Goal: Download file/media: Download file/media

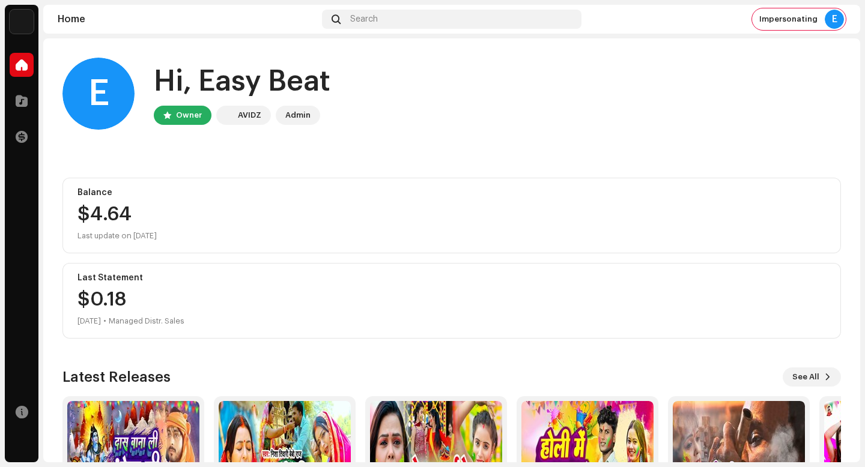
drag, startPoint x: 155, startPoint y: 82, endPoint x: 344, endPoint y: 83, distance: 188.7
click at [344, 83] on div "E Hi, Easy Beat Owner AVIDZ Admin" at bounding box center [451, 94] width 779 height 72
click at [23, 96] on span at bounding box center [22, 101] width 12 height 10
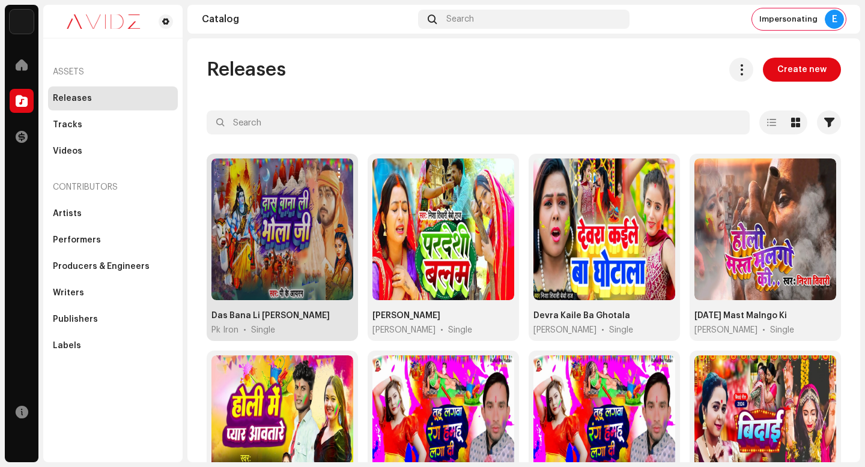
click at [344, 165] on re-m-actions-button at bounding box center [338, 172] width 19 height 19
click at [336, 173] on span "button" at bounding box center [339, 173] width 9 height 10
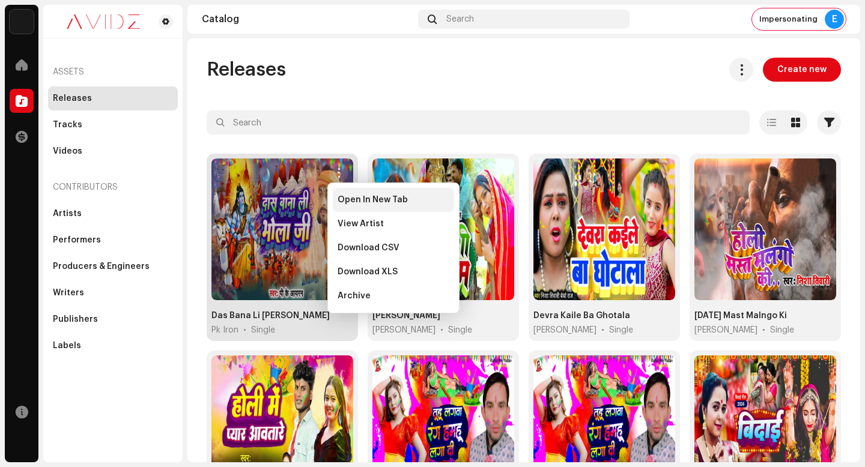
click at [356, 196] on span "Open In New Tab" at bounding box center [373, 200] width 70 height 10
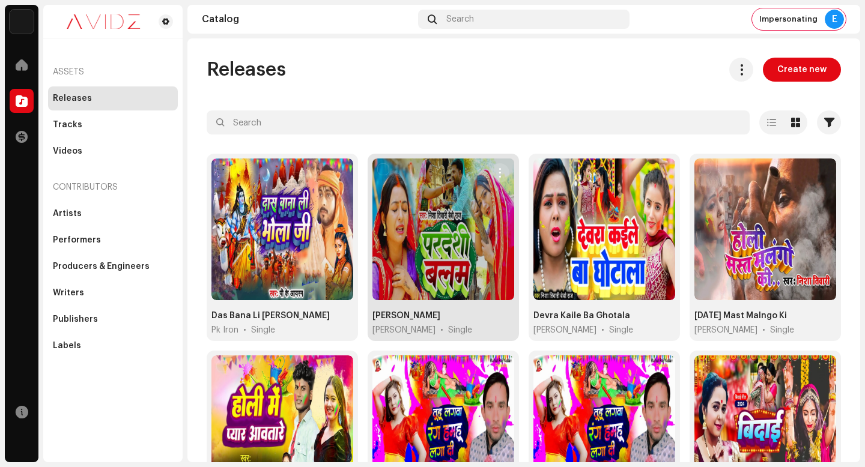
click at [499, 172] on span "button" at bounding box center [500, 173] width 9 height 10
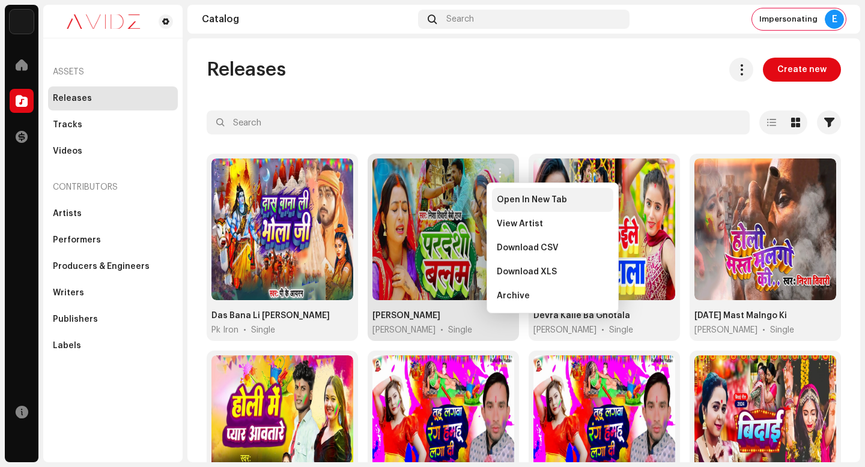
click at [505, 202] on span "Open In New Tab" at bounding box center [532, 200] width 70 height 10
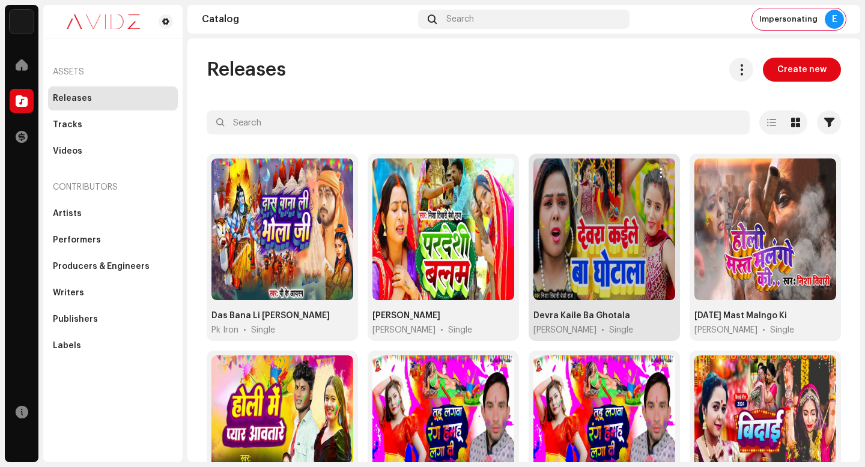
click at [657, 176] on span "button" at bounding box center [661, 173] width 9 height 10
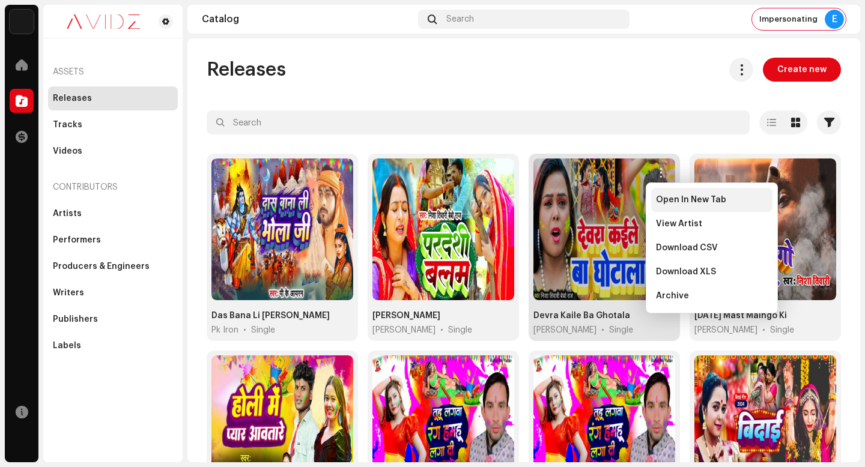
click at [657, 195] on span "Open In New Tab" at bounding box center [691, 200] width 70 height 10
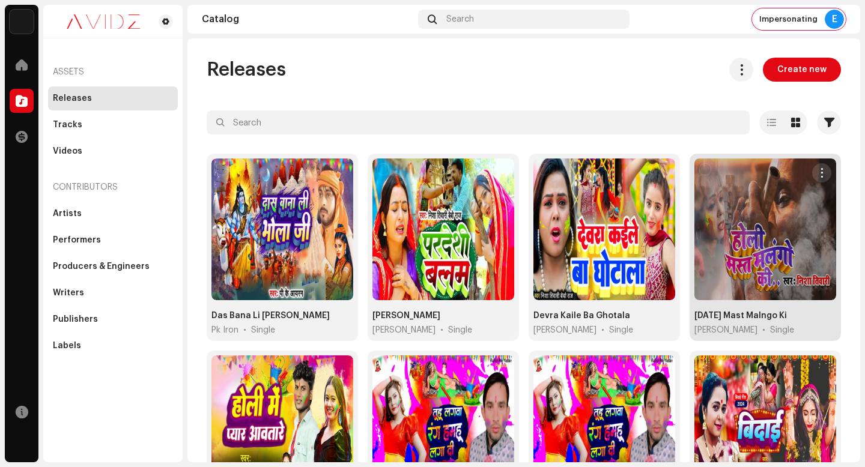
click at [820, 174] on button "button" at bounding box center [821, 172] width 19 height 19
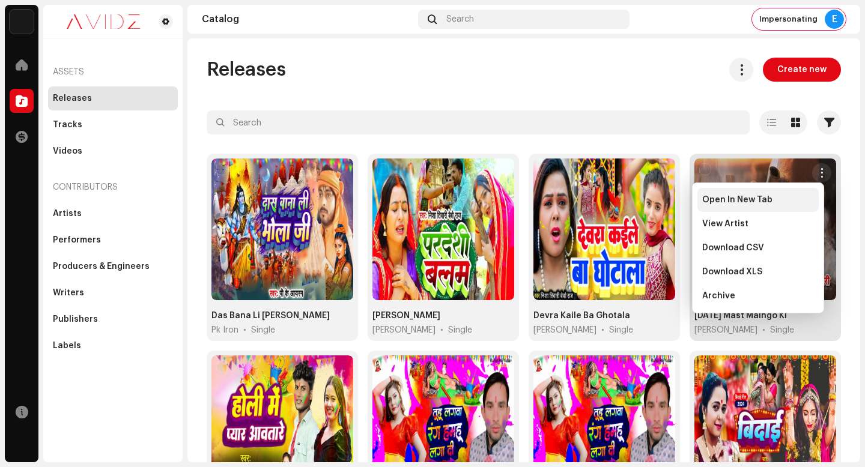
click at [808, 193] on div "Open In New Tab" at bounding box center [758, 200] width 121 height 24
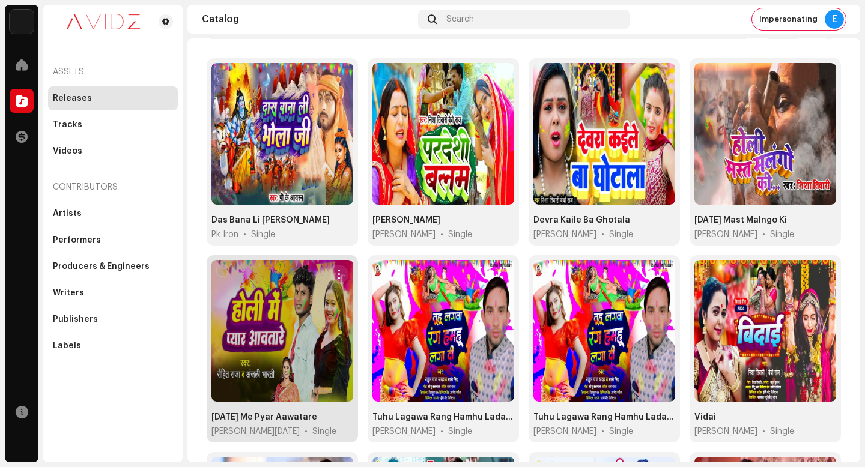
scroll to position [124, 0]
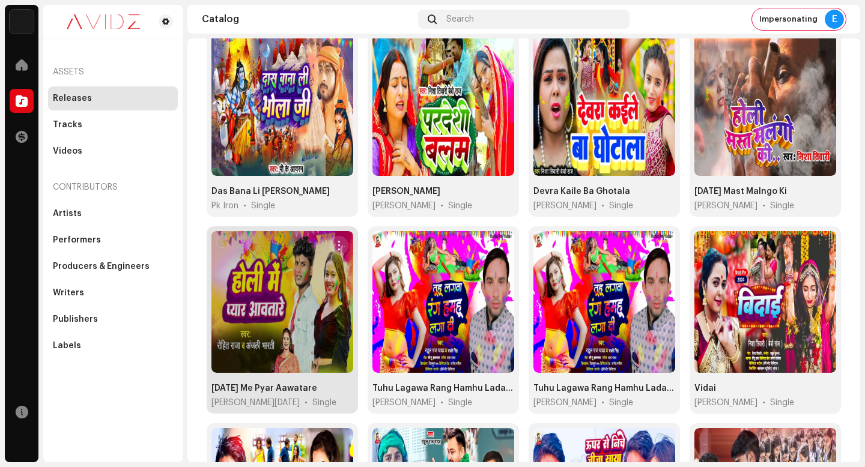
click at [339, 245] on span "button" at bounding box center [339, 246] width 9 height 10
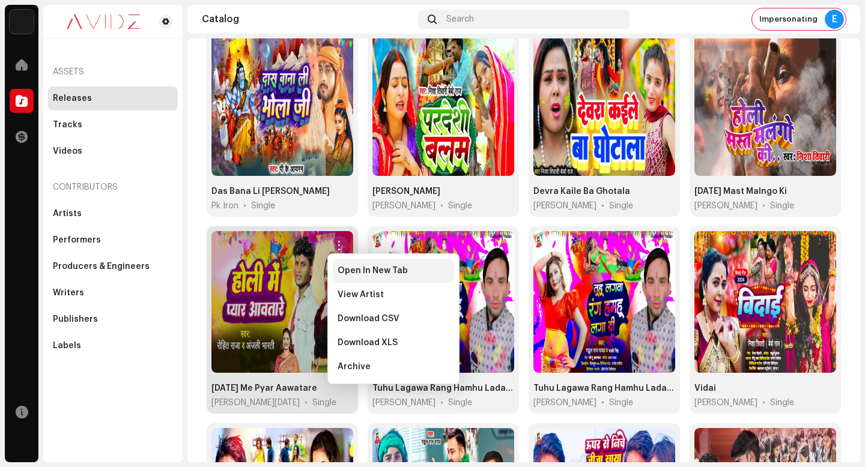
click at [346, 263] on div "Open In New Tab" at bounding box center [393, 271] width 121 height 24
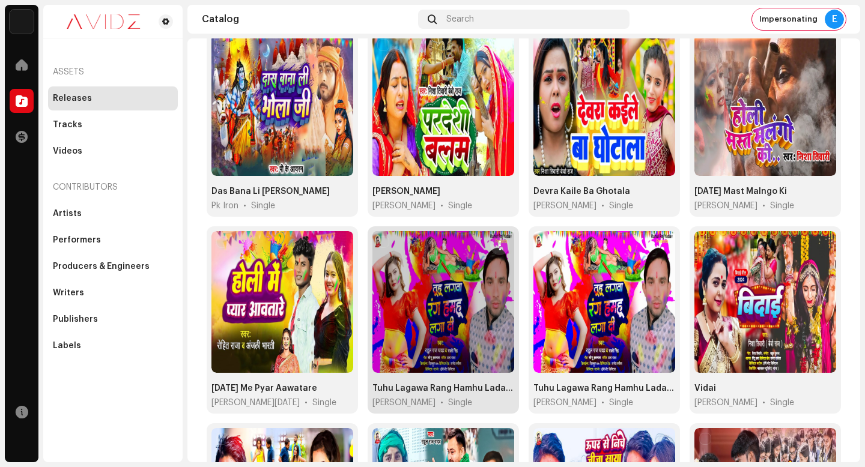
click at [497, 241] on span "button" at bounding box center [500, 246] width 9 height 10
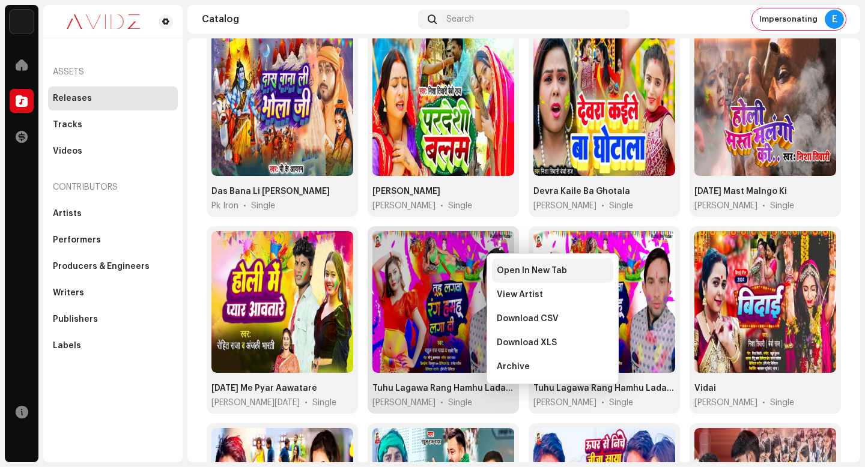
click at [503, 274] on span "Open In New Tab" at bounding box center [532, 271] width 70 height 10
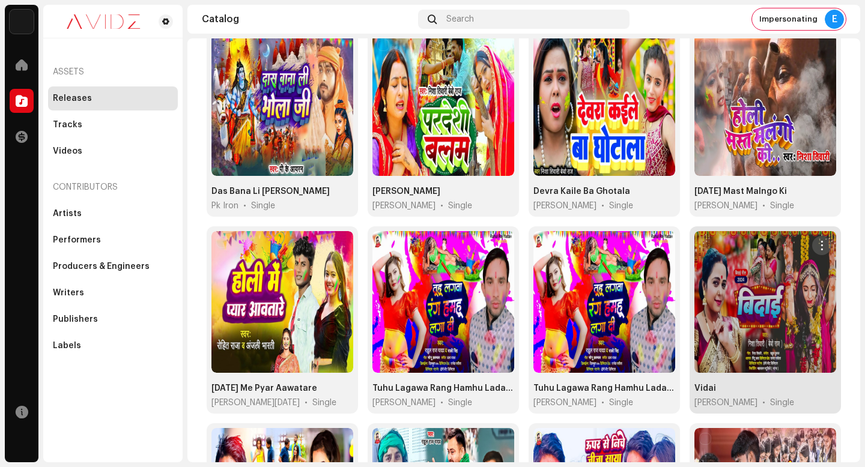
click at [818, 241] on span "button" at bounding box center [822, 246] width 9 height 10
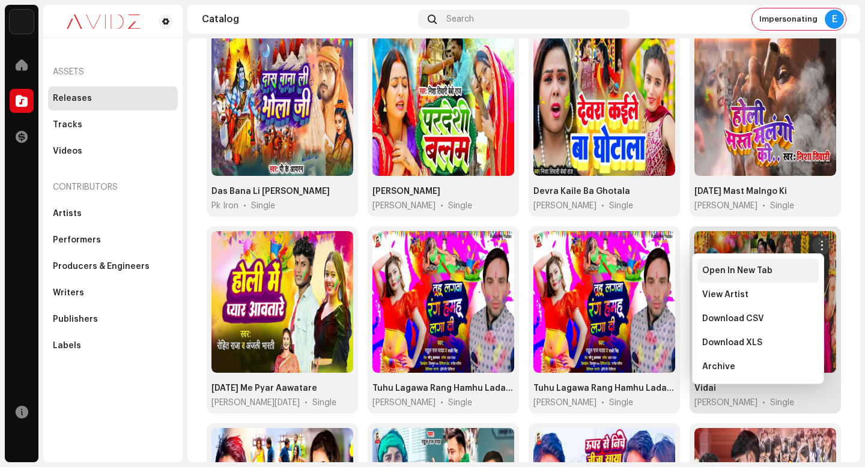
click at [804, 271] on div "Open In New Tab" at bounding box center [758, 271] width 112 height 10
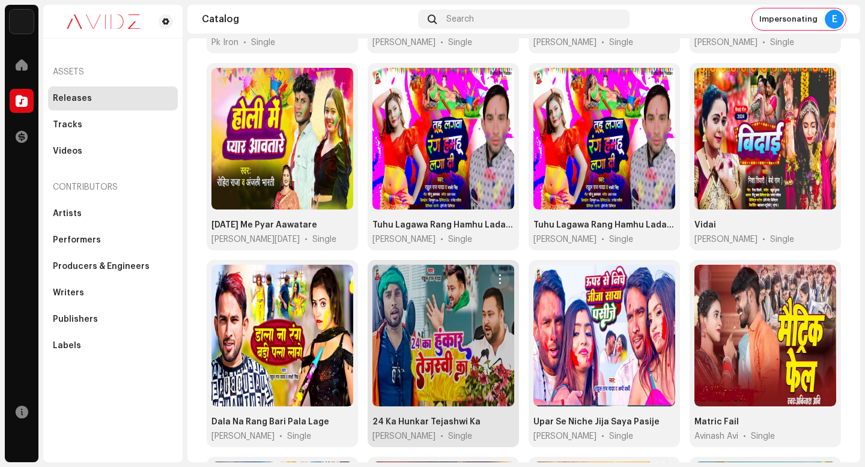
scroll to position [296, 0]
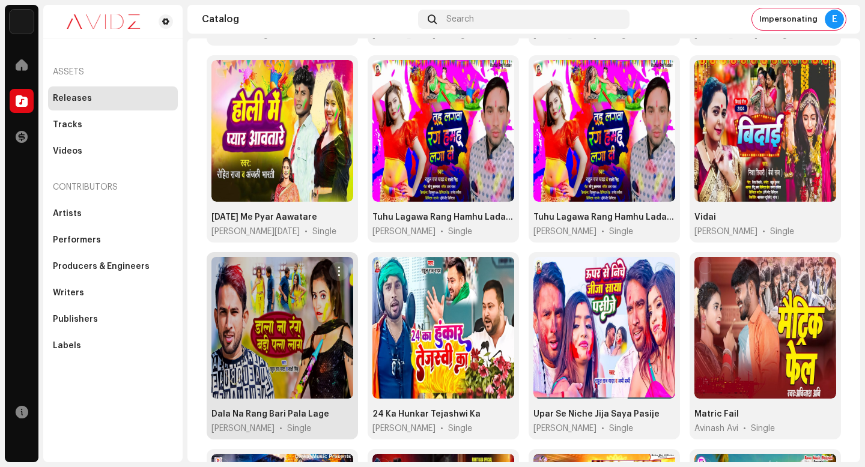
click at [340, 267] on span "button" at bounding box center [339, 272] width 9 height 10
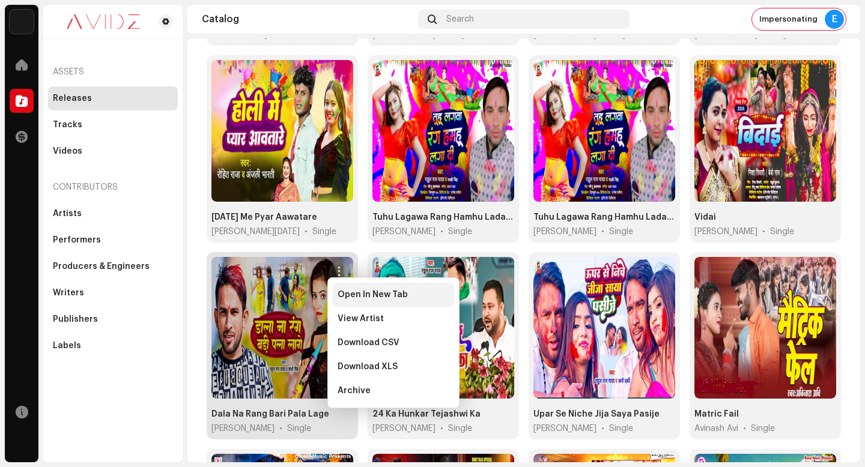
click at [370, 291] on span "Open In New Tab" at bounding box center [373, 295] width 70 height 10
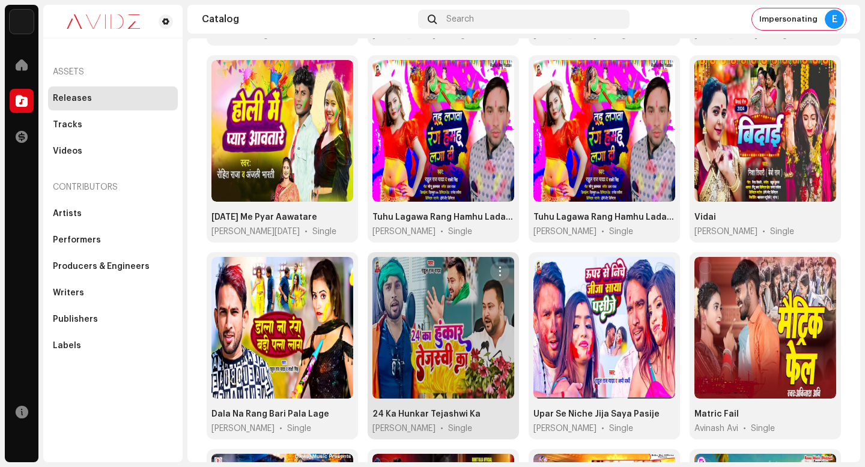
click at [499, 267] on span "button" at bounding box center [500, 272] width 9 height 10
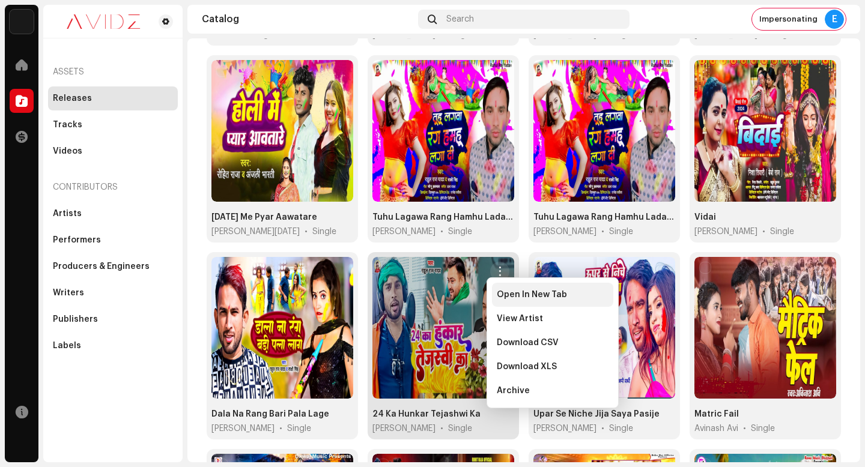
click at [504, 296] on span "Open In New Tab" at bounding box center [532, 295] width 70 height 10
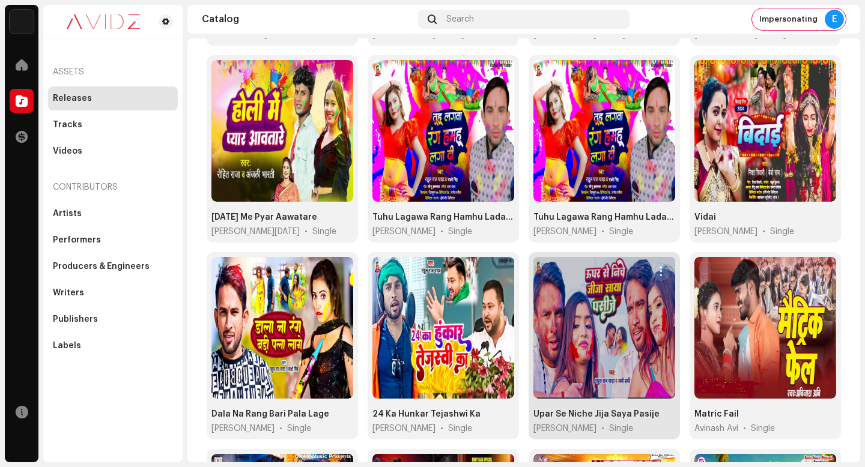
click at [658, 267] on span "button" at bounding box center [661, 272] width 9 height 10
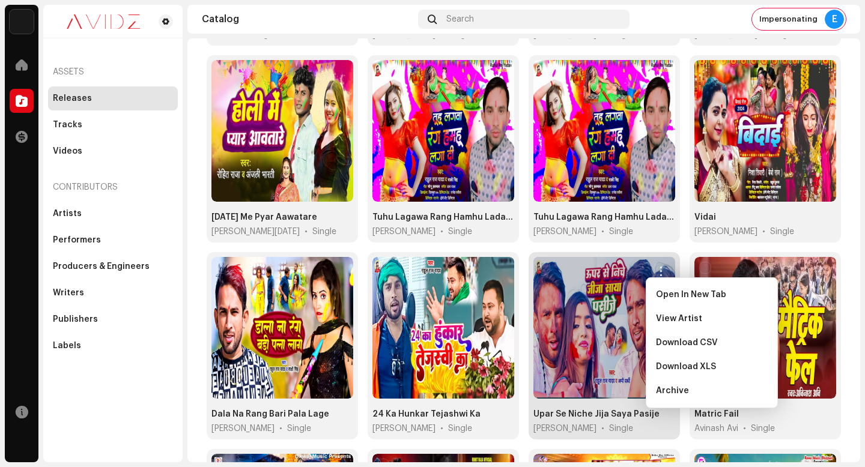
click at [661, 292] on span "Open In New Tab" at bounding box center [691, 295] width 70 height 10
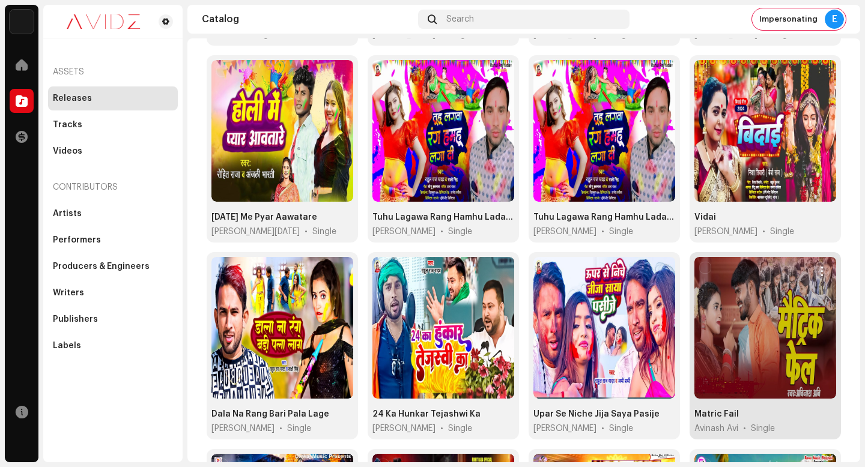
click at [818, 268] on span "button" at bounding box center [822, 272] width 9 height 10
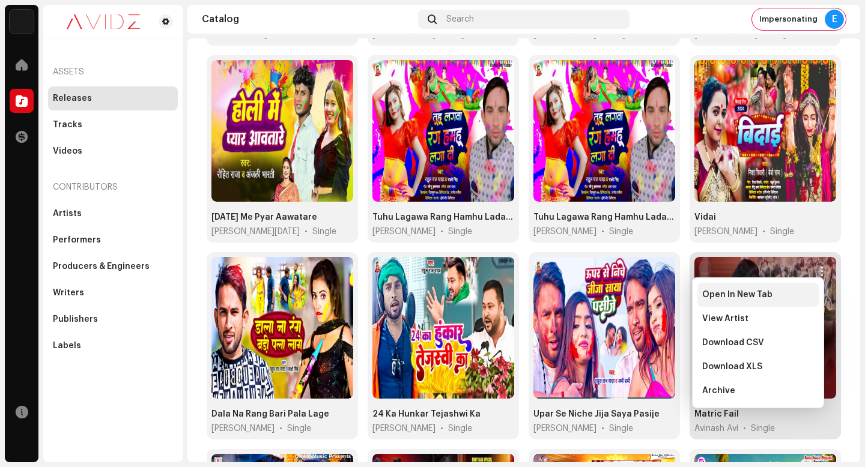
click at [801, 297] on div "Open In New Tab" at bounding box center [758, 295] width 112 height 10
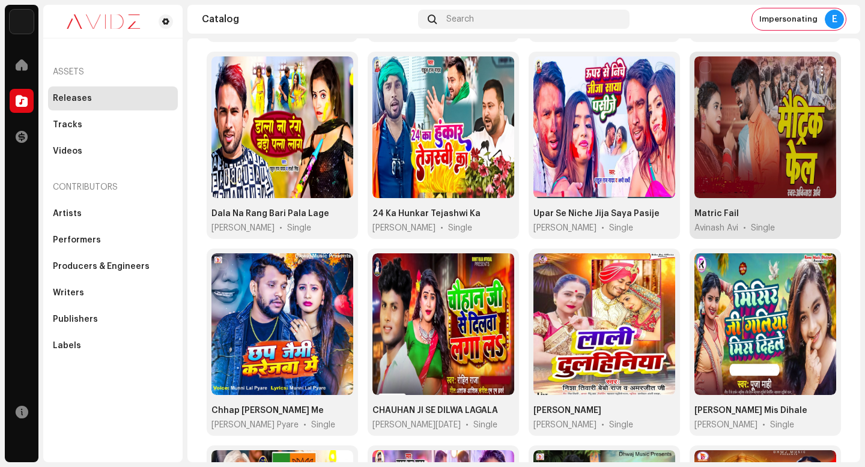
scroll to position [472, 0]
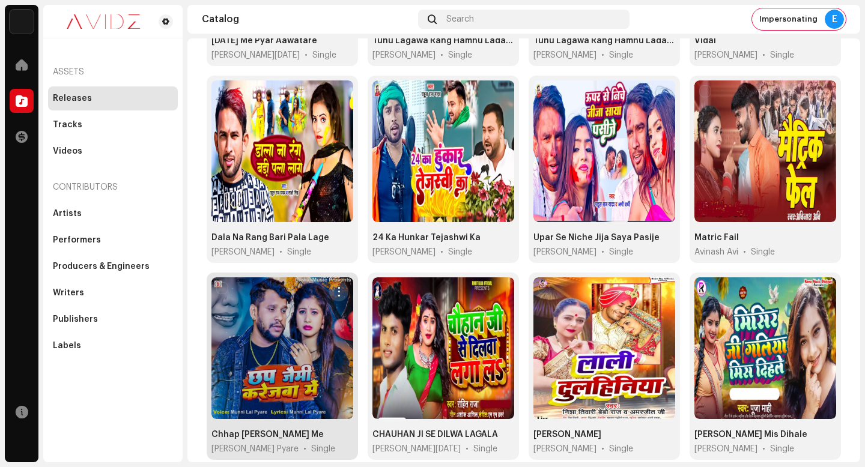
click at [335, 287] on span "button" at bounding box center [339, 292] width 9 height 10
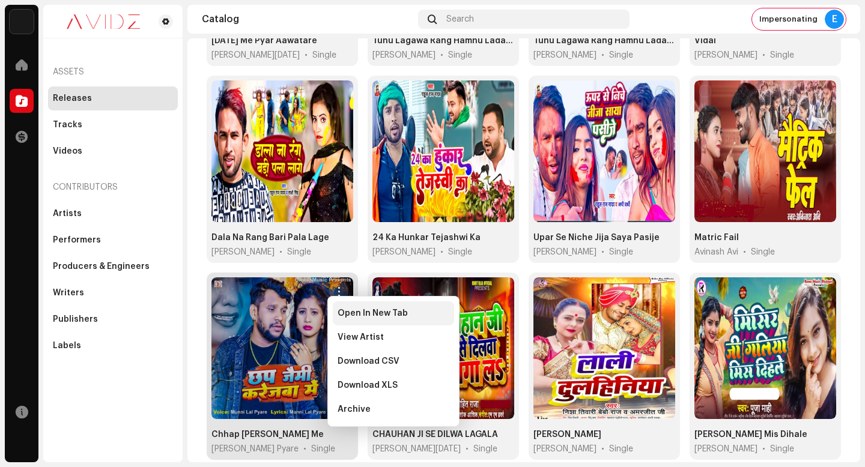
click at [367, 311] on span "Open In New Tab" at bounding box center [373, 314] width 70 height 10
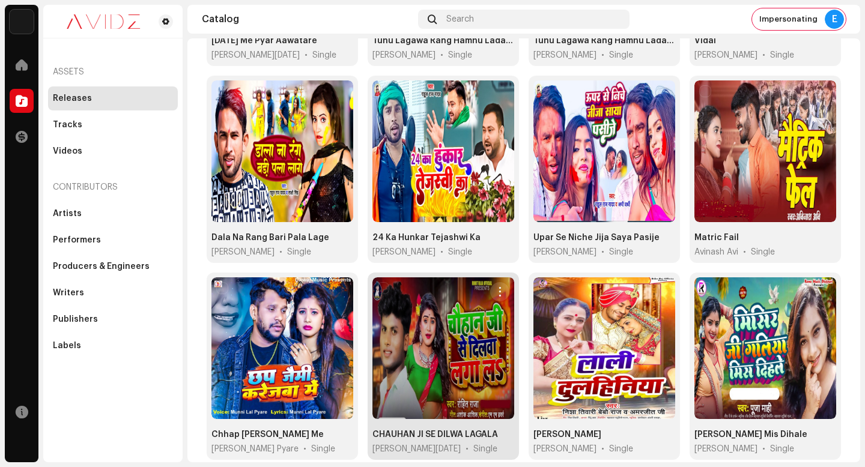
click at [491, 287] on button "button" at bounding box center [499, 291] width 19 height 19
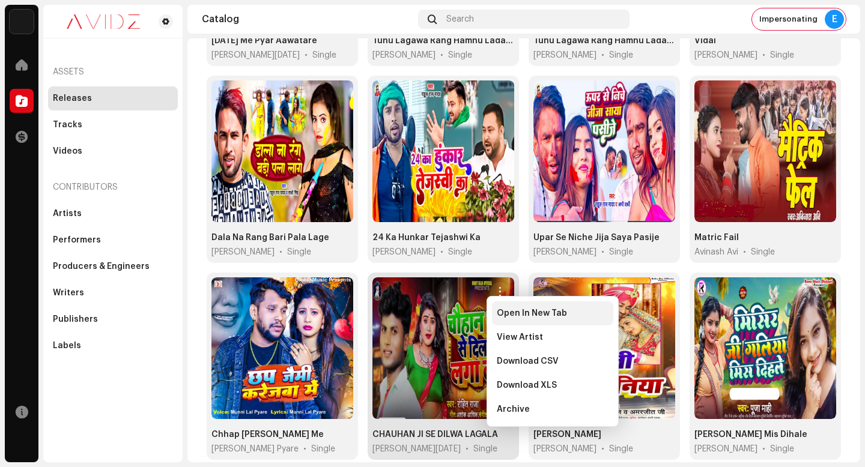
click at [492, 311] on div "Open In New Tab" at bounding box center [552, 314] width 121 height 24
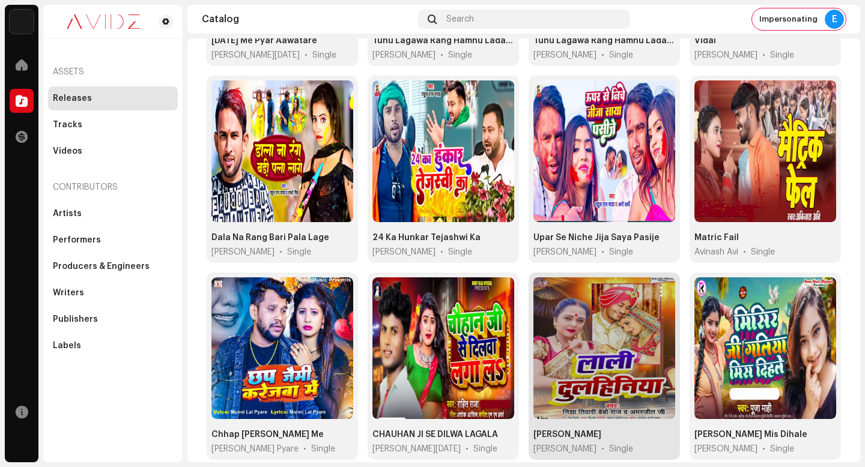
click at [657, 288] on span "button" at bounding box center [661, 292] width 9 height 10
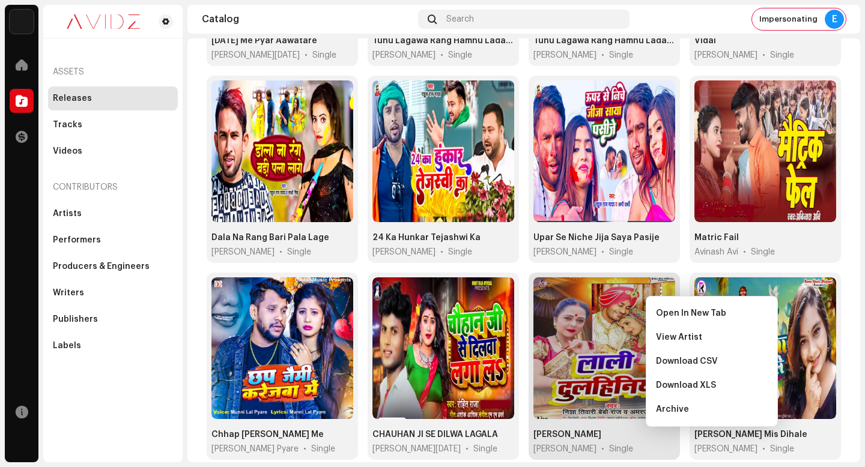
click at [658, 305] on div "Open In New Tab" at bounding box center [711, 314] width 121 height 24
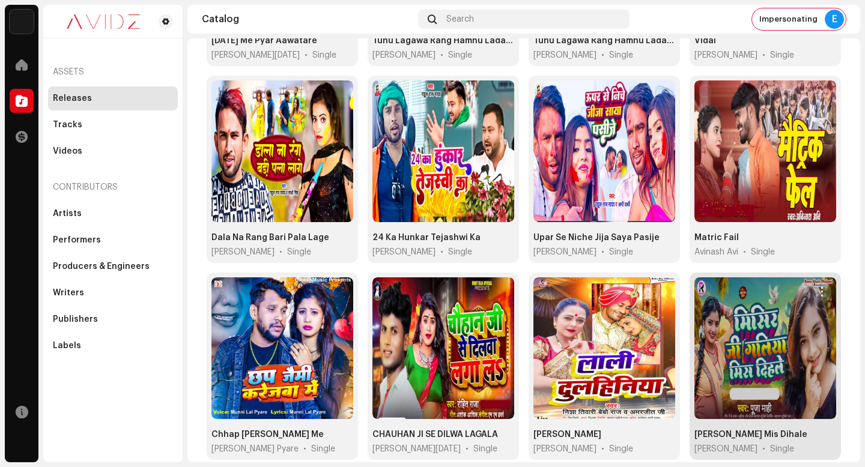
click at [818, 287] on span "button" at bounding box center [822, 292] width 9 height 10
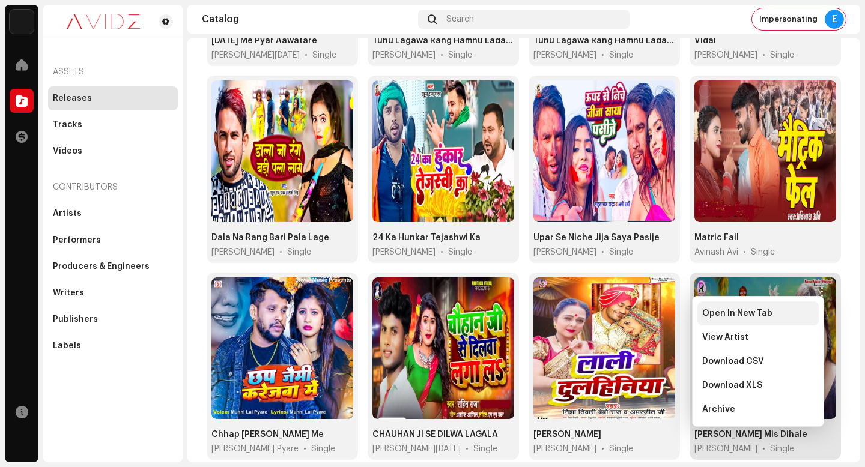
click at [757, 321] on div "Open In New Tab" at bounding box center [758, 314] width 121 height 24
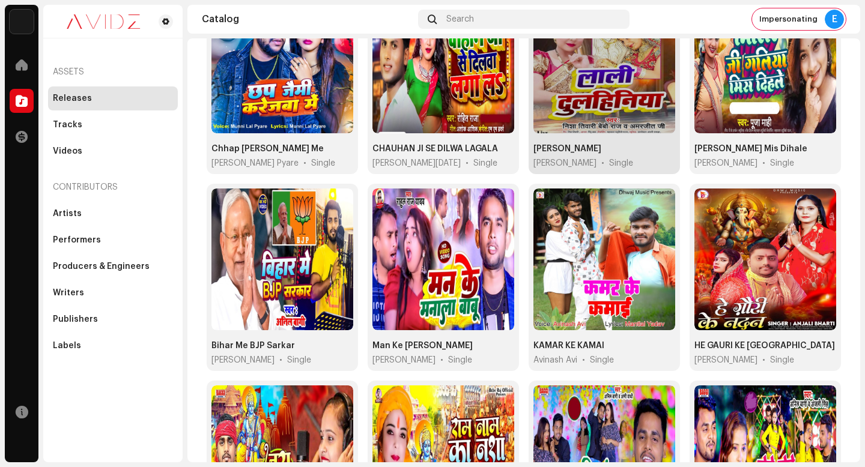
scroll to position [758, 0]
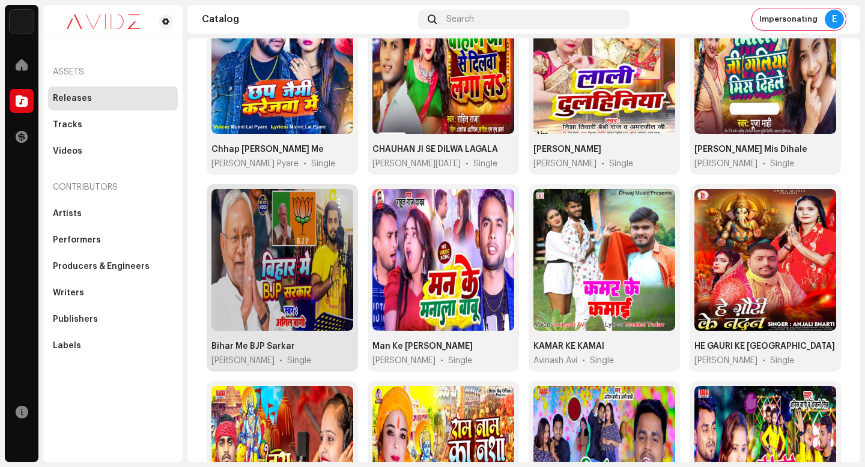
click at [344, 199] on button "button" at bounding box center [338, 203] width 19 height 19
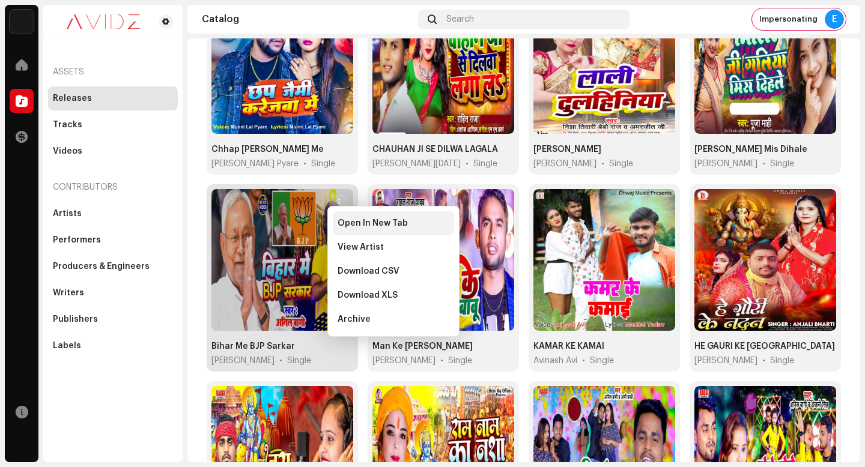
click at [360, 222] on span "Open In New Tab" at bounding box center [373, 224] width 70 height 10
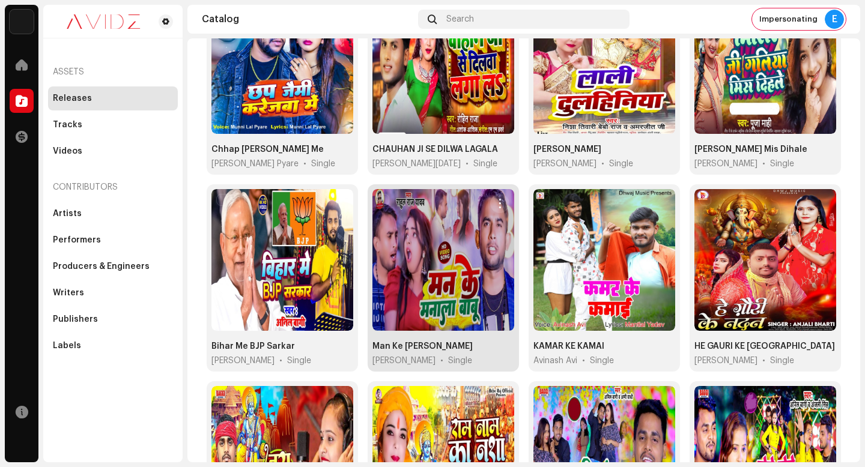
click at [496, 199] on span "button" at bounding box center [500, 204] width 9 height 10
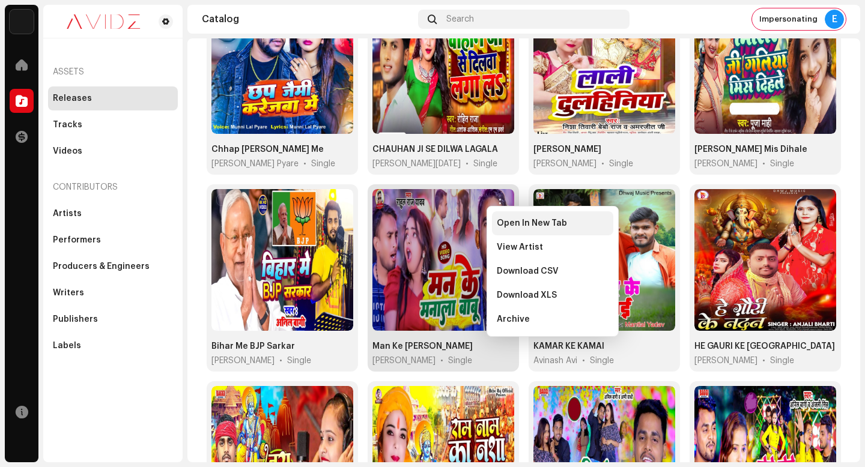
click at [496, 226] on div "Open In New Tab" at bounding box center [552, 223] width 121 height 24
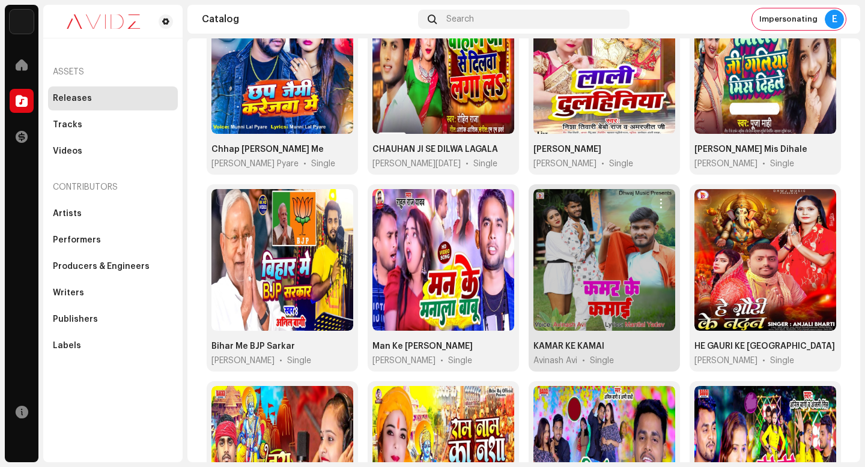
click at [657, 199] on span "button" at bounding box center [661, 204] width 9 height 10
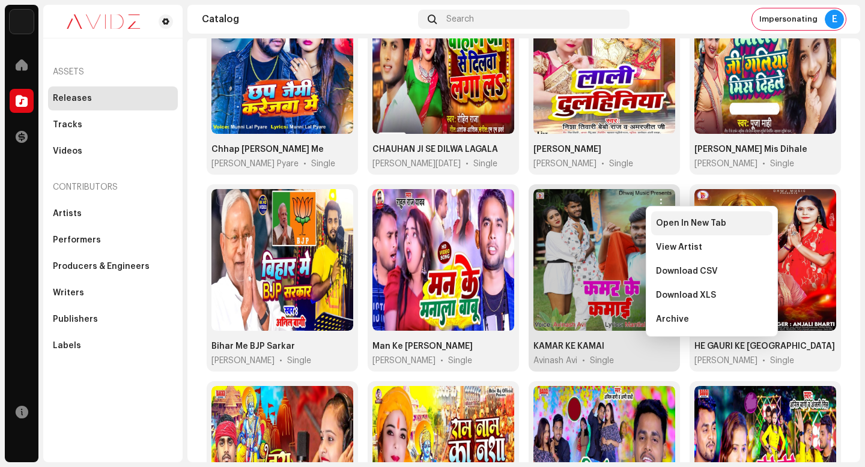
click at [659, 222] on span "Open In New Tab" at bounding box center [691, 224] width 70 height 10
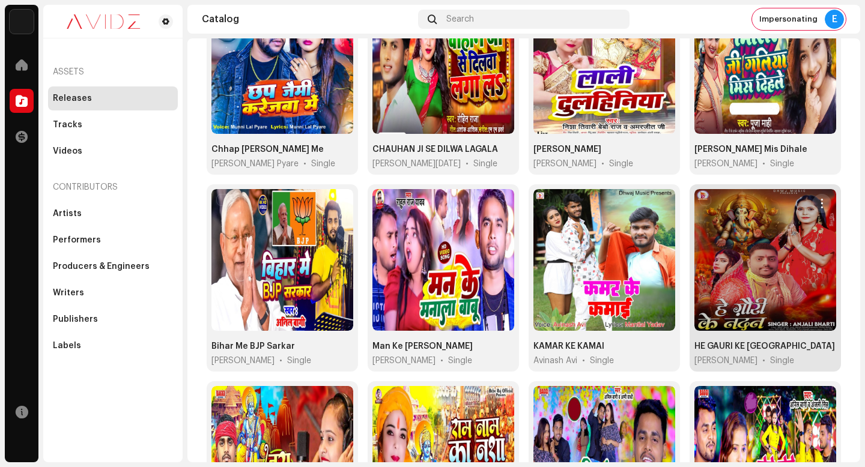
click at [818, 199] on span "button" at bounding box center [822, 204] width 9 height 10
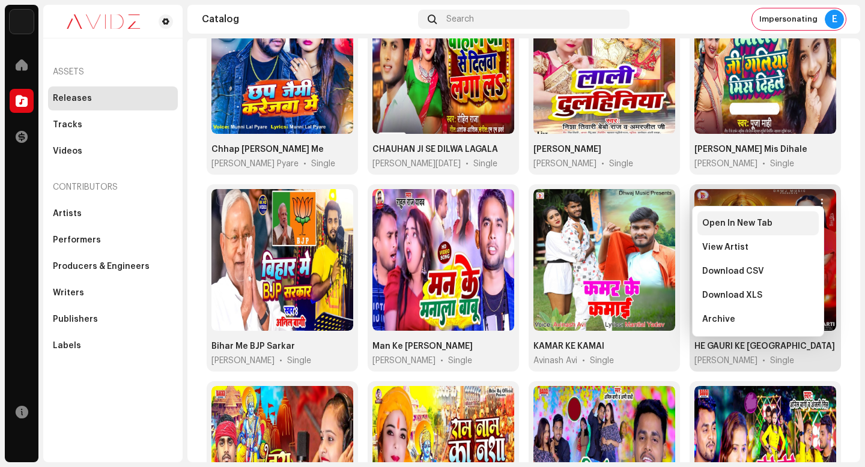
click at [806, 220] on div "Open In New Tab" at bounding box center [758, 224] width 112 height 10
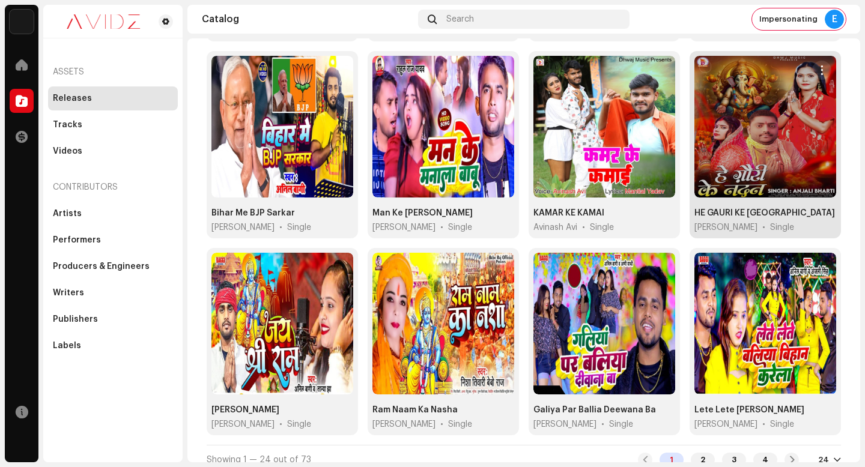
scroll to position [892, 0]
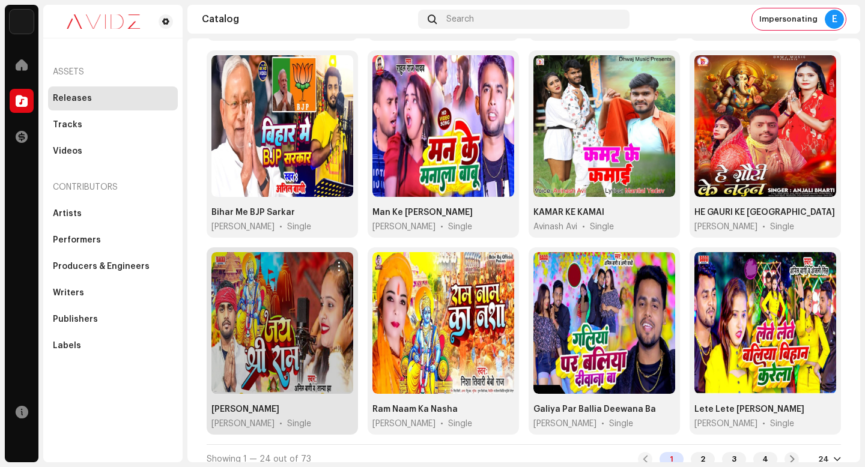
click at [337, 262] on span "button" at bounding box center [339, 267] width 9 height 10
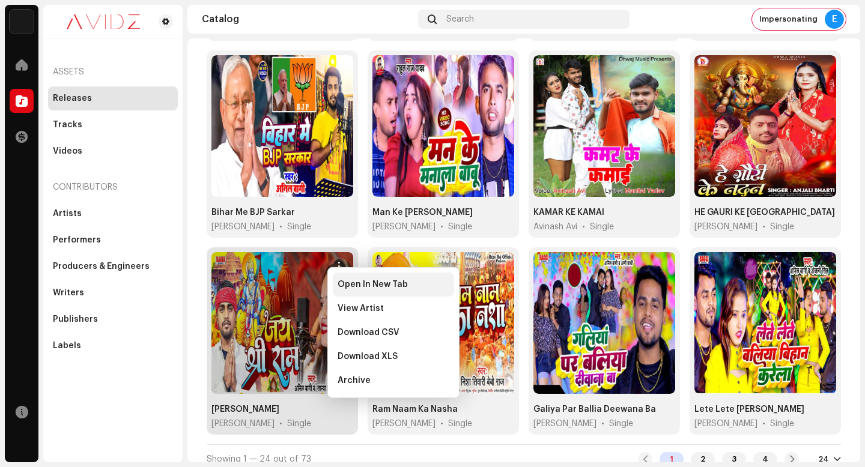
click at [358, 278] on div "Open In New Tab" at bounding box center [393, 285] width 121 height 24
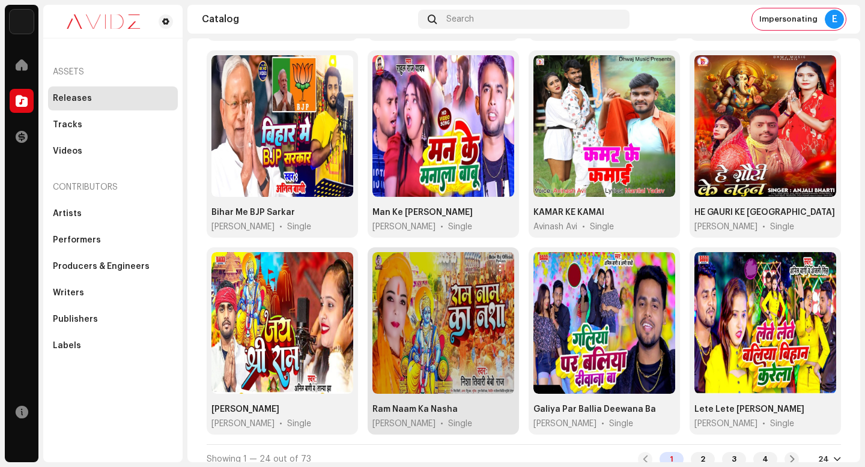
click at [497, 262] on span "button" at bounding box center [500, 267] width 9 height 10
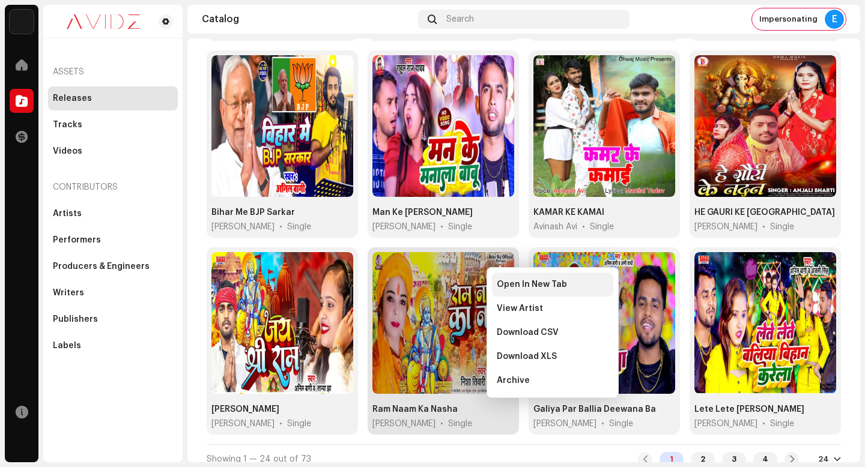
click at [497, 284] on span "Open In New Tab" at bounding box center [532, 285] width 70 height 10
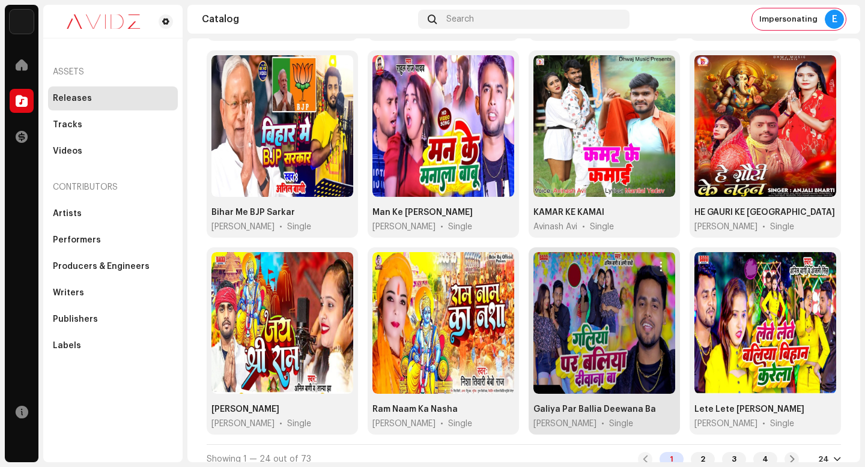
click at [657, 262] on span "button" at bounding box center [661, 267] width 9 height 10
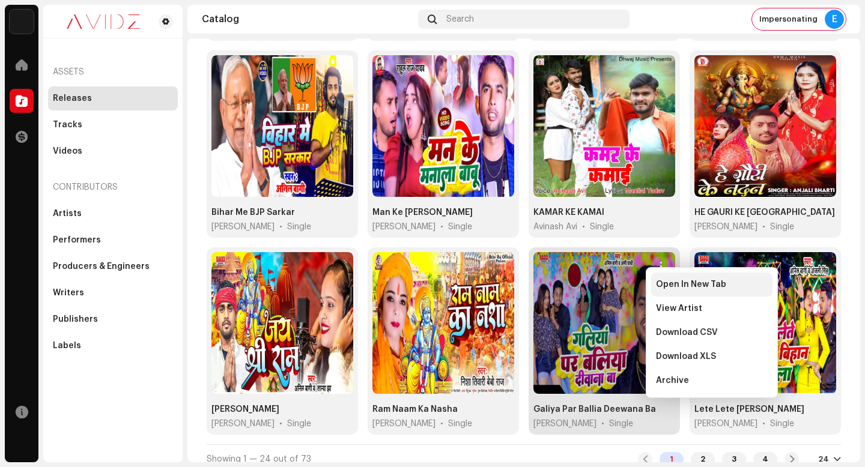
click at [655, 284] on div "Open In New Tab" at bounding box center [711, 285] width 121 height 24
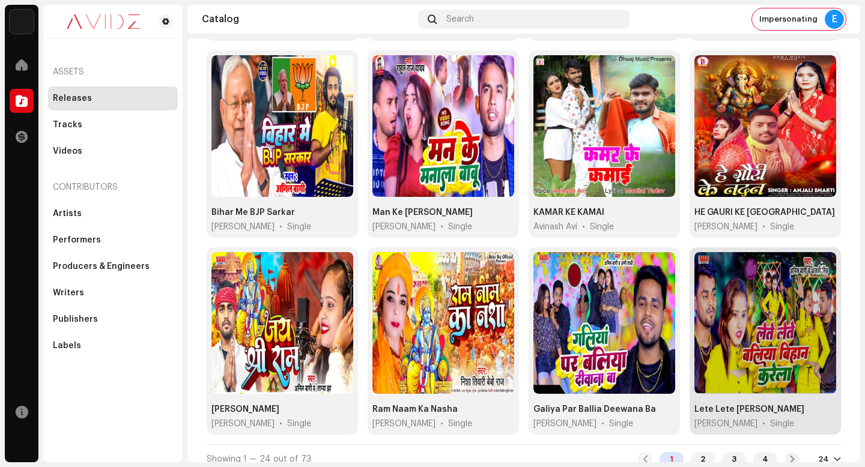
click at [818, 262] on span "button" at bounding box center [822, 267] width 9 height 10
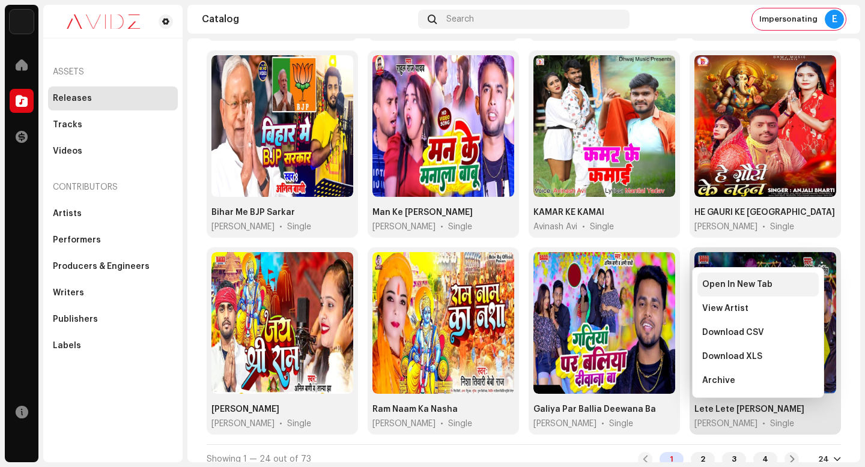
click at [803, 282] on div "Open In New Tab" at bounding box center [758, 285] width 112 height 10
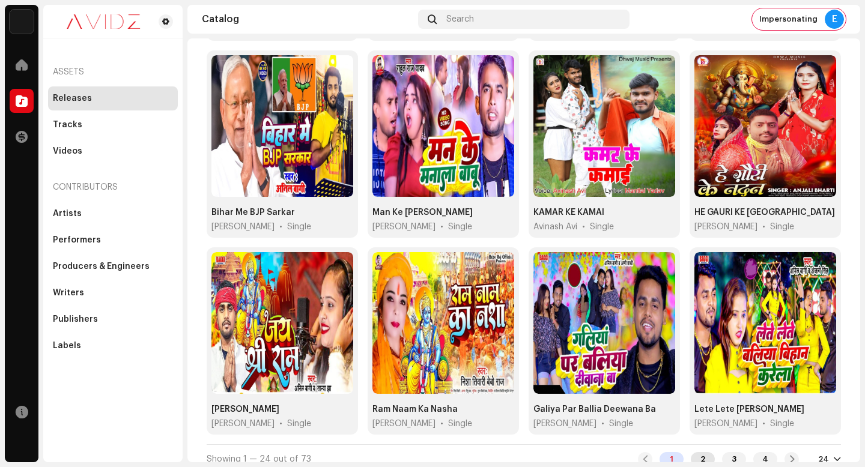
click at [702, 452] on div "2" at bounding box center [703, 459] width 24 height 14
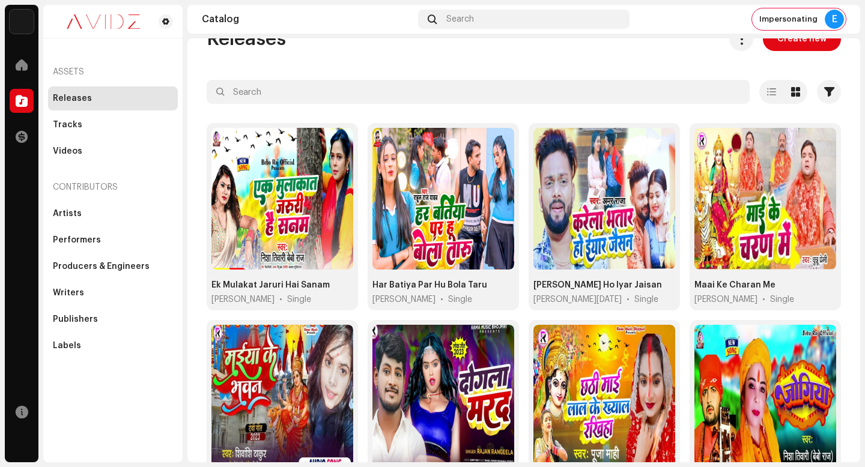
scroll to position [29, 0]
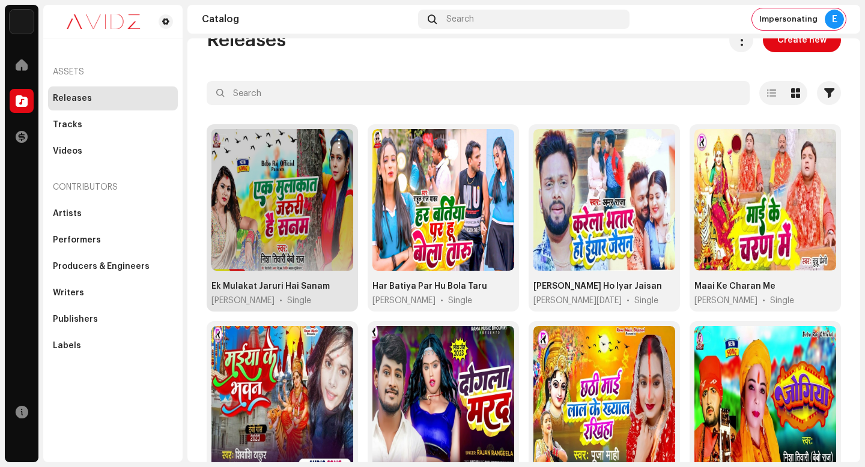
click at [337, 135] on button "button" at bounding box center [338, 143] width 19 height 19
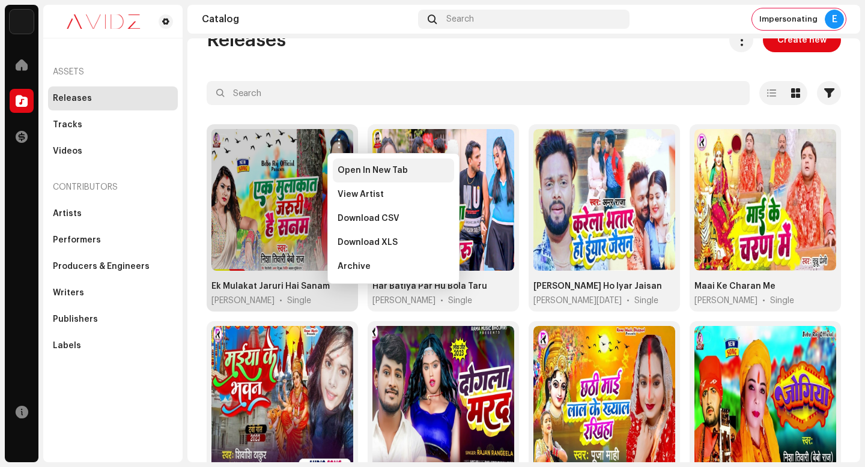
click at [367, 165] on div "Open In New Tab" at bounding box center [393, 171] width 121 height 24
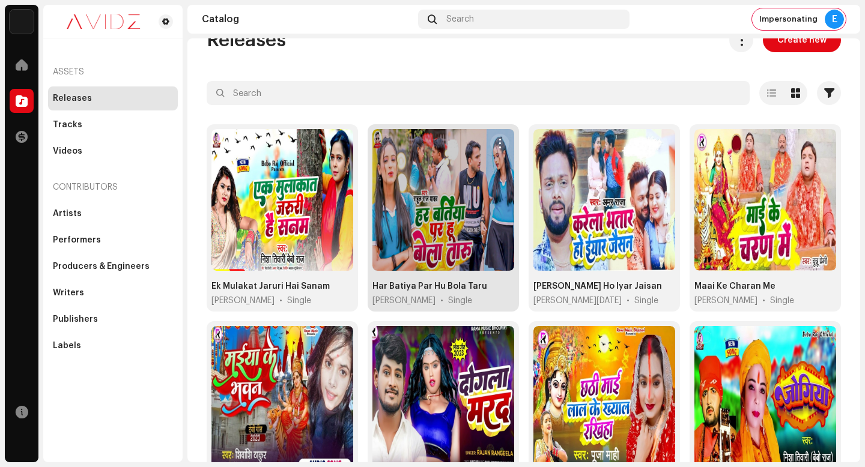
click at [490, 143] on button "button" at bounding box center [499, 143] width 19 height 19
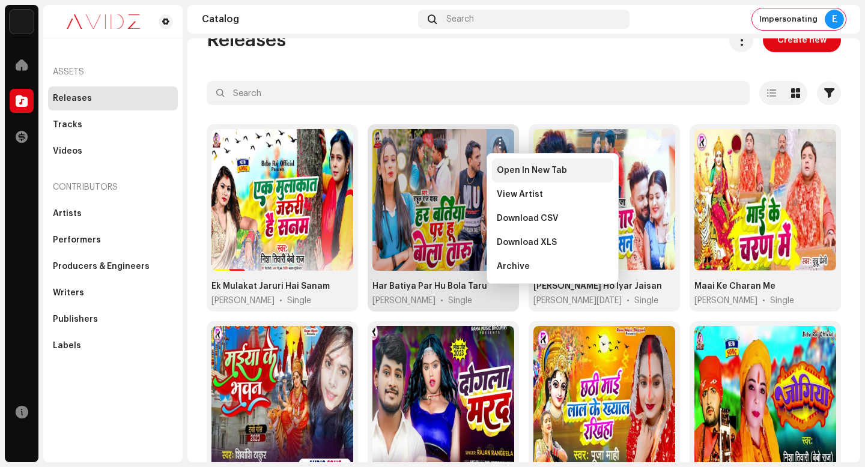
click at [507, 169] on span "Open In New Tab" at bounding box center [532, 171] width 70 height 10
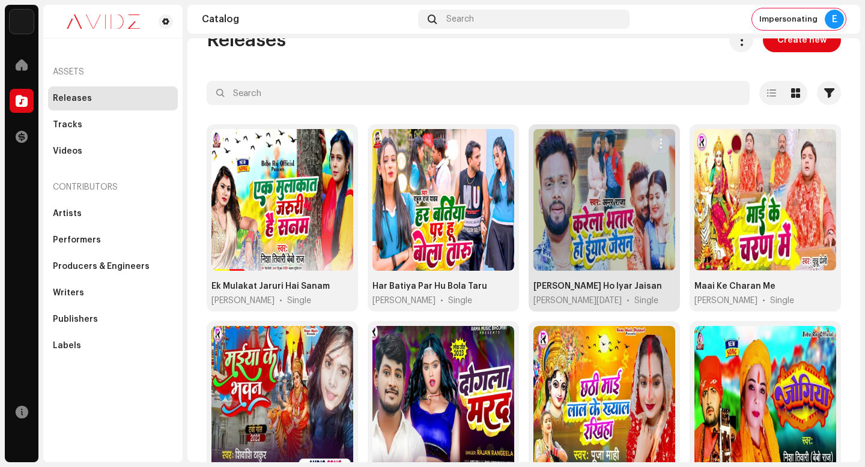
click at [657, 143] on span "button" at bounding box center [661, 144] width 9 height 10
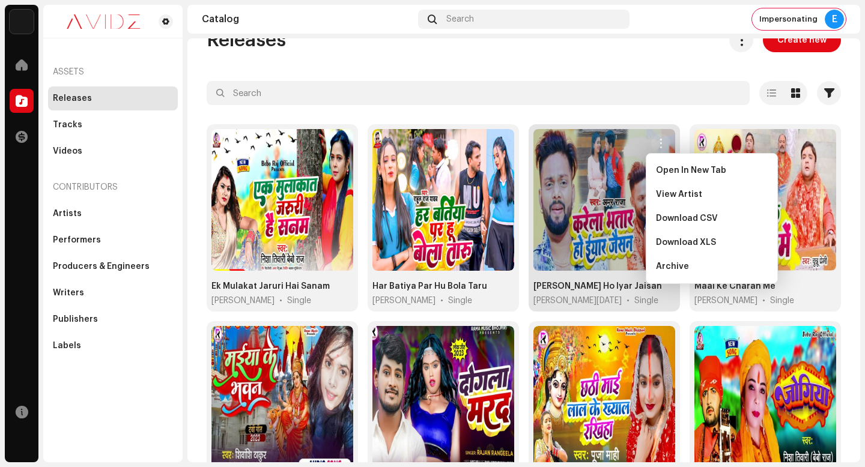
click at [658, 168] on span "Open In New Tab" at bounding box center [691, 171] width 70 height 10
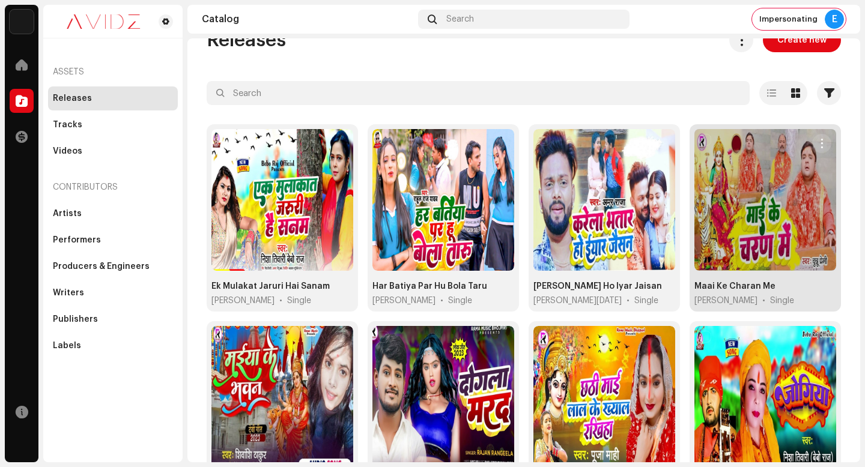
click at [818, 141] on span "button" at bounding box center [822, 144] width 9 height 10
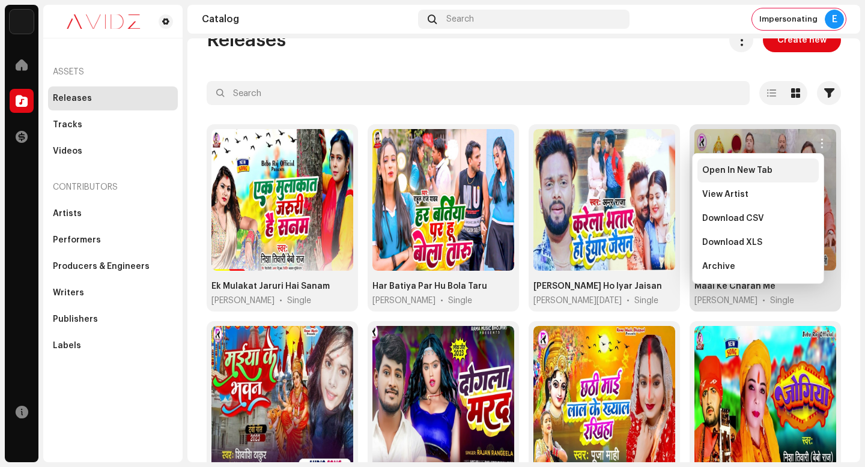
click at [814, 168] on div "Open In New Tab" at bounding box center [758, 171] width 121 height 24
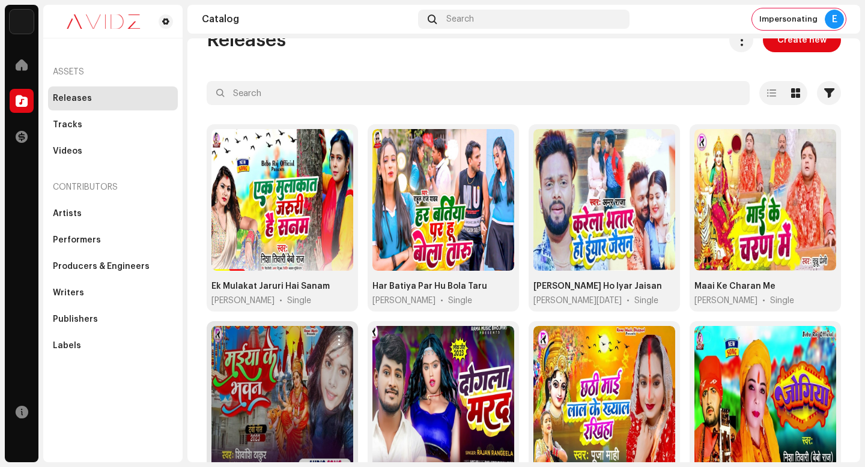
click at [335, 341] on span "button" at bounding box center [339, 341] width 9 height 10
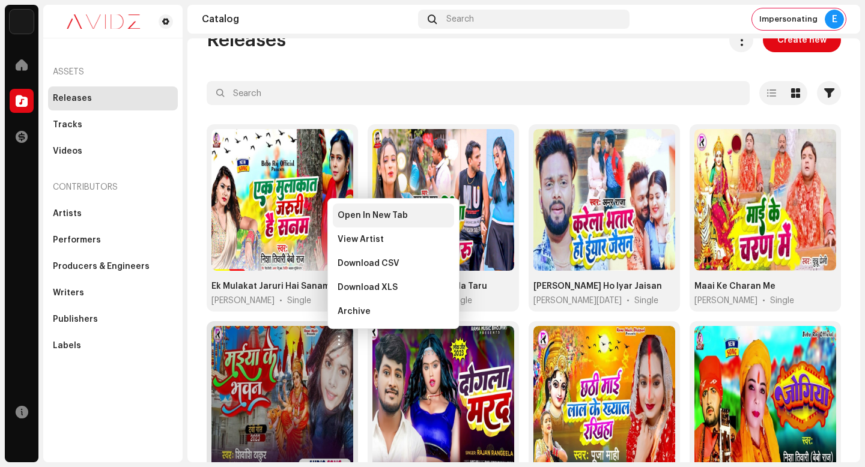
click at [425, 208] on div "Open In New Tab" at bounding box center [393, 216] width 121 height 24
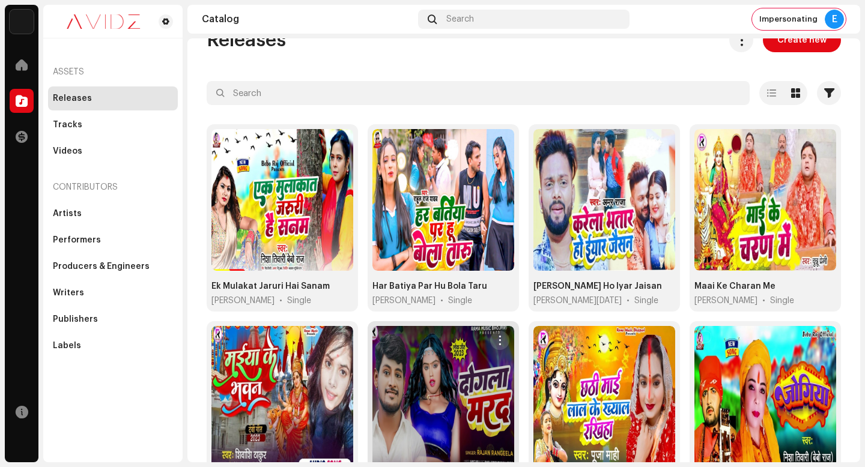
click at [499, 336] on span "button" at bounding box center [500, 341] width 9 height 10
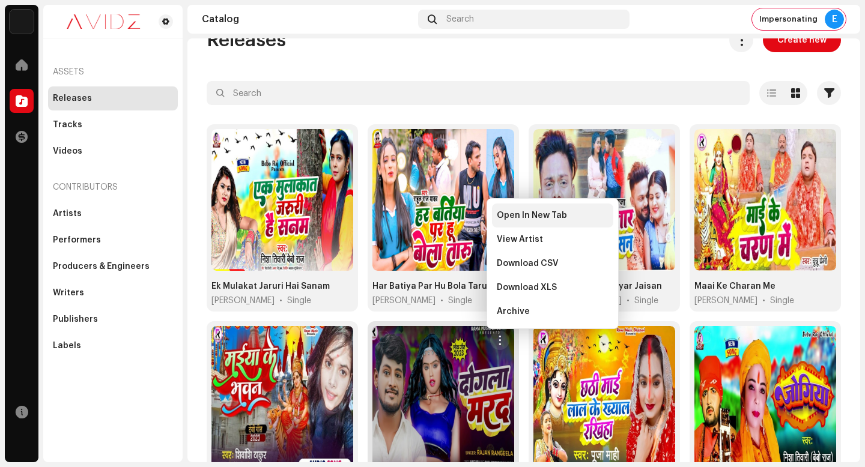
click at [525, 217] on span "Open In New Tab" at bounding box center [532, 216] width 70 height 10
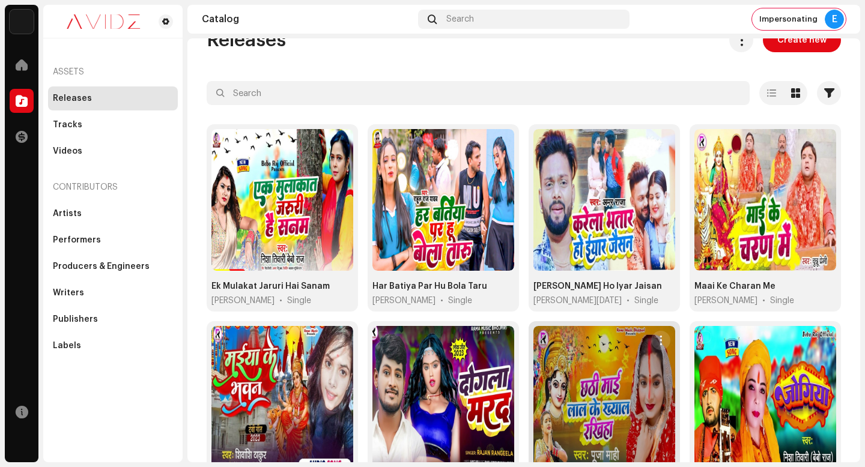
click at [658, 333] on button "button" at bounding box center [660, 340] width 19 height 19
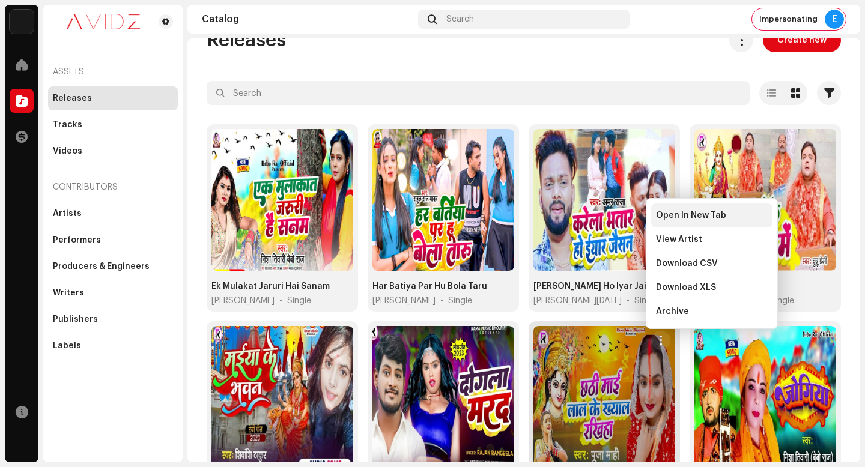
click at [671, 217] on span "Open In New Tab" at bounding box center [691, 216] width 70 height 10
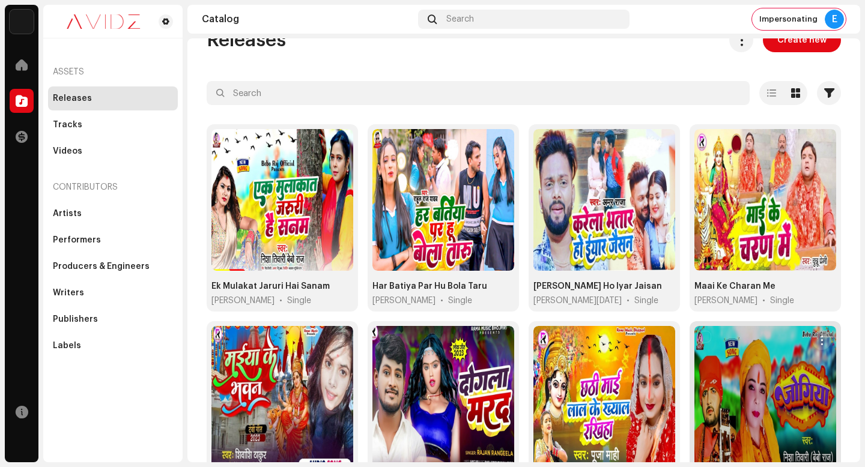
click at [813, 332] on button "button" at bounding box center [821, 340] width 19 height 19
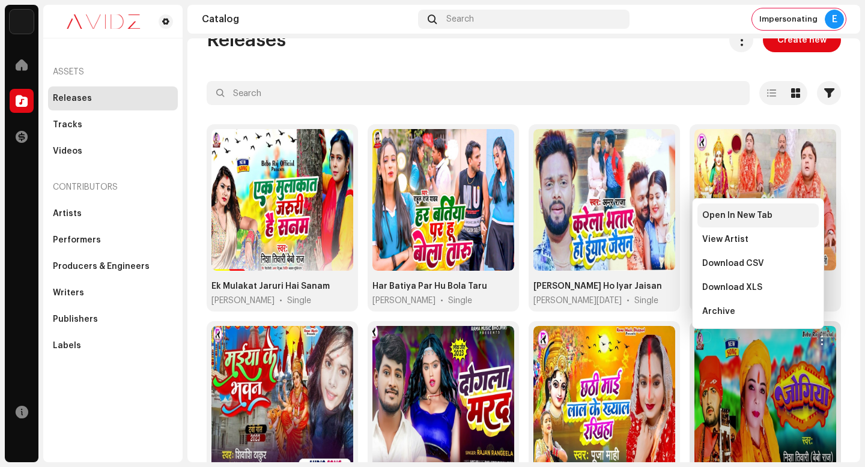
click at [784, 221] on div "Open In New Tab" at bounding box center [758, 216] width 121 height 24
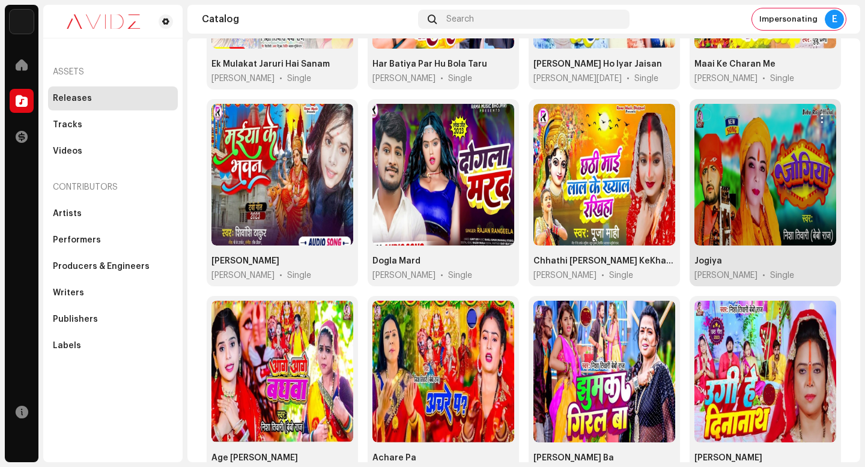
scroll to position [264, 0]
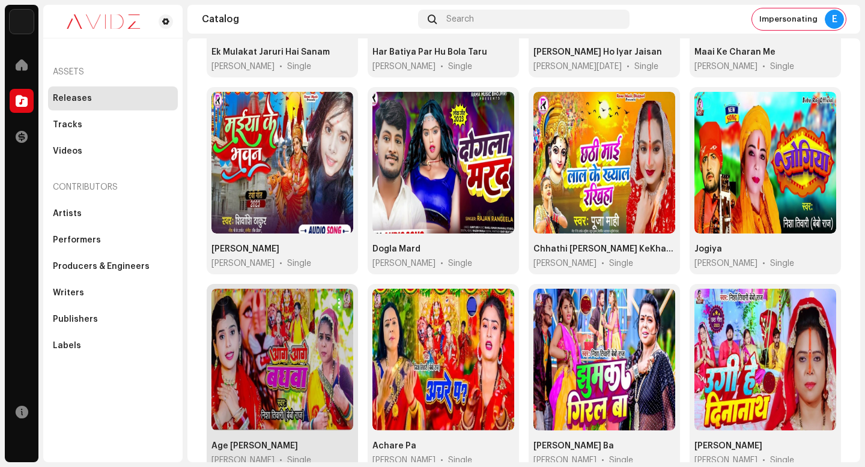
click at [342, 295] on button "button" at bounding box center [338, 303] width 19 height 19
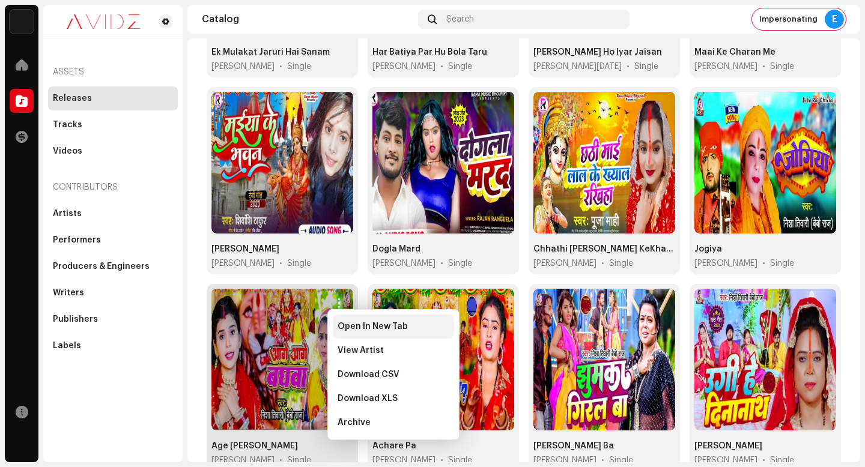
click at [386, 330] on span "Open In New Tab" at bounding box center [373, 327] width 70 height 10
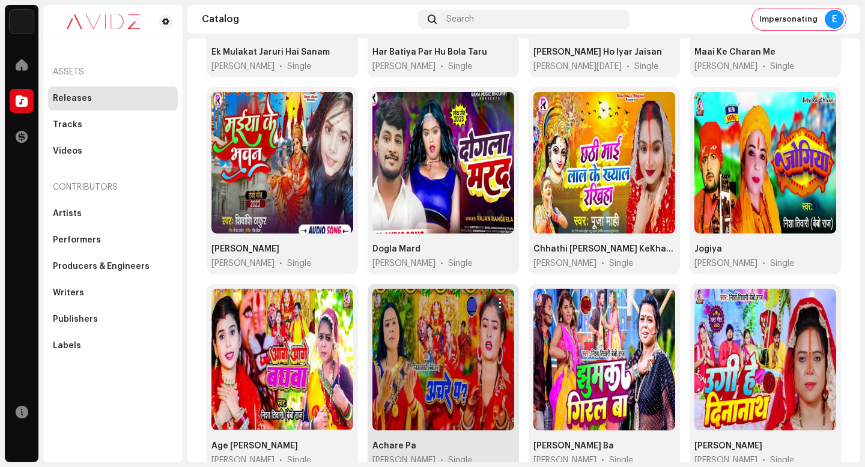
click at [496, 299] on span "button" at bounding box center [500, 304] width 9 height 10
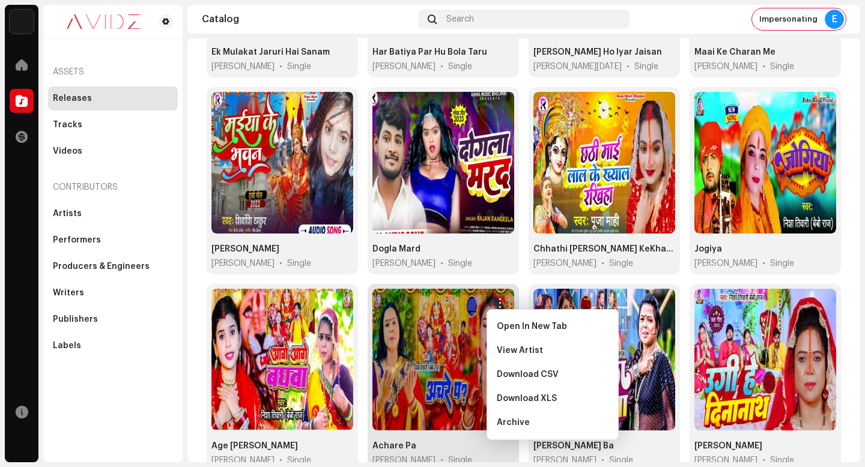
click at [496, 315] on div "Open In New Tab" at bounding box center [552, 327] width 121 height 24
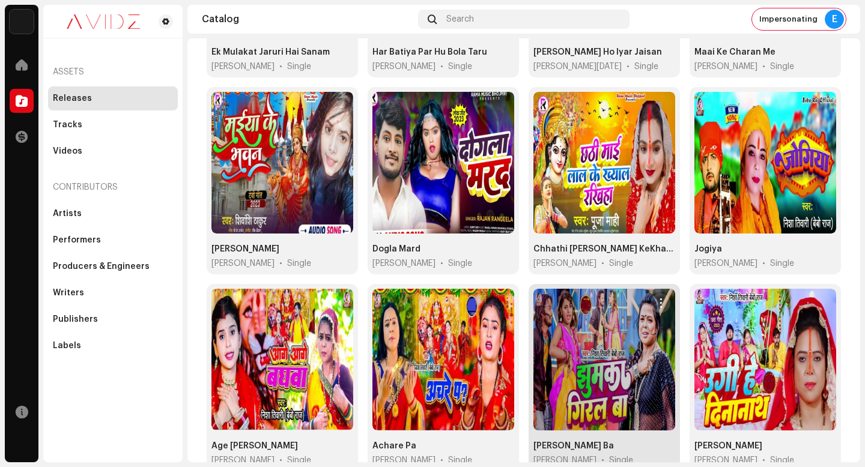
click at [660, 299] on span "button" at bounding box center [661, 304] width 9 height 10
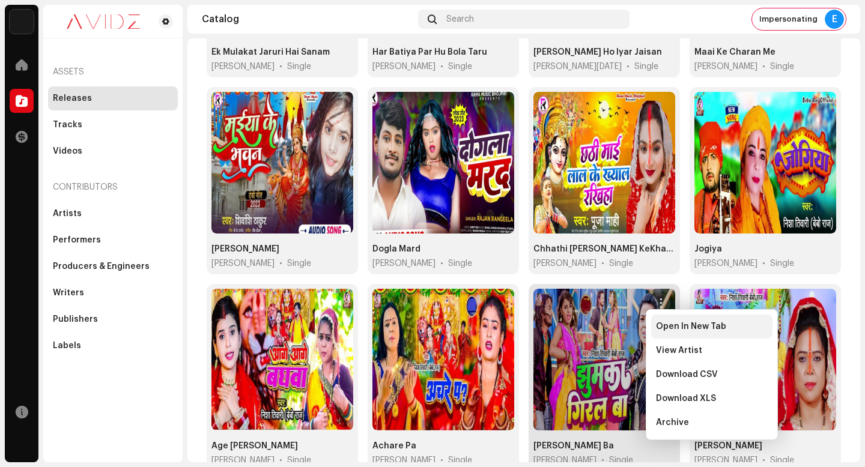
click at [663, 321] on div "Open In New Tab" at bounding box center [711, 327] width 121 height 24
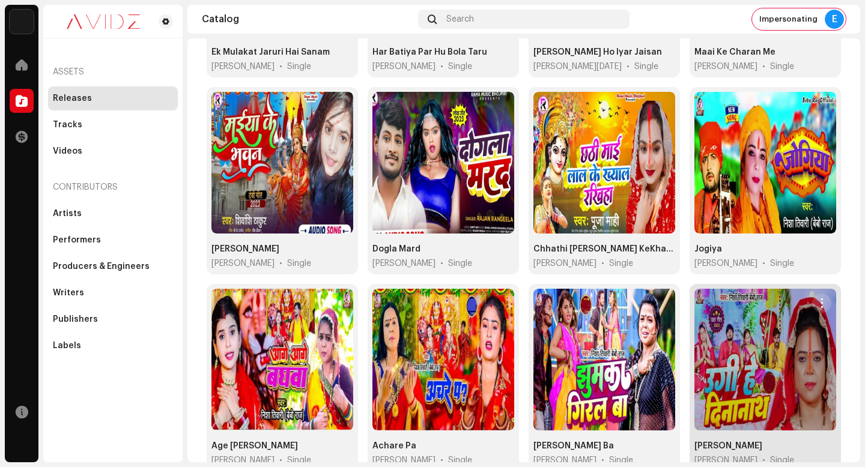
click at [818, 299] on span "button" at bounding box center [822, 304] width 9 height 10
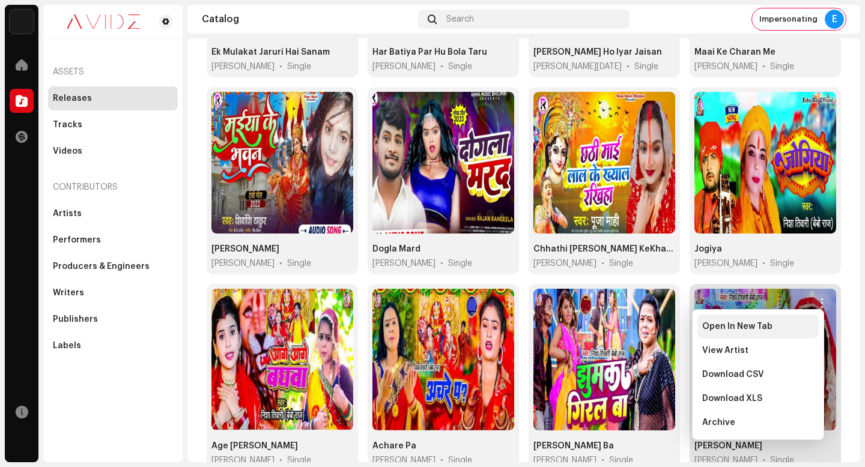
click at [790, 330] on div "Open In New Tab" at bounding box center [758, 327] width 112 height 10
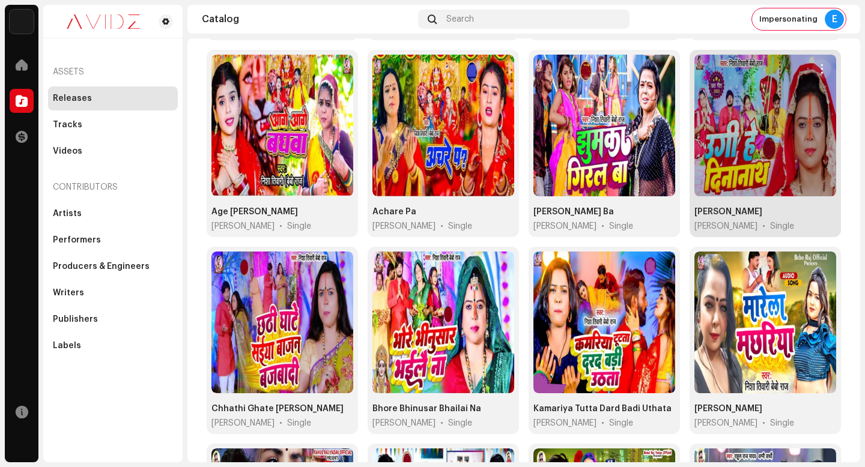
scroll to position [508, 0]
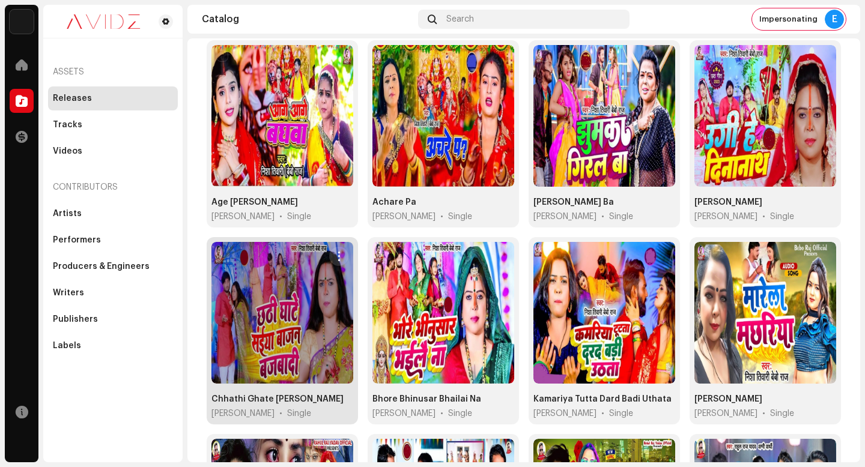
click at [339, 252] on span "button" at bounding box center [339, 257] width 9 height 10
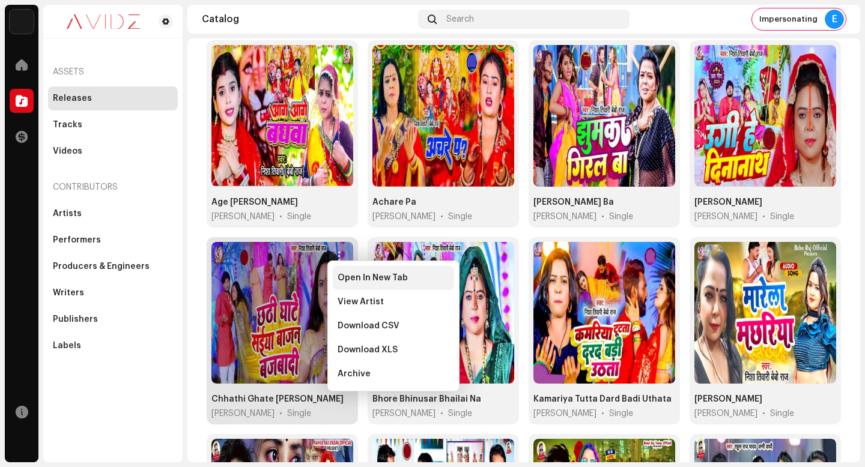
click at [356, 282] on span "Open In New Tab" at bounding box center [373, 278] width 70 height 10
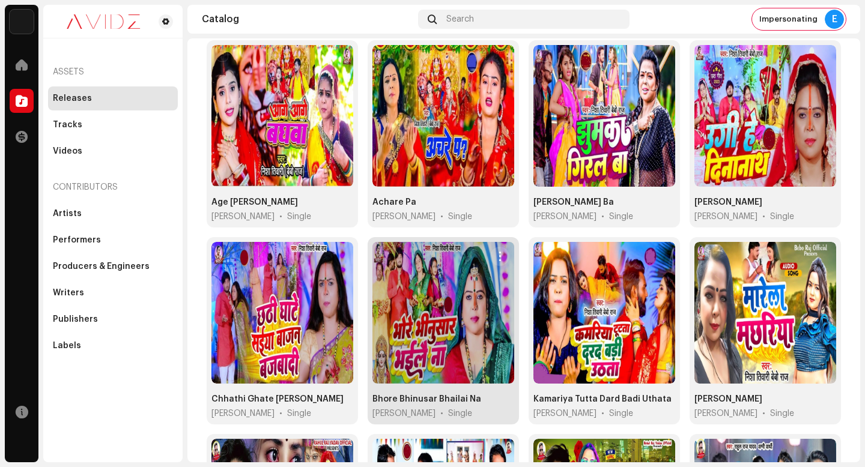
click at [497, 254] on span "button" at bounding box center [500, 257] width 9 height 10
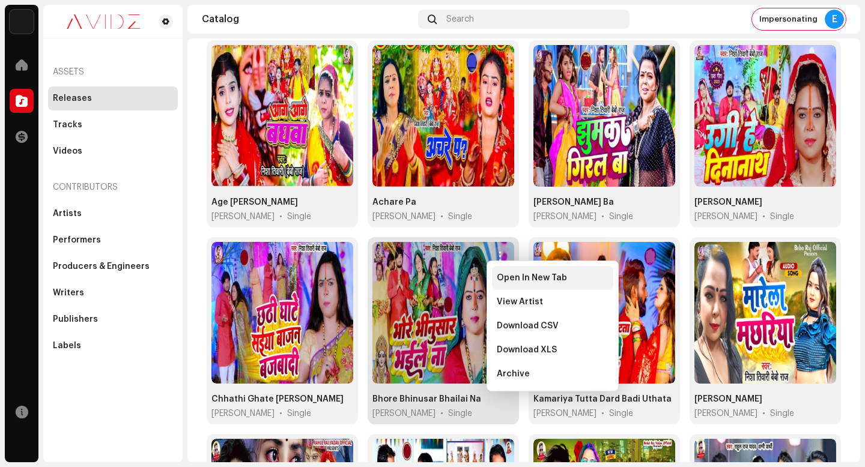
click at [528, 275] on span "Open In New Tab" at bounding box center [532, 278] width 70 height 10
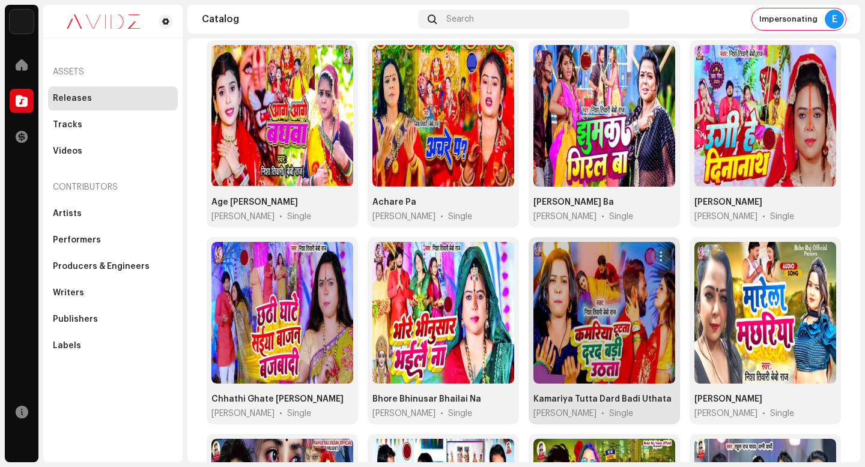
click at [657, 252] on span "button" at bounding box center [661, 257] width 9 height 10
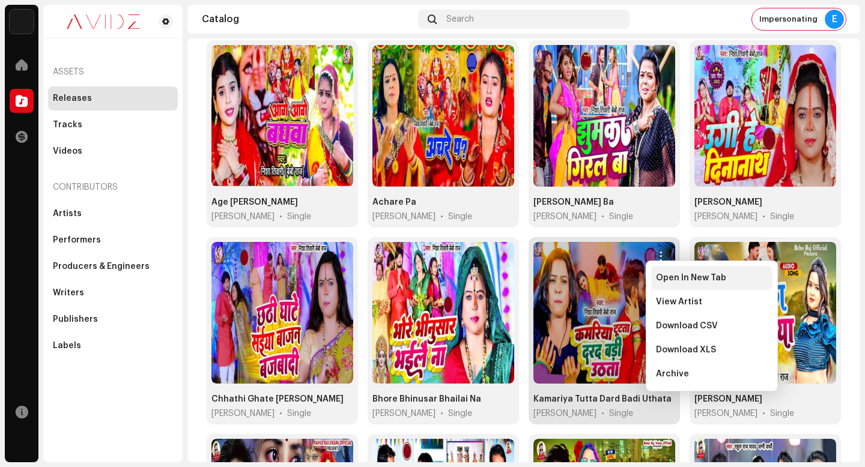
click at [657, 269] on div "Open In New Tab" at bounding box center [711, 278] width 121 height 24
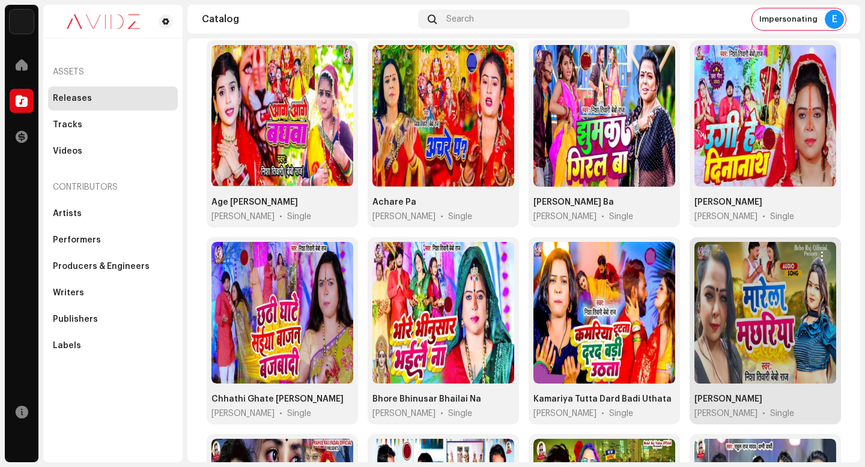
click at [818, 252] on span "button" at bounding box center [822, 257] width 9 height 10
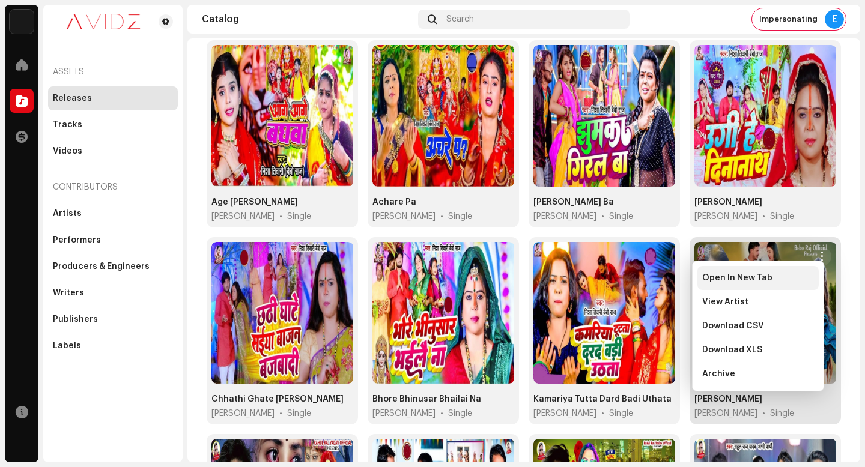
click at [808, 281] on div "Open In New Tab" at bounding box center [758, 278] width 112 height 10
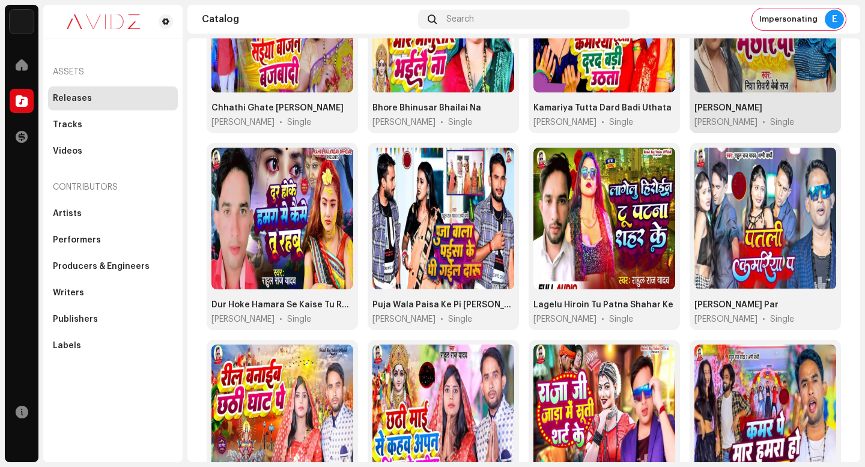
scroll to position [821, 0]
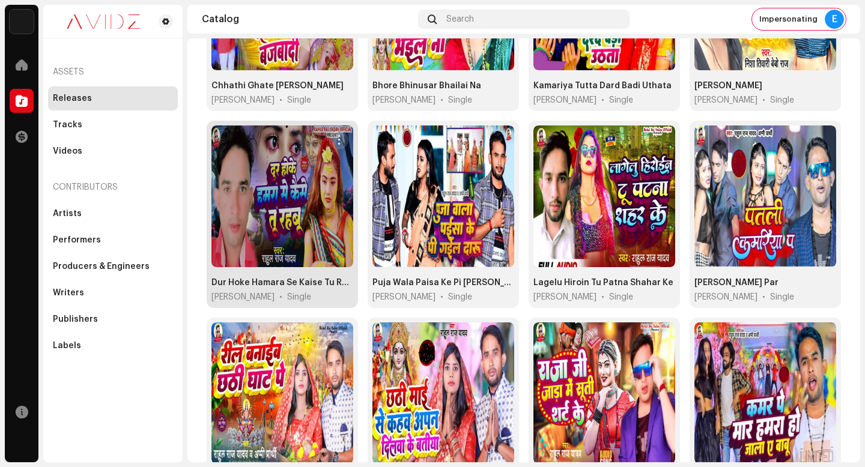
click at [338, 135] on span "button" at bounding box center [339, 140] width 9 height 10
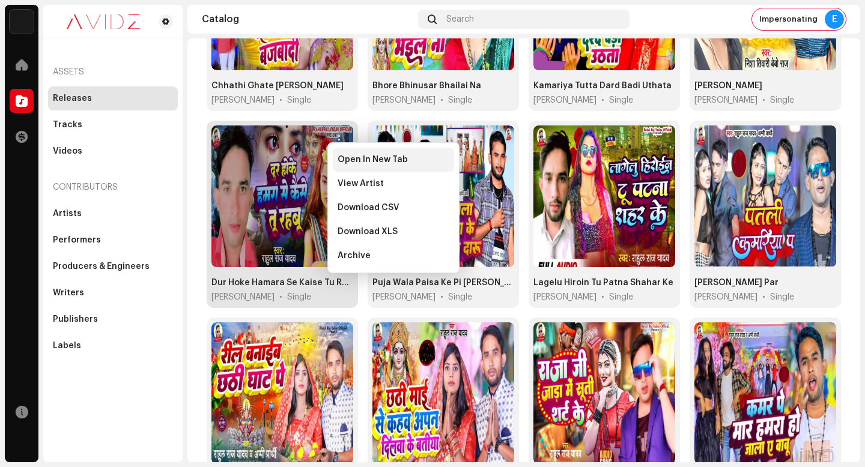
click at [363, 164] on span "Open In New Tab" at bounding box center [373, 160] width 70 height 10
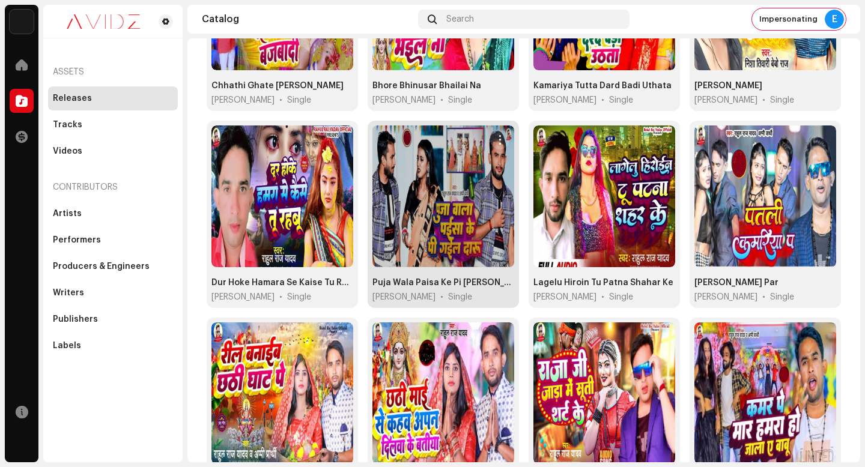
click at [496, 135] on span "button" at bounding box center [500, 140] width 9 height 10
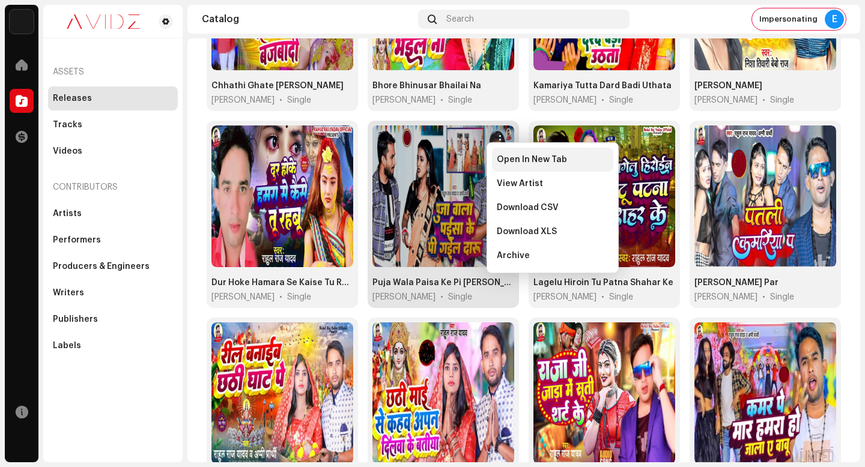
click at [500, 160] on span "Open In New Tab" at bounding box center [532, 160] width 70 height 10
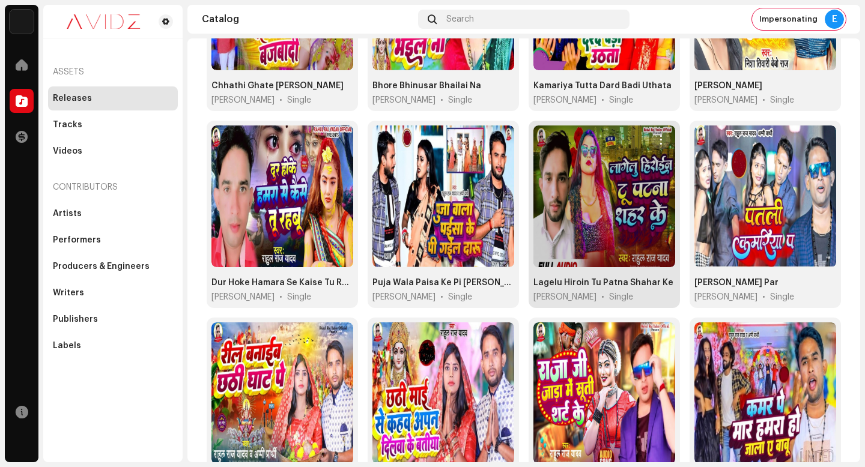
click at [657, 135] on span "button" at bounding box center [661, 140] width 9 height 10
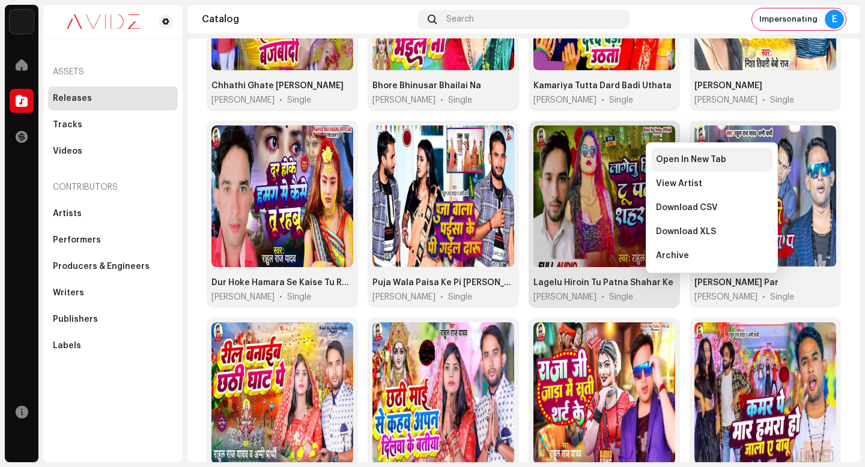
click at [656, 164] on span "Open In New Tab" at bounding box center [691, 160] width 70 height 10
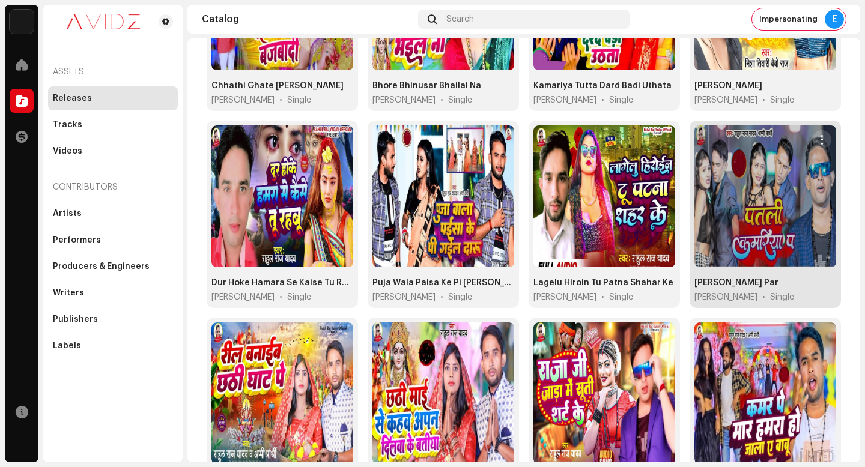
click at [818, 135] on span "button" at bounding box center [822, 140] width 9 height 10
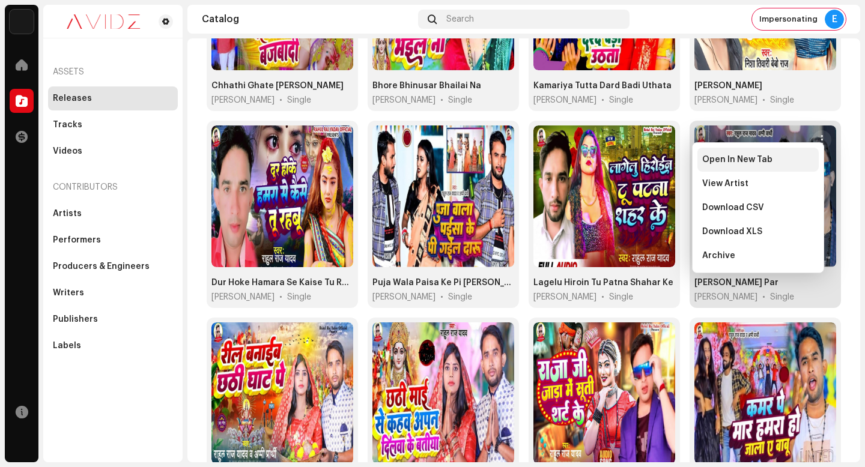
click at [812, 161] on div "Open In New Tab" at bounding box center [758, 160] width 112 height 10
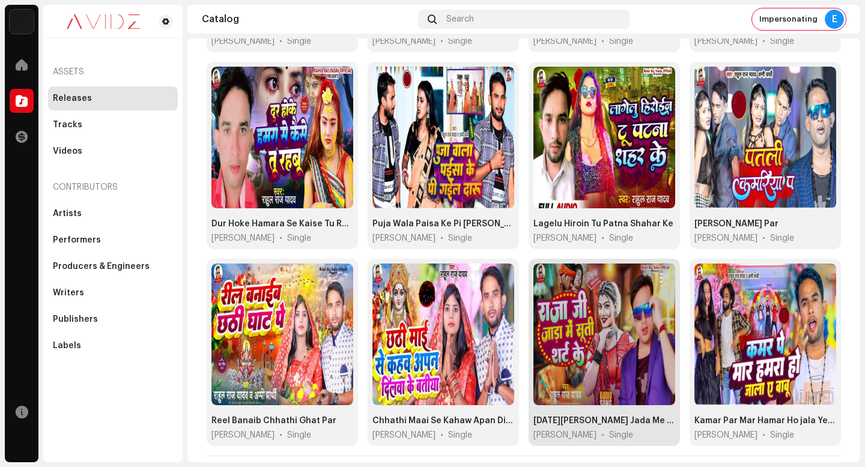
scroll to position [892, 0]
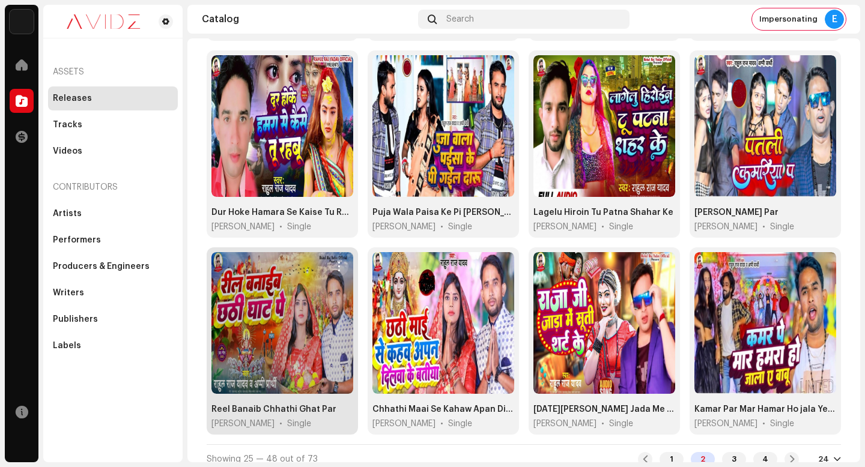
click at [338, 262] on span "button" at bounding box center [339, 267] width 9 height 10
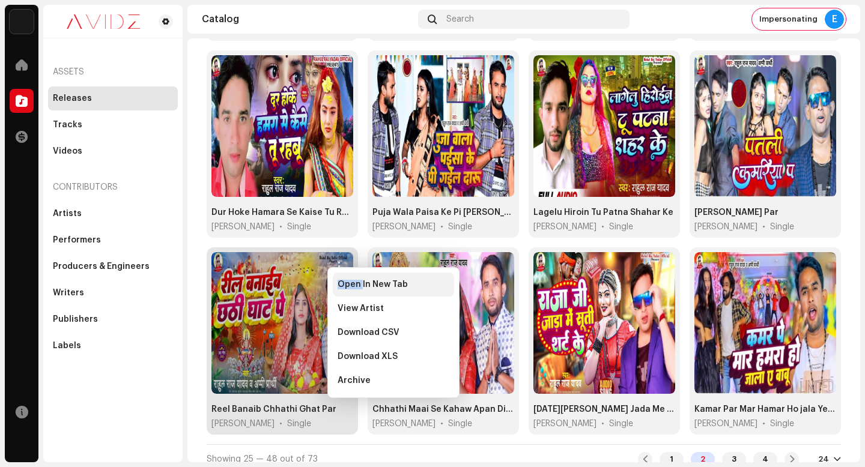
click at [362, 280] on span "Open In New Tab" at bounding box center [373, 285] width 70 height 10
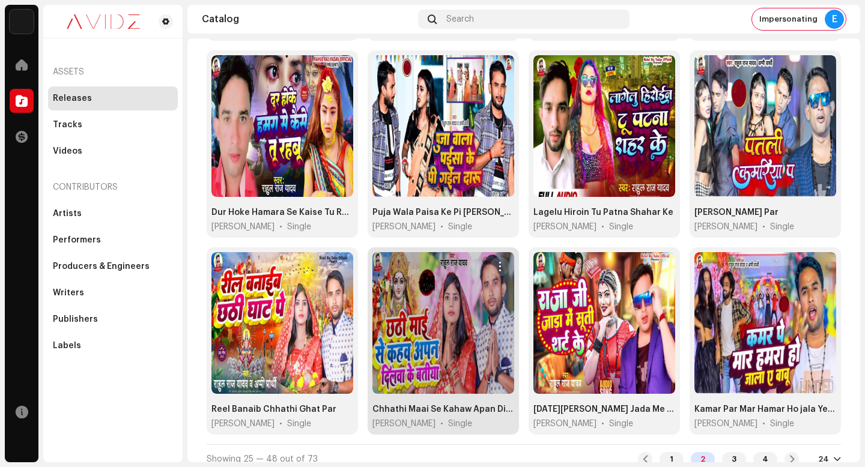
click at [496, 262] on span "button" at bounding box center [500, 267] width 9 height 10
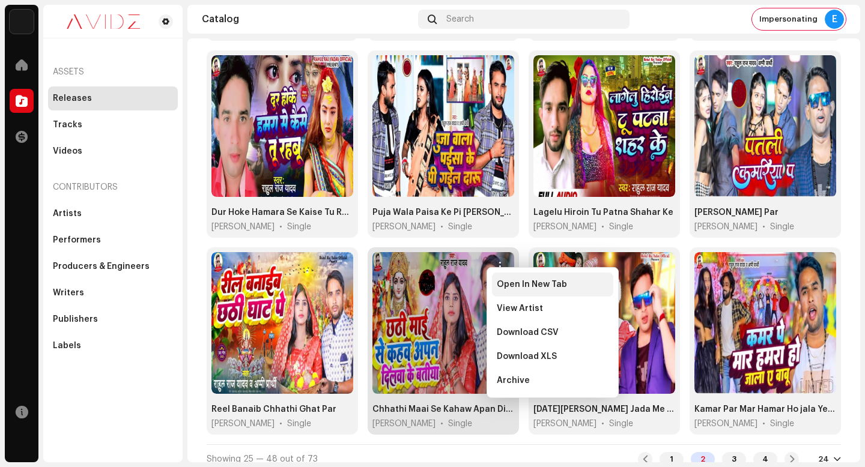
click at [542, 284] on span "Open In New Tab" at bounding box center [532, 285] width 70 height 10
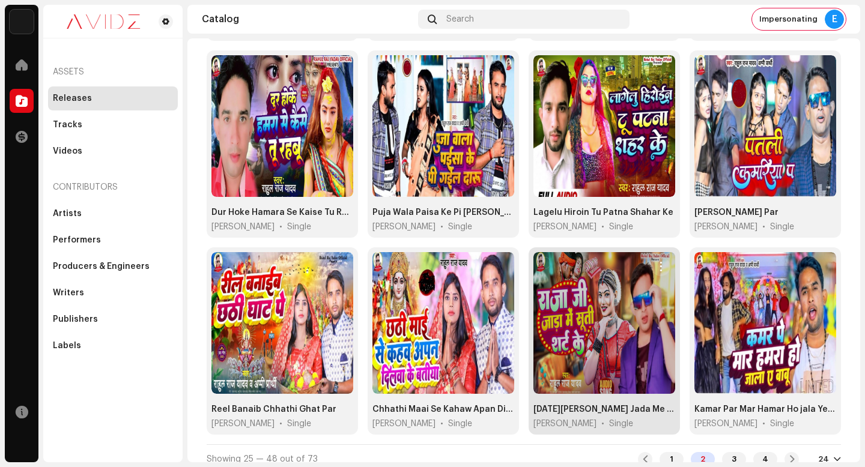
click at [655, 257] on button "button" at bounding box center [660, 266] width 19 height 19
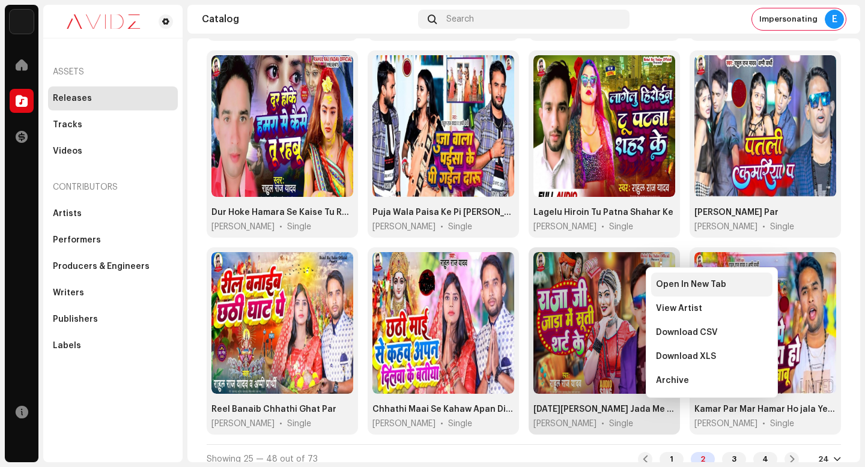
click at [671, 290] on div "Open In New Tab" at bounding box center [711, 285] width 121 height 24
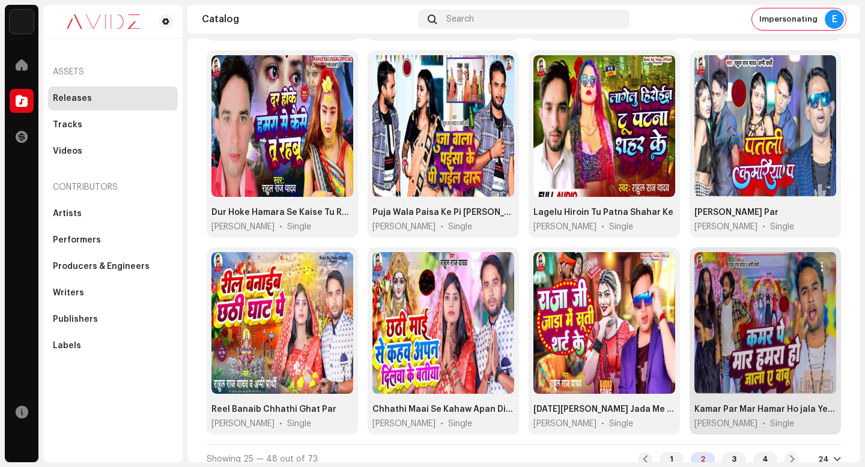
click at [818, 262] on span "button" at bounding box center [822, 267] width 9 height 10
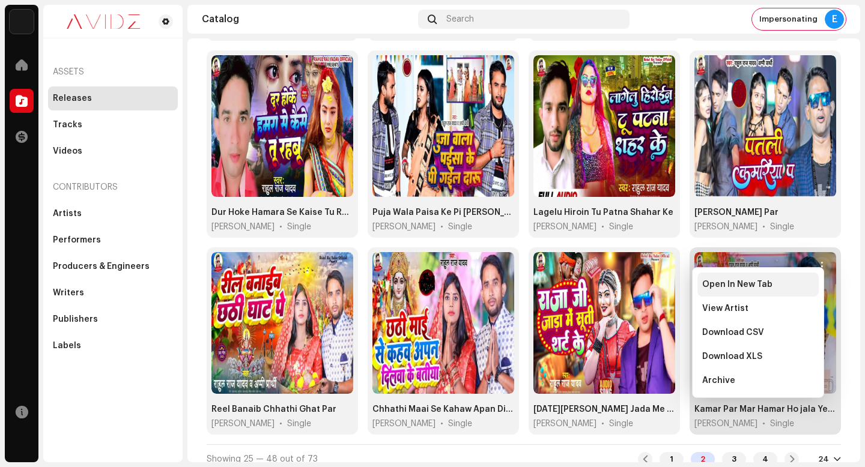
click at [805, 287] on div "Open In New Tab" at bounding box center [758, 285] width 112 height 10
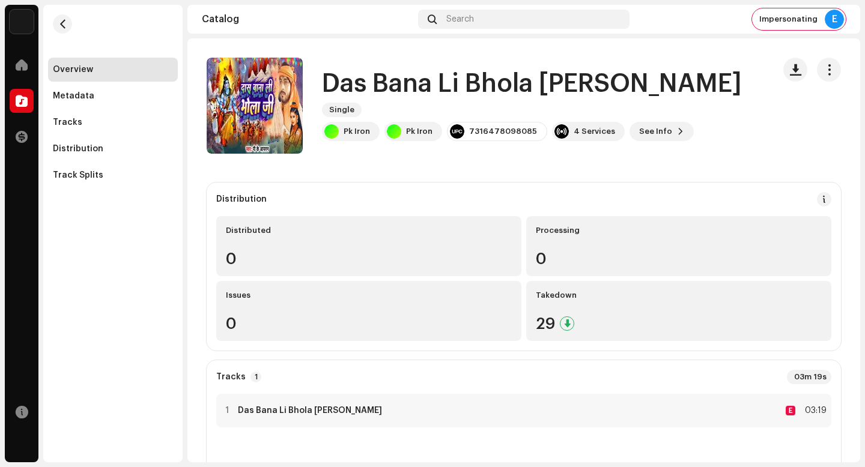
click at [464, 92] on h1 "Das Bana Li Bhola Ji" at bounding box center [532, 84] width 420 height 28
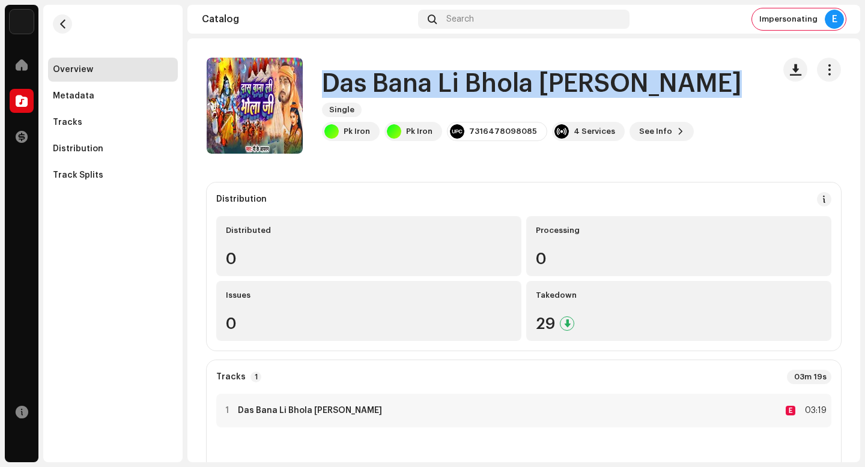
click at [464, 92] on h1 "Das Bana Li Bhola Ji" at bounding box center [532, 84] width 420 height 28
copy div "Das Bana Li Bhola Ji Single"
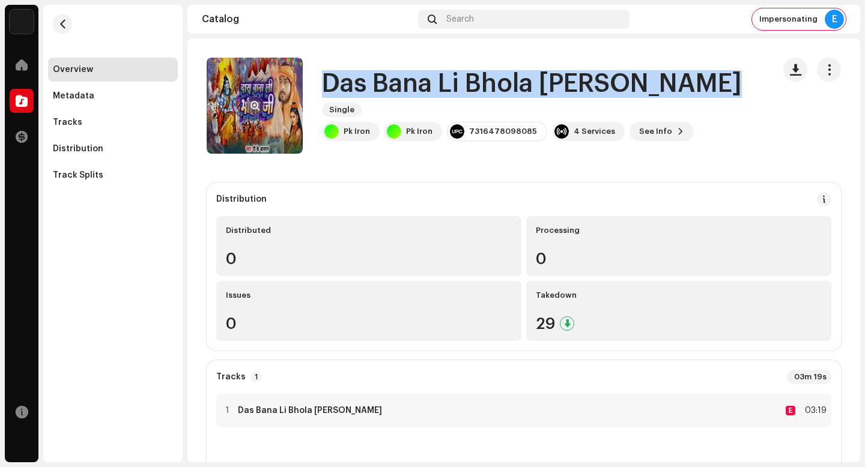
click at [254, 109] on span "button" at bounding box center [255, 106] width 9 height 10
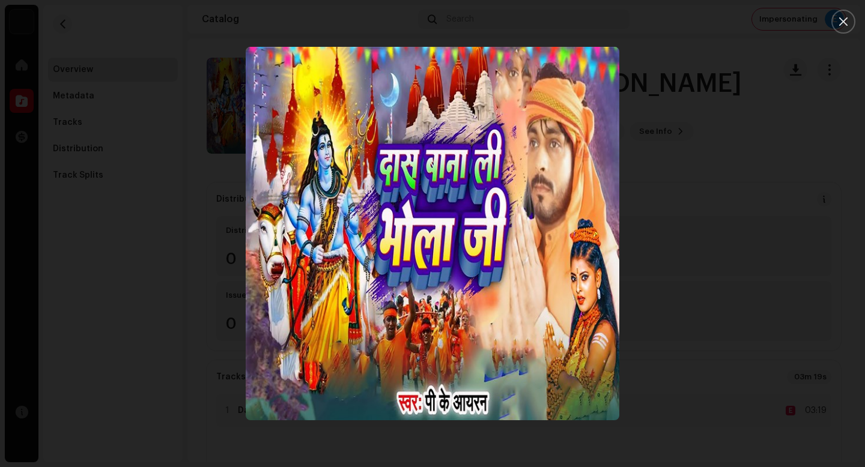
click at [762, 279] on div at bounding box center [432, 233] width 865 height 467
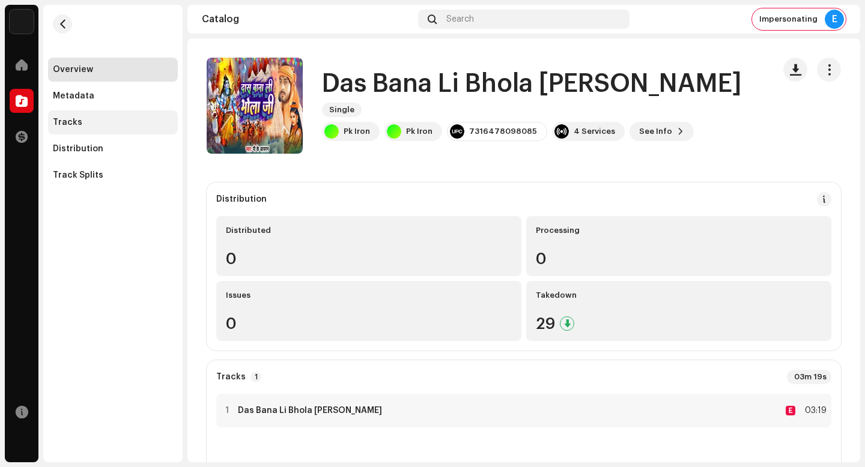
click at [159, 121] on div "Tracks" at bounding box center [113, 123] width 120 height 10
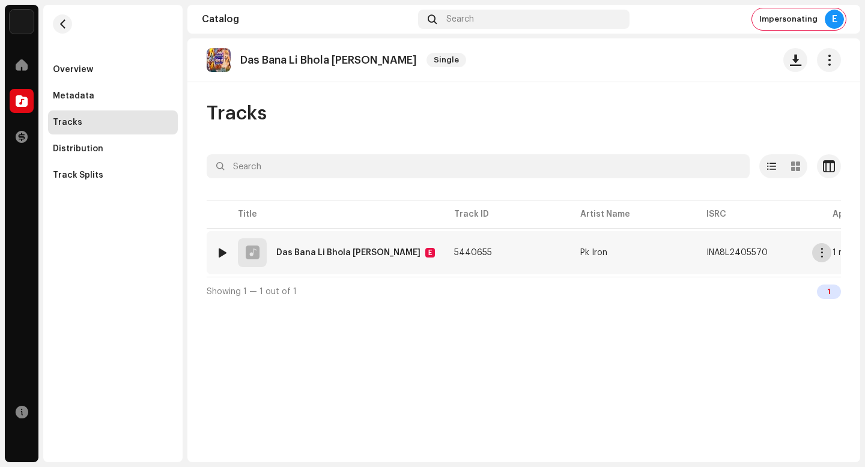
click at [821, 255] on span "button" at bounding box center [822, 253] width 9 height 10
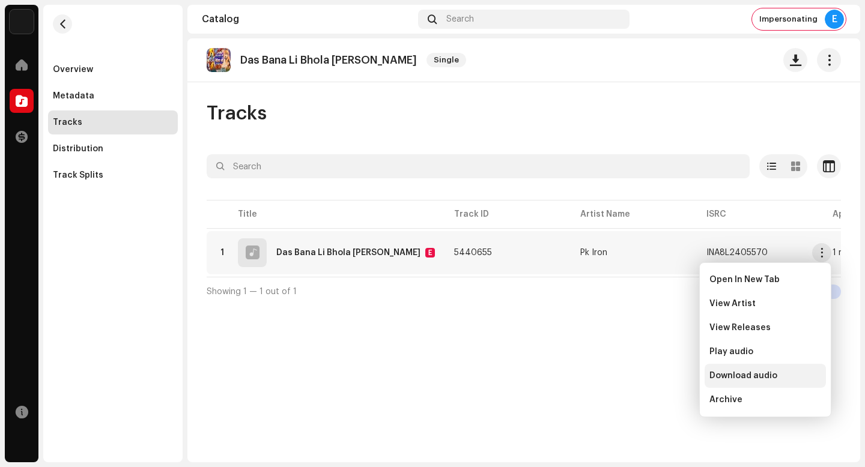
click at [801, 376] on div "Download audio" at bounding box center [766, 376] width 112 height 10
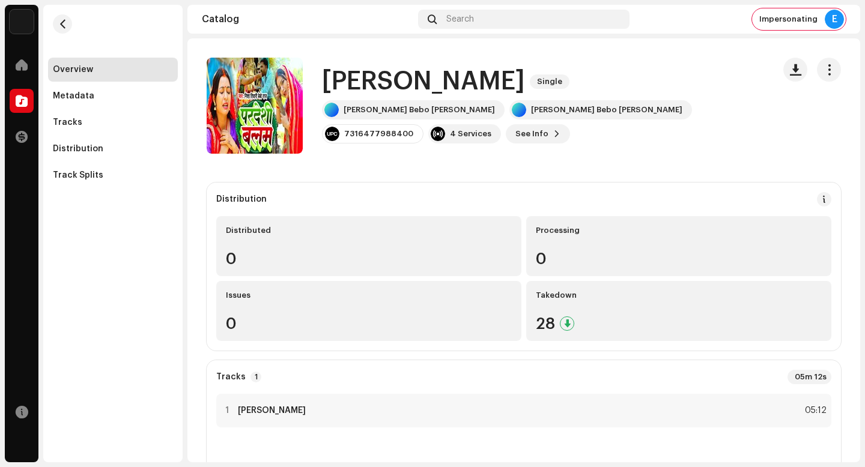
click at [449, 74] on h1 "Pardeshi Balam" at bounding box center [423, 82] width 203 height 28
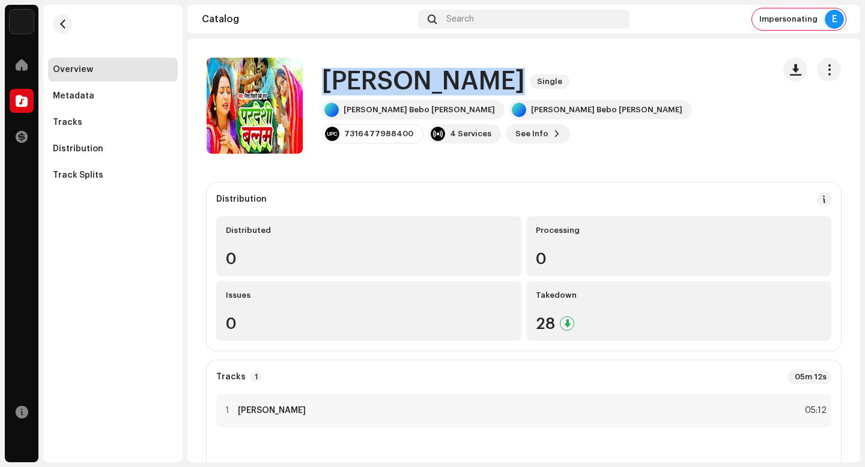
click at [449, 74] on h1 "Pardeshi Balam" at bounding box center [423, 82] width 203 height 28
copy div "Pardeshi Balam Single"
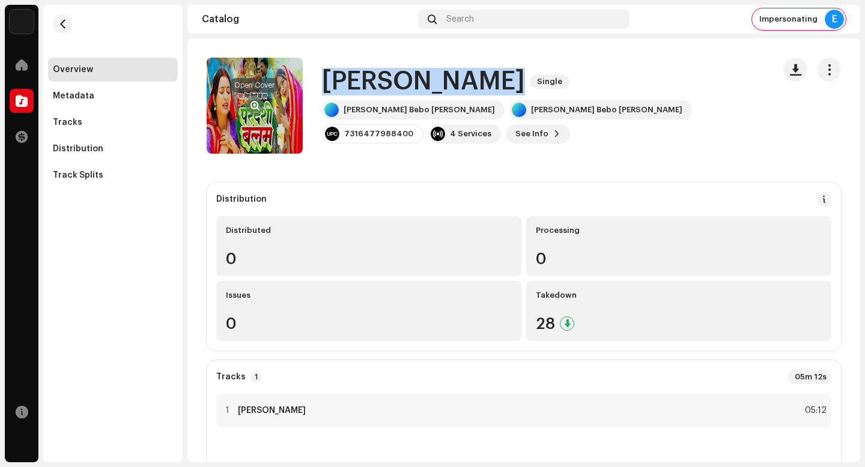
click at [251, 103] on span "button" at bounding box center [255, 106] width 9 height 10
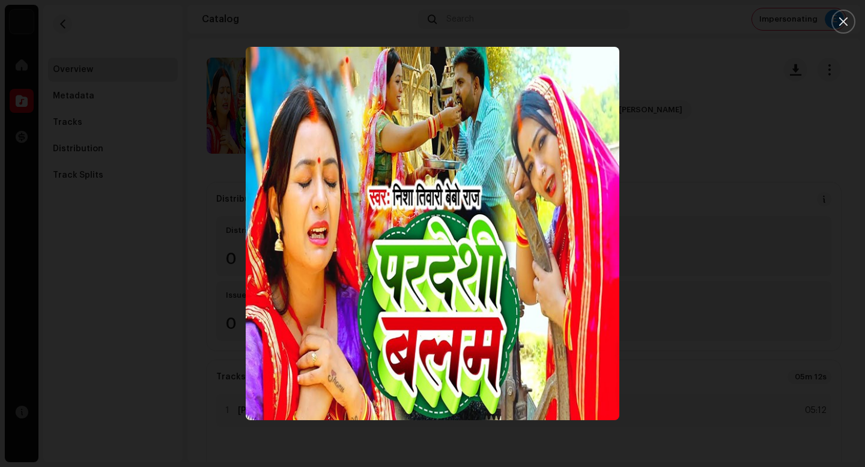
click at [796, 174] on div at bounding box center [432, 233] width 865 height 467
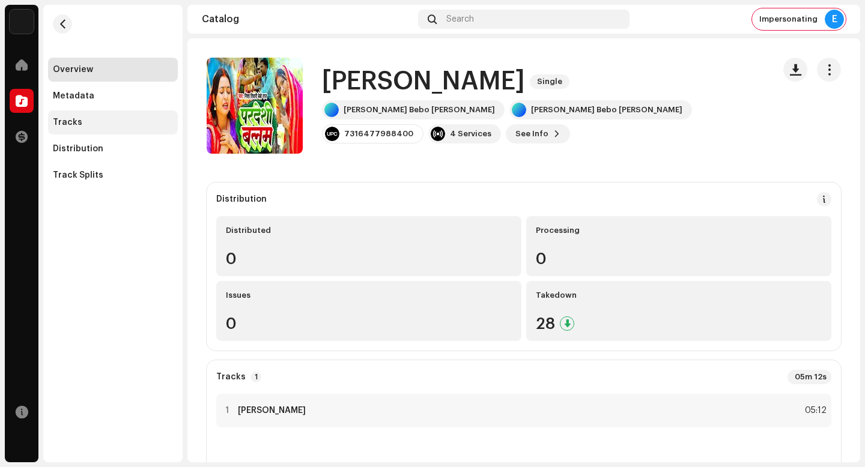
click at [131, 125] on div "Tracks" at bounding box center [113, 123] width 120 height 10
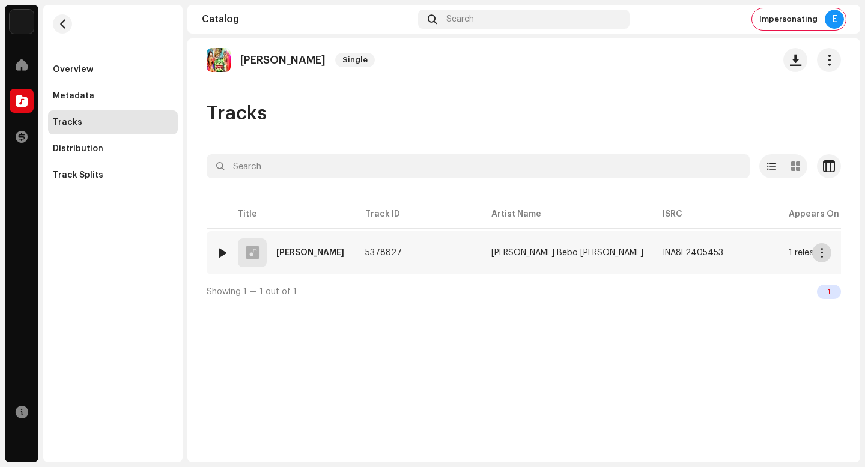
click at [819, 252] on span "button" at bounding box center [822, 253] width 9 height 10
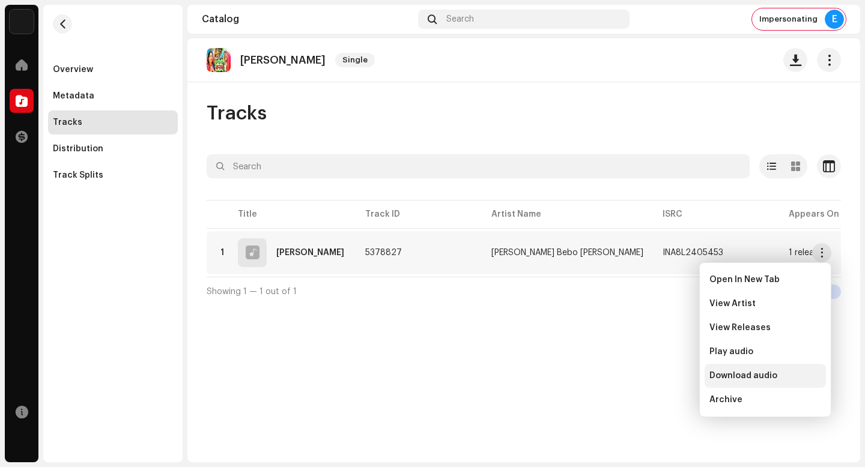
click at [786, 380] on div "Download audio" at bounding box center [766, 376] width 112 height 10
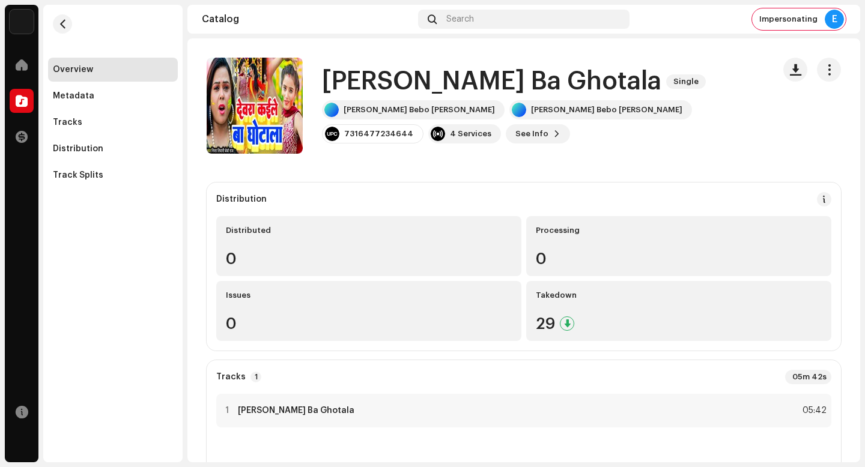
click at [518, 85] on h1 "[PERSON_NAME] Ba Ghotala" at bounding box center [491, 82] width 339 height 28
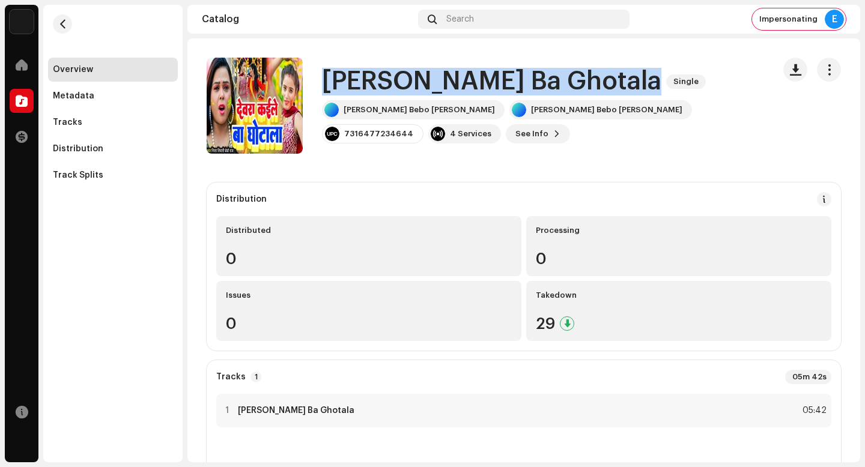
click at [518, 85] on h1 "[PERSON_NAME] Ba Ghotala" at bounding box center [491, 82] width 339 height 28
copy div "[PERSON_NAME] Ba Ghotala Single"
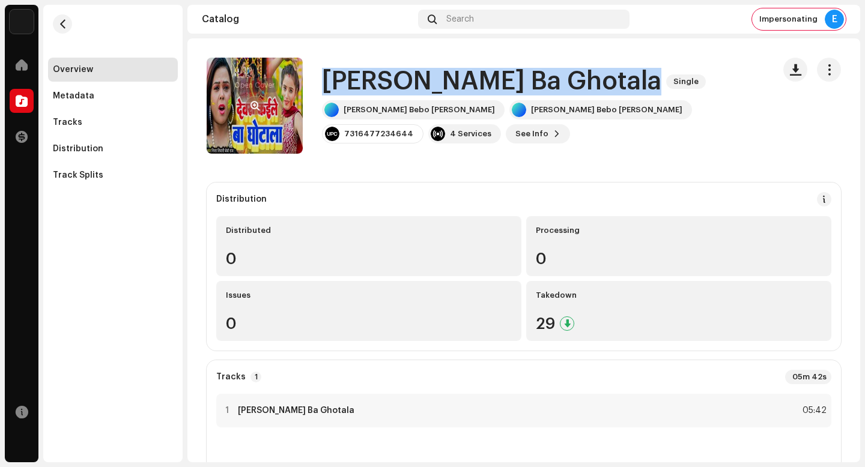
click at [252, 100] on button "button" at bounding box center [254, 105] width 19 height 19
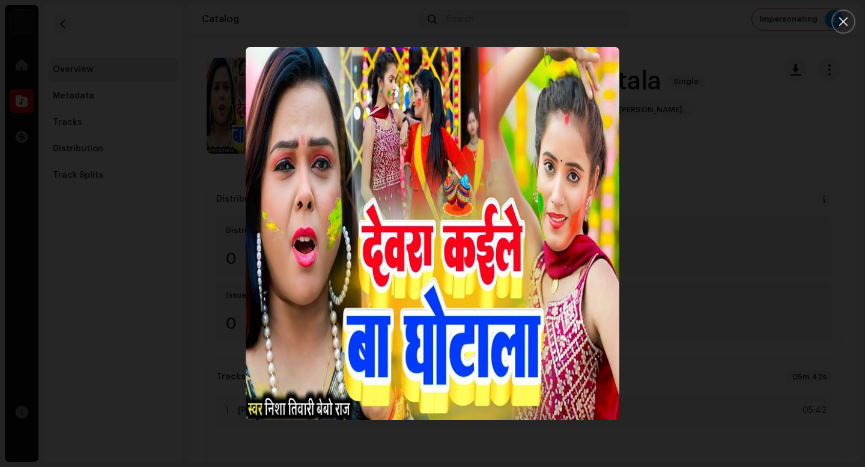
drag, startPoint x: 806, startPoint y: 164, endPoint x: 334, endPoint y: 141, distance: 472.8
click at [806, 164] on div at bounding box center [432, 233] width 865 height 467
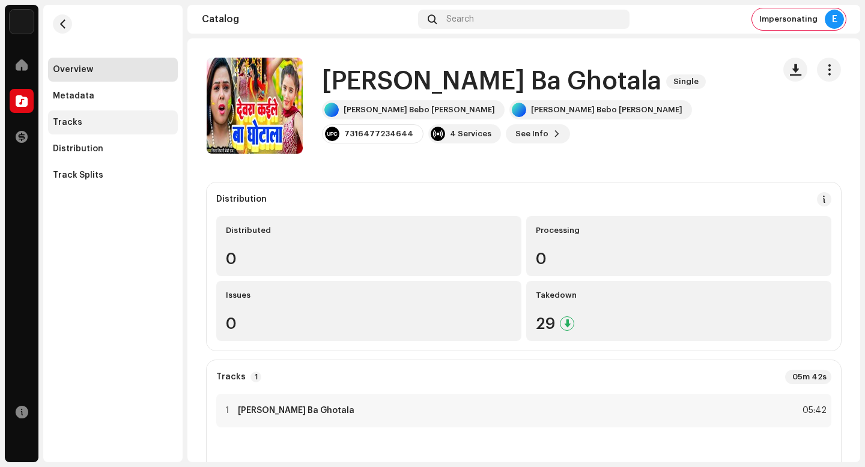
click at [146, 132] on div "Tracks" at bounding box center [113, 123] width 130 height 24
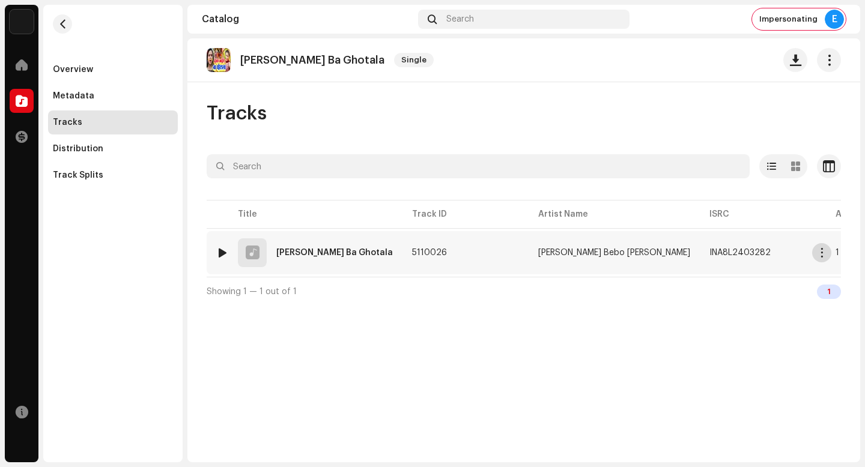
click at [824, 254] on span "button" at bounding box center [822, 253] width 9 height 10
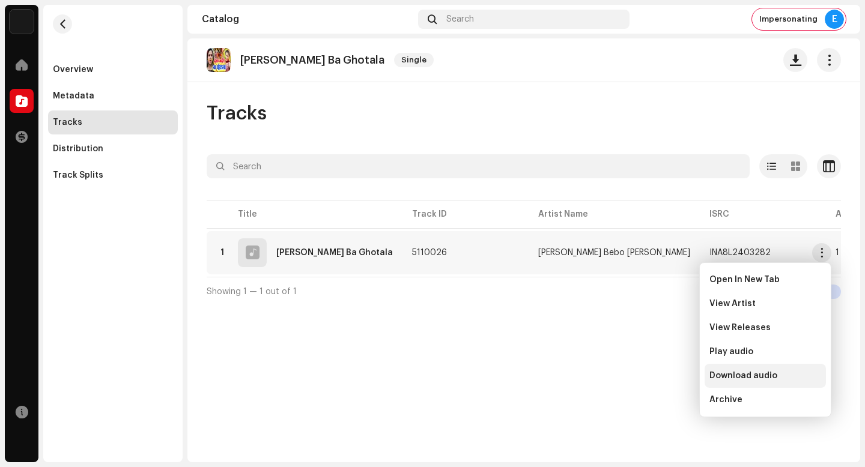
click at [799, 372] on div "Download audio" at bounding box center [766, 376] width 112 height 10
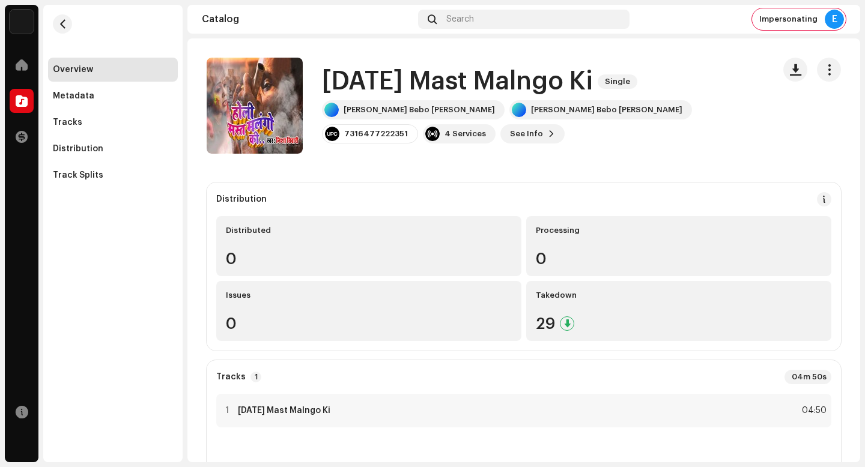
click at [469, 83] on h1 "[DATE] Mast Malngo Ki" at bounding box center [457, 82] width 271 height 28
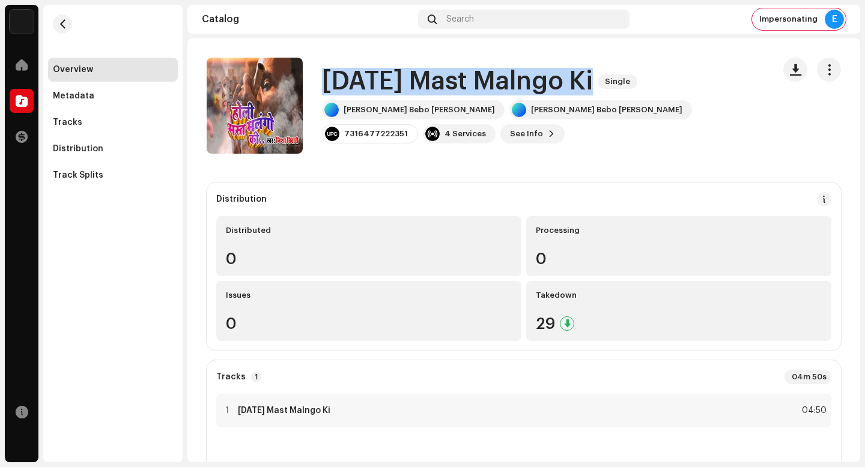
click at [469, 83] on h1 "[DATE] Mast Malngo Ki" at bounding box center [457, 82] width 271 height 28
copy div "[DATE] Mast Malngo Ki Single"
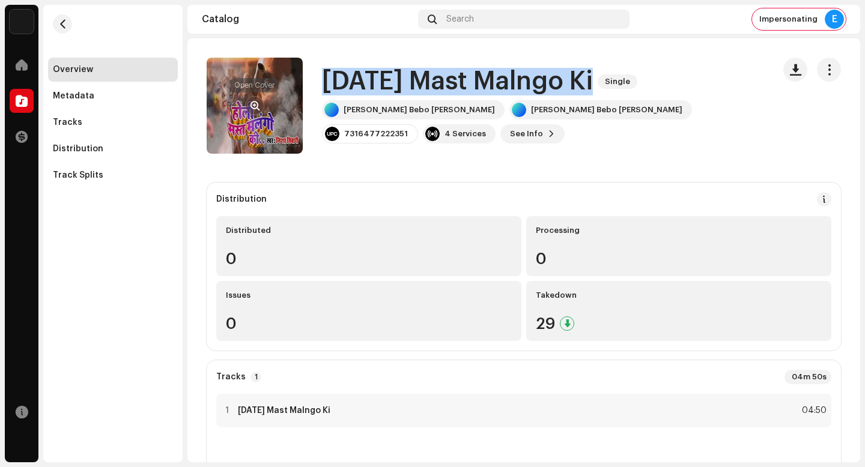
click at [249, 113] on button "button" at bounding box center [254, 105] width 19 height 19
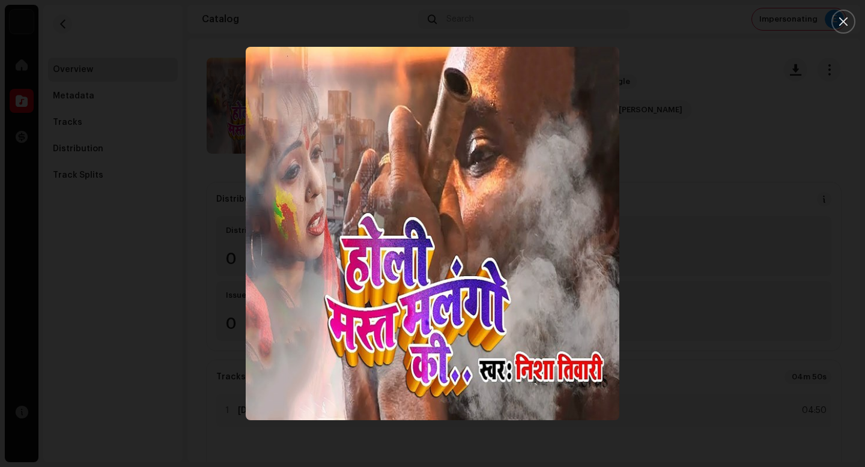
click at [468, 213] on img "1" at bounding box center [433, 234] width 374 height 374
click at [767, 163] on div at bounding box center [432, 233] width 865 height 467
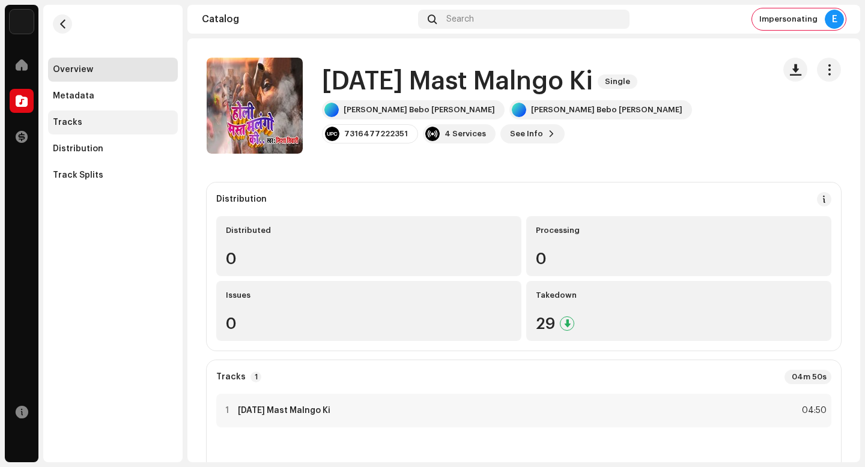
click at [102, 119] on div "Tracks" at bounding box center [113, 123] width 120 height 10
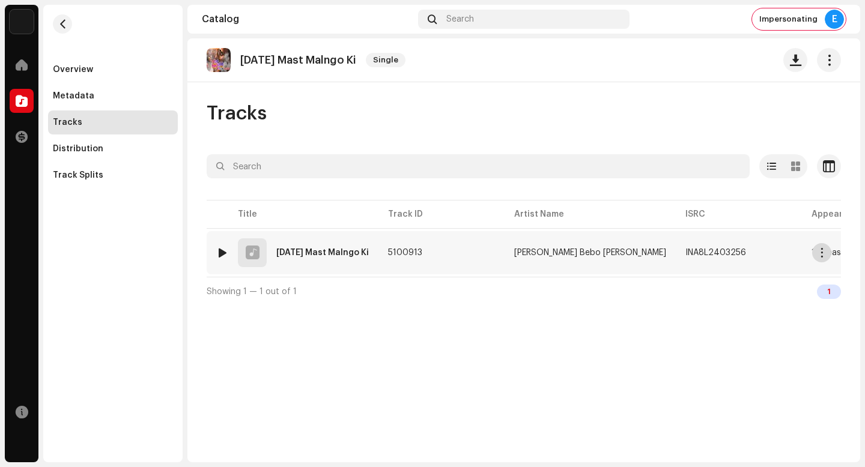
click at [827, 251] on button "button" at bounding box center [821, 252] width 19 height 19
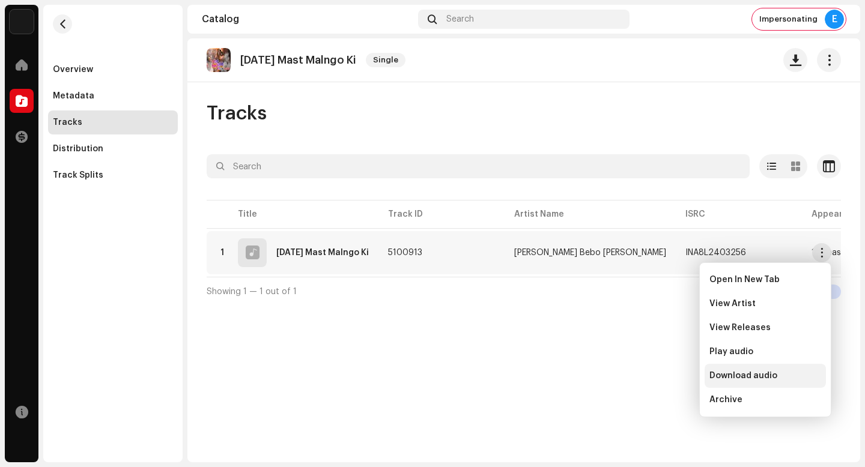
click at [786, 382] on div "Download audio" at bounding box center [765, 376] width 121 height 24
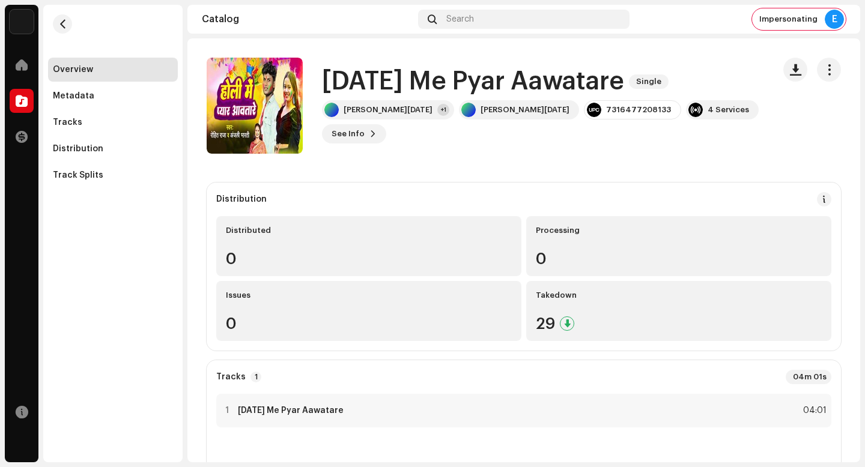
click at [448, 96] on h1 "Holi Me Pyar Aawatare" at bounding box center [473, 82] width 302 height 28
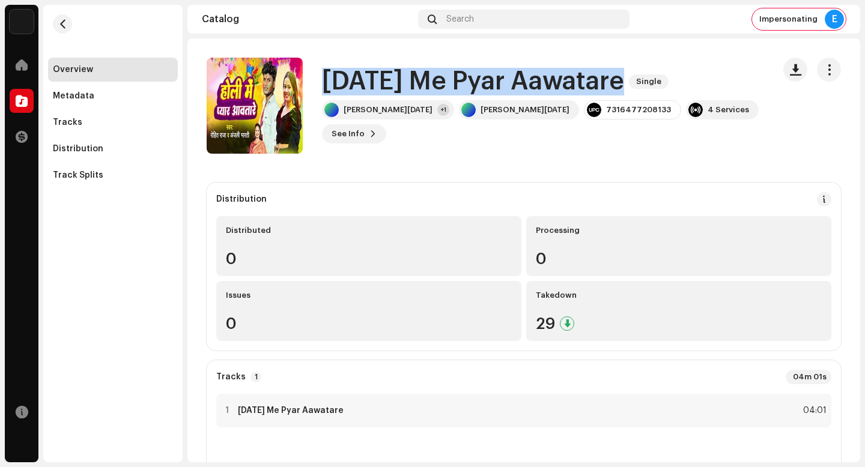
click at [448, 96] on h1 "Holi Me Pyar Aawatare" at bounding box center [473, 82] width 302 height 28
copy div "Holi Me Pyar Aawatare Single"
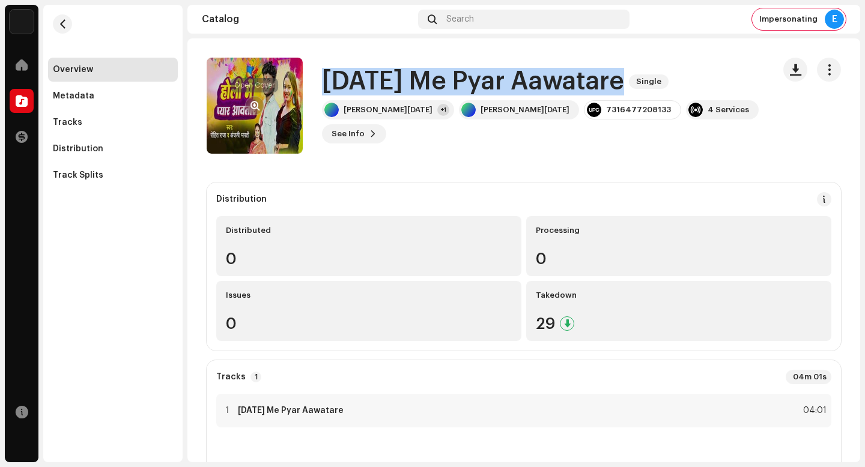
click at [252, 106] on span "button" at bounding box center [255, 106] width 9 height 10
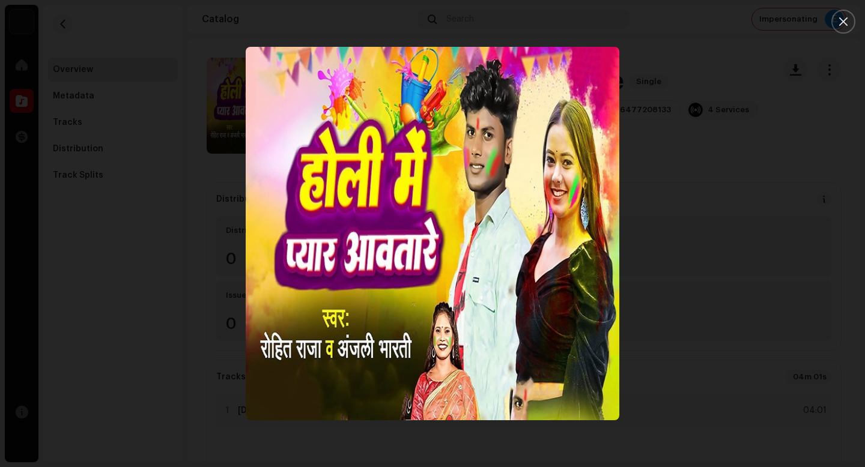
click at [771, 174] on div at bounding box center [432, 233] width 865 height 467
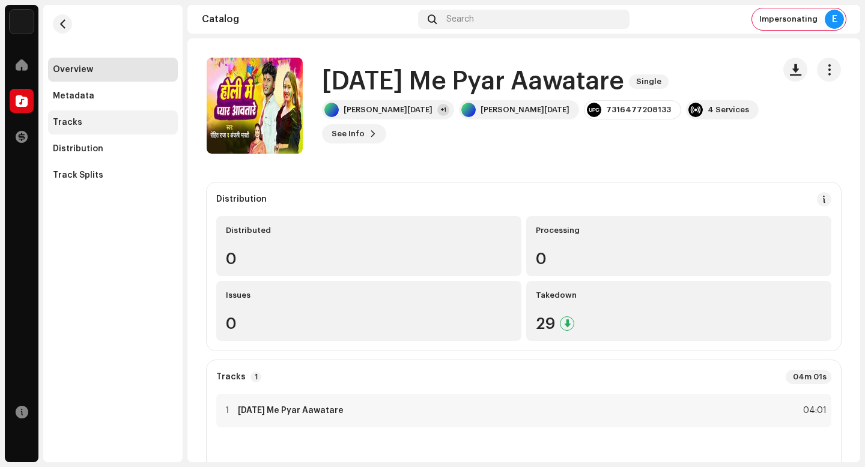
click at [125, 112] on div "Tracks" at bounding box center [113, 123] width 130 height 24
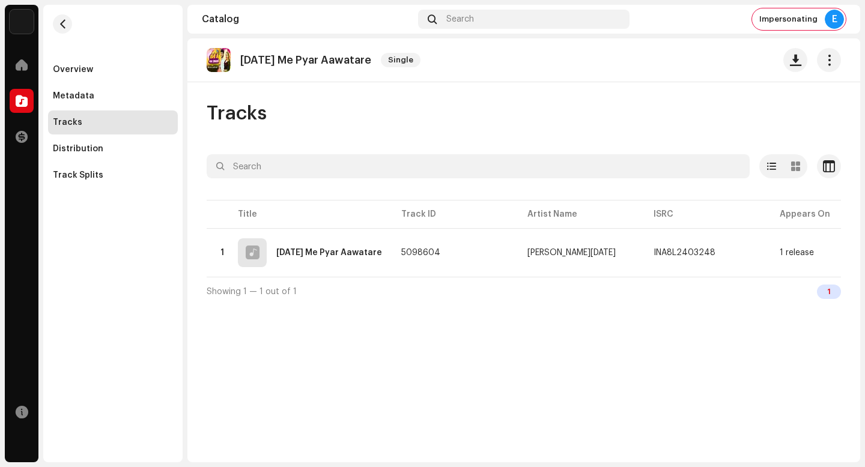
click at [125, 117] on div "Tracks" at bounding box center [113, 123] width 130 height 24
click at [823, 256] on span "button" at bounding box center [822, 253] width 9 height 10
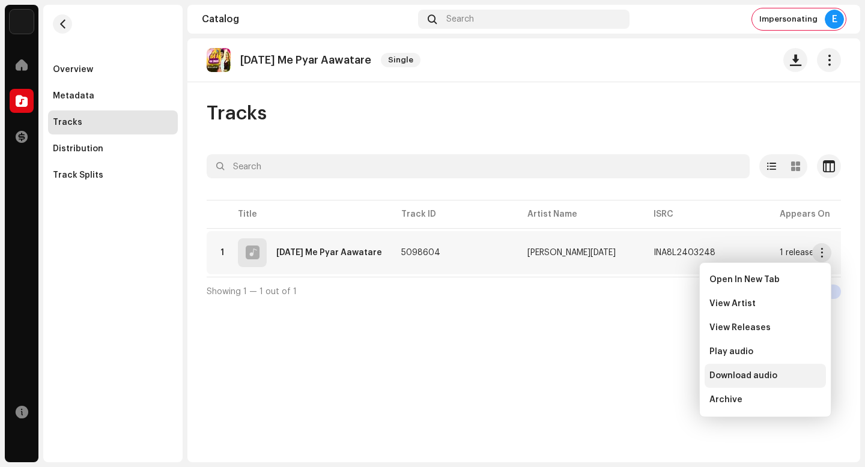
click at [803, 379] on div "Download audio" at bounding box center [766, 376] width 112 height 10
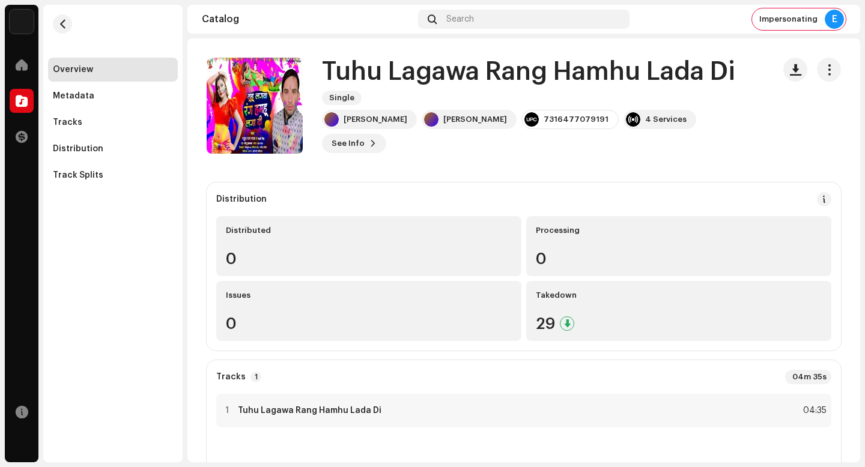
click at [500, 85] on h1 "Tuhu Lagawa Rang Hamhu Lada Di" at bounding box center [528, 72] width 413 height 28
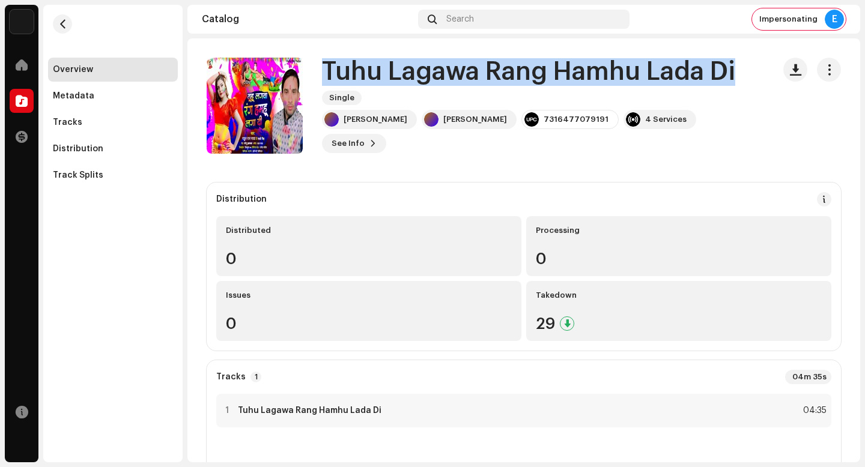
click at [500, 85] on h1 "Tuhu Lagawa Rang Hamhu Lada Di" at bounding box center [528, 72] width 413 height 28
copy div "Tuhu Lagawa Rang Hamhu Lada Di Single"
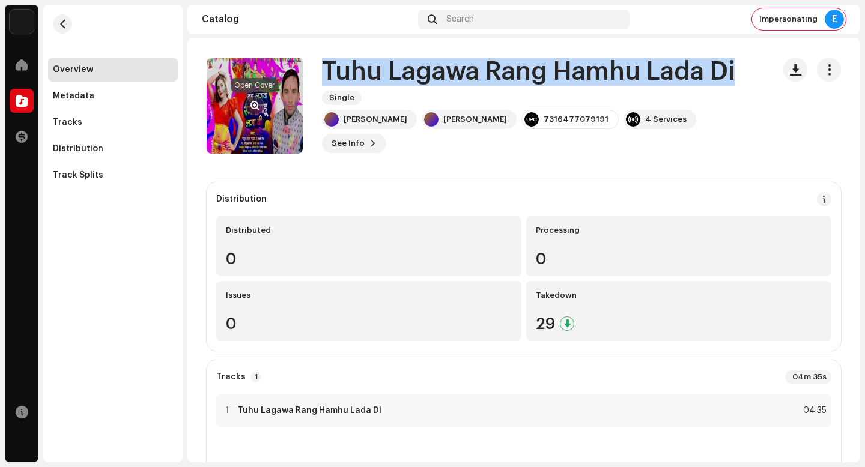
click at [263, 107] on button "button" at bounding box center [254, 105] width 19 height 19
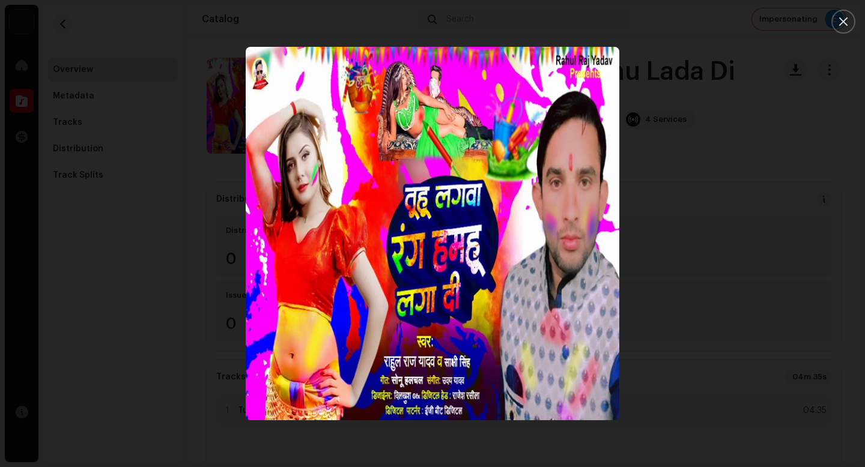
click at [785, 102] on div at bounding box center [432, 233] width 865 height 467
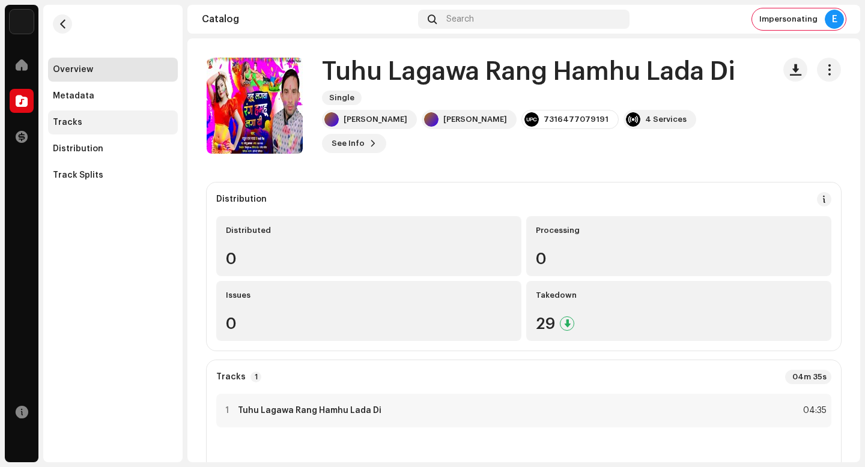
click at [67, 116] on div "Tracks" at bounding box center [113, 123] width 130 height 24
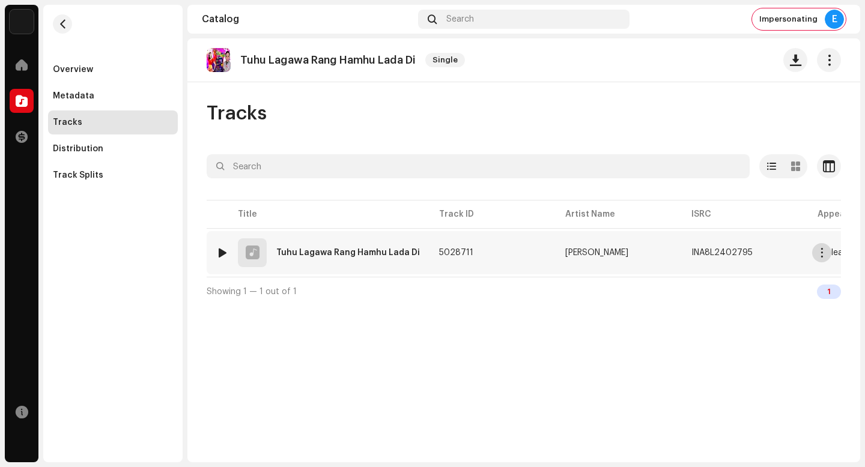
click at [830, 255] on button "button" at bounding box center [821, 252] width 19 height 19
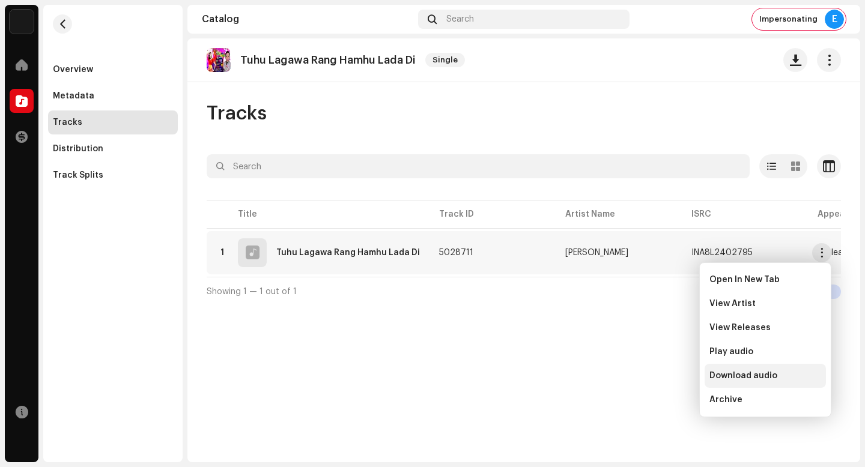
click at [788, 377] on div "Download audio" at bounding box center [766, 376] width 112 height 10
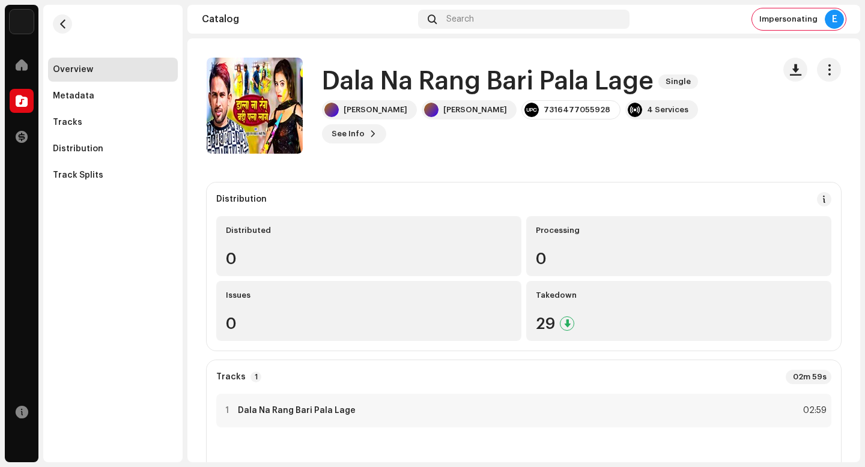
click at [455, 96] on h1 "Dala Na Rang Bari Pala Lage" at bounding box center [488, 82] width 332 height 28
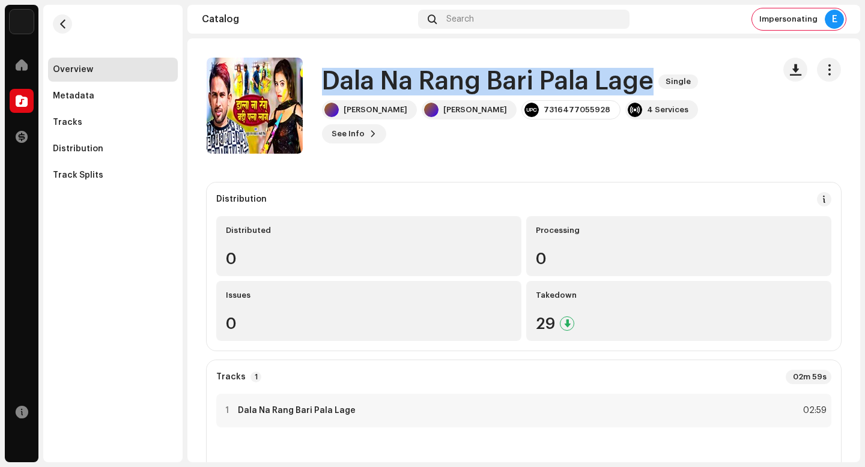
click at [455, 96] on h1 "Dala Na Rang Bari Pala Lage" at bounding box center [488, 82] width 332 height 28
copy div "Dala Na Rang Bari Pala Lage Single"
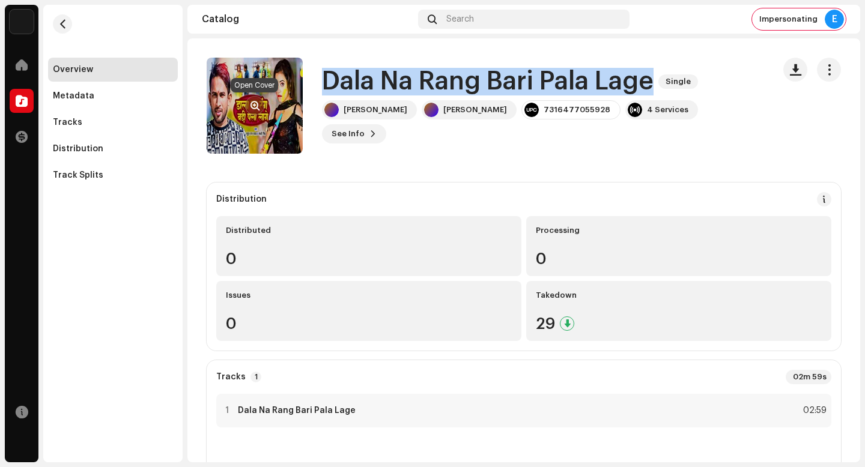
click at [254, 101] on span "button" at bounding box center [255, 106] width 9 height 10
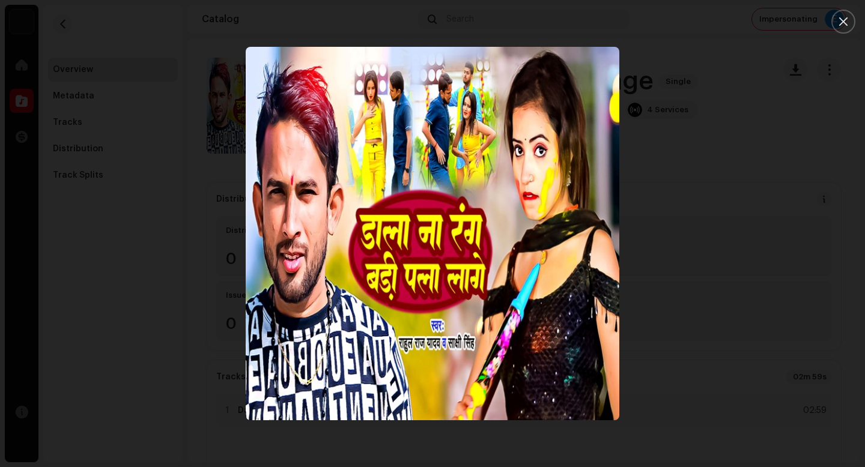
click at [815, 201] on div at bounding box center [432, 233] width 865 height 467
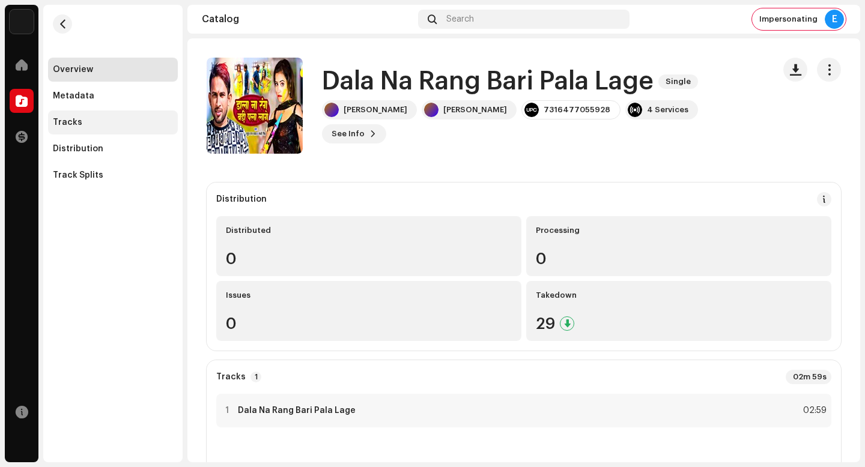
click at [120, 120] on div "Tracks" at bounding box center [113, 123] width 120 height 10
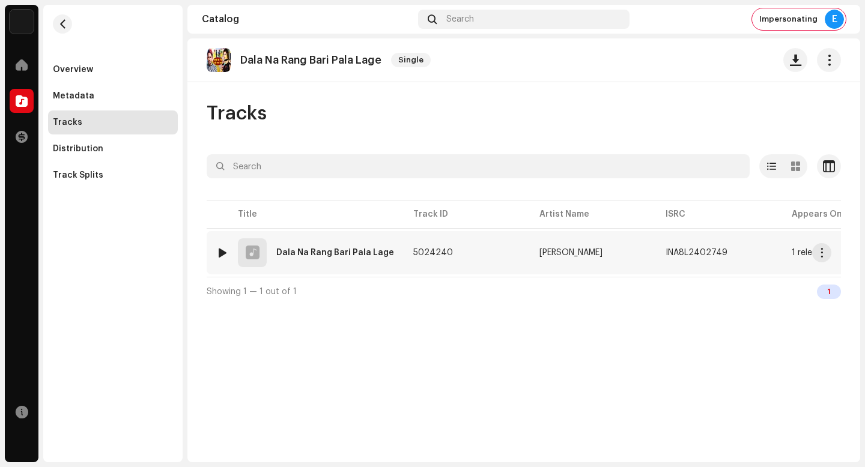
click at [823, 249] on span "button" at bounding box center [822, 253] width 9 height 10
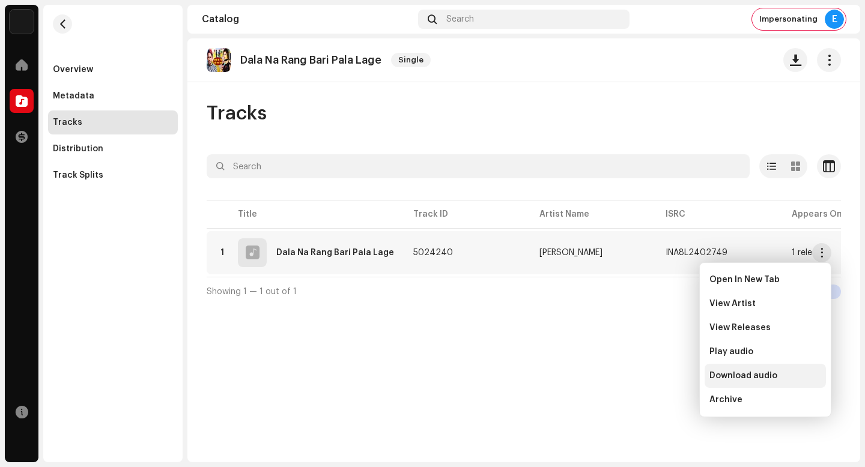
click at [738, 377] on span "Download audio" at bounding box center [744, 376] width 68 height 10
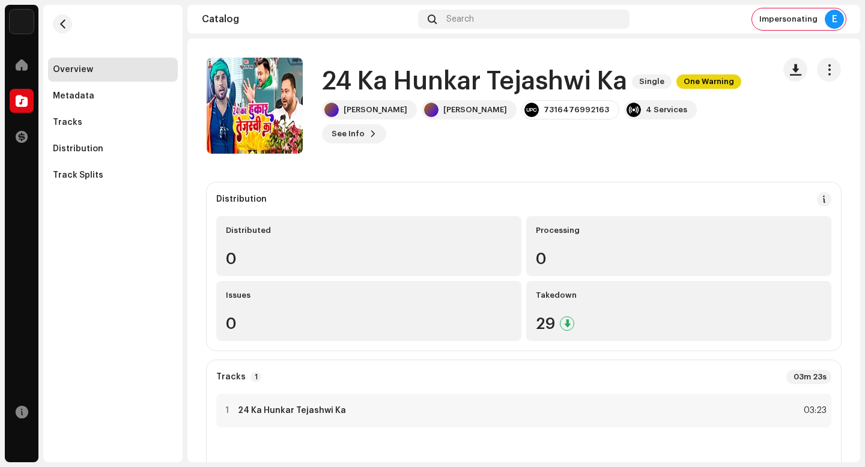
click at [497, 85] on h1 "24 Ka Hunkar Tejashwi Ka" at bounding box center [474, 82] width 305 height 28
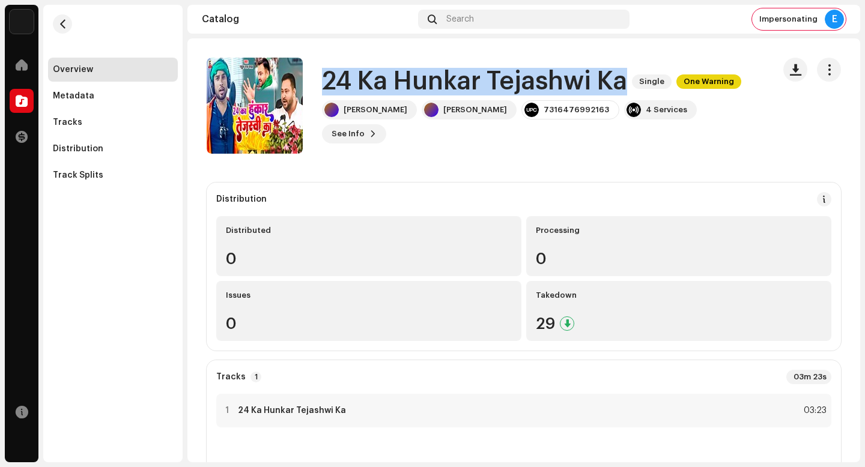
click at [497, 85] on h1 "24 Ka Hunkar Tejashwi Ka" at bounding box center [474, 82] width 305 height 28
copy div "24 Ka Hunkar Tejashwi Ka Single One Warning"
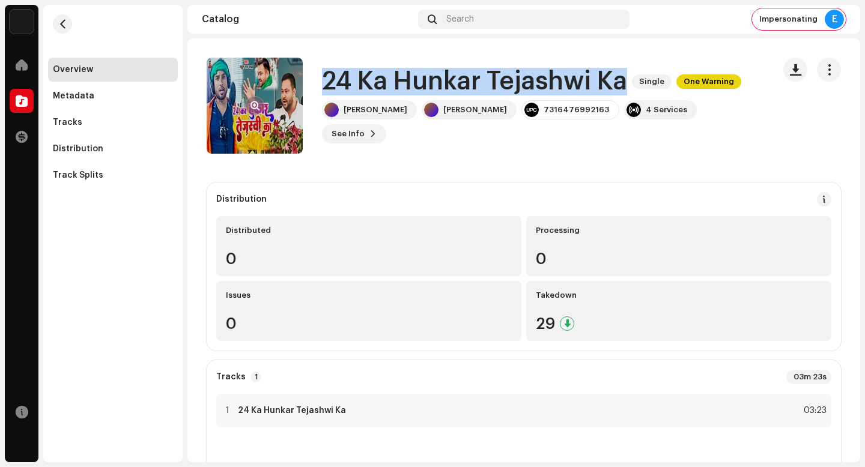
click at [254, 102] on span "button" at bounding box center [255, 106] width 9 height 10
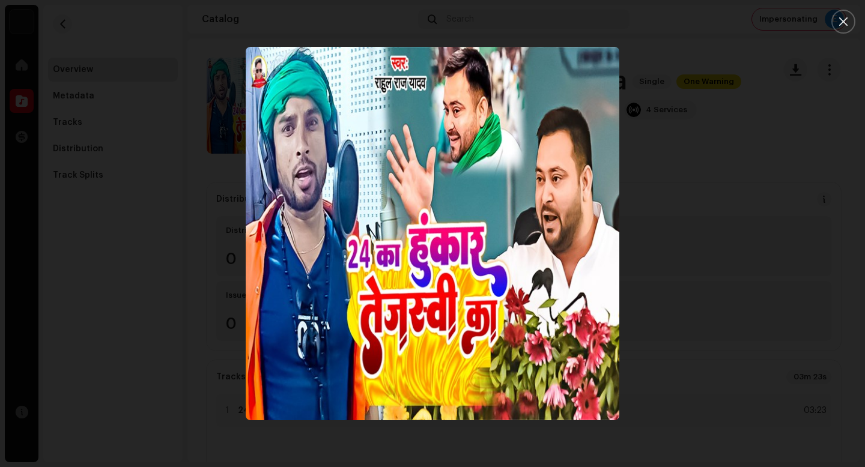
click at [686, 151] on div at bounding box center [432, 233] width 865 height 467
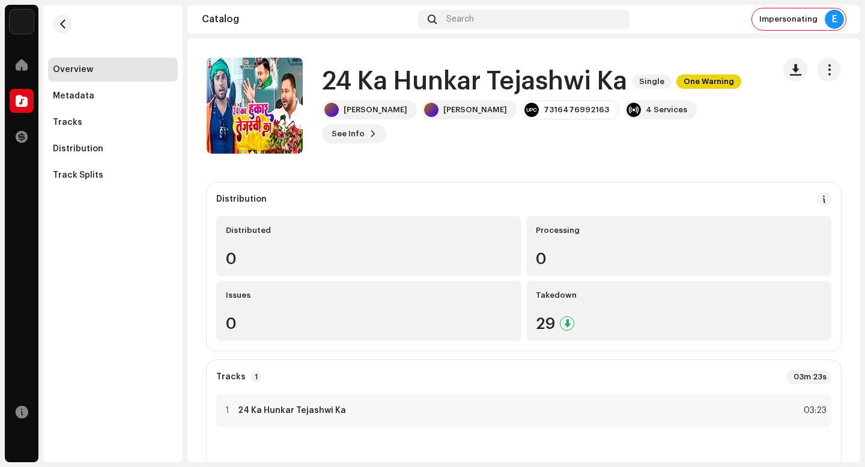
click at [542, 96] on h1 "24 Ka Hunkar Tejashwi Ka" at bounding box center [474, 82] width 305 height 28
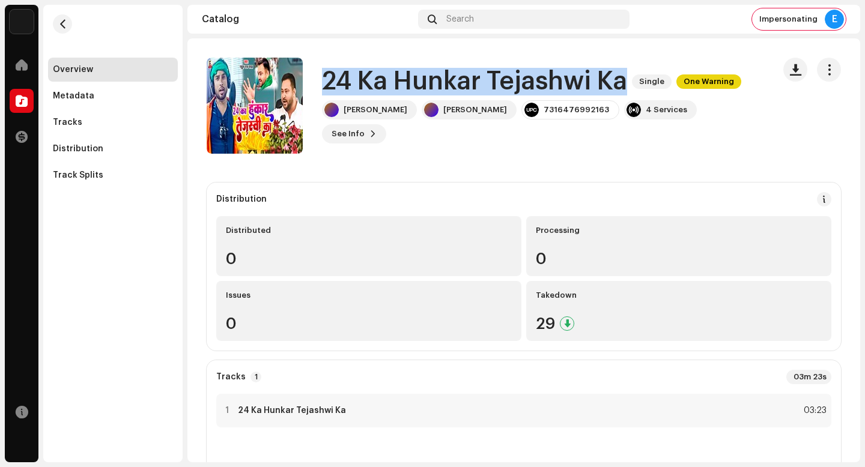
click at [542, 96] on h1 "24 Ka Hunkar Tejashwi Ka" at bounding box center [474, 82] width 305 height 28
copy div "24 Ka Hunkar Tejashwi Ka Single One Warning"
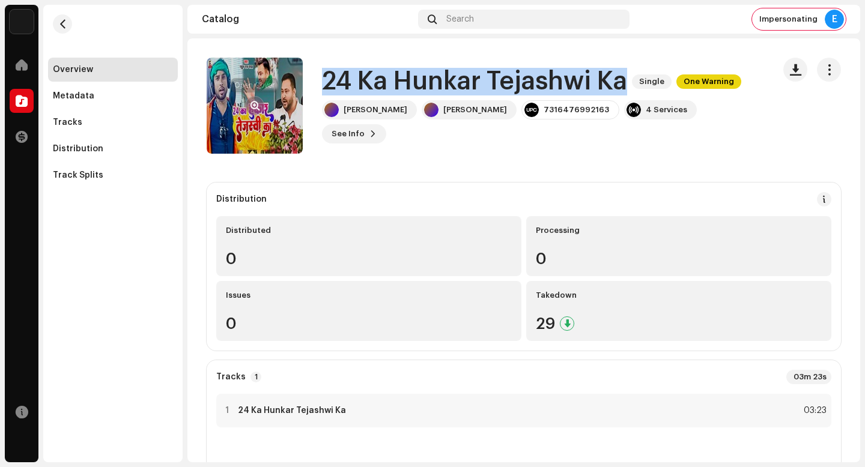
click at [251, 106] on span "button" at bounding box center [255, 106] width 9 height 10
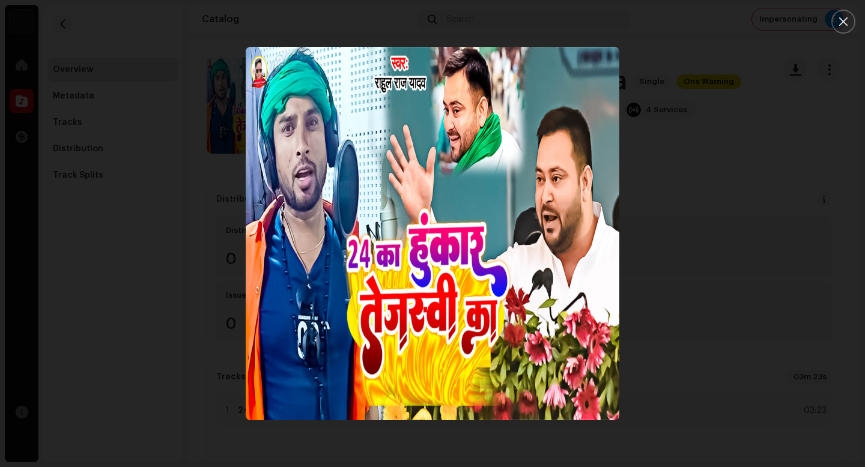
click at [818, 177] on div at bounding box center [432, 233] width 865 height 467
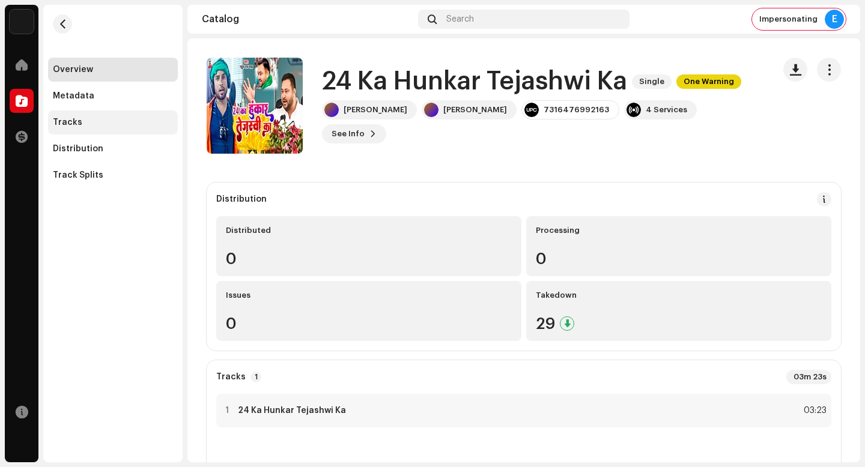
click at [127, 124] on div "Tracks" at bounding box center [113, 123] width 120 height 10
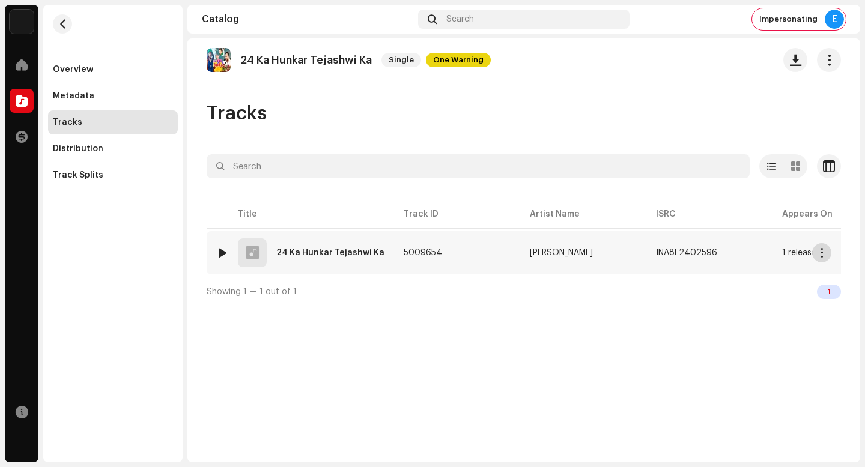
click at [824, 260] on button "button" at bounding box center [821, 252] width 19 height 19
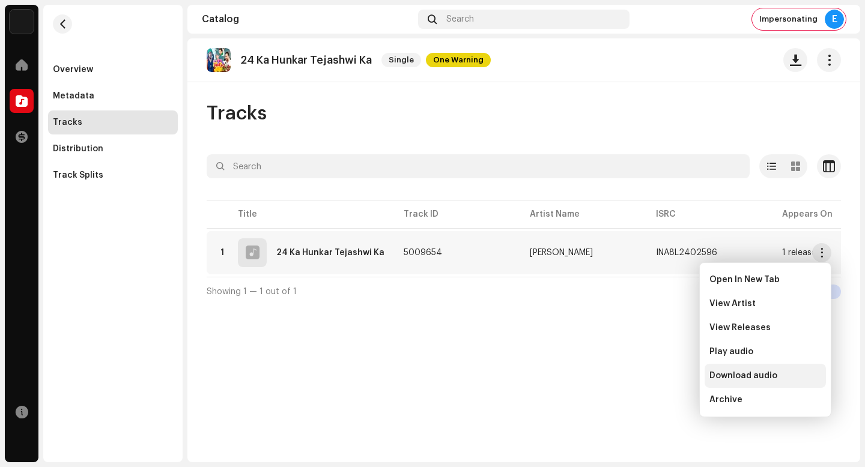
click at [790, 373] on div "Download audio" at bounding box center [766, 376] width 112 height 10
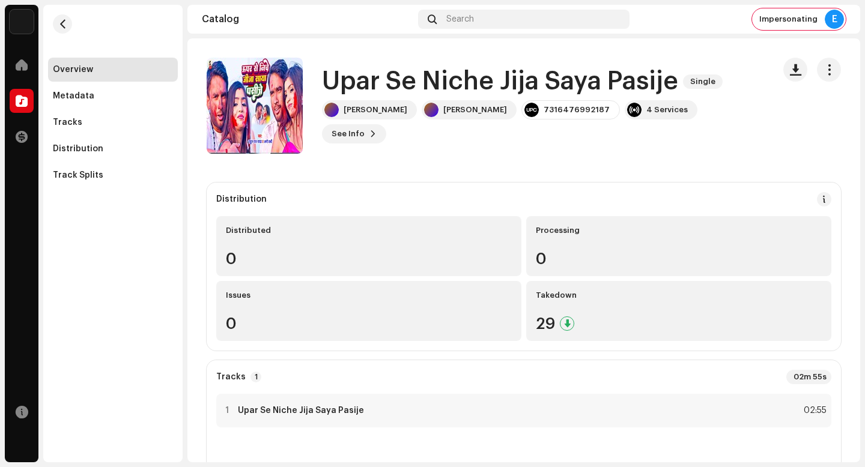
click at [497, 96] on h1 "Upar Se Niche Jija Saya Pasije" at bounding box center [500, 82] width 356 height 28
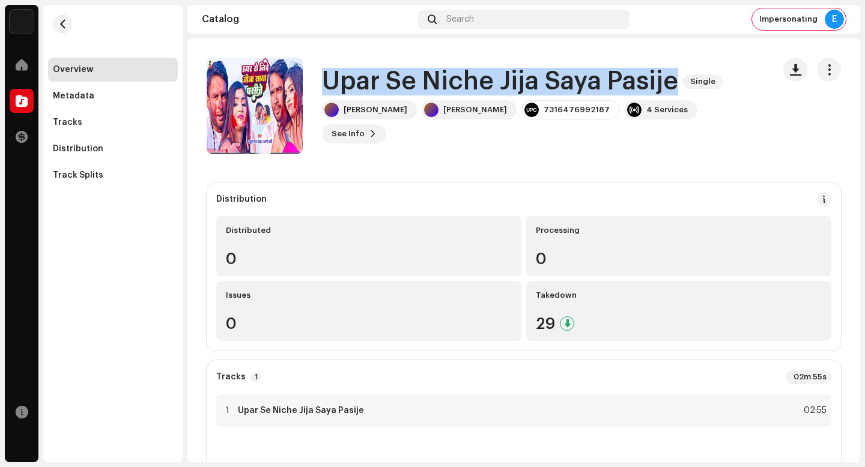
click at [497, 96] on h1 "Upar Se Niche Jija Saya Pasije" at bounding box center [500, 82] width 356 height 28
copy div "Upar Se Niche Jija Saya Pasije Single"
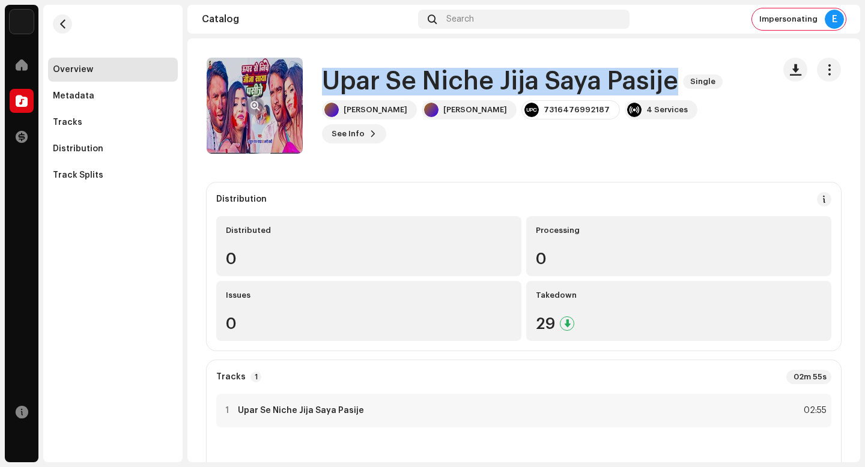
click at [259, 108] on span "button" at bounding box center [255, 106] width 9 height 10
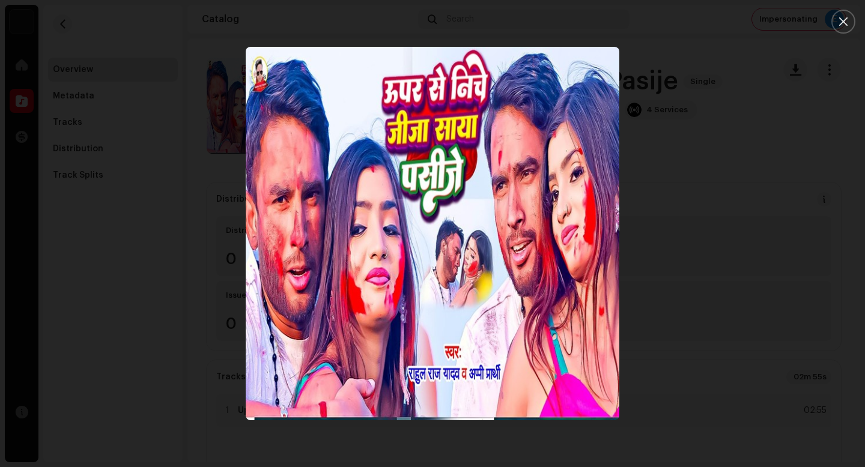
drag, startPoint x: 792, startPoint y: 214, endPoint x: 234, endPoint y: 127, distance: 565.0
click at [789, 214] on div at bounding box center [432, 233] width 865 height 467
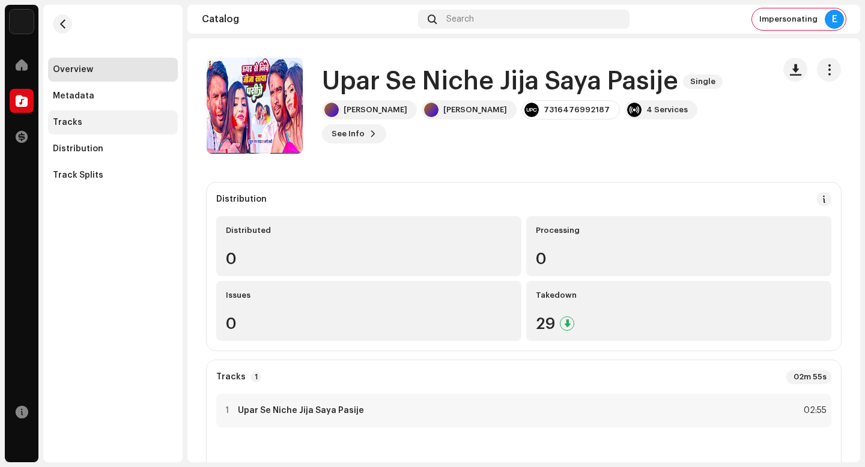
click at [133, 124] on div "Tracks" at bounding box center [113, 123] width 120 height 10
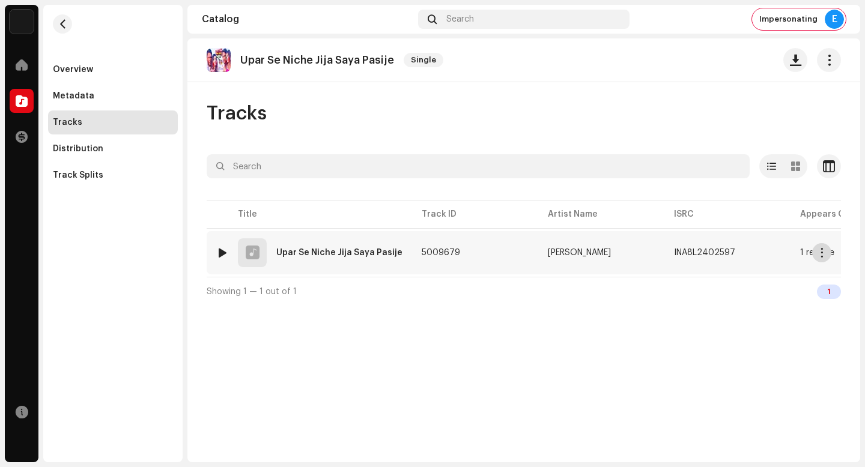
click at [829, 252] on button "button" at bounding box center [821, 252] width 19 height 19
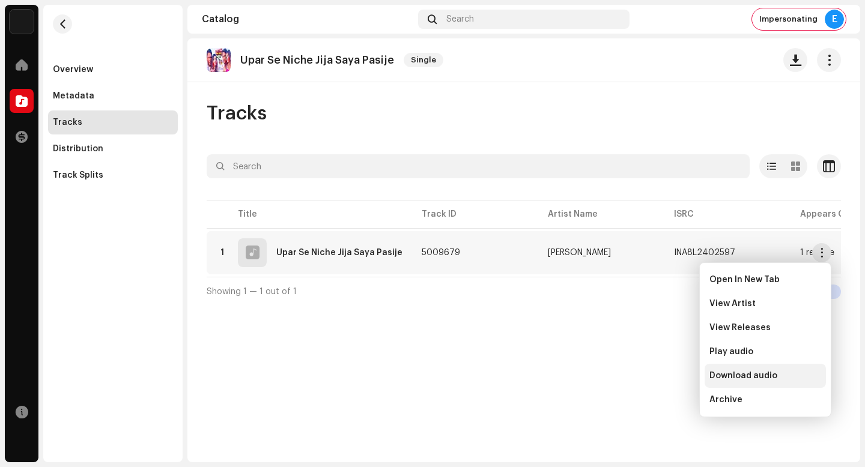
click at [762, 380] on span "Download audio" at bounding box center [744, 376] width 68 height 10
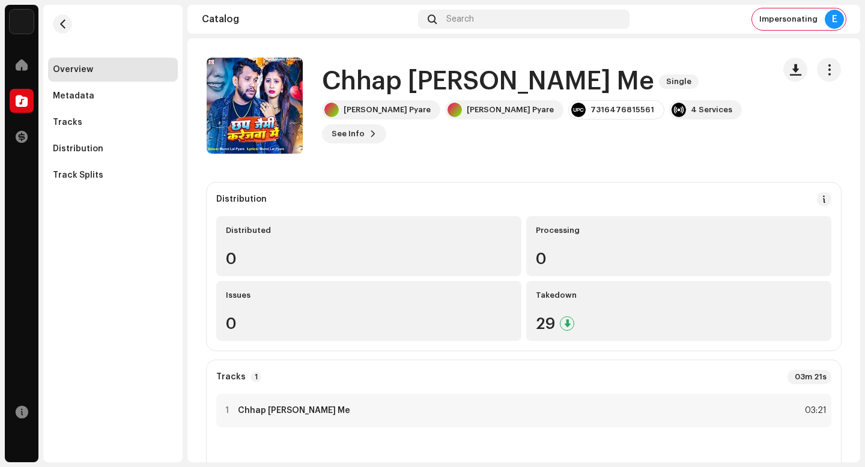
click at [528, 93] on h1 "Chhap [PERSON_NAME] Me" at bounding box center [488, 82] width 332 height 28
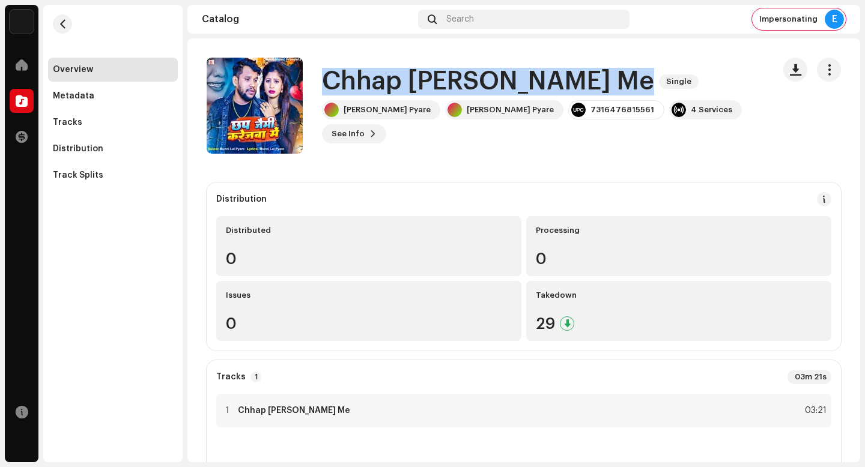
click at [528, 93] on h1 "Chhap [PERSON_NAME] Me" at bounding box center [488, 82] width 332 height 28
copy div "Chhap [PERSON_NAME] Me Single"
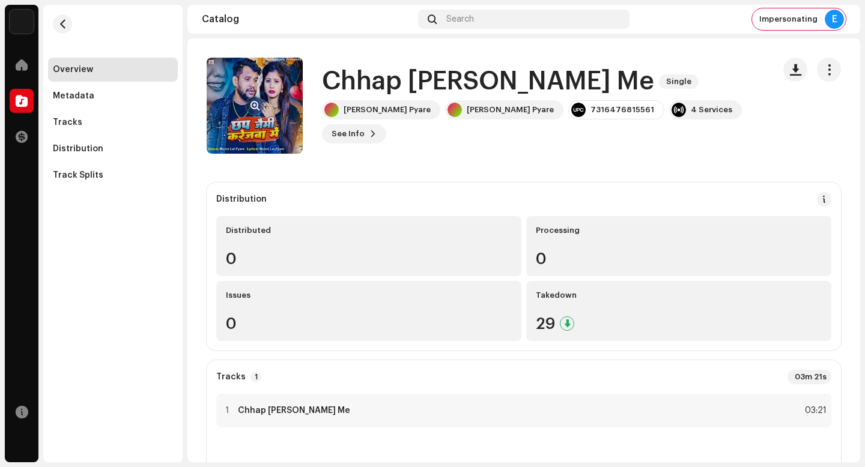
click at [257, 93] on re-a-cover at bounding box center [255, 106] width 96 height 96
click at [257, 110] on span "button" at bounding box center [255, 106] width 9 height 10
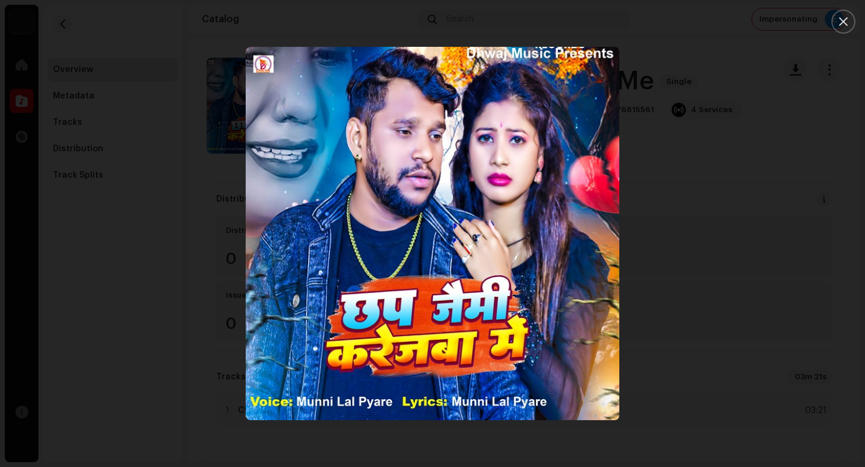
click at [768, 254] on div at bounding box center [432, 233] width 865 height 467
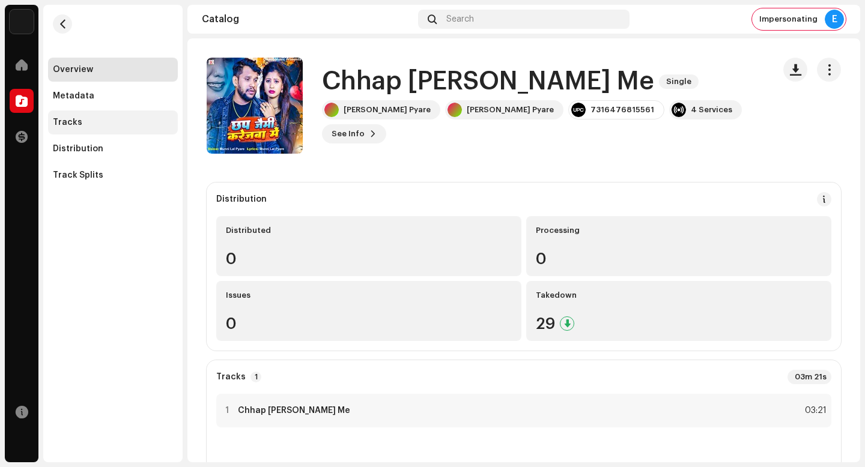
click at [121, 123] on div "Tracks" at bounding box center [113, 123] width 120 height 10
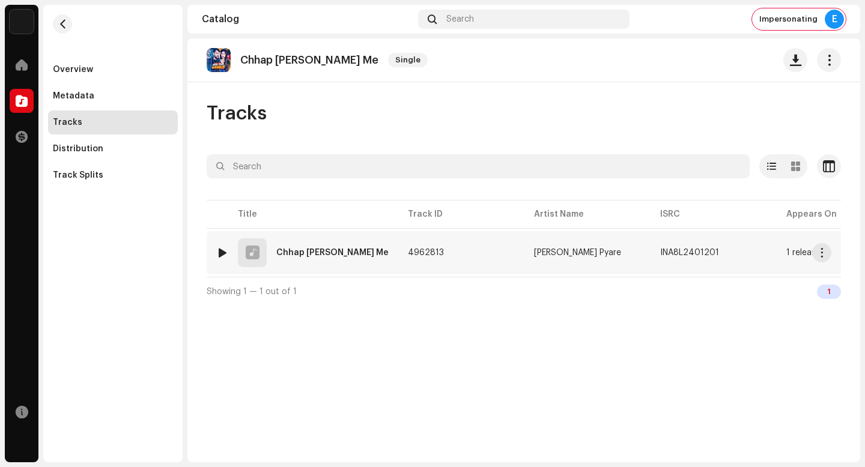
click at [832, 249] on re-a-table-link "1 release" at bounding box center [839, 253] width 107 height 8
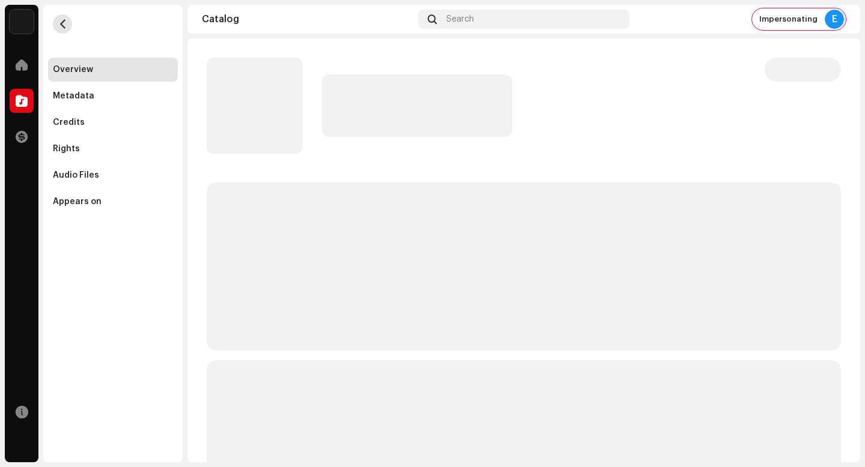
click at [59, 23] on span "button" at bounding box center [62, 24] width 9 height 10
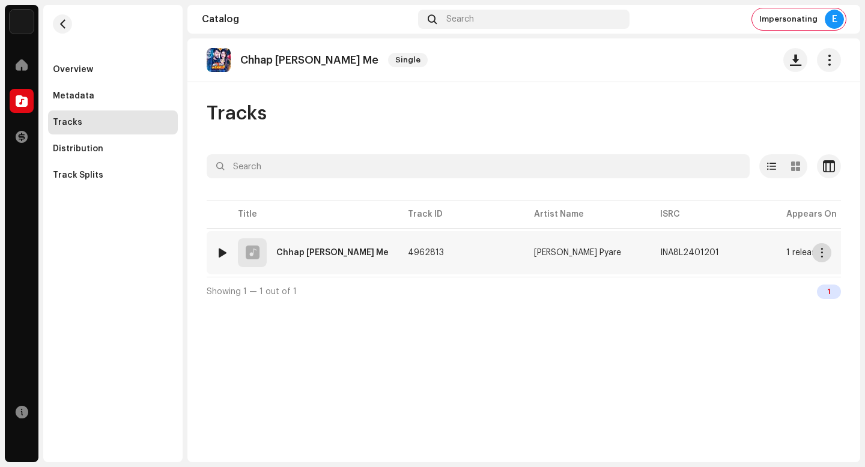
click at [826, 252] on span "button" at bounding box center [822, 253] width 9 height 10
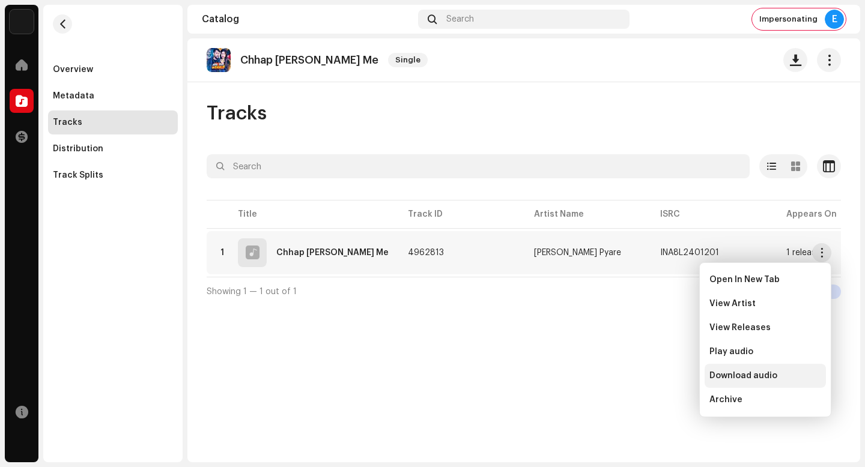
click at [792, 372] on div "Download audio" at bounding box center [766, 376] width 112 height 10
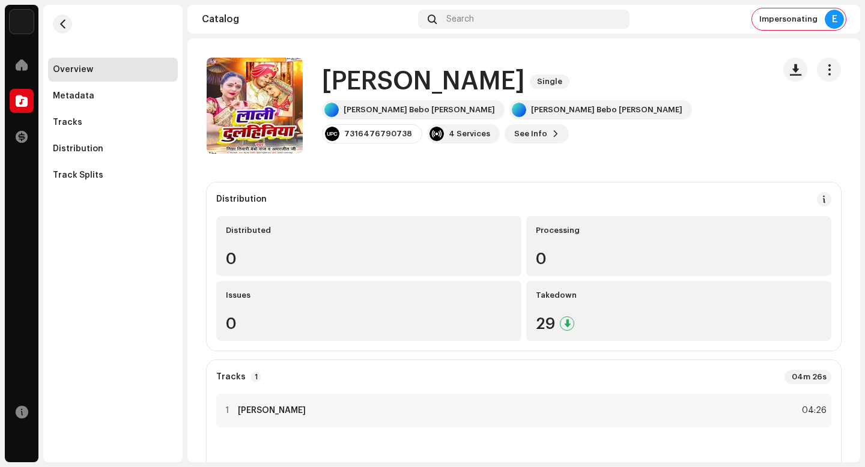
click at [459, 93] on h1 "[PERSON_NAME]" at bounding box center [423, 82] width 203 height 28
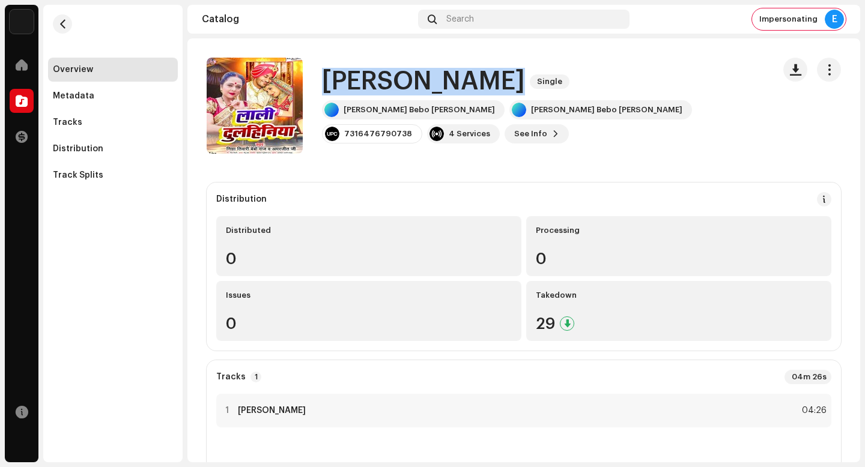
click at [459, 93] on h1 "[PERSON_NAME]" at bounding box center [423, 82] width 203 height 28
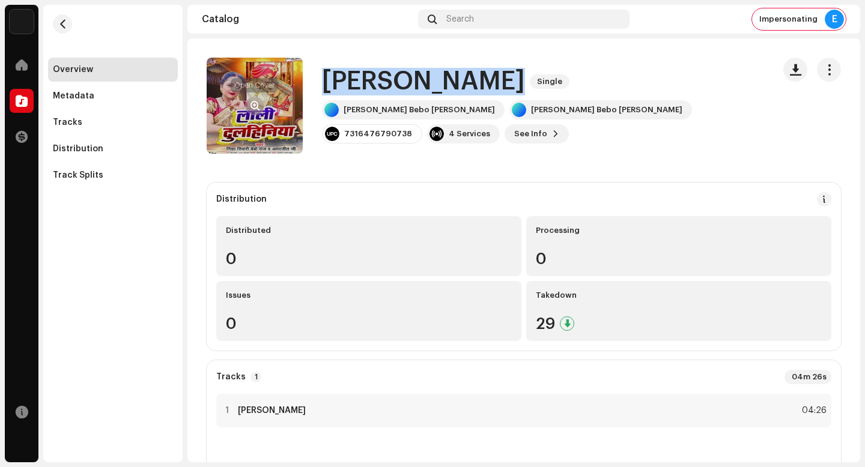
click at [258, 111] on button "button" at bounding box center [254, 105] width 19 height 19
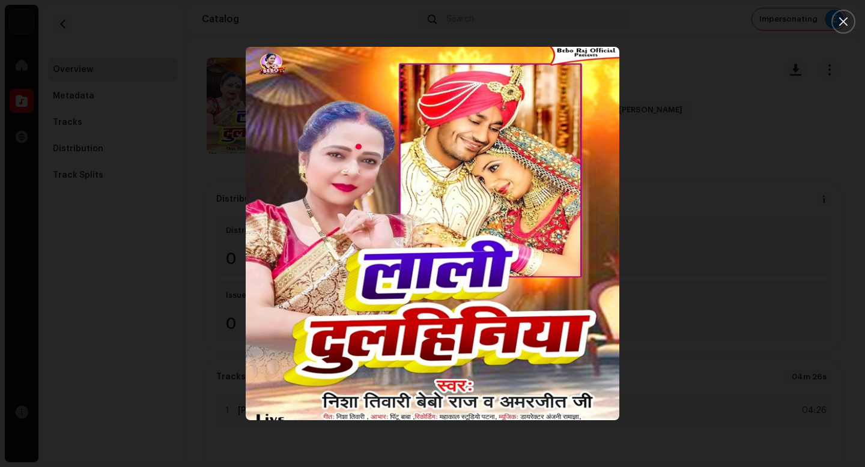
click at [758, 340] on div at bounding box center [432, 233] width 865 height 467
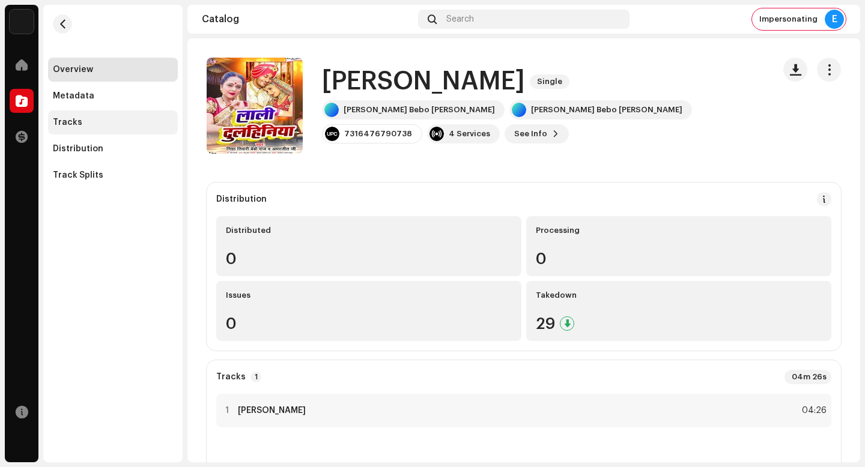
click at [139, 127] on div "Tracks" at bounding box center [113, 123] width 130 height 24
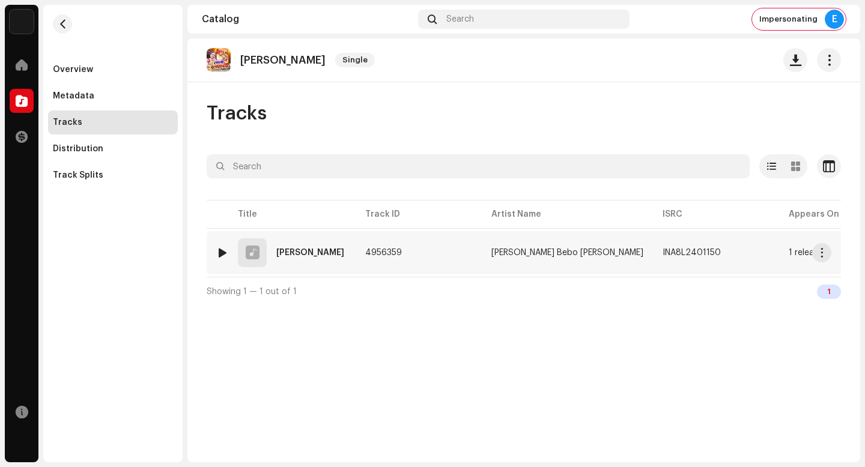
click at [814, 259] on re-m-actions-button at bounding box center [821, 252] width 19 height 19
click at [825, 257] on span "button" at bounding box center [822, 253] width 9 height 10
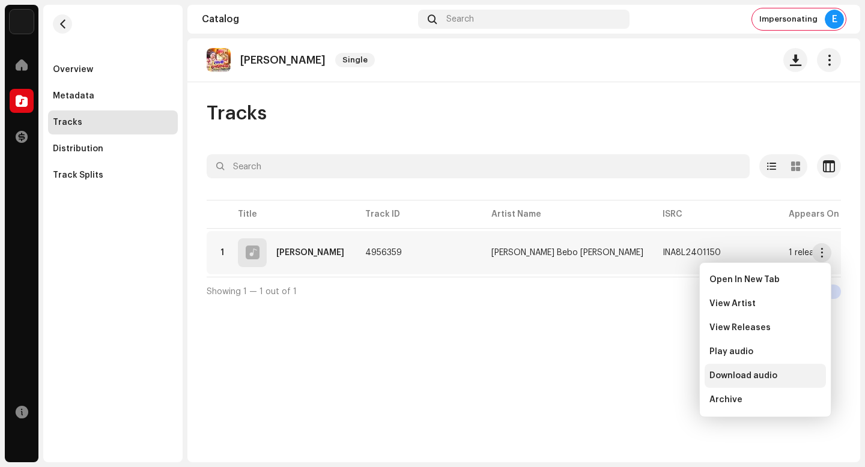
click at [788, 375] on div "Download audio" at bounding box center [766, 376] width 112 height 10
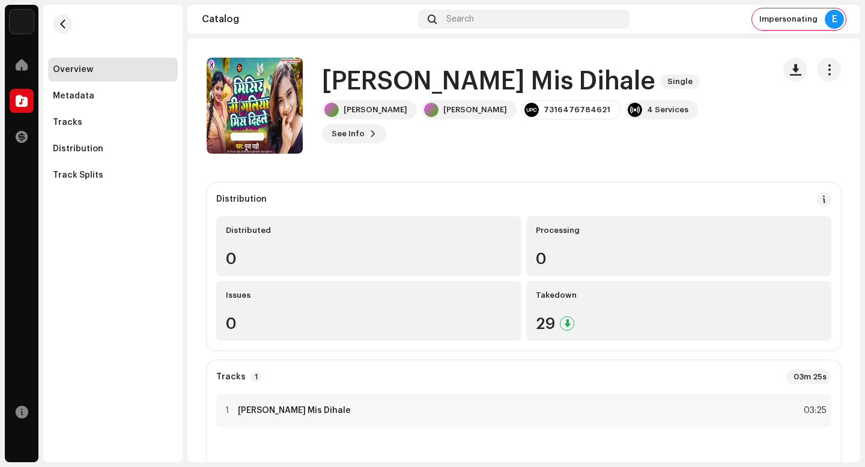
click at [383, 94] on h1 "Misir Ji Galiya Mis Dihale" at bounding box center [488, 82] width 333 height 28
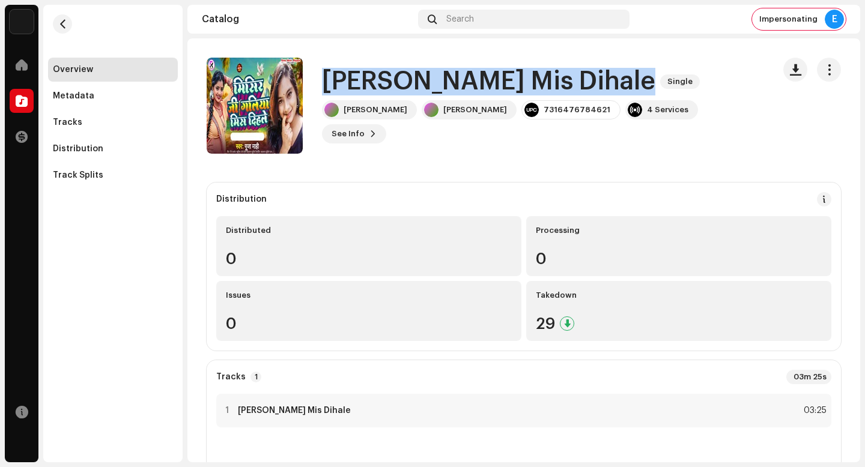
click at [383, 94] on h1 "Misir Ji Galiya Mis Dihale" at bounding box center [488, 82] width 333 height 28
copy div "Misir Ji Galiya Mis Dihale Single"
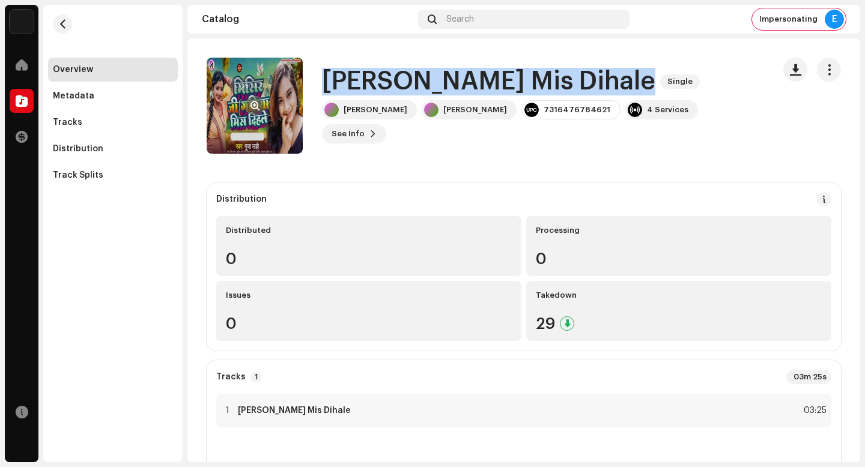
click at [254, 100] on button "button" at bounding box center [254, 105] width 19 height 19
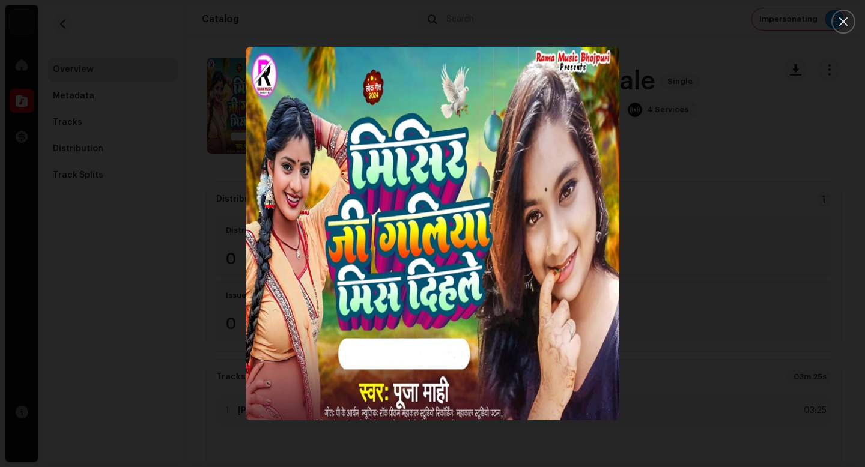
click at [752, 229] on div at bounding box center [432, 233] width 865 height 467
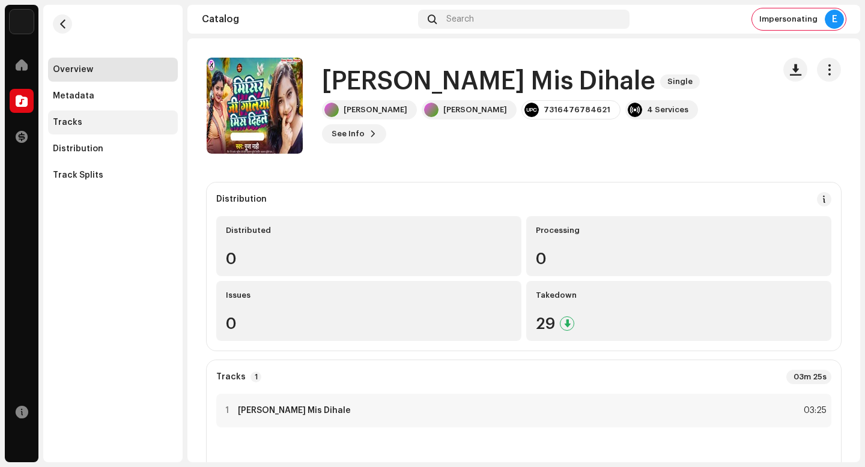
click at [120, 126] on div "Tracks" at bounding box center [113, 123] width 120 height 10
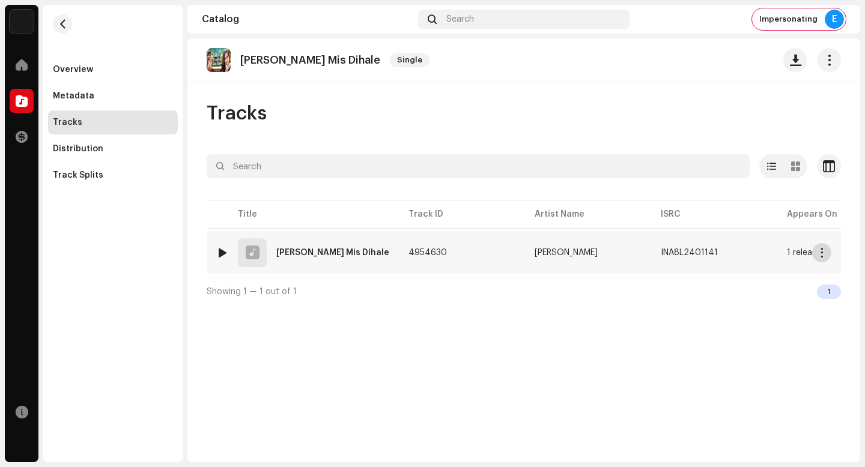
click at [821, 254] on span "button" at bounding box center [822, 253] width 9 height 10
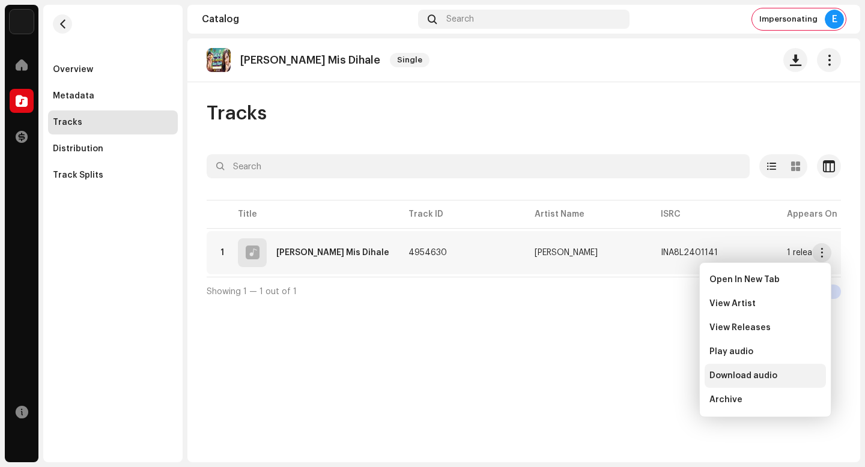
click at [798, 376] on div "Download audio" at bounding box center [766, 376] width 112 height 10
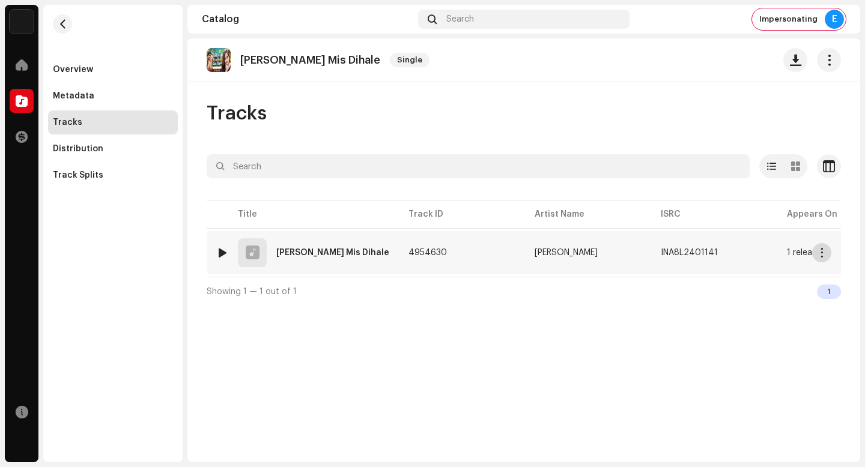
click at [823, 251] on span "button" at bounding box center [822, 253] width 9 height 10
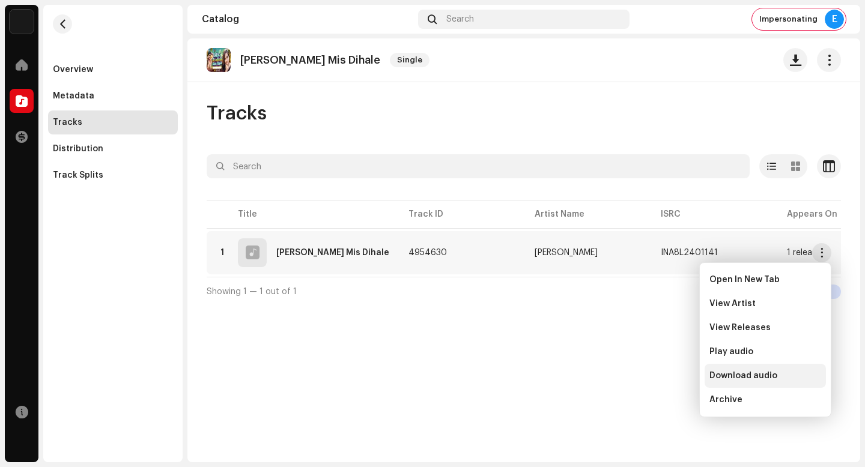
click at [776, 376] on div "Download audio" at bounding box center [766, 376] width 112 height 10
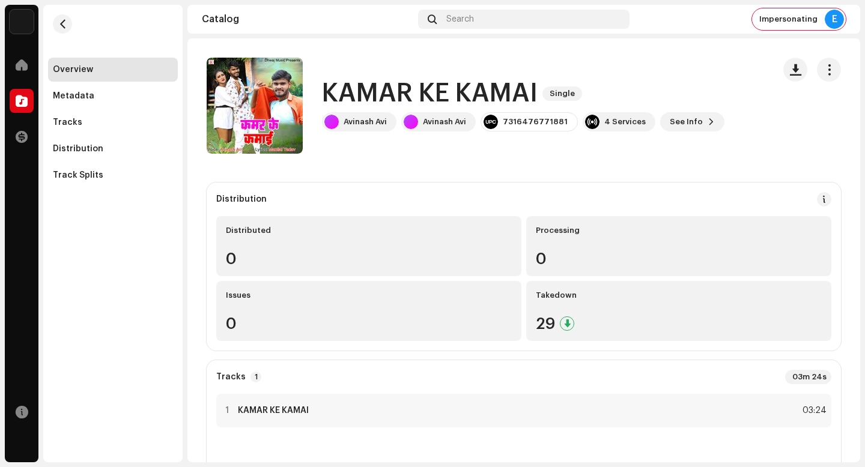
click at [387, 89] on h1 "KAMAR KE KAMAI" at bounding box center [430, 94] width 216 height 28
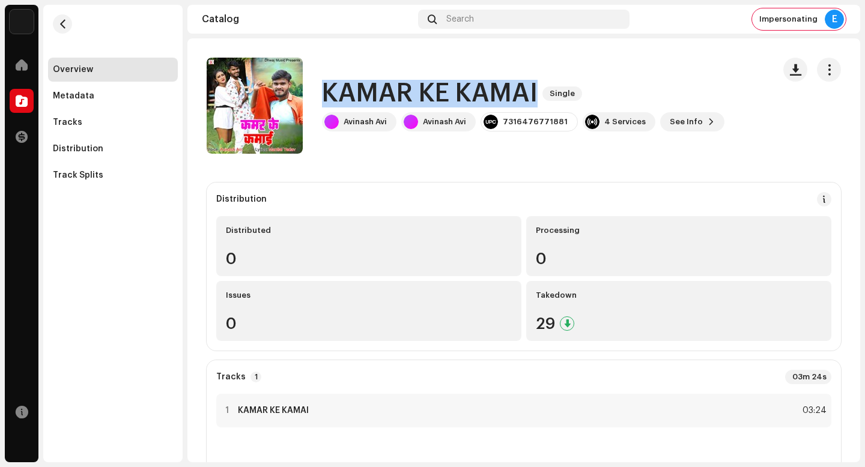
click at [387, 89] on h1 "KAMAR KE KAMAI" at bounding box center [430, 94] width 216 height 28
copy div "KAMAR KE KAMAI Single"
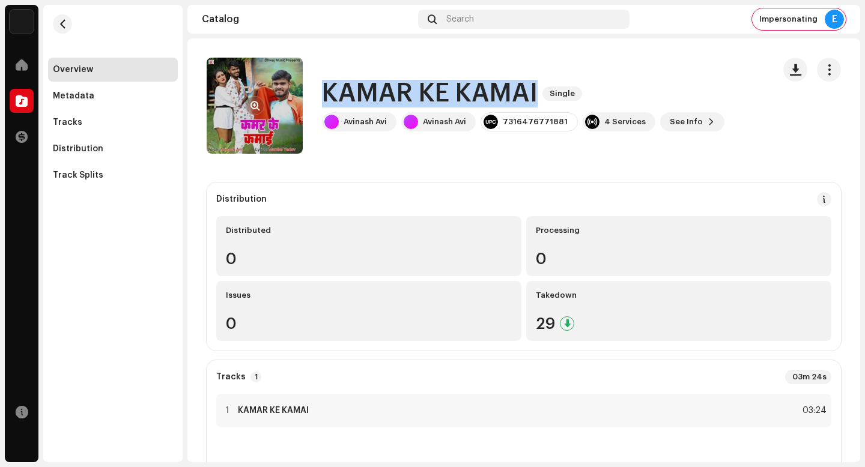
click at [260, 101] on button "button" at bounding box center [254, 105] width 19 height 19
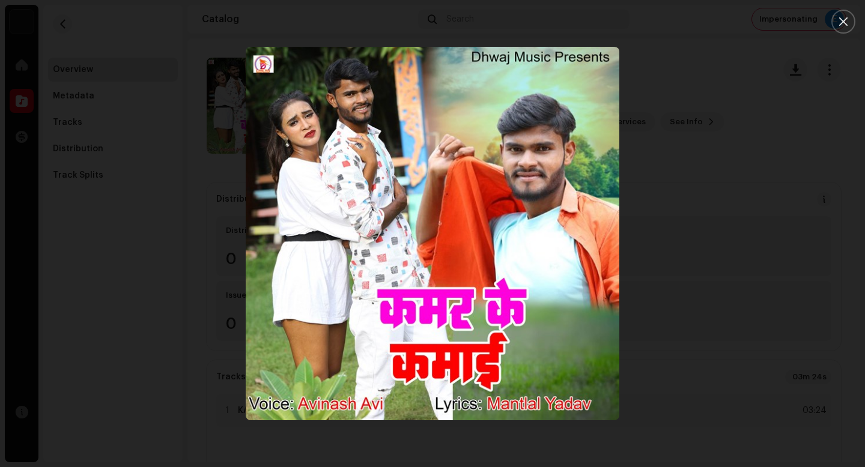
click at [777, 331] on div at bounding box center [432, 233] width 865 height 467
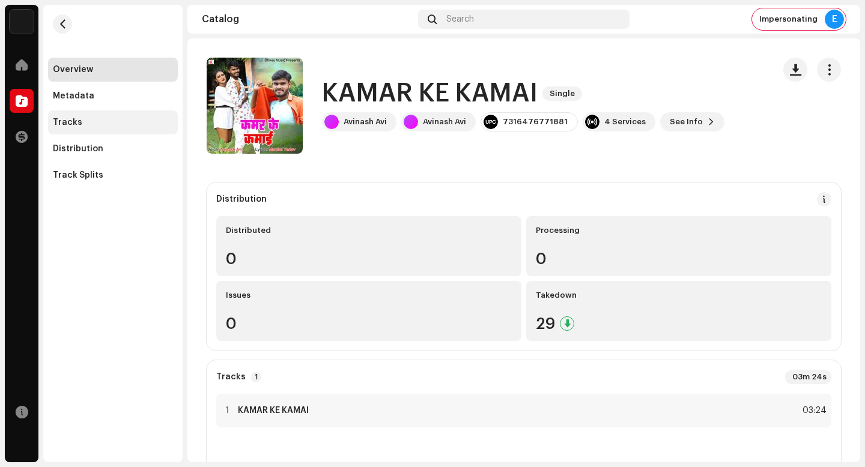
click at [169, 124] on div "Tracks" at bounding box center [113, 123] width 120 height 10
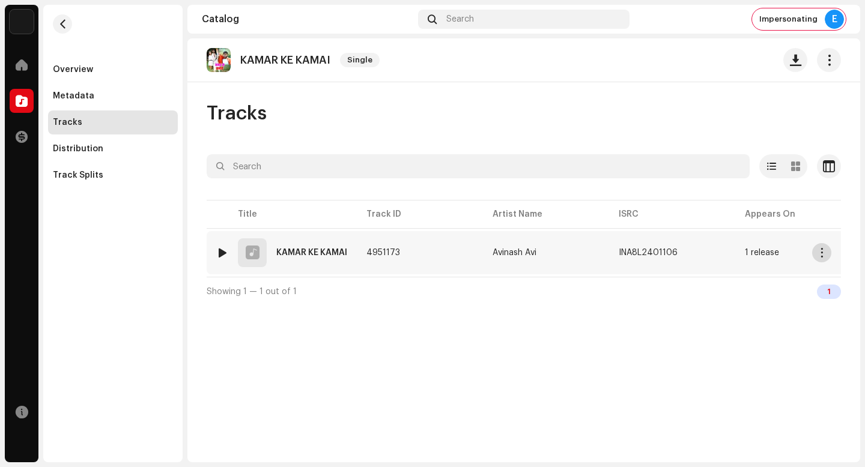
click at [824, 255] on span "button" at bounding box center [822, 253] width 9 height 10
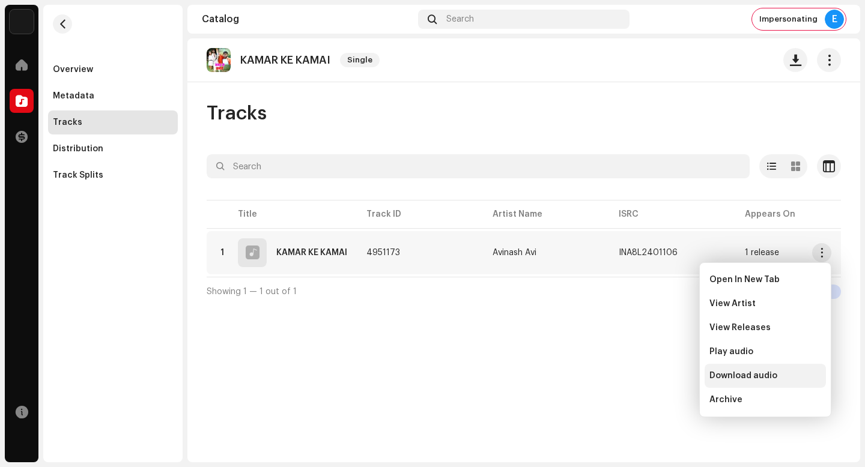
click at [768, 380] on span "Download audio" at bounding box center [744, 376] width 68 height 10
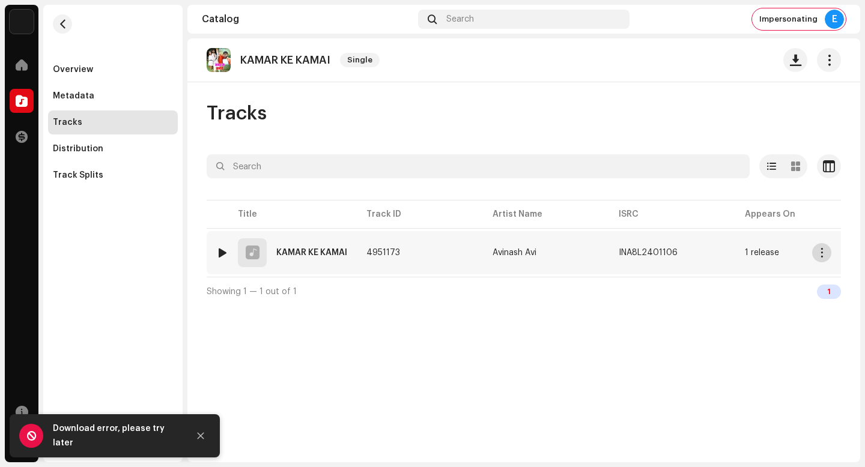
click at [824, 252] on span "button" at bounding box center [822, 253] width 9 height 10
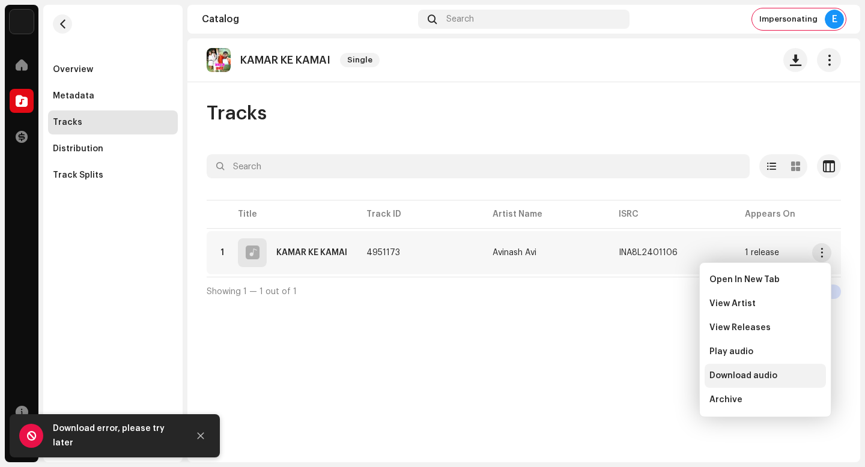
click at [762, 377] on span "Download audio" at bounding box center [744, 376] width 68 height 10
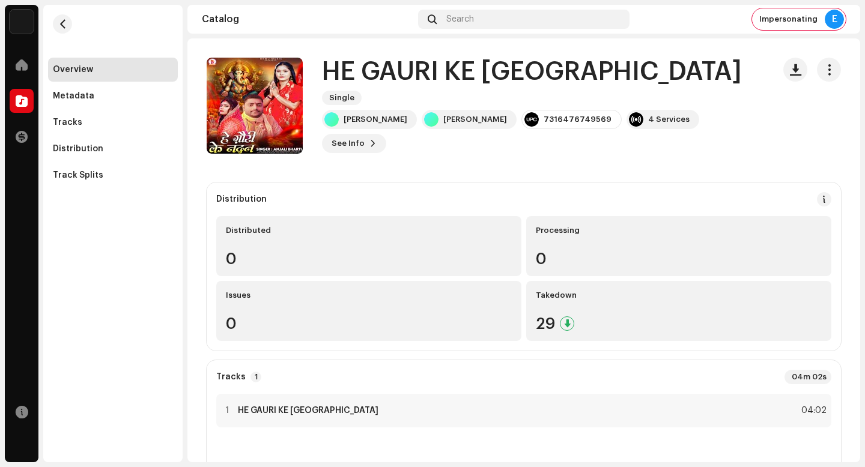
click at [436, 86] on h1 "HE GAURI KE [GEOGRAPHIC_DATA]" at bounding box center [532, 72] width 420 height 28
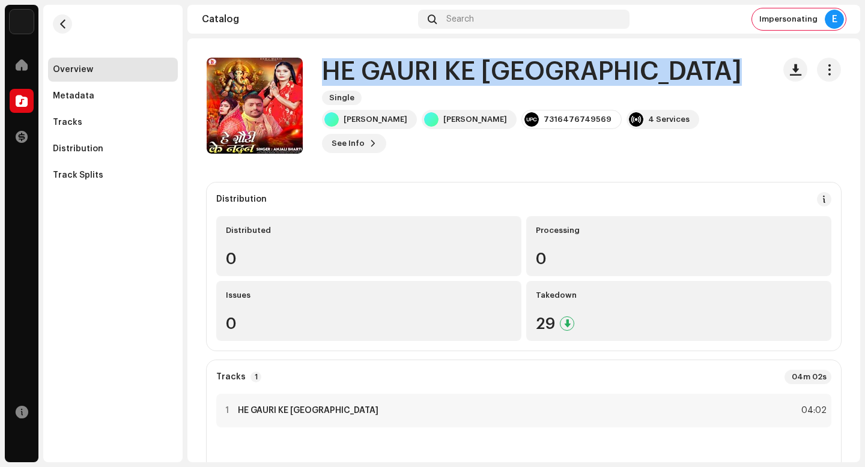
click at [436, 86] on h1 "HE GAURI KE [GEOGRAPHIC_DATA]" at bounding box center [532, 72] width 420 height 28
copy div "HE GAURI KE NANDAN Single"
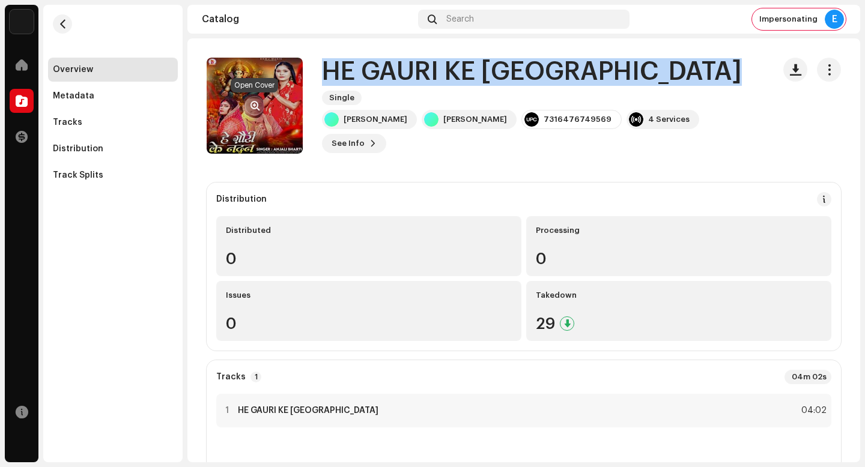
click at [257, 100] on button "button" at bounding box center [254, 105] width 19 height 19
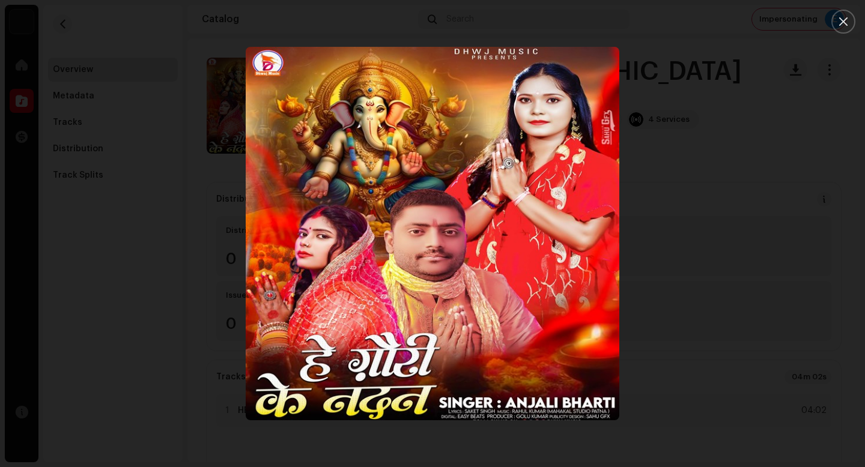
click at [745, 388] on div at bounding box center [432, 233] width 865 height 467
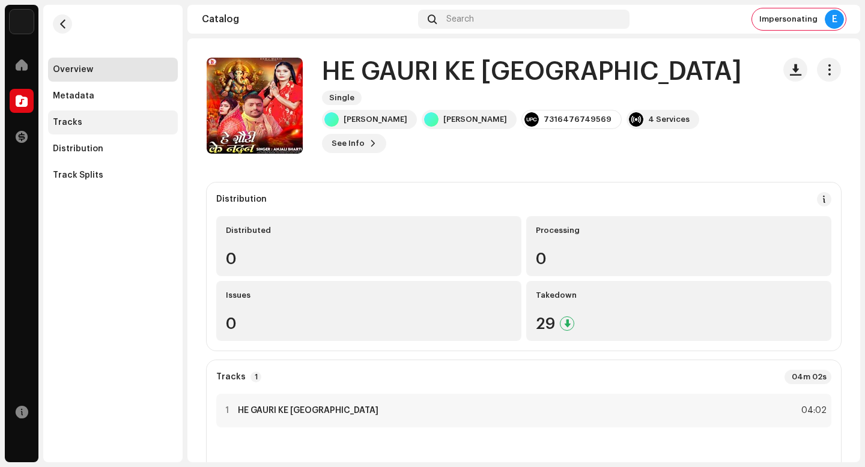
click at [138, 127] on div "Tracks" at bounding box center [113, 123] width 130 height 24
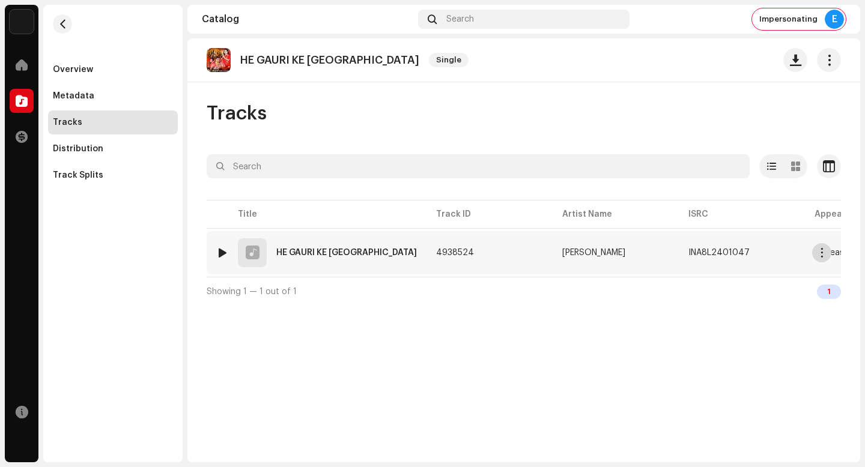
click at [821, 251] on span "button" at bounding box center [822, 253] width 9 height 10
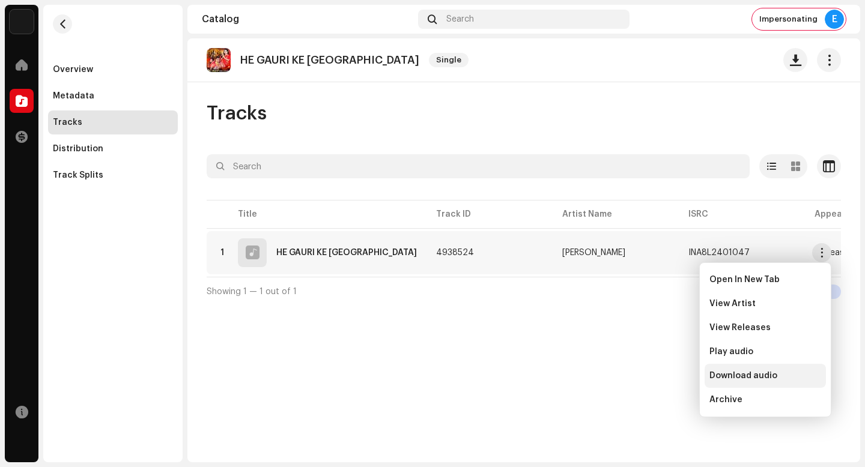
click at [796, 366] on div "Download audio" at bounding box center [765, 376] width 121 height 24
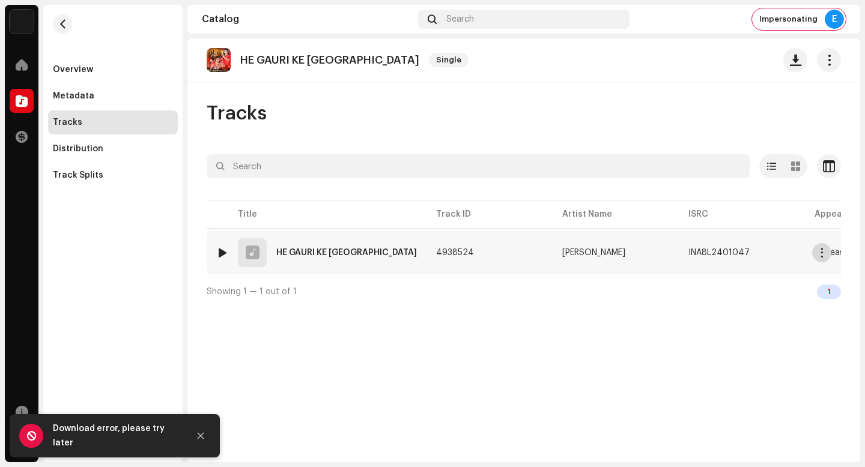
click at [827, 252] on button "button" at bounding box center [821, 252] width 19 height 19
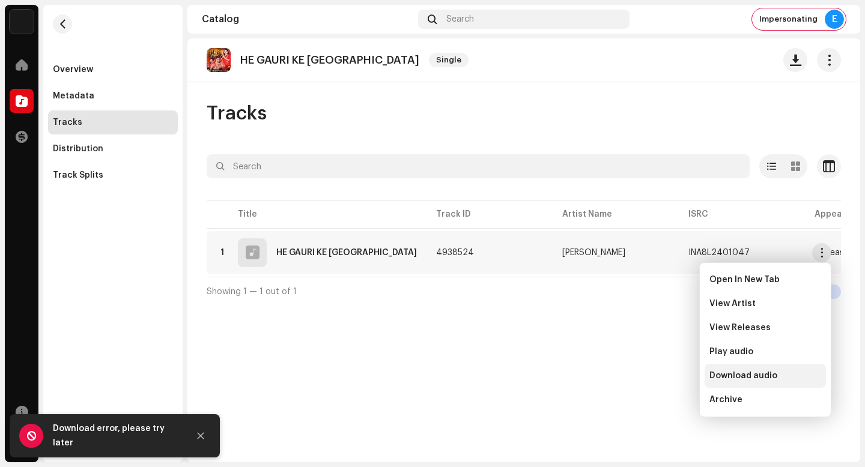
click at [795, 382] on div "Download audio" at bounding box center [765, 376] width 121 height 24
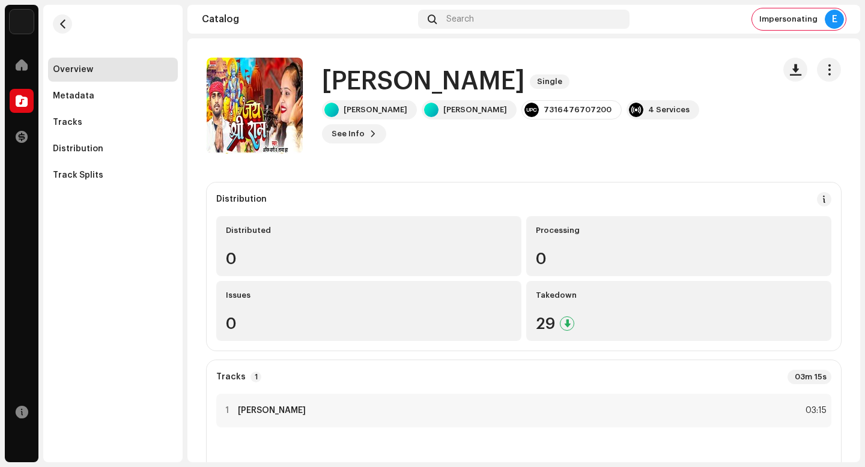
click at [422, 94] on h1 "[PERSON_NAME]" at bounding box center [423, 82] width 203 height 28
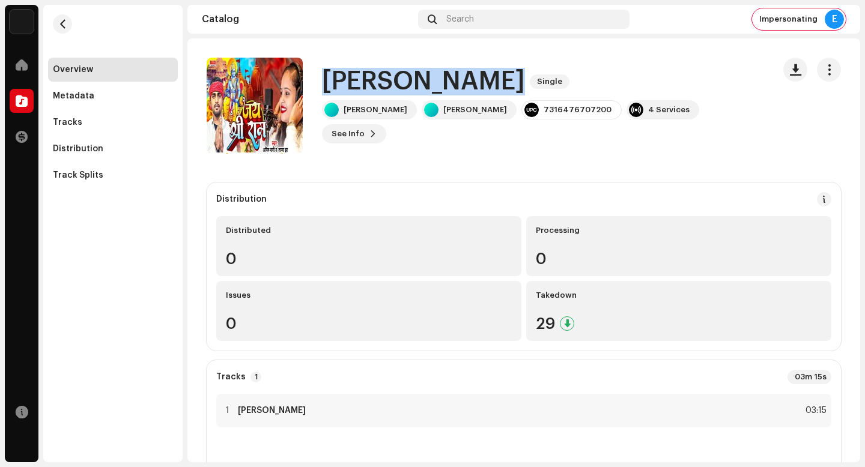
click at [422, 94] on h1 "[PERSON_NAME]" at bounding box center [423, 82] width 203 height 28
copy div "[PERSON_NAME] Single"
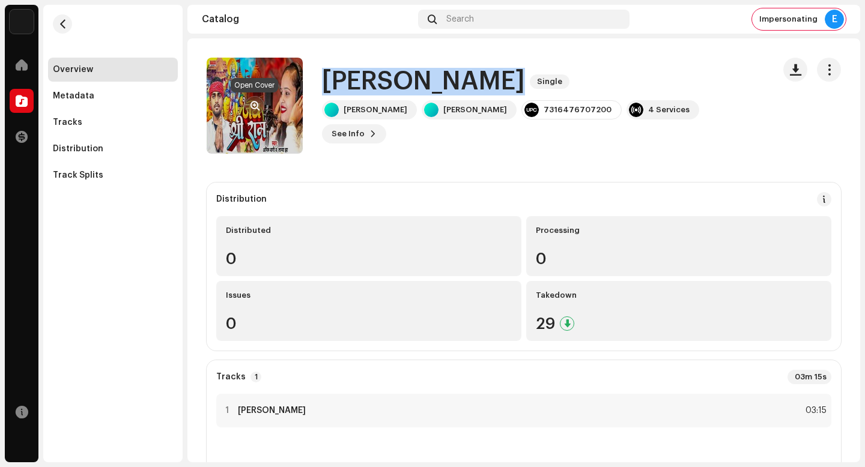
click at [257, 99] on button "button" at bounding box center [254, 105] width 19 height 19
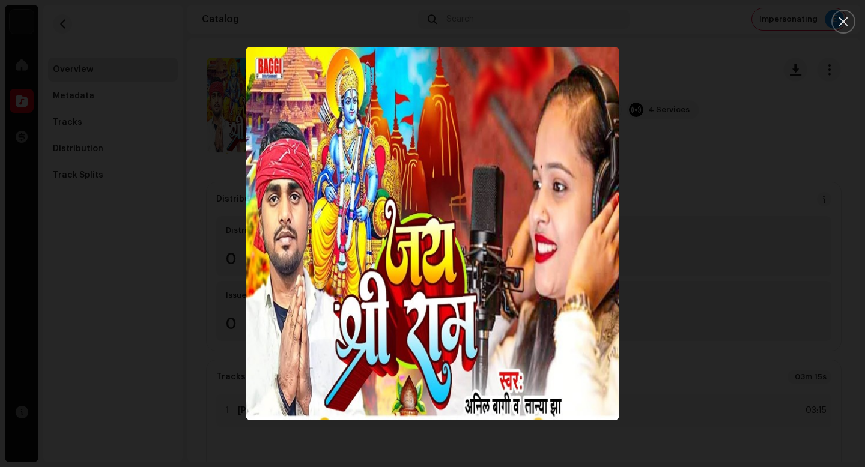
click at [738, 367] on div at bounding box center [432, 233] width 865 height 467
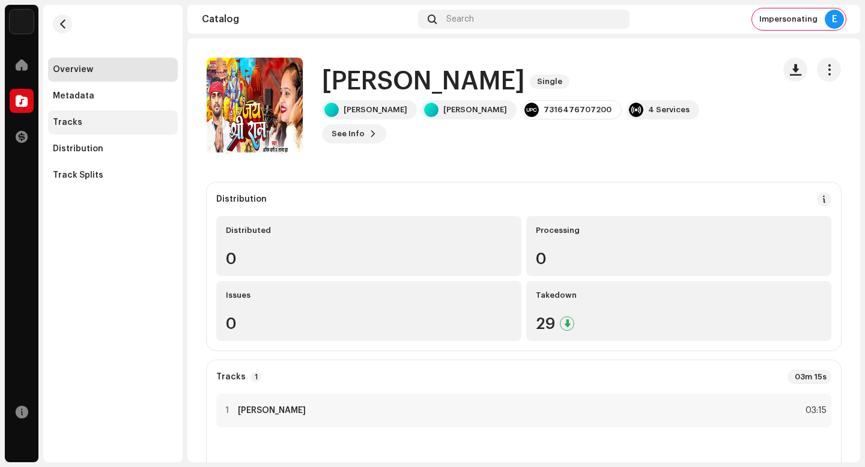
click at [76, 129] on div "Tracks" at bounding box center [113, 123] width 130 height 24
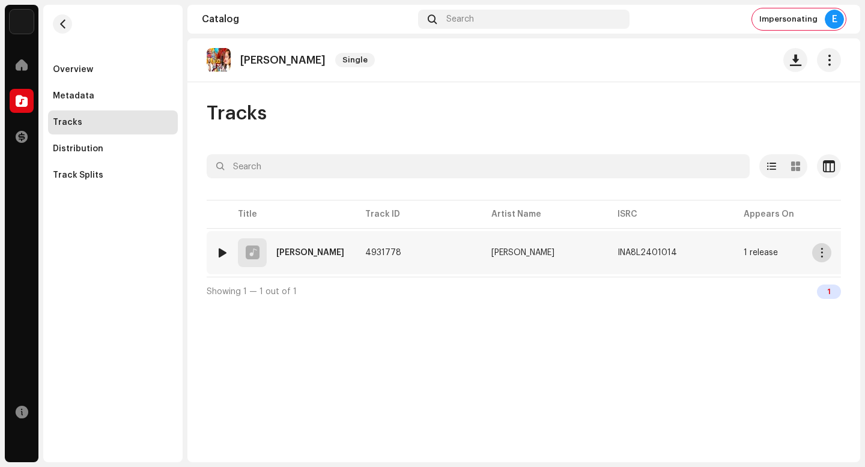
click at [818, 258] on button "button" at bounding box center [821, 252] width 19 height 19
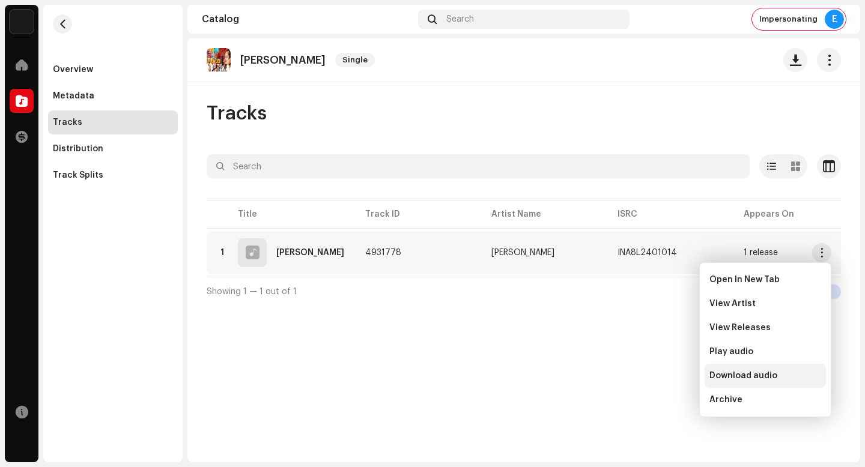
click at [786, 379] on div "Download audio" at bounding box center [766, 376] width 112 height 10
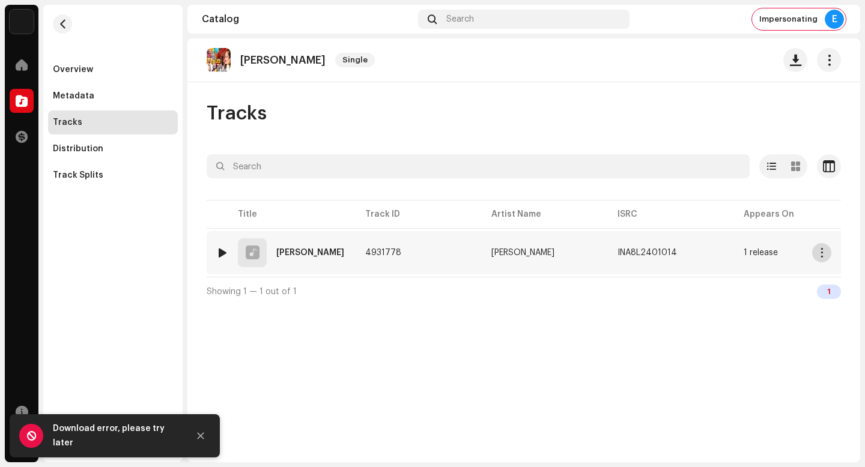
click at [823, 253] on span "button" at bounding box center [822, 253] width 9 height 10
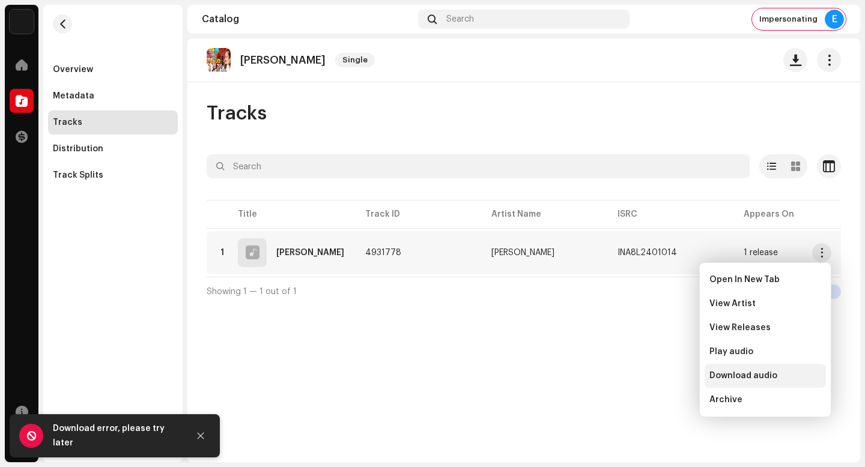
click at [783, 374] on div "Download audio" at bounding box center [766, 376] width 112 height 10
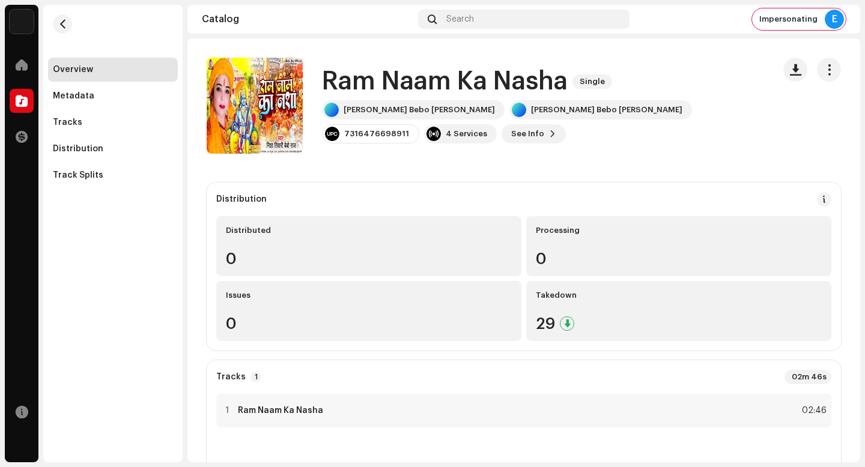
click at [497, 87] on h1 "Ram Naam Ka Nasha" at bounding box center [445, 82] width 246 height 28
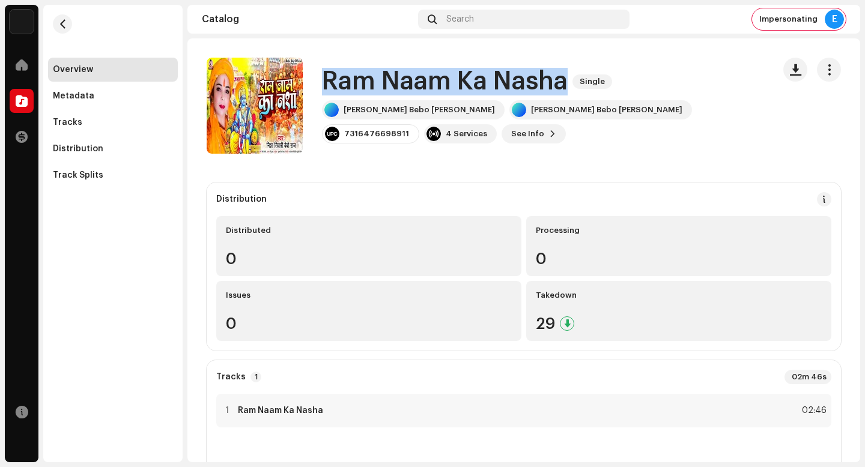
click at [497, 87] on h1 "Ram Naam Ka Nasha" at bounding box center [445, 82] width 246 height 28
copy div "Ram Naam Ka Nasha Single"
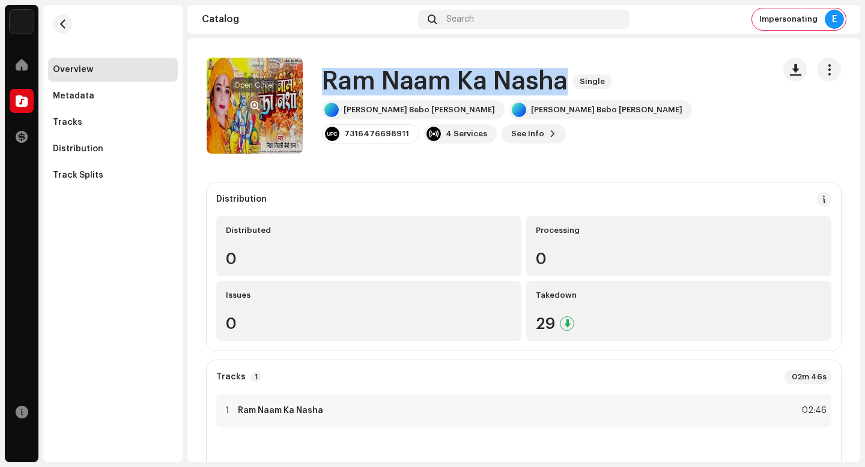
click at [258, 100] on button "button" at bounding box center [254, 105] width 19 height 19
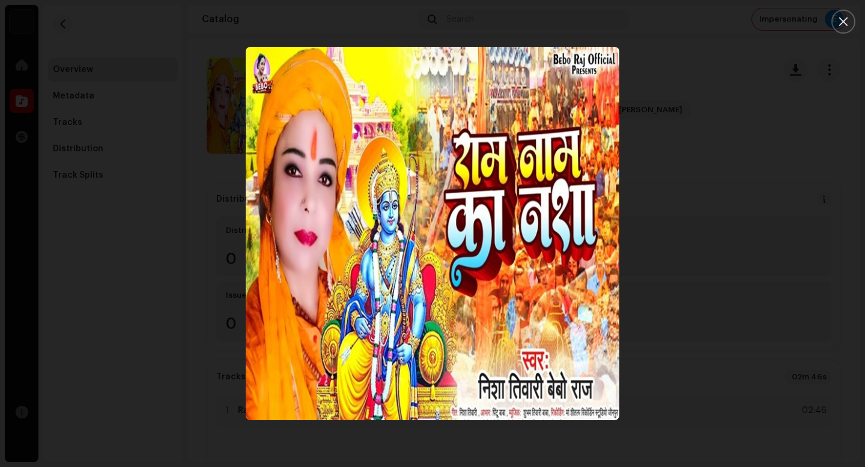
click at [785, 371] on div at bounding box center [432, 233] width 865 height 467
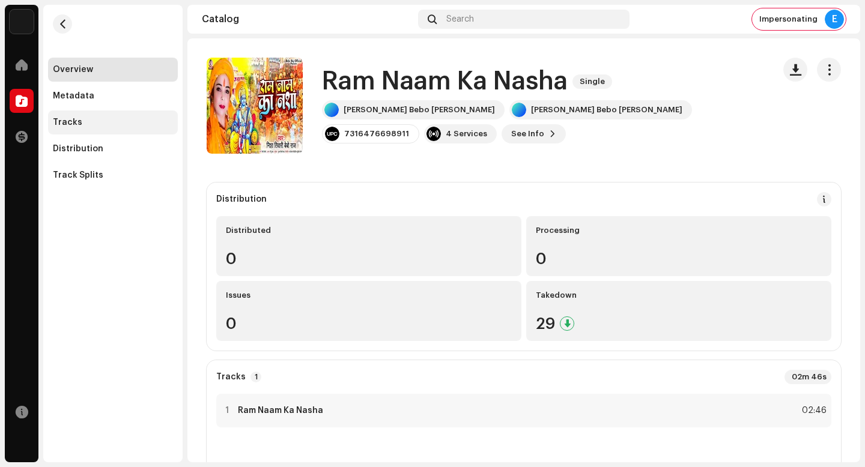
click at [142, 129] on div "Tracks" at bounding box center [113, 123] width 130 height 24
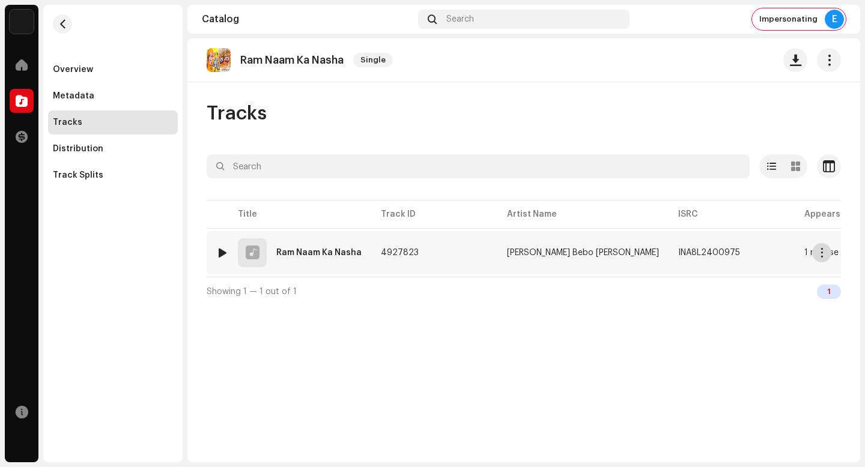
click at [823, 252] on span "button" at bounding box center [822, 253] width 9 height 10
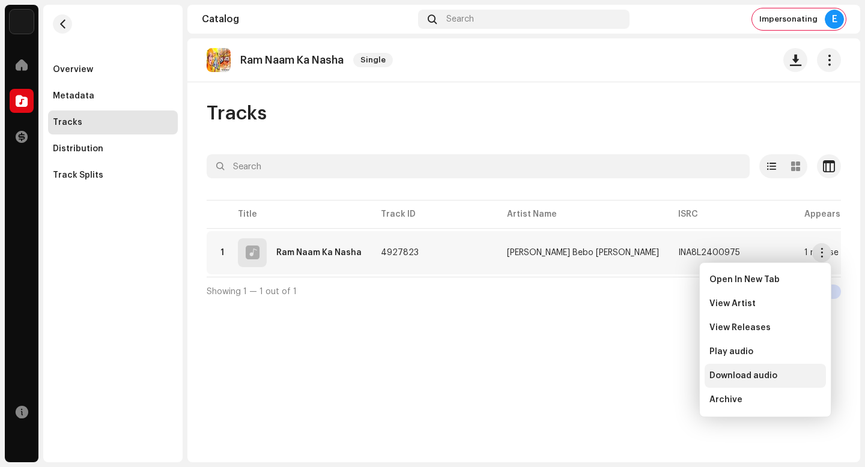
click at [783, 378] on div "Download audio" at bounding box center [766, 376] width 112 height 10
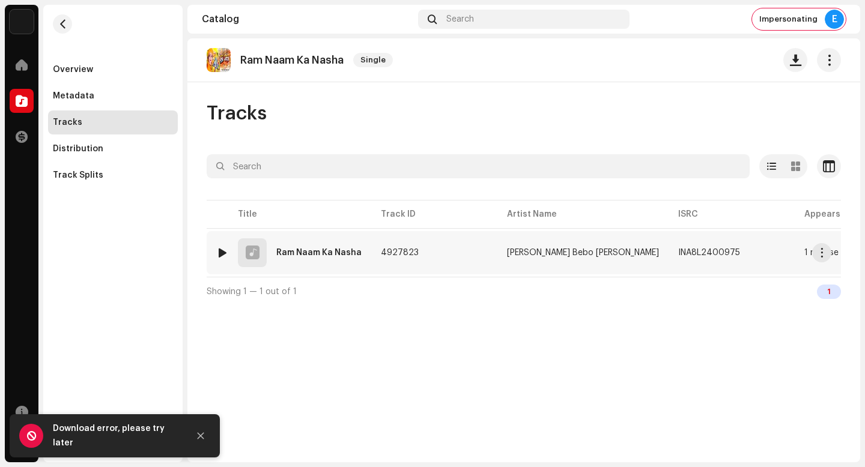
click at [832, 254] on re-a-table-link "1 release" at bounding box center [857, 253] width 107 height 8
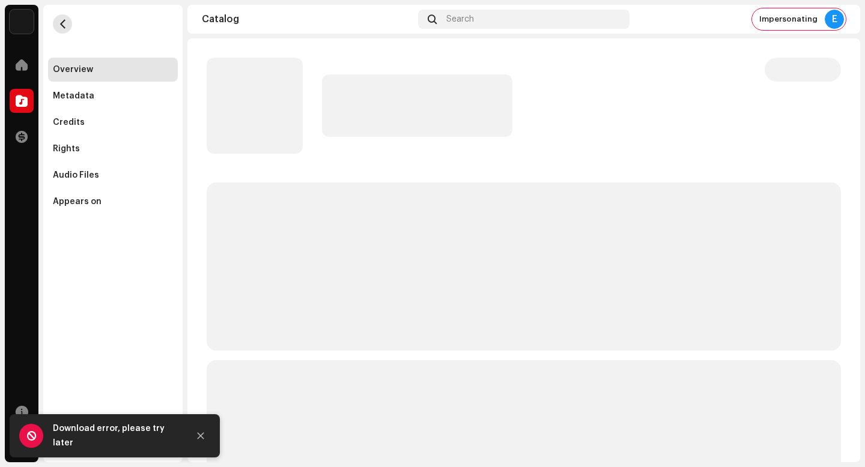
click at [58, 21] on span "button" at bounding box center [62, 24] width 9 height 10
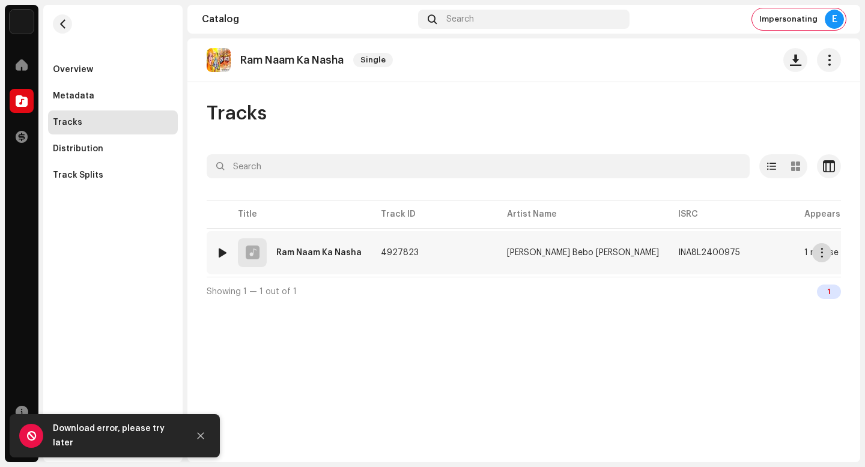
click at [819, 257] on span "button" at bounding box center [822, 253] width 9 height 10
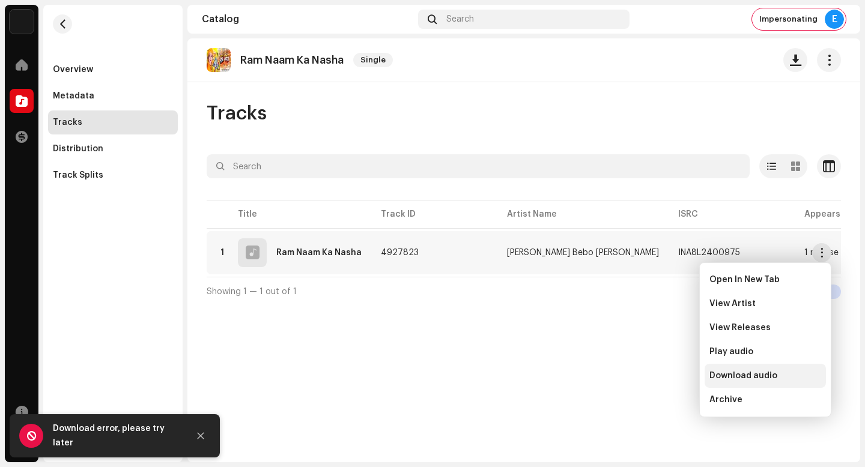
click at [795, 368] on div "Download audio" at bounding box center [765, 376] width 121 height 24
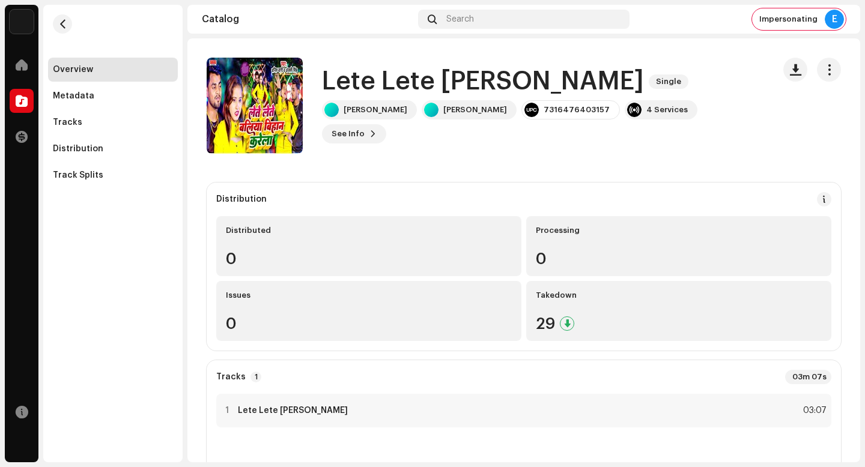
click at [461, 93] on h1 "Lete Lete [PERSON_NAME]" at bounding box center [483, 82] width 322 height 28
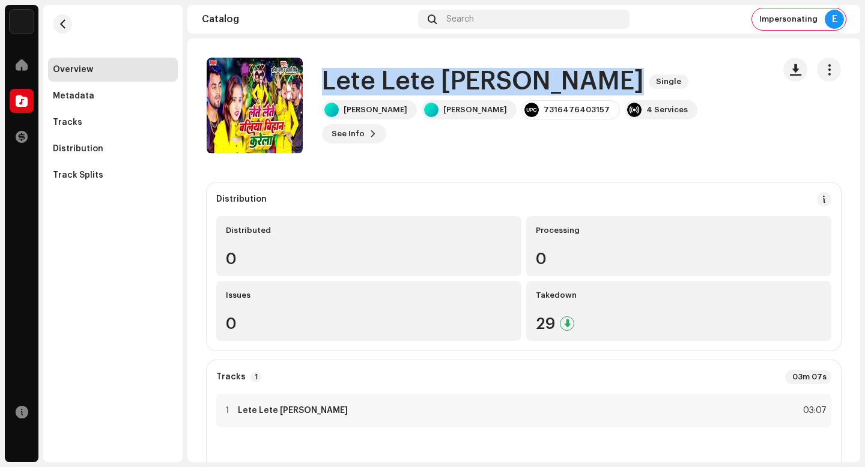
click at [461, 93] on h1 "Lete Lete [PERSON_NAME]" at bounding box center [483, 82] width 322 height 28
copy div "Lete Lete Baliya Bihan Karela Single"
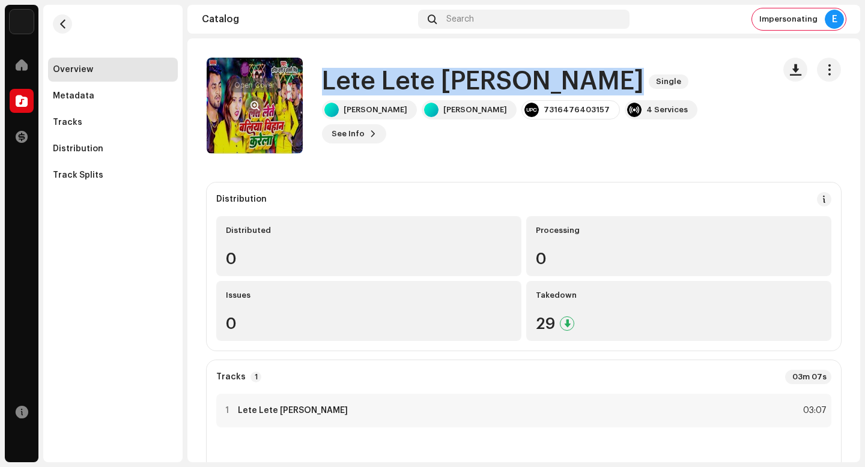
click at [254, 105] on span "button" at bounding box center [255, 106] width 9 height 10
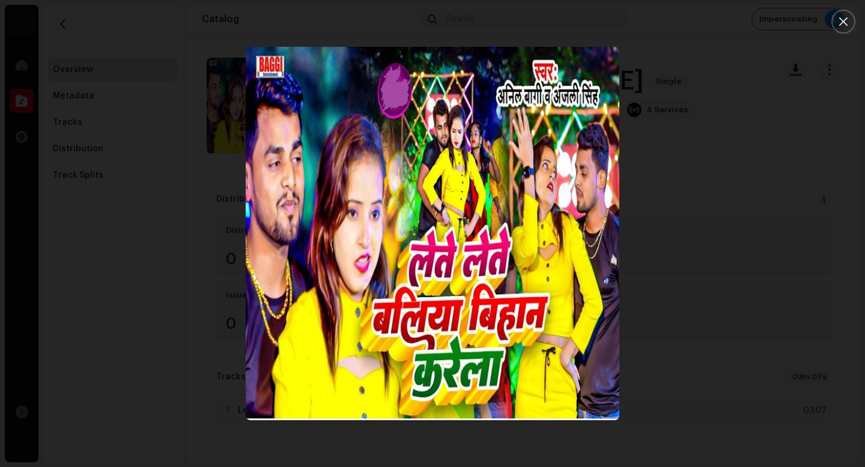
click at [734, 315] on div at bounding box center [432, 233] width 865 height 467
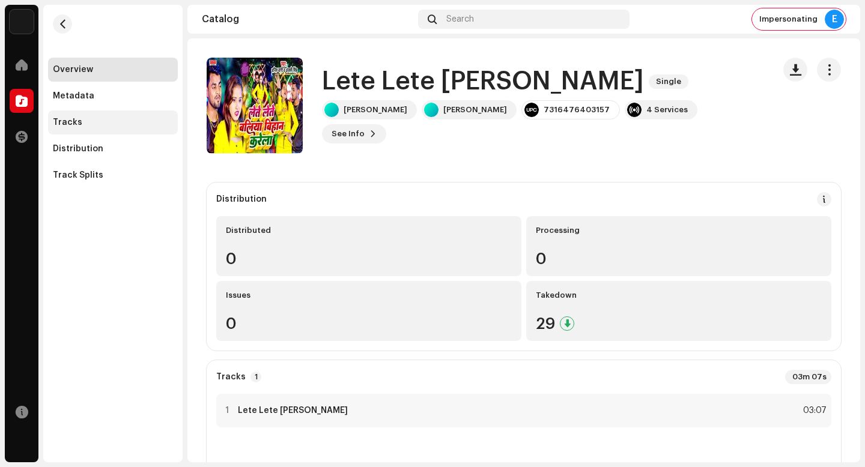
click at [153, 117] on div "Tracks" at bounding box center [113, 123] width 130 height 24
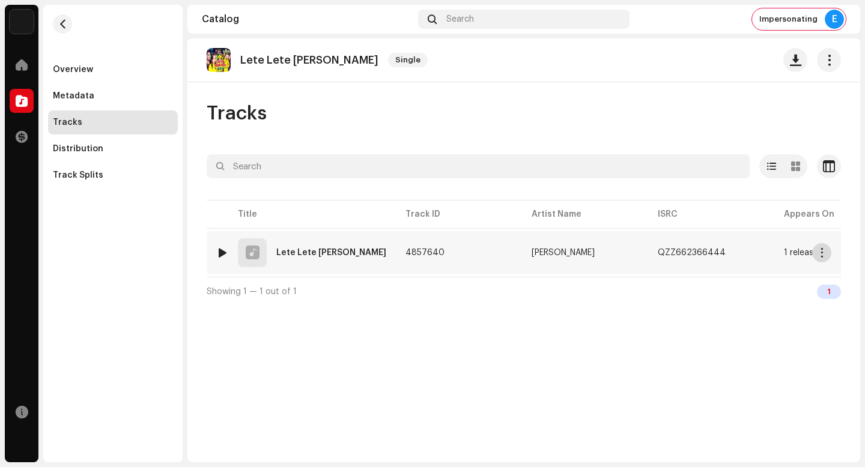
click at [823, 256] on span "button" at bounding box center [822, 253] width 9 height 10
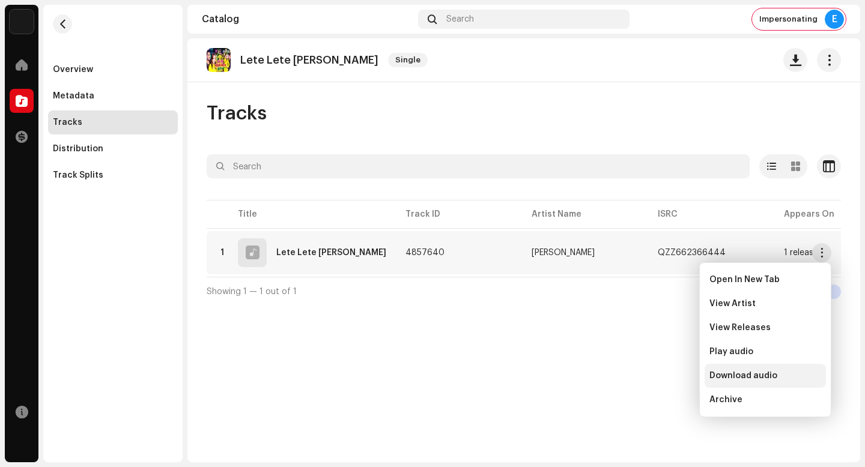
click at [758, 375] on span "Download audio" at bounding box center [744, 376] width 68 height 10
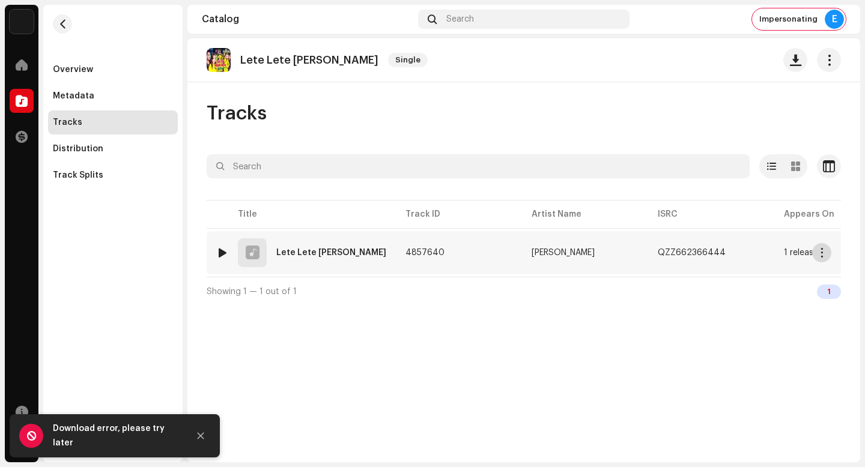
click at [818, 250] on span "button" at bounding box center [822, 253] width 9 height 10
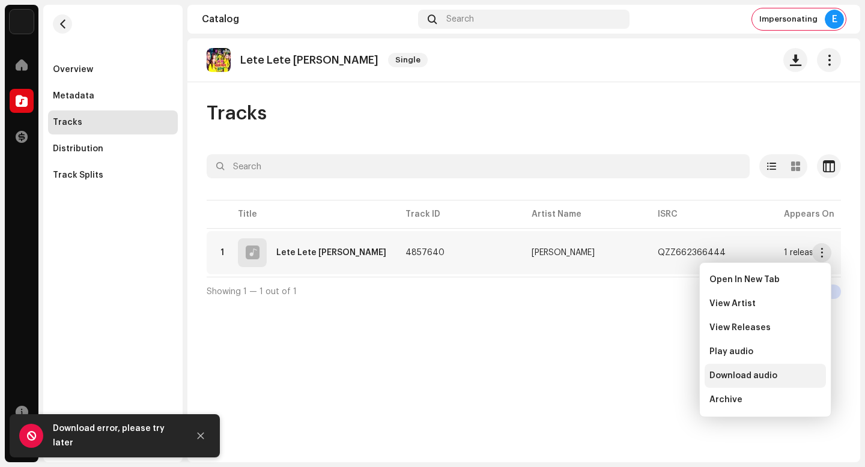
click at [794, 382] on div "Download audio" at bounding box center [765, 376] width 121 height 24
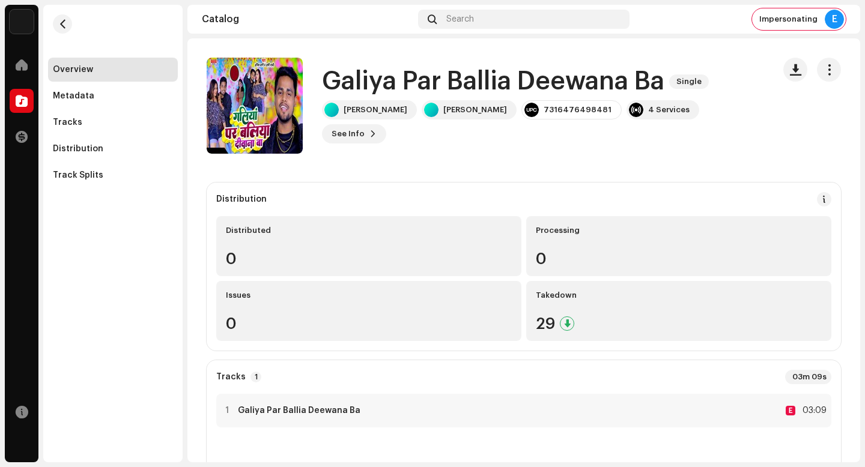
click at [531, 90] on h1 "Galiya Par Ballia Deewana Ba" at bounding box center [493, 82] width 342 height 28
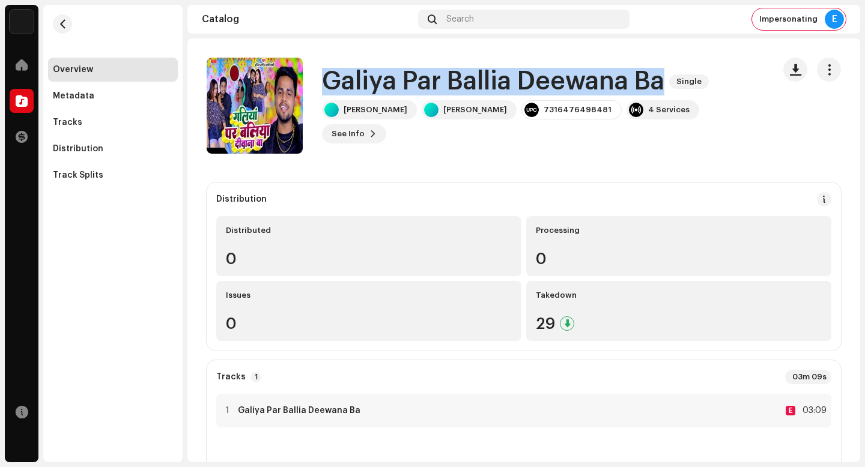
click at [531, 90] on h1 "Galiya Par Ballia Deewana Ba" at bounding box center [493, 82] width 342 height 28
copy div "Galiya Par Ballia Deewana Ba Single"
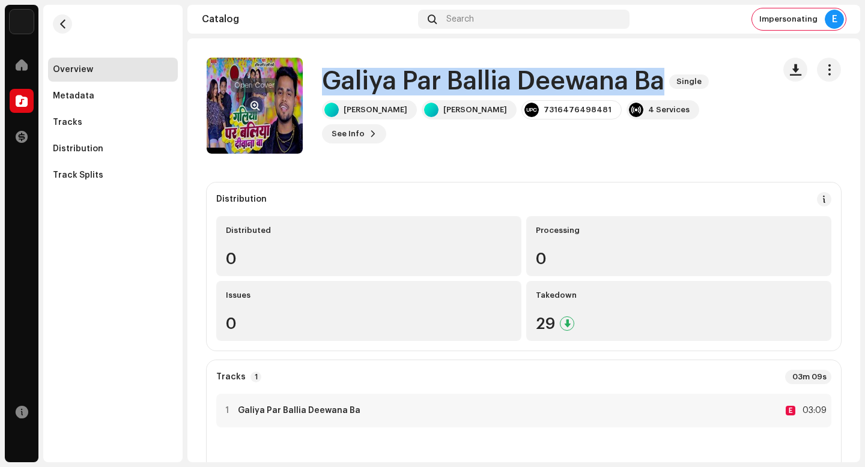
click at [259, 103] on span "button" at bounding box center [255, 106] width 9 height 10
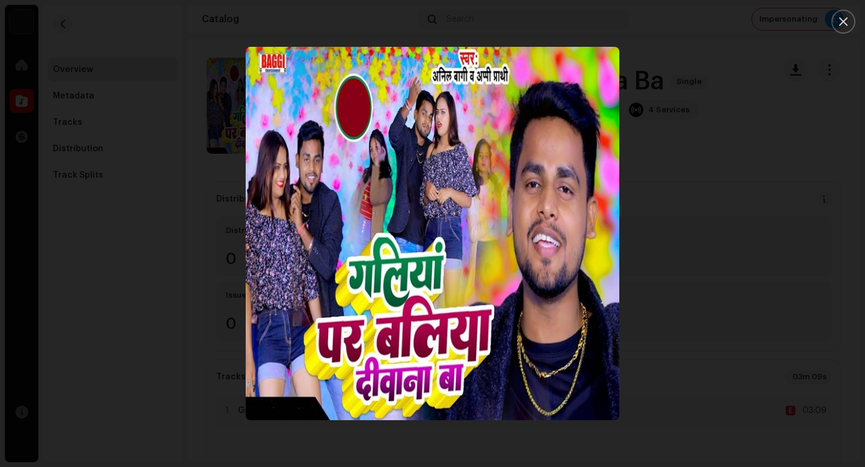
click at [690, 349] on div at bounding box center [432, 233] width 865 height 467
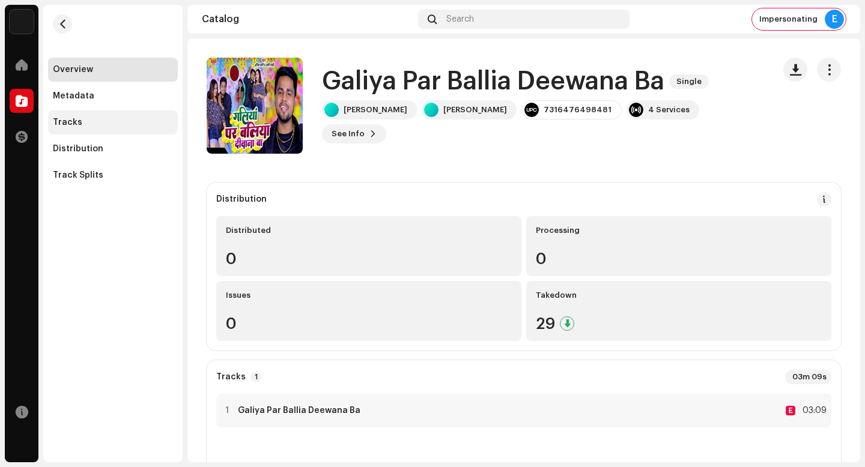
click at [135, 123] on div "Tracks" at bounding box center [113, 123] width 120 height 10
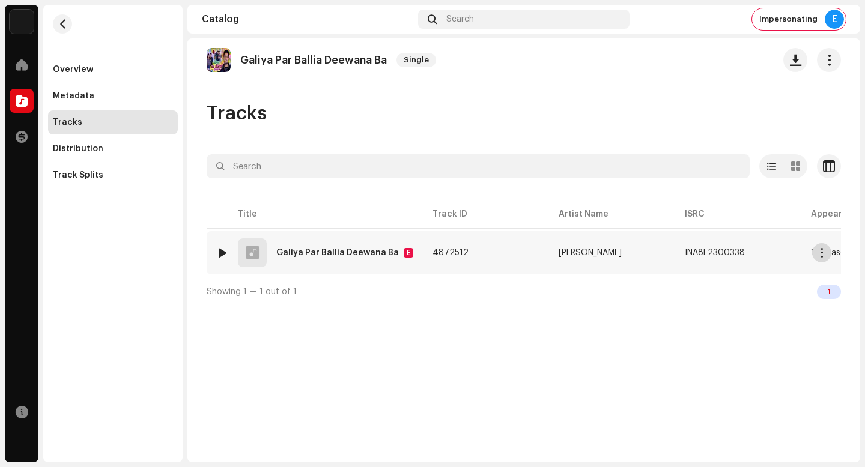
click at [818, 249] on span "button" at bounding box center [822, 253] width 9 height 10
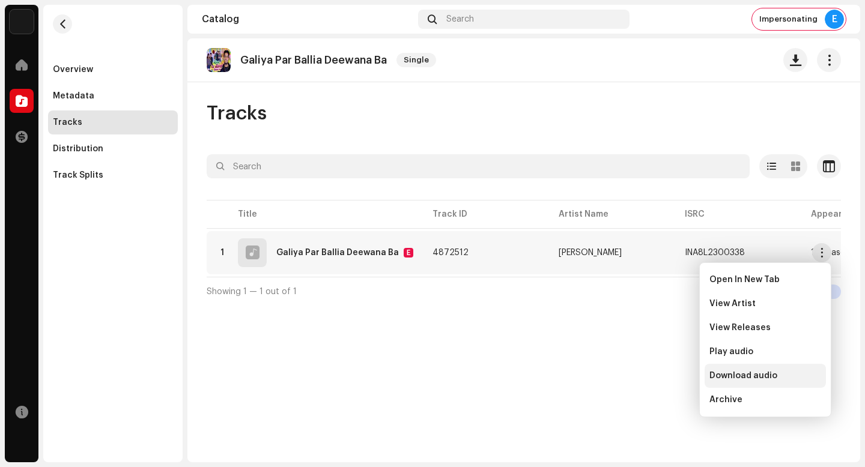
click at [782, 371] on div "Download audio" at bounding box center [766, 376] width 112 height 10
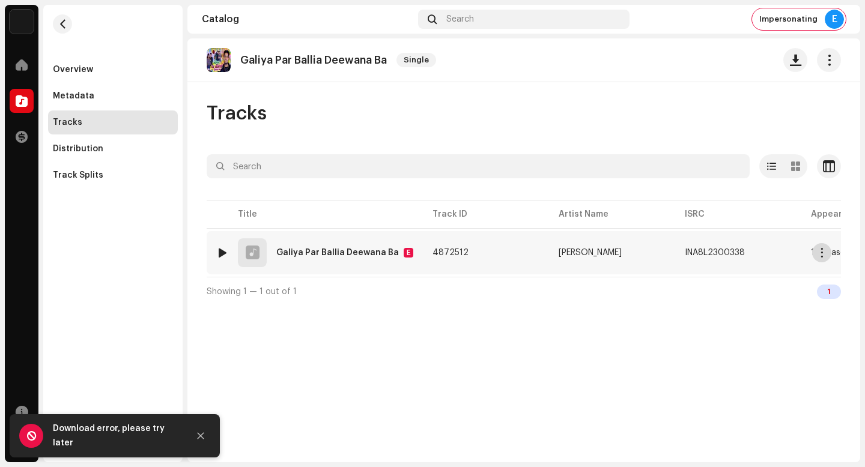
click at [821, 252] on span "button" at bounding box center [822, 253] width 9 height 10
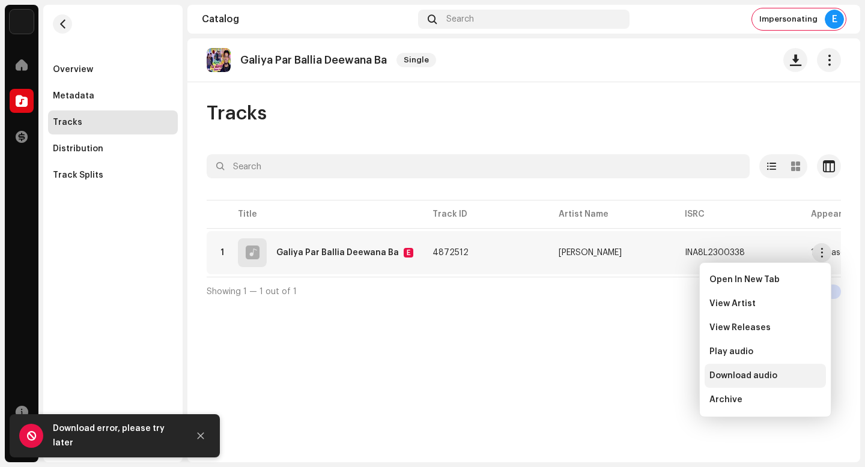
click at [804, 372] on div "Download audio" at bounding box center [766, 376] width 112 height 10
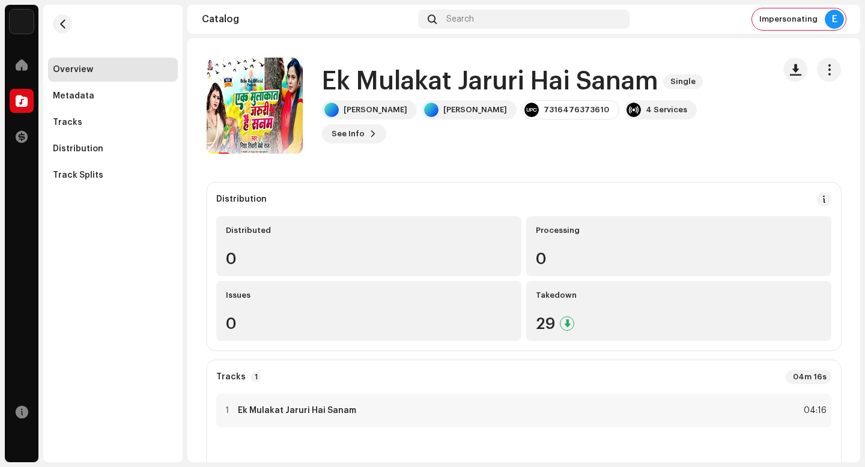
click at [574, 79] on h1 "Ek Mulakat Jaruri Hai Sanam" at bounding box center [490, 82] width 336 height 28
click at [567, 78] on h1 "Ek Mulakat Jaruri Hai Sanam" at bounding box center [490, 82] width 336 height 28
click at [525, 78] on h1 "Ek Mulakat Jaruri Hai Sanam" at bounding box center [490, 82] width 336 height 28
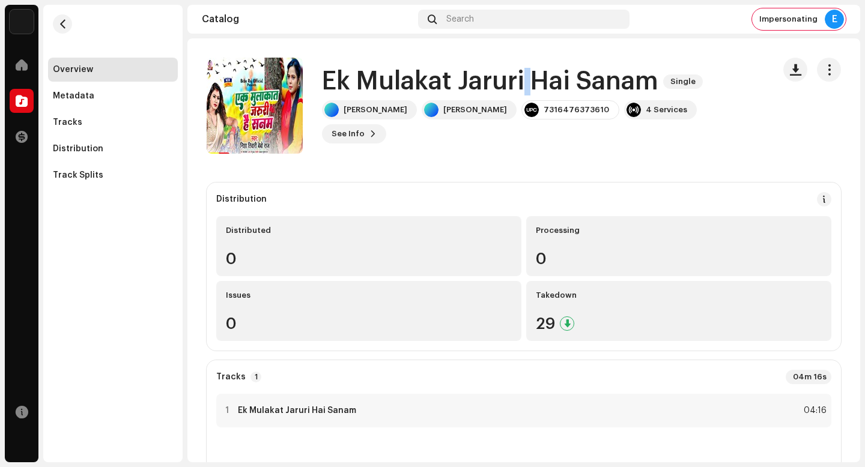
click at [525, 78] on h1 "Ek Mulakat Jaruri Hai Sanam" at bounding box center [490, 82] width 336 height 28
click at [568, 78] on h1 "Ek Mulakat Jaruri Hai Sanam" at bounding box center [490, 82] width 336 height 28
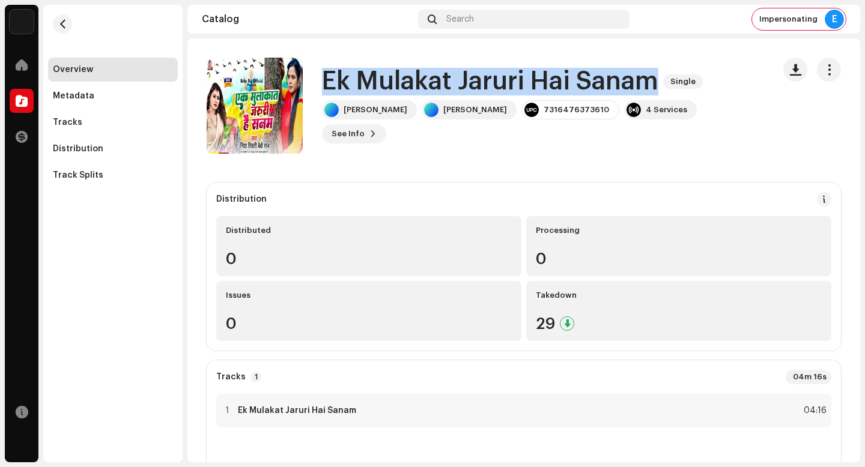
drag, startPoint x: 654, startPoint y: 86, endPoint x: 324, endPoint y: 82, distance: 329.9
click at [324, 82] on h1 "Ek Mulakat Jaruri Hai Sanam" at bounding box center [490, 82] width 336 height 28
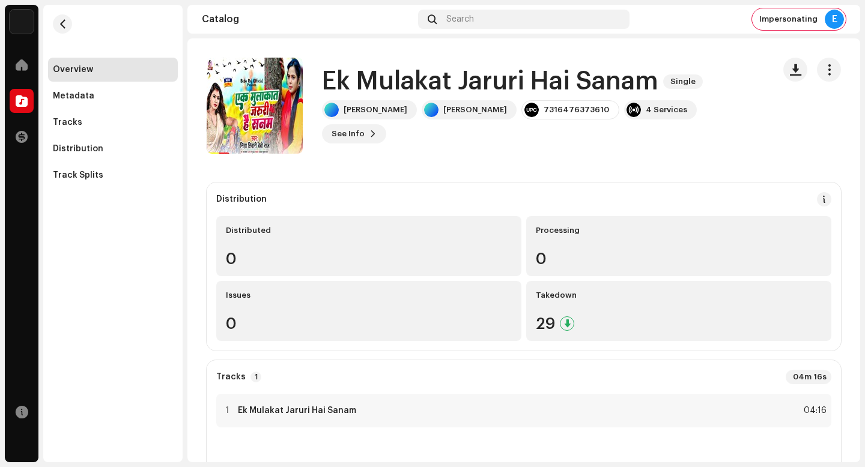
click at [452, 76] on h1 "Ek Mulakat Jaruri Hai Sanam" at bounding box center [490, 82] width 336 height 28
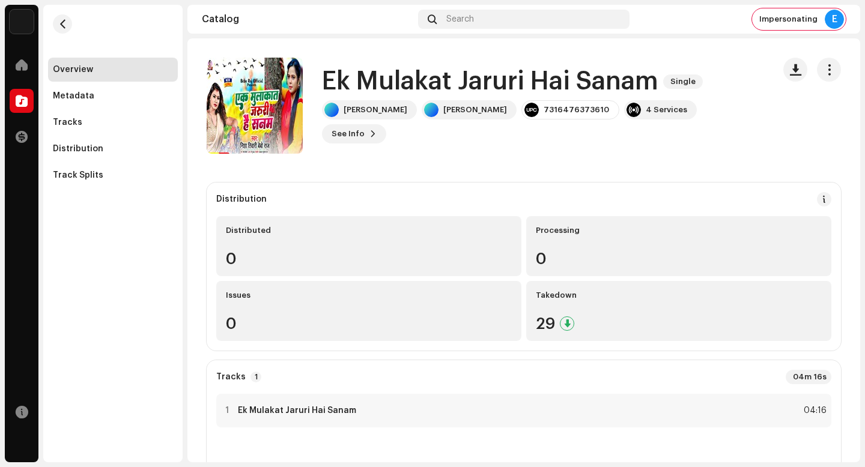
click at [351, 85] on h1 "Ek Mulakat Jaruri Hai Sanam" at bounding box center [490, 82] width 336 height 28
drag, startPoint x: 326, startPoint y: 76, endPoint x: 423, endPoint y: 76, distance: 97.3
click at [423, 76] on h1 "Ek Mulakat Jaruri Hai Sanam" at bounding box center [490, 82] width 336 height 28
click at [424, 76] on h1 "Ek Mulakat Jaruri Hai Sanam" at bounding box center [490, 82] width 336 height 28
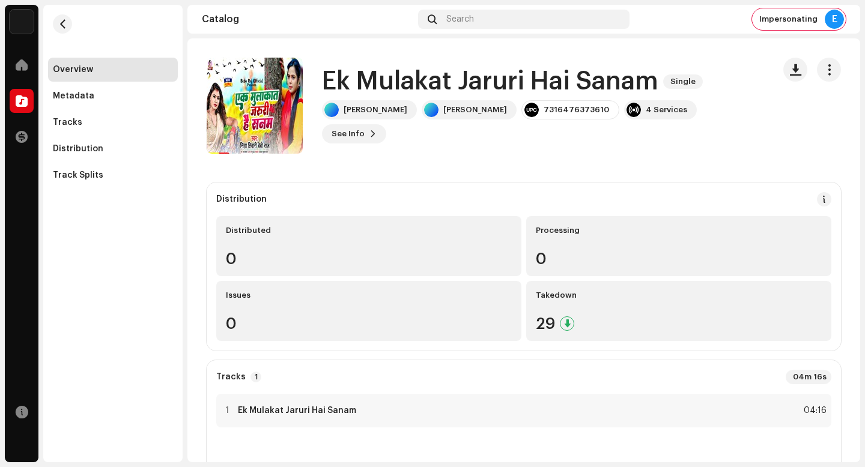
click at [424, 78] on h1 "Ek Mulakat Jaruri Hai Sanam" at bounding box center [490, 82] width 336 height 28
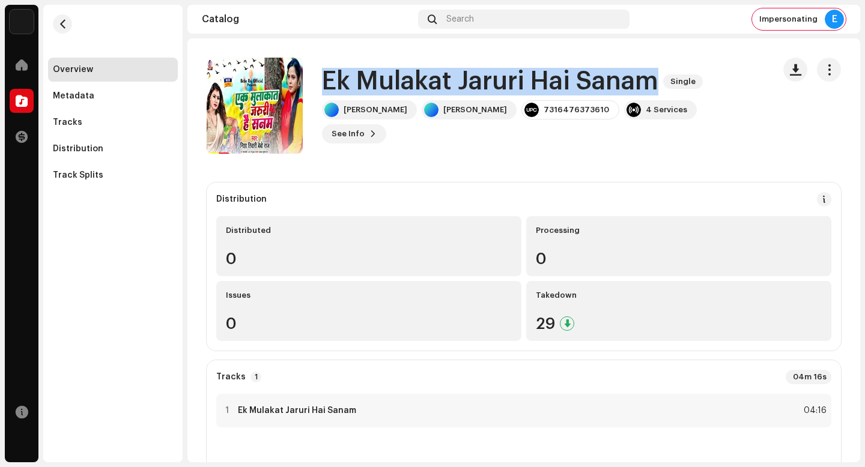
click at [424, 78] on h1 "Ek Mulakat Jaruri Hai Sanam" at bounding box center [490, 82] width 336 height 28
click at [452, 80] on h1 "Ek Mulakat Jaruri Hai Sanam" at bounding box center [490, 82] width 336 height 28
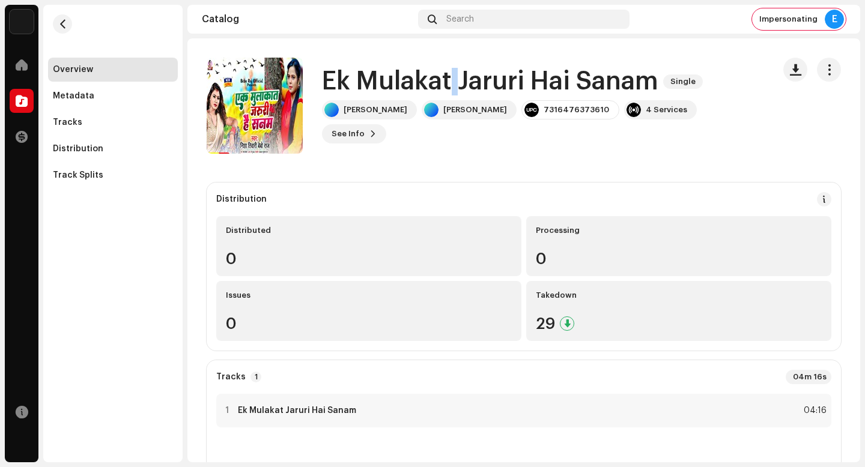
click at [452, 80] on h1 "Ek Mulakat Jaruri Hai Sanam" at bounding box center [490, 82] width 336 height 28
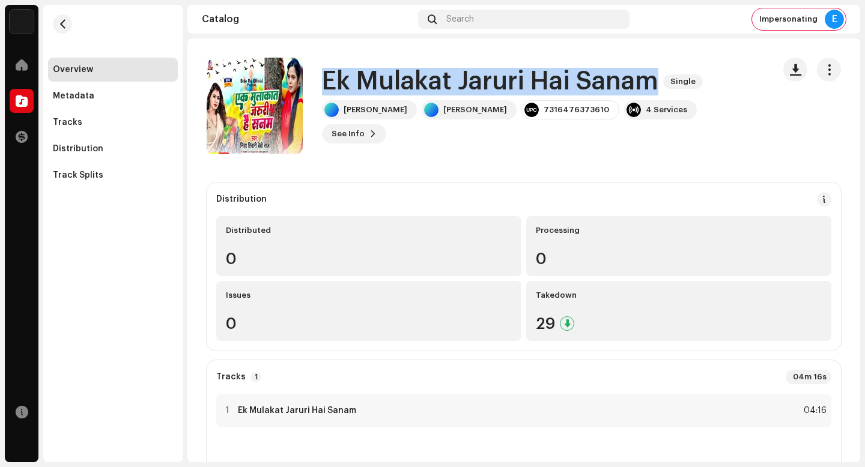
click at [452, 80] on h1 "Ek Mulakat Jaruri Hai Sanam" at bounding box center [490, 82] width 336 height 28
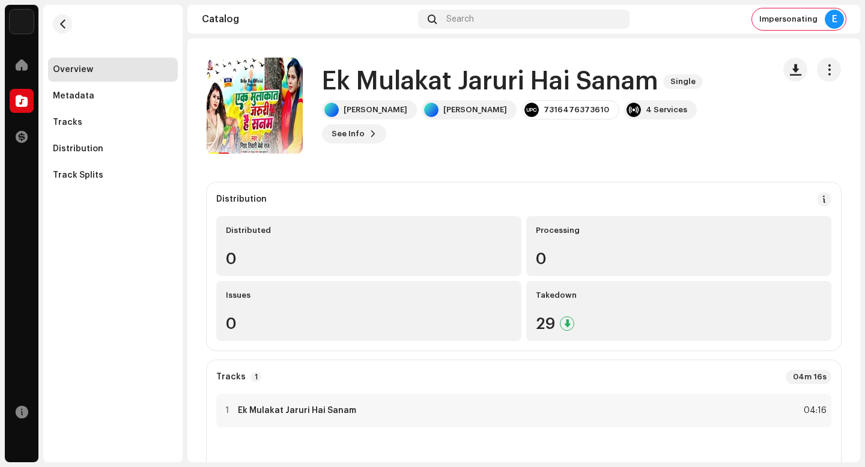
click at [443, 73] on h1 "Ek Mulakat Jaruri Hai Sanam" at bounding box center [490, 82] width 336 height 28
click at [454, 82] on h1 "Ek Mulakat Jaruri Hai Sanam" at bounding box center [490, 82] width 336 height 28
click at [453, 82] on h1 "Ek Mulakat Jaruri Hai Sanam" at bounding box center [490, 82] width 336 height 28
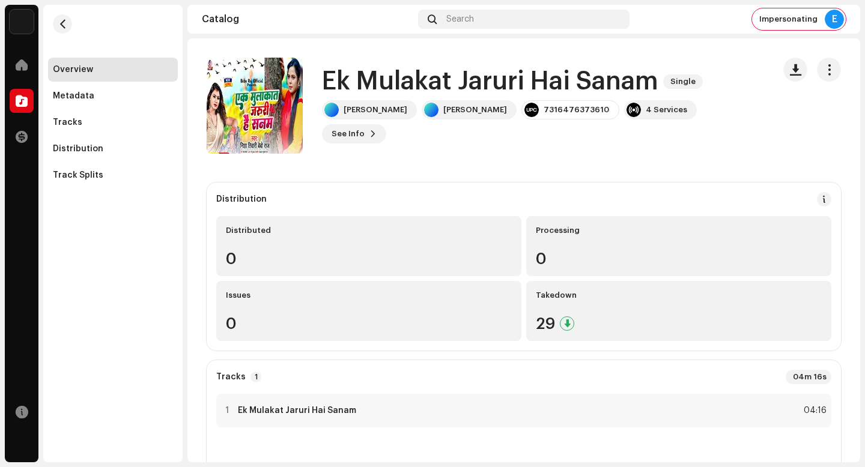
click at [526, 79] on h1 "Ek Mulakat Jaruri Hai Sanam" at bounding box center [490, 82] width 336 height 28
click at [573, 80] on h1 "Ek Mulakat Jaruri Hai Sanam" at bounding box center [490, 82] width 336 height 28
click at [571, 80] on h1 "Ek Mulakat Jaruri Hai Sanam" at bounding box center [490, 82] width 336 height 28
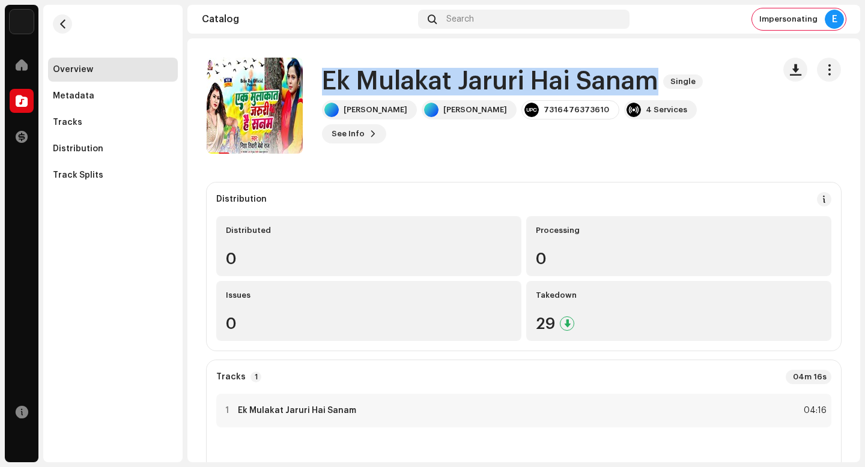
drag, startPoint x: 652, startPoint y: 84, endPoint x: 344, endPoint y: 64, distance: 308.9
click at [344, 64] on div "Ek Mulakat Jaruri Hai Sanam Single Nisha Tiwari Bebo Raj Nisha Tiwari Bebo Raj …" at bounding box center [486, 106] width 558 height 96
click at [527, 87] on h1 "Ek Mulakat Jaruri Hai Sanam" at bounding box center [490, 82] width 336 height 28
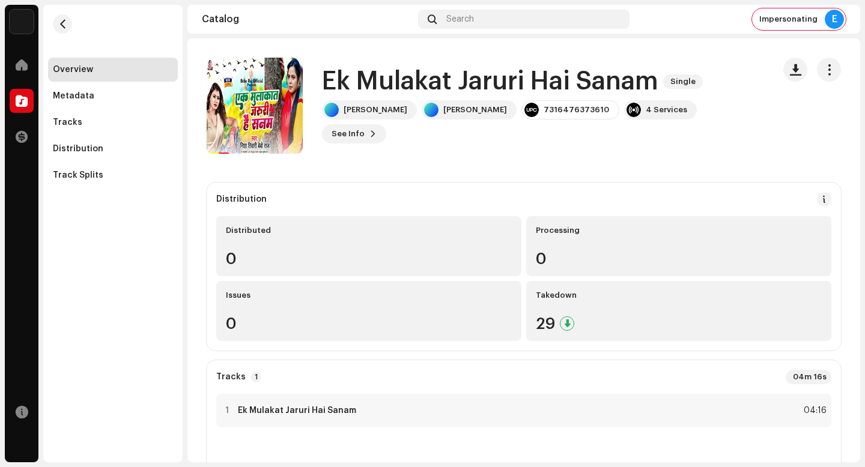
click at [525, 82] on h1 "Ek Mulakat Jaruri Hai Sanam" at bounding box center [490, 82] width 336 height 28
click at [451, 79] on h1 "Ek Mulakat Jaruri Hai Sanam" at bounding box center [490, 82] width 336 height 28
click at [351, 75] on h1 "Ek Mulakat Jaruri Hai Sanam" at bounding box center [490, 82] width 336 height 28
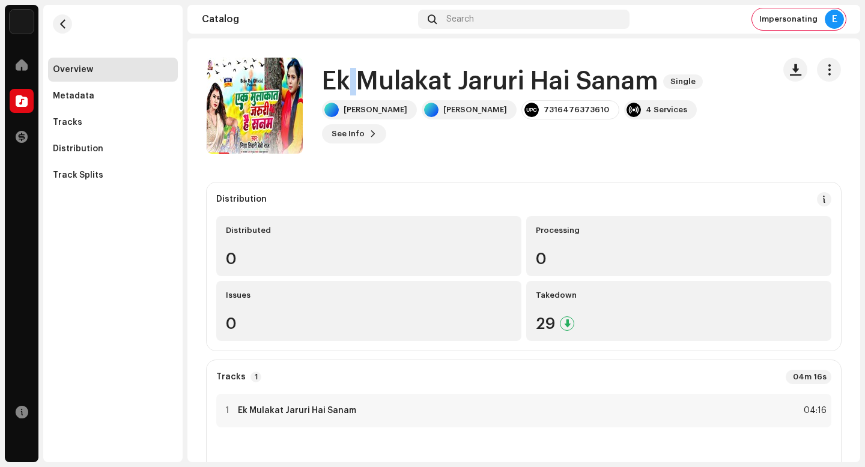
click at [351, 75] on h1 "Ek Mulakat Jaruri Hai Sanam" at bounding box center [490, 82] width 336 height 28
click at [569, 79] on h1 "Ek Mulakat Jaruri Hai Sanam" at bounding box center [490, 82] width 336 height 28
click at [570, 126] on div "Nisha Tiwari Bebo Raj Nisha Tiwari Bebo Raj 7316476373610 4 Services See Info" at bounding box center [543, 121] width 442 height 43
click at [132, 127] on div "Tracks" at bounding box center [113, 123] width 120 height 10
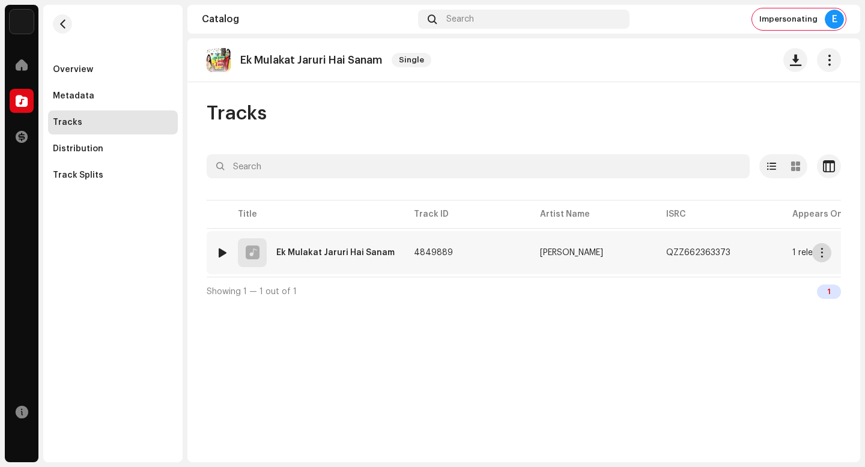
click at [823, 254] on span "button" at bounding box center [822, 253] width 9 height 10
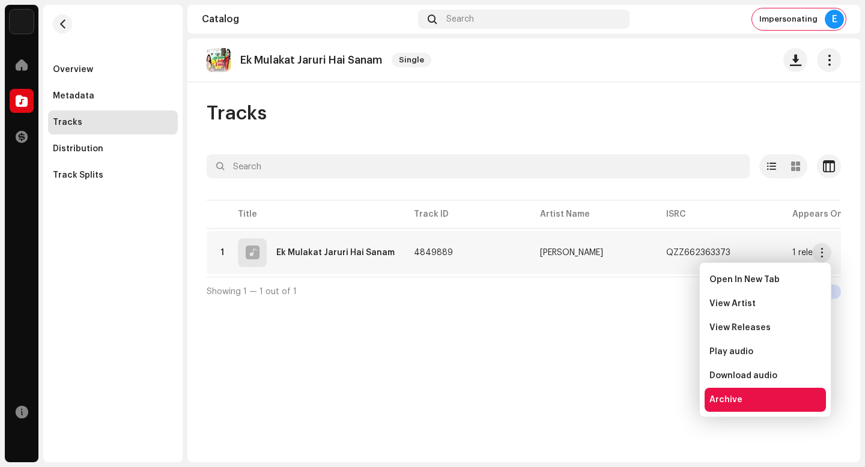
click at [783, 388] on div "Archive" at bounding box center [765, 400] width 121 height 24
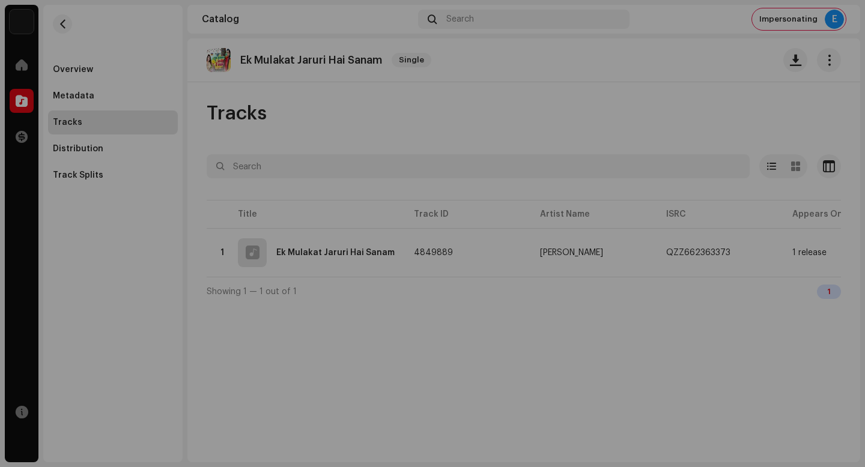
click at [589, 335] on div "Archive Track Are you sure you want to archive this track? Cancel Archive" at bounding box center [432, 233] width 865 height 467
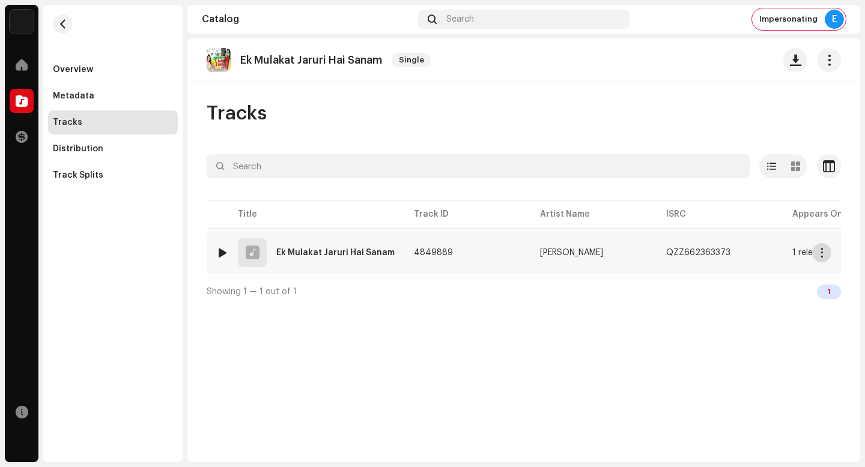
click at [821, 256] on span "button" at bounding box center [822, 253] width 9 height 10
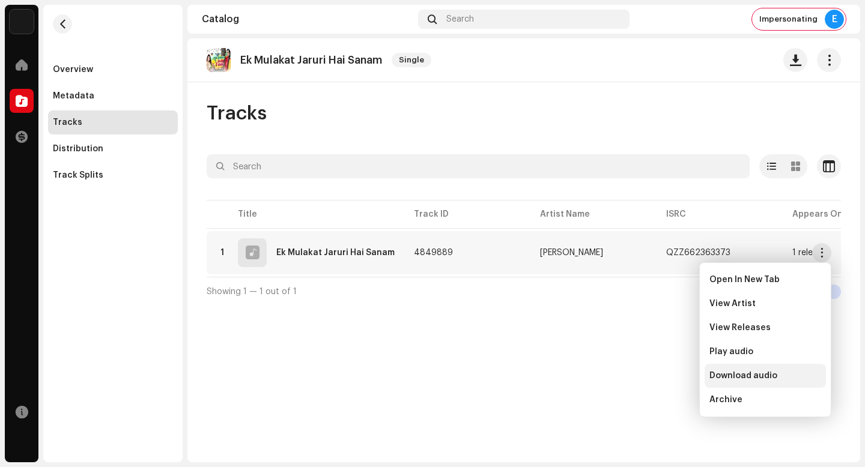
click at [759, 371] on span "Download audio" at bounding box center [744, 376] width 68 height 10
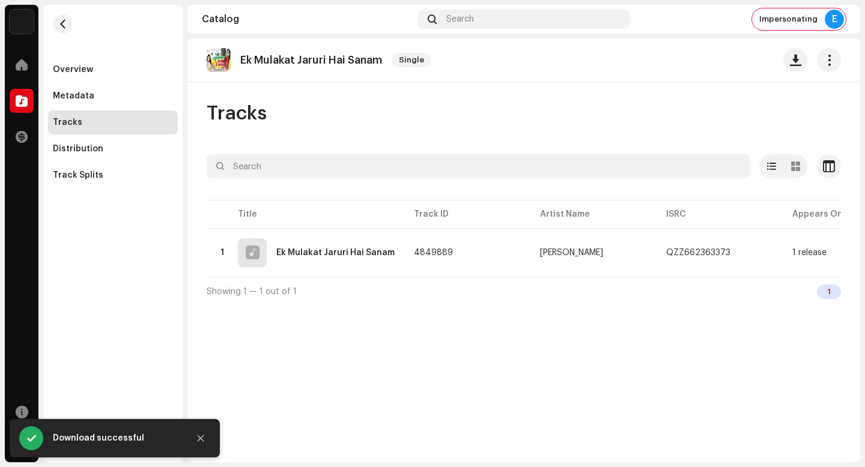
click at [196, 430] on p-toastitem "Download successful" at bounding box center [115, 438] width 210 height 38
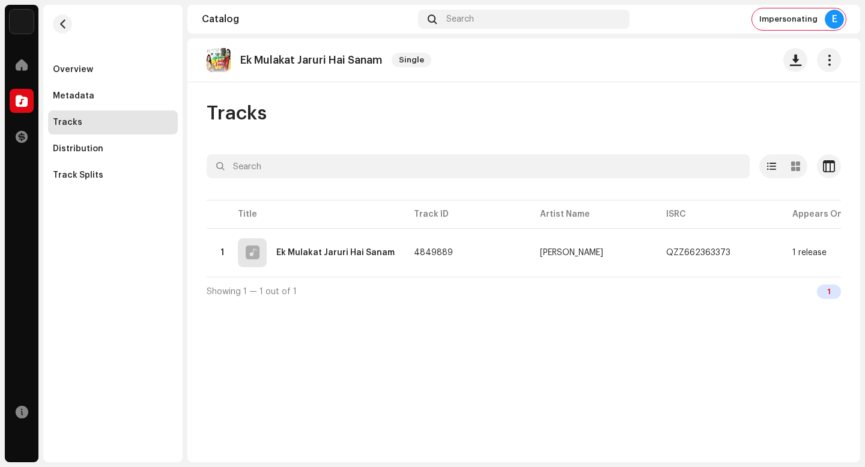
click at [362, 72] on div "Ek Mulakat Jaruri Hai Sanam Single" at bounding box center [523, 60] width 673 height 44
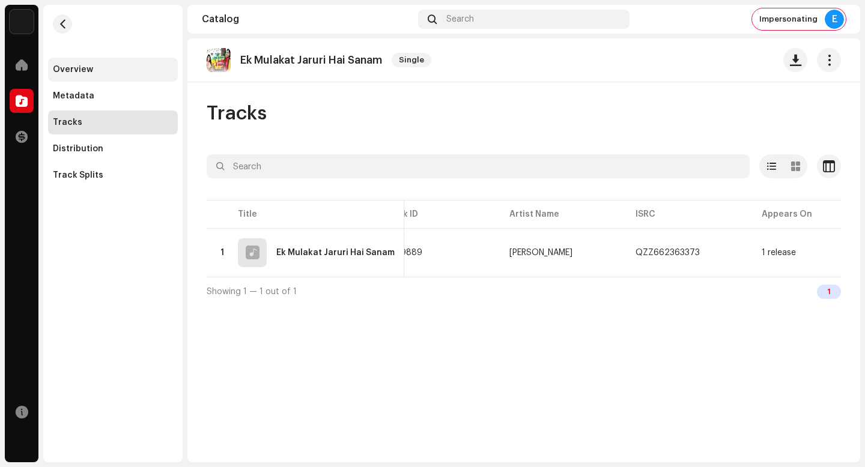
click at [141, 78] on div "Overview" at bounding box center [113, 70] width 130 height 24
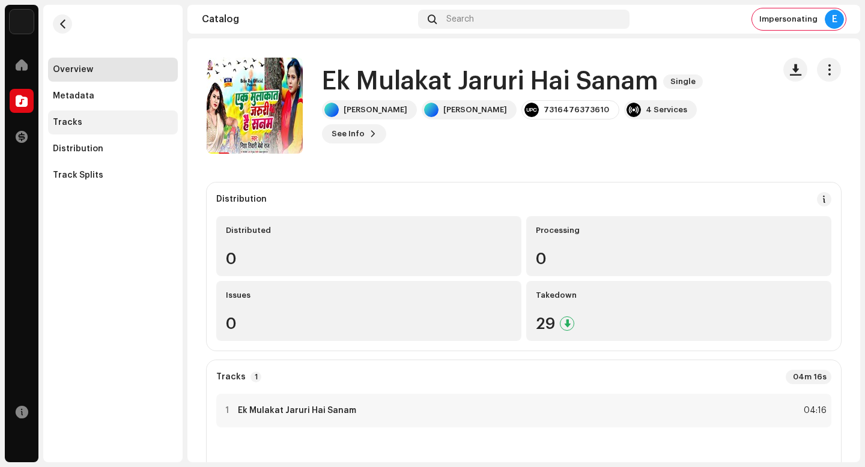
click at [124, 123] on div "Tracks" at bounding box center [113, 123] width 120 height 10
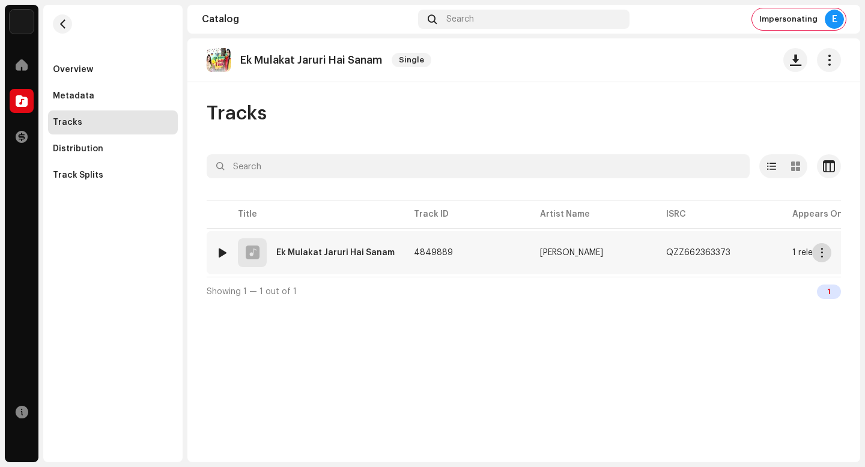
click at [822, 258] on button "button" at bounding box center [821, 252] width 19 height 19
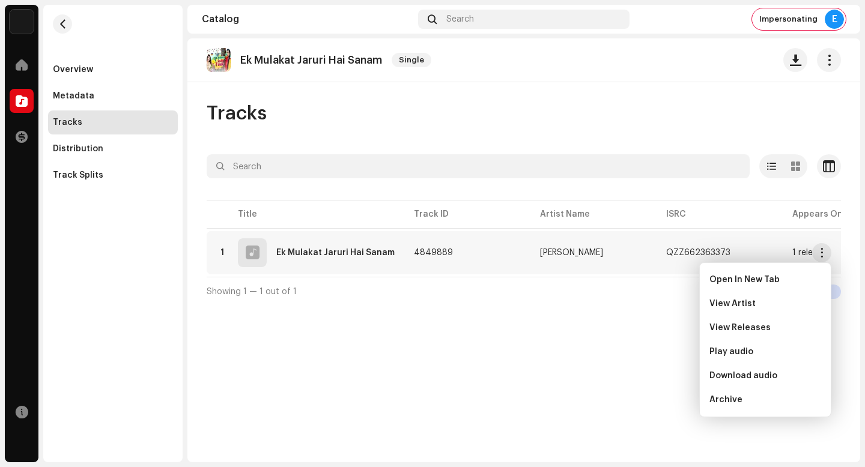
click at [392, 298] on div "Showing 1 — 1 out of 1 1" at bounding box center [524, 291] width 634 height 29
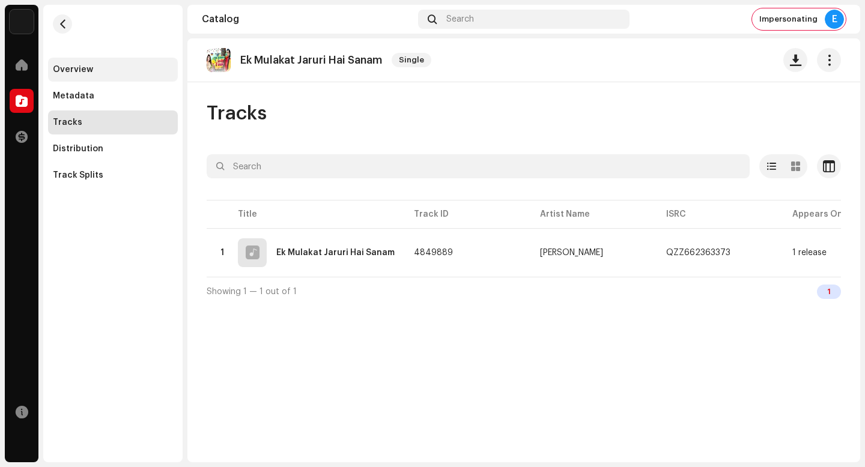
click at [113, 76] on div "Overview" at bounding box center [113, 70] width 130 height 24
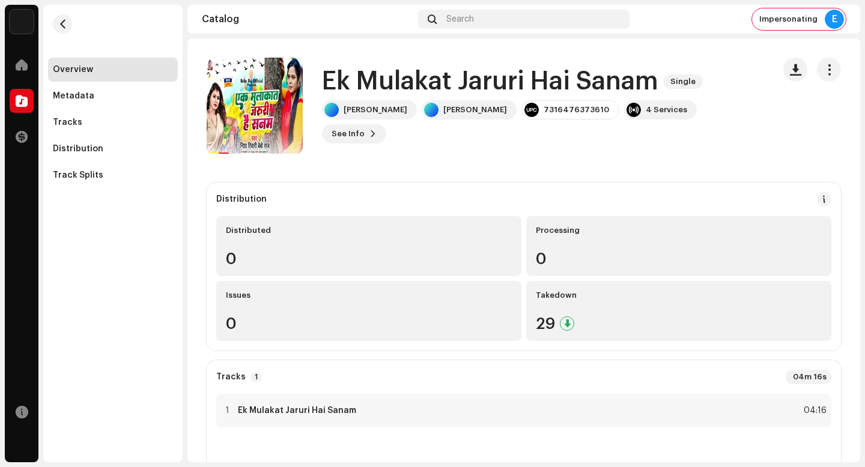
click at [586, 84] on h1 "Ek Mulakat Jaruri Hai Sanam" at bounding box center [490, 82] width 336 height 28
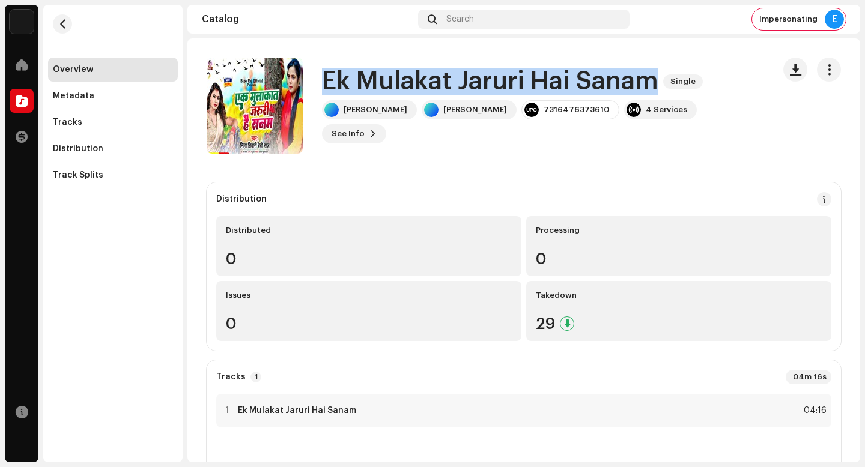
click at [586, 84] on h1 "Ek Mulakat Jaruri Hai Sanam" at bounding box center [490, 82] width 336 height 28
copy div "Ek Mulakat Jaruri Hai Sanam Single"
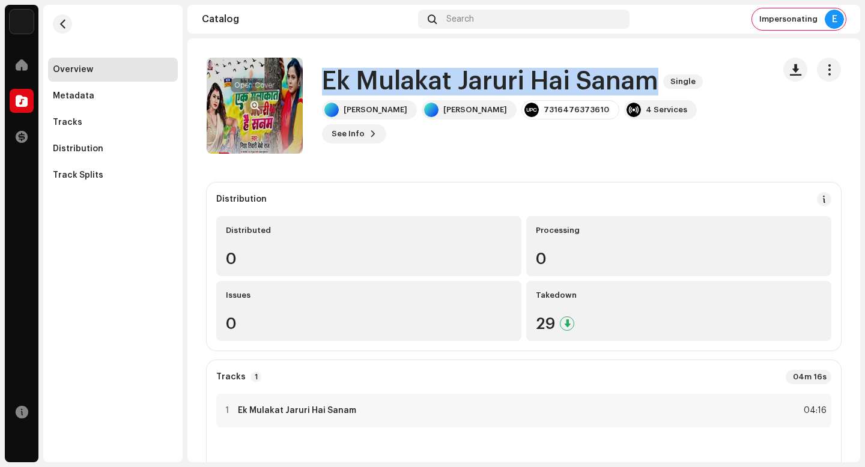
click at [256, 100] on button "button" at bounding box center [254, 105] width 19 height 19
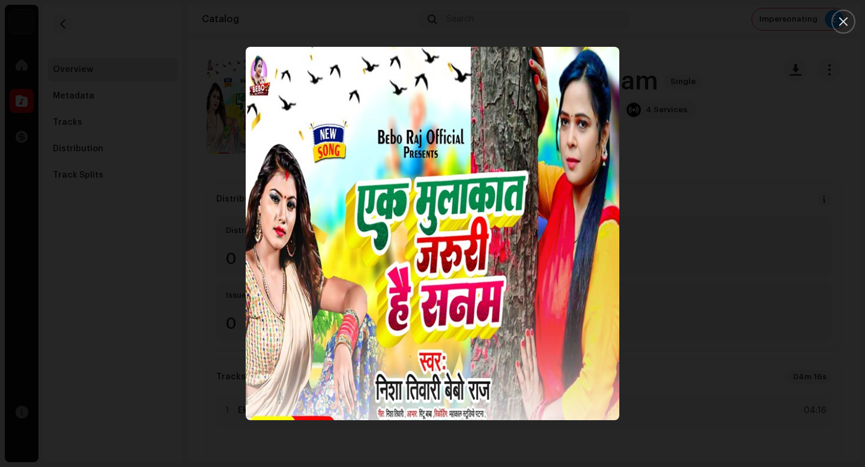
click at [784, 213] on div at bounding box center [432, 233] width 865 height 467
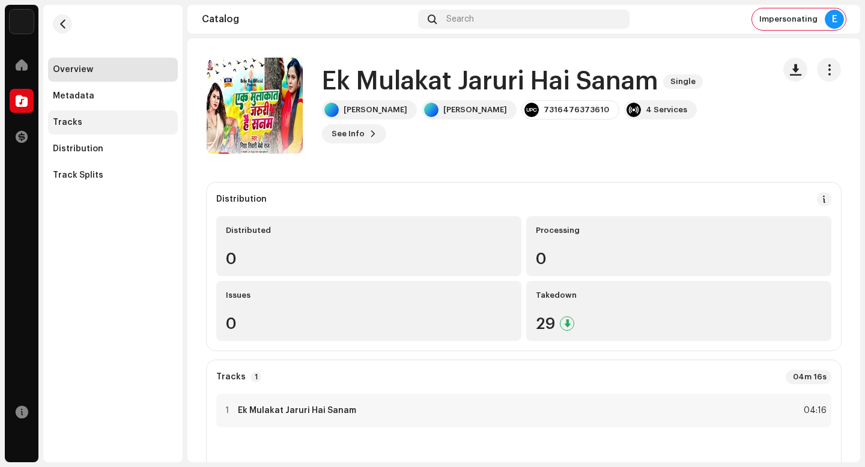
click at [97, 120] on div "Tracks" at bounding box center [113, 123] width 120 height 10
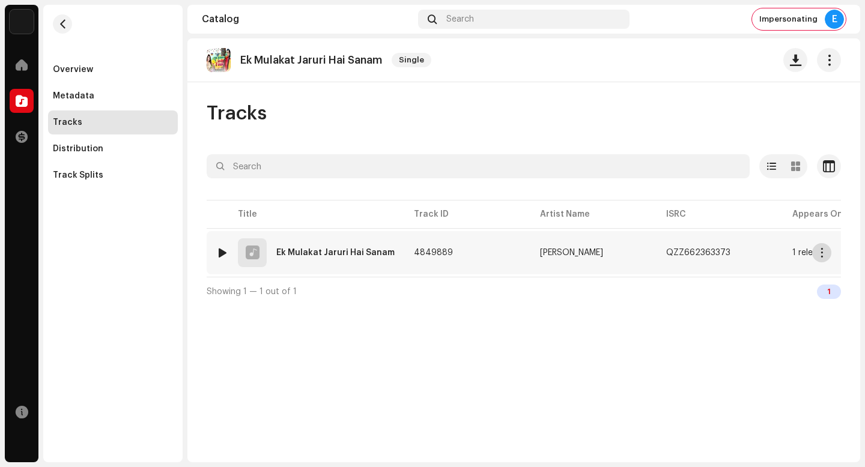
click at [824, 254] on span "button" at bounding box center [822, 253] width 9 height 10
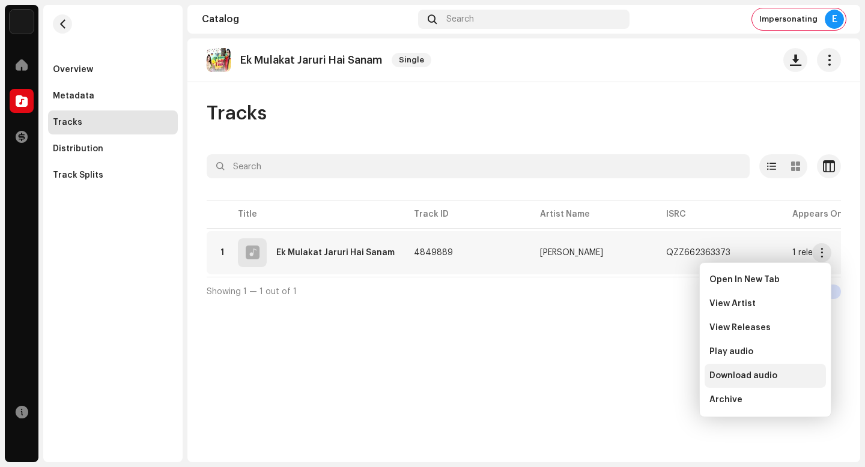
click at [794, 378] on div "Download audio" at bounding box center [766, 376] width 112 height 10
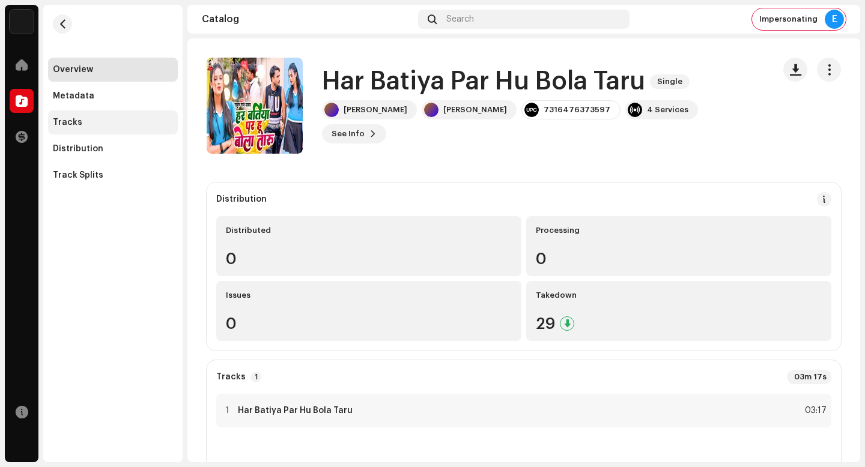
click at [149, 129] on div "Tracks" at bounding box center [113, 123] width 130 height 24
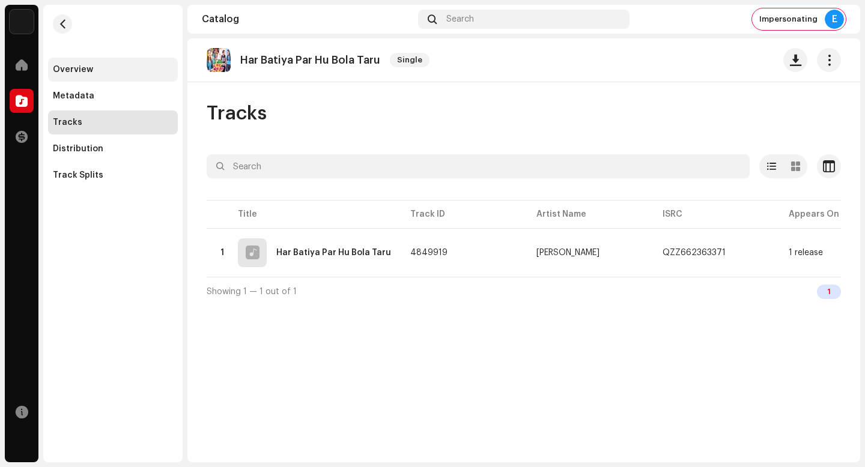
click at [129, 70] on div "Overview" at bounding box center [113, 70] width 120 height 10
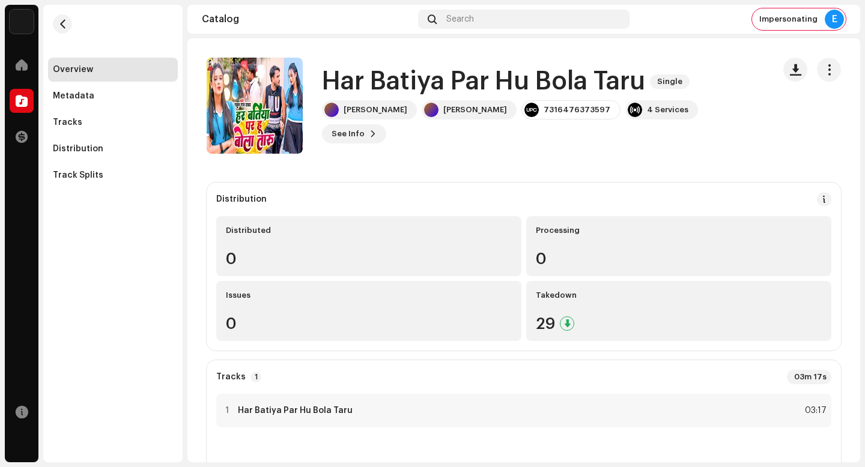
click at [475, 96] on h1 "Har Batiya Par Hu Bola Taru" at bounding box center [483, 82] width 323 height 28
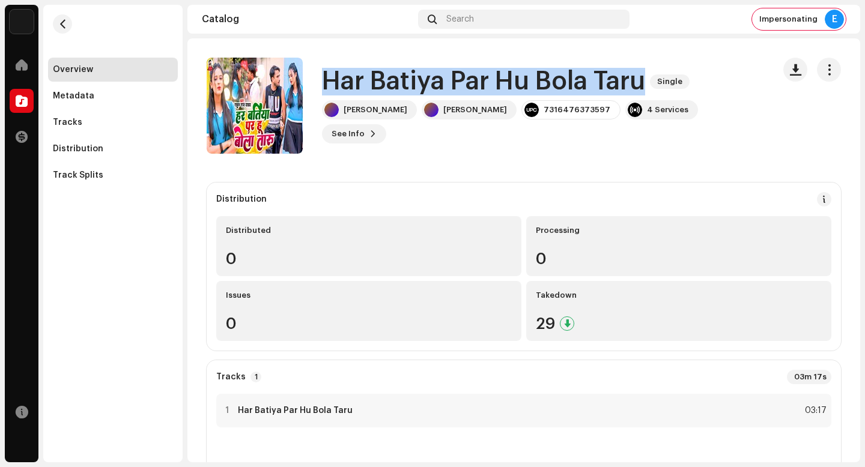
click at [475, 96] on h1 "Har Batiya Par Hu Bola Taru" at bounding box center [483, 82] width 323 height 28
copy div "Har Batiya Par Hu Bola Taru Single"
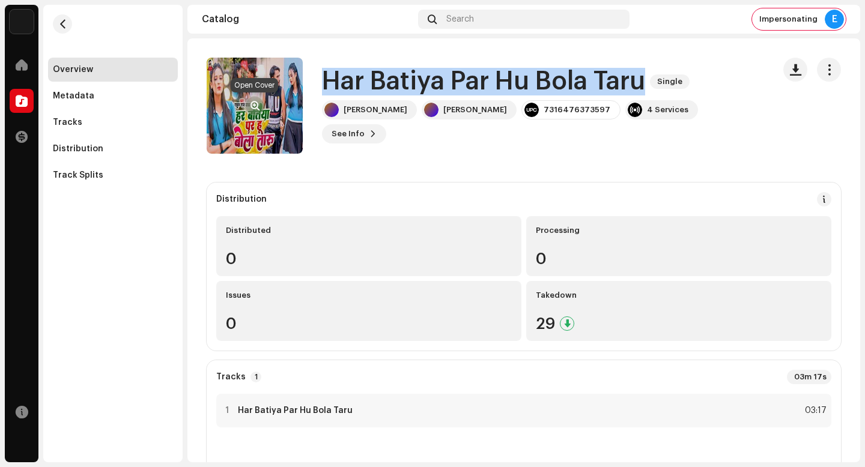
click at [252, 101] on span "button" at bounding box center [255, 106] width 9 height 10
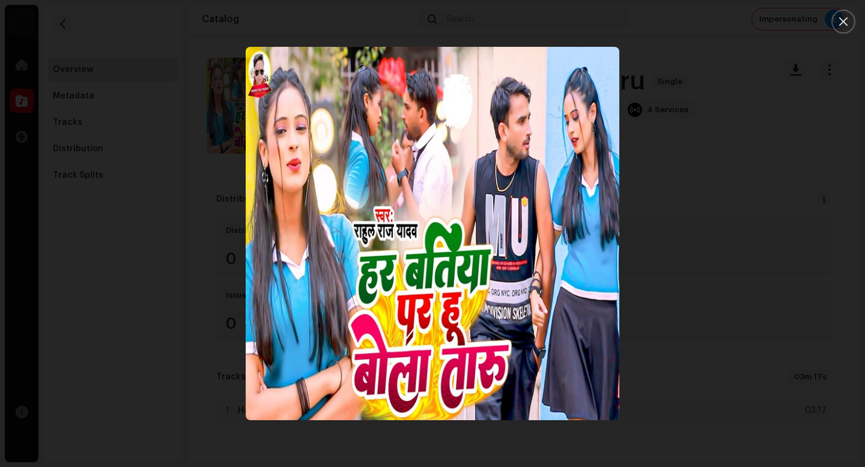
click at [753, 320] on div at bounding box center [432, 233] width 865 height 467
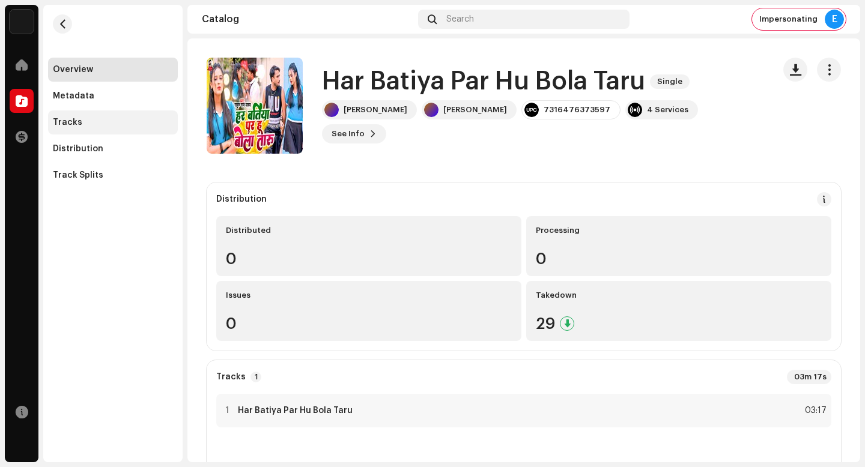
click at [120, 129] on div "Tracks" at bounding box center [113, 123] width 130 height 24
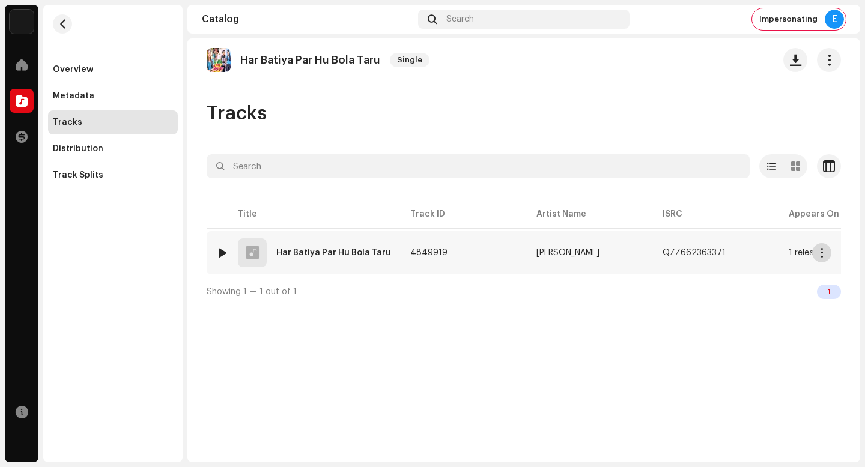
click at [830, 254] on button "button" at bounding box center [821, 252] width 19 height 19
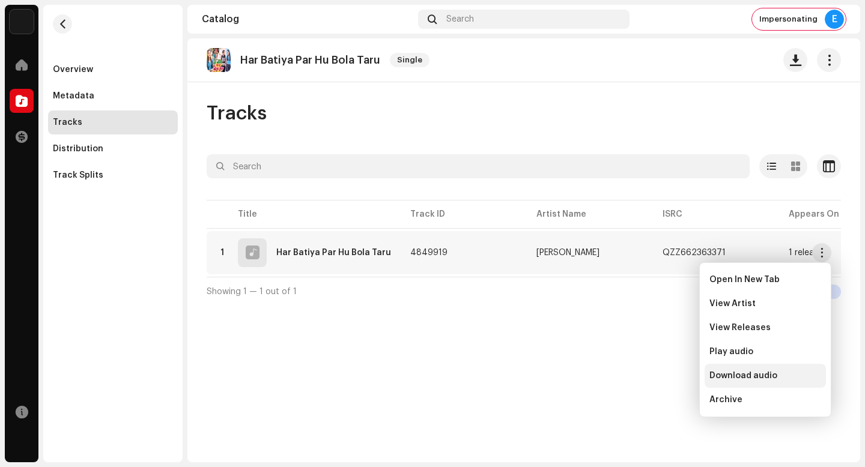
click at [790, 379] on div "Download audio" at bounding box center [766, 376] width 112 height 10
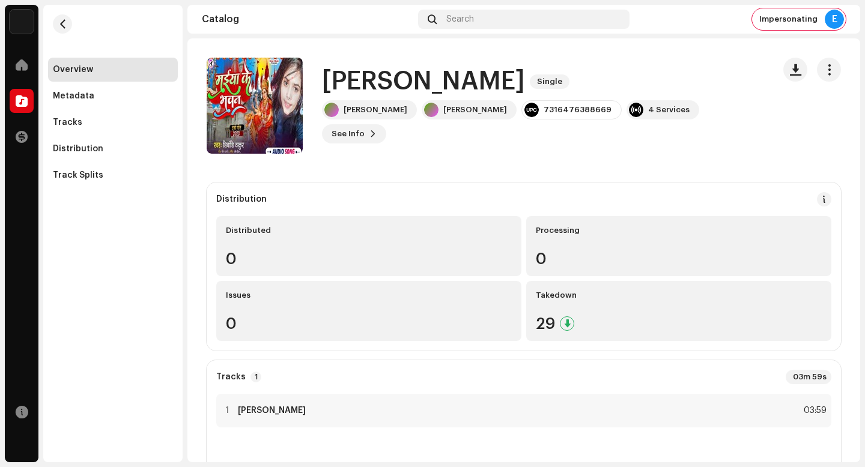
click at [478, 96] on h1 "[PERSON_NAME]" at bounding box center [423, 82] width 203 height 28
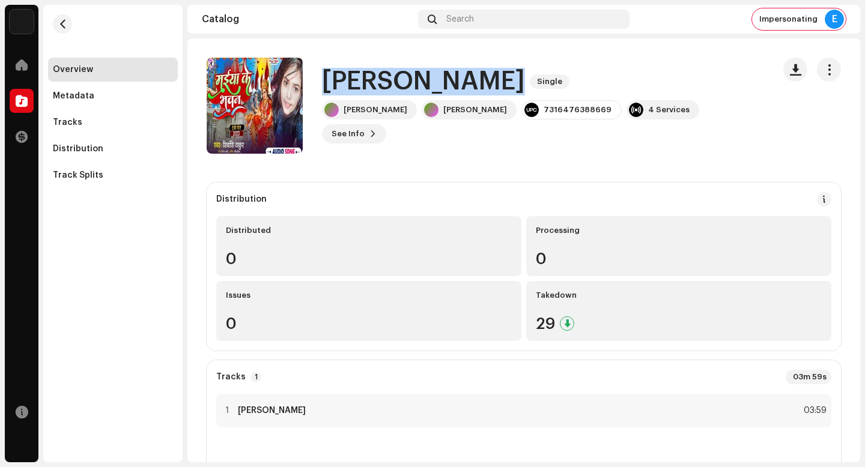
click at [478, 96] on h1 "Maiya Ke Bhavan" at bounding box center [423, 82] width 203 height 28
copy div "Maiya Ke Bhavan Single"
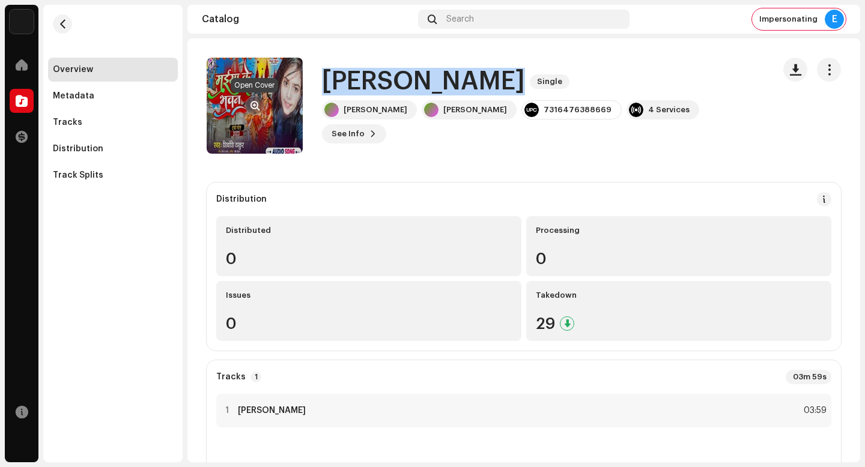
click at [254, 98] on button "button" at bounding box center [254, 105] width 19 height 19
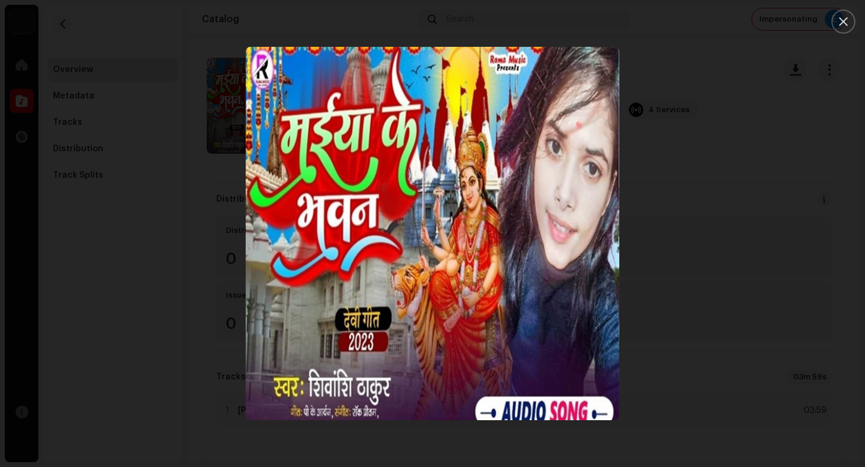
click at [129, 75] on div at bounding box center [432, 233] width 865 height 467
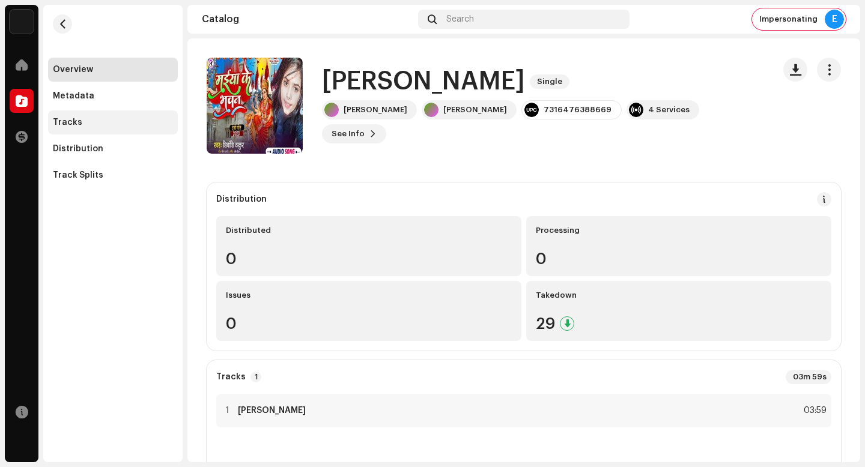
click at [112, 120] on div "Tracks" at bounding box center [113, 123] width 120 height 10
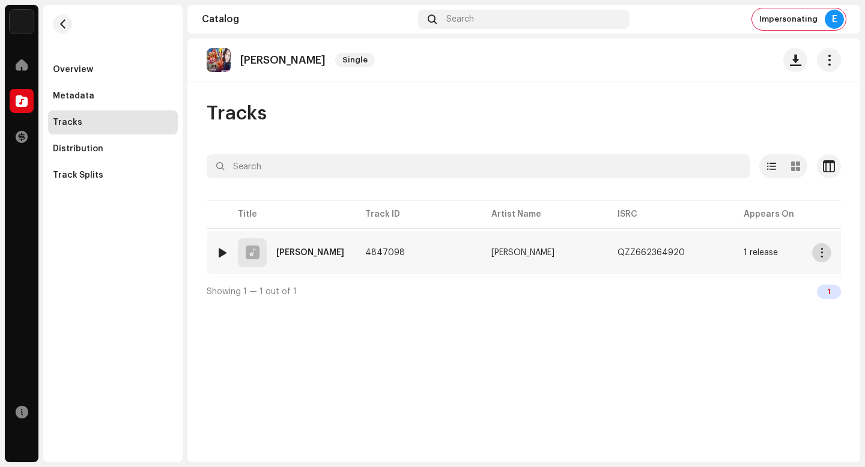
click at [819, 255] on span "button" at bounding box center [822, 253] width 9 height 10
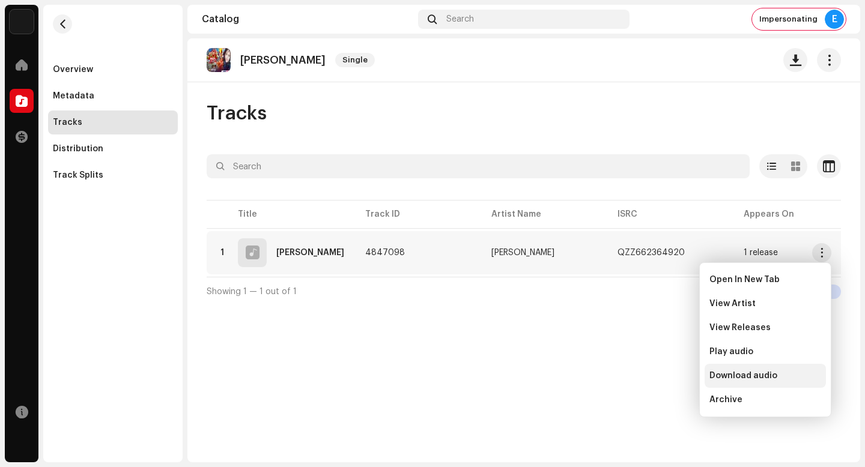
click at [788, 374] on div "Download audio" at bounding box center [766, 376] width 112 height 10
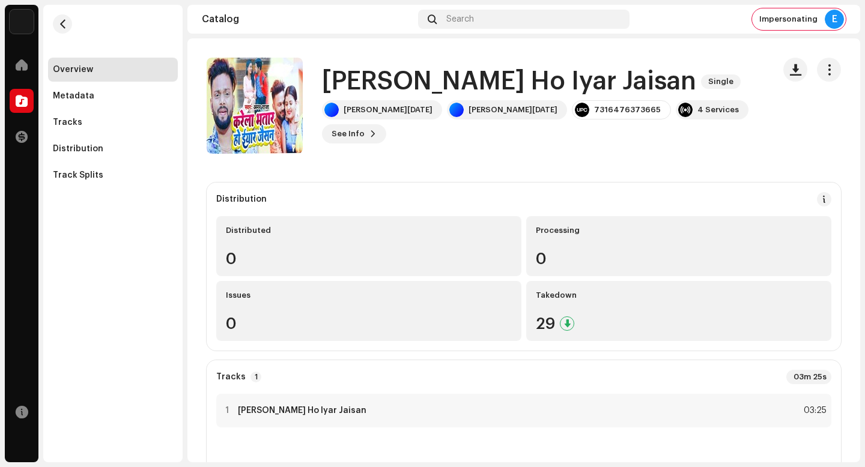
click at [505, 92] on h1 "Karela Bhatar Ho Iyar Jaisan" at bounding box center [509, 82] width 374 height 28
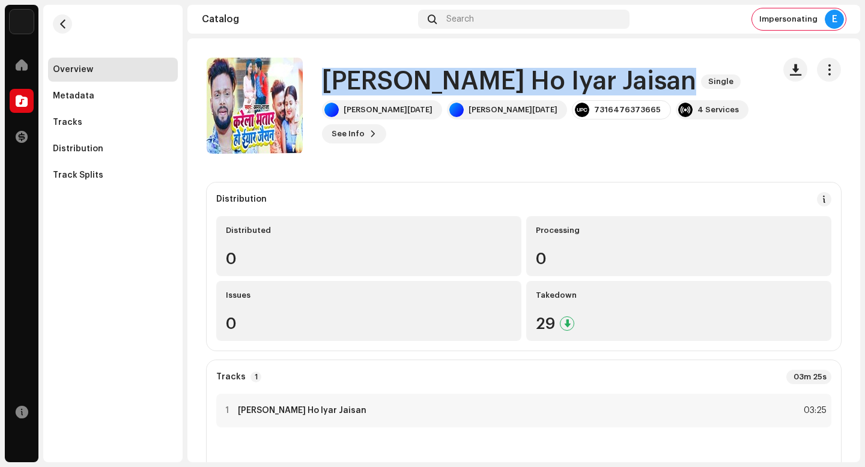
click at [505, 92] on h1 "Karela Bhatar Ho Iyar Jaisan" at bounding box center [509, 82] width 374 height 28
copy div "Karela Bhatar Ho Iyar Jaisan Single"
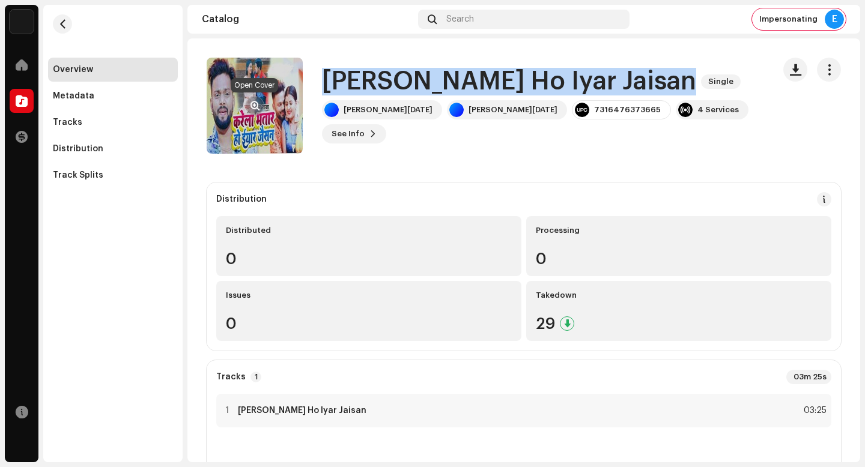
click at [255, 108] on span "button" at bounding box center [255, 106] width 9 height 10
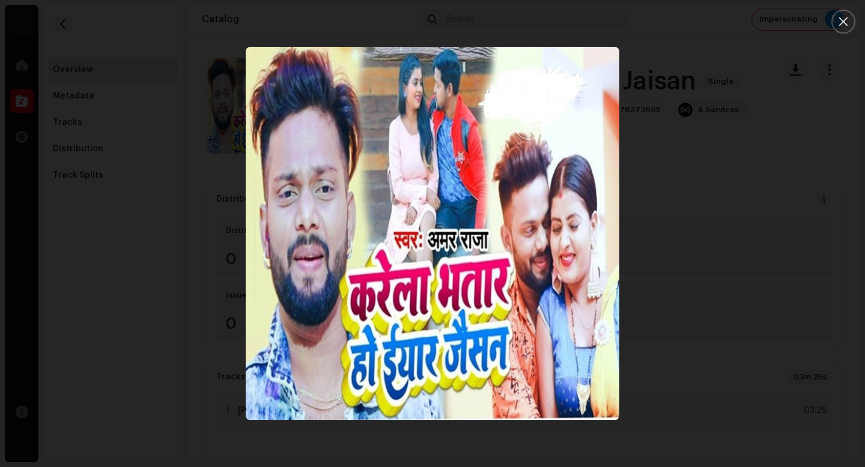
click at [813, 311] on div at bounding box center [432, 233] width 865 height 467
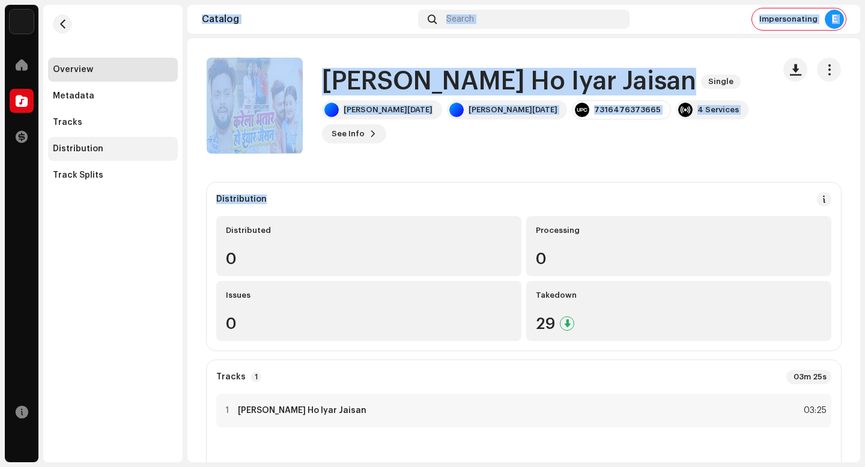
drag, startPoint x: 813, startPoint y: 311, endPoint x: 56, endPoint y: 153, distance: 772.8
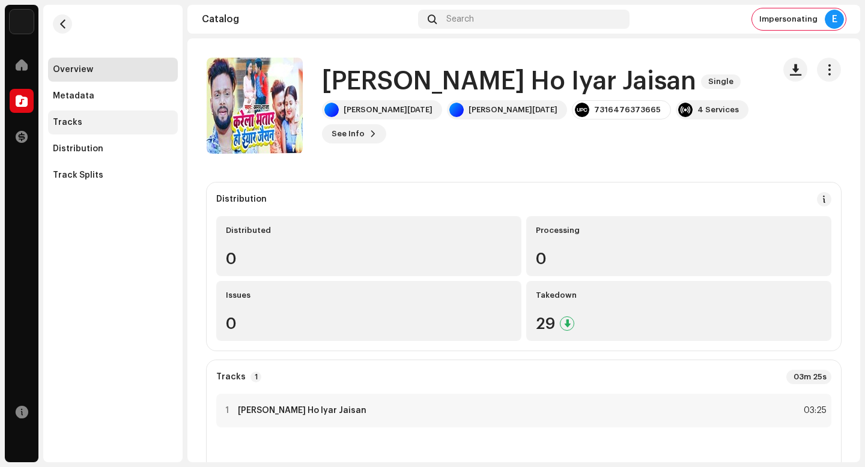
click at [87, 129] on div "Tracks" at bounding box center [113, 123] width 130 height 24
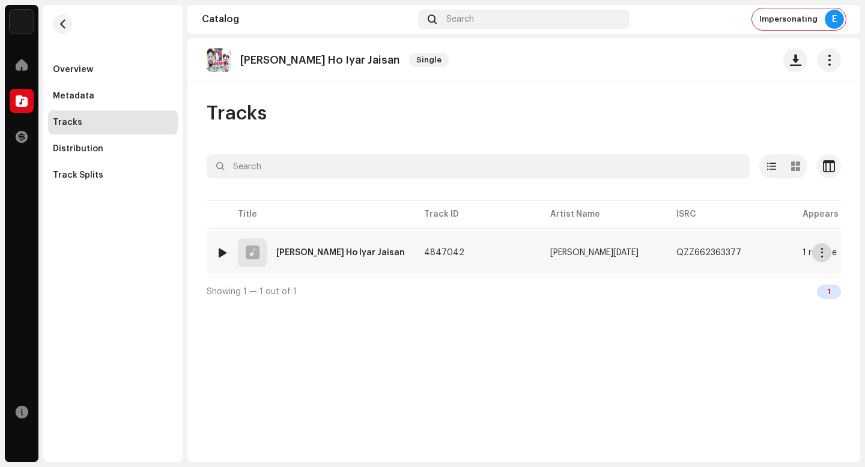
drag, startPoint x: 823, startPoint y: 251, endPoint x: 823, endPoint y: 258, distance: 7.8
click at [823, 251] on span "button" at bounding box center [822, 253] width 9 height 10
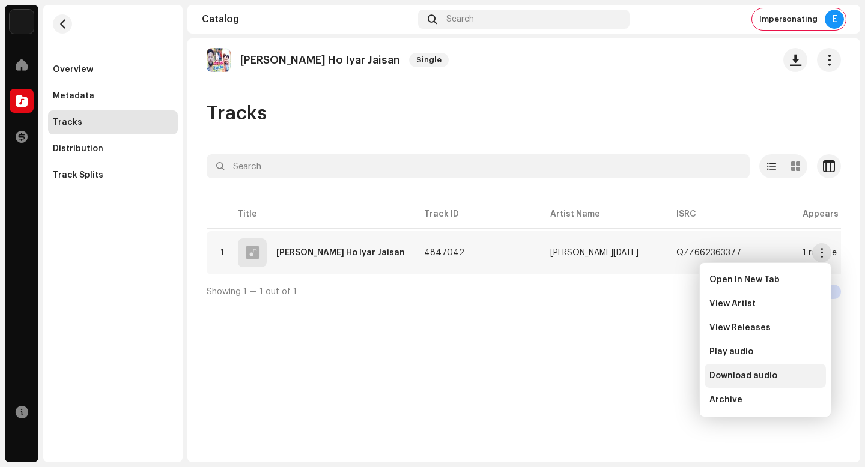
click at [806, 375] on div "Download audio" at bounding box center [766, 376] width 112 height 10
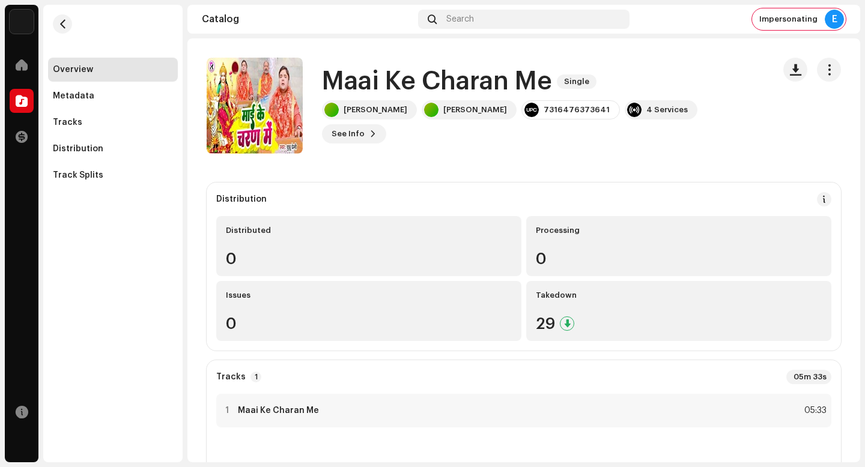
click at [469, 96] on h1 "Maai Ke Charan Me" at bounding box center [437, 82] width 230 height 28
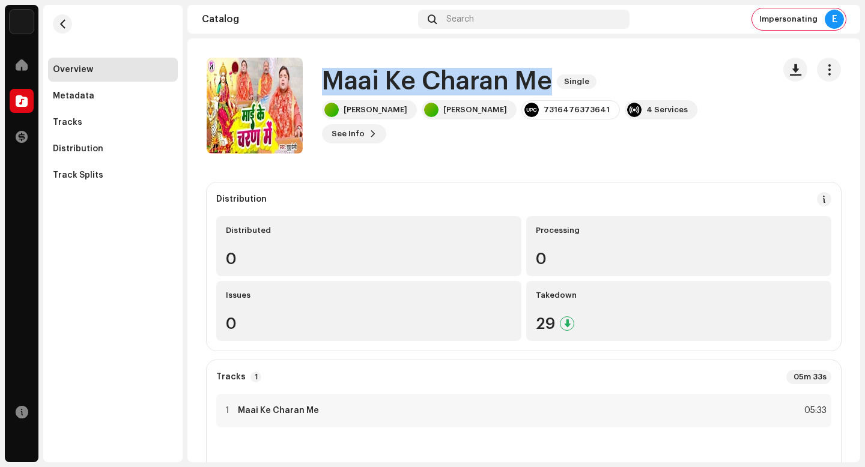
click at [469, 96] on h1 "Maai Ke Charan Me" at bounding box center [437, 82] width 230 height 28
copy div "Maai Ke Charan Me Single"
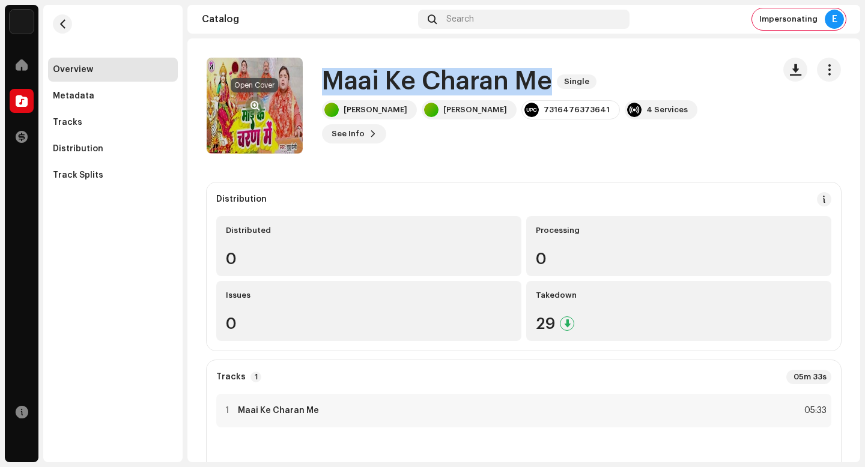
click at [256, 103] on span "button" at bounding box center [255, 106] width 9 height 10
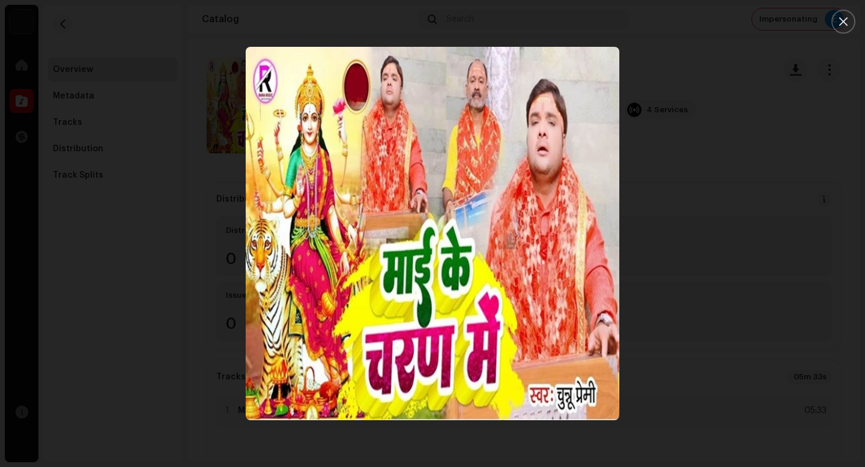
click at [141, 195] on div at bounding box center [432, 233] width 865 height 467
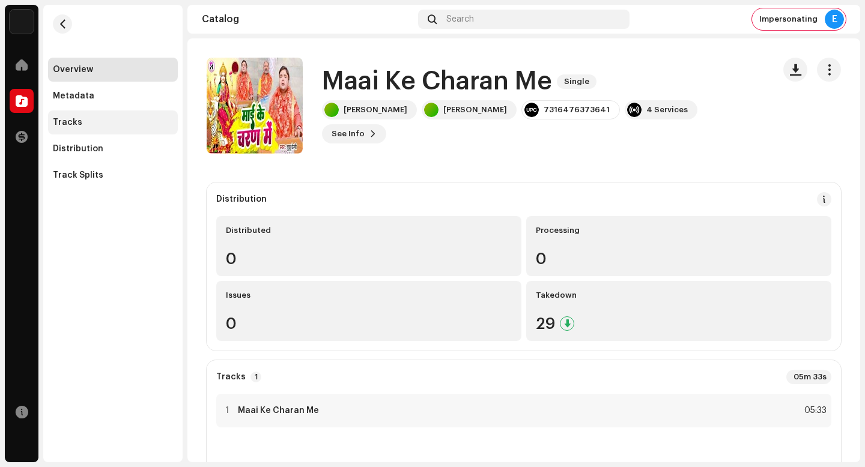
click at [106, 122] on div "Tracks" at bounding box center [113, 123] width 120 height 10
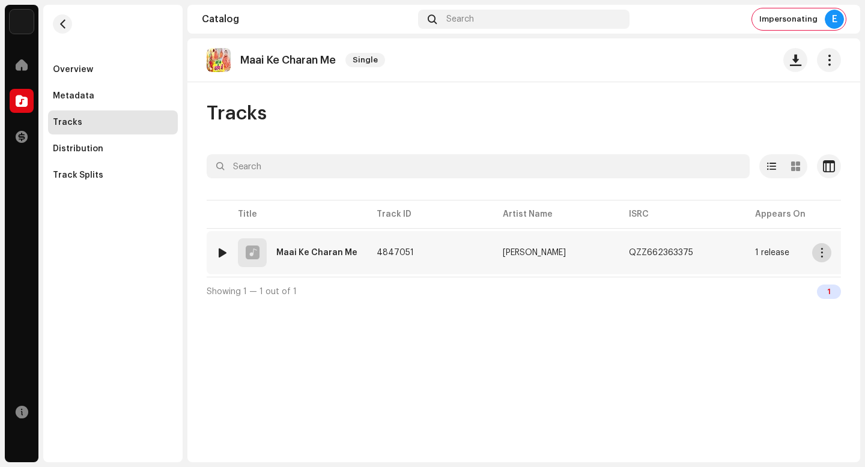
click at [820, 258] on button "button" at bounding box center [821, 252] width 19 height 19
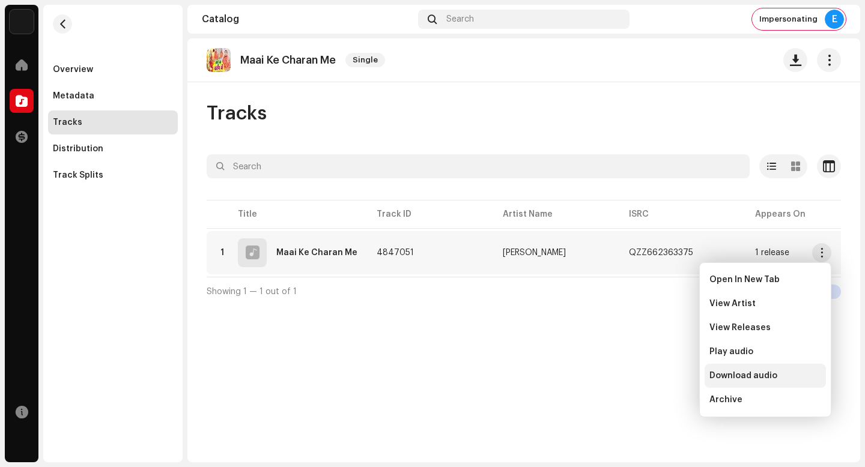
click at [777, 370] on div "Download audio" at bounding box center [765, 376] width 121 height 24
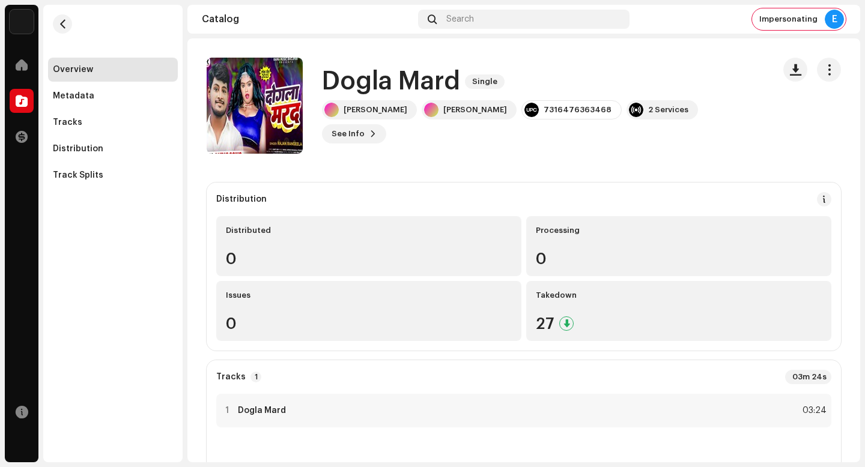
click at [368, 94] on h1 "Dogla Mard" at bounding box center [391, 82] width 138 height 28
copy div "Dogla Mard Single"
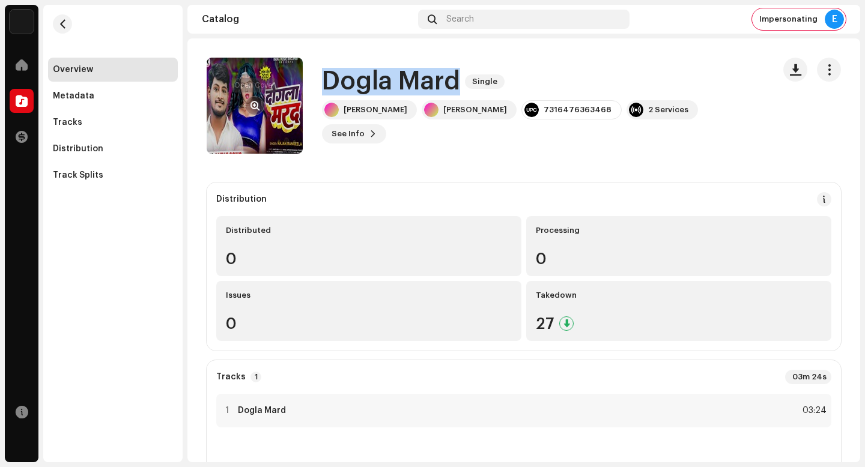
click at [254, 105] on span "button" at bounding box center [255, 106] width 9 height 10
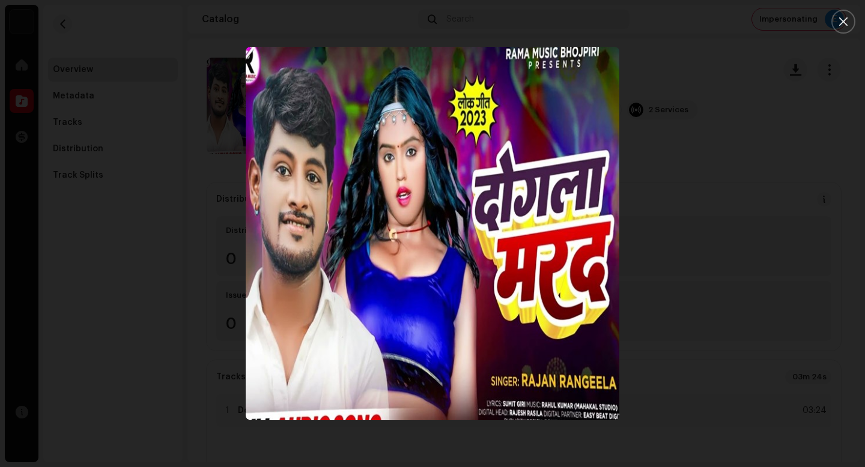
click at [134, 121] on div at bounding box center [432, 233] width 865 height 467
click at [100, 121] on div "Tracks" at bounding box center [113, 123] width 120 height 10
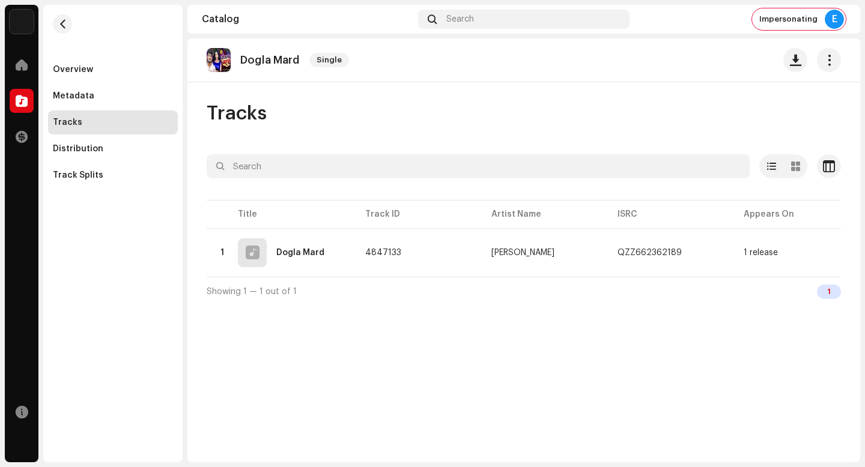
click at [132, 122] on div "Tracks" at bounding box center [113, 123] width 120 height 10
click at [816, 256] on button "button" at bounding box center [821, 252] width 19 height 19
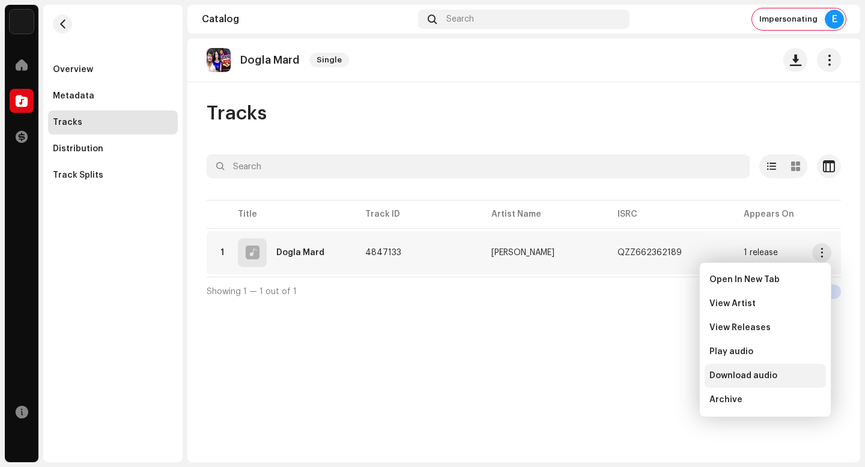
click at [807, 377] on div "Download audio" at bounding box center [766, 376] width 112 height 10
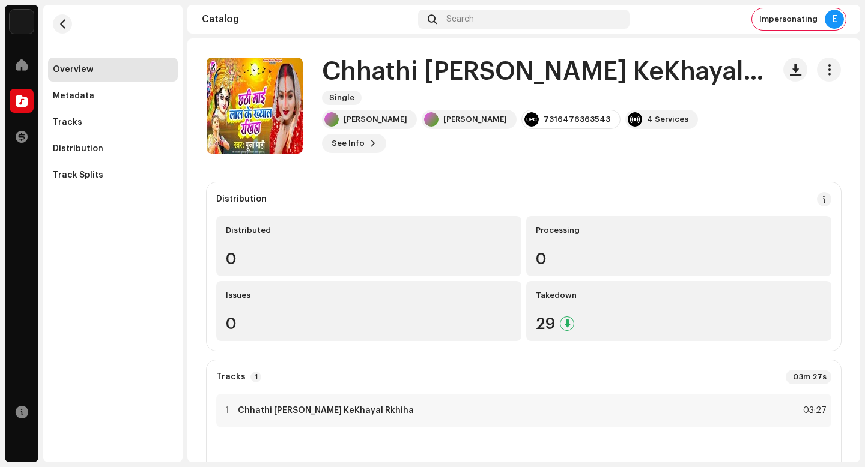
click at [467, 84] on h1 "Chhathi Mai Lal KeKhayal Rkhiha" at bounding box center [543, 72] width 442 height 28
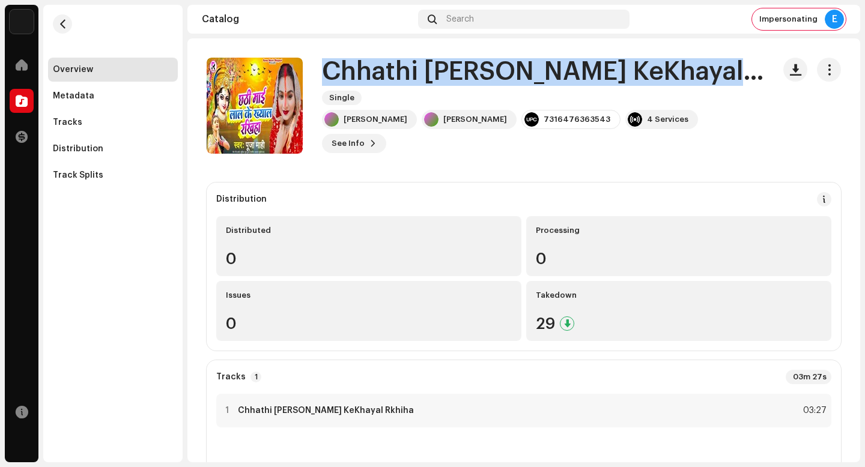
click at [467, 84] on h1 "Chhathi Mai Lal KeKhayal Rkhiha" at bounding box center [543, 72] width 442 height 28
copy div "Chhathi Mai Lal KeKhayal Rkhiha Single"
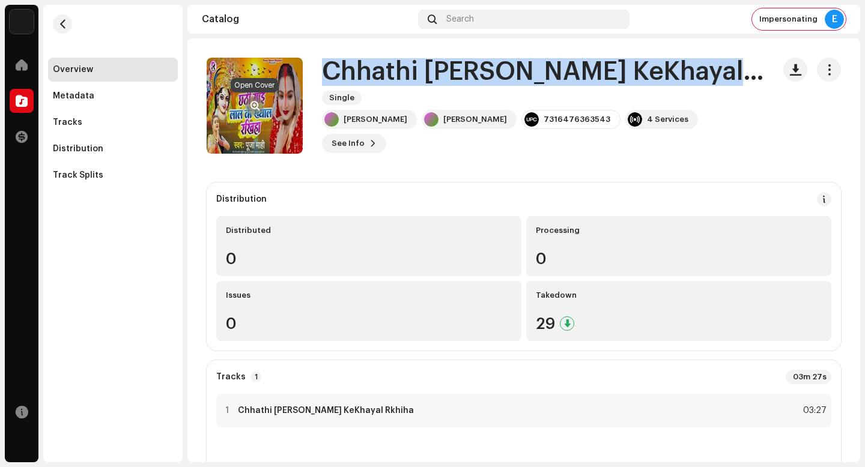
click at [257, 103] on span "button" at bounding box center [255, 106] width 9 height 10
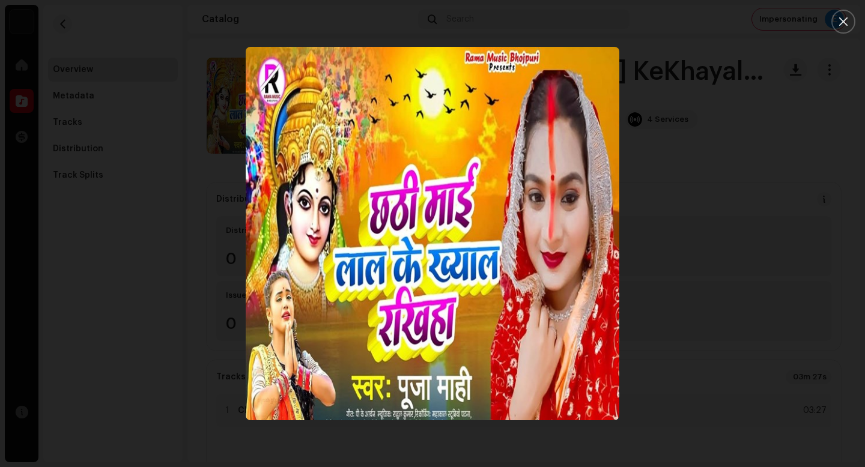
click at [239, 85] on div at bounding box center [432, 233] width 865 height 467
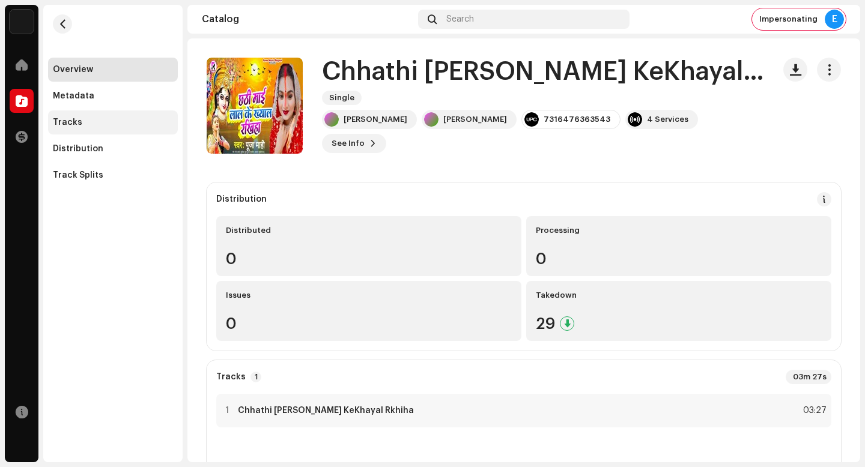
click at [132, 126] on div "Tracks" at bounding box center [113, 123] width 120 height 10
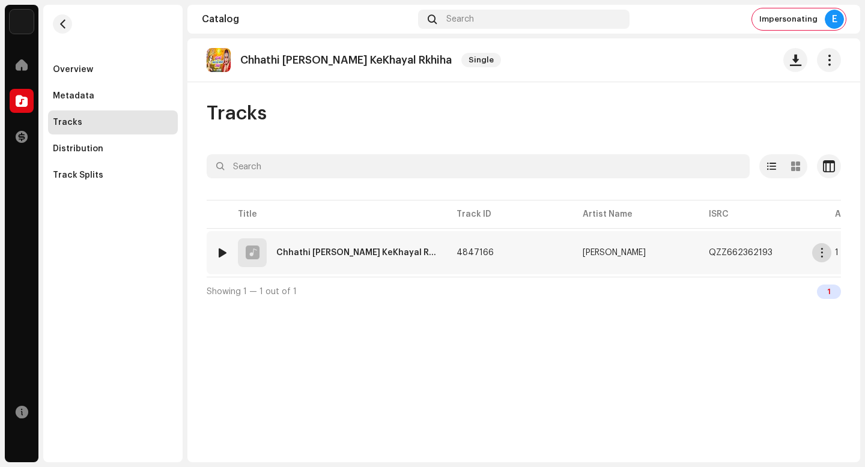
click at [826, 255] on span "button" at bounding box center [822, 253] width 9 height 10
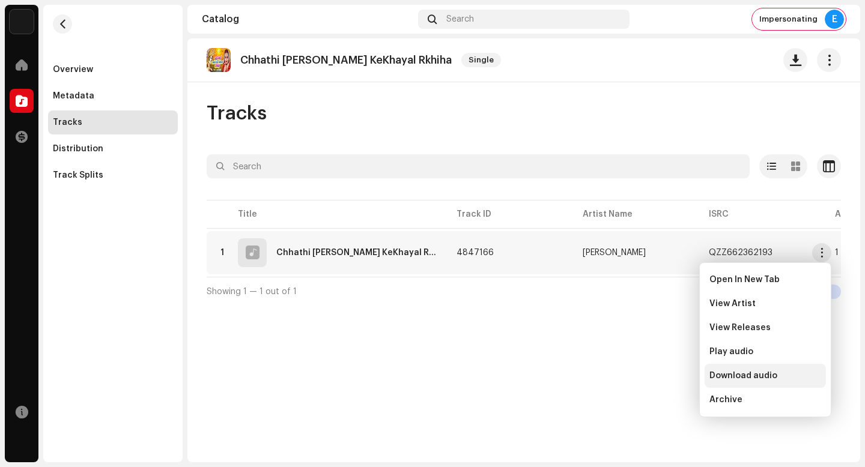
click at [767, 377] on span "Download audio" at bounding box center [744, 376] width 68 height 10
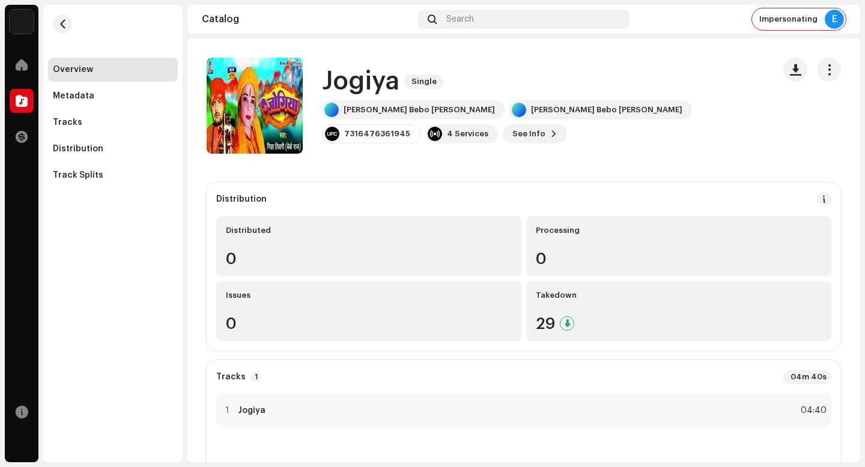
click at [366, 84] on h1 "Jogiya" at bounding box center [361, 82] width 78 height 28
copy h1 "Jogiya"
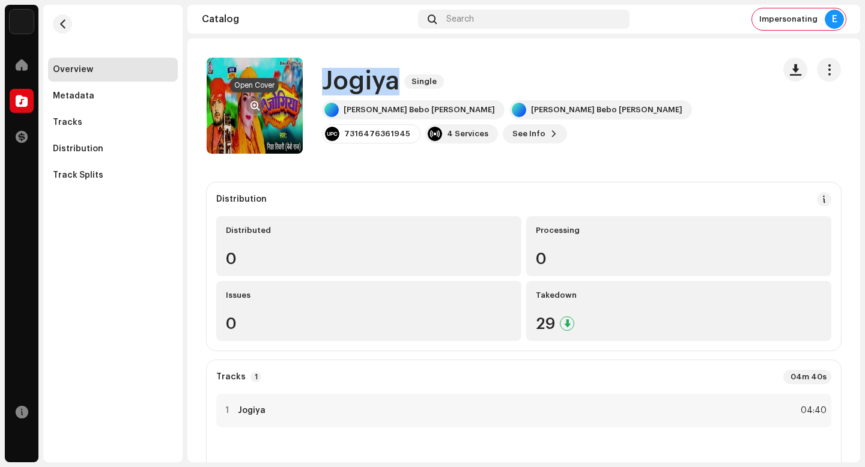
click at [255, 100] on button "button" at bounding box center [254, 105] width 19 height 19
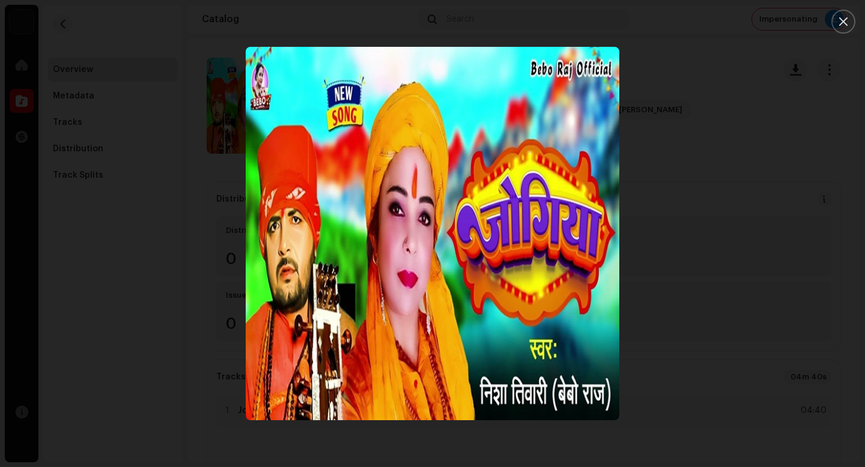
click at [154, 147] on div at bounding box center [432, 233] width 865 height 467
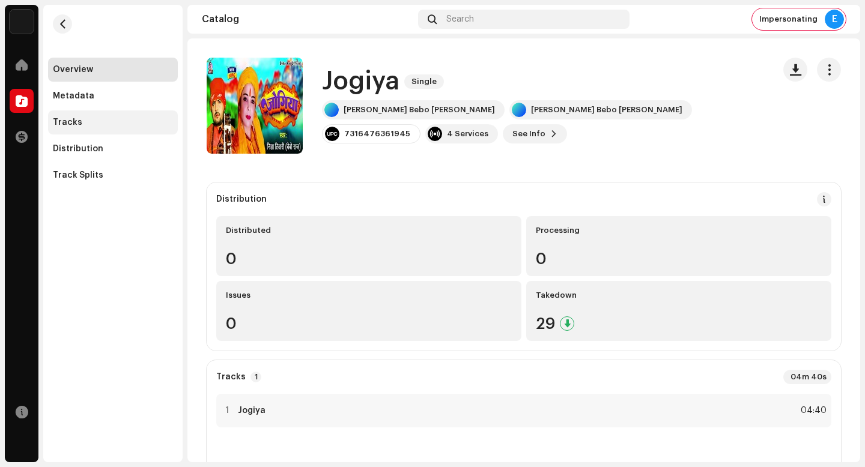
click at [124, 117] on div "Tracks" at bounding box center [113, 123] width 130 height 24
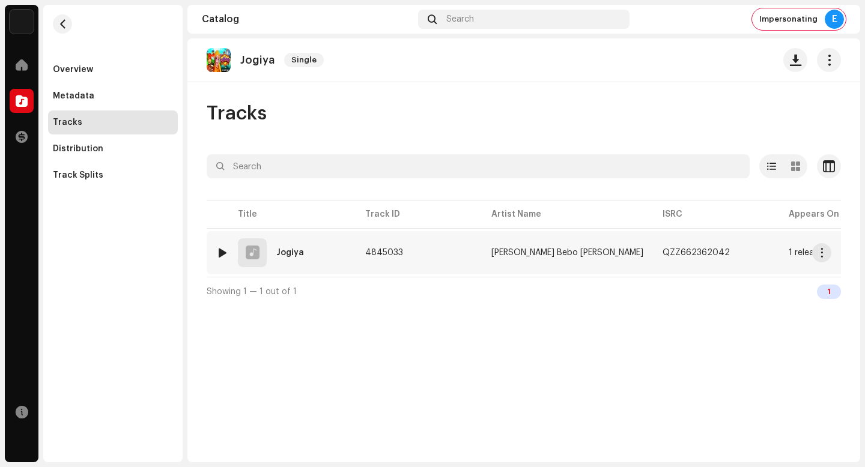
drag, startPoint x: 823, startPoint y: 255, endPoint x: 818, endPoint y: 271, distance: 17.1
click at [823, 256] on span "button" at bounding box center [822, 253] width 9 height 10
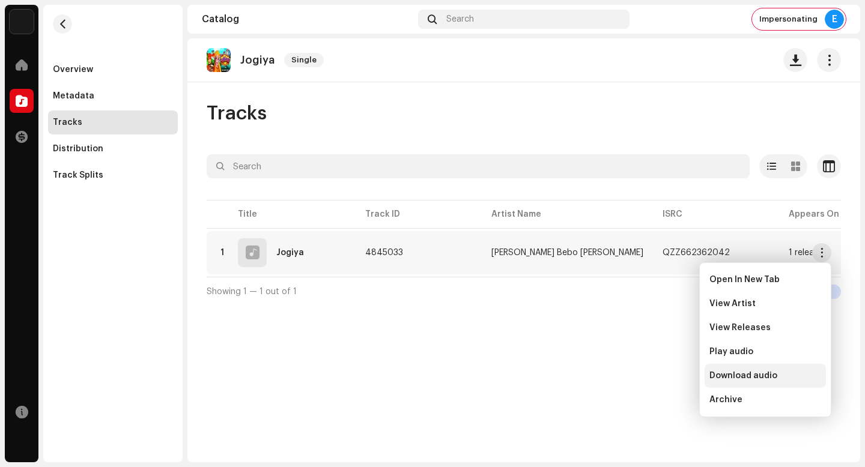
click at [780, 384] on div "Download audio" at bounding box center [765, 376] width 121 height 24
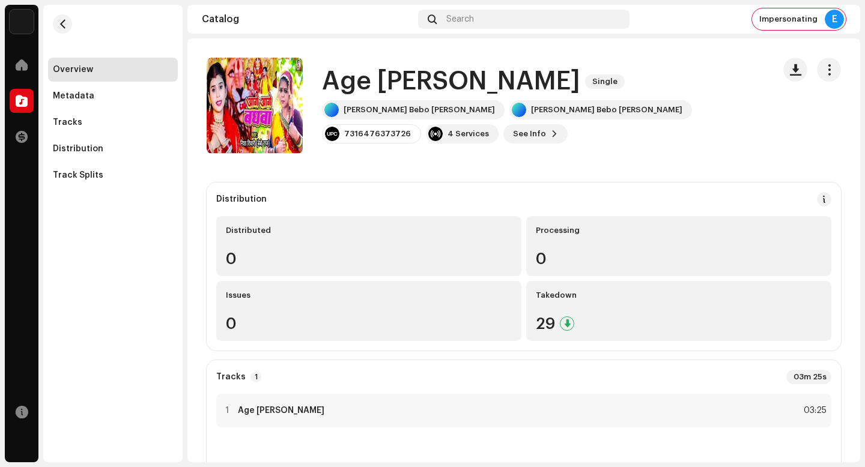
click at [452, 85] on h1 "Age [PERSON_NAME]" at bounding box center [451, 82] width 258 height 28
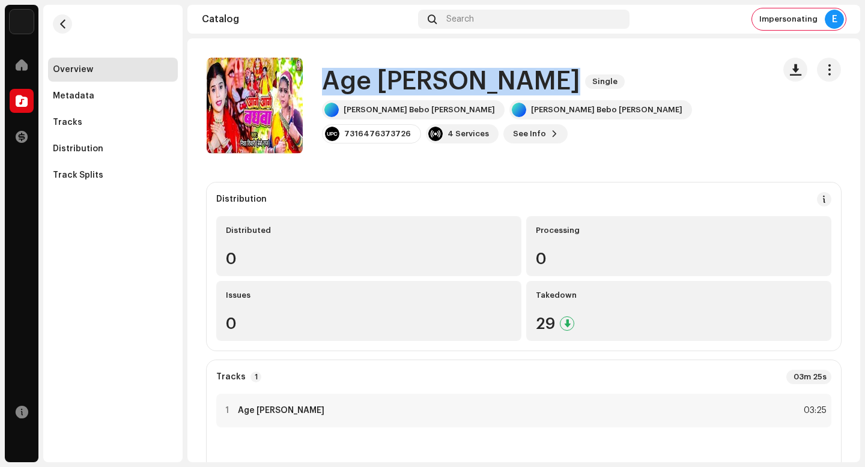
click at [452, 85] on h1 "Age [PERSON_NAME]" at bounding box center [451, 82] width 258 height 28
copy div "Age Aage Baghwa Single"
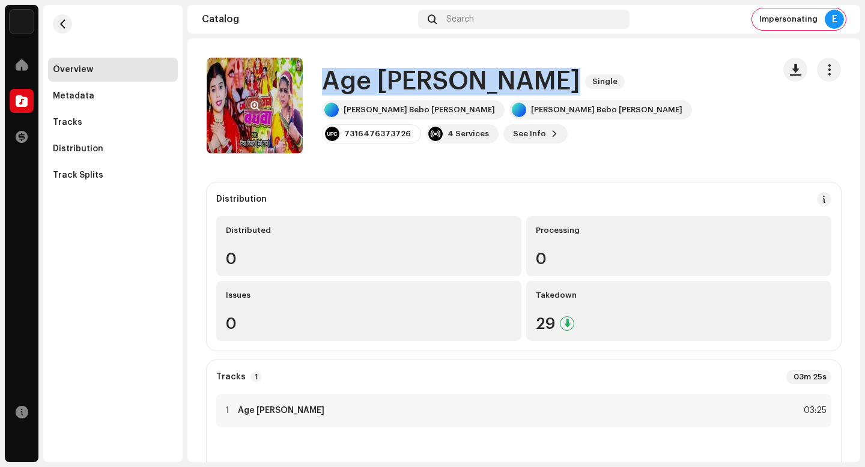
click at [253, 107] on span "button" at bounding box center [255, 106] width 9 height 10
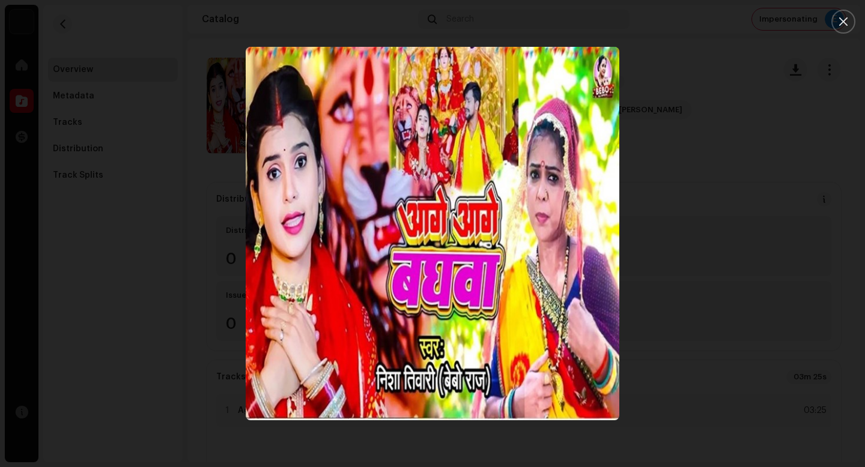
click at [164, 162] on div at bounding box center [432, 233] width 865 height 467
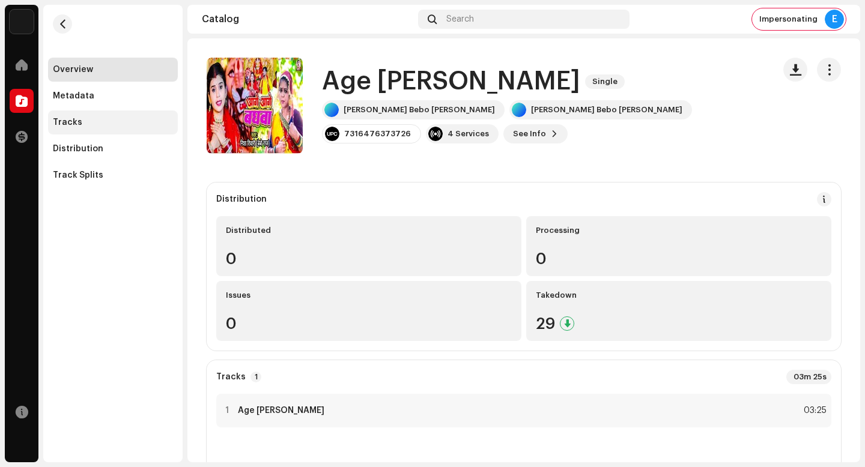
click at [108, 123] on div "Tracks" at bounding box center [113, 123] width 120 height 10
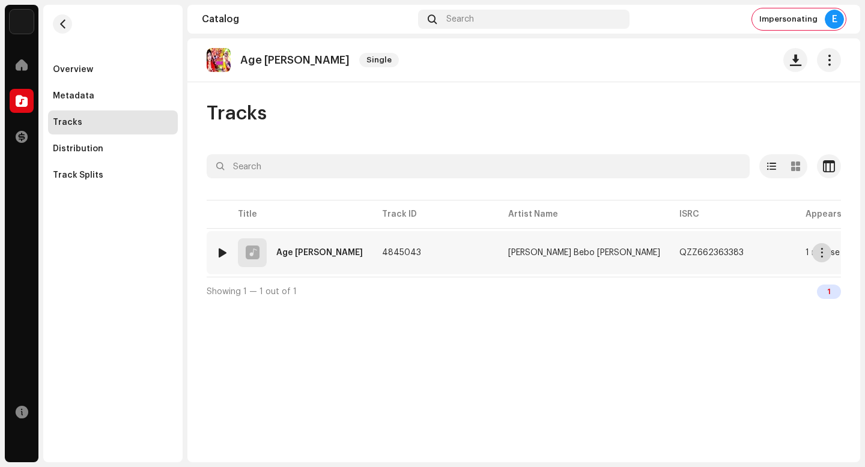
click at [824, 255] on span "button" at bounding box center [822, 253] width 9 height 10
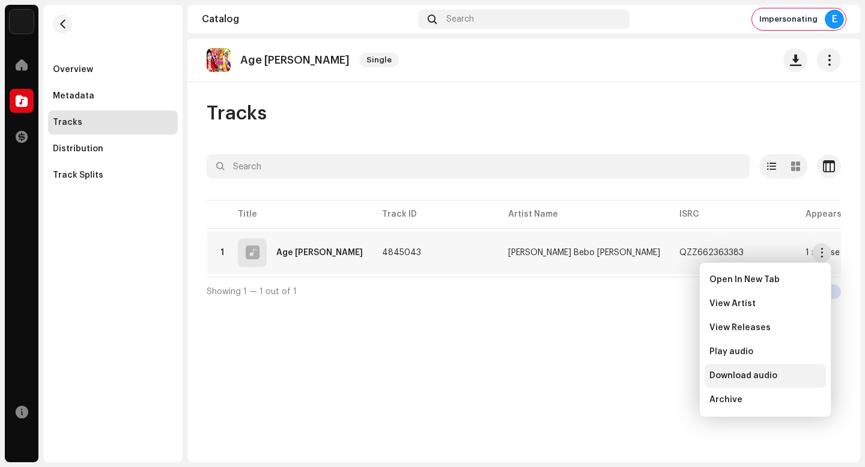
click at [720, 380] on span "Download audio" at bounding box center [744, 376] width 68 height 10
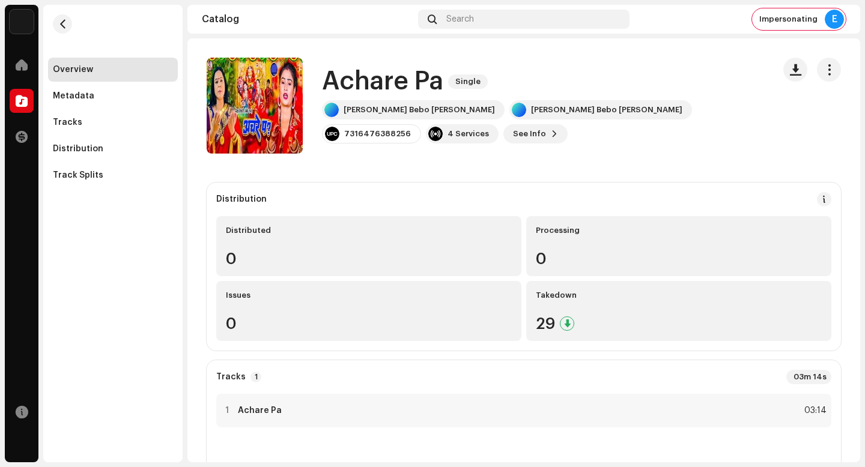
click at [404, 79] on h1 "Achare Pa" at bounding box center [382, 82] width 121 height 28
copy div "Achare Pa Single"
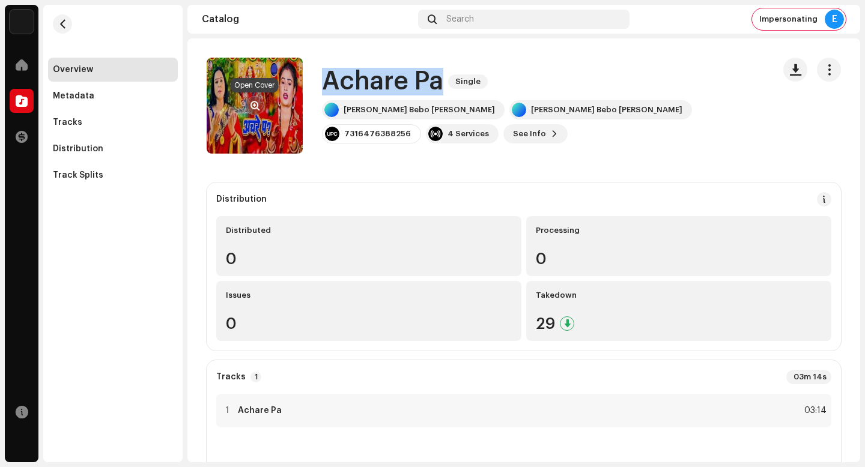
click at [257, 106] on span "button" at bounding box center [255, 106] width 9 height 10
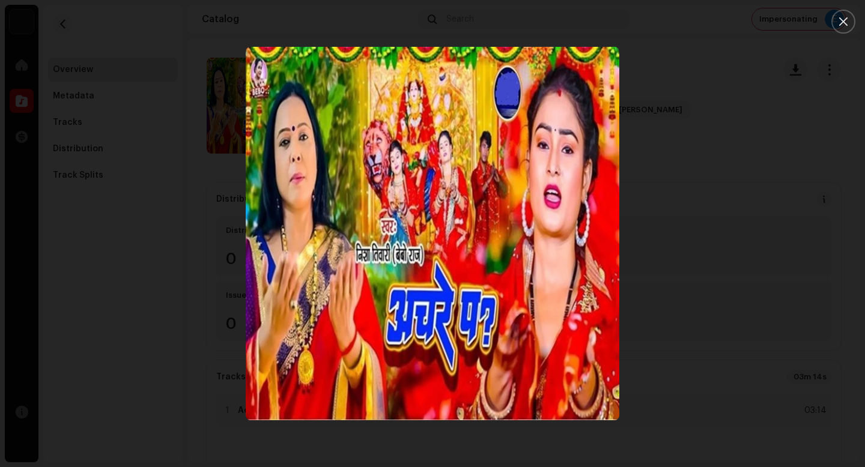
click at [130, 141] on div at bounding box center [432, 233] width 865 height 467
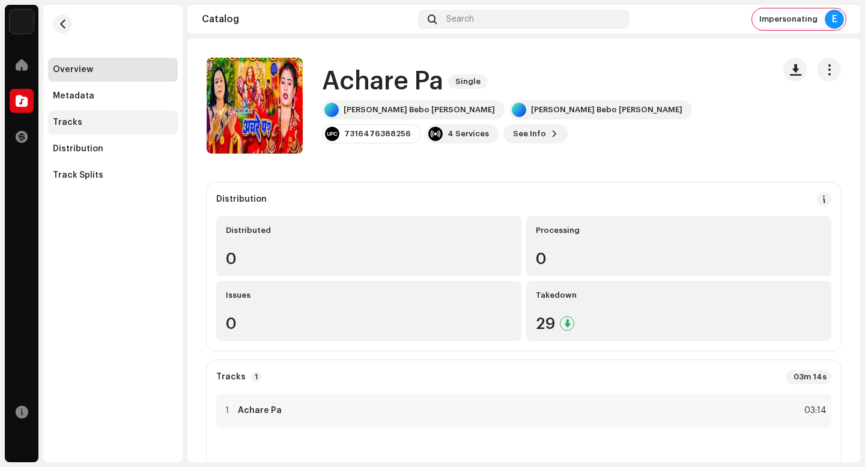
click at [109, 121] on div "Tracks" at bounding box center [113, 123] width 120 height 10
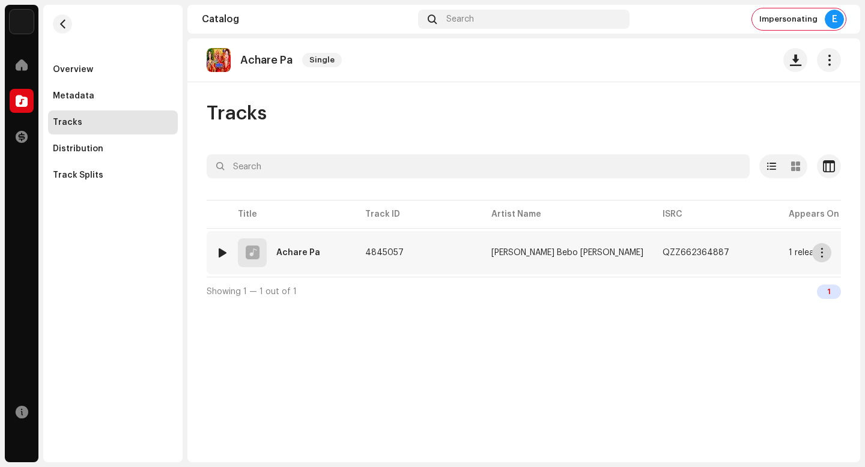
click at [818, 249] on span "button" at bounding box center [822, 253] width 9 height 10
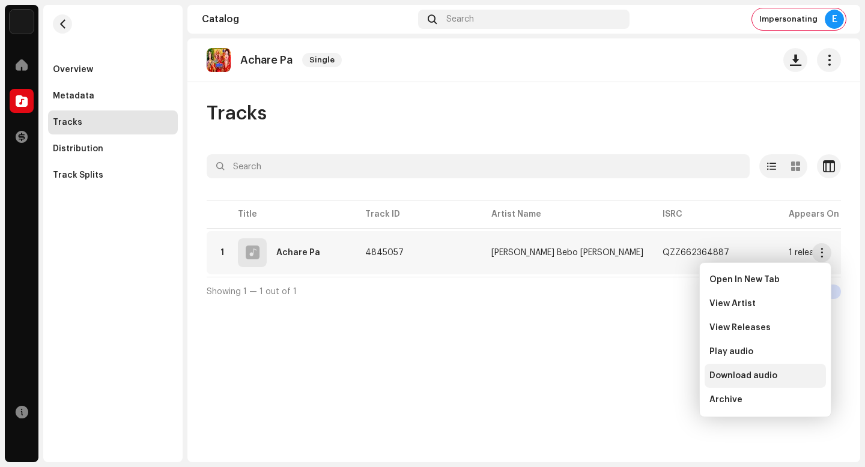
click at [785, 373] on div "Download audio" at bounding box center [766, 376] width 112 height 10
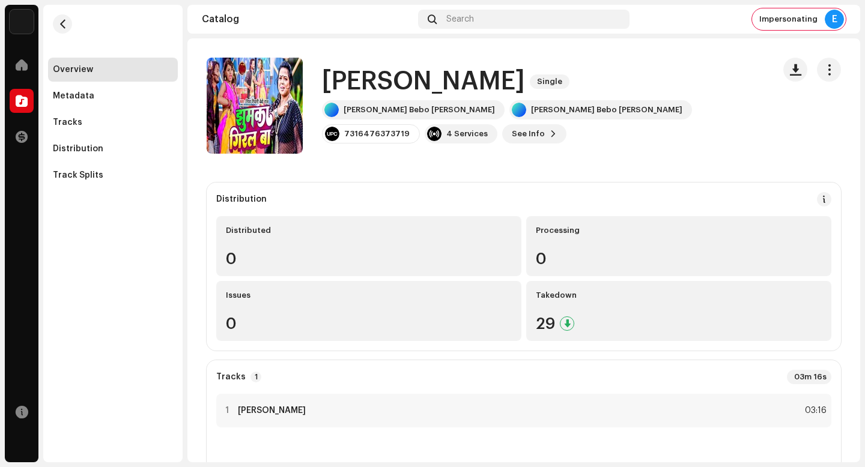
click at [397, 84] on h1 "[PERSON_NAME]" at bounding box center [423, 82] width 203 height 28
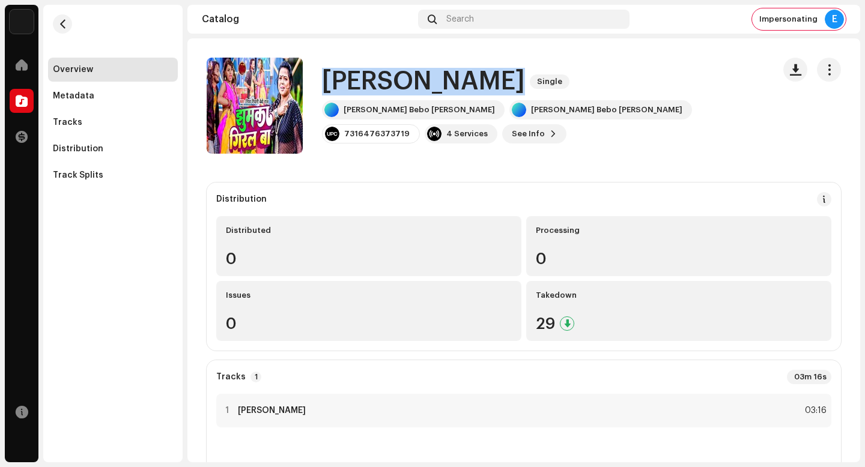
click at [397, 84] on h1 "[PERSON_NAME]" at bounding box center [423, 82] width 203 height 28
copy div "Jhumka [PERSON_NAME] Single"
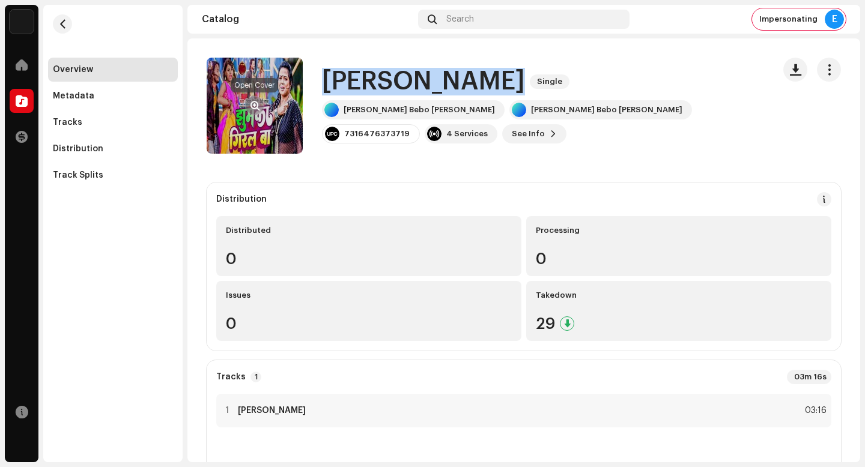
click at [255, 106] on span "button" at bounding box center [255, 106] width 9 height 10
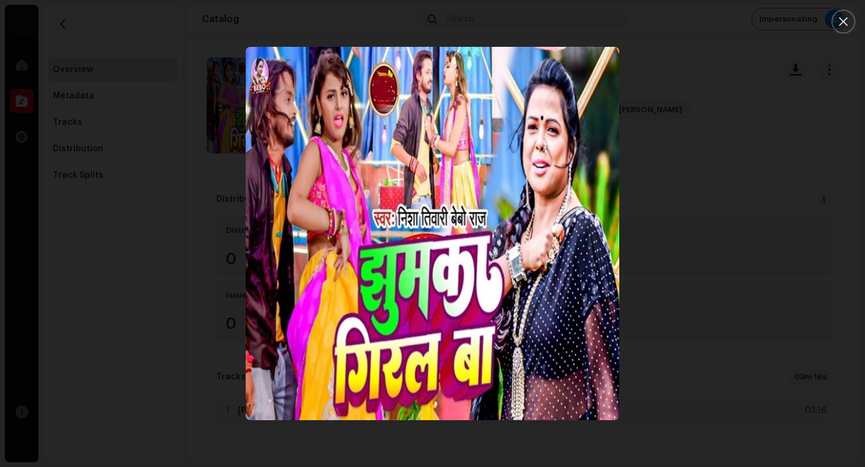
click at [145, 62] on div at bounding box center [432, 233] width 865 height 467
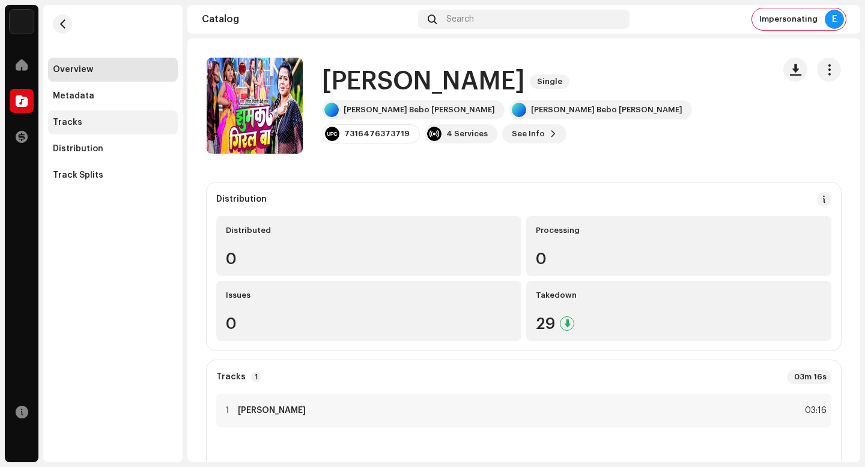
click at [81, 120] on div "Tracks" at bounding box center [113, 123] width 120 height 10
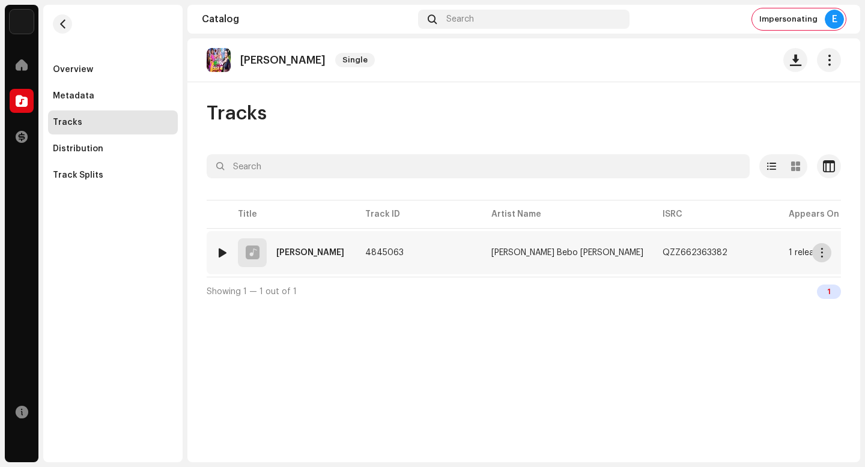
click at [818, 253] on span "button" at bounding box center [822, 253] width 9 height 10
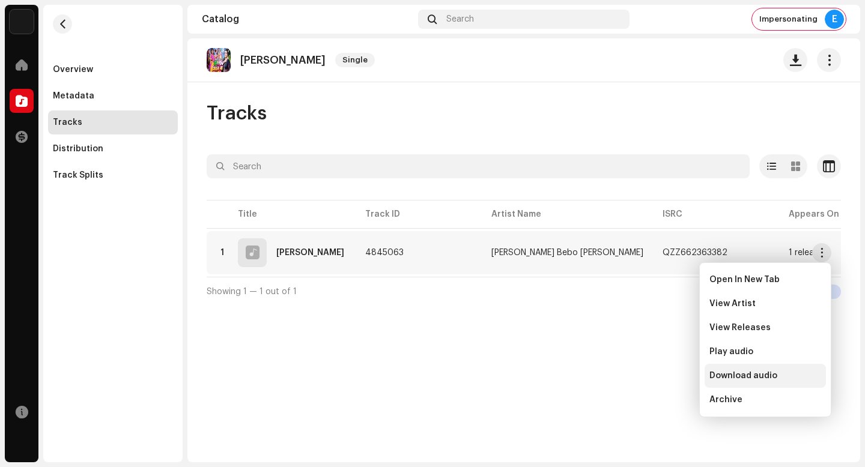
click at [802, 370] on div "Download audio" at bounding box center [765, 376] width 121 height 24
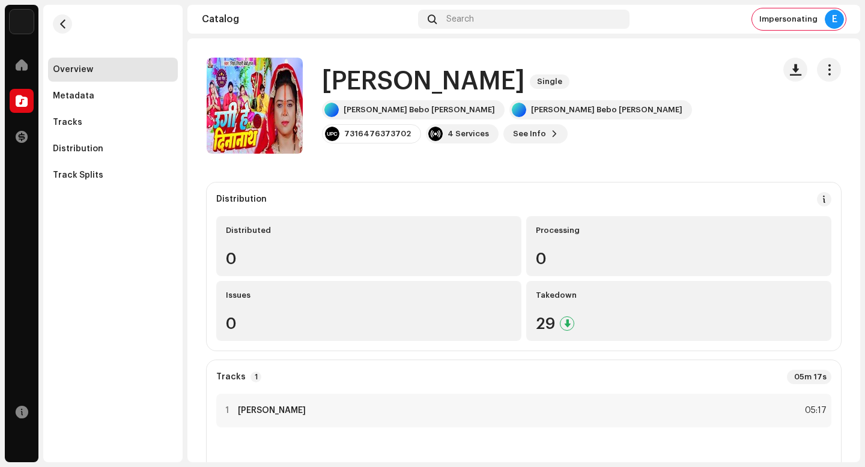
click at [413, 86] on h1 "[PERSON_NAME]" at bounding box center [423, 82] width 203 height 28
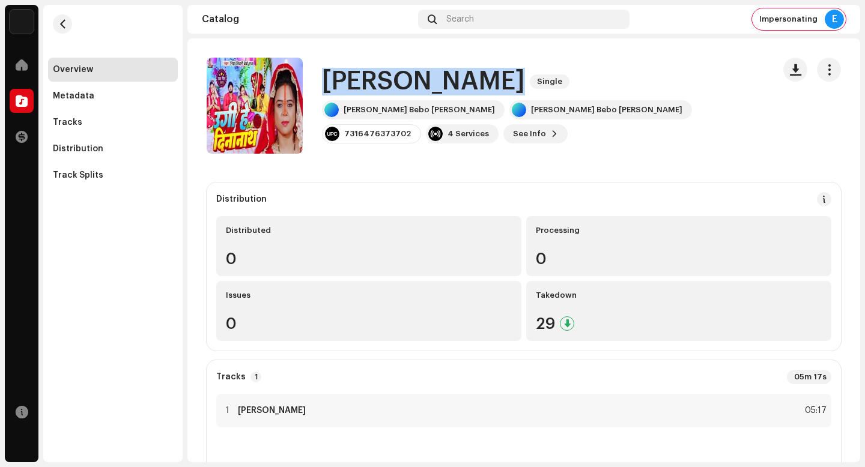
click at [413, 86] on h1 "[PERSON_NAME]" at bounding box center [423, 82] width 203 height 28
copy div "Ugi He [PERSON_NAME] Single"
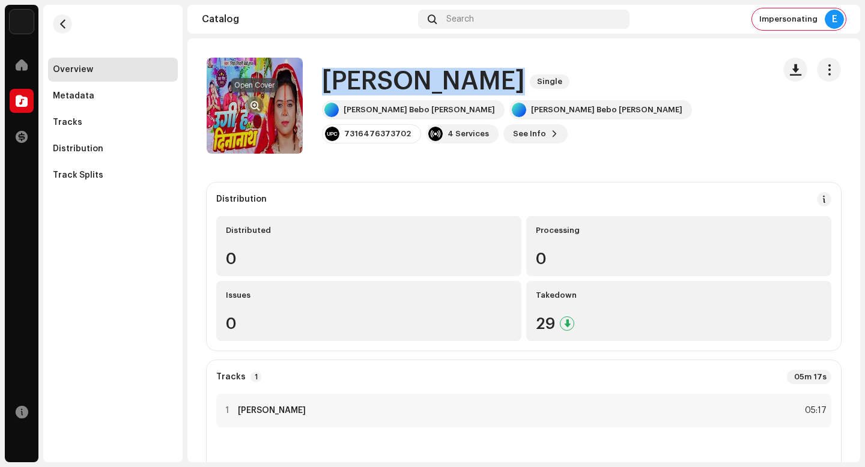
click at [257, 103] on span "button" at bounding box center [255, 106] width 9 height 10
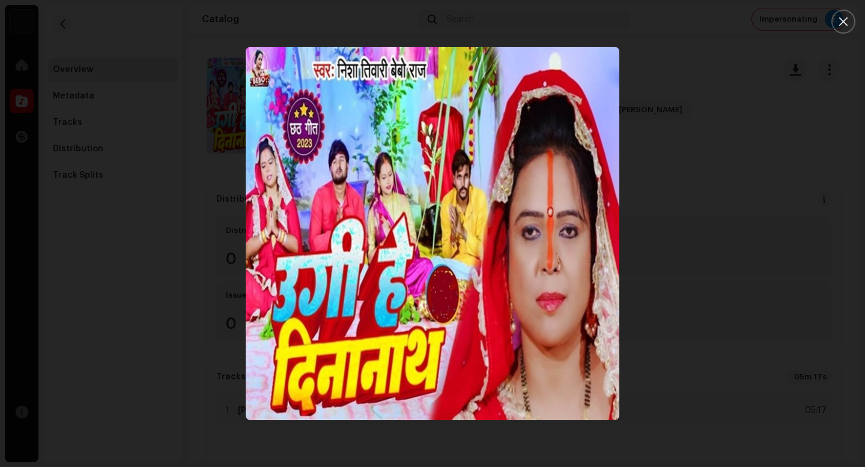
click at [205, 105] on div at bounding box center [432, 233] width 865 height 467
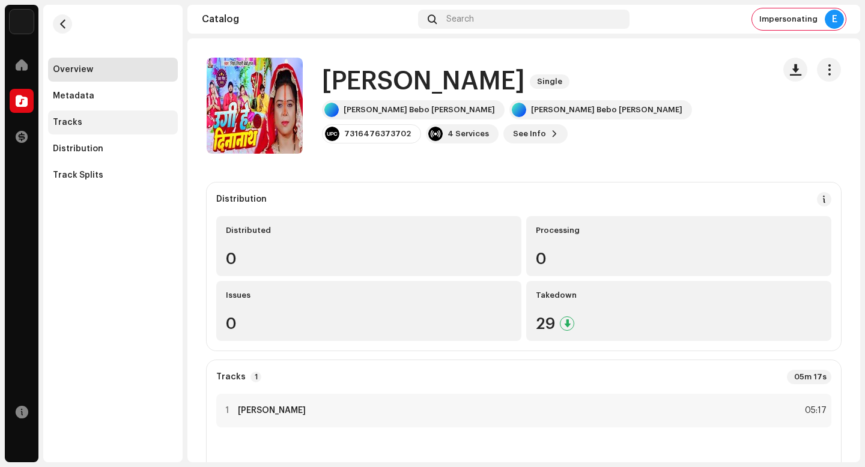
click at [136, 123] on div "Tracks" at bounding box center [113, 123] width 120 height 10
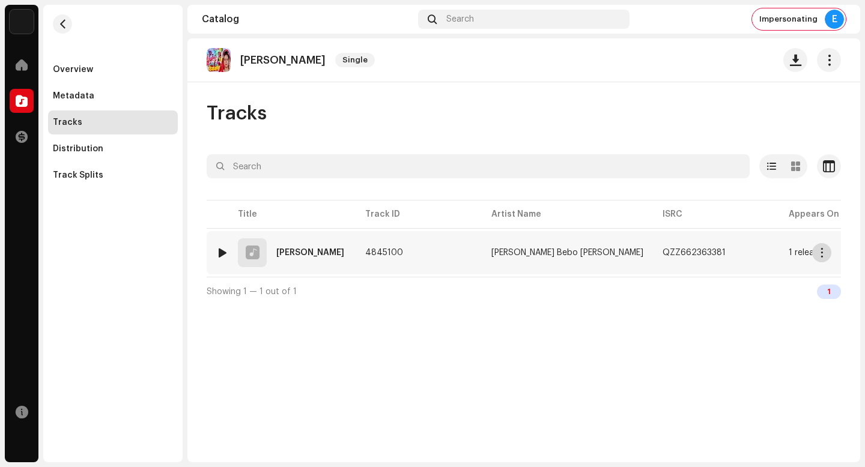
click at [824, 260] on button "button" at bounding box center [821, 252] width 19 height 19
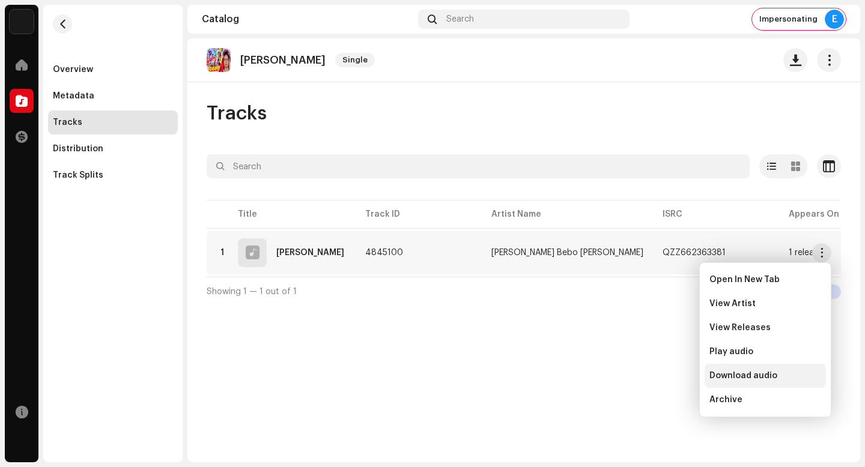
click at [759, 370] on div "Download audio" at bounding box center [765, 376] width 121 height 24
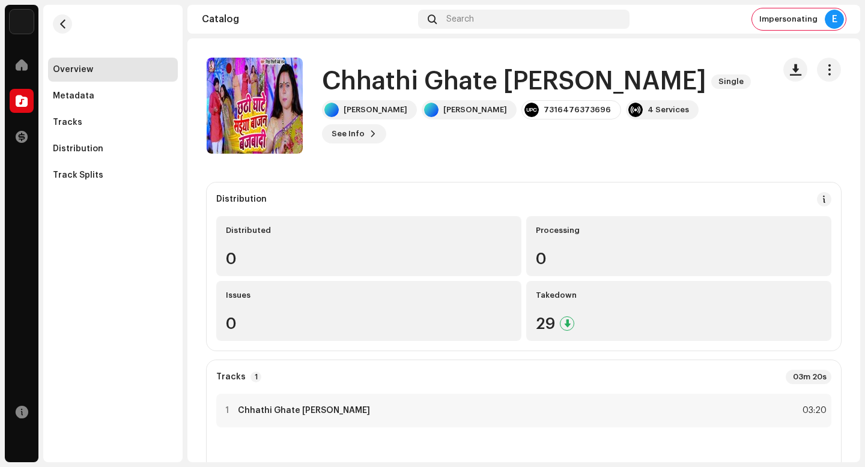
click at [511, 74] on h1 "Chhathi Ghate [PERSON_NAME]" at bounding box center [514, 82] width 385 height 28
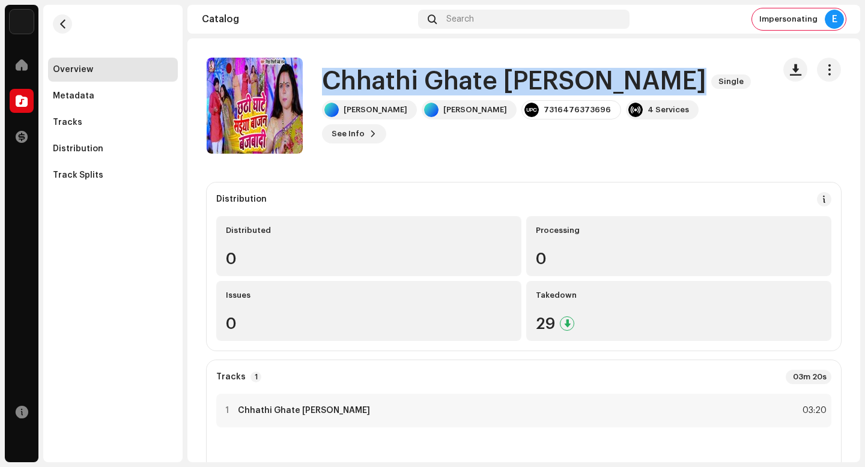
click at [511, 74] on h1 "Chhathi Ghate [PERSON_NAME]" at bounding box center [514, 82] width 385 height 28
click at [511, 74] on h1 "Chhathi Ghate Saiya Bajan Bajabadi" at bounding box center [514, 82] width 385 height 28
copy div "Chhathi Ghate Saiya Bajan Bajabadi Single"
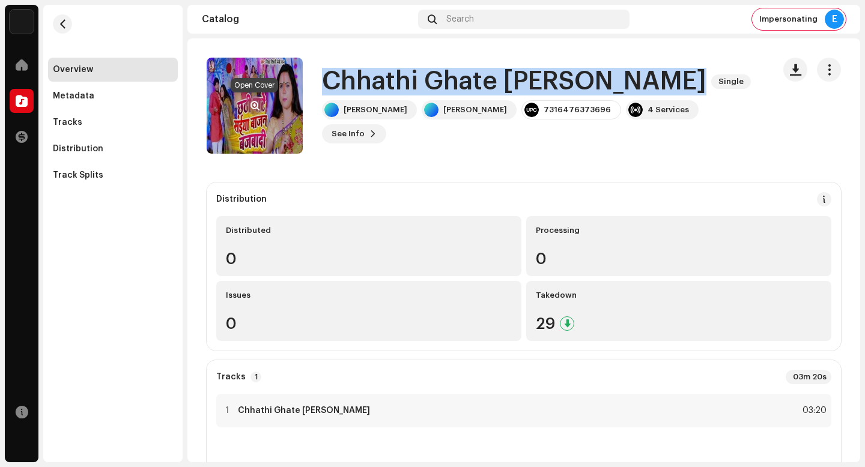
click at [253, 103] on span "button" at bounding box center [255, 106] width 9 height 10
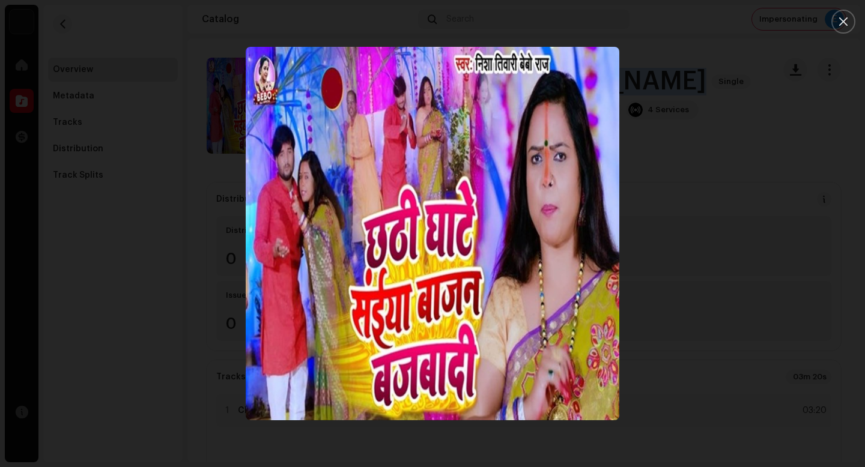
click at [136, 144] on div at bounding box center [432, 233] width 865 height 467
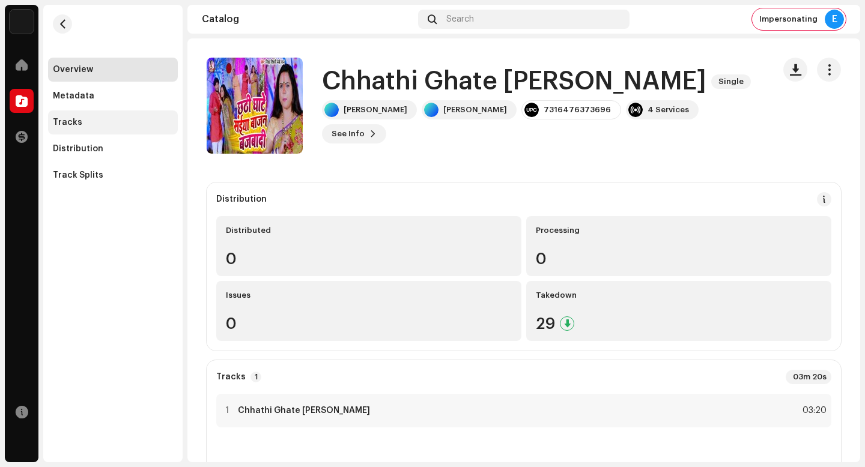
click at [115, 111] on div "Tracks" at bounding box center [113, 123] width 130 height 24
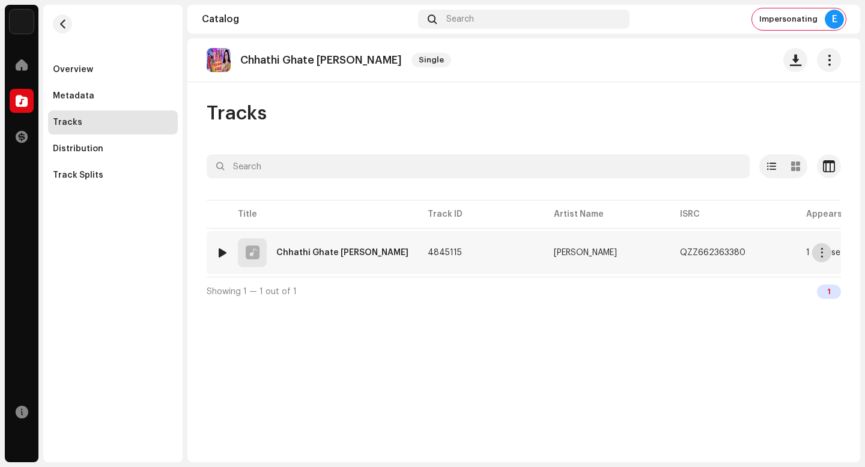
click at [825, 257] on span "button" at bounding box center [822, 253] width 9 height 10
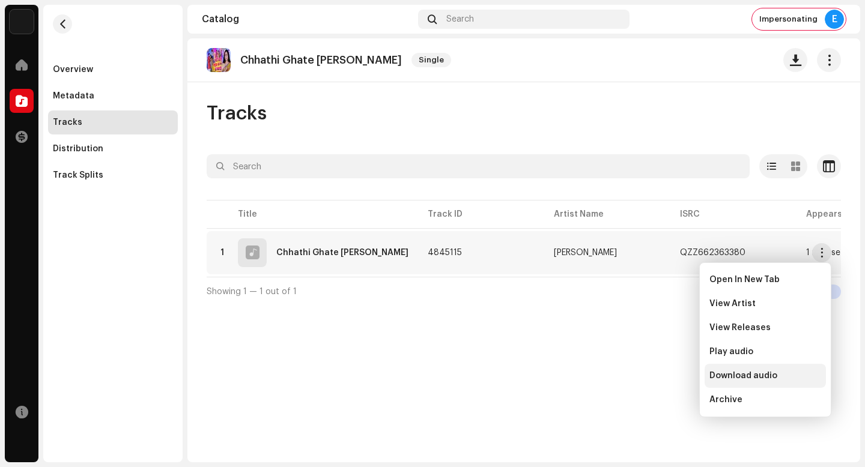
click at [738, 380] on span "Download audio" at bounding box center [744, 376] width 68 height 10
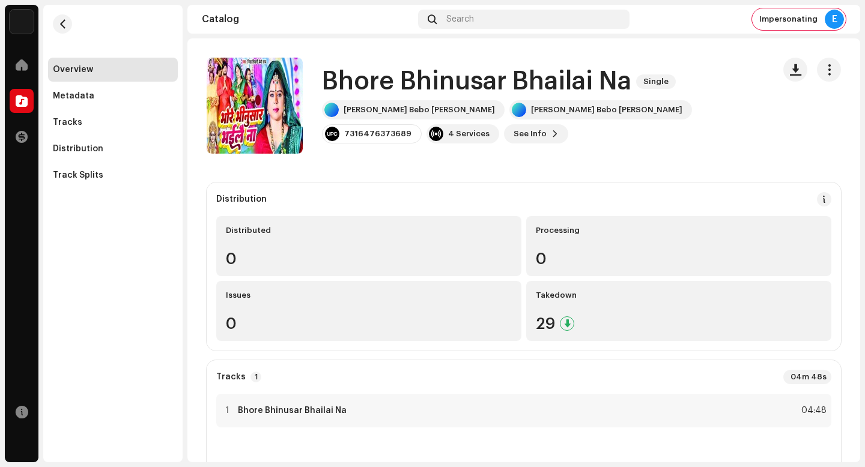
click at [464, 91] on h1 "Bhore Bhinusar Bhailai Na" at bounding box center [476, 82] width 309 height 28
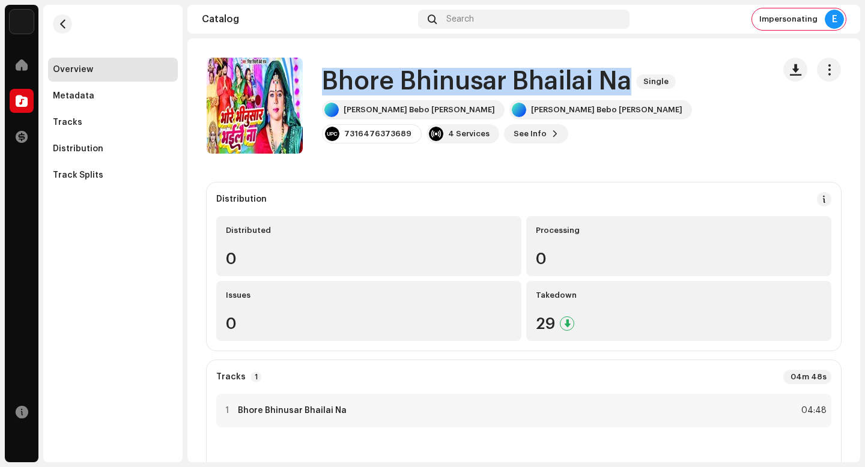
click at [464, 91] on h1 "Bhore Bhinusar Bhailai Na" at bounding box center [476, 82] width 309 height 28
copy div "Bhore Bhinusar Bhailai Na Single"
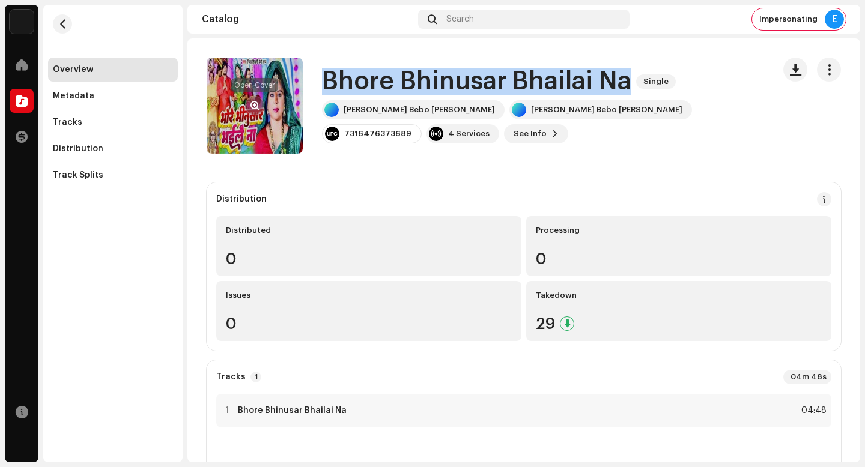
click at [251, 105] on span "button" at bounding box center [255, 106] width 9 height 10
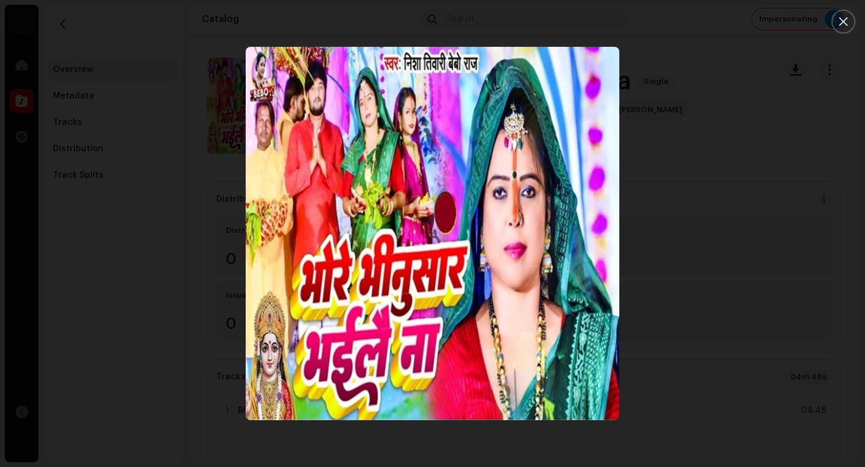
click at [198, 109] on div at bounding box center [432, 233] width 865 height 467
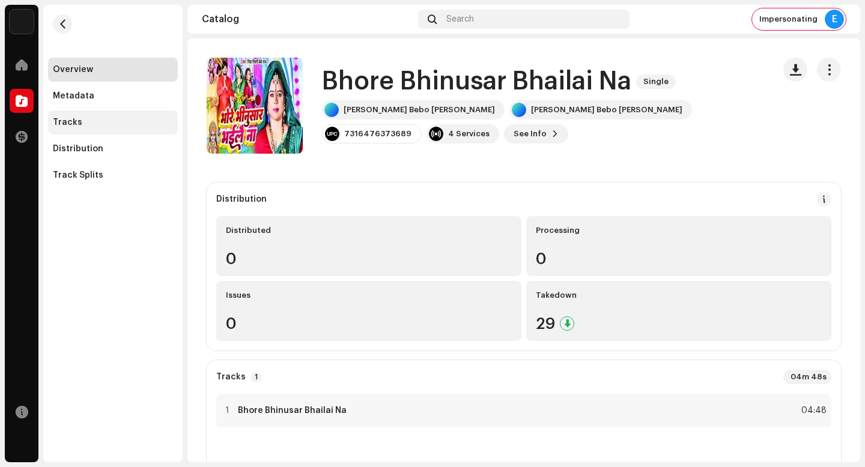
click at [93, 123] on div "Tracks" at bounding box center [113, 123] width 120 height 10
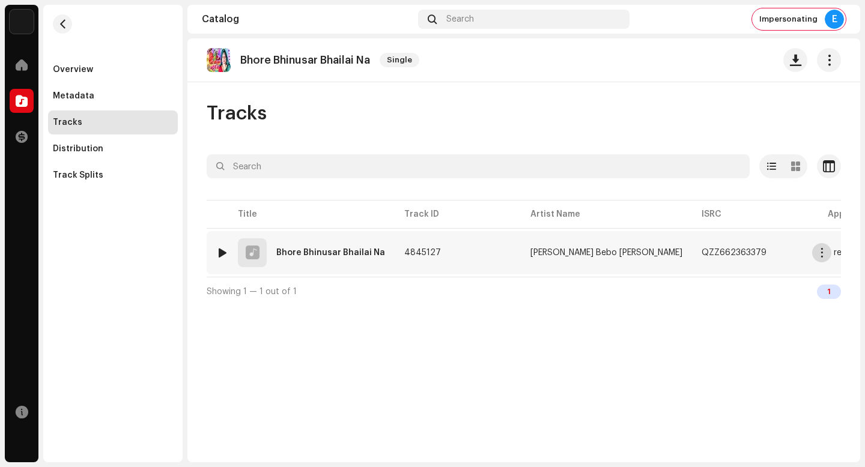
click at [830, 253] on button "button" at bounding box center [821, 252] width 19 height 19
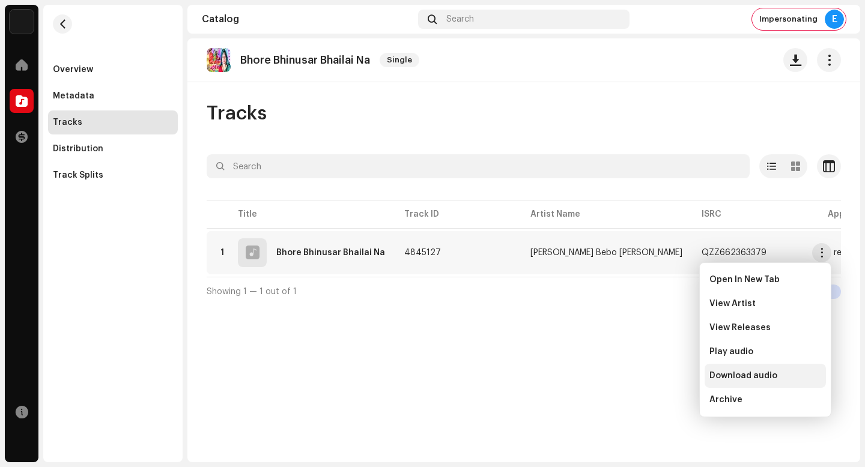
click at [789, 376] on div "Download audio" at bounding box center [766, 376] width 112 height 10
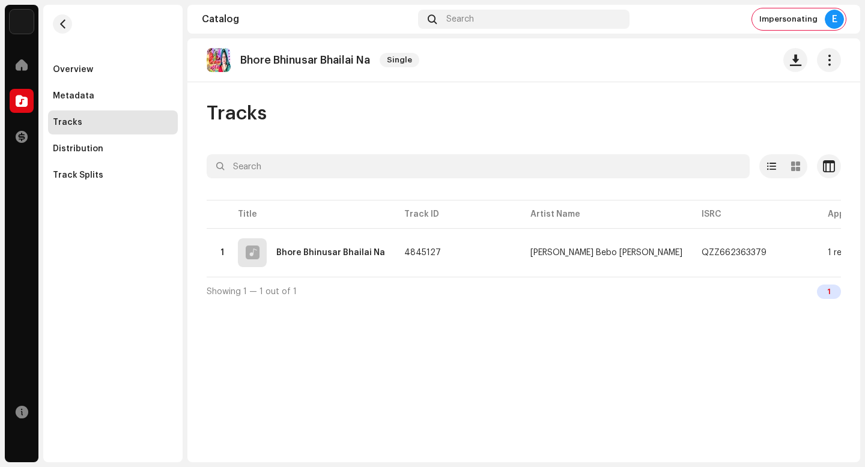
click at [678, 377] on div "Bhore Bhinusar Bhailai Na Single Tracks Selected 0 Options Filters Distribution…" at bounding box center [523, 250] width 673 height 424
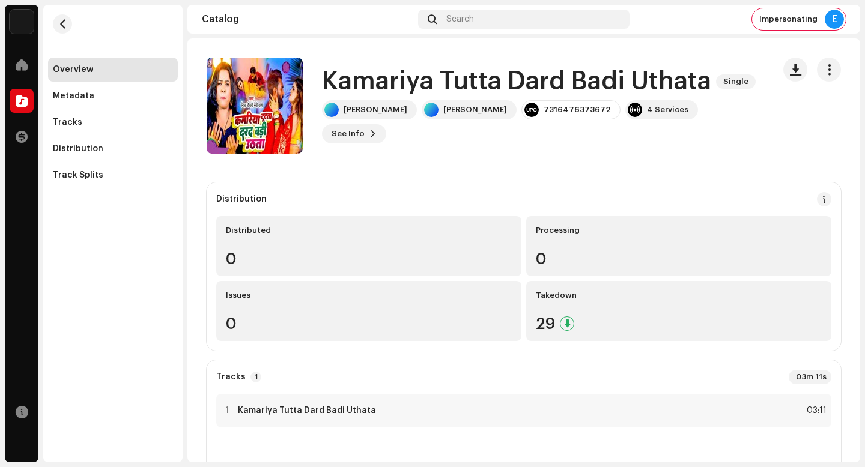
click at [502, 68] on h1 "Kamariya Tutta Dard Badi Uthata" at bounding box center [516, 82] width 389 height 28
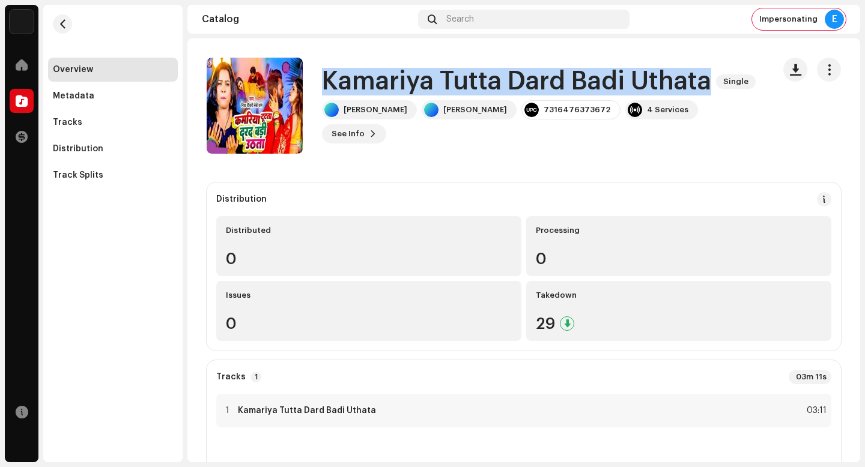
click at [502, 68] on h1 "Kamariya Tutta Dard Badi Uthata" at bounding box center [516, 82] width 389 height 28
copy div "Kamariya Tutta Dard Badi Uthata Single"
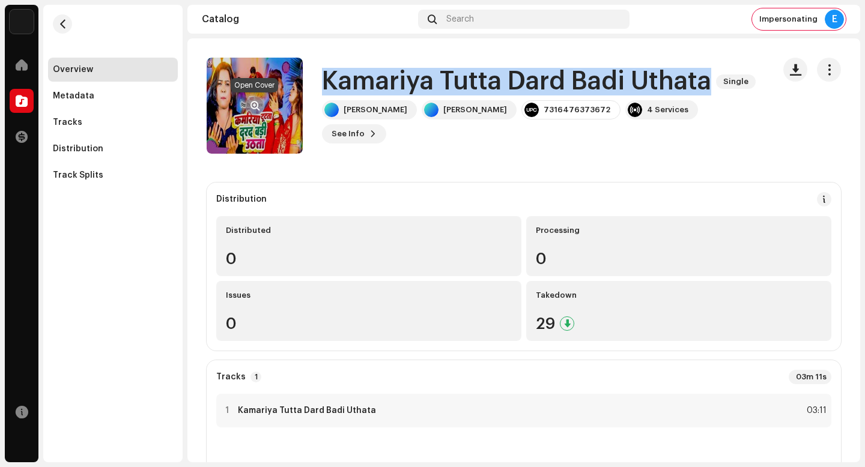
click at [254, 105] on span "button" at bounding box center [255, 106] width 9 height 10
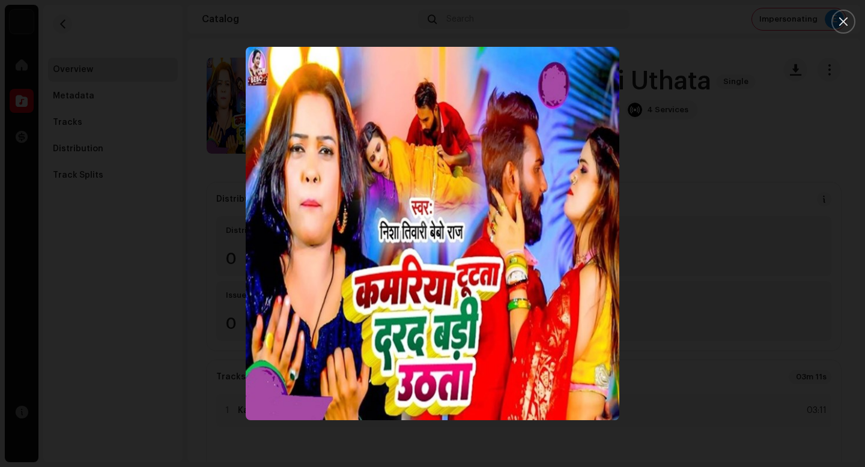
click at [762, 167] on div at bounding box center [432, 233] width 865 height 467
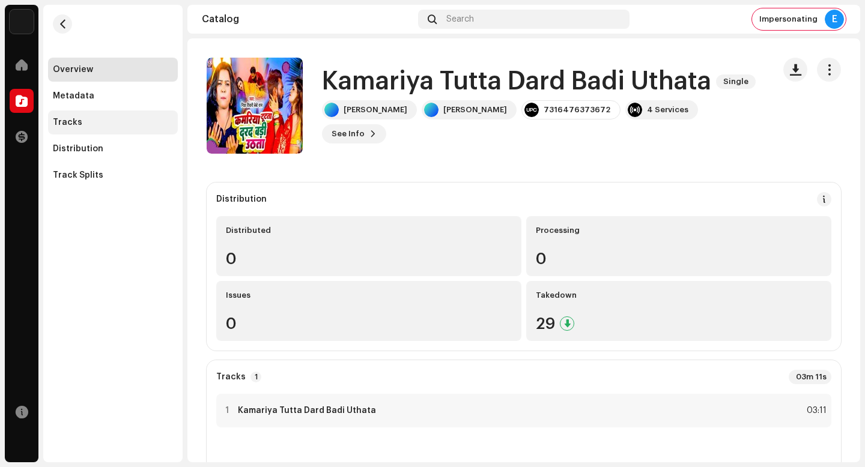
click at [148, 121] on div "Tracks" at bounding box center [113, 123] width 120 height 10
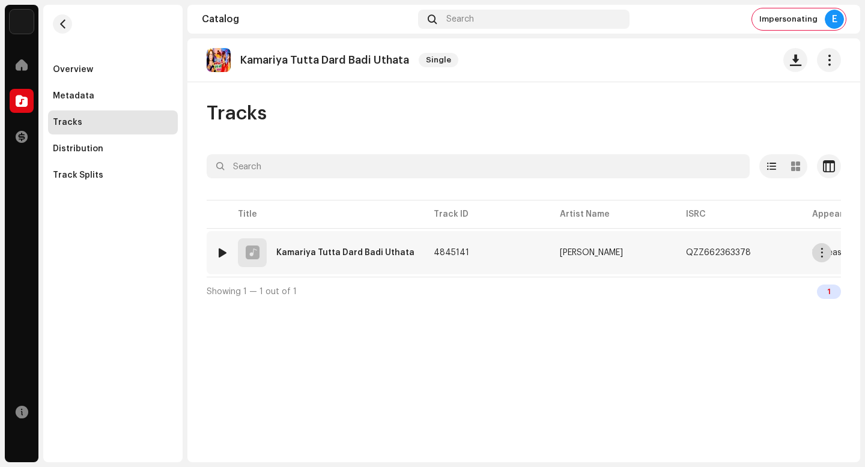
click at [824, 254] on span "button" at bounding box center [822, 253] width 9 height 10
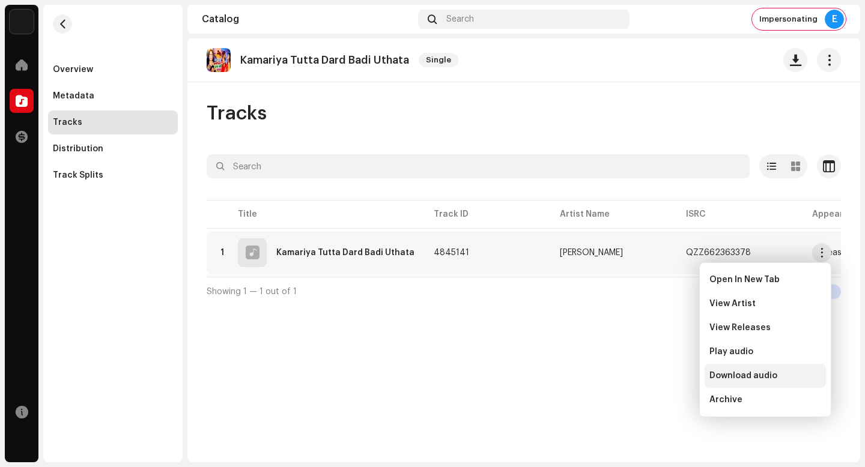
click at [792, 378] on div "Download audio" at bounding box center [766, 376] width 112 height 10
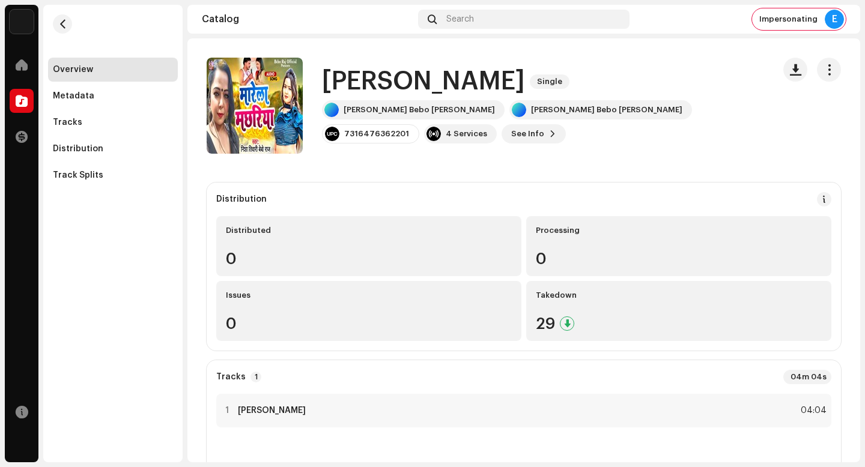
click at [419, 82] on h1 "[PERSON_NAME]" at bounding box center [423, 82] width 203 height 28
click at [419, 82] on h1 "Marela Machhariya" at bounding box center [423, 82] width 203 height 28
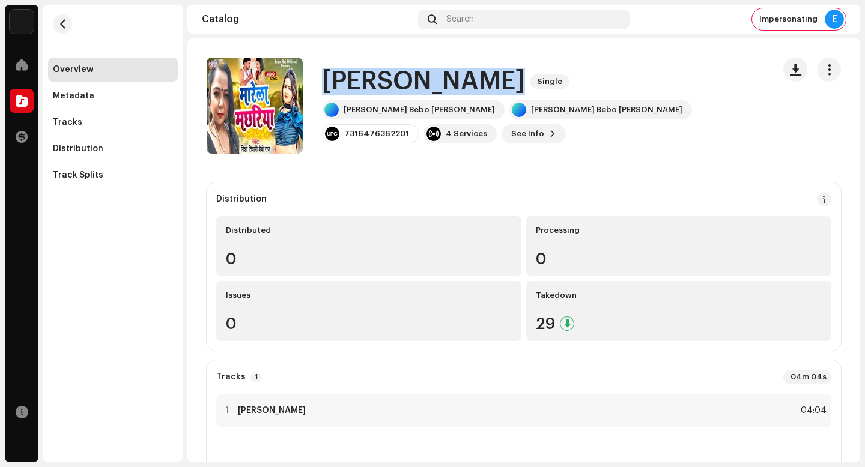
click at [419, 82] on h1 "Marela Machhariya" at bounding box center [423, 82] width 203 height 28
copy div "Marela Machhariya Single"
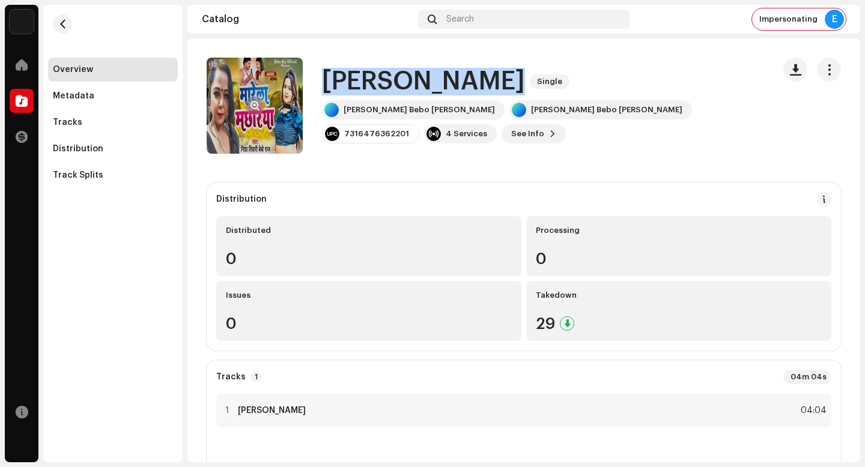
click at [255, 104] on span "button" at bounding box center [255, 106] width 9 height 10
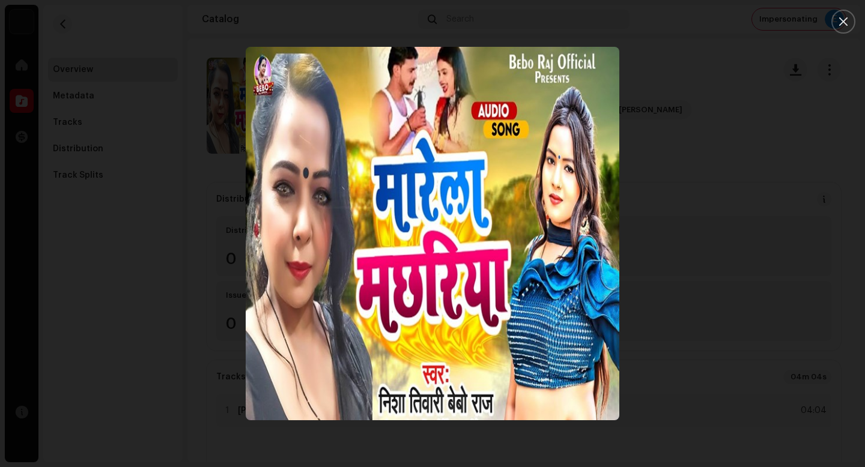
click at [432, 204] on img "1" at bounding box center [433, 234] width 374 height 374
click at [688, 372] on div at bounding box center [432, 233] width 865 height 467
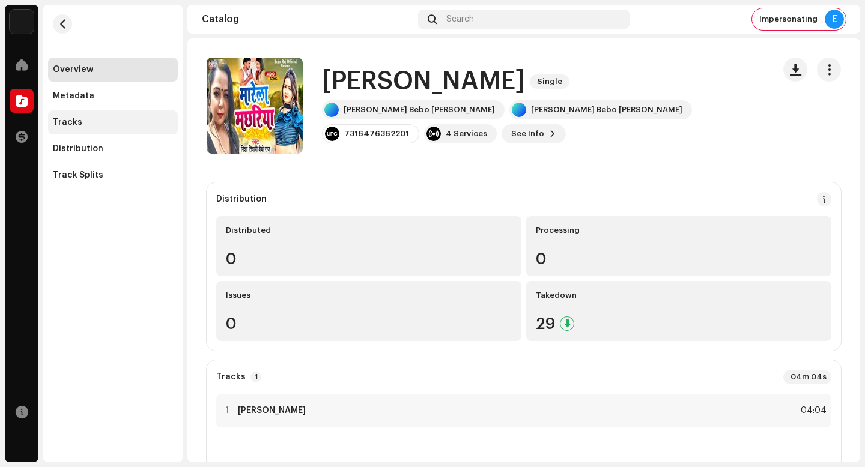
click at [133, 133] on div "Tracks" at bounding box center [113, 123] width 130 height 24
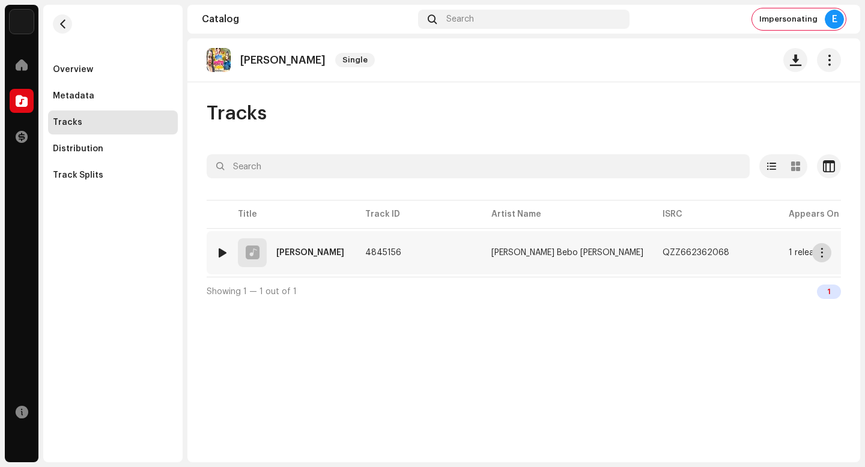
click at [817, 252] on button "button" at bounding box center [821, 252] width 19 height 19
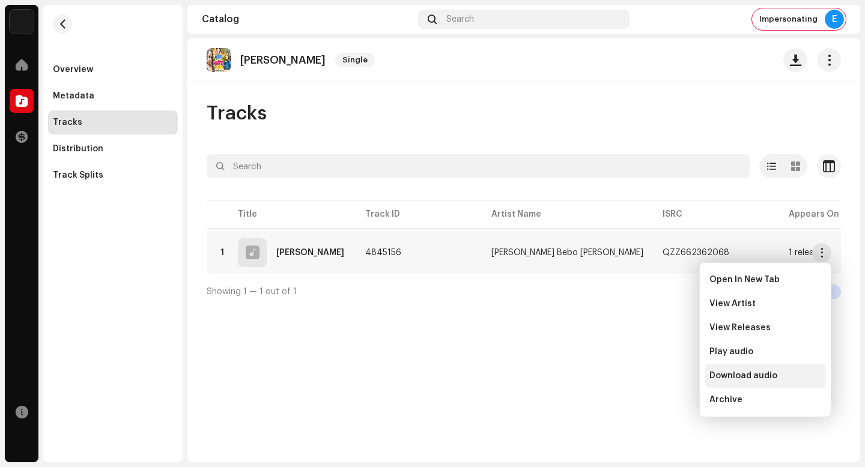
click at [770, 376] on span "Download audio" at bounding box center [744, 376] width 68 height 10
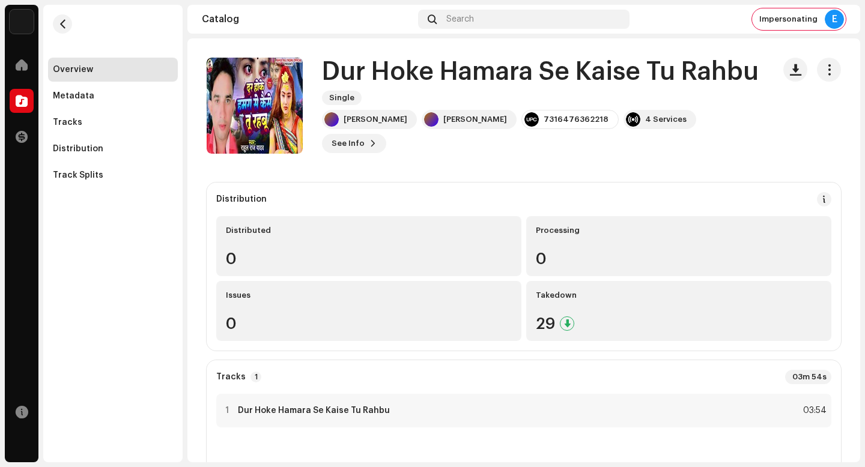
click at [472, 86] on h1 "Dur Hoke Hamara Se Kaise Tu Rahbu" at bounding box center [540, 72] width 437 height 28
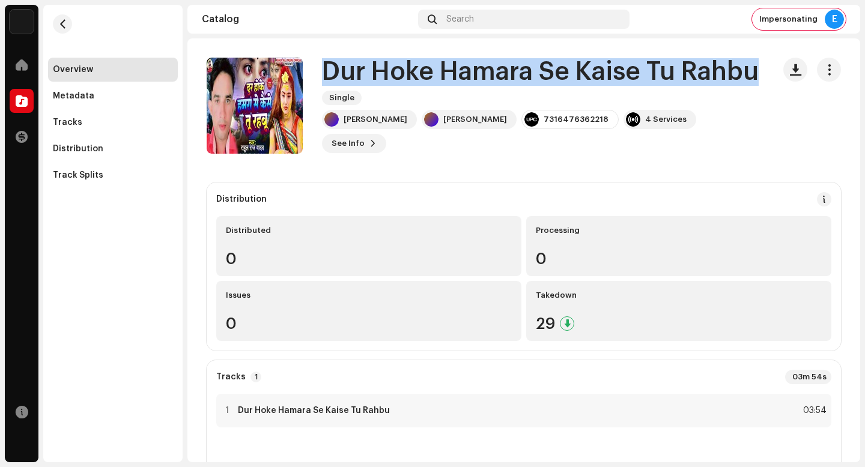
click at [472, 86] on h1 "Dur Hoke Hamara Se Kaise Tu Rahbu" at bounding box center [540, 72] width 437 height 28
copy div "Dur Hoke Hamara Se Kaise Tu Rahbu Single"
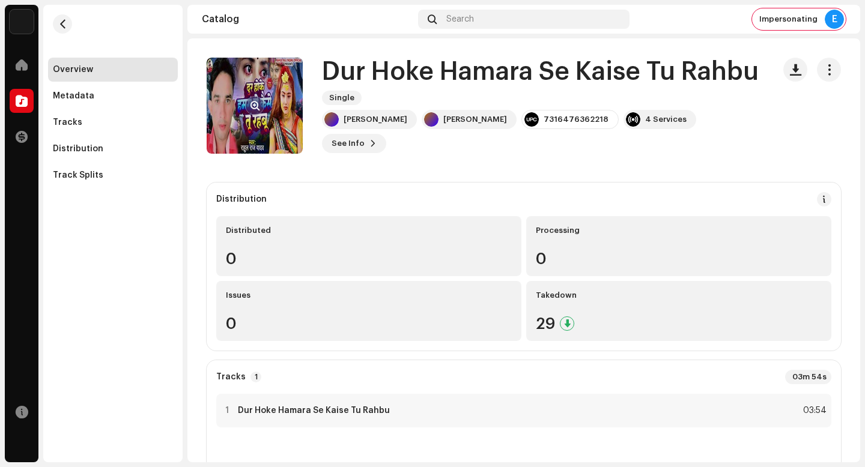
click at [254, 96] on re-a-cover at bounding box center [255, 106] width 96 height 96
click at [254, 100] on button "button" at bounding box center [254, 105] width 19 height 19
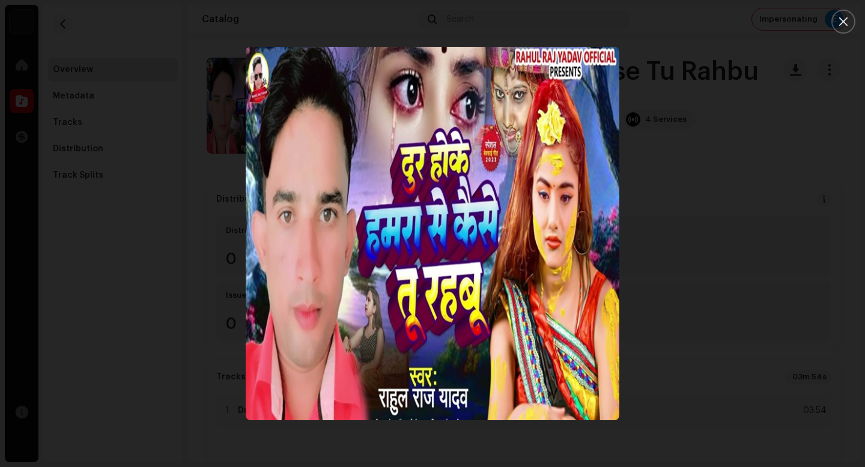
click at [769, 316] on div at bounding box center [432, 233] width 865 height 467
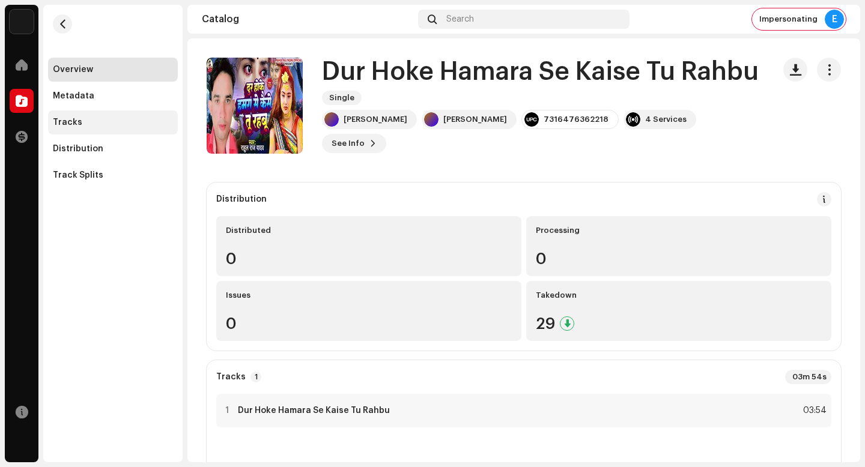
click at [90, 119] on div "Tracks" at bounding box center [113, 123] width 120 height 10
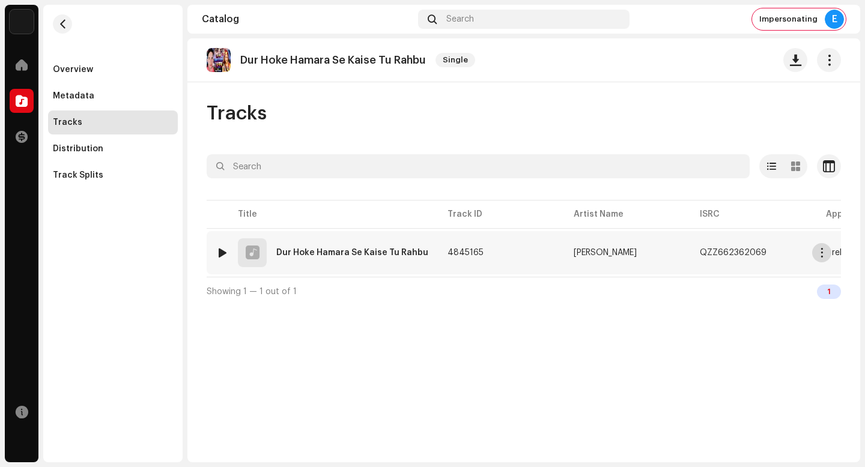
click at [822, 257] on span "button" at bounding box center [822, 253] width 9 height 10
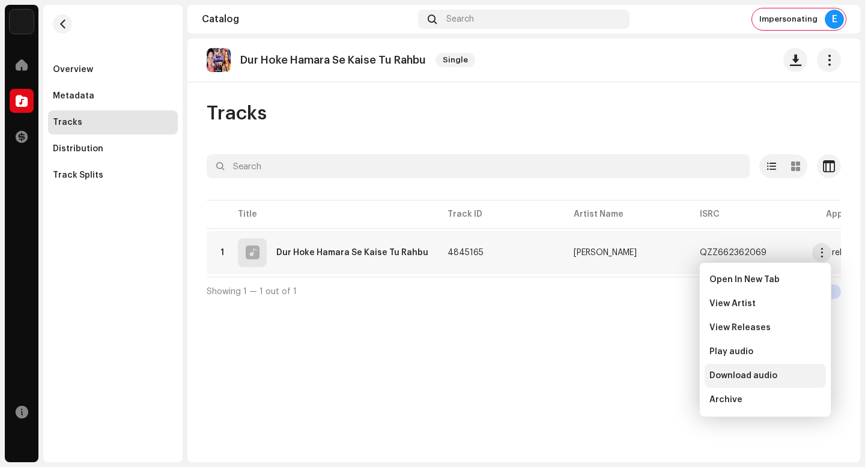
click at [780, 373] on div "Download audio" at bounding box center [766, 376] width 112 height 10
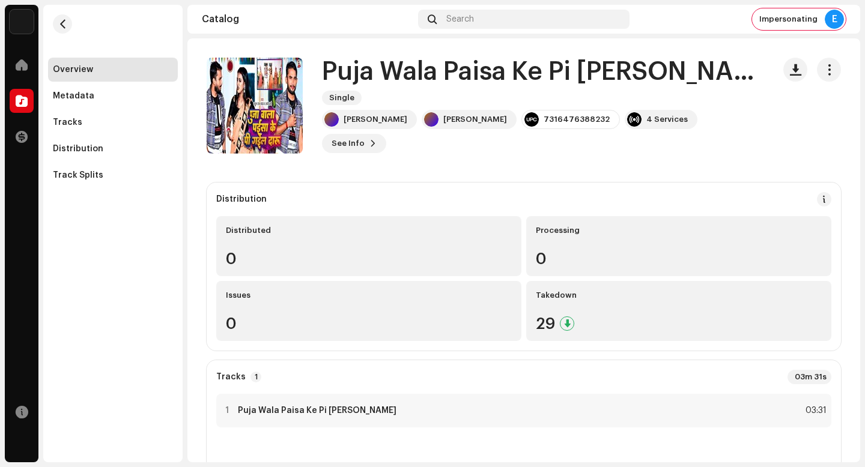
click at [490, 86] on h1 "Puja Wala Paisa Ke Pi [PERSON_NAME]" at bounding box center [543, 72] width 442 height 28
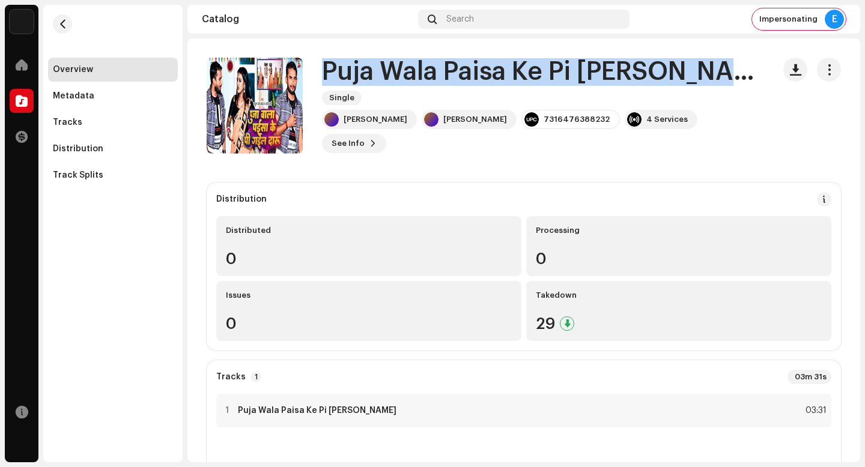
click at [490, 86] on h1 "Puja Wala Paisa Ke Pi [PERSON_NAME]" at bounding box center [543, 72] width 442 height 28
copy div "Puja Wala Paisa Ke Pi [PERSON_NAME] Single"
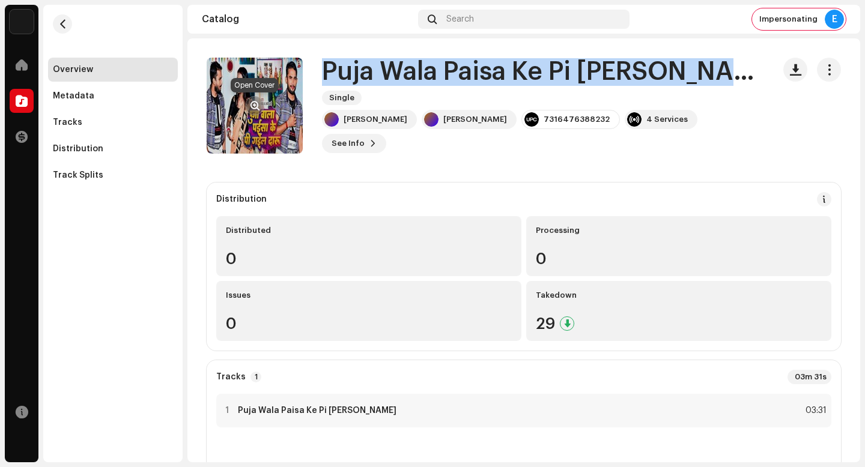
click at [254, 104] on span "button" at bounding box center [255, 106] width 9 height 10
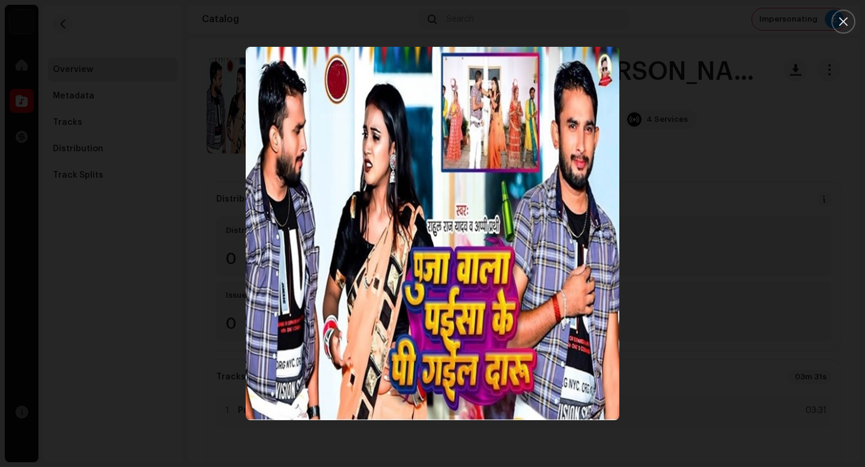
click at [734, 245] on div at bounding box center [432, 233] width 865 height 467
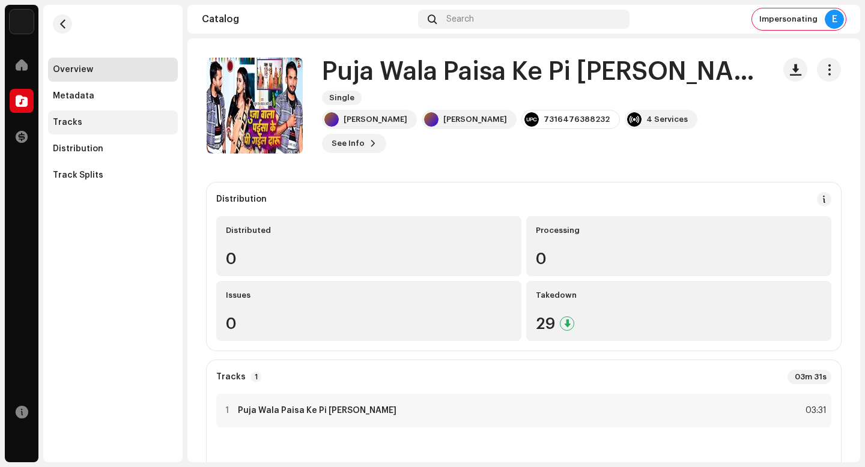
click at [133, 126] on div "Tracks" at bounding box center [113, 123] width 120 height 10
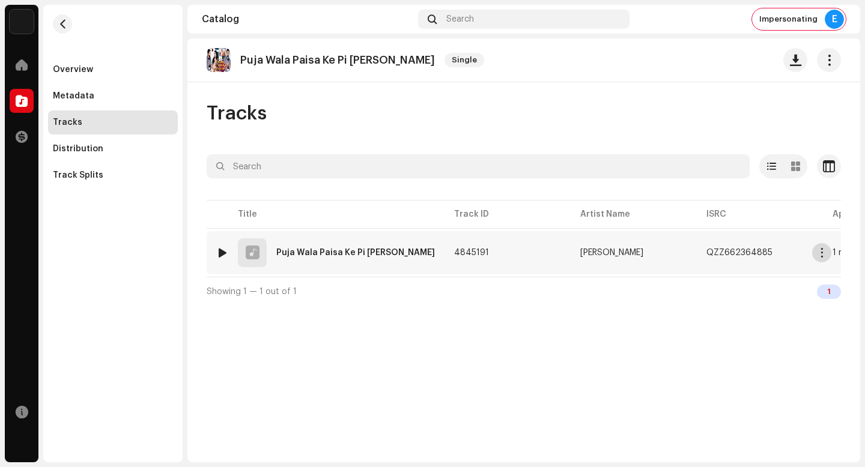
click at [826, 257] on span "button" at bounding box center [822, 253] width 9 height 10
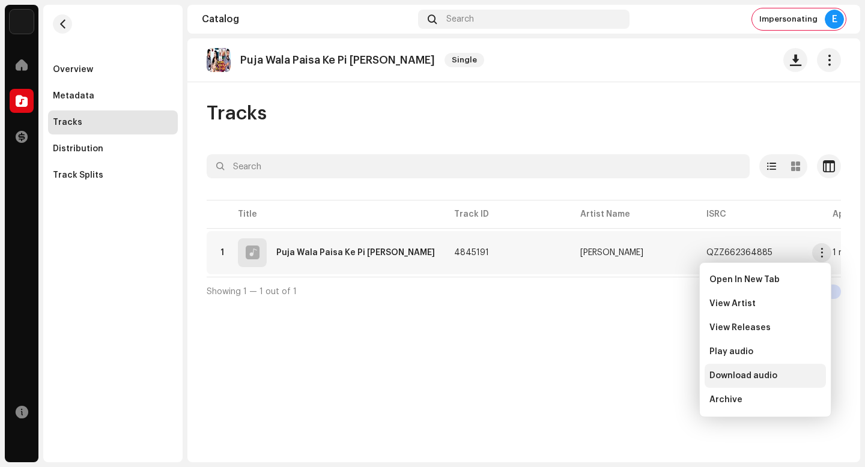
click at [774, 377] on div "Download audio" at bounding box center [766, 376] width 112 height 10
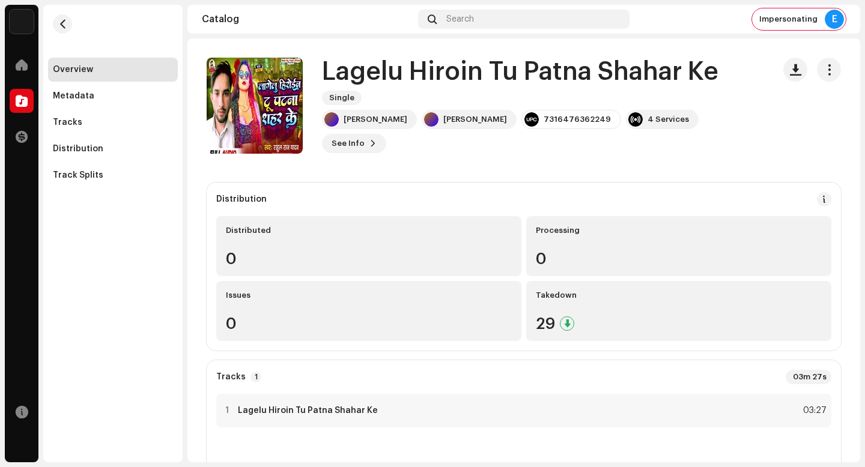
click at [554, 82] on h1 "Lagelu Hiroin Tu Patna Shahar Ke" at bounding box center [520, 72] width 397 height 28
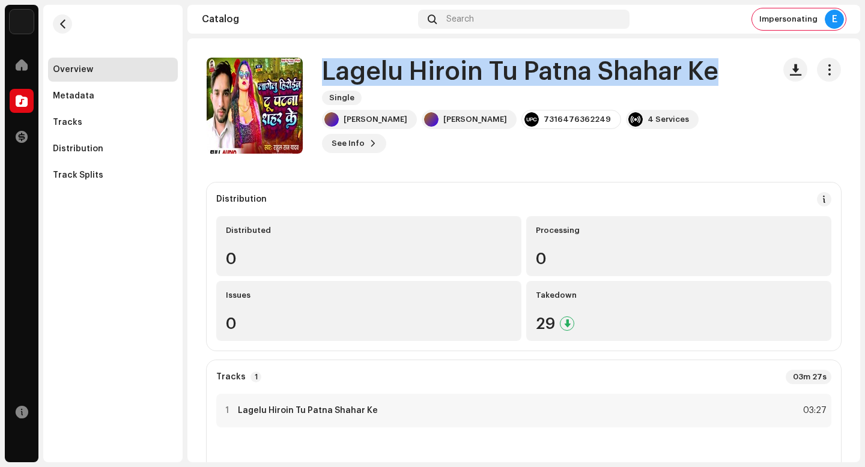
click at [554, 82] on h1 "Lagelu Hiroin Tu Patna Shahar Ke" at bounding box center [520, 72] width 397 height 28
copy div "Lagelu Hiroin Tu Patna Shahar Ke Single"
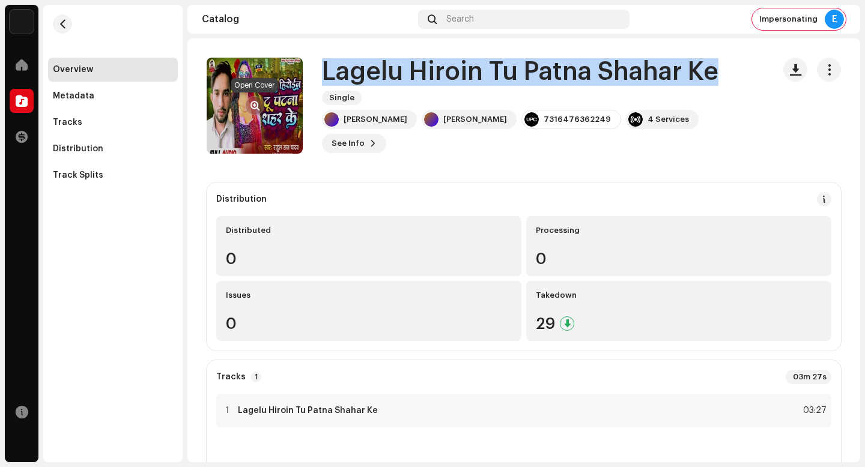
click at [257, 103] on span "button" at bounding box center [255, 106] width 9 height 10
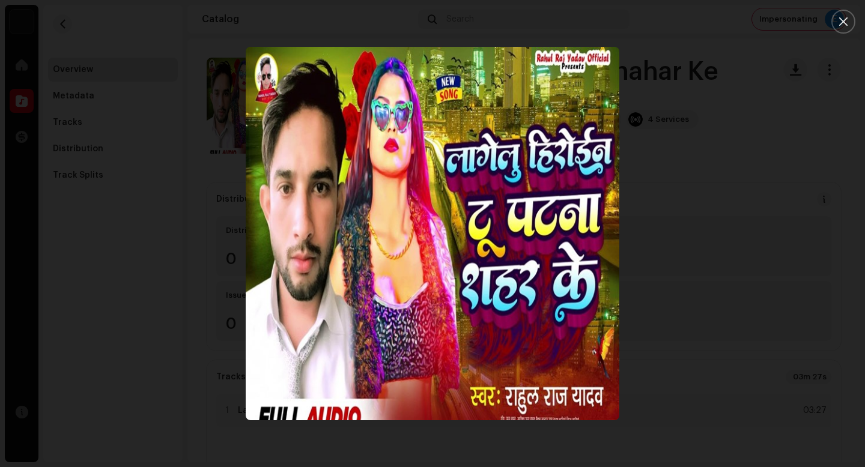
click at [768, 377] on div at bounding box center [432, 233] width 865 height 467
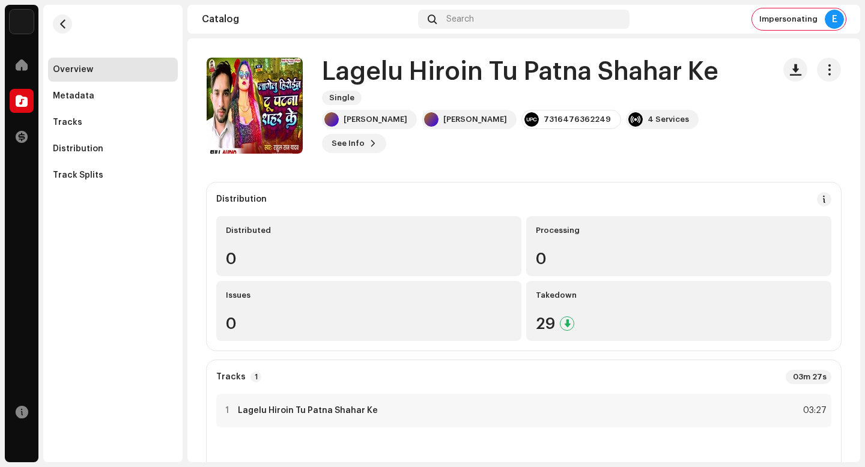
click at [83, 135] on div "Overview Metadata Tracks Distribution Track Splits" at bounding box center [113, 123] width 130 height 130
click at [86, 125] on div "Tracks" at bounding box center [113, 123] width 120 height 10
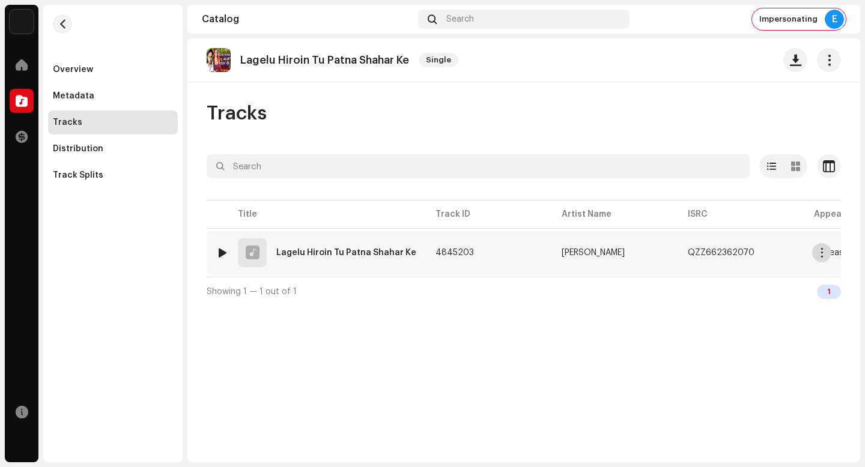
click at [815, 252] on button "button" at bounding box center [821, 252] width 19 height 19
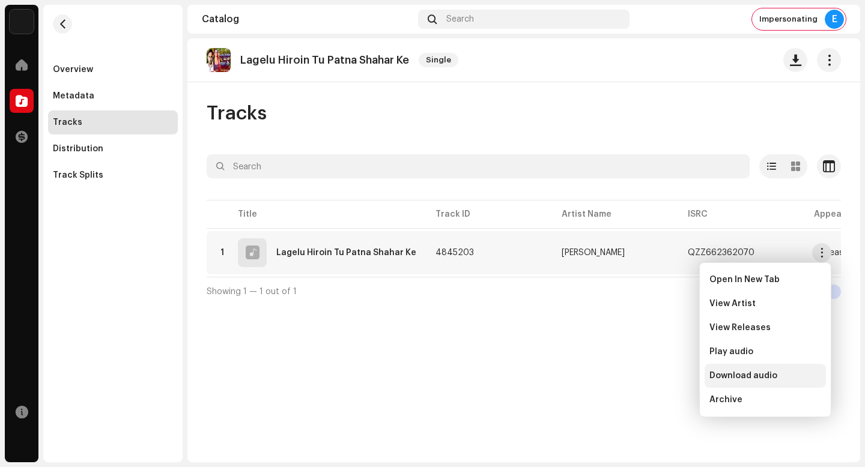
click at [798, 375] on div "Download audio" at bounding box center [766, 376] width 112 height 10
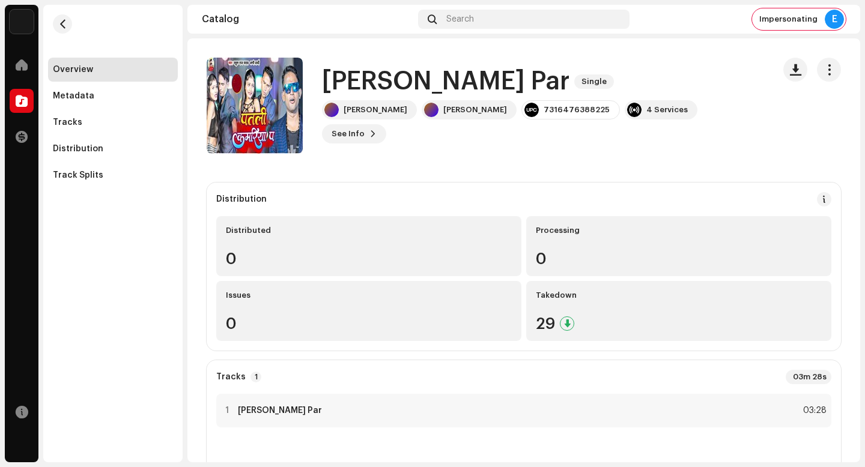
click at [452, 91] on h1 "[PERSON_NAME] Par" at bounding box center [446, 82] width 248 height 28
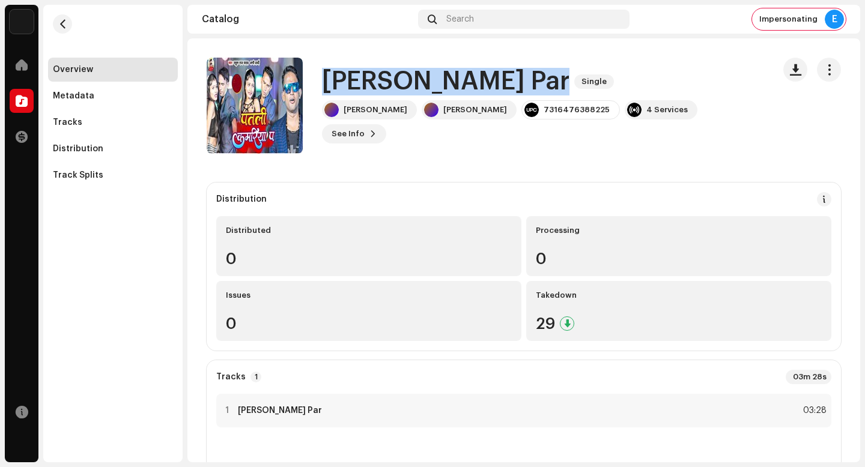
click at [452, 91] on h1 "[PERSON_NAME] Par" at bounding box center [446, 82] width 248 height 28
copy div "[PERSON_NAME] Par Single"
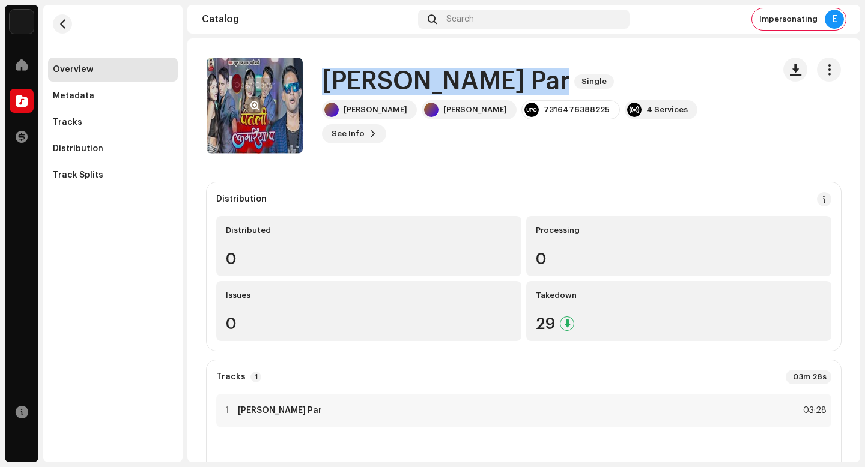
click at [251, 105] on span "button" at bounding box center [255, 106] width 9 height 10
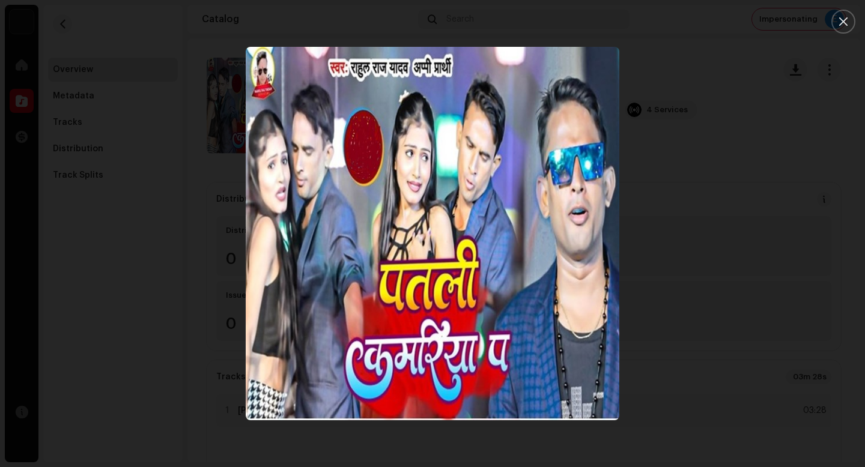
click at [750, 335] on div at bounding box center [432, 233] width 865 height 467
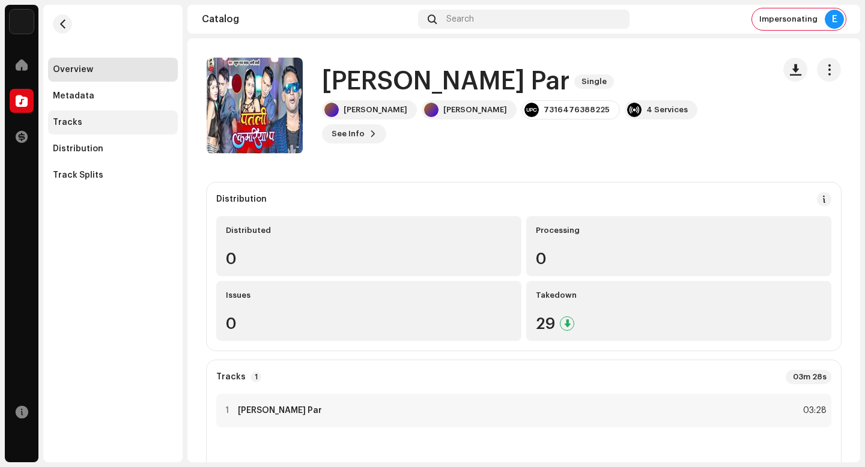
click at [159, 121] on div "Tracks" at bounding box center [113, 123] width 120 height 10
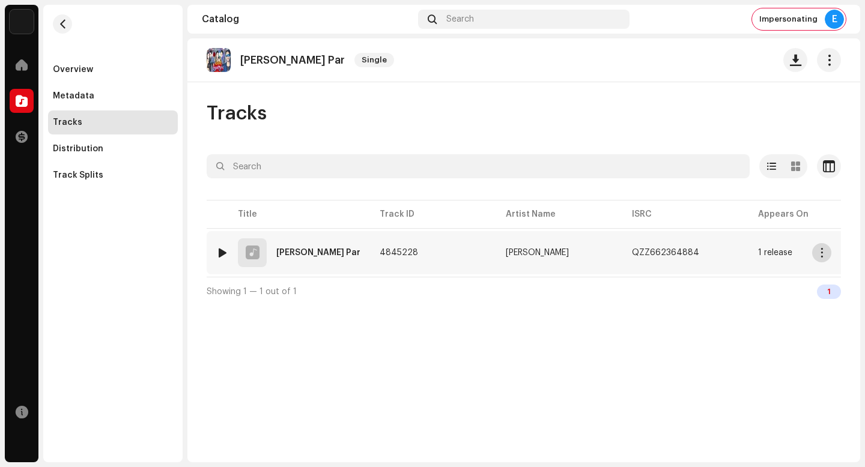
click at [820, 254] on span "button" at bounding box center [822, 253] width 9 height 10
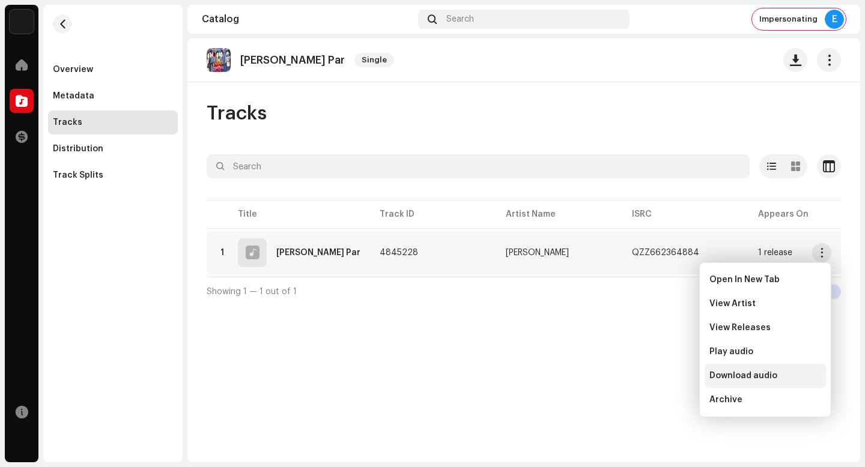
click at [782, 382] on div "Download audio" at bounding box center [765, 376] width 121 height 24
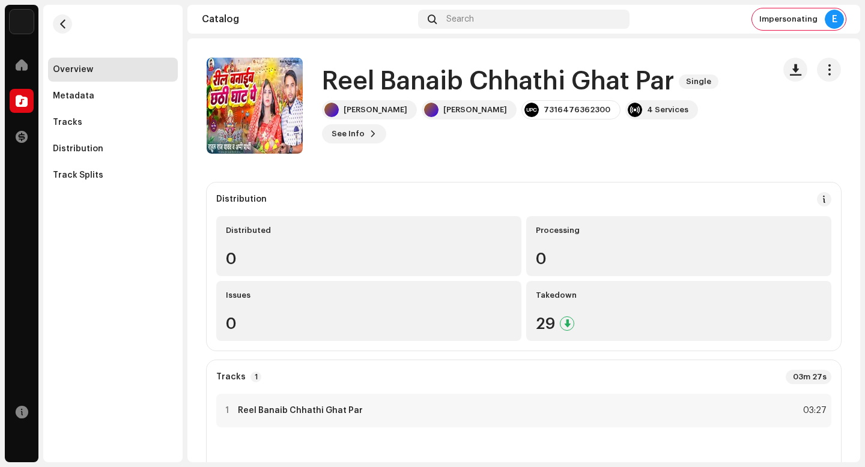
click at [481, 86] on h1 "Reel Banaib Chhathi Ghat Par" at bounding box center [498, 82] width 352 height 28
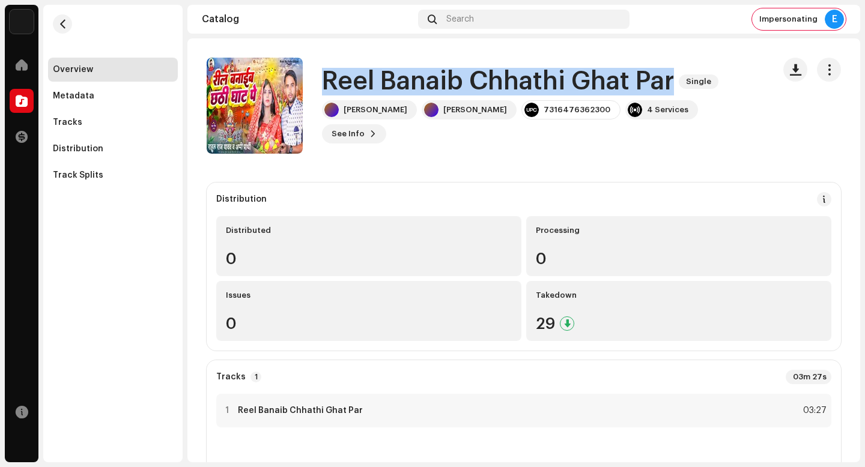
click at [481, 86] on h1 "Reel Banaib Chhathi Ghat Par" at bounding box center [498, 82] width 352 height 28
copy div "Reel Banaib Chhathi Ghat Par Single"
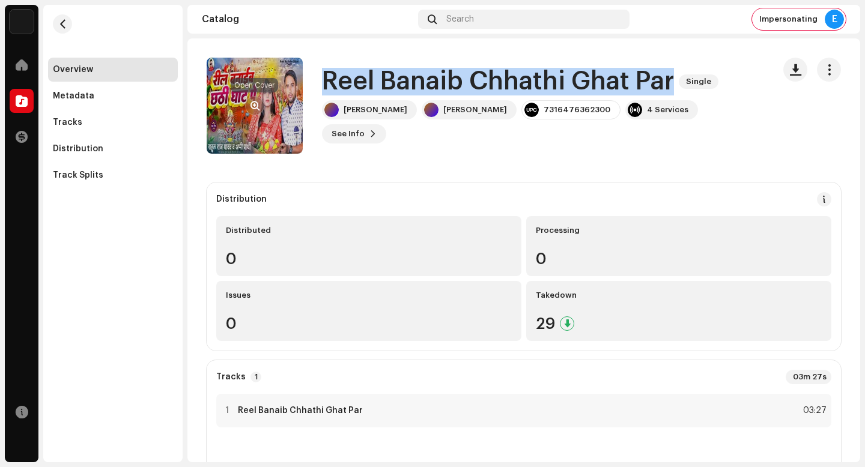
click at [253, 102] on span "button" at bounding box center [255, 106] width 9 height 10
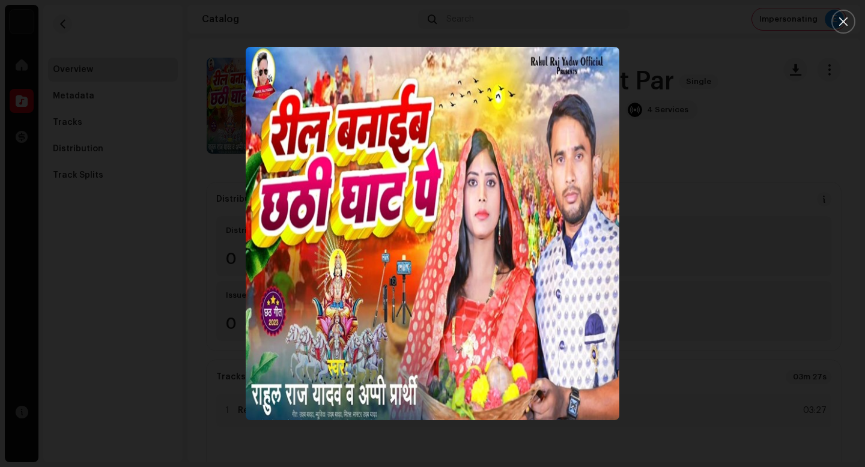
click at [815, 383] on div at bounding box center [432, 233] width 865 height 467
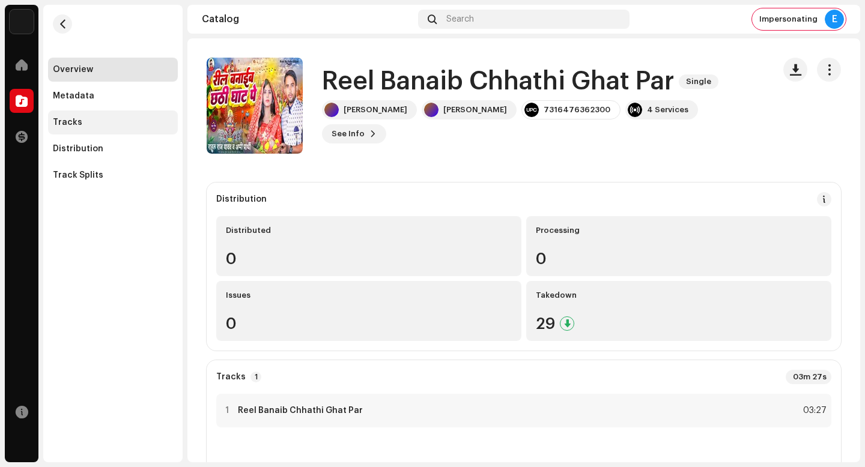
click at [136, 123] on div "Tracks" at bounding box center [113, 123] width 120 height 10
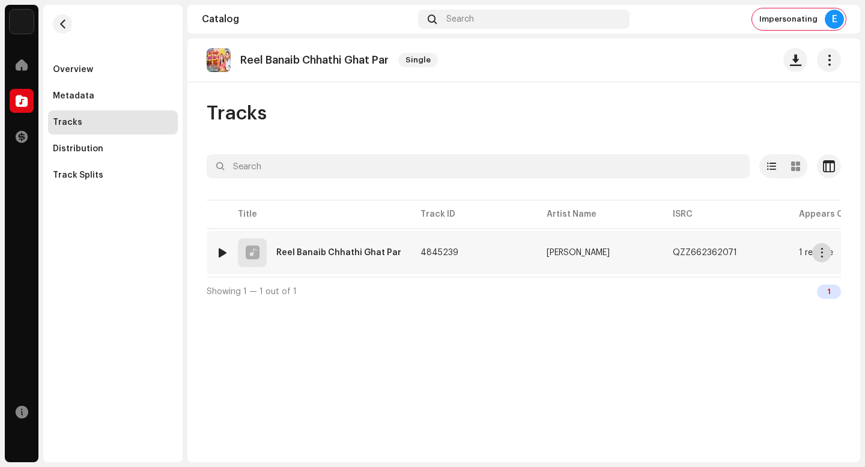
click at [821, 258] on button "button" at bounding box center [821, 252] width 19 height 19
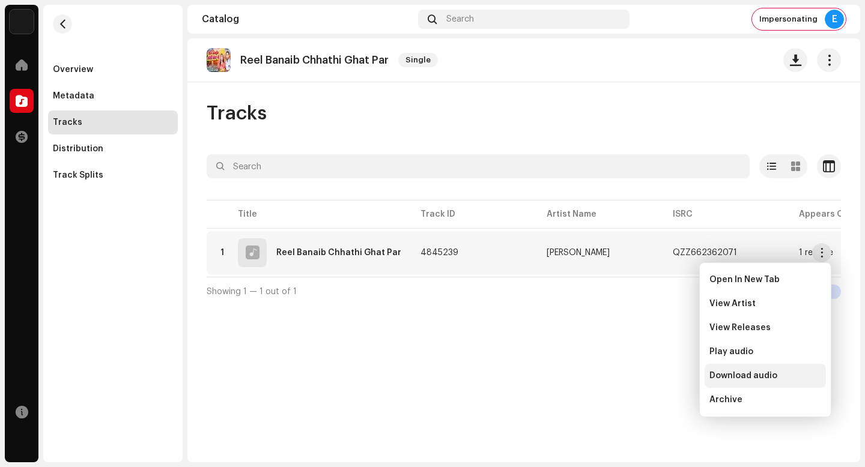
click at [795, 374] on div "Download audio" at bounding box center [766, 376] width 112 height 10
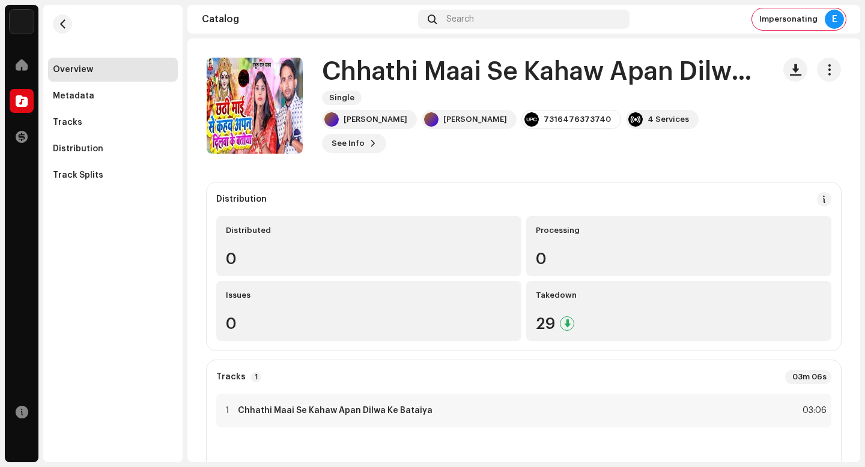
click at [527, 85] on h1 "Chhathi Maai Se Kahaw Apan Dilwa Ke Bataiya" at bounding box center [543, 72] width 442 height 28
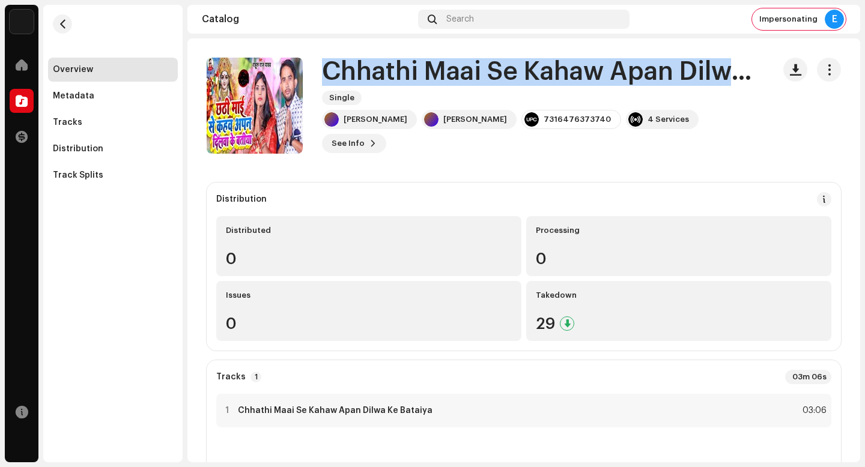
click at [527, 85] on h1 "Chhathi Maai Se Kahaw Apan Dilwa Ke Bataiya" at bounding box center [543, 72] width 442 height 28
copy div "Chhathi Maai Se Kahaw Apan Dilwa Ke Bataiya Single"
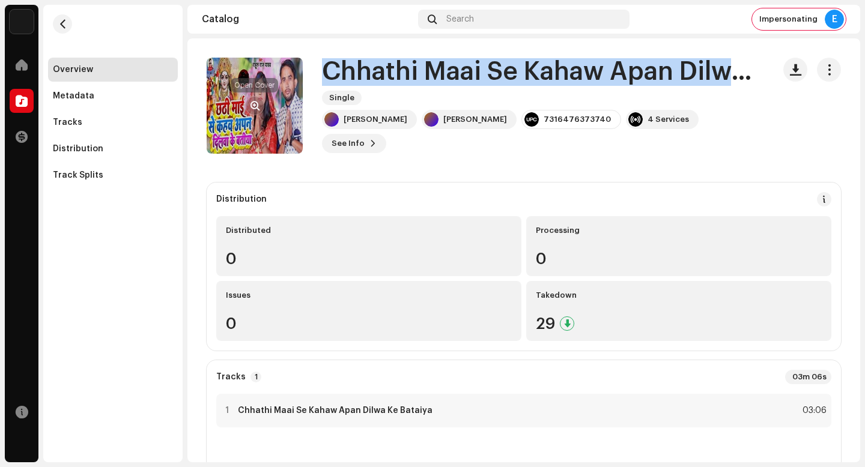
click at [258, 106] on span "button" at bounding box center [255, 106] width 9 height 10
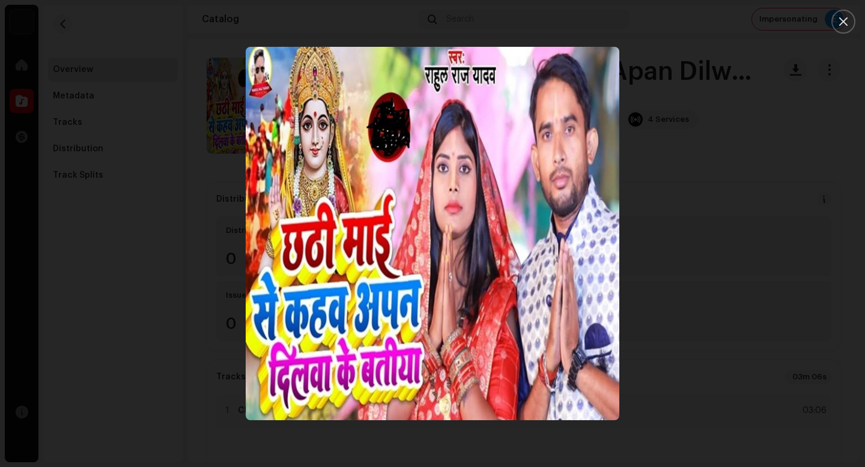
click at [845, 359] on div at bounding box center [432, 233] width 865 height 467
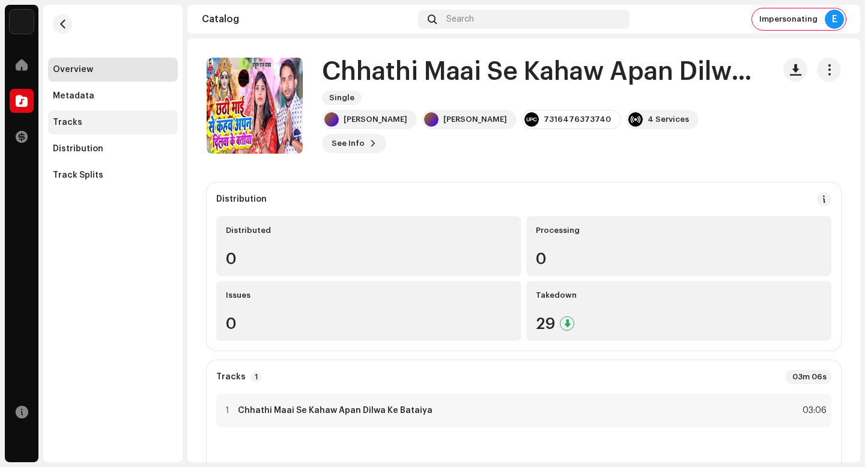
click at [116, 120] on div "Tracks" at bounding box center [113, 123] width 120 height 10
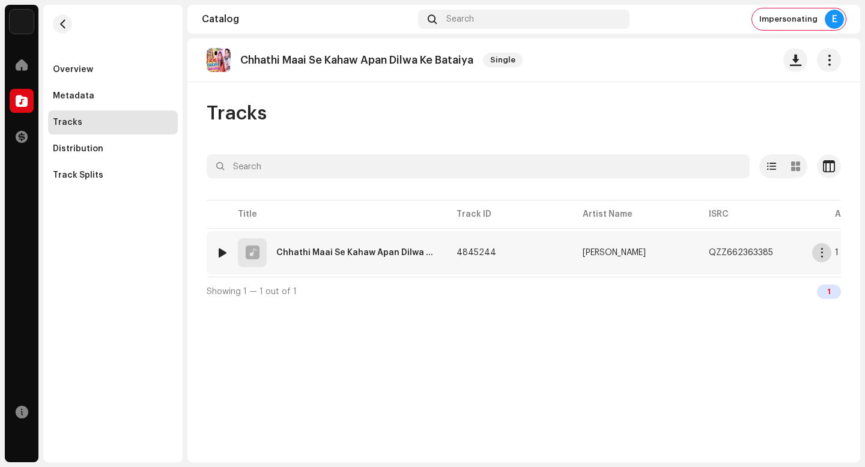
click at [820, 254] on span "button" at bounding box center [822, 253] width 9 height 10
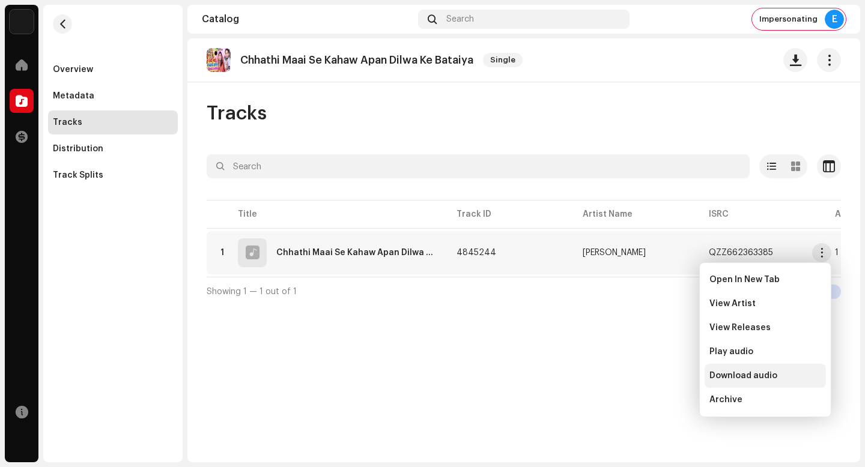
click at [783, 379] on div "Download audio" at bounding box center [766, 376] width 112 height 10
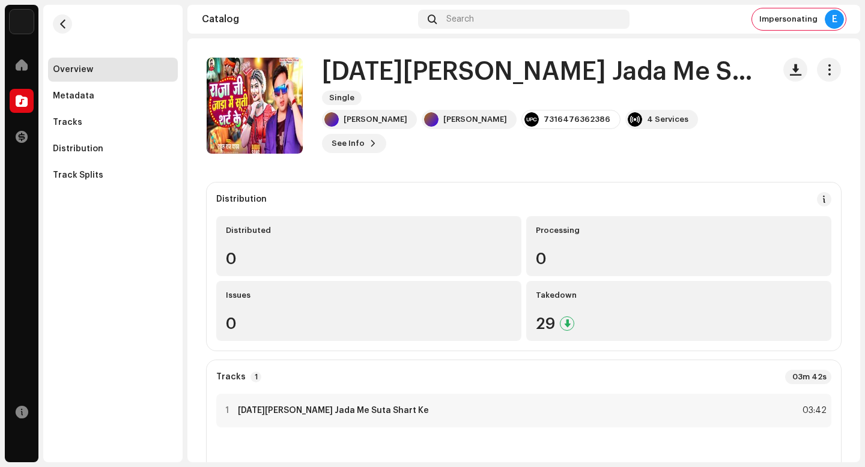
click at [567, 86] on h1 "[DATE][PERSON_NAME] Jada Me Suta Shart Ke" at bounding box center [543, 72] width 442 height 28
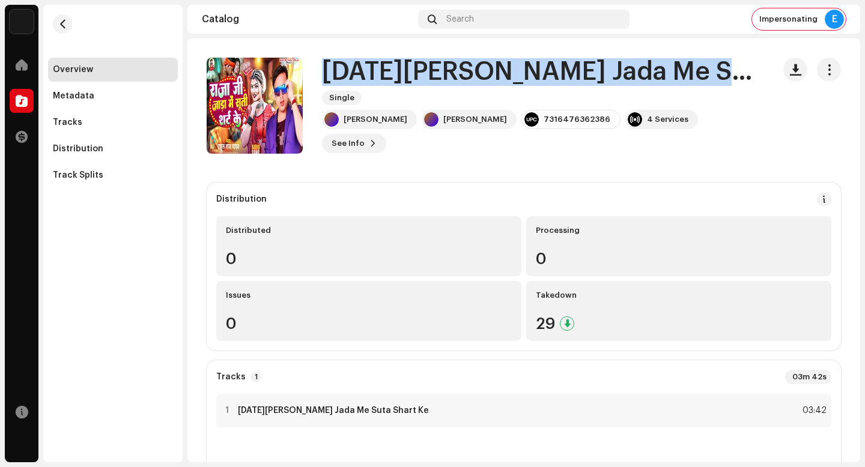
click at [567, 86] on h1 "[DATE][PERSON_NAME] Jada Me Suta Shart Ke" at bounding box center [543, 72] width 442 height 28
copy div "[DATE][PERSON_NAME] Jada Me Suta Shart Ke Single"
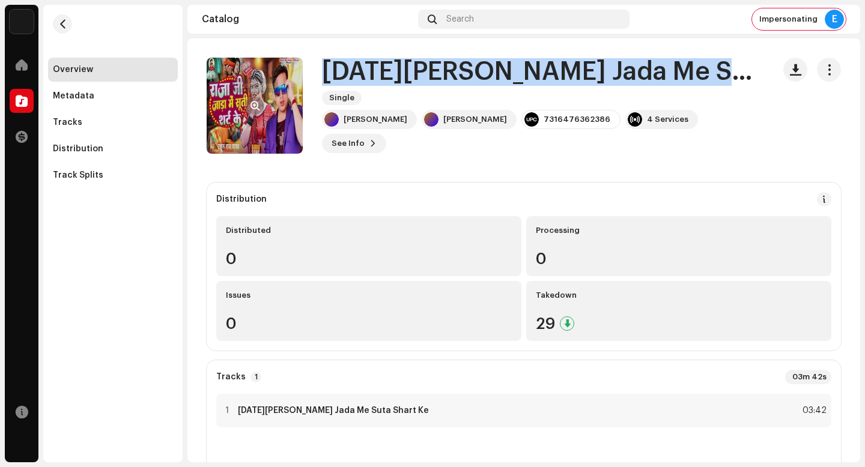
click at [256, 105] on span "button" at bounding box center [255, 106] width 9 height 10
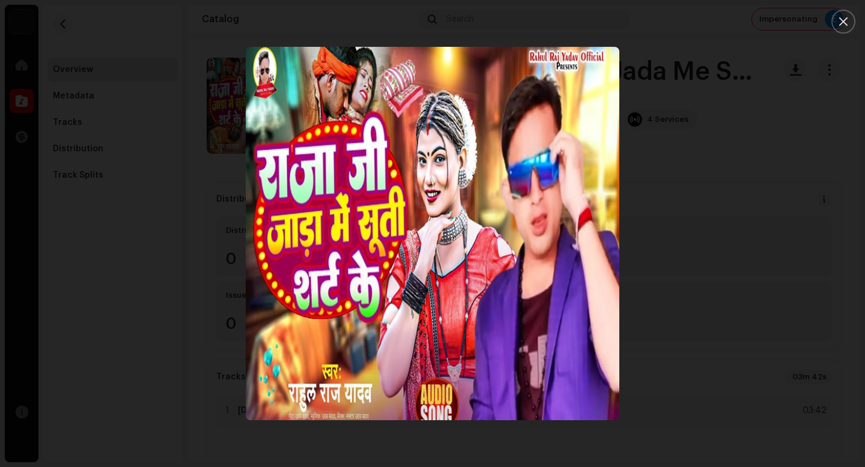
click at [758, 341] on div at bounding box center [432, 233] width 865 height 467
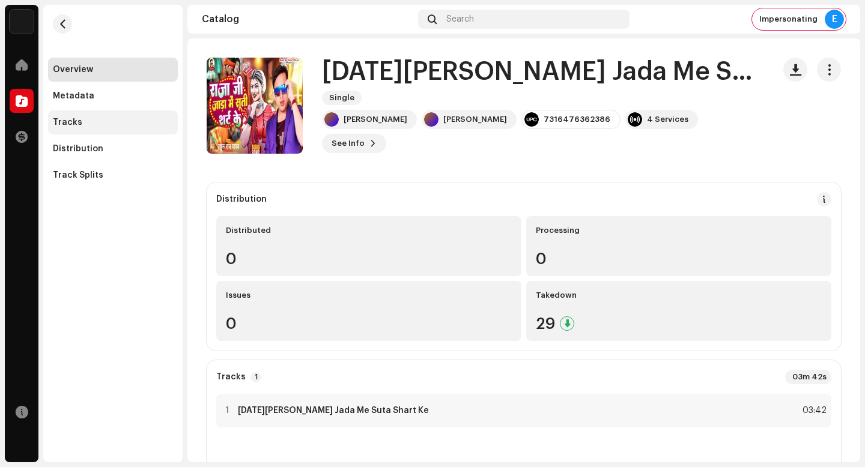
click at [130, 124] on div "Tracks" at bounding box center [113, 123] width 120 height 10
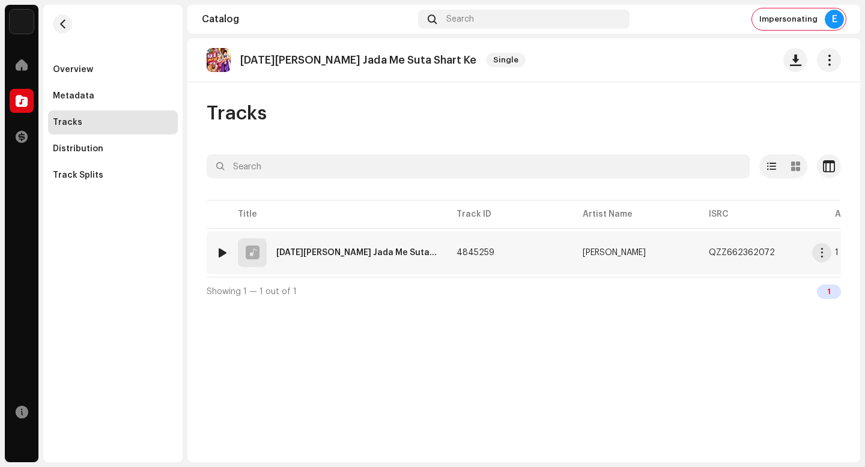
click at [824, 256] on span "button" at bounding box center [822, 253] width 9 height 10
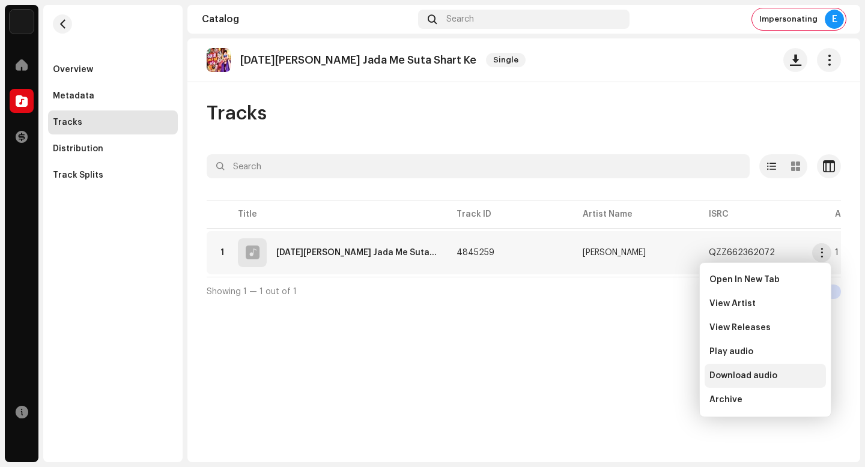
click at [809, 379] on div "Download audio" at bounding box center [766, 376] width 112 height 10
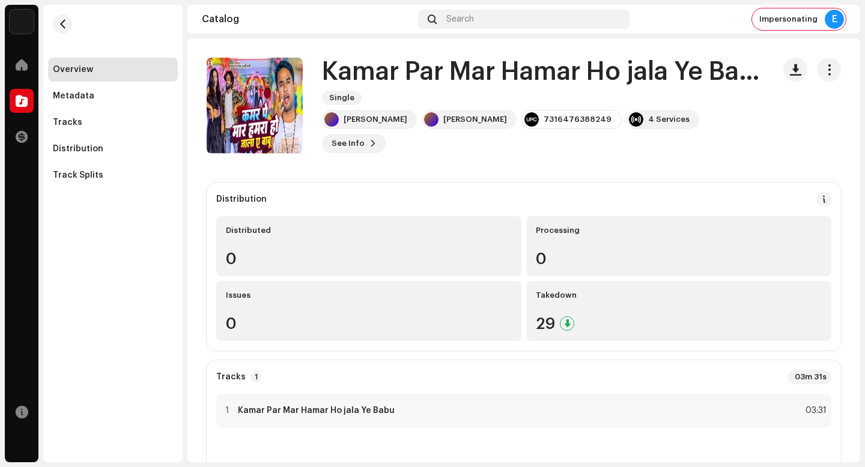
click at [487, 75] on h1 "Kamar Par Mar Hamar Ho jala Ye Babu" at bounding box center [543, 72] width 442 height 28
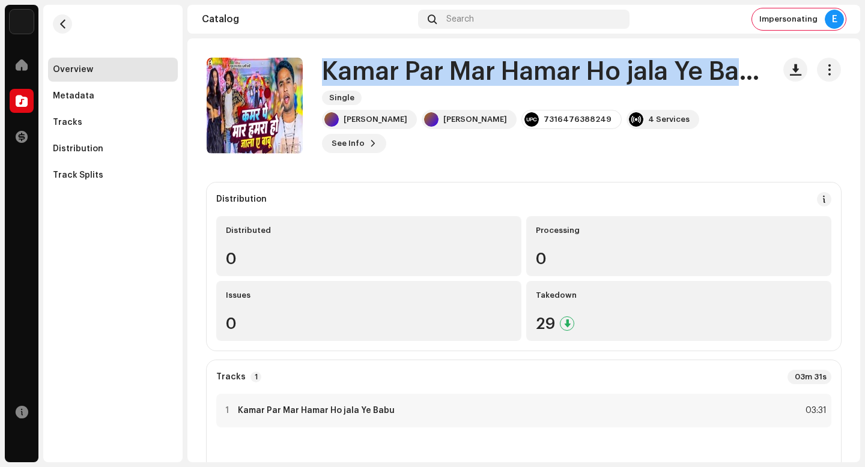
click at [487, 75] on h1 "Kamar Par Mar Hamar Ho jala Ye Babu" at bounding box center [543, 72] width 442 height 28
copy div "Kamar Par Mar Hamar Ho jala Ye Babu Single"
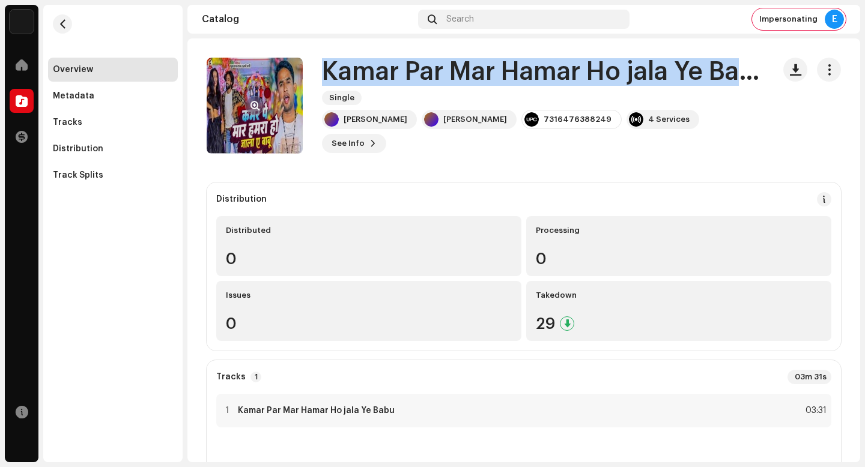
click at [257, 101] on span "button" at bounding box center [255, 106] width 9 height 10
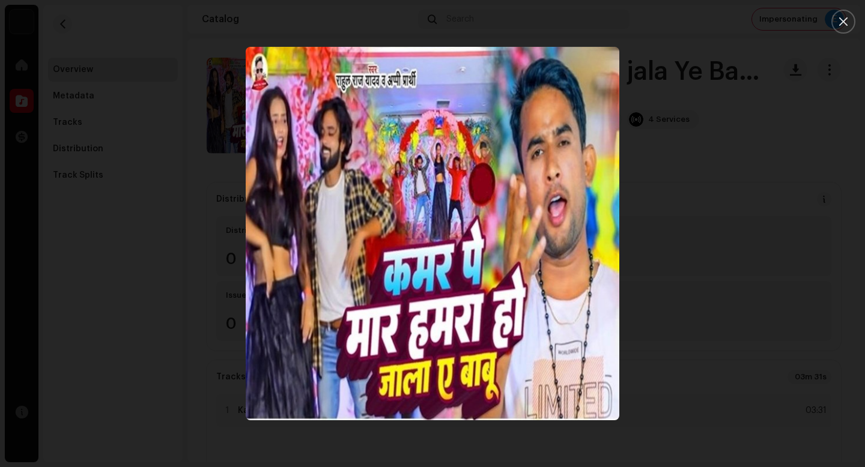
click at [678, 336] on div at bounding box center [432, 233] width 865 height 467
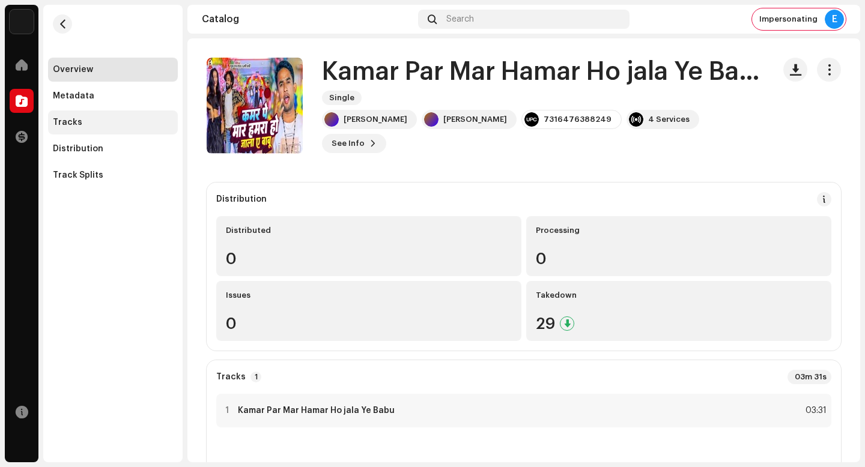
click at [117, 132] on div "Tracks" at bounding box center [113, 123] width 130 height 24
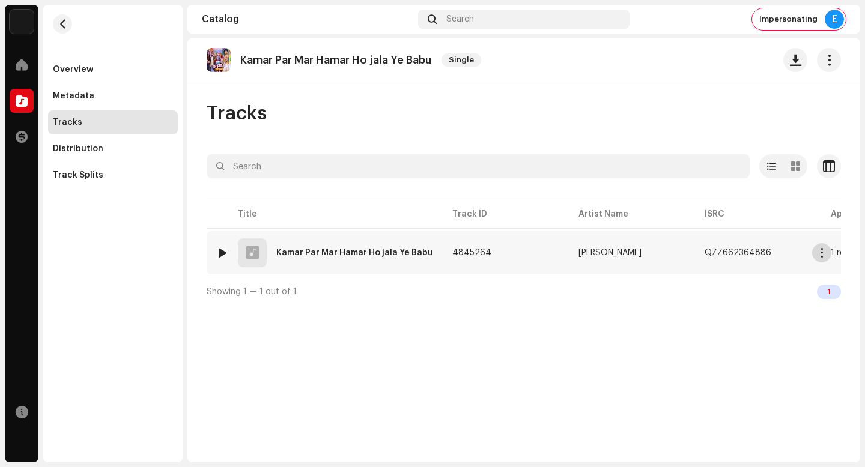
click at [822, 256] on span "button" at bounding box center [822, 253] width 9 height 10
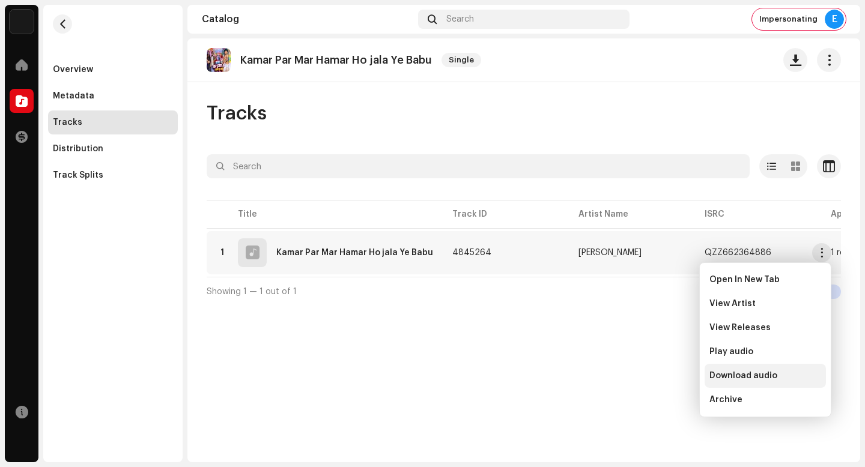
click at [770, 377] on span "Download audio" at bounding box center [744, 376] width 68 height 10
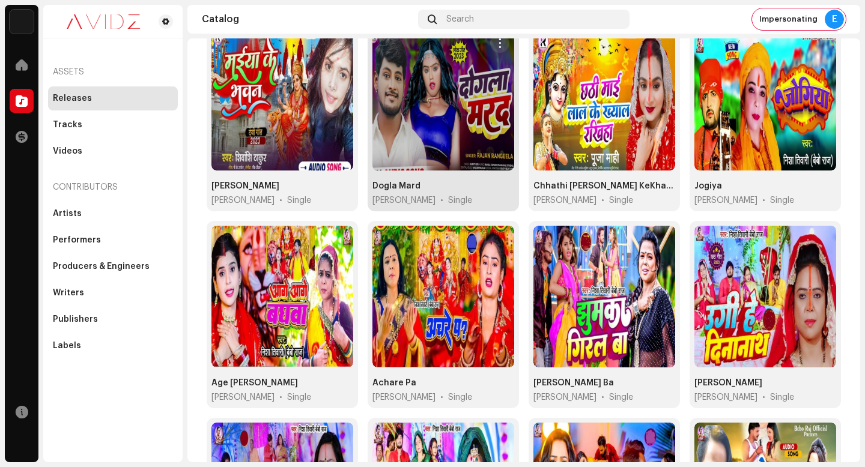
scroll to position [892, 0]
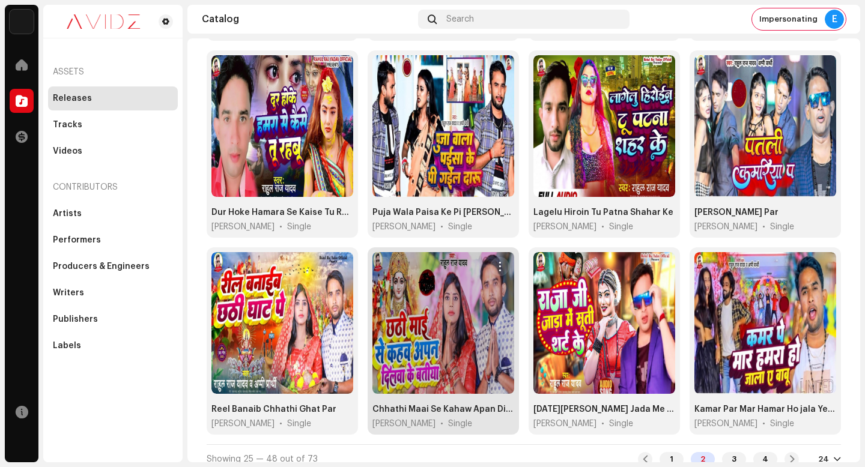
click at [496, 262] on span "button" at bounding box center [500, 267] width 9 height 10
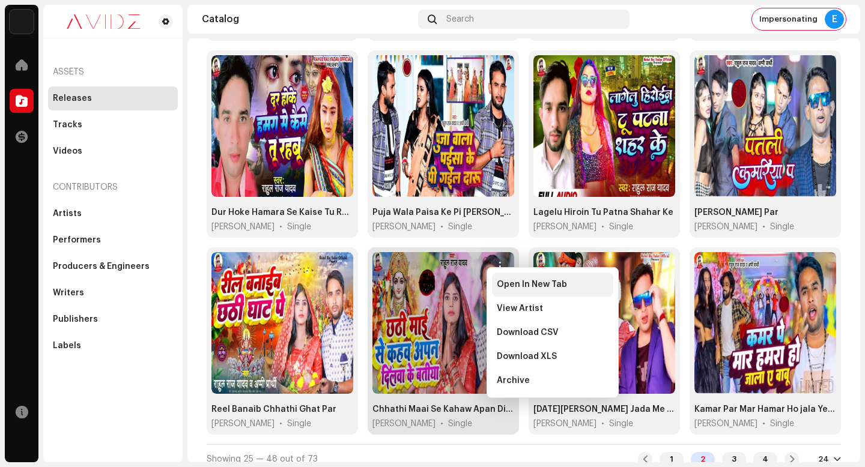
click at [527, 282] on span "Open In New Tab" at bounding box center [532, 285] width 70 height 10
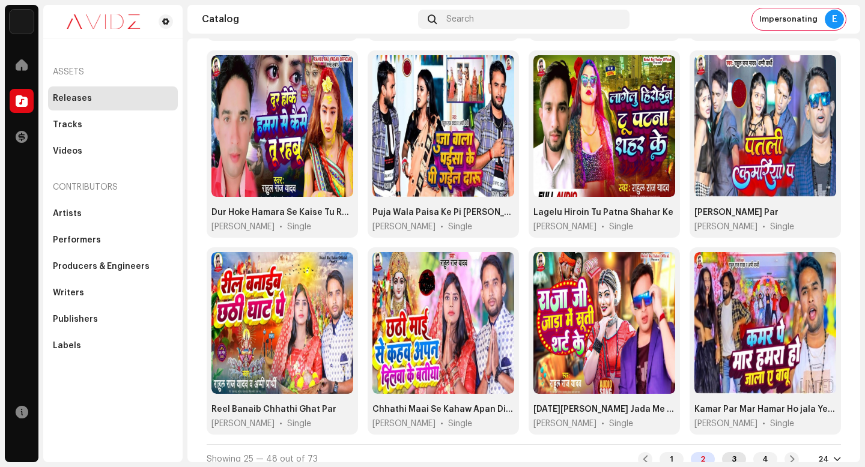
click at [725, 452] on div "3" at bounding box center [734, 459] width 24 height 14
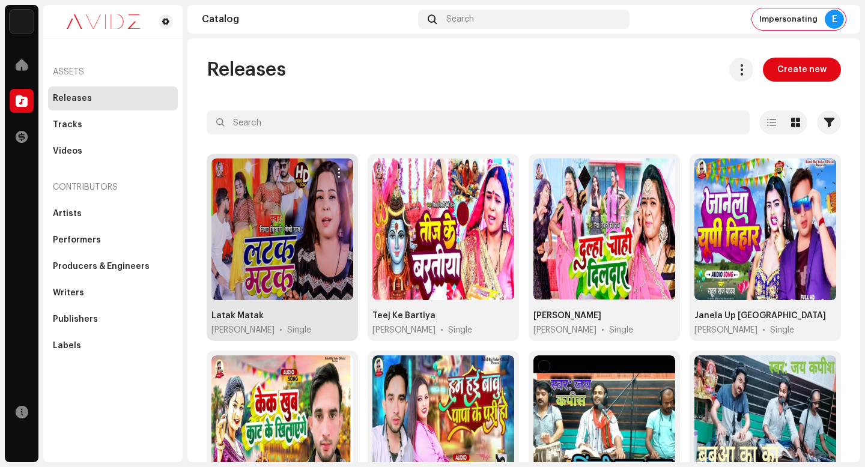
click at [336, 171] on span "button" at bounding box center [339, 173] width 9 height 10
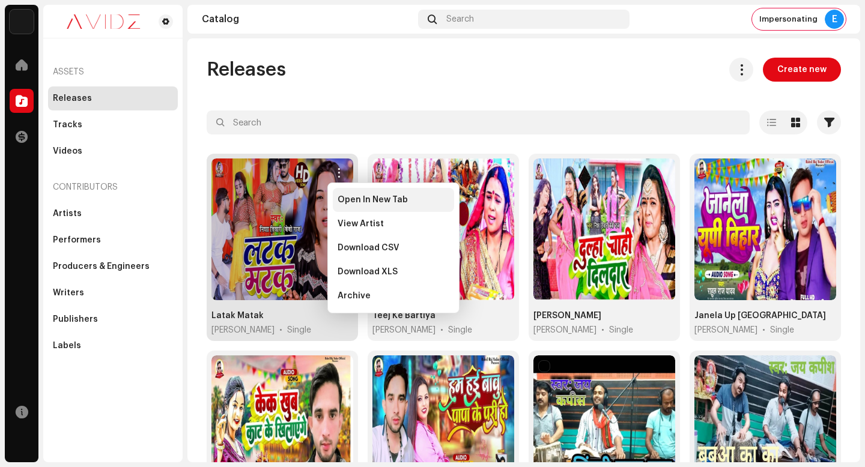
click at [362, 196] on span "Open In New Tab" at bounding box center [373, 200] width 70 height 10
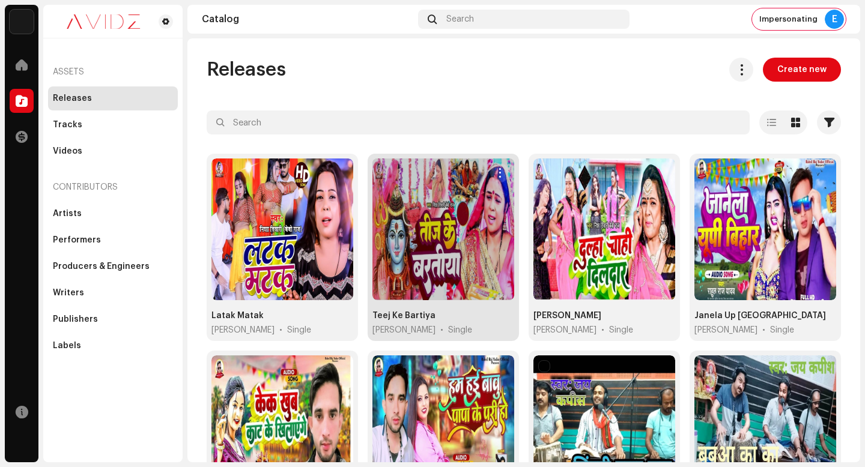
click at [497, 172] on span "button" at bounding box center [500, 173] width 9 height 10
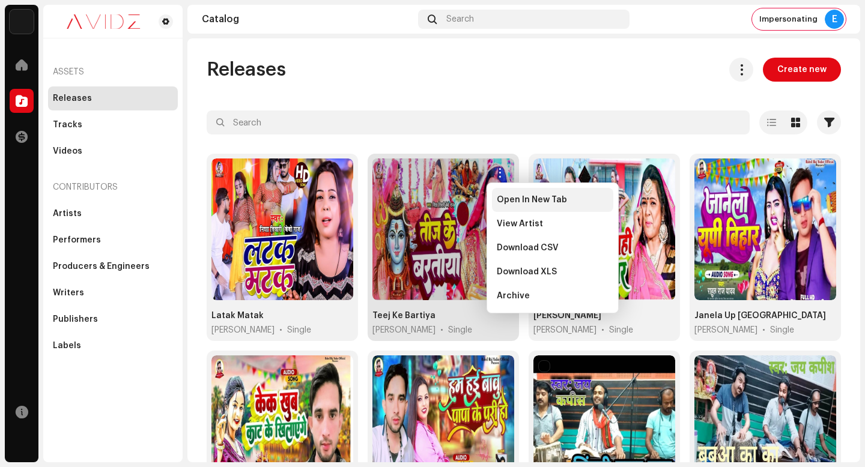
click at [514, 202] on span "Open In New Tab" at bounding box center [532, 200] width 70 height 10
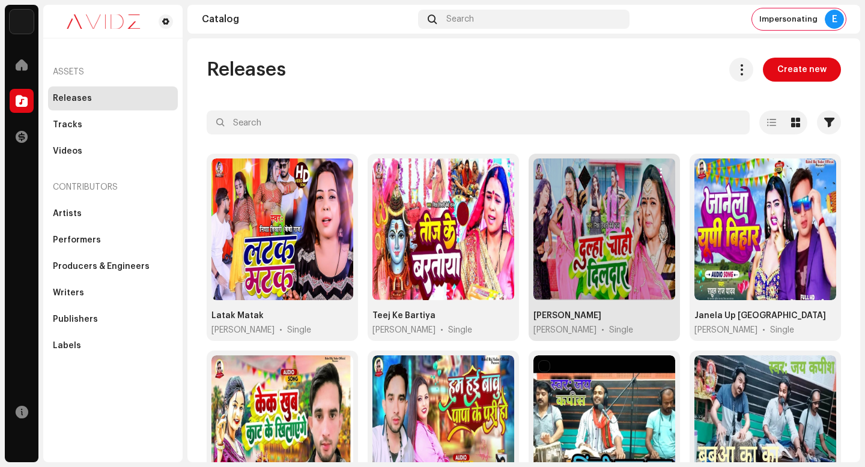
click at [657, 178] on button "button" at bounding box center [660, 172] width 19 height 19
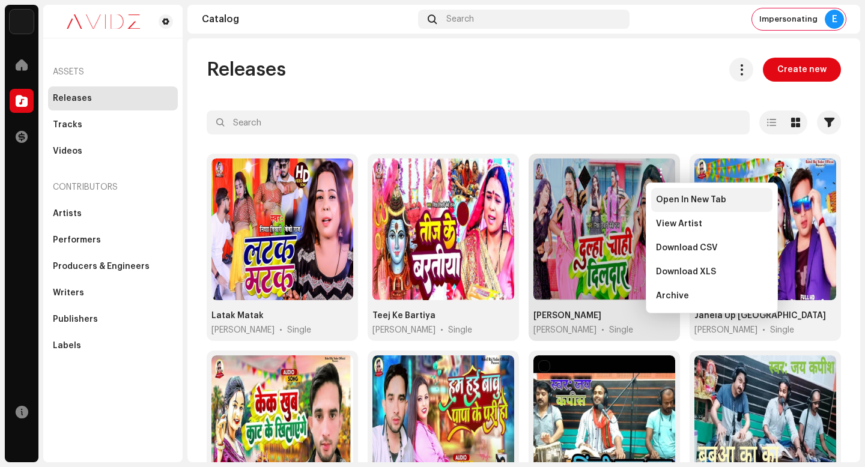
click at [668, 193] on div "Open In New Tab" at bounding box center [711, 200] width 121 height 24
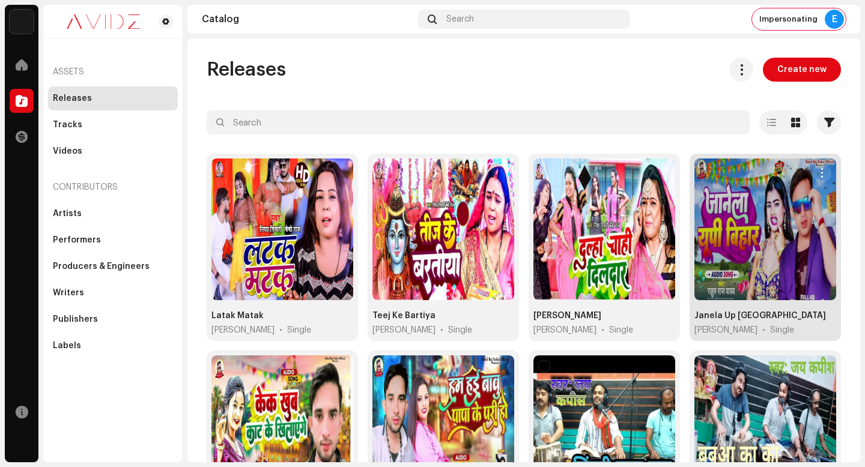
click at [818, 171] on span "button" at bounding box center [822, 173] width 9 height 10
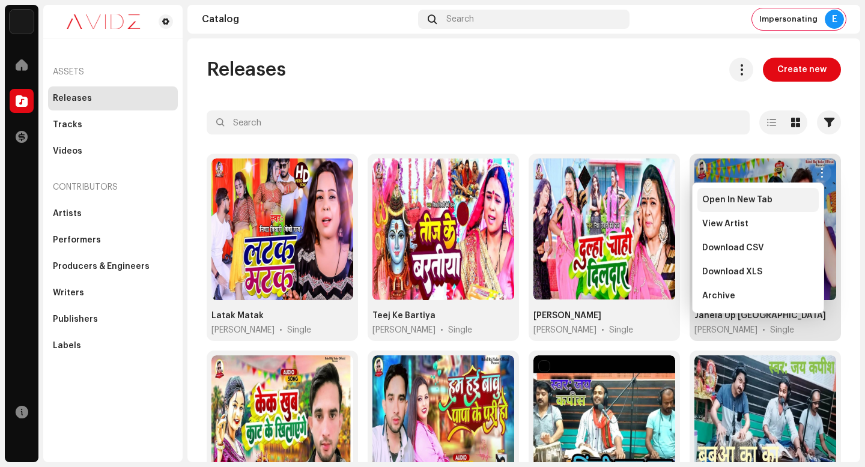
click at [814, 202] on div "Open In New Tab" at bounding box center [758, 200] width 112 height 10
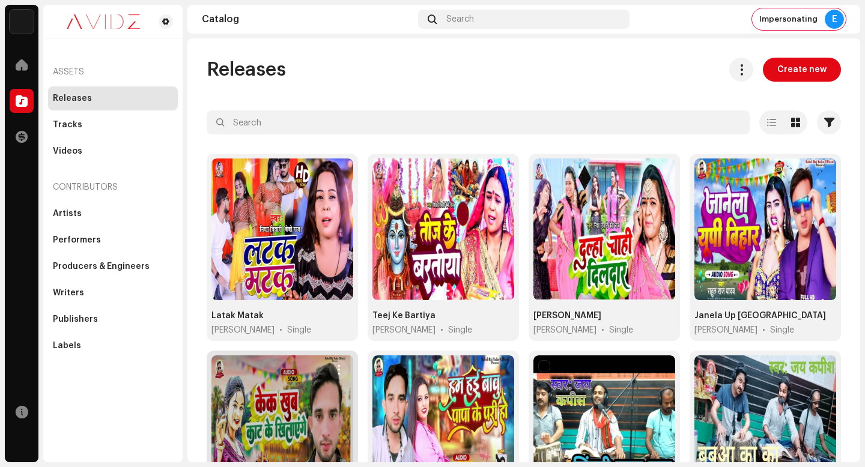
click at [337, 368] on span "button" at bounding box center [339, 370] width 9 height 10
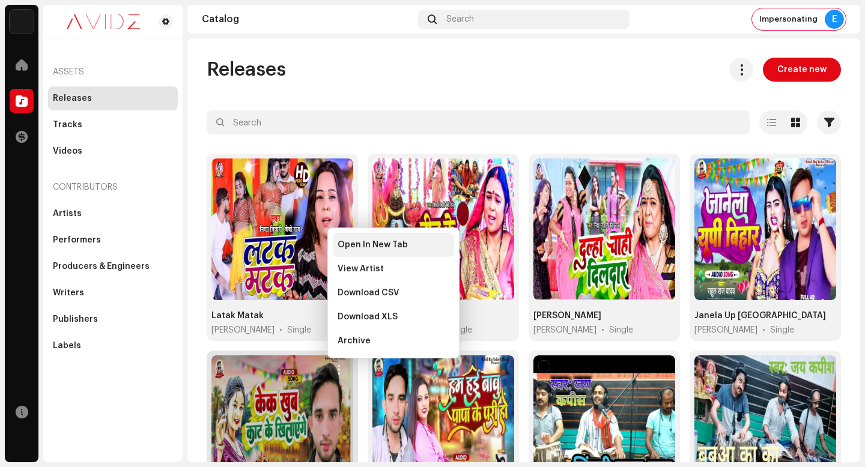
click at [388, 248] on span "Open In New Tab" at bounding box center [373, 245] width 70 height 10
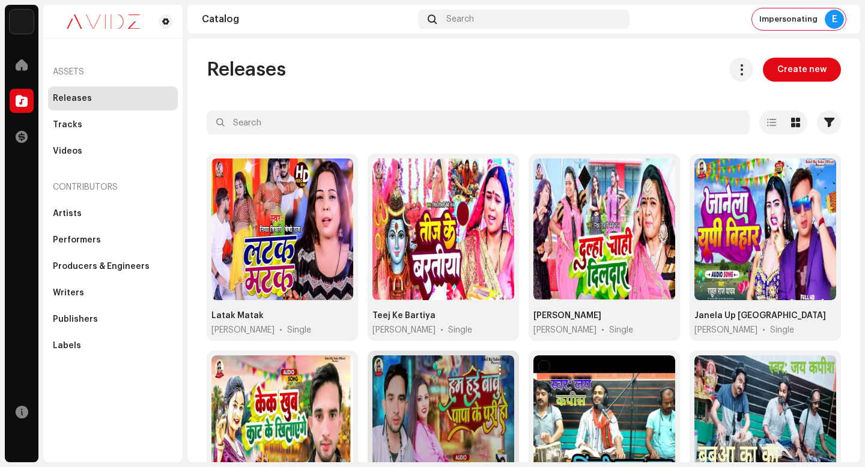
click at [496, 370] on span "button" at bounding box center [500, 370] width 9 height 10
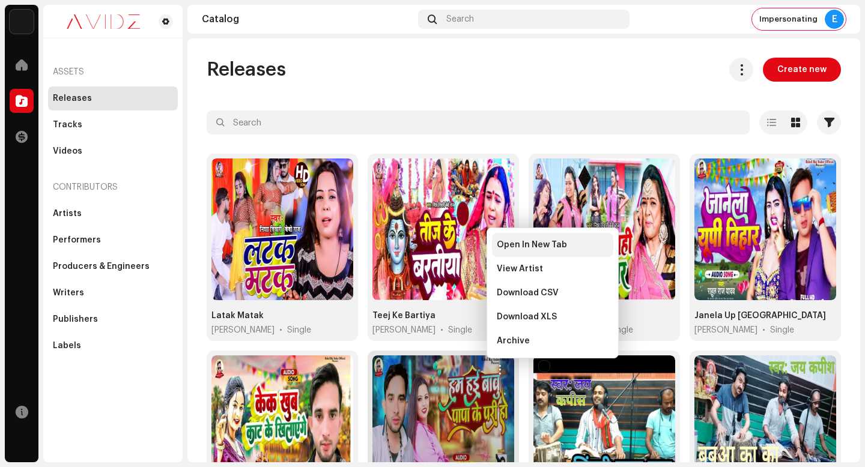
click at [524, 247] on span "Open In New Tab" at bounding box center [532, 245] width 70 height 10
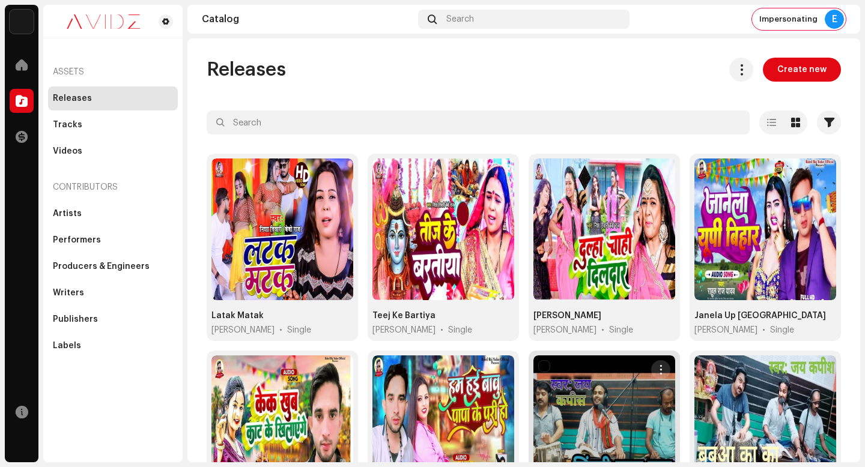
click at [657, 368] on span "button" at bounding box center [661, 370] width 9 height 10
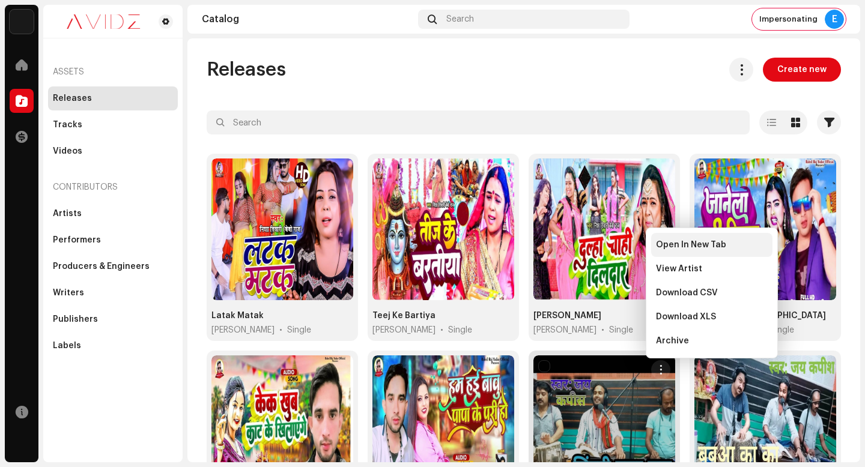
click at [696, 238] on div "Open In New Tab" at bounding box center [711, 245] width 121 height 24
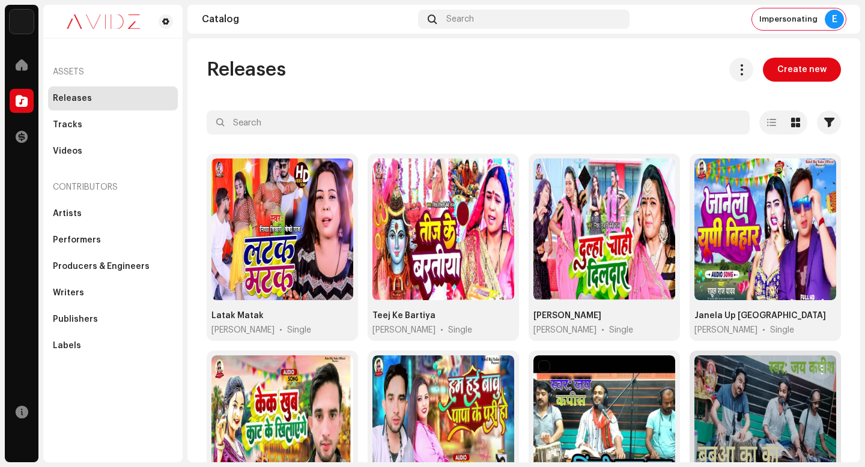
click at [818, 362] on button "button" at bounding box center [821, 369] width 19 height 19
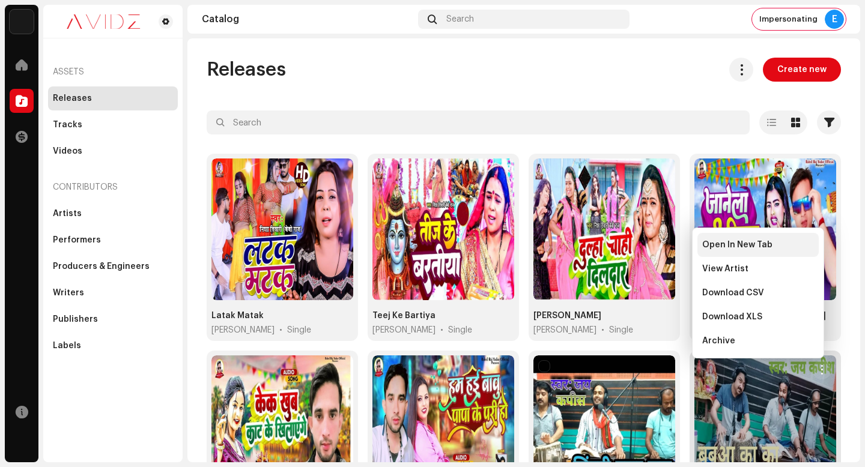
click at [802, 235] on div "Open In New Tab" at bounding box center [758, 245] width 121 height 24
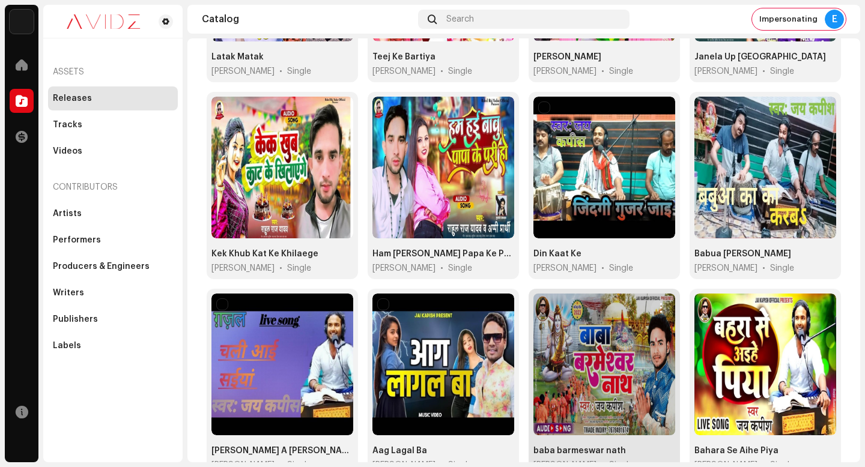
scroll to position [267, 0]
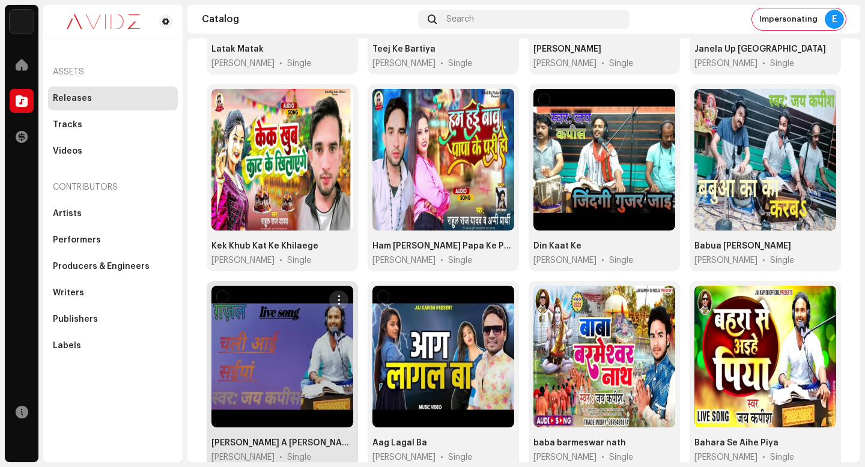
click at [340, 297] on span "button" at bounding box center [339, 301] width 9 height 10
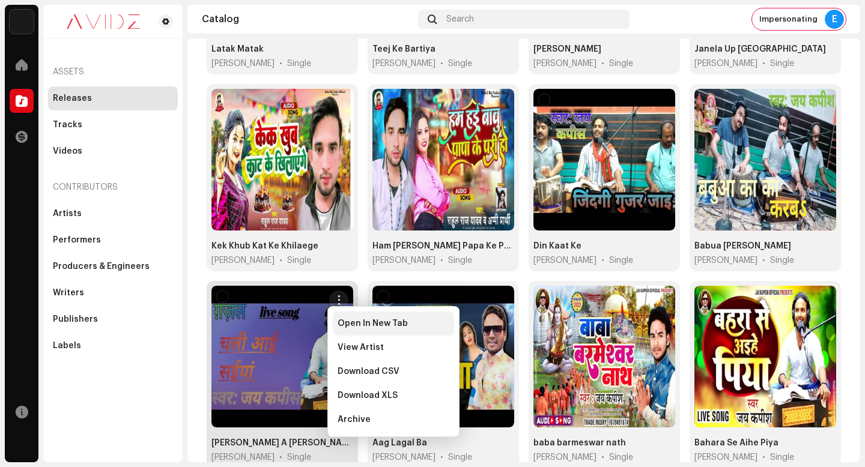
click at [376, 325] on span "Open In New Tab" at bounding box center [373, 324] width 70 height 10
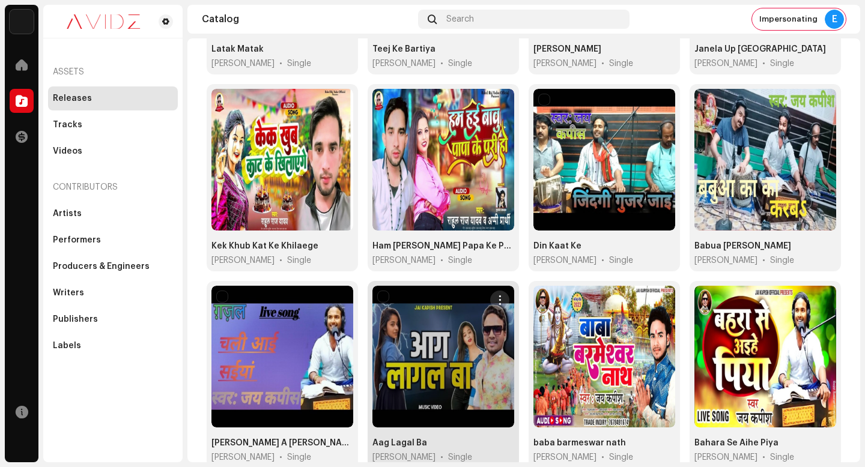
click at [499, 297] on span "button" at bounding box center [500, 301] width 9 height 10
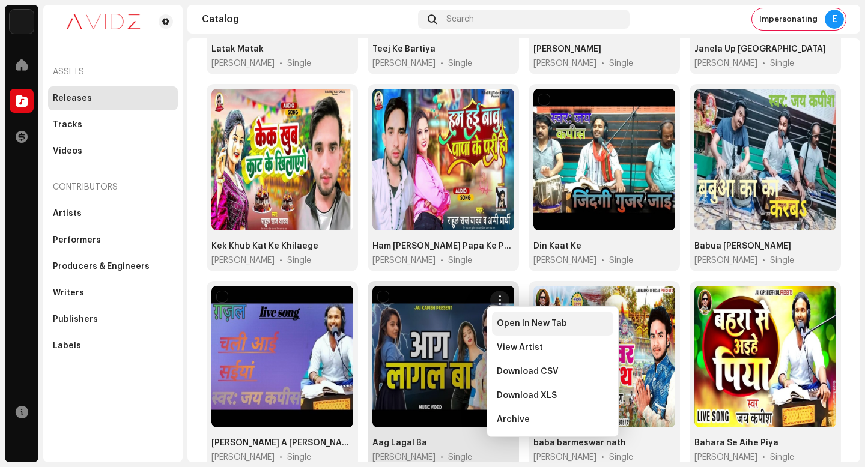
click at [516, 316] on div "Open In New Tab" at bounding box center [552, 324] width 121 height 24
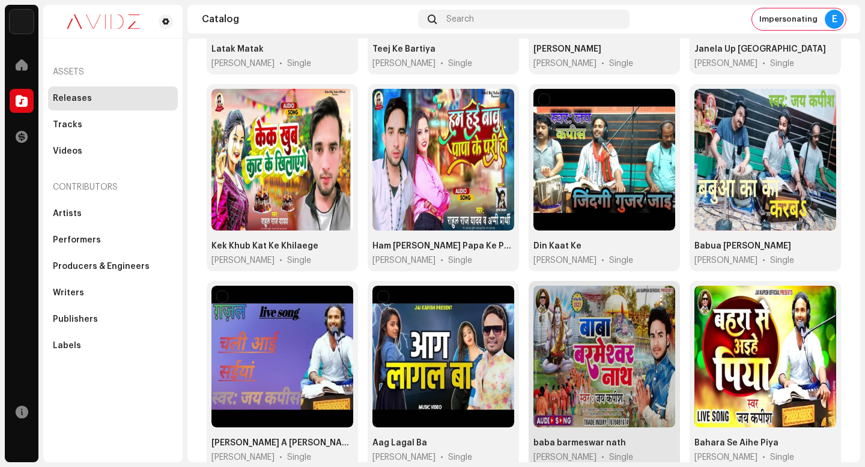
click at [657, 298] on span "button" at bounding box center [661, 301] width 9 height 10
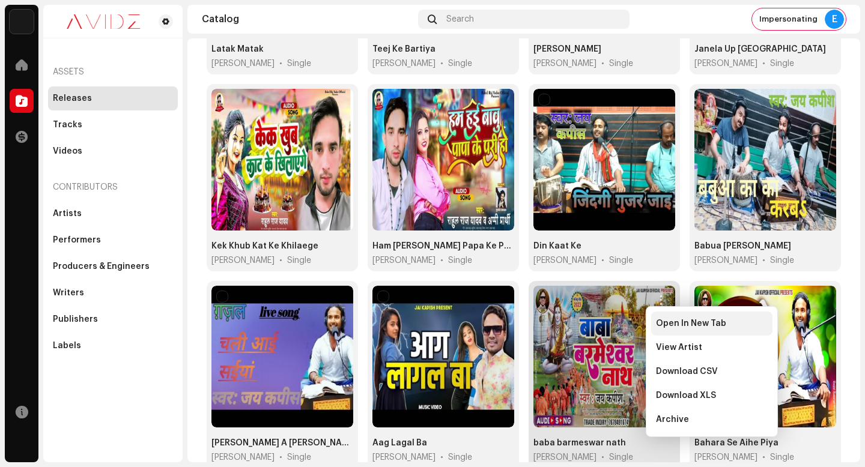
click at [658, 319] on span "Open In New Tab" at bounding box center [691, 324] width 70 height 10
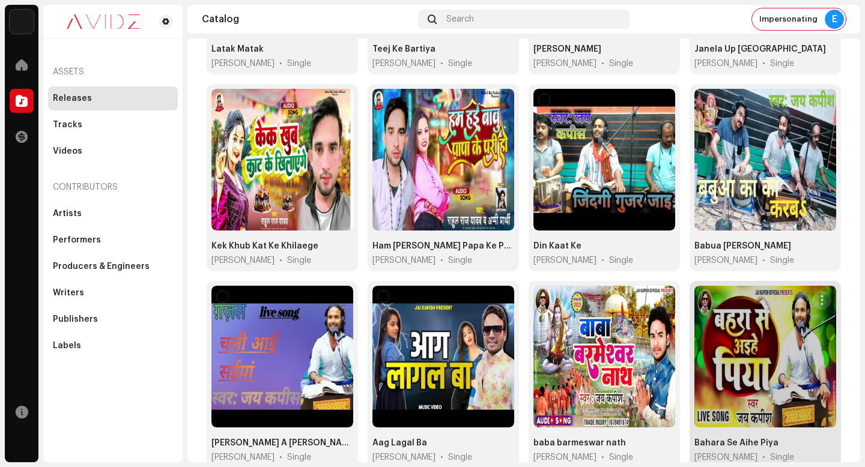
click at [818, 296] on span "button" at bounding box center [822, 301] width 9 height 10
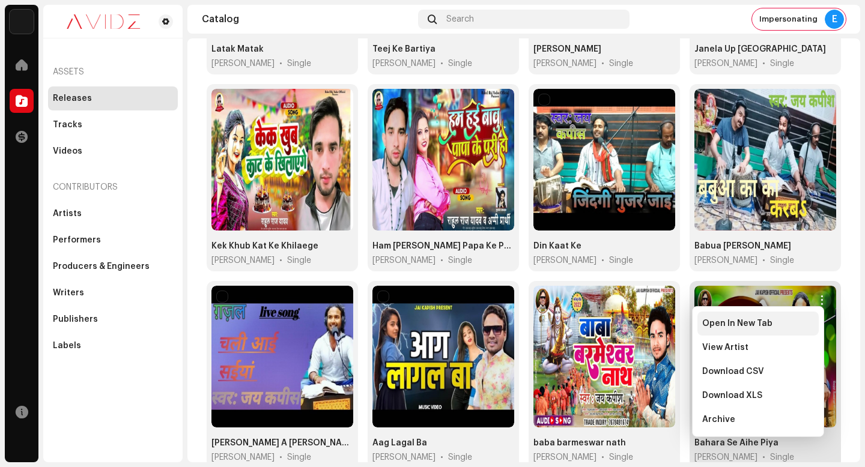
click at [814, 319] on div "Open In New Tab" at bounding box center [758, 324] width 112 height 10
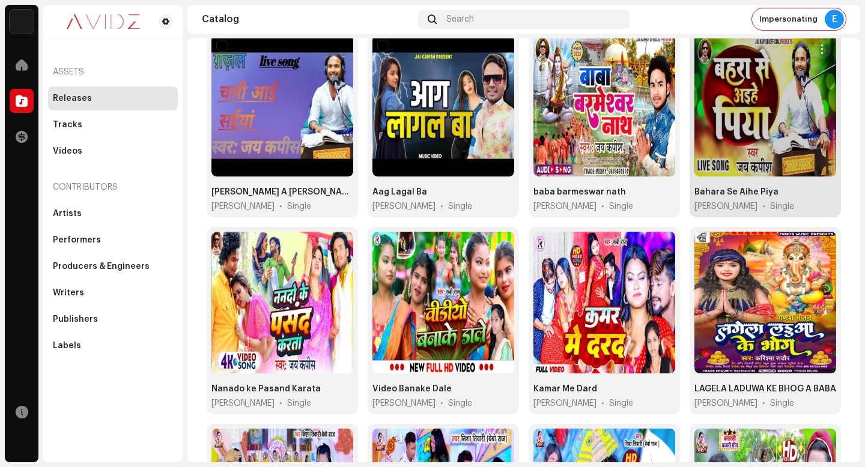
scroll to position [525, 0]
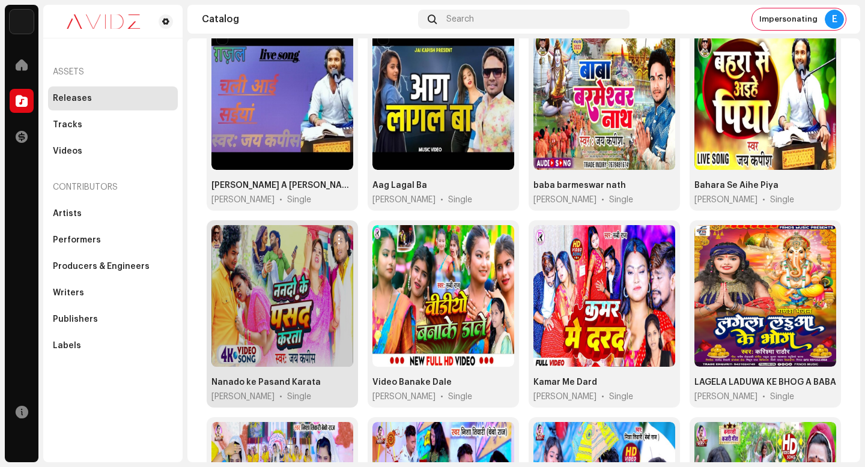
click at [341, 235] on span "button" at bounding box center [339, 240] width 9 height 10
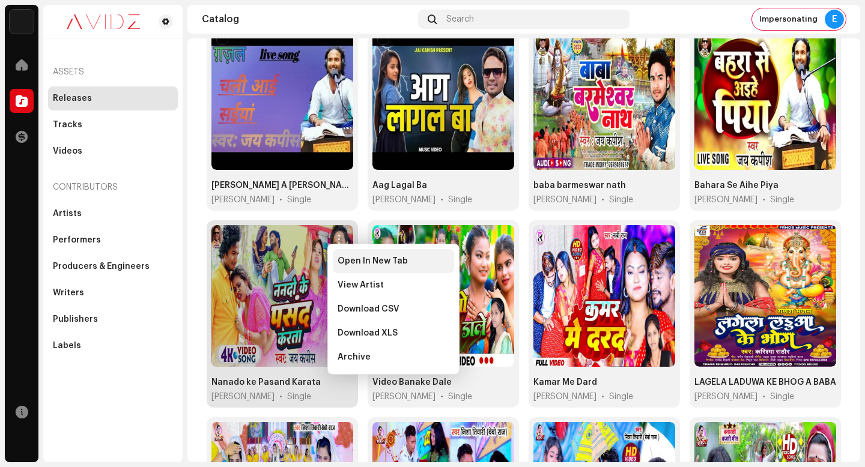
click at [341, 257] on span "Open In New Tab" at bounding box center [373, 262] width 70 height 10
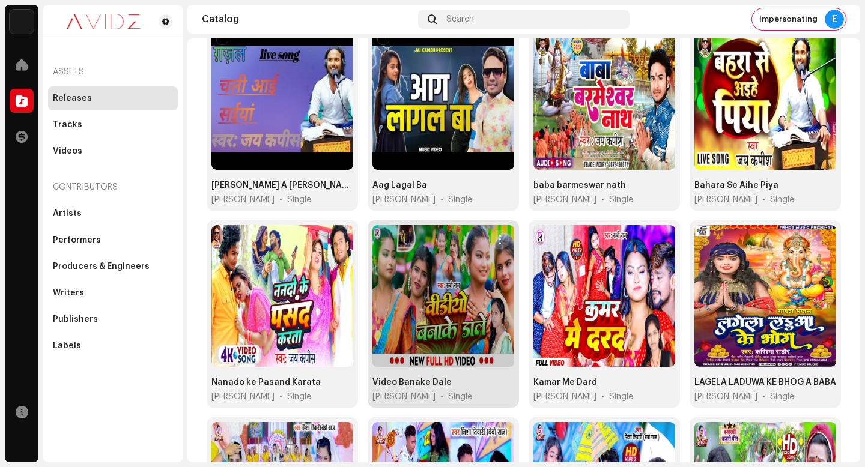
click at [496, 236] on span "button" at bounding box center [500, 240] width 9 height 10
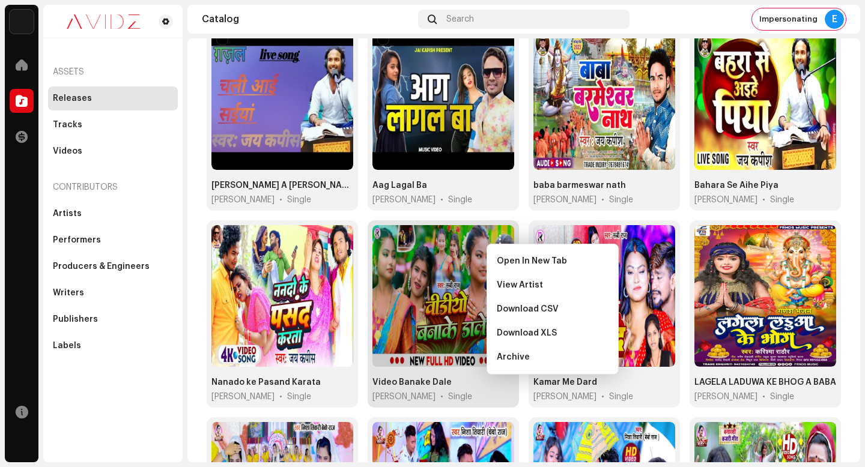
click at [499, 252] on div "Open In New Tab" at bounding box center [552, 261] width 121 height 24
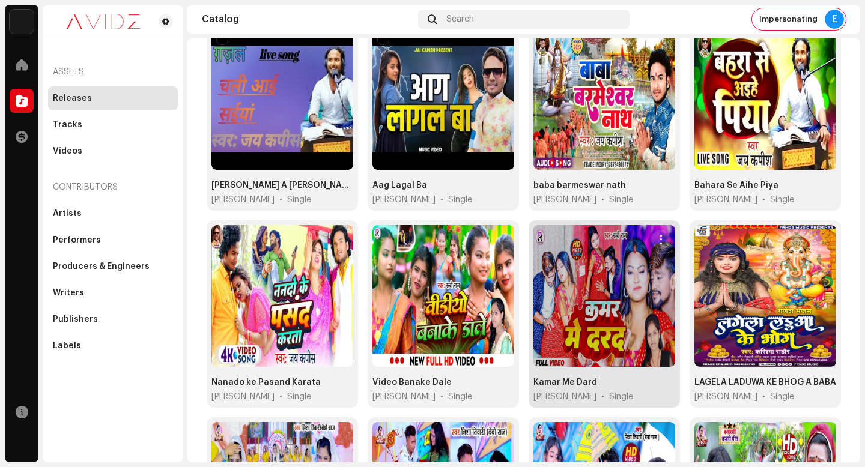
click at [658, 235] on span "button" at bounding box center [661, 240] width 9 height 10
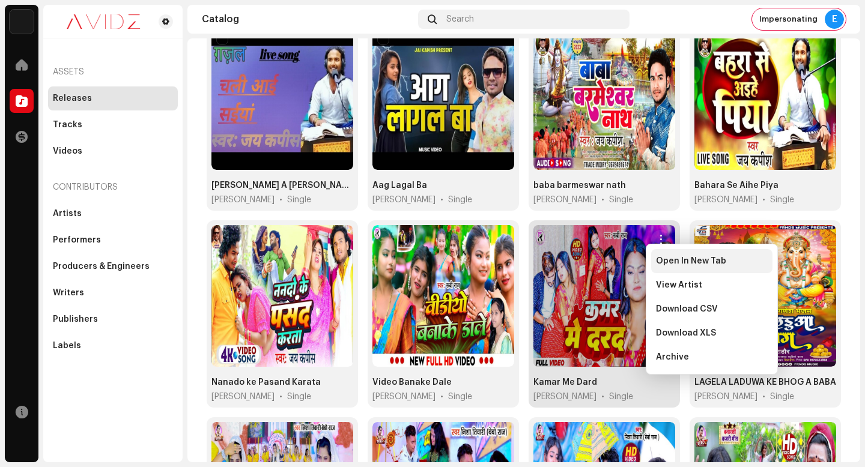
click at [662, 258] on span "Open In New Tab" at bounding box center [691, 262] width 70 height 10
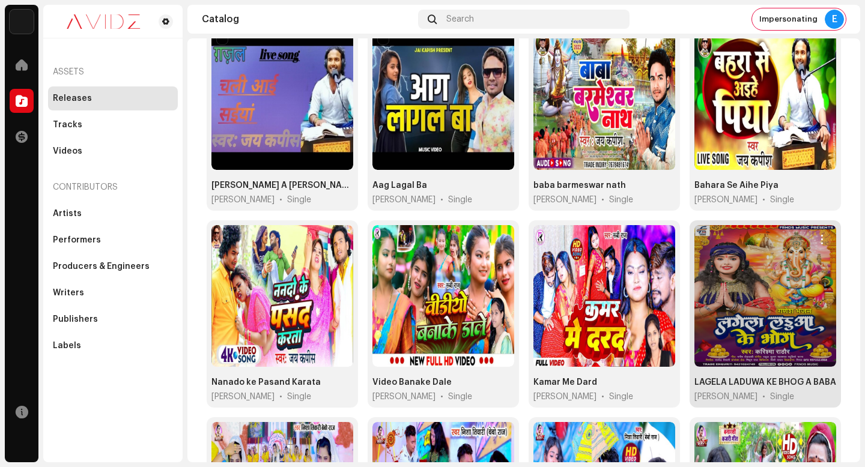
click at [818, 235] on span "button" at bounding box center [822, 240] width 9 height 10
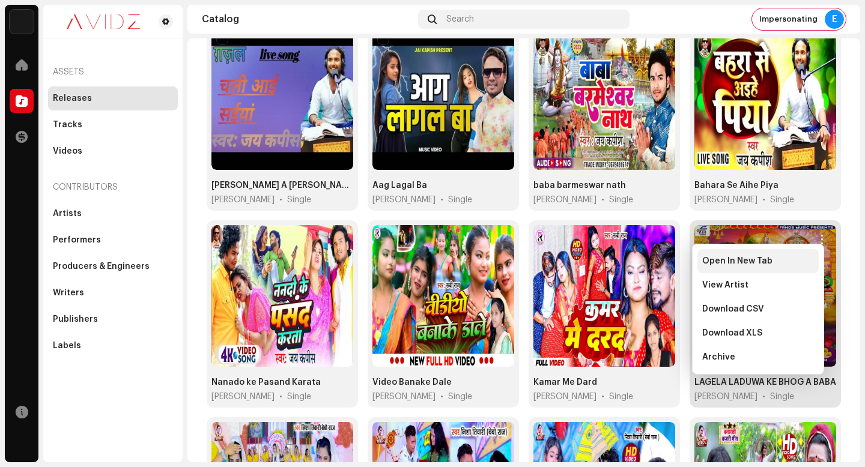
click at [806, 260] on div "Open In New Tab" at bounding box center [758, 262] width 112 height 10
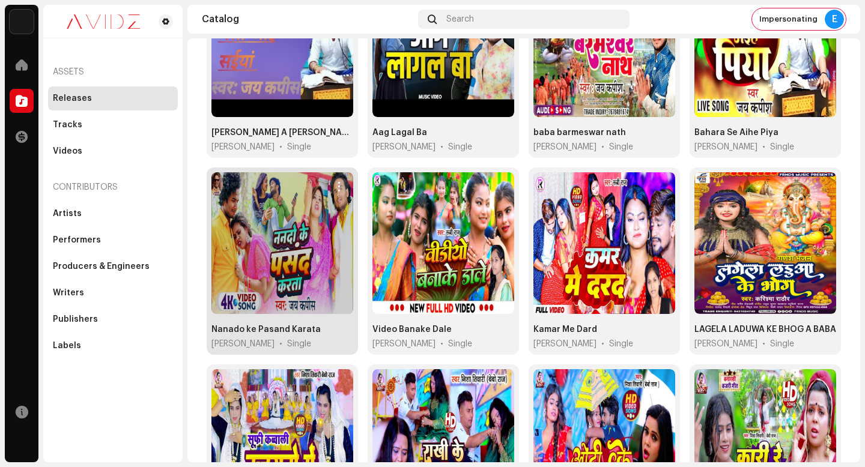
scroll to position [623, 0]
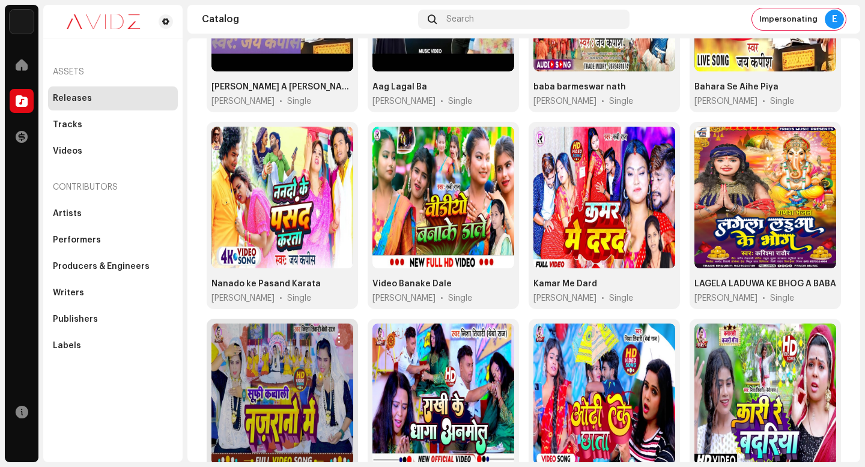
click at [339, 333] on span "button" at bounding box center [339, 338] width 9 height 10
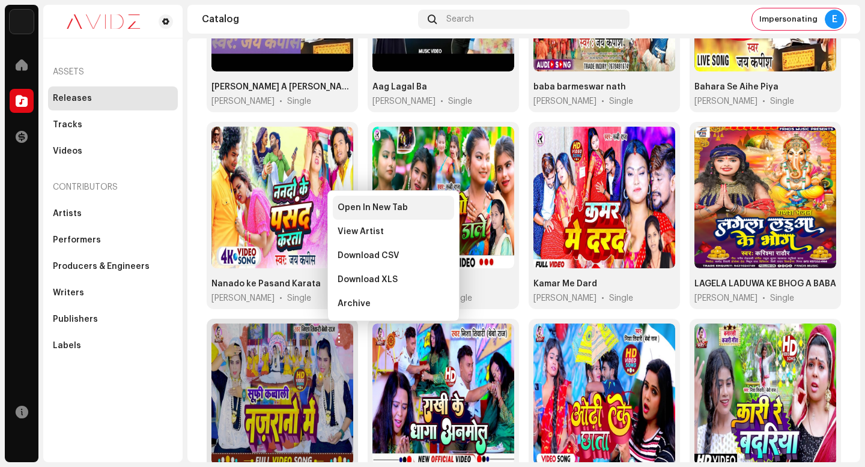
click at [369, 212] on span "Open In New Tab" at bounding box center [373, 208] width 70 height 10
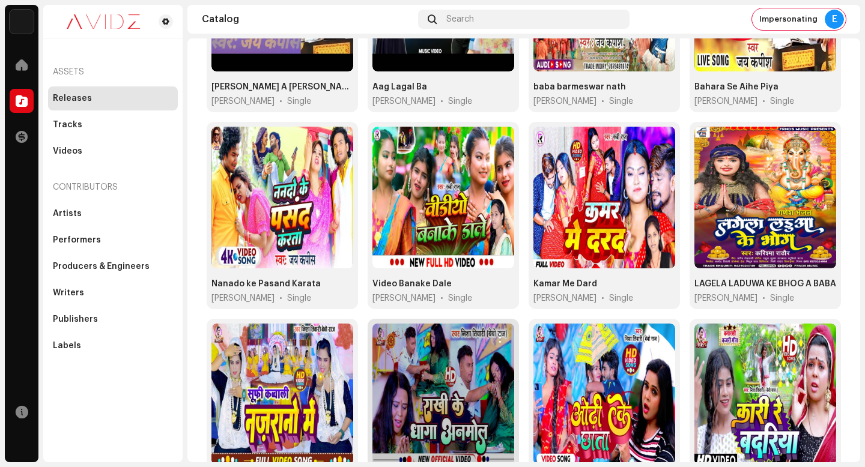
click at [497, 329] on button "button" at bounding box center [499, 338] width 19 height 19
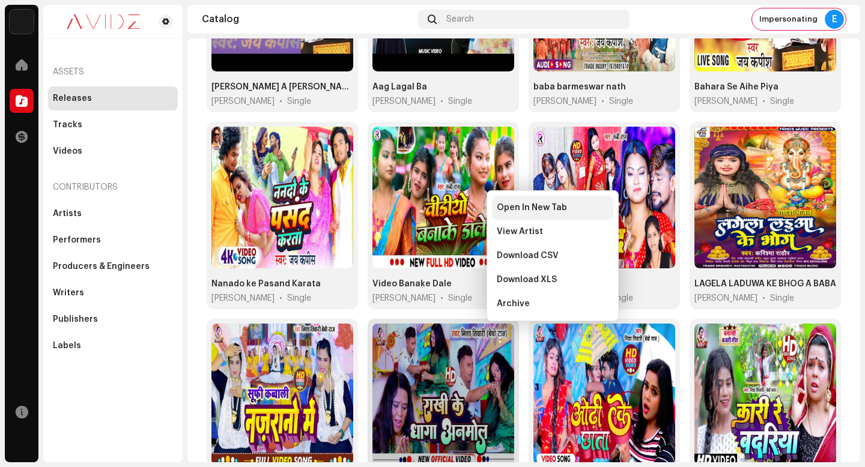
click at [522, 214] on div "Open In New Tab" at bounding box center [552, 208] width 121 height 24
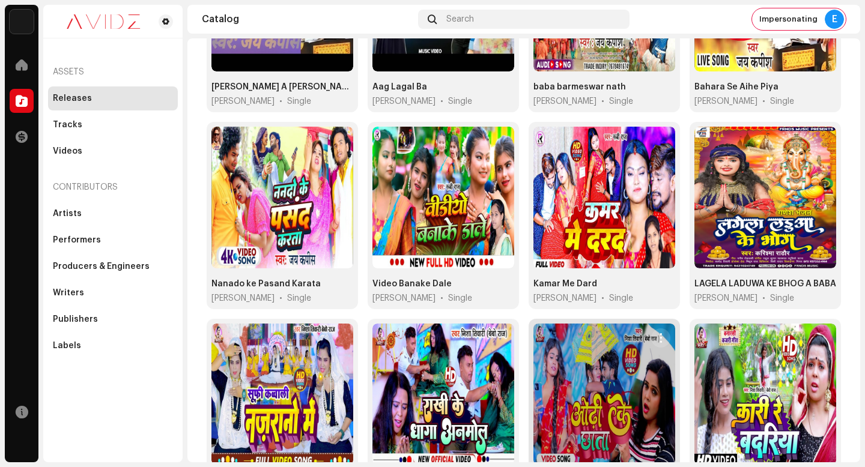
click at [658, 333] on span "button" at bounding box center [661, 338] width 9 height 10
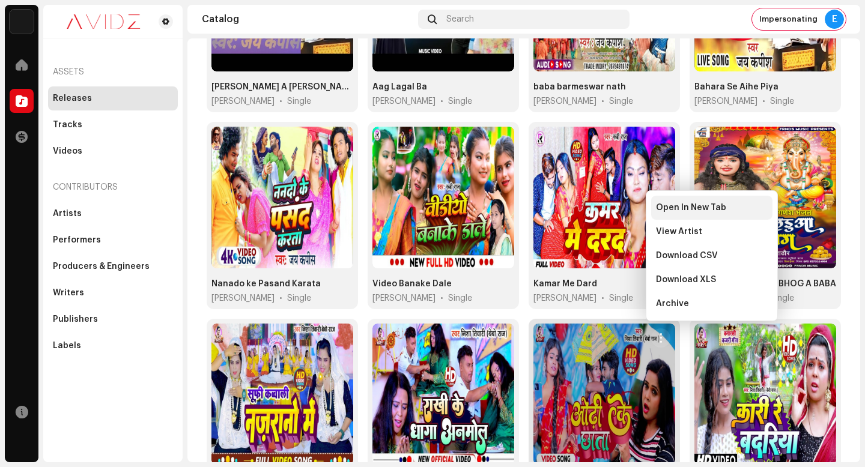
click at [698, 199] on div "Open In New Tab" at bounding box center [711, 208] width 121 height 24
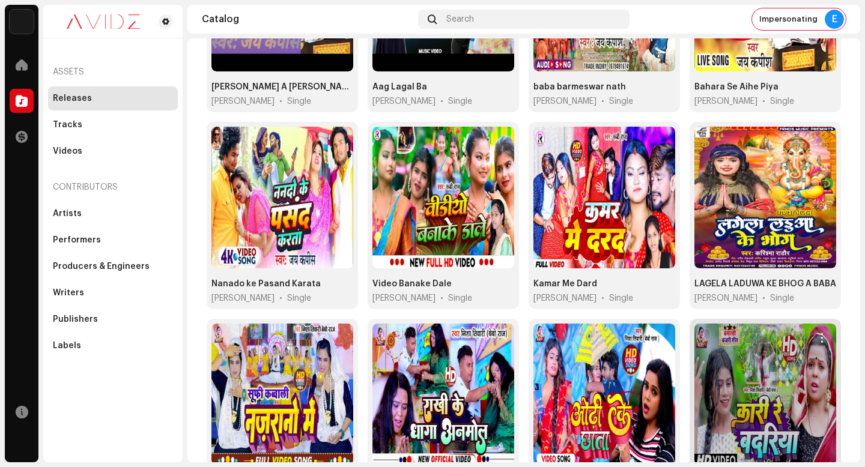
click at [818, 333] on span "button" at bounding box center [822, 338] width 9 height 10
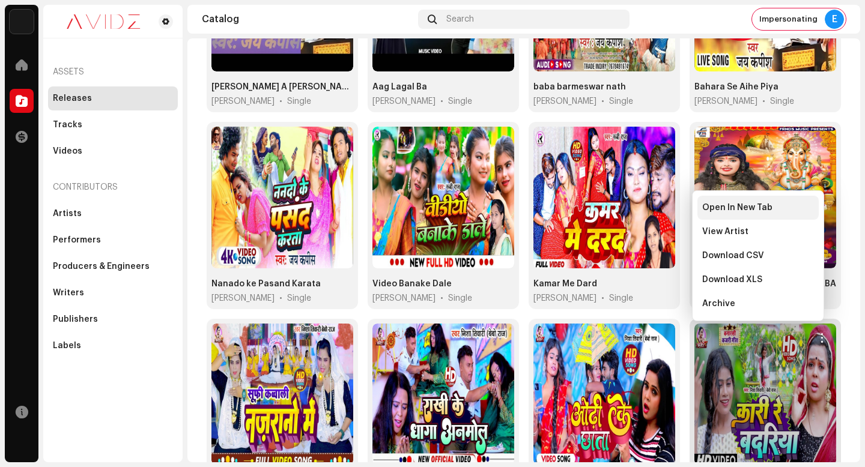
click at [786, 202] on div "Open In New Tab" at bounding box center [758, 208] width 121 height 24
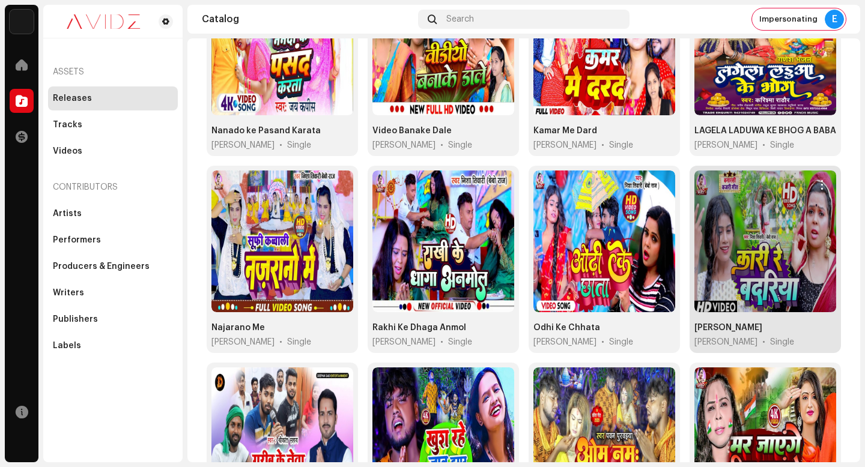
scroll to position [892, 0]
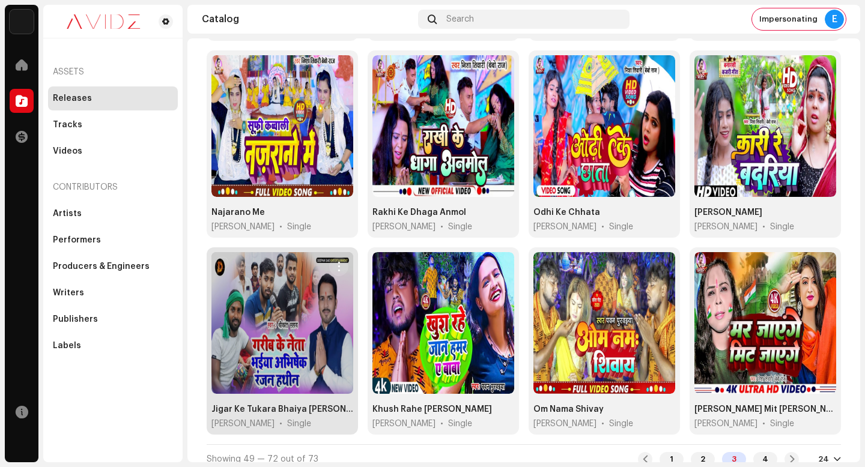
click at [338, 262] on span "button" at bounding box center [339, 267] width 9 height 10
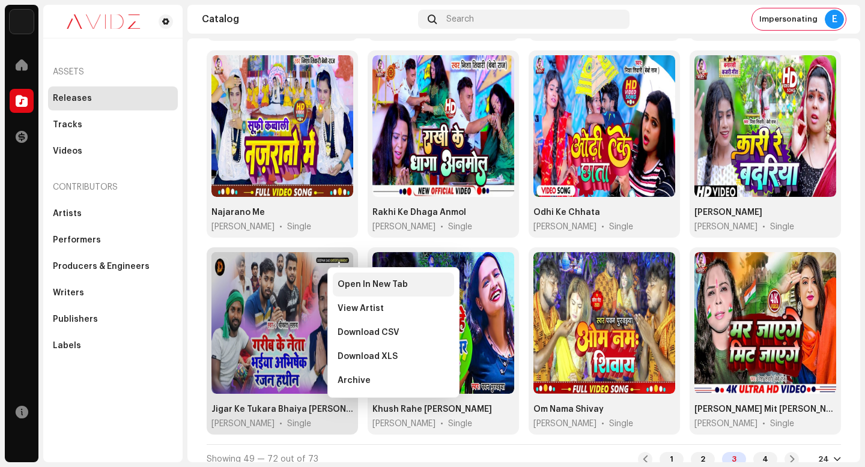
click at [406, 287] on div "Open In New Tab" at bounding box center [394, 285] width 112 height 10
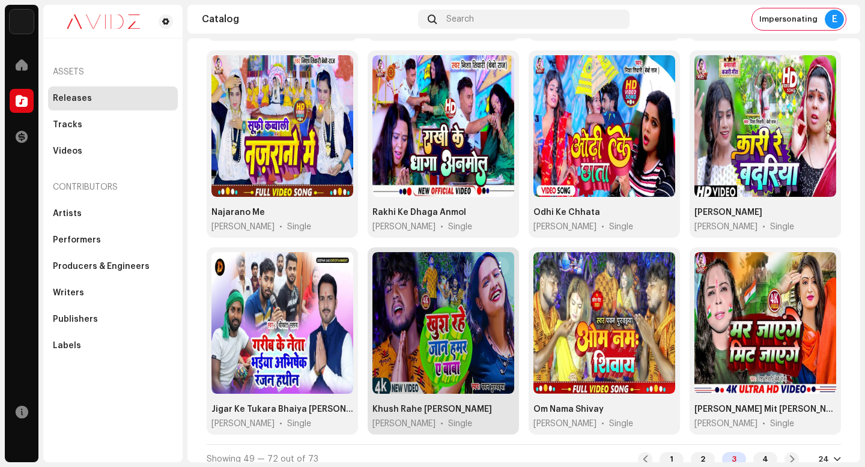
click at [499, 262] on span "button" at bounding box center [500, 267] width 9 height 10
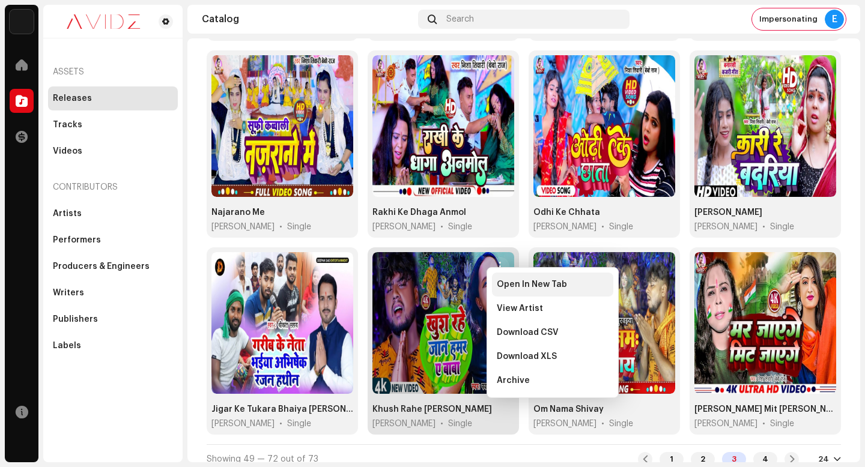
click at [524, 290] on div "Open In New Tab" at bounding box center [552, 285] width 121 height 24
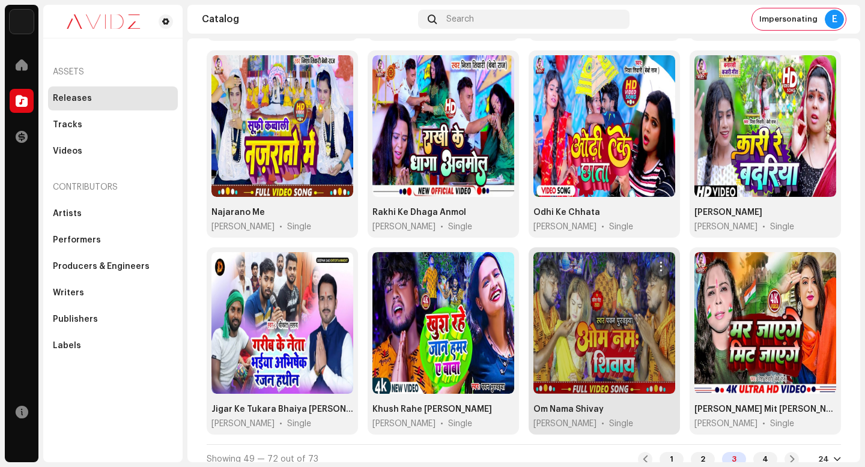
click at [652, 263] on button "button" at bounding box center [660, 266] width 19 height 19
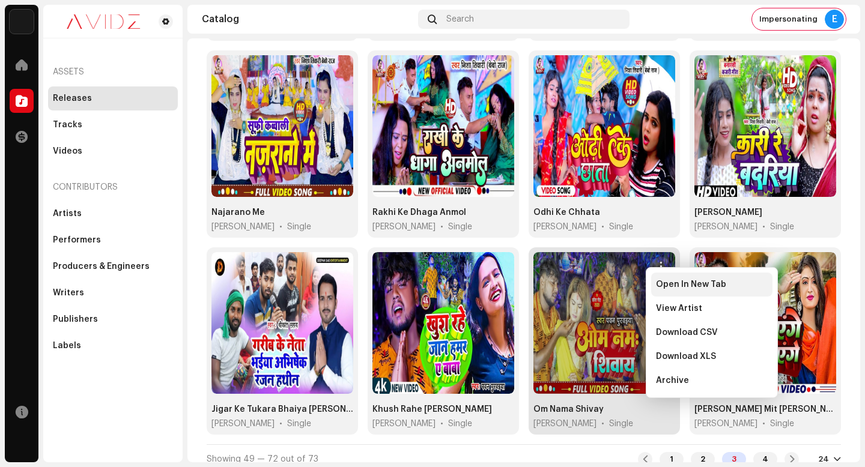
click at [658, 280] on span "Open In New Tab" at bounding box center [691, 285] width 70 height 10
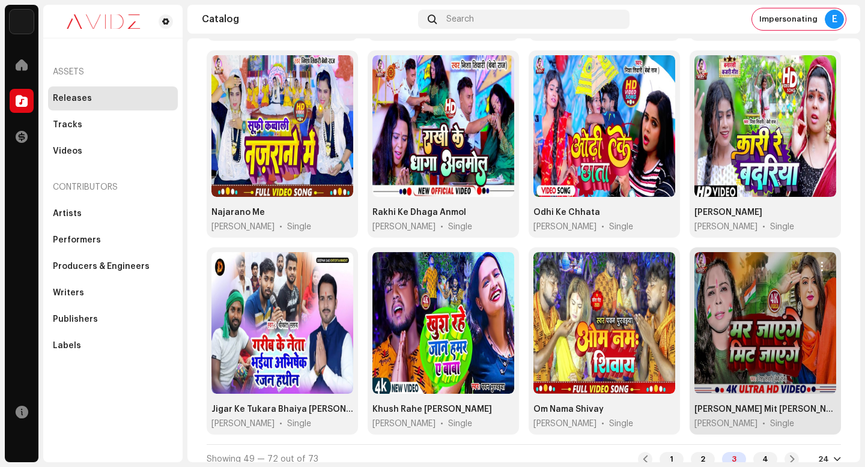
click at [819, 257] on button "button" at bounding box center [821, 266] width 19 height 19
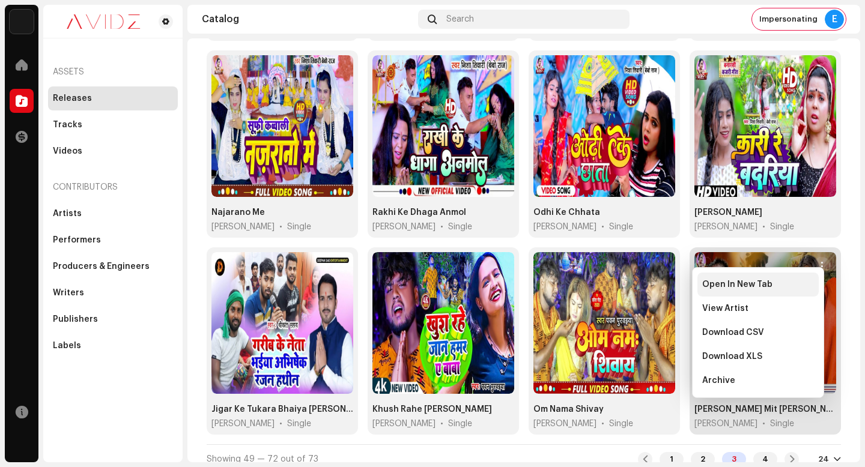
click at [798, 282] on div "Open In New Tab" at bounding box center [758, 285] width 112 height 10
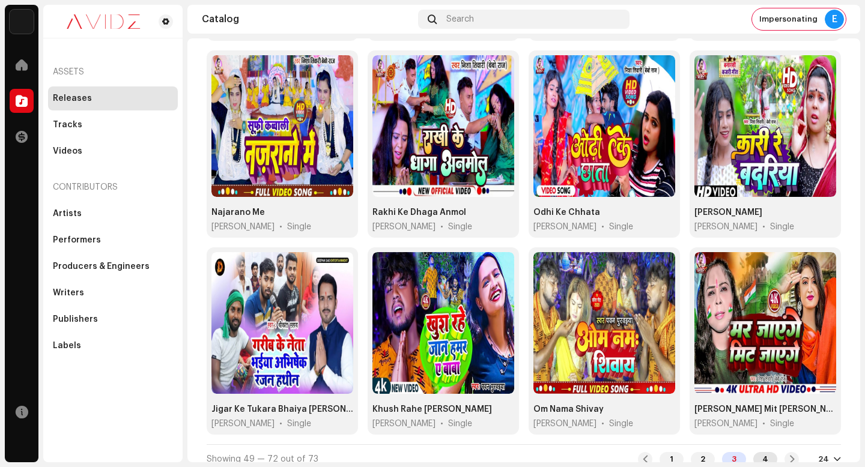
click at [766, 452] on div "4" at bounding box center [765, 459] width 24 height 14
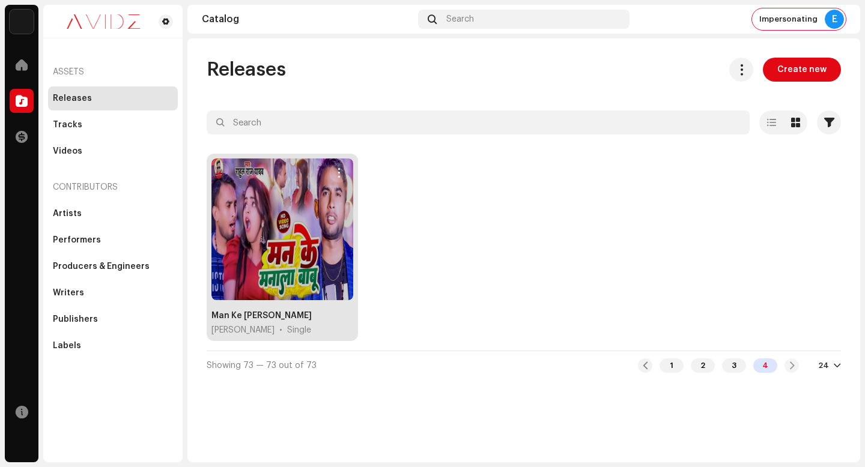
click at [341, 174] on span "button" at bounding box center [339, 173] width 9 height 10
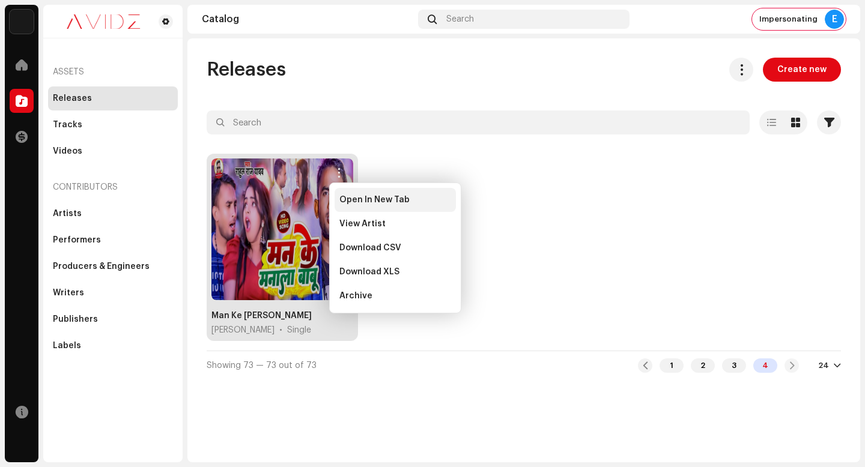
click at [381, 201] on span "Open In New Tab" at bounding box center [374, 200] width 70 height 10
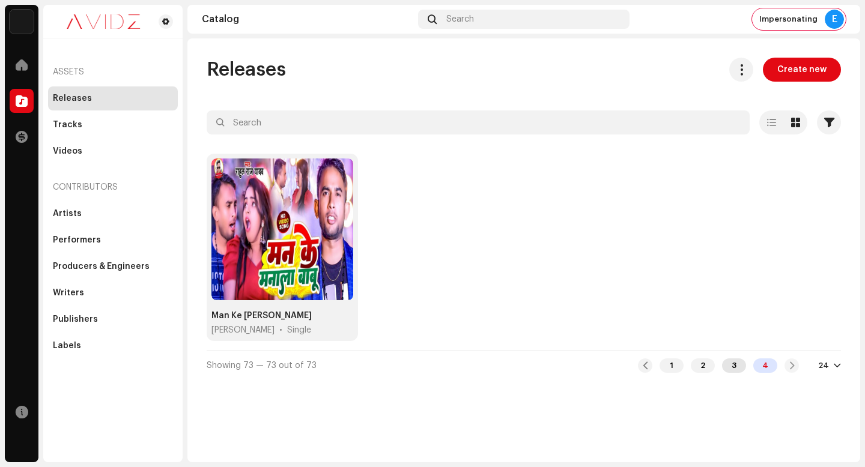
click at [740, 365] on div "3" at bounding box center [734, 366] width 24 height 14
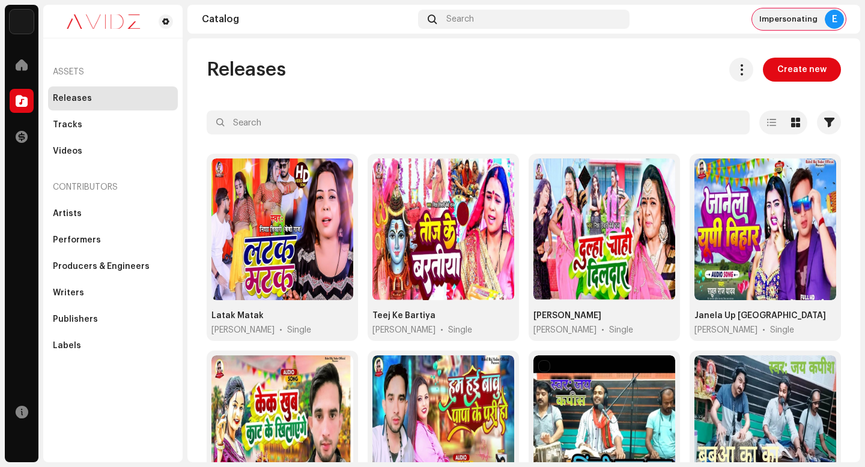
click at [792, 18] on span "Impersonating" at bounding box center [788, 19] width 58 height 10
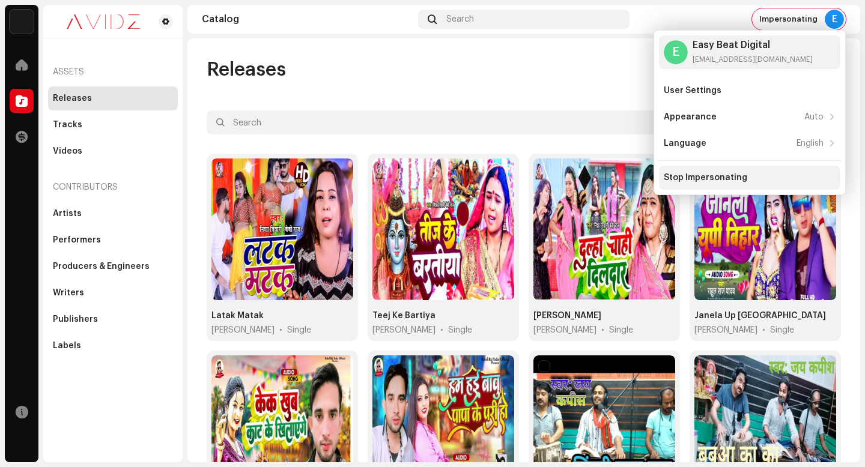
click at [729, 178] on div "Stop Impersonating" at bounding box center [706, 178] width 84 height 10
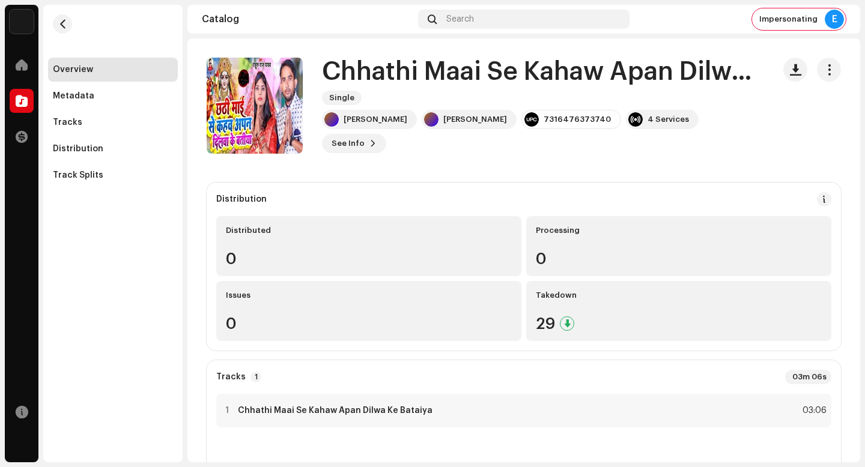
click at [349, 86] on h1 "Chhathi Maai Se Kahaw Apan Dilwa Ke Bataiya" at bounding box center [543, 72] width 442 height 28
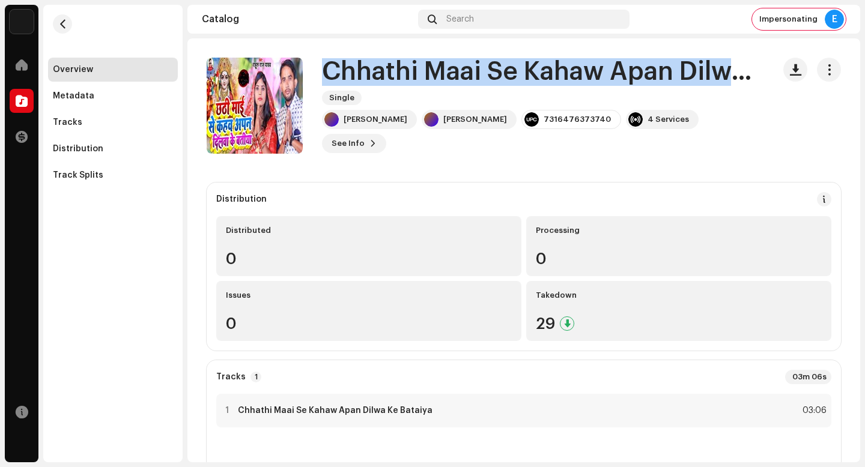
click at [349, 86] on h1 "Chhathi Maai Se Kahaw Apan Dilwa Ke Bataiya" at bounding box center [543, 72] width 442 height 28
copy div "Chhathi Maai Se Kahaw Apan Dilwa Ke Bataiya Single"
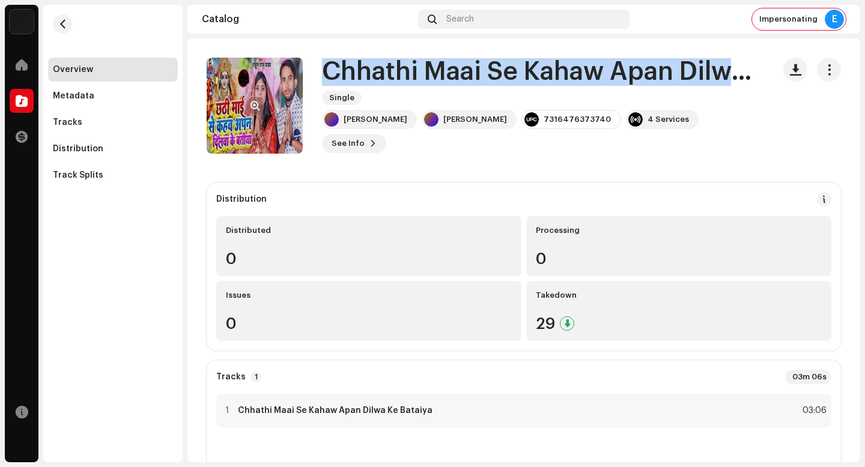
click at [255, 110] on span "button" at bounding box center [255, 106] width 9 height 10
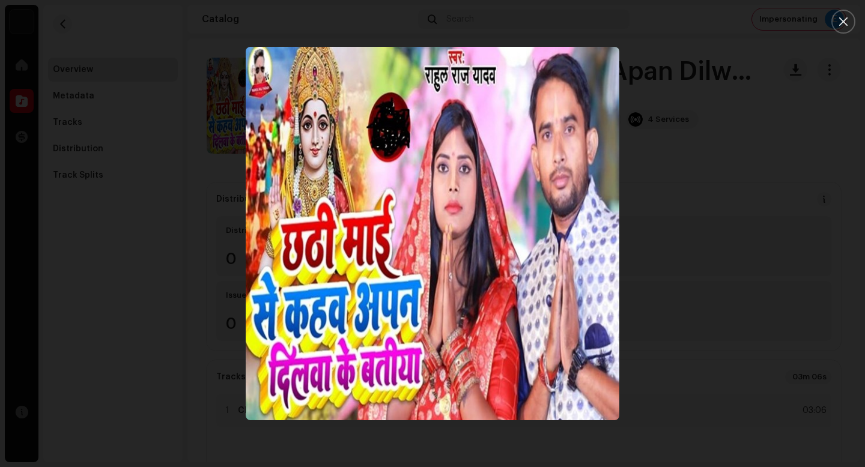
click at [84, 87] on div at bounding box center [432, 233] width 865 height 467
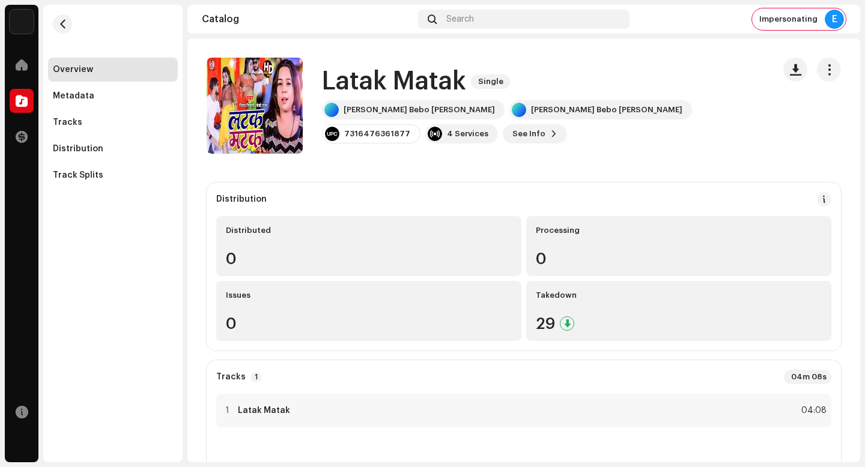
click at [425, 84] on h1 "Latak Matak" at bounding box center [394, 82] width 144 height 28
copy div "Latak Matak Single"
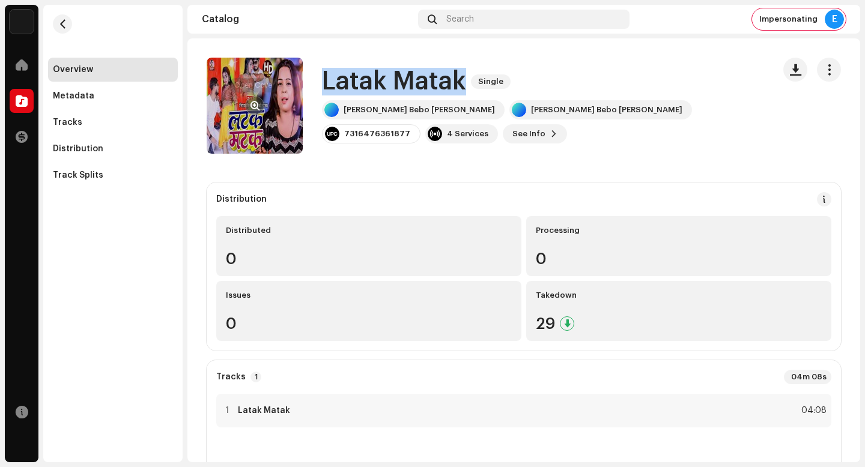
click at [252, 103] on span "button" at bounding box center [255, 106] width 9 height 10
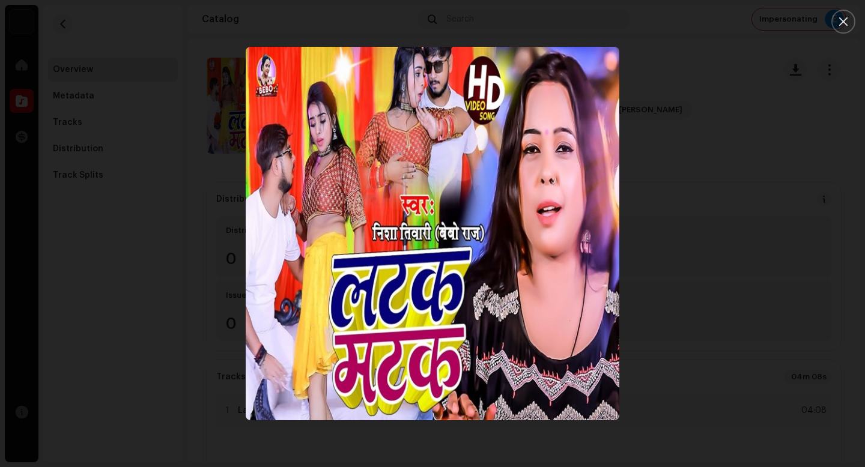
click at [663, 214] on div at bounding box center [432, 233] width 865 height 467
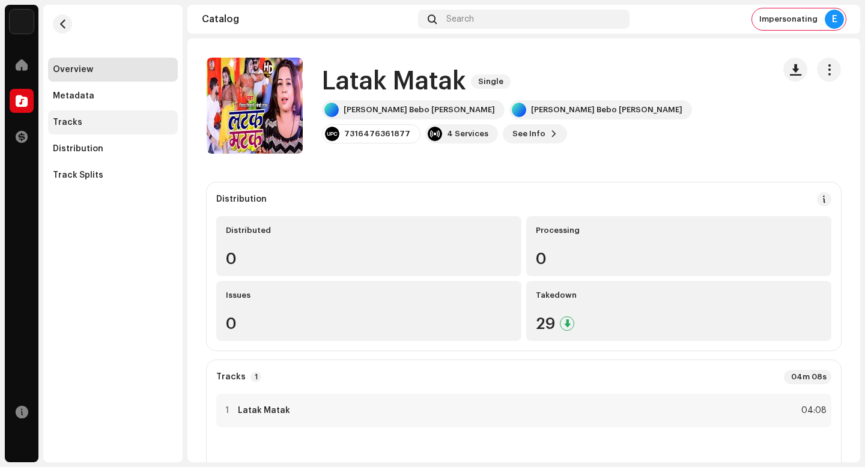
click at [130, 123] on div "Tracks" at bounding box center [113, 123] width 120 height 10
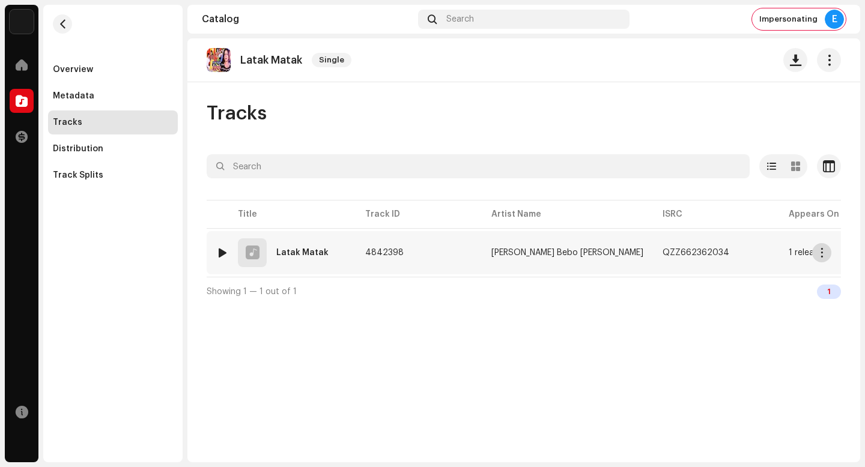
click at [824, 248] on span "button" at bounding box center [822, 253] width 9 height 10
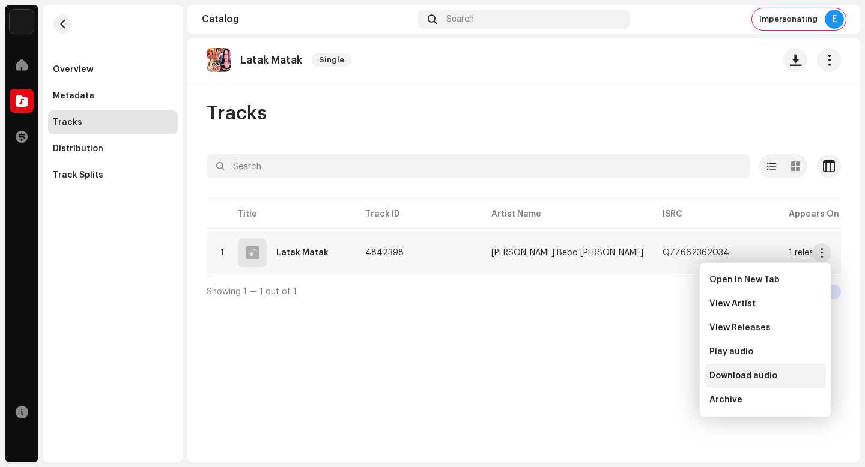
click at [796, 368] on div "Download audio" at bounding box center [765, 376] width 121 height 24
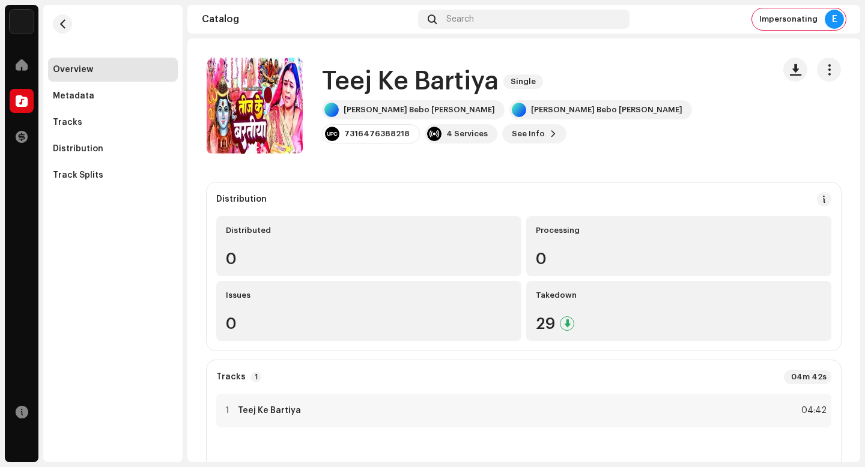
click at [392, 85] on h1 "Teej Ke Bartiya" at bounding box center [410, 82] width 177 height 28
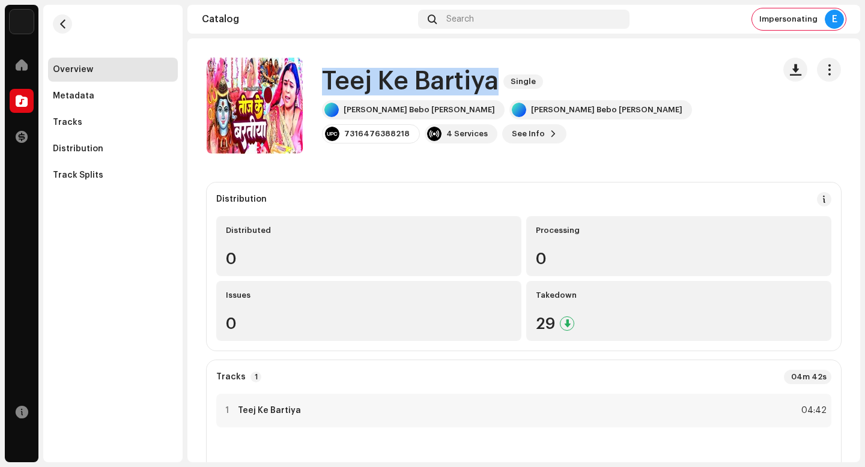
click at [392, 85] on h1 "Teej Ke Bartiya" at bounding box center [410, 82] width 177 height 28
copy div "Teej Ke Bartiya Single"
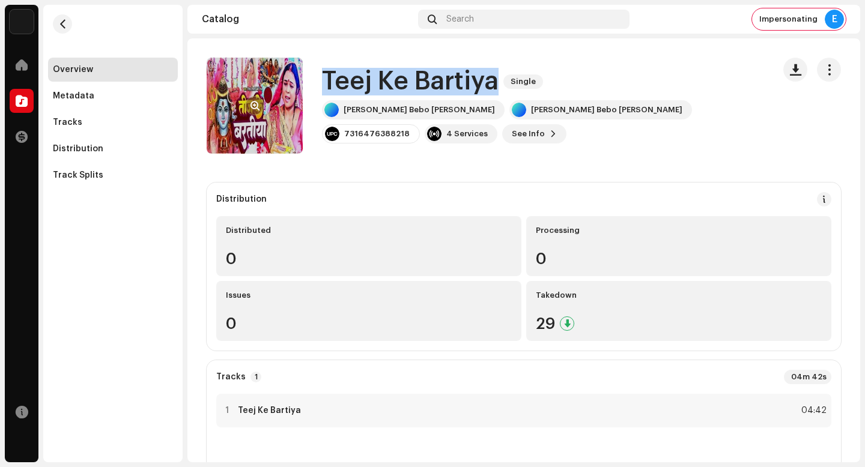
click at [254, 99] on button "button" at bounding box center [254, 105] width 19 height 19
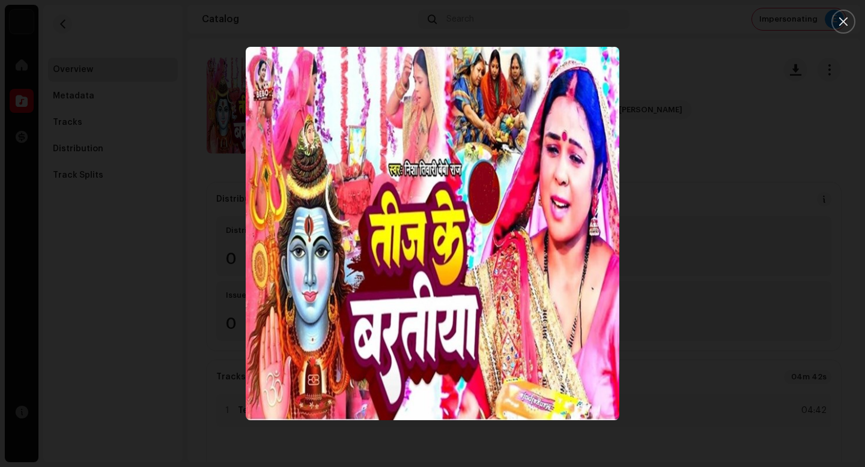
click at [750, 108] on div at bounding box center [432, 233] width 865 height 467
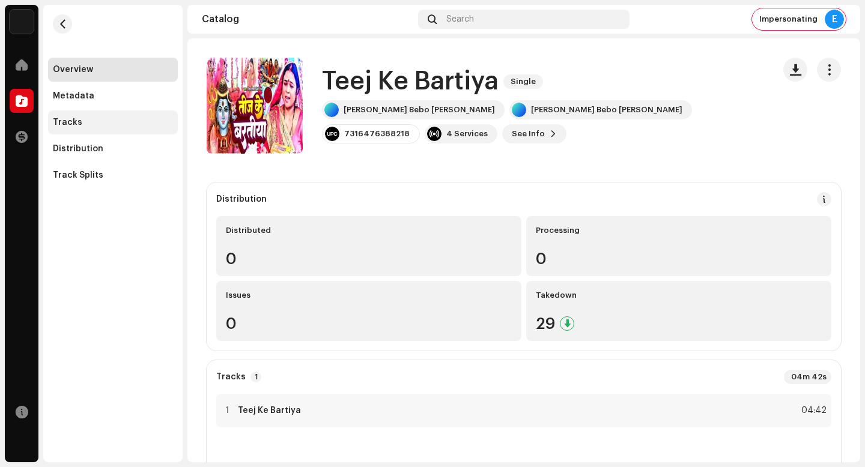
click at [127, 114] on div "Tracks" at bounding box center [113, 123] width 130 height 24
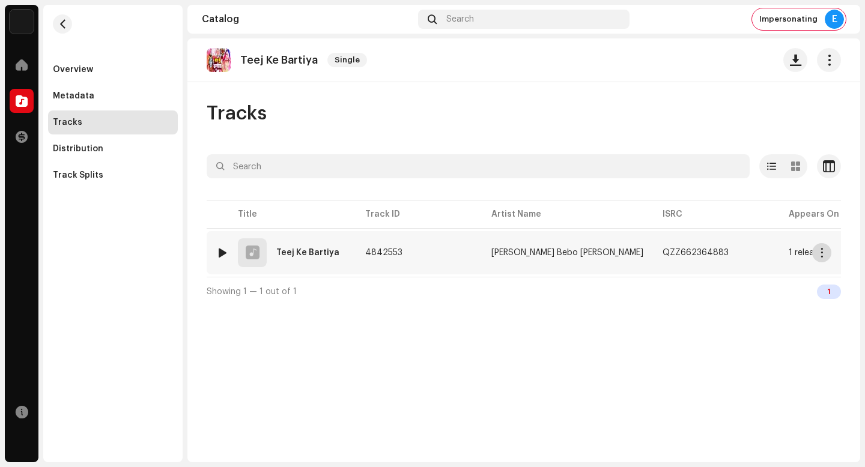
click at [815, 254] on button "button" at bounding box center [821, 252] width 19 height 19
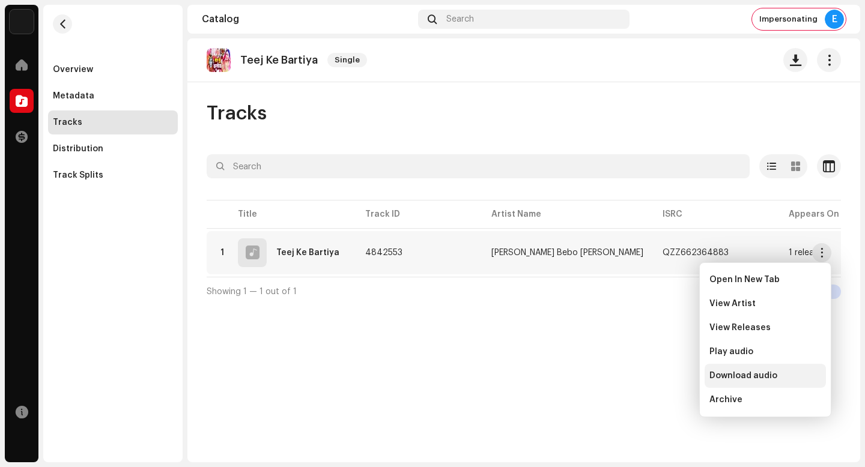
click at [795, 371] on div "Download audio" at bounding box center [766, 376] width 112 height 10
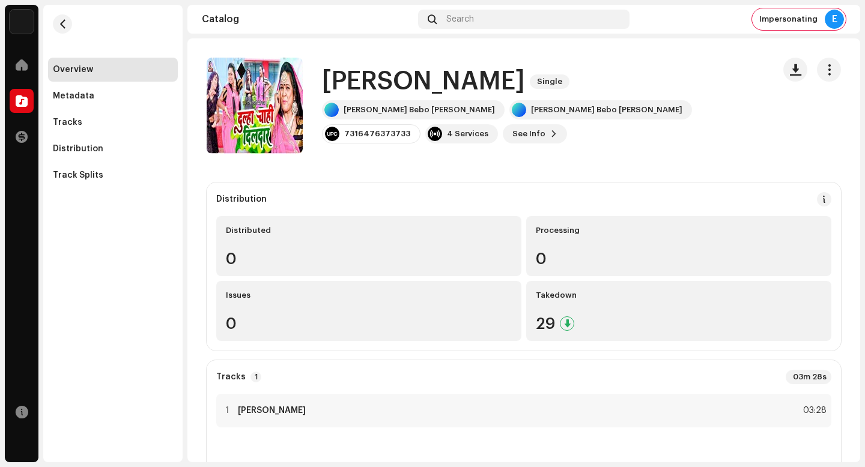
click at [448, 73] on h1 "[PERSON_NAME]" at bounding box center [423, 82] width 203 height 28
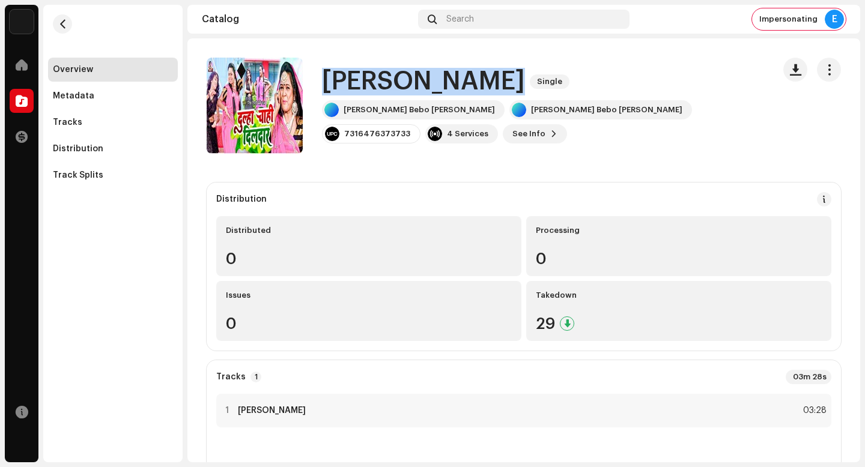
click at [448, 73] on h1 "[PERSON_NAME]" at bounding box center [423, 82] width 203 height 28
copy div "Dulha Chahi Dildar Single"
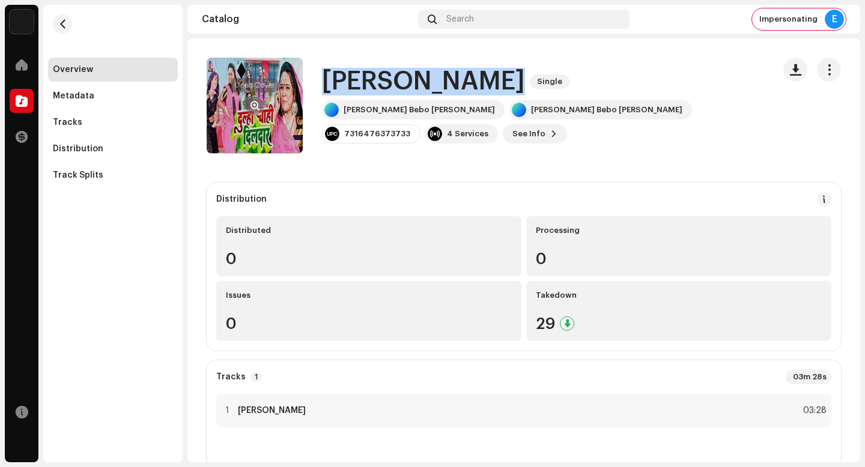
click at [256, 103] on span "button" at bounding box center [255, 106] width 9 height 10
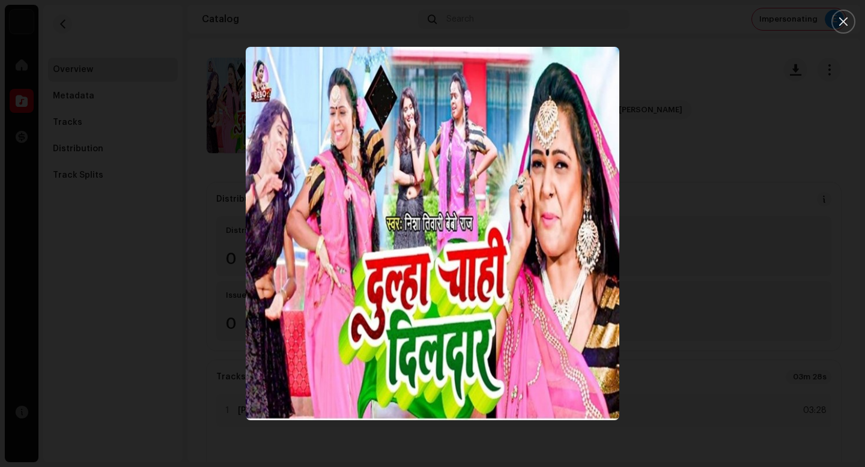
click at [96, 169] on div at bounding box center [432, 233] width 865 height 467
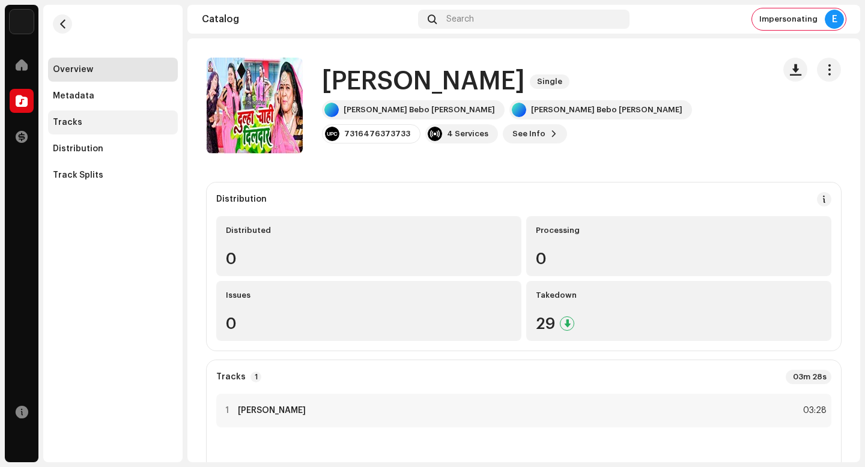
click at [99, 119] on div "Tracks" at bounding box center [113, 123] width 120 height 10
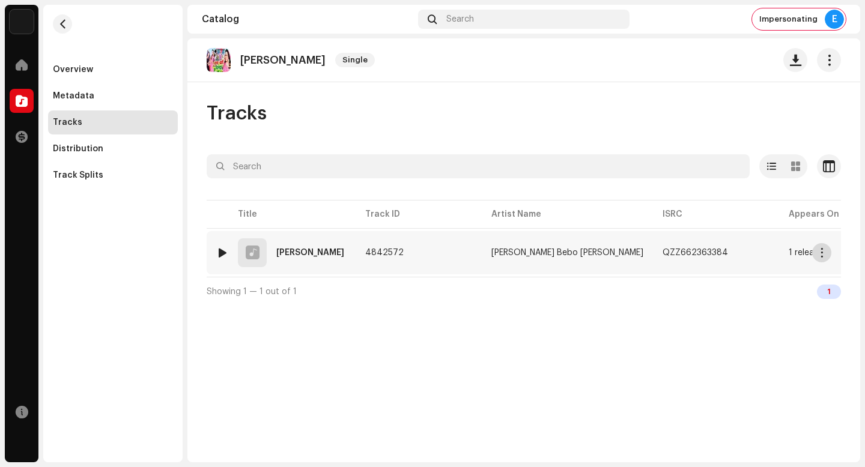
click at [826, 250] on button "button" at bounding box center [821, 252] width 19 height 19
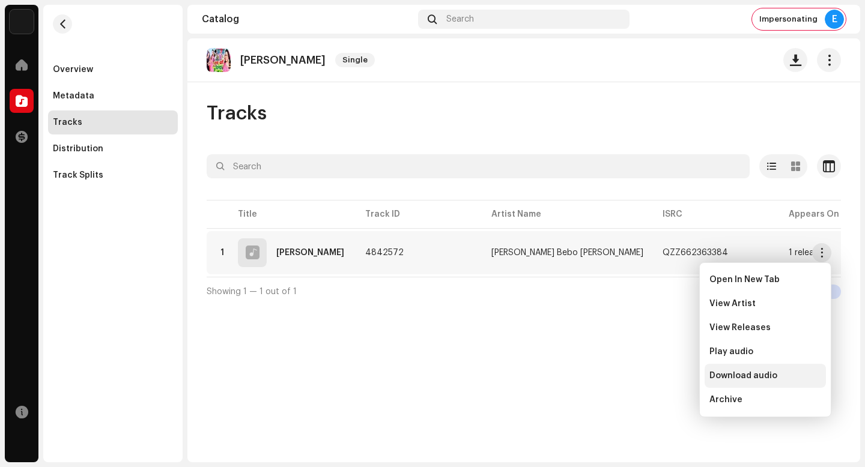
click at [797, 380] on div "Download audio" at bounding box center [766, 376] width 112 height 10
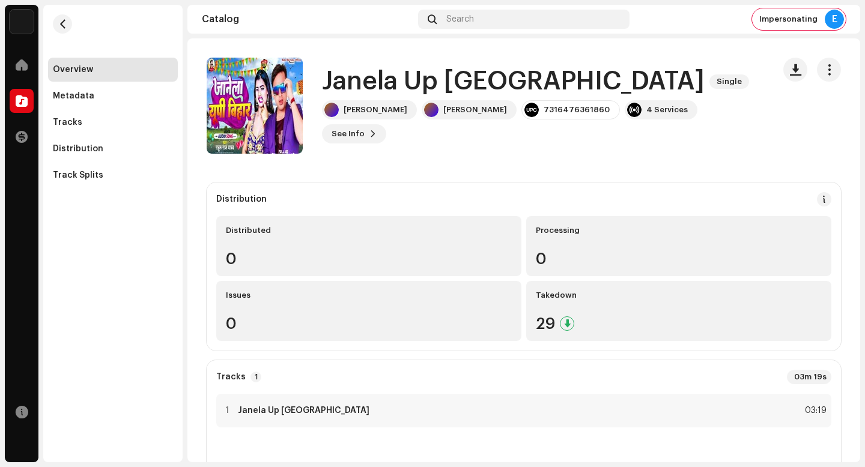
click at [410, 88] on h1 "Janela Up [GEOGRAPHIC_DATA]" at bounding box center [513, 82] width 383 height 28
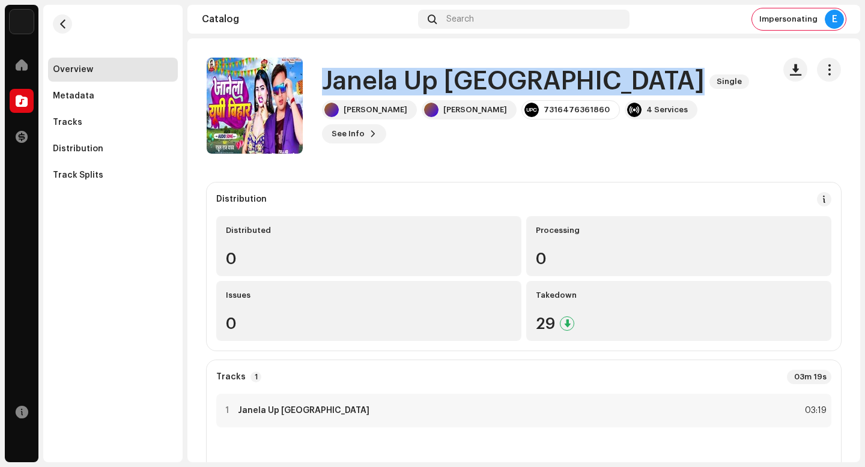
click at [410, 88] on h1 "Janela Up [GEOGRAPHIC_DATA]" at bounding box center [513, 82] width 383 height 28
copy div "Janela Up Bihar Single"
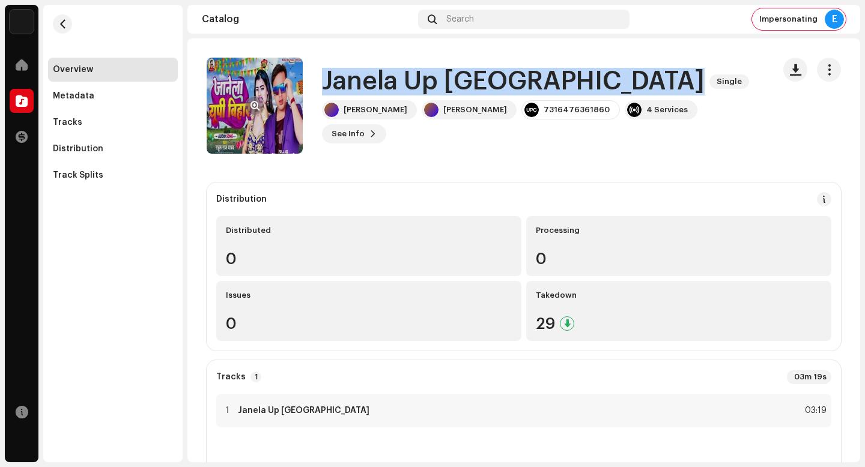
click at [256, 109] on span "button" at bounding box center [255, 106] width 9 height 10
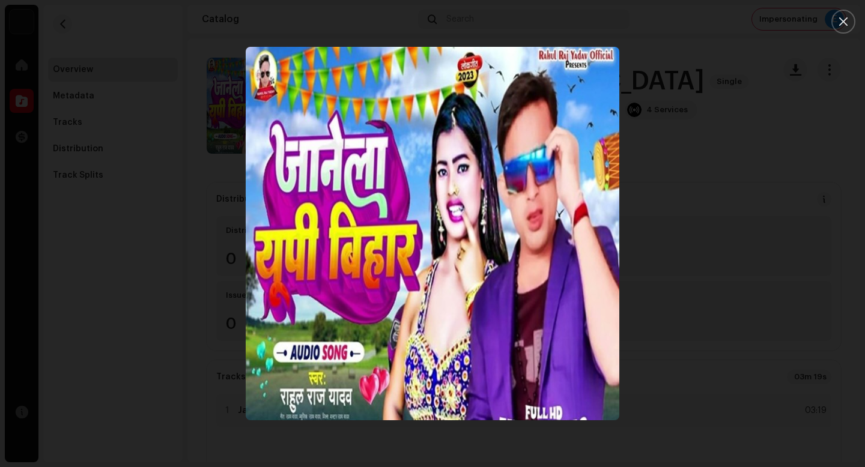
click at [782, 374] on div at bounding box center [432, 233] width 865 height 467
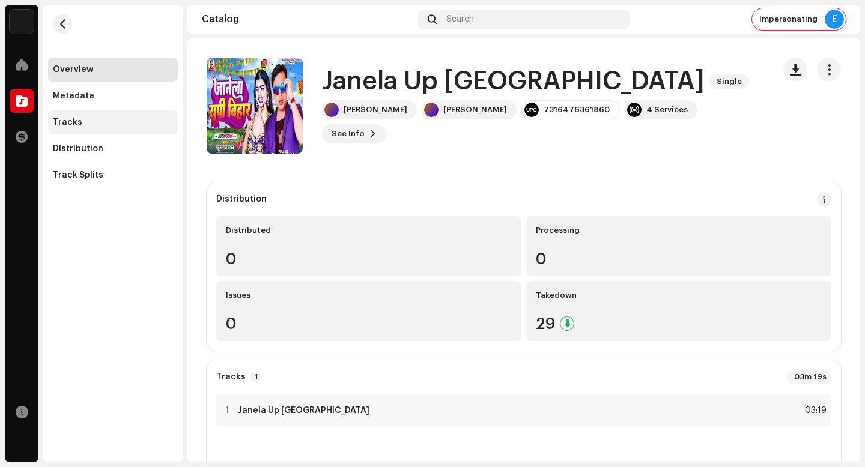
click at [117, 127] on div "Tracks" at bounding box center [113, 123] width 130 height 24
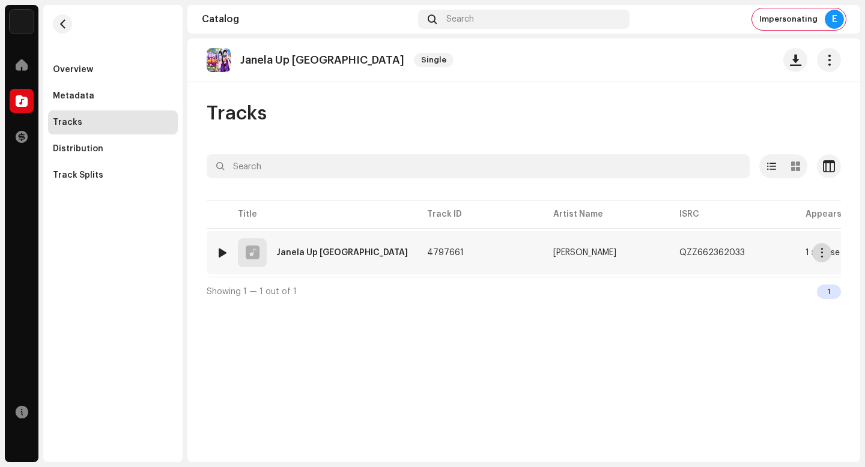
click at [820, 256] on span "button" at bounding box center [822, 253] width 9 height 10
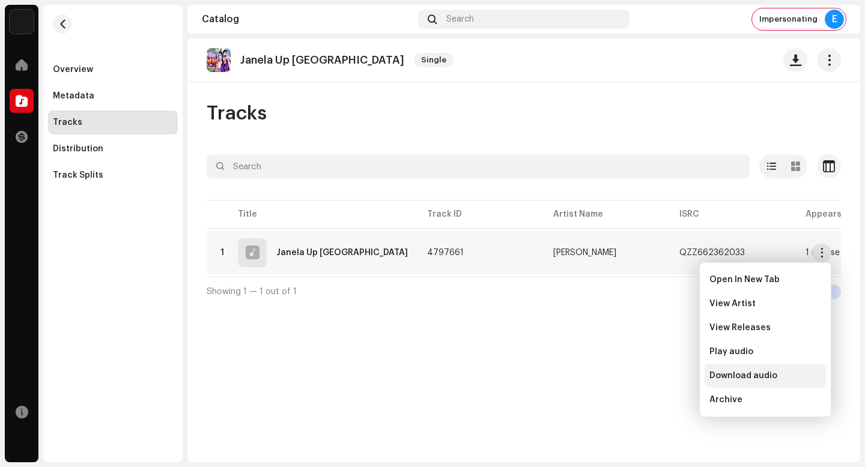
click at [774, 376] on span "Download audio" at bounding box center [744, 376] width 68 height 10
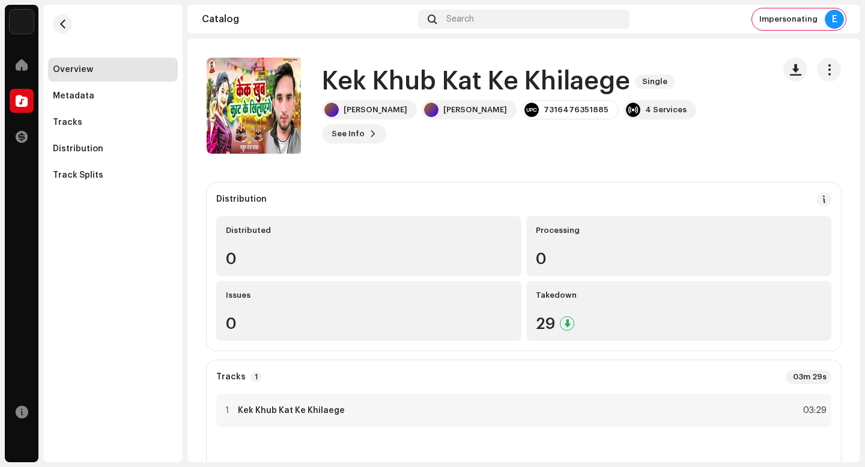
click at [517, 94] on h1 "Kek Khub Kat Ke Khilaege" at bounding box center [476, 82] width 308 height 28
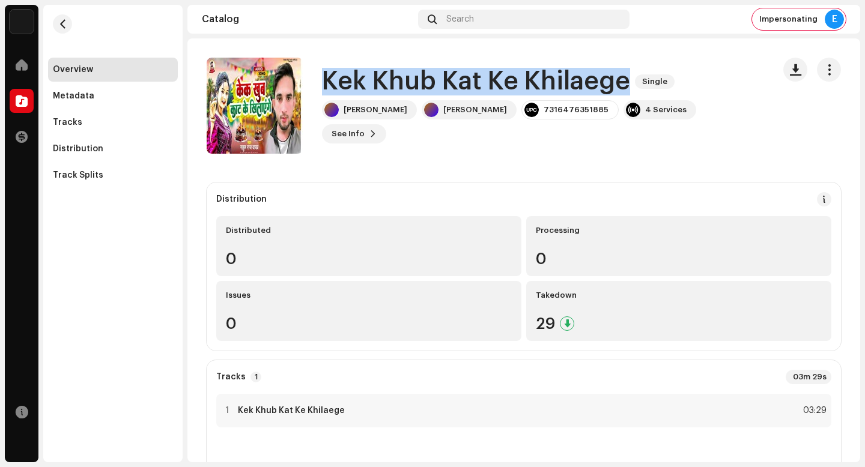
click at [517, 94] on h1 "Kek Khub Kat Ke Khilaege" at bounding box center [476, 82] width 308 height 28
copy div "Kek Khub Kat Ke Khilaege Single"
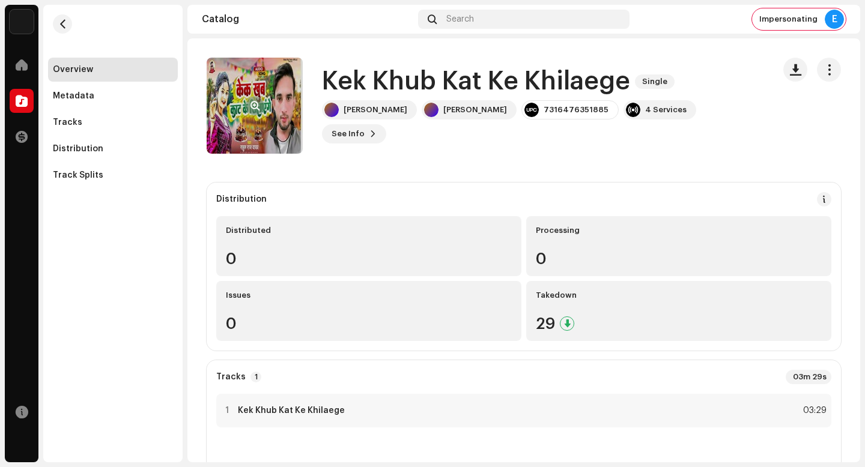
drag, startPoint x: 242, startPoint y: 107, endPoint x: 249, endPoint y: 107, distance: 6.6
click at [242, 107] on re-a-cover at bounding box center [255, 106] width 96 height 96
click at [249, 107] on button "button" at bounding box center [254, 105] width 19 height 19
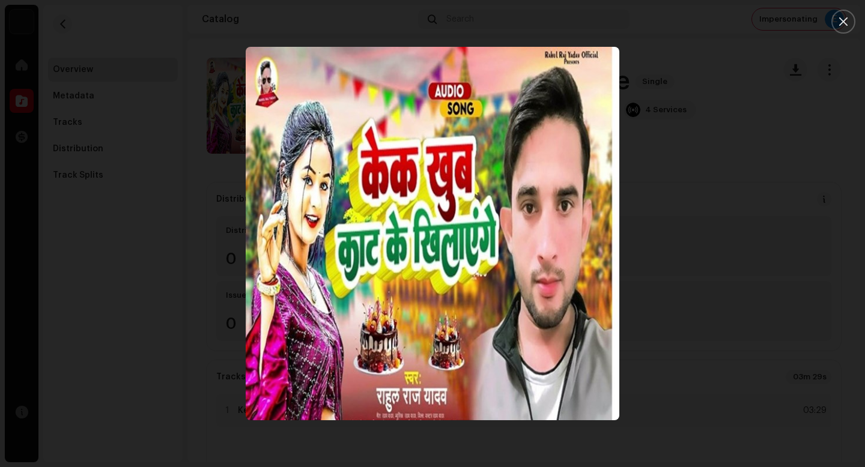
click at [776, 376] on div at bounding box center [432, 233] width 865 height 467
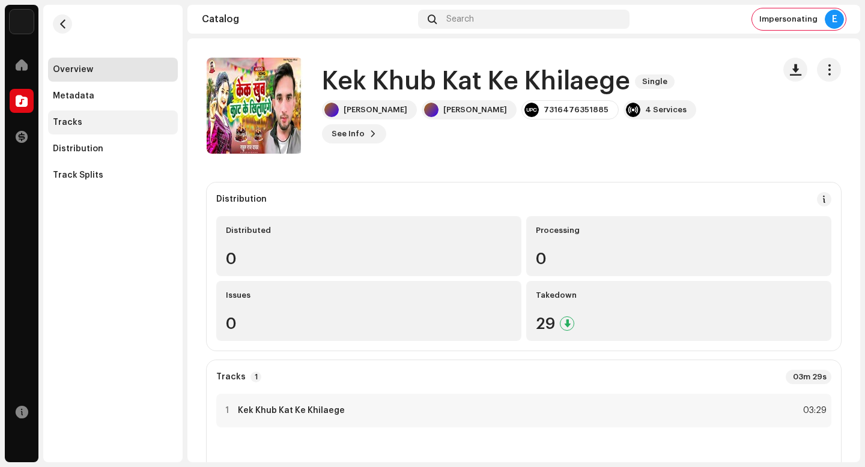
click at [73, 127] on div "Tracks" at bounding box center [67, 123] width 29 height 10
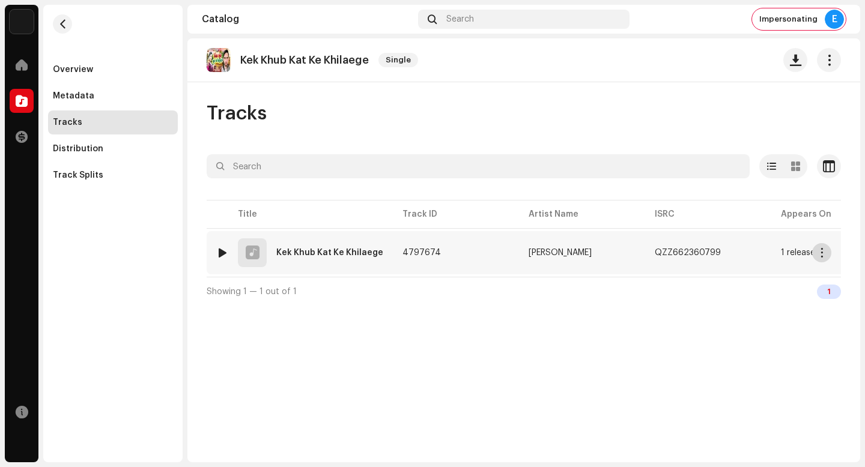
click at [830, 252] on button "button" at bounding box center [821, 252] width 19 height 19
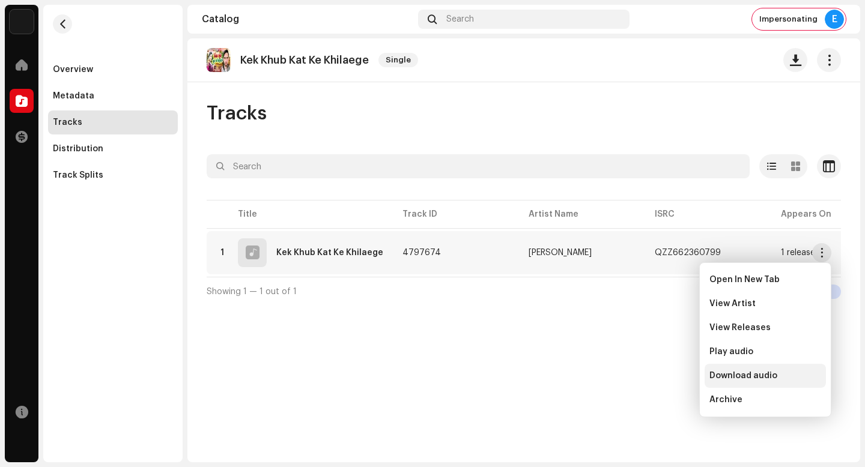
click at [759, 378] on span "Download audio" at bounding box center [744, 376] width 68 height 10
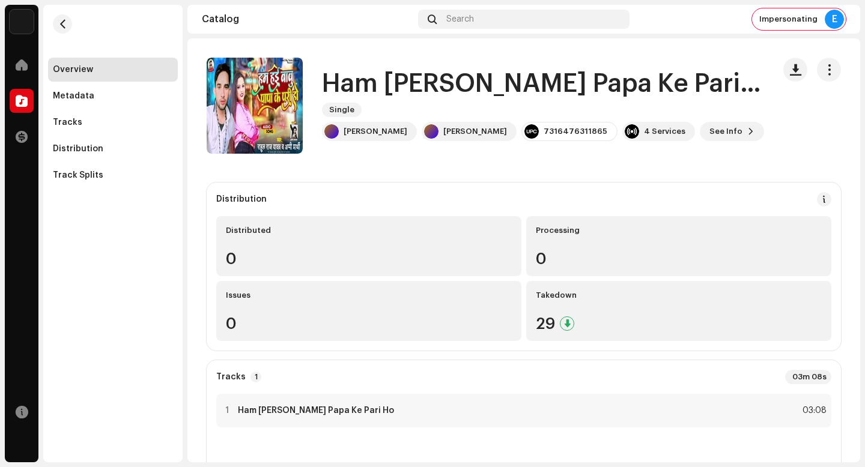
click at [491, 97] on h1 "Ham [PERSON_NAME] Papa Ke Pari Ho" at bounding box center [543, 84] width 442 height 28
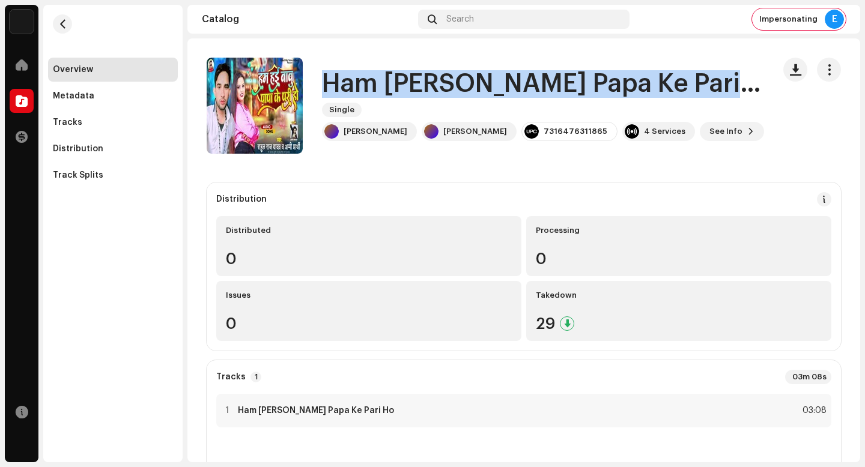
click at [491, 97] on h1 "Ham [PERSON_NAME] Papa Ke Pari Ho" at bounding box center [543, 84] width 442 height 28
copy div "Ham [PERSON_NAME] Papa Ke Pari Ho Single"
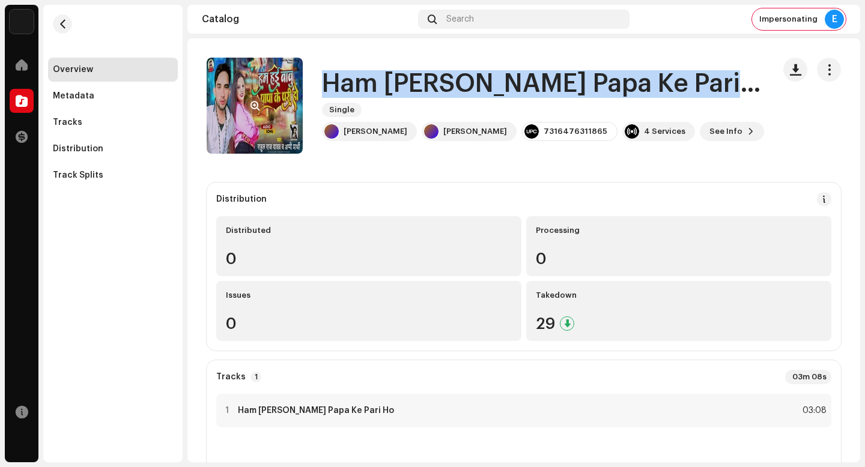
click at [251, 103] on span "button" at bounding box center [255, 106] width 9 height 10
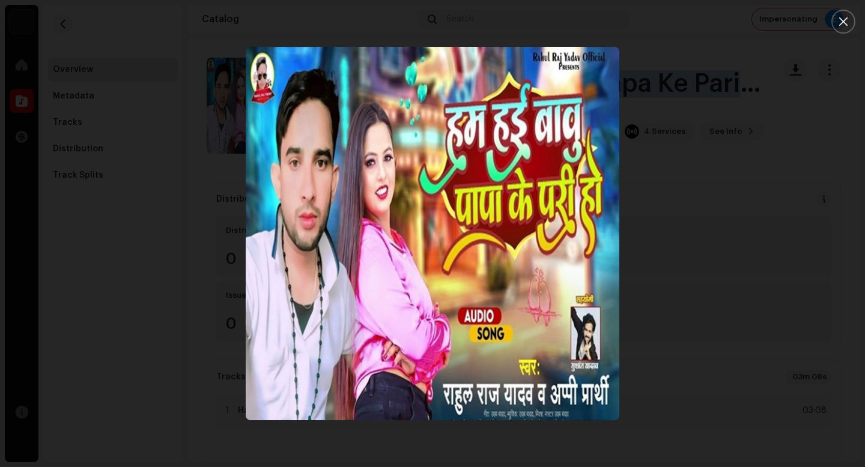
click at [759, 378] on div at bounding box center [432, 233] width 865 height 467
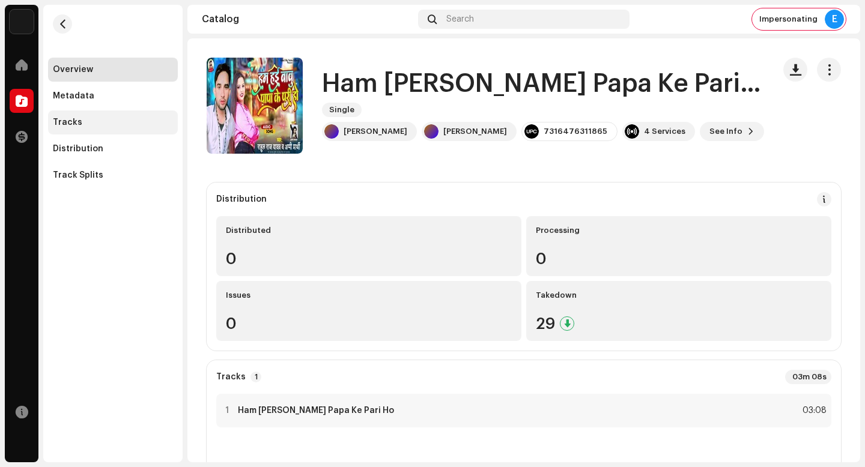
click at [102, 134] on div "Tracks" at bounding box center [113, 123] width 130 height 24
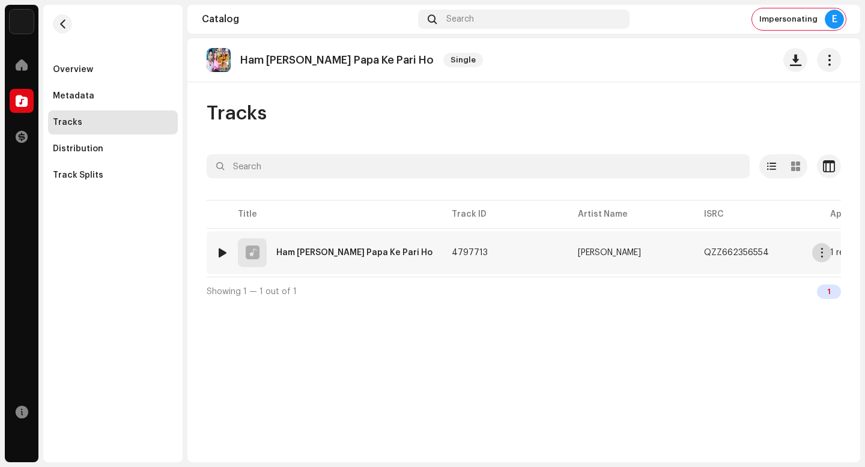
click at [825, 251] on span "button" at bounding box center [822, 253] width 9 height 10
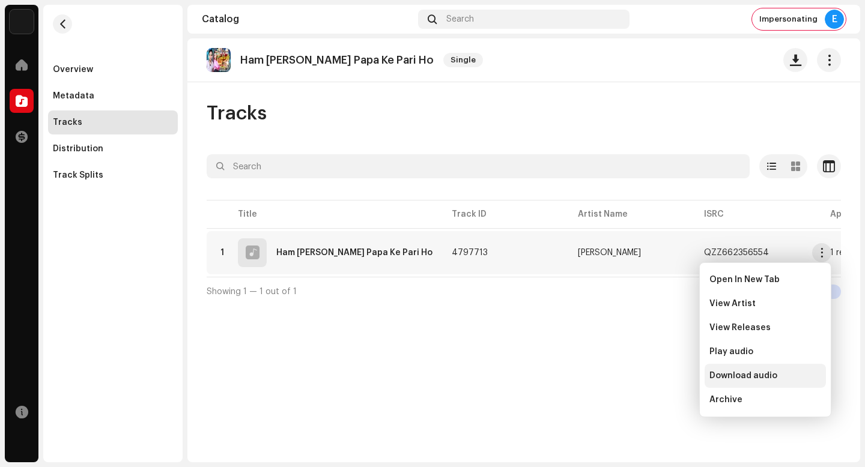
click at [794, 374] on div "Download audio" at bounding box center [766, 376] width 112 height 10
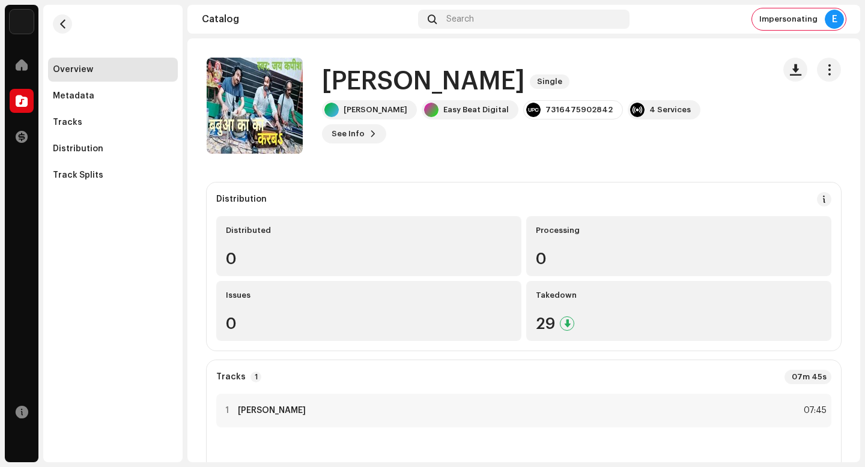
click at [436, 90] on h1 "Babua Basle Sasurari" at bounding box center [423, 82] width 203 height 28
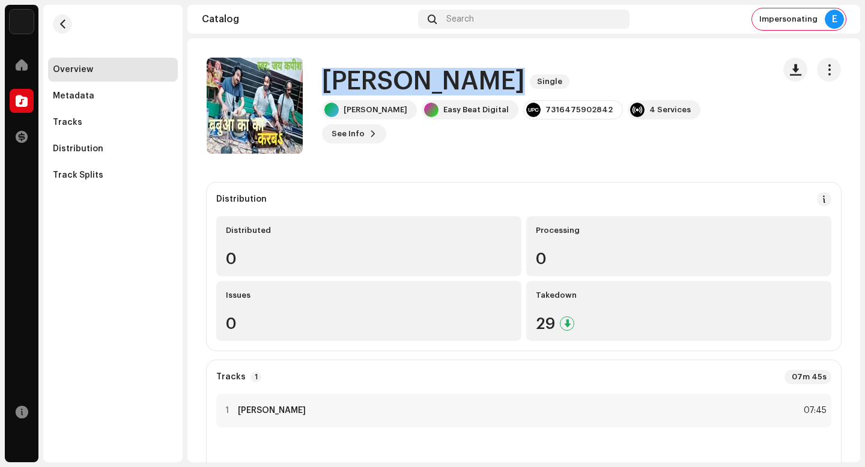
click at [436, 90] on h1 "Babua Basle Sasurari" at bounding box center [423, 82] width 203 height 28
copy div "Babua Basle Sasurari Single"
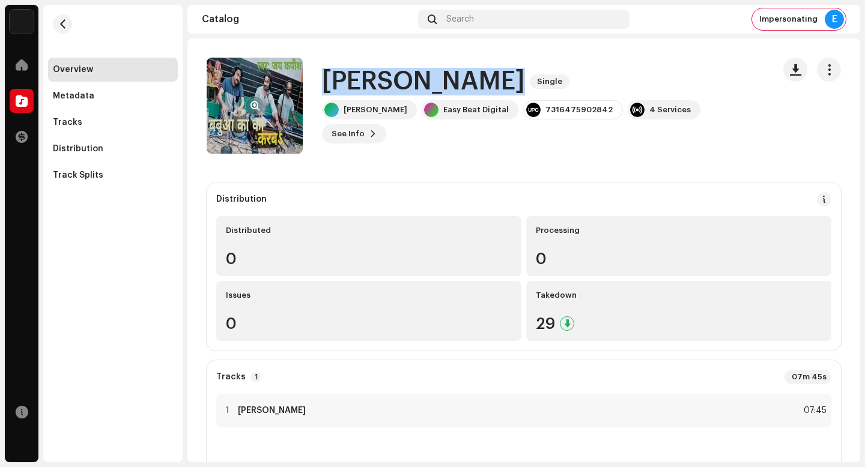
click at [254, 102] on span "button" at bounding box center [255, 106] width 9 height 10
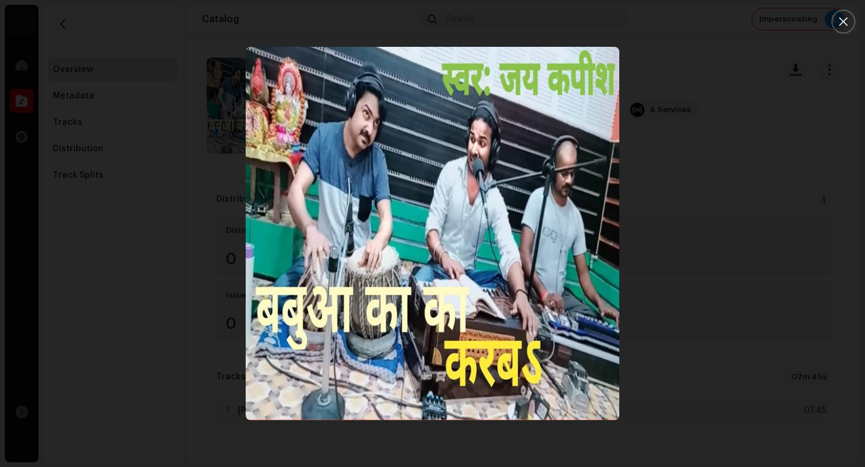
click at [794, 374] on div at bounding box center [432, 233] width 865 height 467
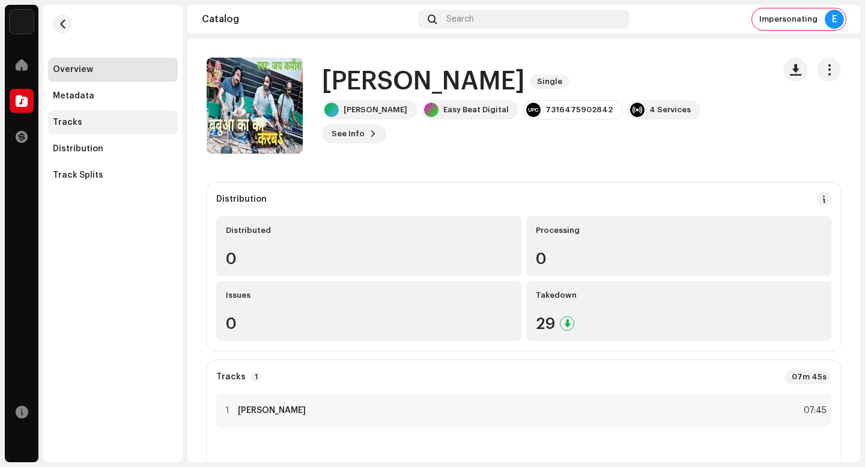
click at [104, 123] on div "Tracks" at bounding box center [113, 123] width 120 height 10
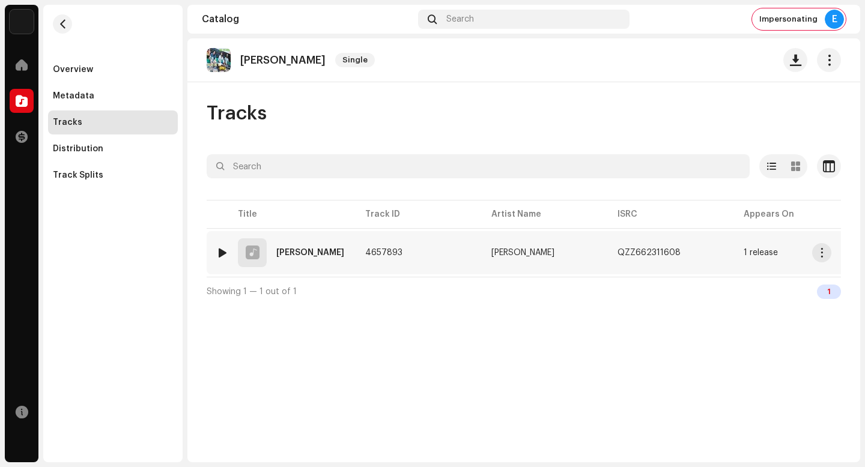
click at [820, 254] on span "button" at bounding box center [822, 253] width 9 height 10
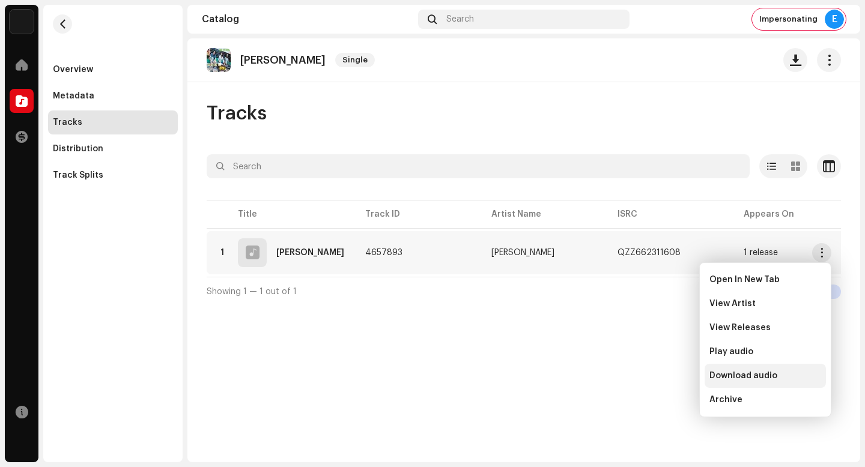
click at [768, 373] on span "Download audio" at bounding box center [744, 376] width 68 height 10
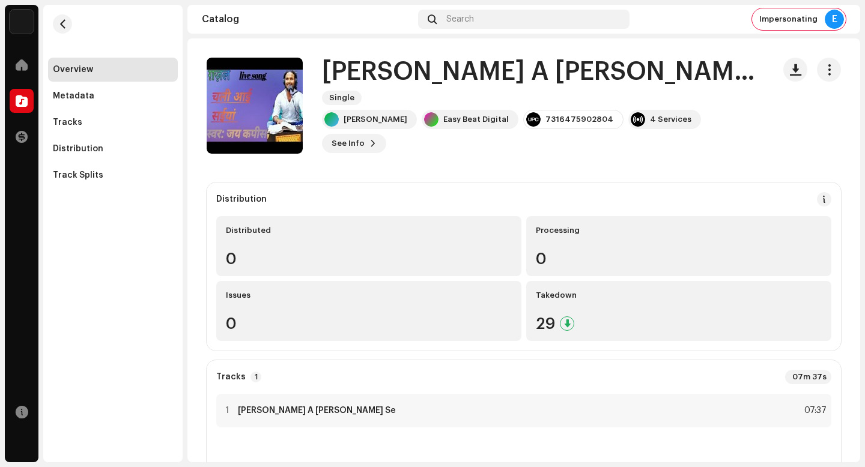
click at [468, 86] on h1 "[PERSON_NAME] A [PERSON_NAME] Se" at bounding box center [543, 72] width 442 height 28
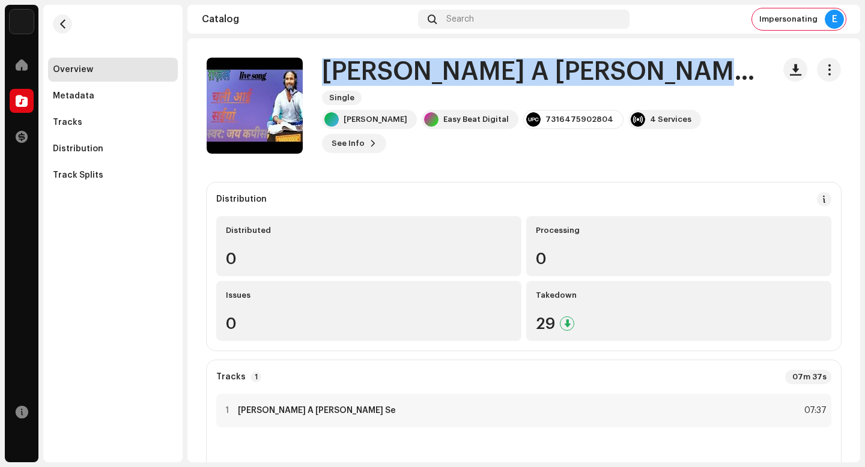
click at [468, 86] on h1 "[PERSON_NAME] A [PERSON_NAME] Se" at bounding box center [543, 72] width 442 height 28
copy div "[PERSON_NAME] A Saiya Sahar Se Single"
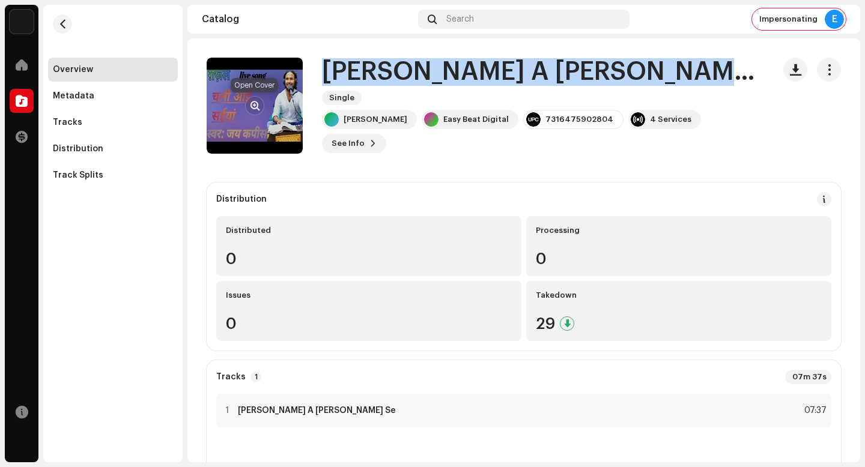
click at [258, 102] on span "button" at bounding box center [255, 106] width 9 height 10
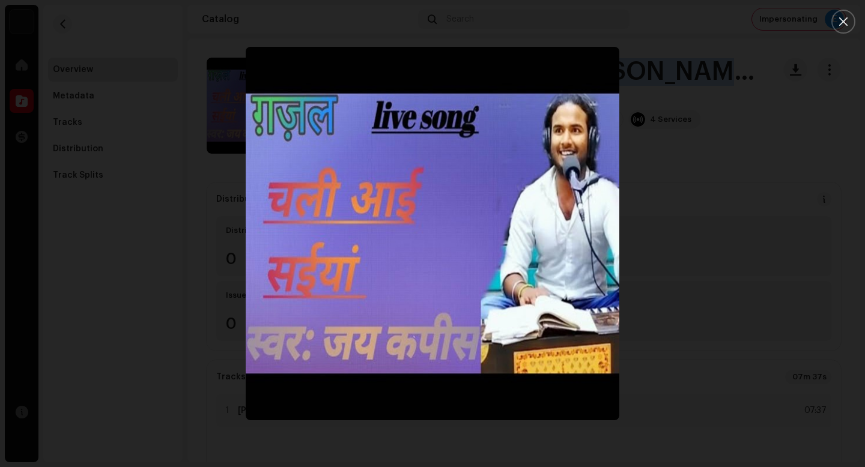
click at [473, 192] on img "1" at bounding box center [433, 234] width 374 height 374
click at [767, 373] on div at bounding box center [432, 233] width 865 height 467
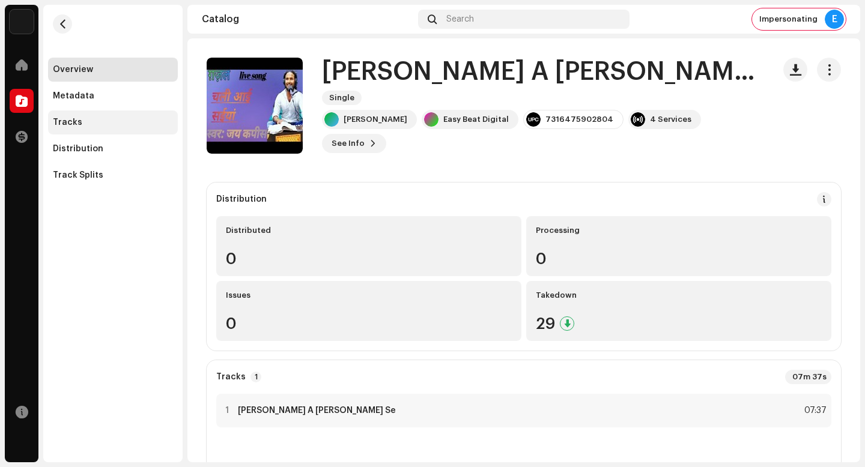
click at [143, 121] on div "Tracks" at bounding box center [113, 123] width 120 height 10
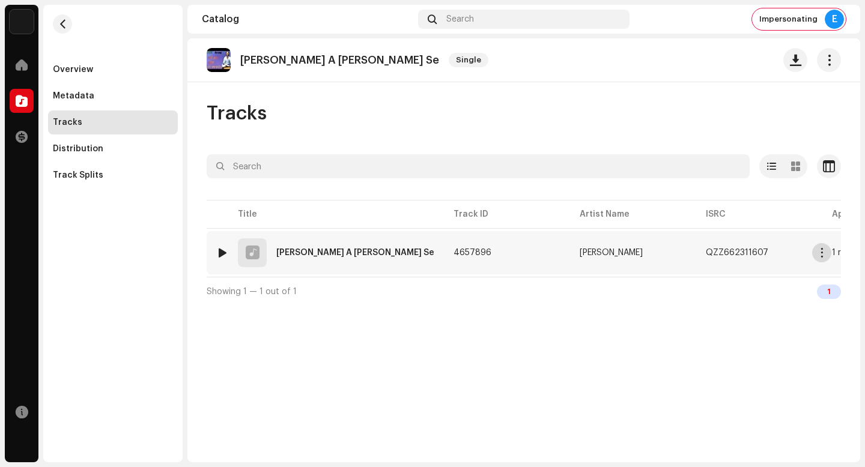
click at [830, 254] on button "button" at bounding box center [821, 252] width 19 height 19
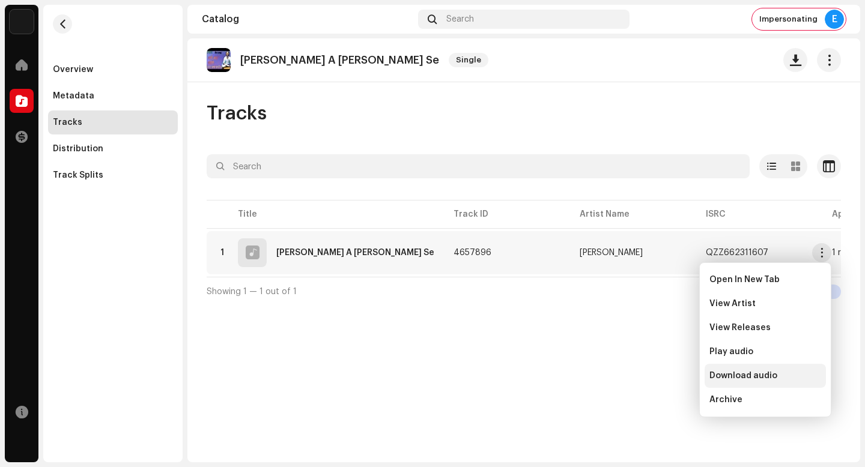
click at [770, 383] on div "Download audio" at bounding box center [765, 376] width 121 height 24
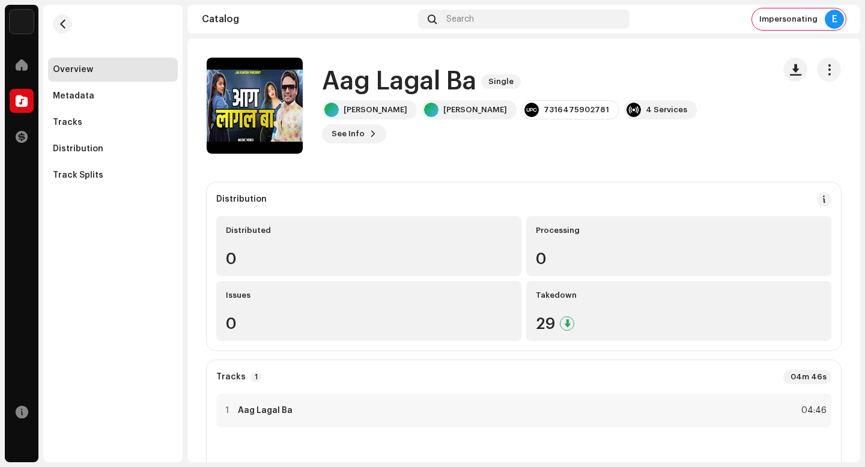
click at [404, 96] on h1 "Aag Lagal Ba" at bounding box center [399, 82] width 154 height 28
copy div "Aag Lagal Ba Single"
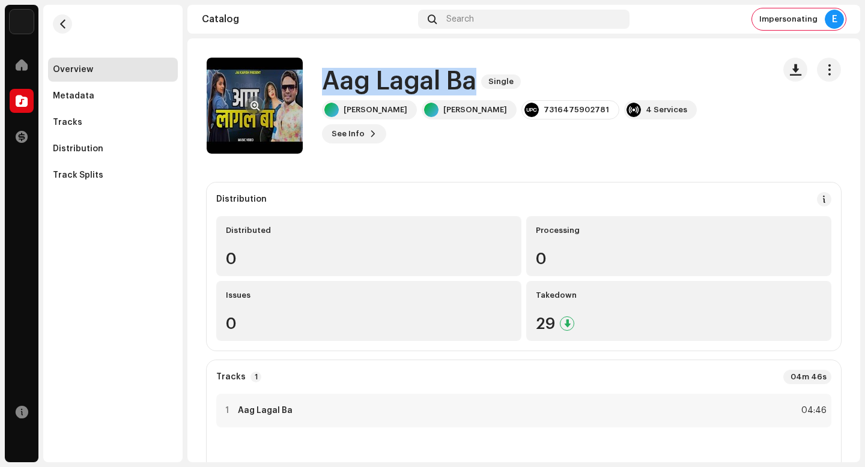
click at [247, 107] on button "button" at bounding box center [254, 105] width 19 height 19
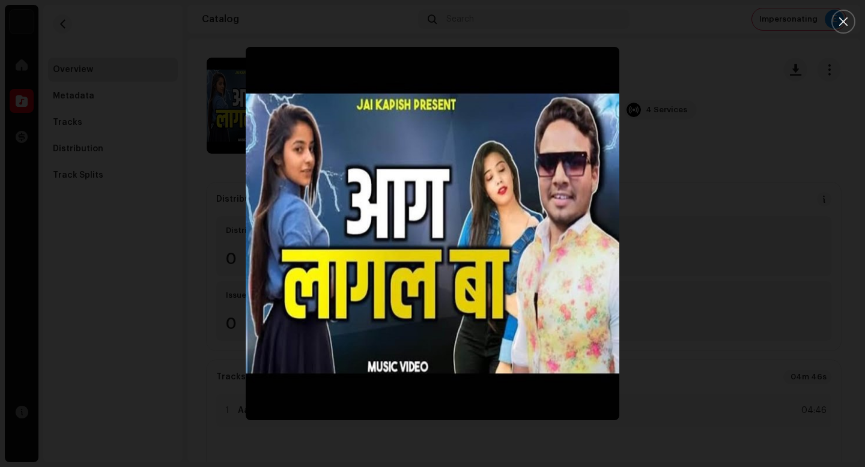
click at [769, 383] on div at bounding box center [432, 233] width 865 height 467
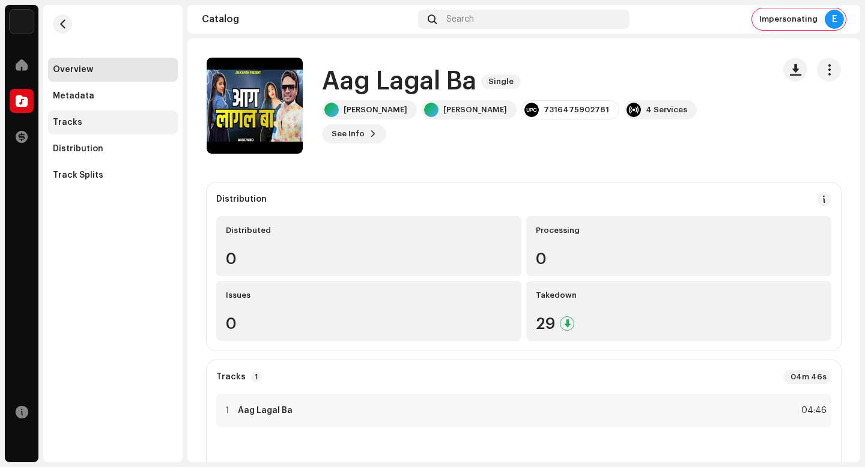
click at [102, 114] on div "Tracks" at bounding box center [113, 123] width 130 height 24
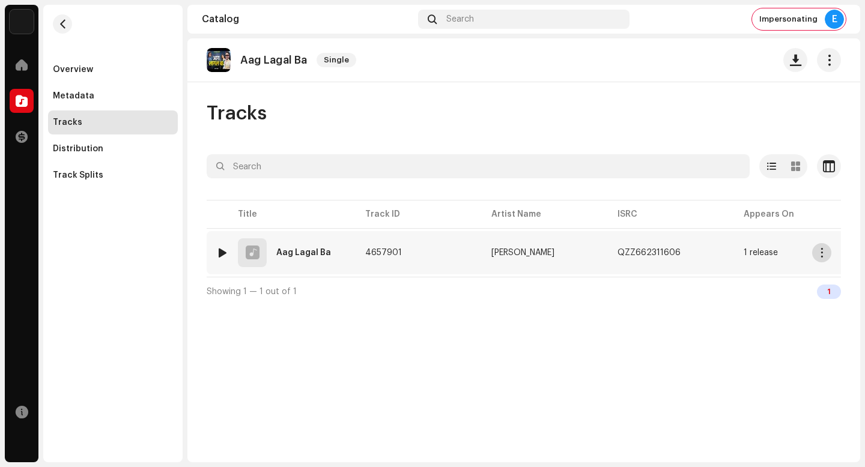
click at [821, 254] on span "button" at bounding box center [822, 253] width 9 height 10
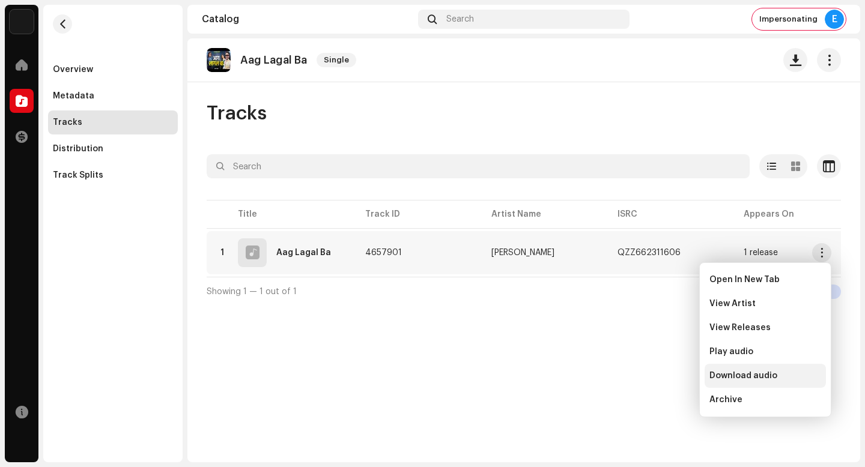
click at [773, 376] on span "Download audio" at bounding box center [744, 376] width 68 height 10
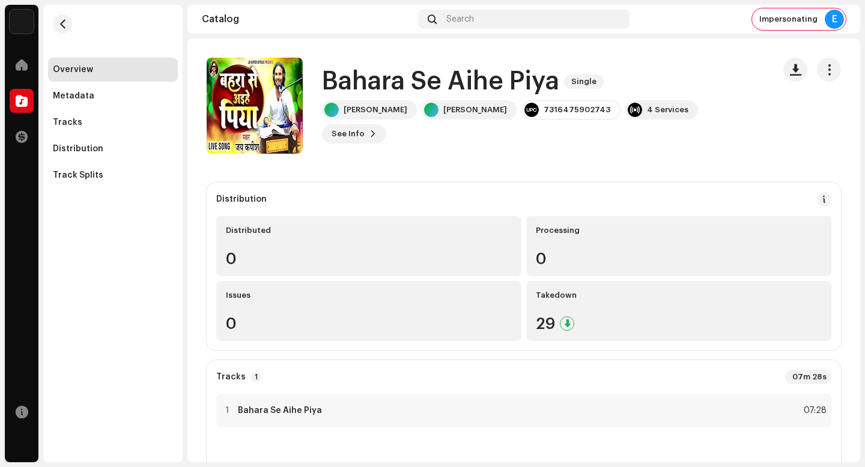
click at [446, 85] on h1 "Bahara Se Aihe Piya" at bounding box center [440, 82] width 237 height 28
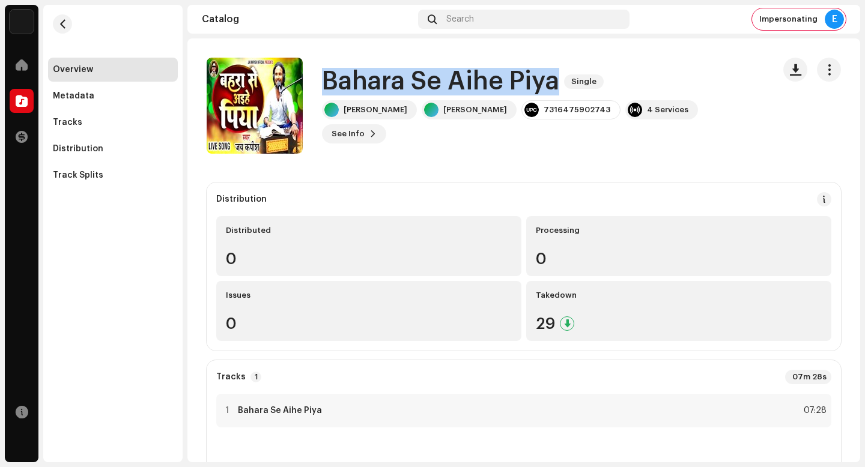
click at [446, 85] on h1 "Bahara Se Aihe Piya" at bounding box center [440, 82] width 237 height 28
copy div "Bahara Se Aihe Piya Single"
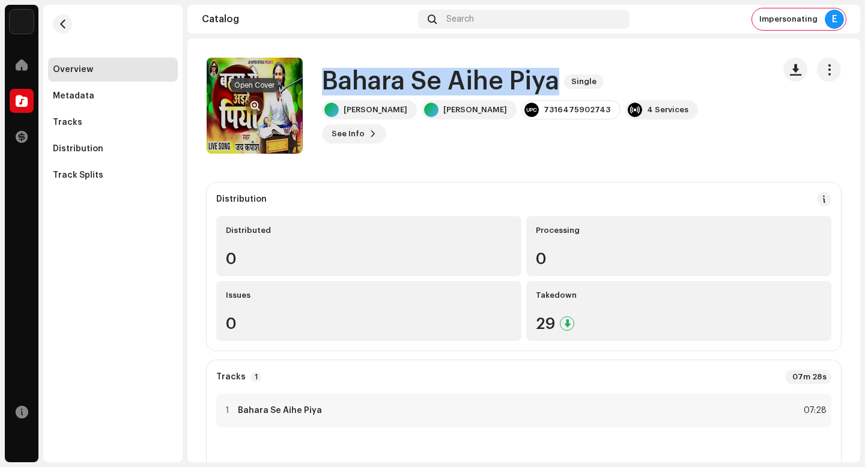
click at [258, 108] on span "button" at bounding box center [255, 106] width 9 height 10
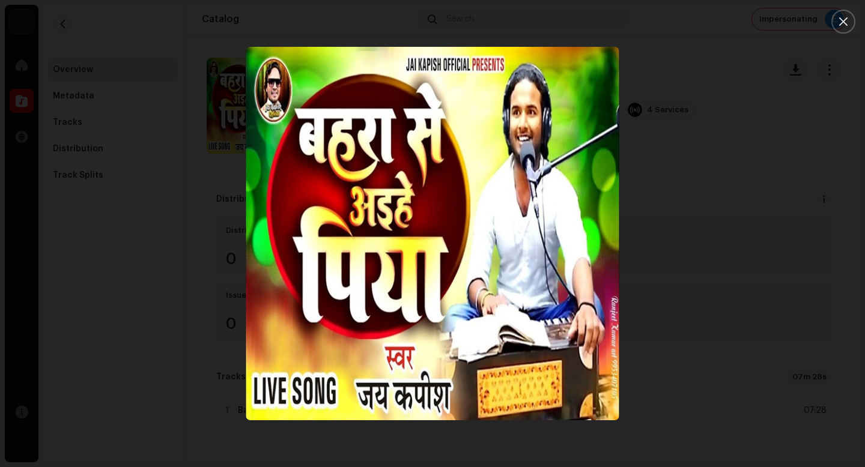
click at [773, 376] on div at bounding box center [432, 233] width 865 height 467
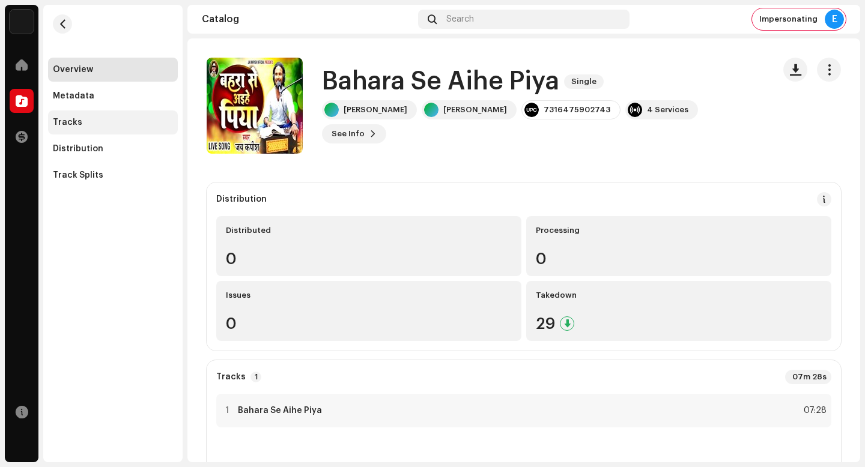
click at [142, 125] on div "Tracks" at bounding box center [113, 123] width 120 height 10
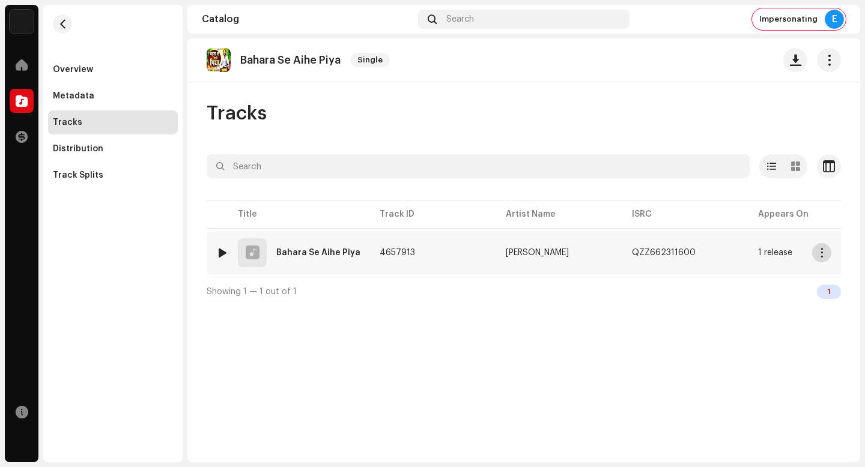
click at [822, 261] on button "button" at bounding box center [821, 252] width 19 height 19
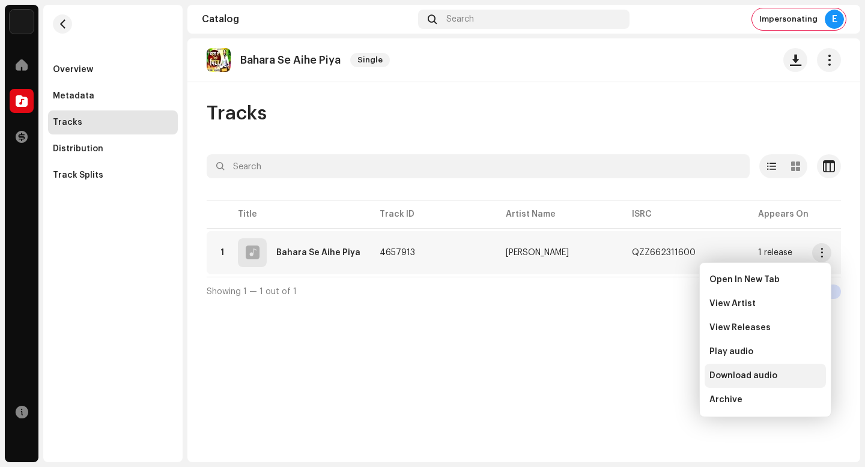
click at [780, 368] on div "Download audio" at bounding box center [765, 376] width 121 height 24
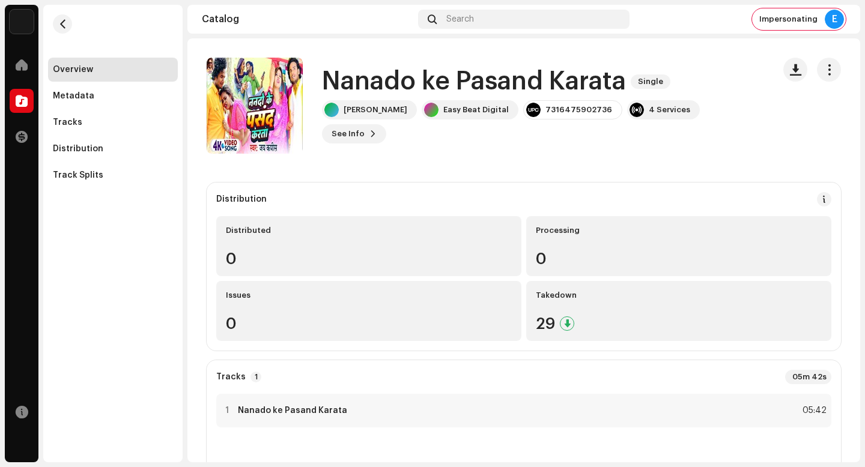
click at [475, 96] on h1 "Nanado ke Pasand Karata" at bounding box center [474, 82] width 304 height 28
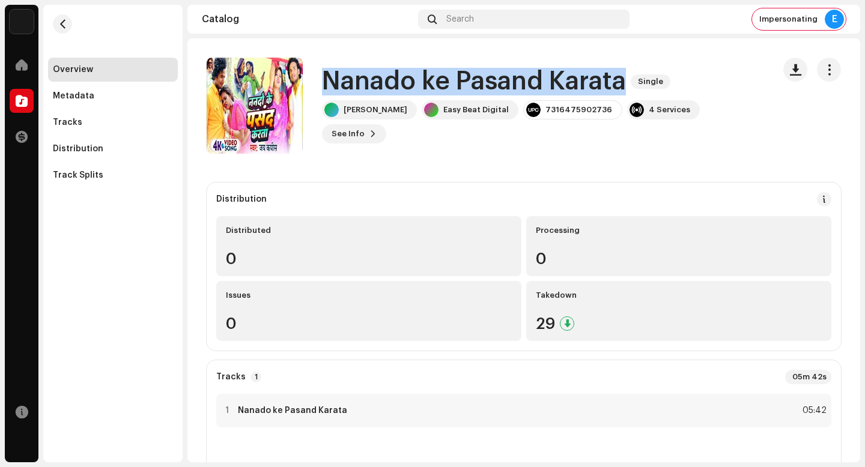
click at [475, 96] on h1 "Nanado ke Pasand Karata" at bounding box center [474, 82] width 304 height 28
copy div "Nanado ke Pasand Karata Single"
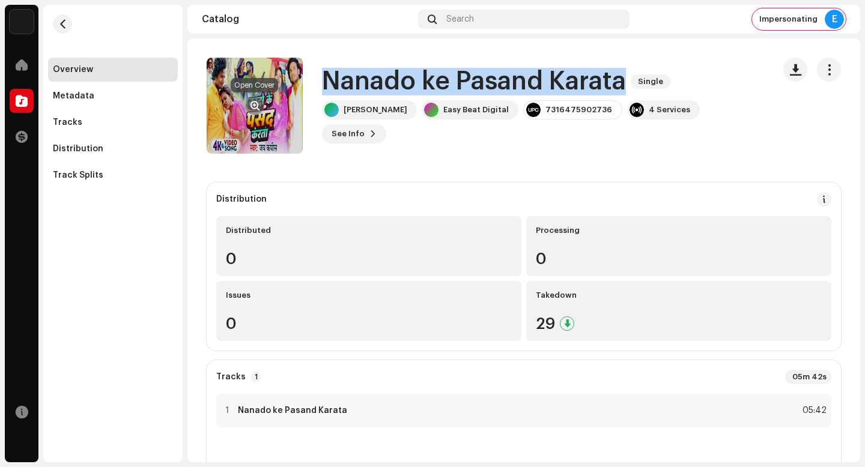
click at [254, 106] on span "button" at bounding box center [255, 106] width 9 height 10
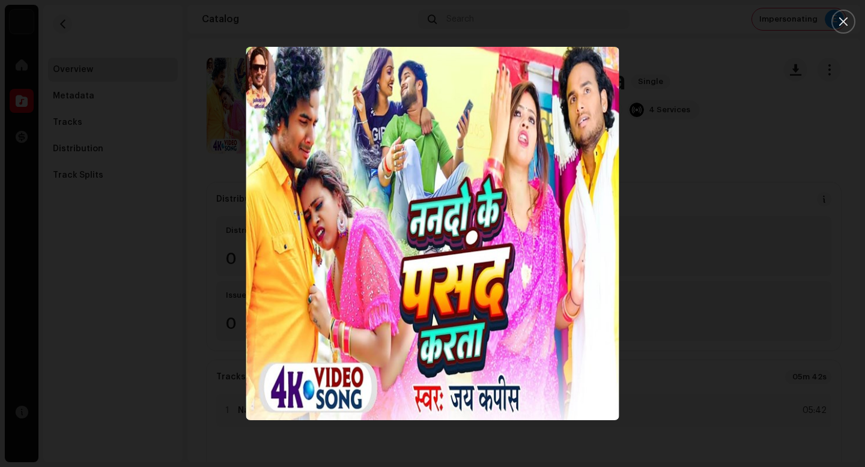
click at [780, 368] on div at bounding box center [432, 233] width 865 height 467
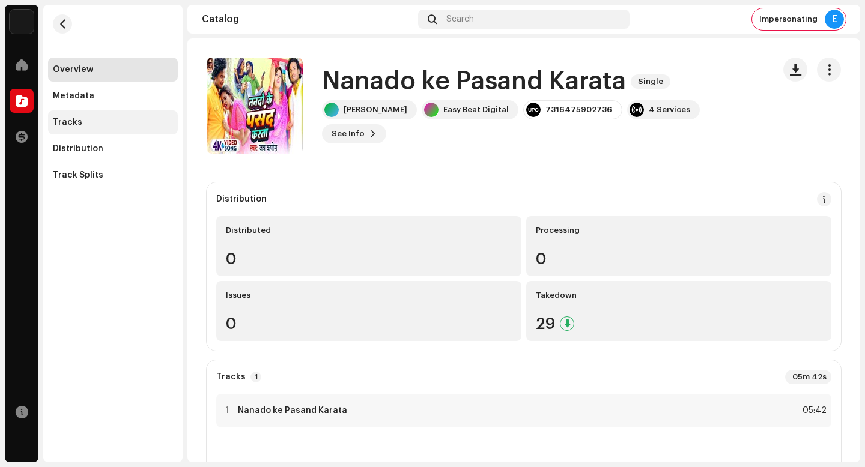
click at [120, 124] on div "Tracks" at bounding box center [113, 123] width 120 height 10
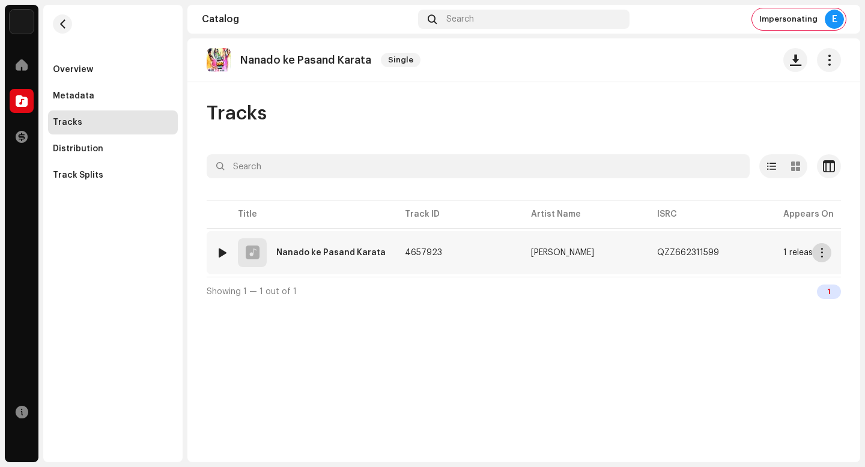
click at [821, 255] on span "button" at bounding box center [822, 253] width 9 height 10
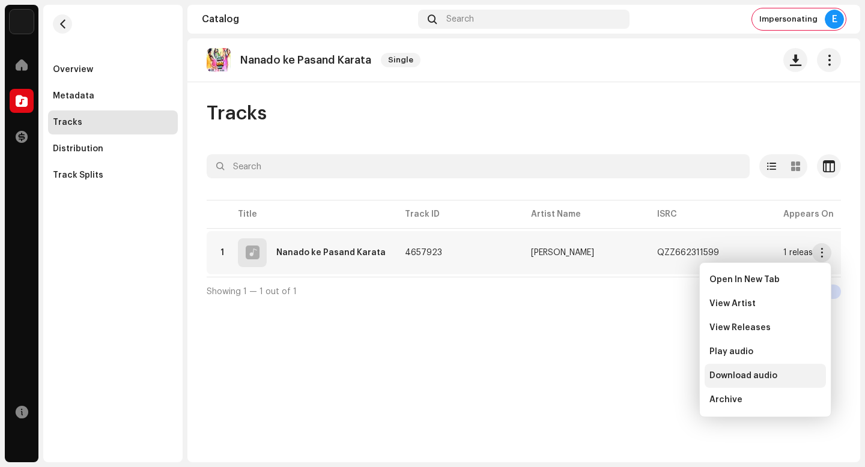
click at [788, 375] on div "Download audio" at bounding box center [766, 376] width 112 height 10
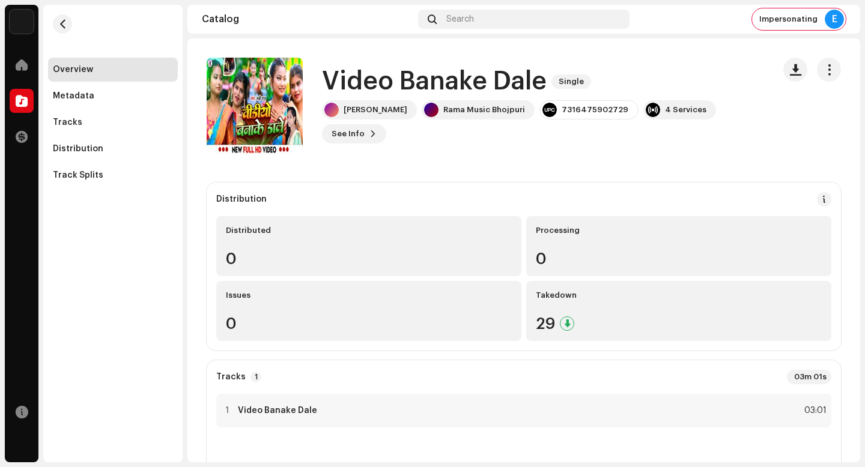
click at [452, 90] on h1 "Video Banake Dale" at bounding box center [434, 82] width 225 height 28
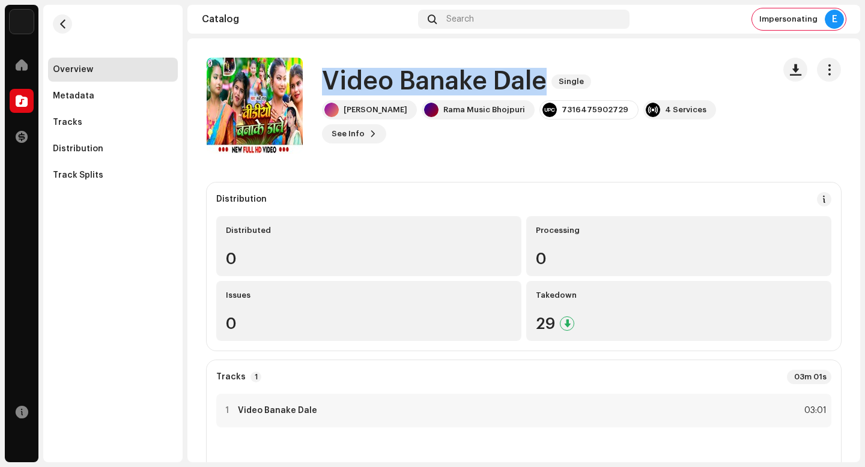
click at [452, 90] on h1 "Video Banake Dale" at bounding box center [434, 82] width 225 height 28
copy div "Video Banake [PERSON_NAME] Single"
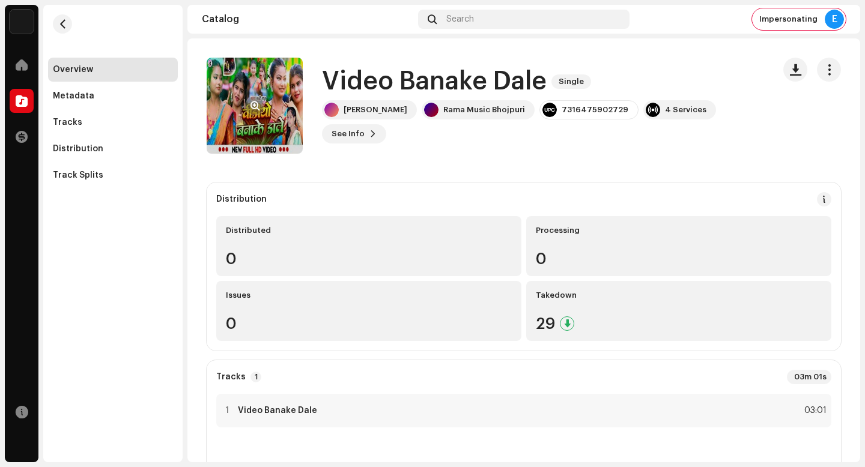
click at [242, 105] on re-a-cover at bounding box center [255, 106] width 96 height 96
click at [252, 102] on span "button" at bounding box center [255, 106] width 9 height 10
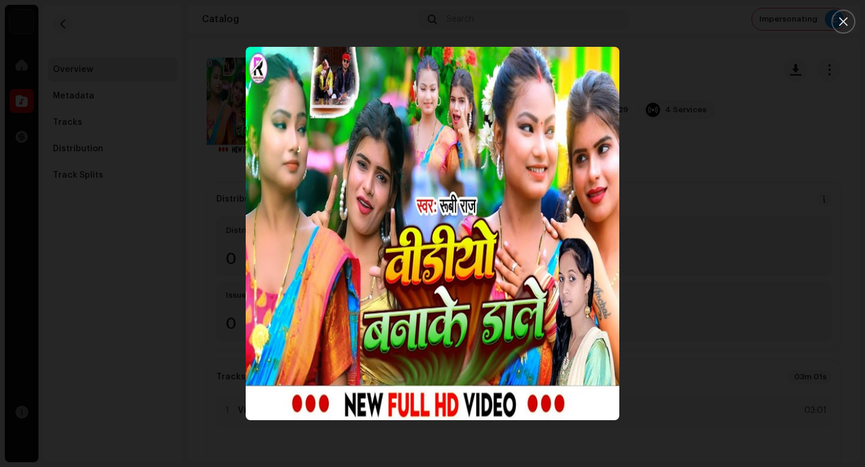
click at [788, 375] on div at bounding box center [432, 233] width 865 height 467
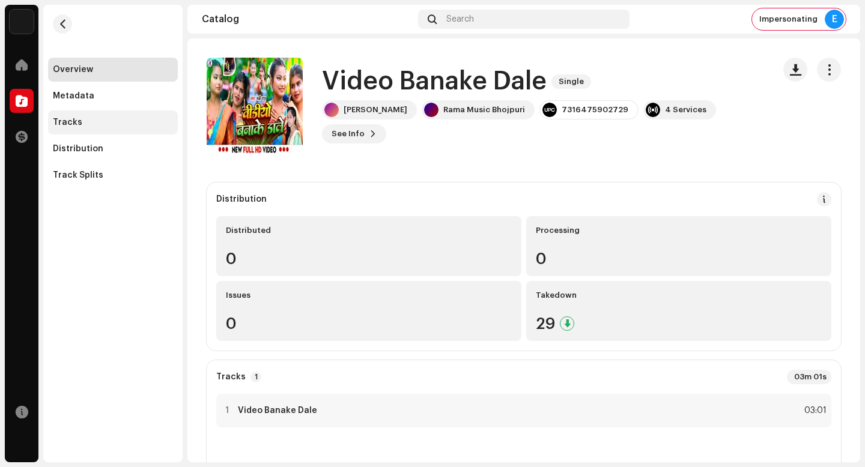
click at [108, 133] on div "Tracks" at bounding box center [113, 123] width 130 height 24
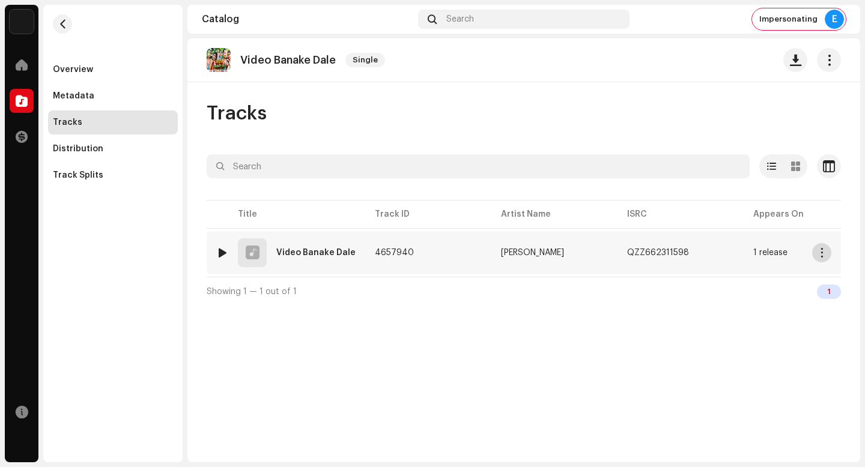
click at [818, 259] on button "button" at bounding box center [821, 252] width 19 height 19
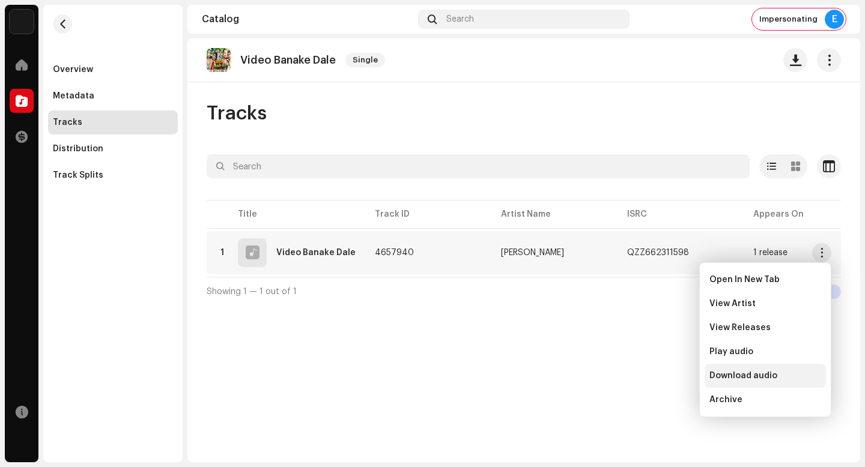
click at [816, 373] on div "Download audio" at bounding box center [766, 376] width 112 height 10
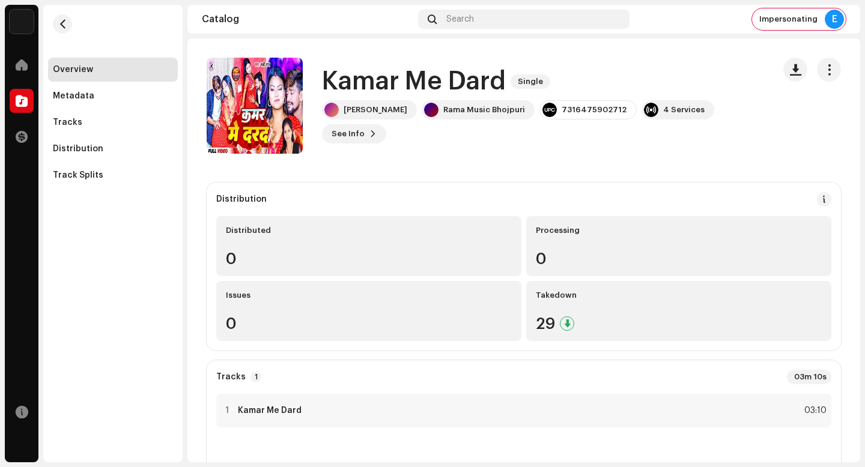
click at [409, 96] on h1 "Kamar Me Dard" at bounding box center [414, 82] width 184 height 28
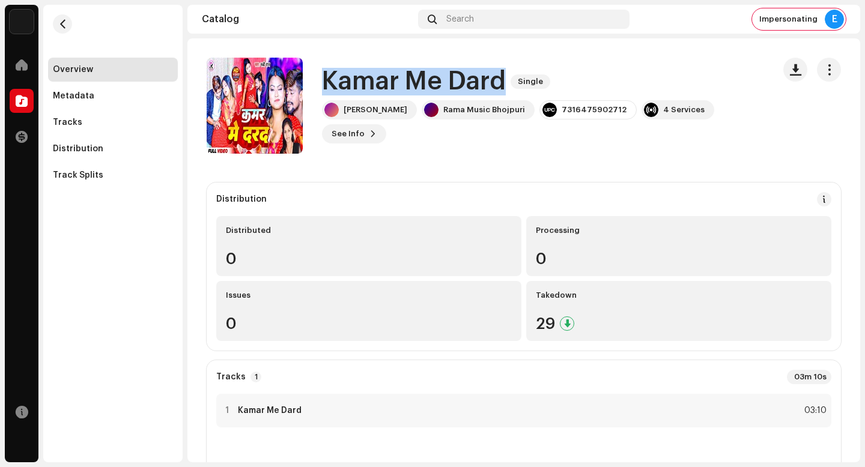
click at [409, 96] on h1 "Kamar Me Dard" at bounding box center [414, 82] width 184 height 28
copy div "Kamar Me Dard Single"
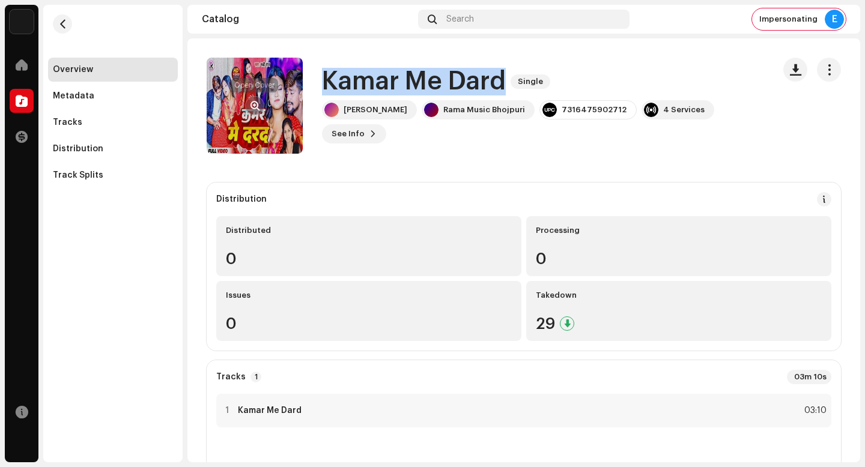
click at [255, 110] on span "button" at bounding box center [255, 106] width 9 height 10
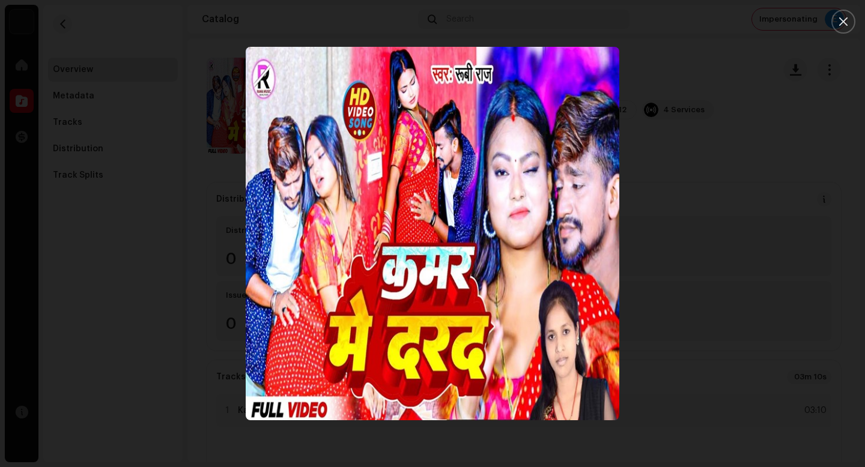
click at [816, 373] on div at bounding box center [432, 233] width 865 height 467
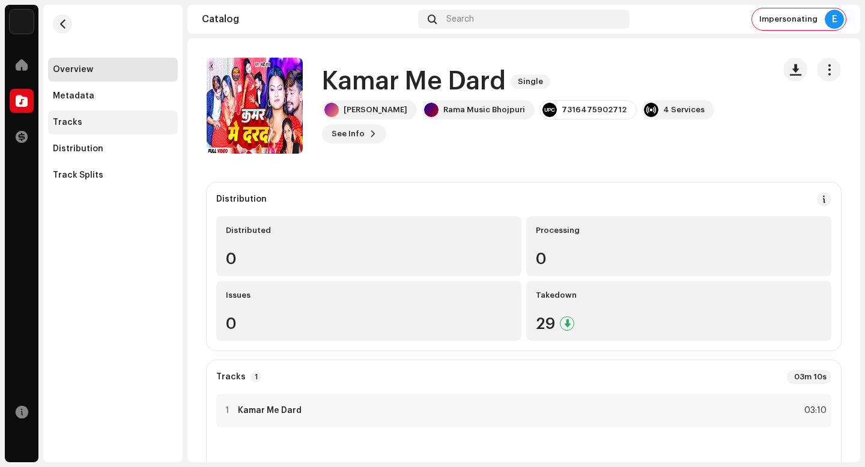
click at [148, 121] on div "Tracks" at bounding box center [113, 123] width 120 height 10
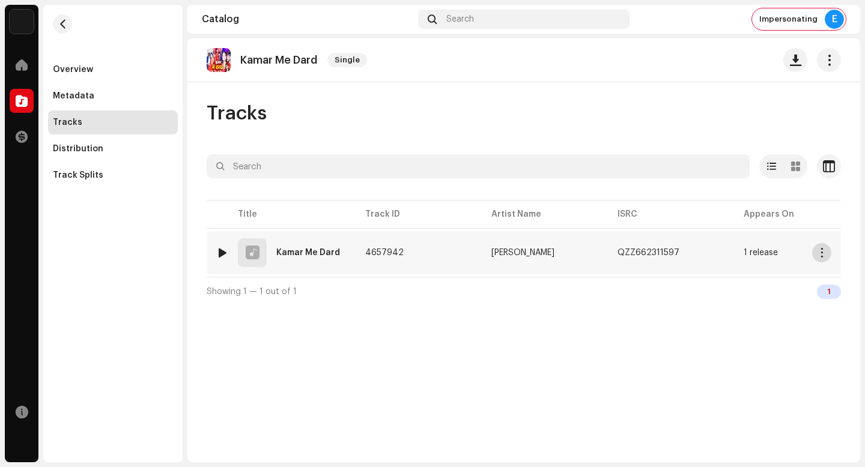
click at [820, 251] on span "button" at bounding box center [822, 253] width 9 height 10
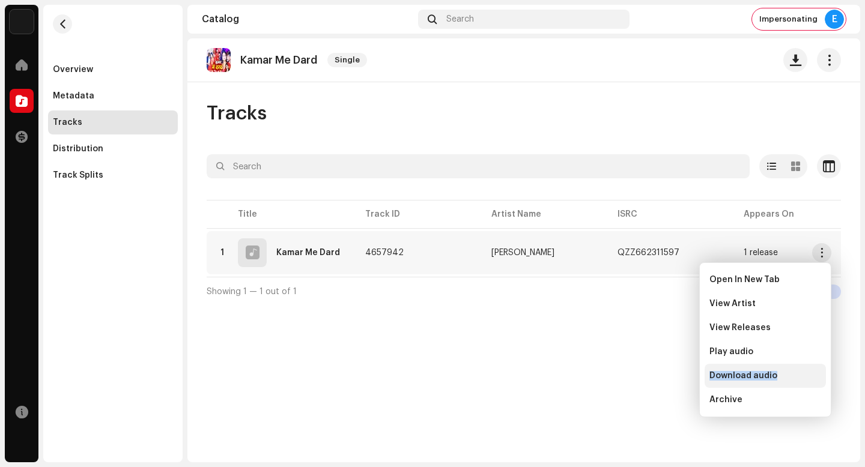
drag, startPoint x: 807, startPoint y: 363, endPoint x: 807, endPoint y: 380, distance: 16.8
click at [807, 380] on div "Open In New Tab View Artist View Releases Play audio Download audio Archive" at bounding box center [765, 340] width 121 height 144
click at [807, 380] on div "Download audio" at bounding box center [766, 376] width 112 height 10
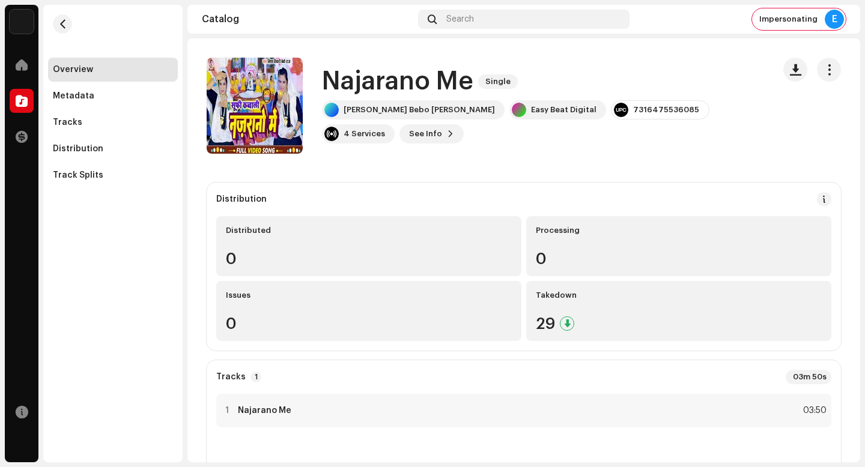
click at [418, 84] on h1 "Najarano Me" at bounding box center [397, 82] width 151 height 28
copy div "Najarano Me Single"
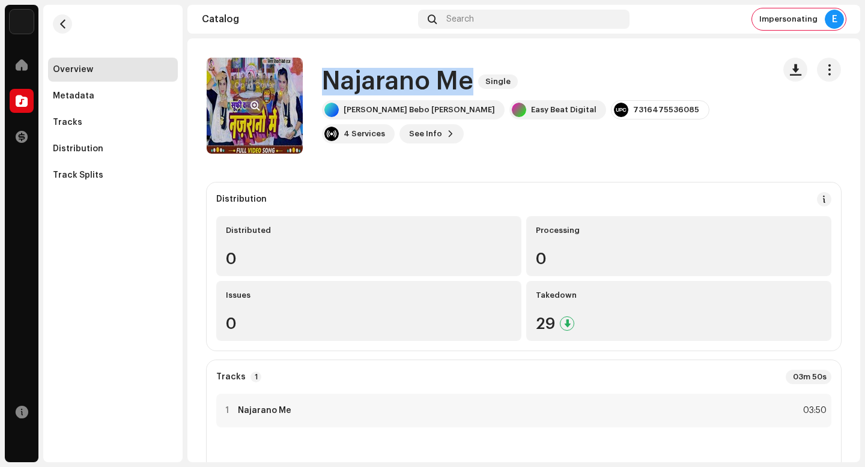
click at [254, 105] on span "button" at bounding box center [255, 106] width 9 height 10
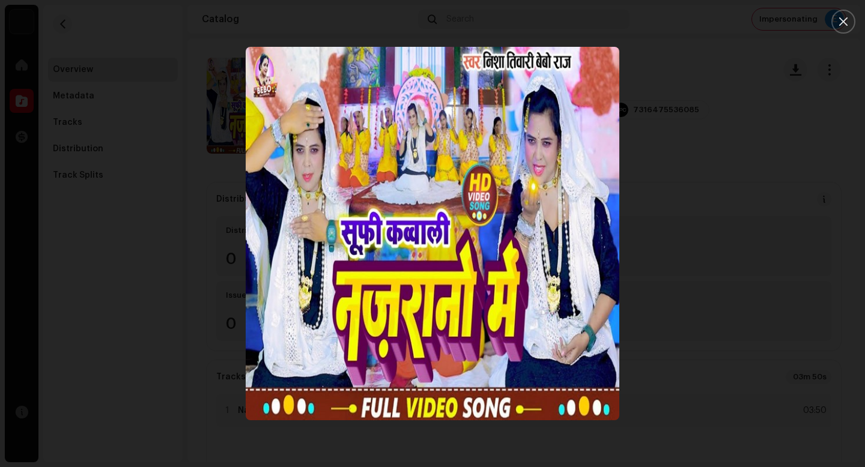
click at [444, 321] on img "1" at bounding box center [433, 234] width 374 height 374
click at [807, 380] on div at bounding box center [432, 233] width 865 height 467
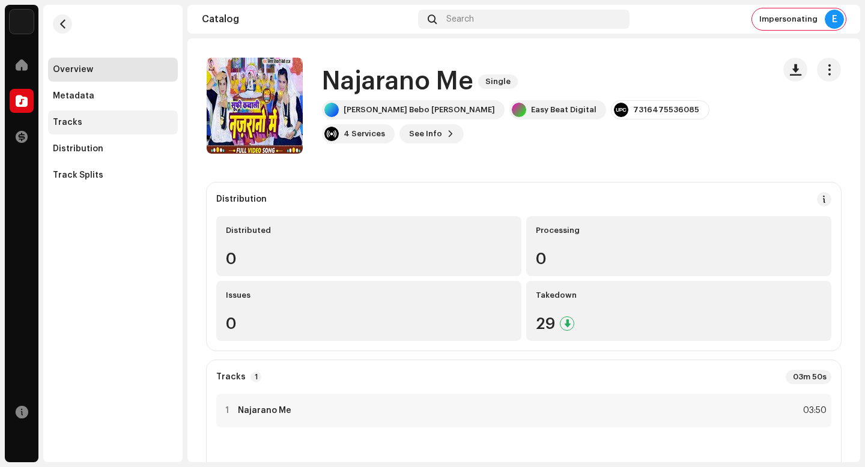
click at [132, 121] on div "Tracks" at bounding box center [113, 123] width 120 height 10
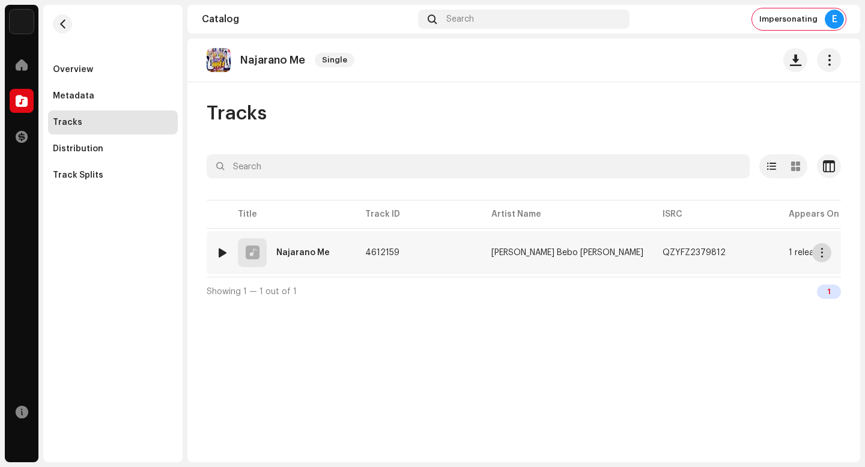
click at [822, 254] on span "button" at bounding box center [822, 253] width 9 height 10
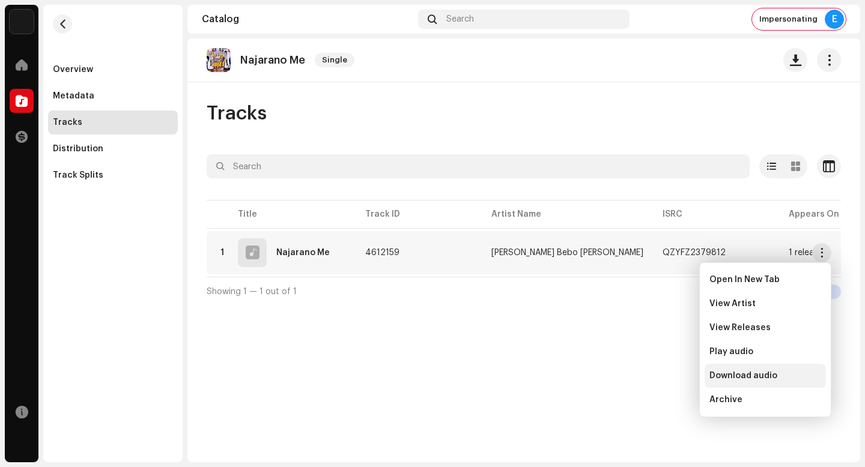
click at [721, 370] on div "Download audio" at bounding box center [765, 376] width 121 height 24
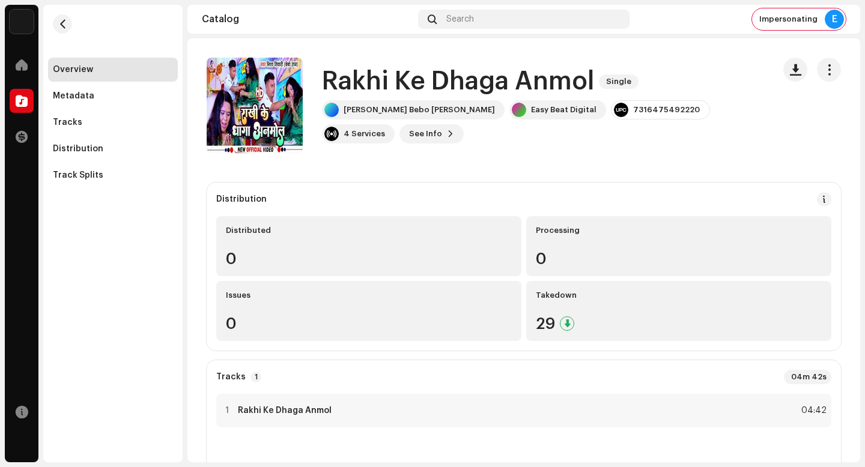
click at [481, 93] on h1 "Rakhi Ke Dhaga Anmol" at bounding box center [458, 82] width 272 height 28
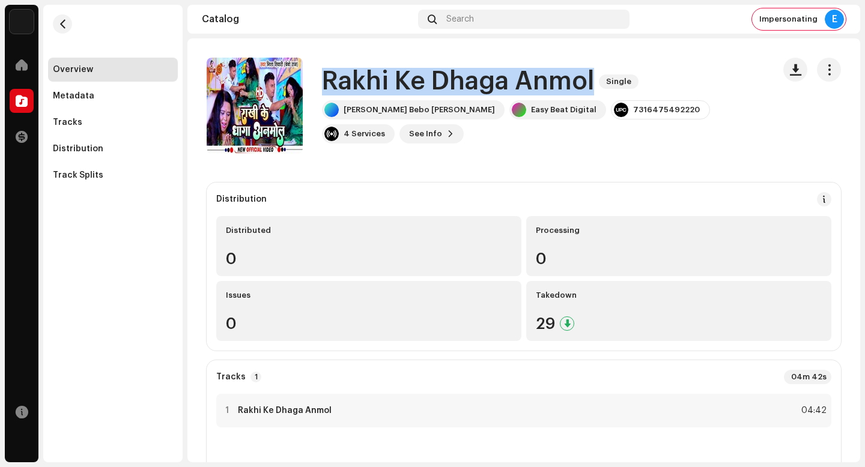
click at [481, 93] on h1 "Rakhi Ke Dhaga Anmol" at bounding box center [458, 82] width 272 height 28
copy div "Rakhi Ke Dhaga Anmol Single"
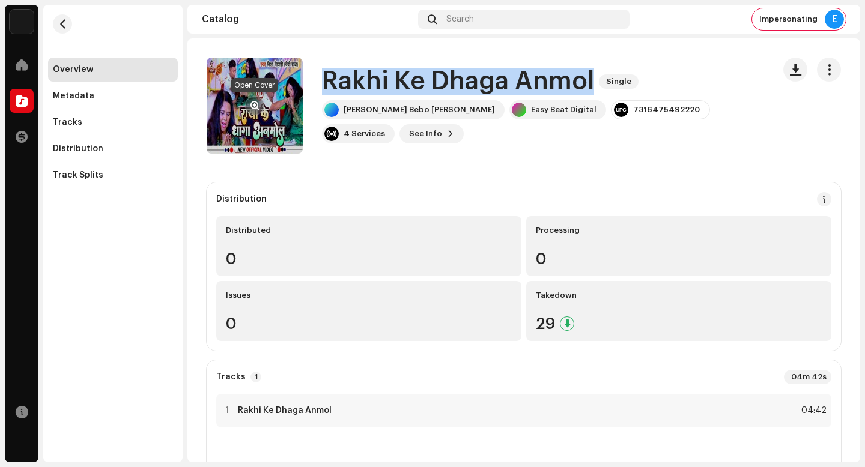
click at [252, 105] on span "button" at bounding box center [255, 106] width 9 height 10
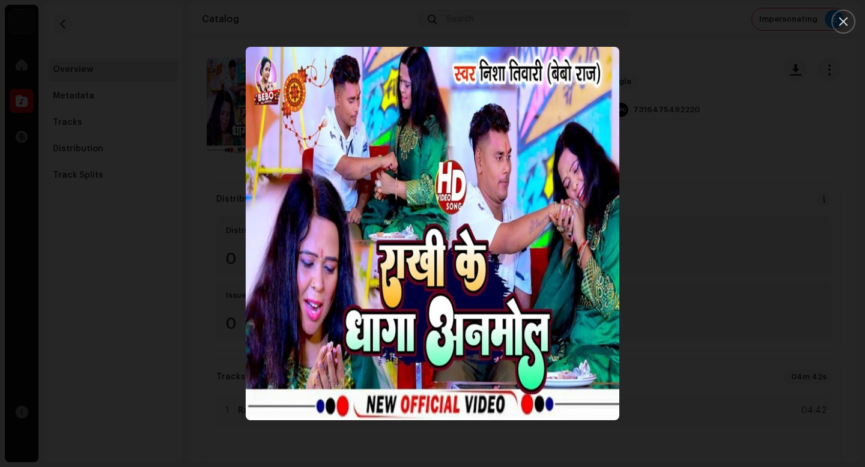
click at [400, 253] on img "1" at bounding box center [433, 234] width 374 height 374
click at [721, 370] on div at bounding box center [432, 233] width 865 height 467
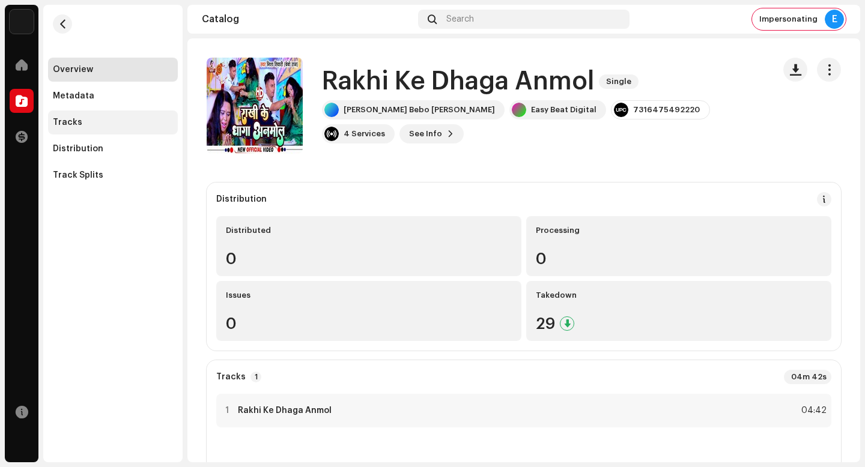
click at [120, 132] on div "Tracks" at bounding box center [113, 123] width 130 height 24
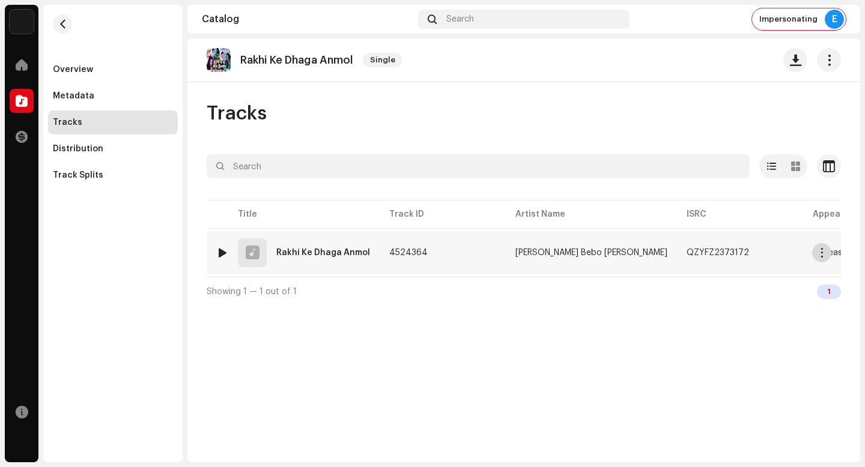
click at [820, 252] on span "button" at bounding box center [822, 253] width 9 height 10
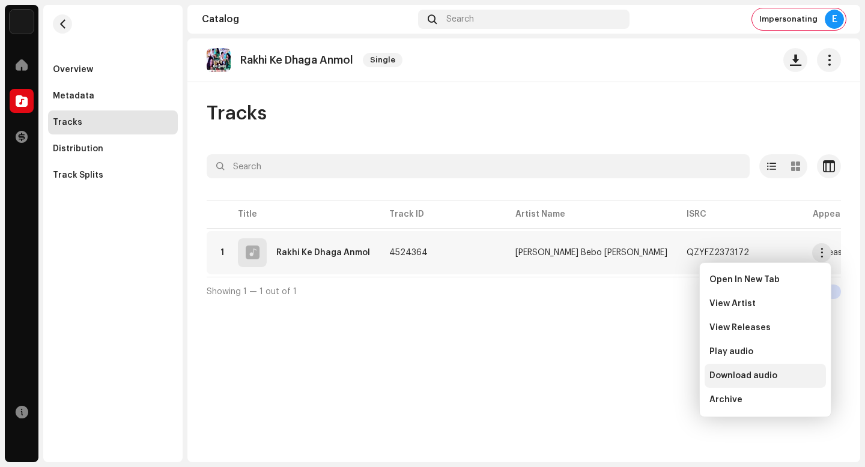
click at [779, 371] on div "Download audio" at bounding box center [766, 376] width 112 height 10
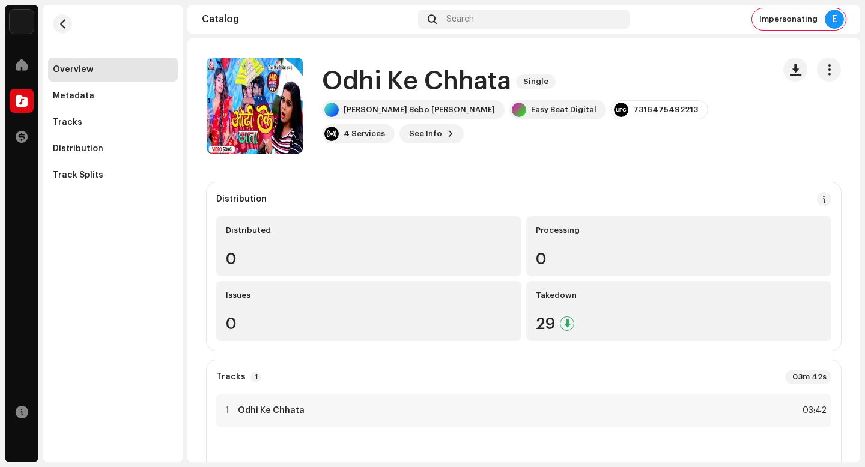
click at [426, 79] on h1 "Odhi Ke Chhata" at bounding box center [416, 82] width 189 height 28
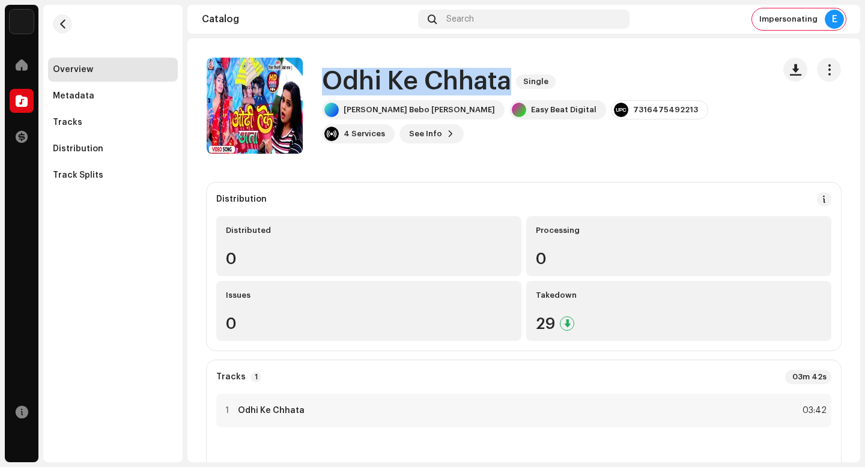
click at [426, 79] on h1 "Odhi Ke Chhata" at bounding box center [416, 82] width 189 height 28
copy div "Odhi Ke Chhata Single"
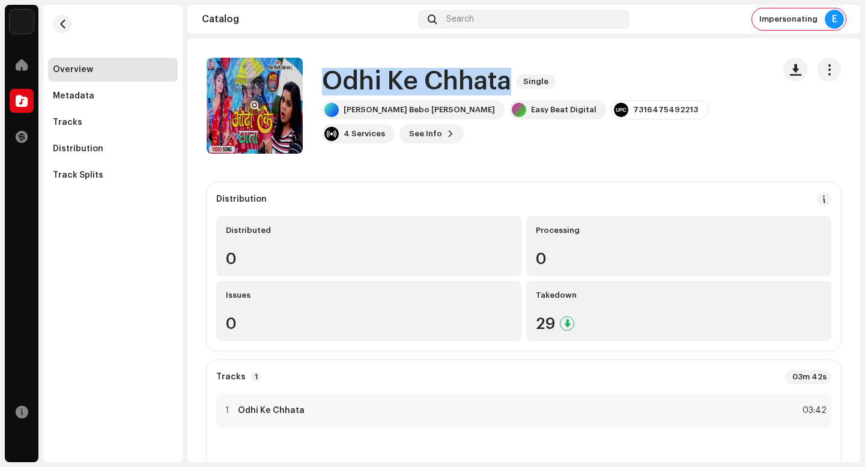
click at [251, 100] on button "button" at bounding box center [254, 105] width 19 height 19
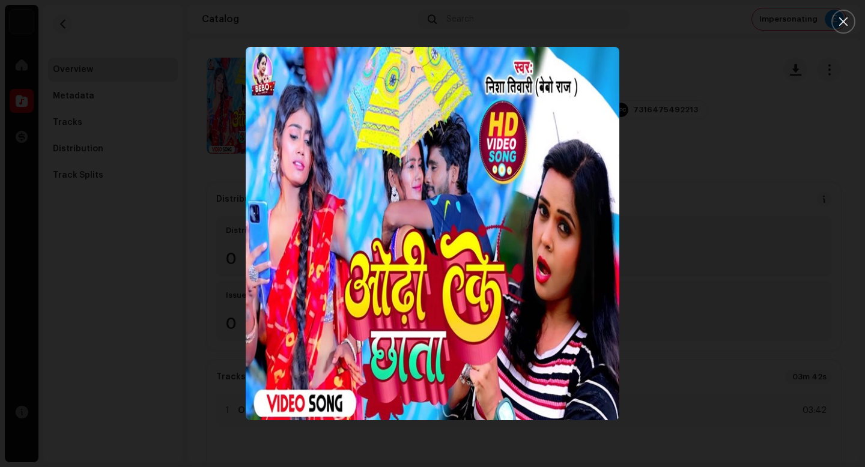
click at [738, 318] on div at bounding box center [432, 233] width 865 height 467
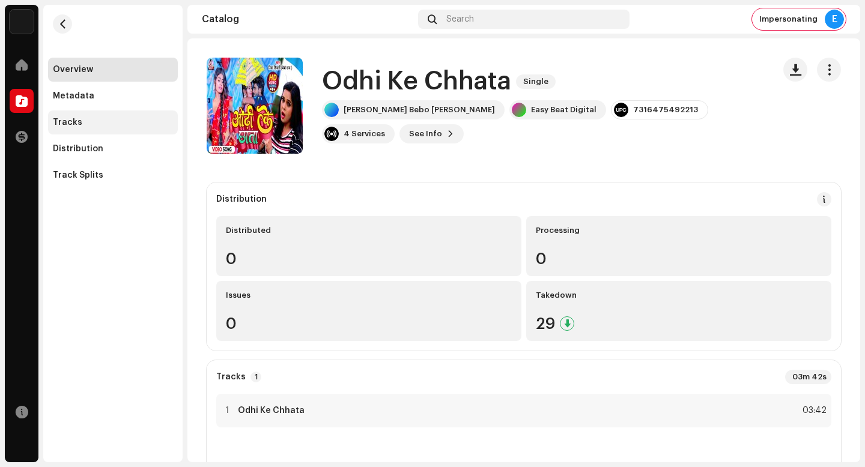
click at [105, 126] on div "Tracks" at bounding box center [113, 123] width 120 height 10
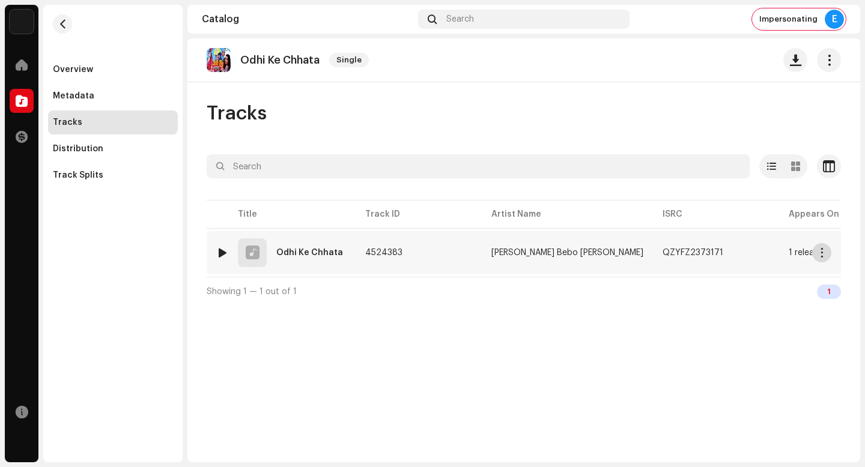
click at [818, 254] on span "button" at bounding box center [822, 253] width 9 height 10
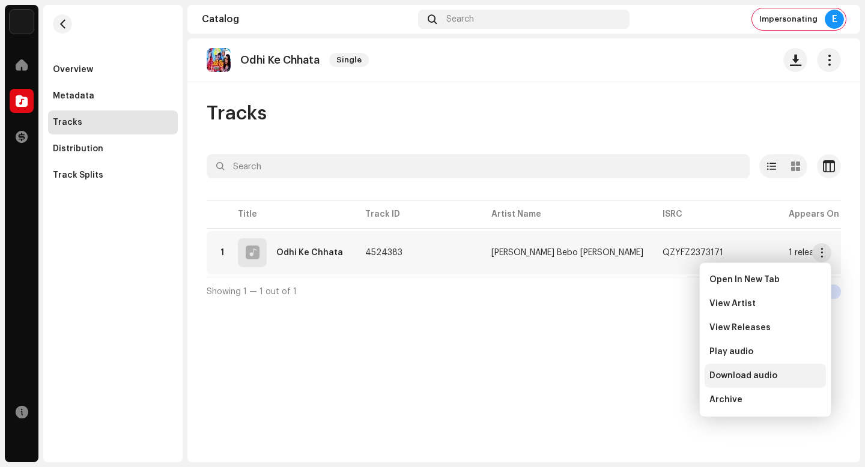
click at [759, 370] on div "Download audio" at bounding box center [765, 376] width 121 height 24
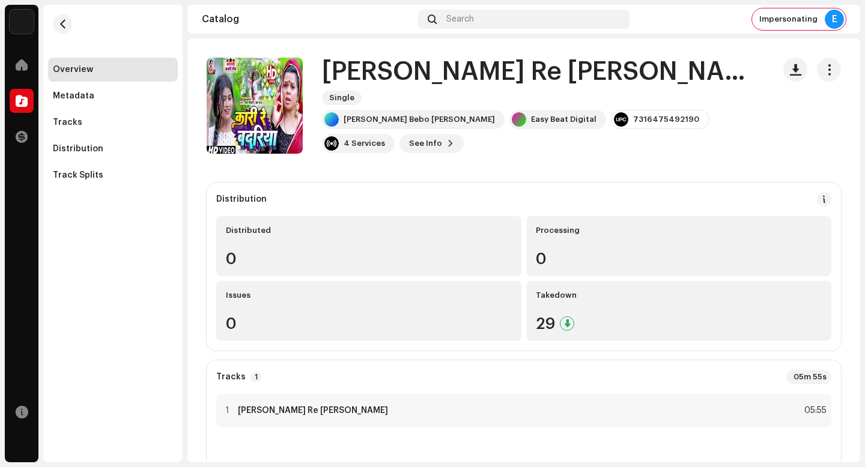
click at [418, 83] on h1 "Kari Re Badariya" at bounding box center [543, 72] width 442 height 28
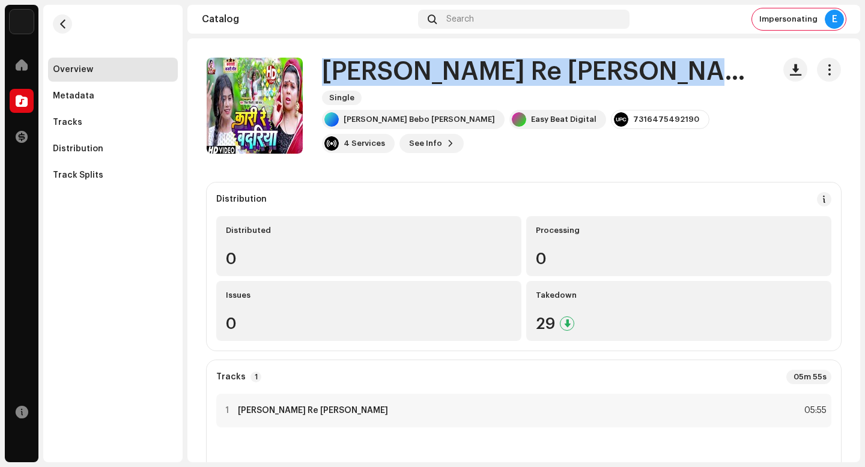
click at [418, 83] on h1 "Kari Re Badariya" at bounding box center [543, 72] width 442 height 28
copy div "Kari Re Badariya Single"
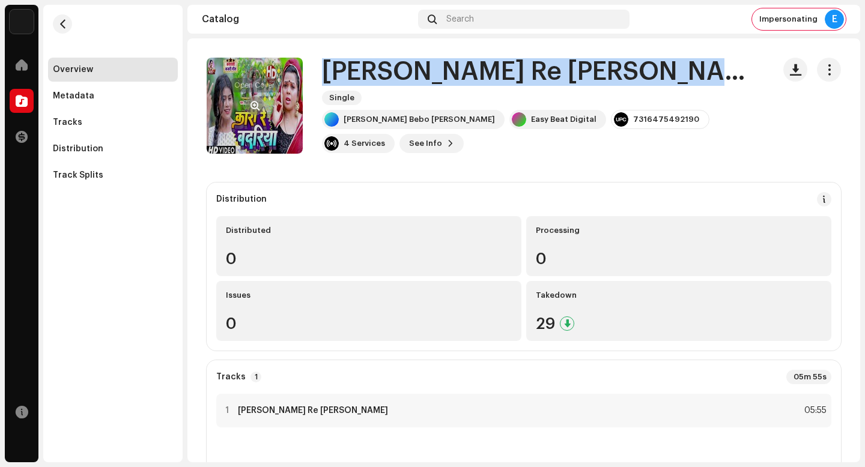
click at [254, 106] on span "button" at bounding box center [255, 106] width 9 height 10
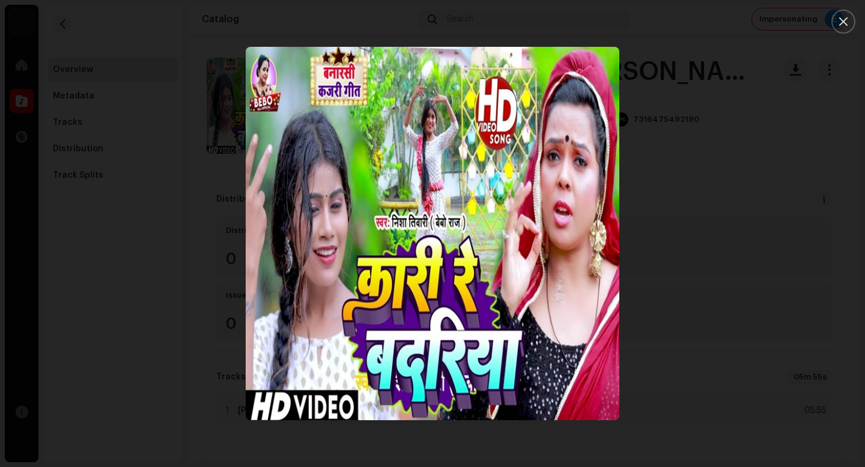
click at [759, 370] on div at bounding box center [432, 233] width 865 height 467
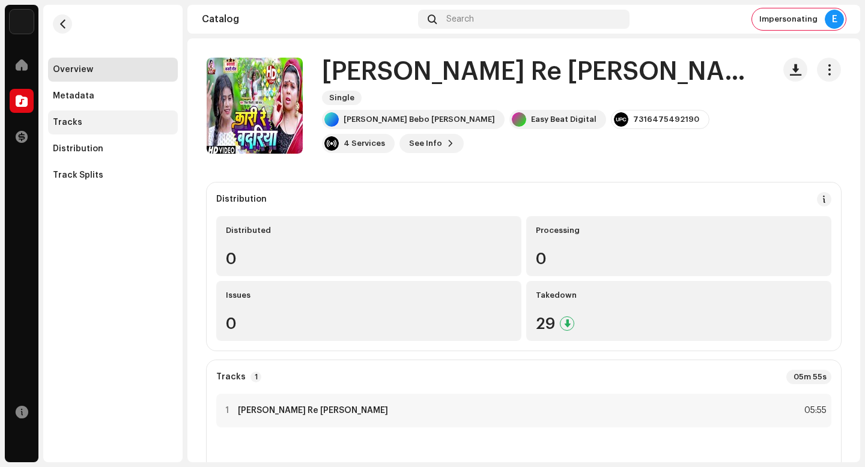
click at [117, 131] on div "Tracks" at bounding box center [113, 123] width 130 height 24
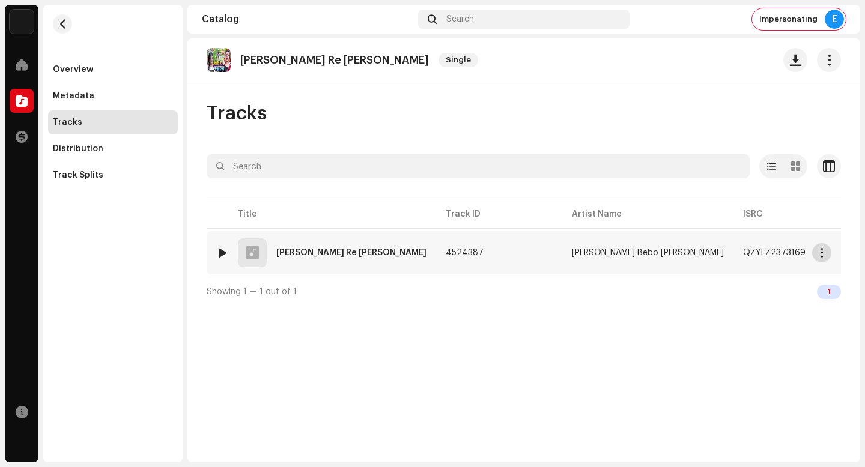
click at [818, 259] on button "button" at bounding box center [821, 252] width 19 height 19
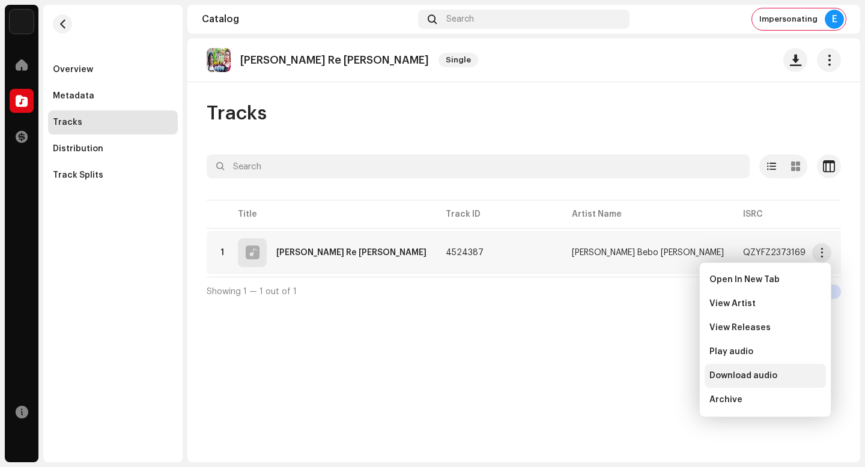
click at [758, 379] on span "Download audio" at bounding box center [744, 376] width 68 height 10
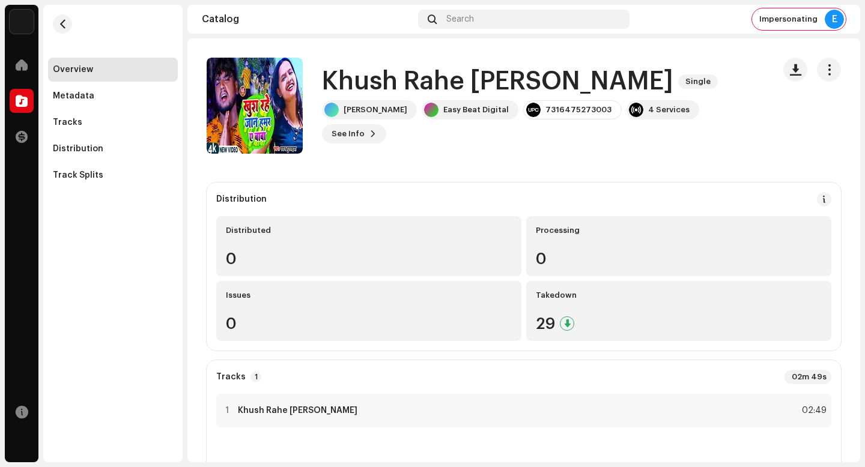
click at [548, 84] on h1 "Khush Rahe [PERSON_NAME]" at bounding box center [497, 82] width 351 height 28
click at [548, 84] on h1 "Khush Rahe Jaan Hamar Ya Baba" at bounding box center [497, 82] width 351 height 28
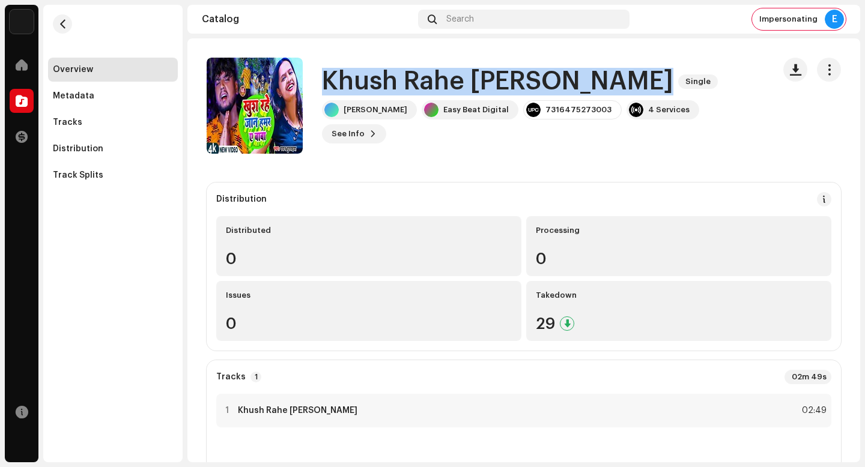
click at [548, 84] on h1 "Khush Rahe Jaan Hamar Ya Baba" at bounding box center [497, 82] width 351 height 28
copy div "Khush Rahe Jaan Hamar Ya Baba Single"
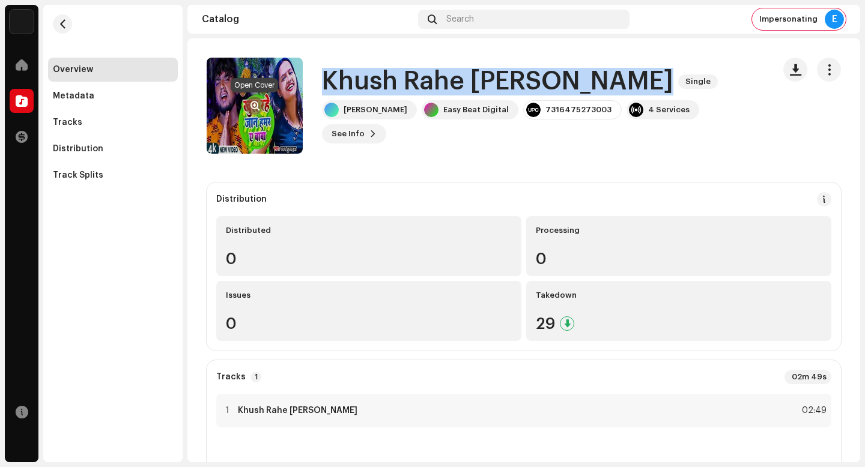
click at [259, 111] on button "button" at bounding box center [254, 105] width 19 height 19
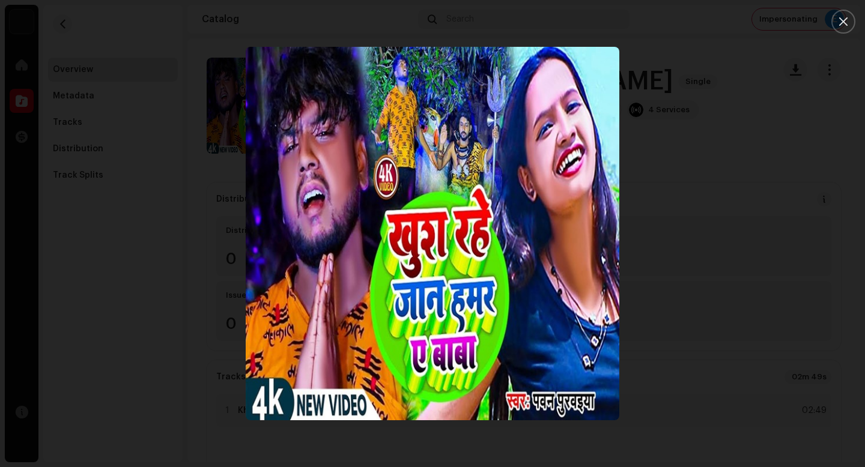
click at [767, 379] on div at bounding box center [432, 233] width 865 height 467
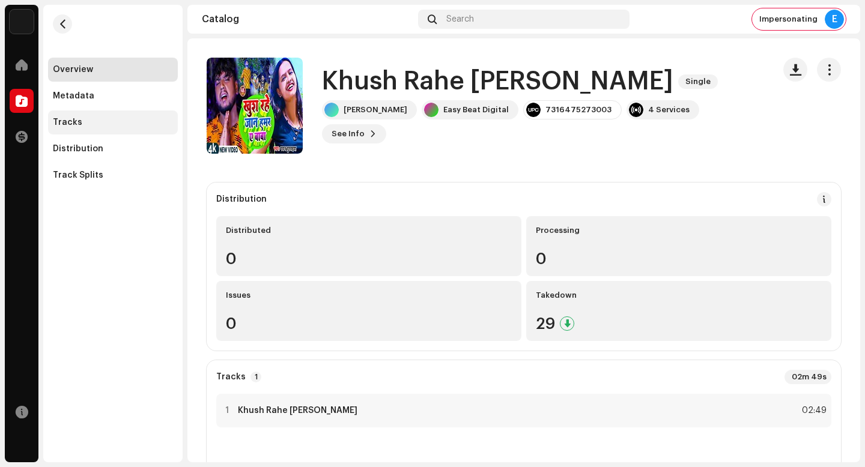
click at [115, 129] on div "Tracks" at bounding box center [113, 123] width 130 height 24
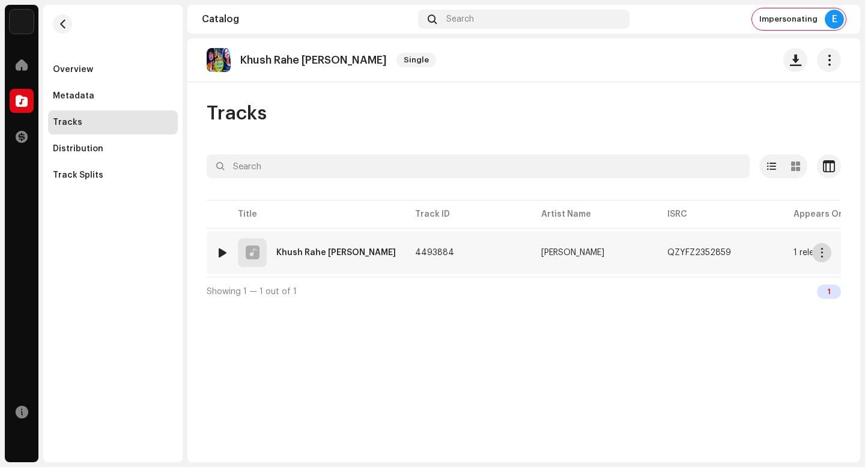
click at [817, 249] on button "button" at bounding box center [821, 252] width 19 height 19
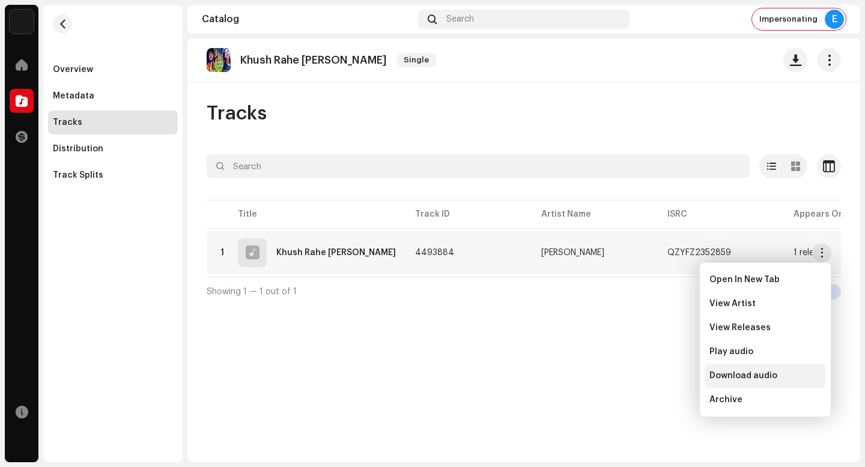
click at [762, 371] on div "Download audio" at bounding box center [765, 376] width 121 height 24
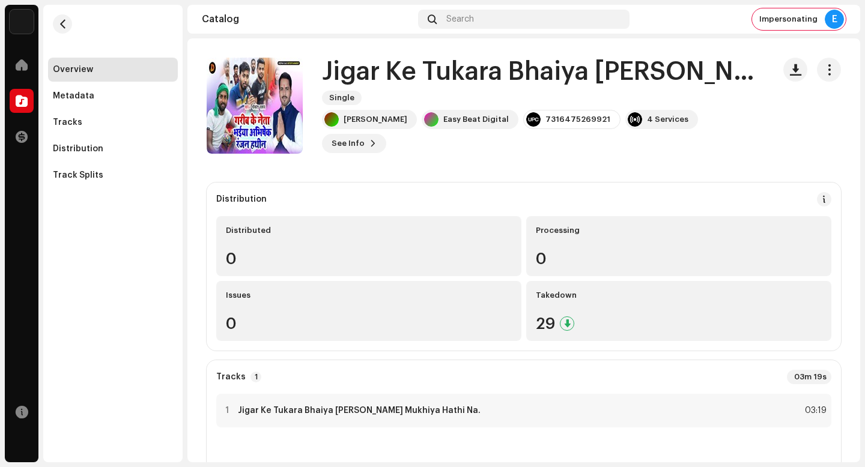
click at [435, 100] on div "Jigar Ke Tukara Bhaiya [PERSON_NAME] Mukhiya Hathi Na. Single" at bounding box center [543, 81] width 442 height 47
click at [437, 86] on h1 "Jigar Ke Tukara Bhaiya [PERSON_NAME] Mukhiya Hathi Na." at bounding box center [543, 72] width 442 height 28
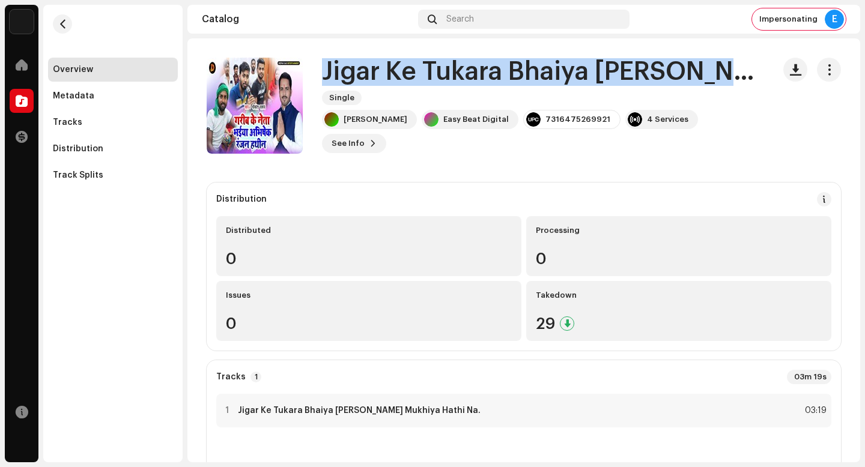
click at [437, 86] on h1 "Jigar Ke Tukara Bhaiya Abhishek Ranjan Mukhiya Hathi Na." at bounding box center [543, 72] width 442 height 28
copy div "Jigar Ke Tukara Bhaiya Abhishek Ranjan Mukhiya Hathi Na. Single"
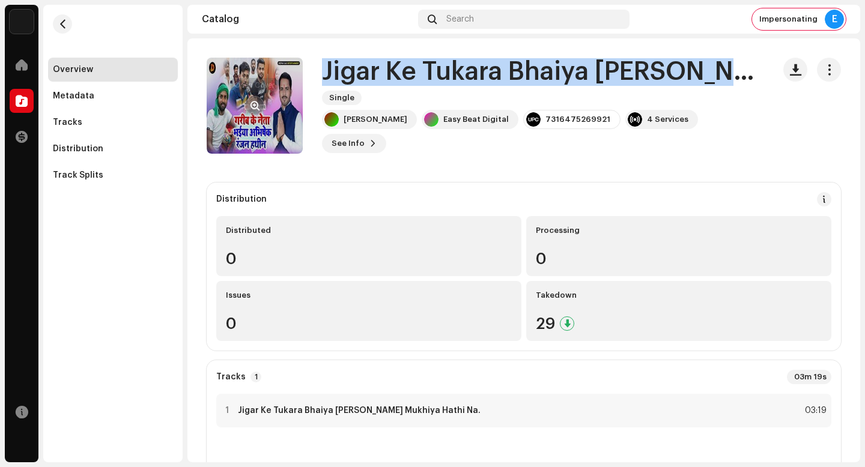
click at [256, 98] on button "button" at bounding box center [254, 105] width 19 height 19
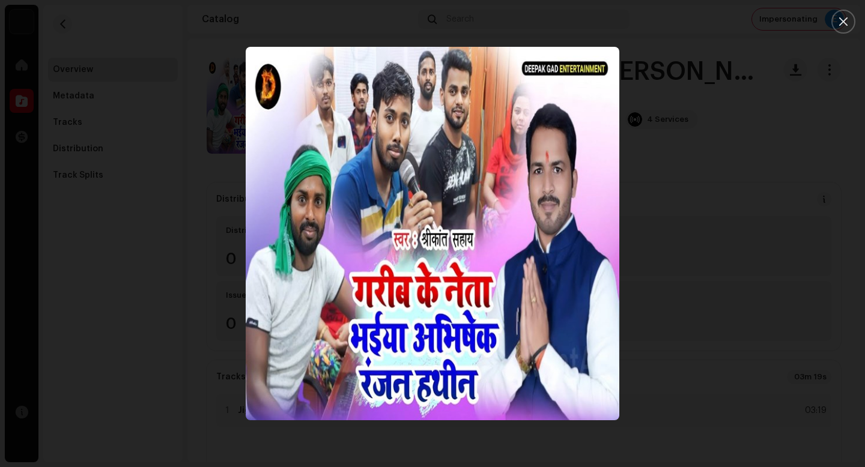
click at [667, 344] on div at bounding box center [432, 233] width 865 height 467
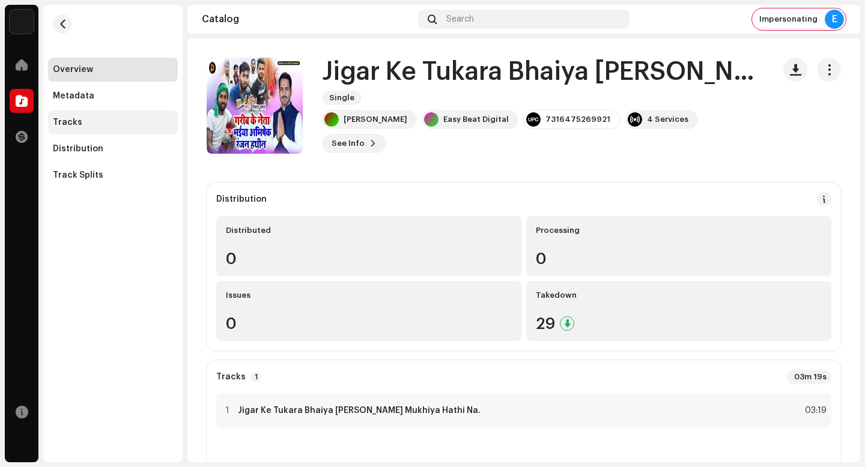
click at [117, 115] on div "Tracks" at bounding box center [113, 123] width 130 height 24
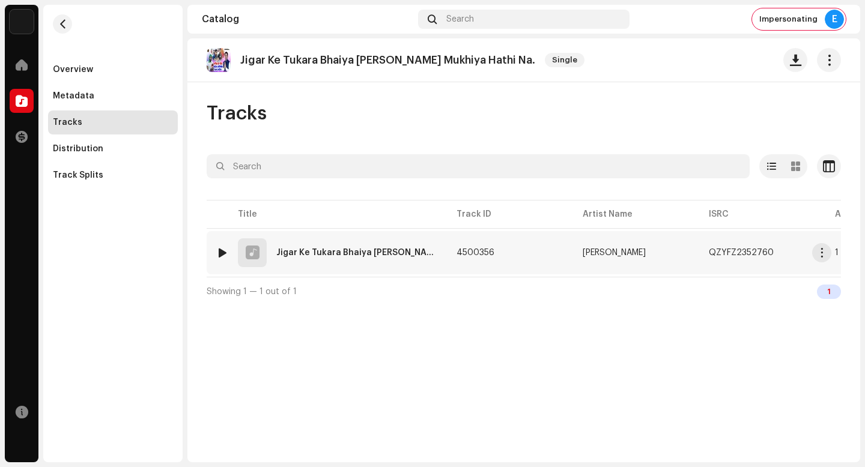
click at [825, 254] on span "button" at bounding box center [822, 253] width 9 height 10
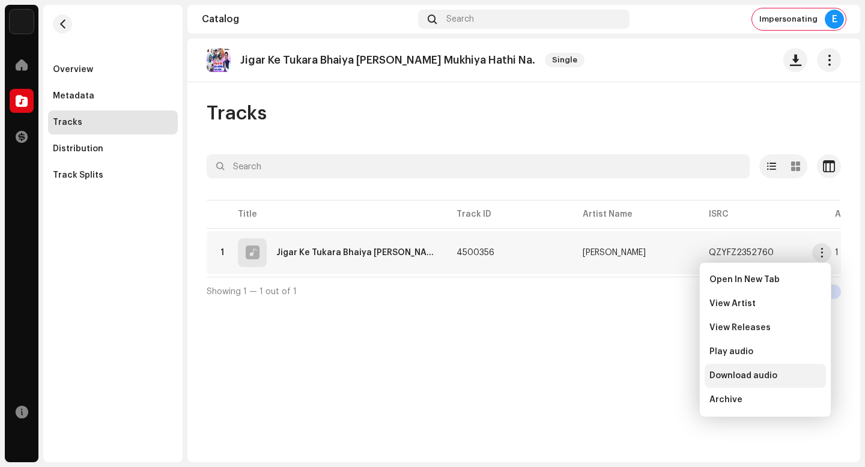
click at [767, 379] on span "Download audio" at bounding box center [744, 376] width 68 height 10
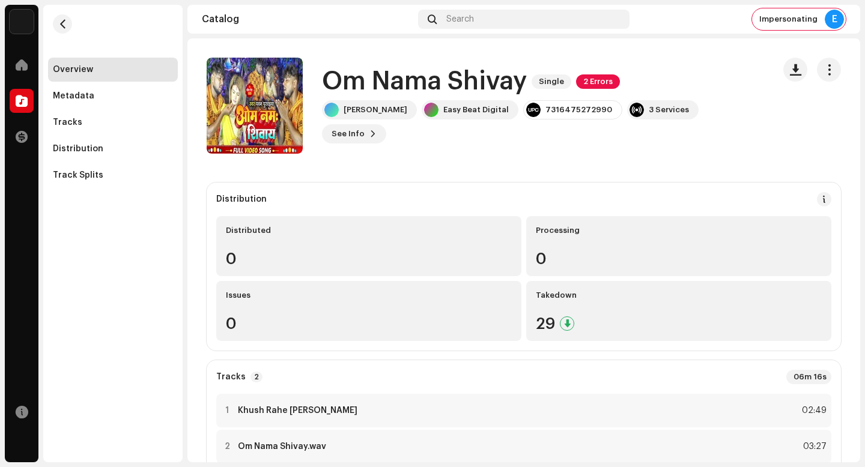
click at [474, 93] on h1 "Om Nama Shivay" at bounding box center [424, 82] width 205 height 28
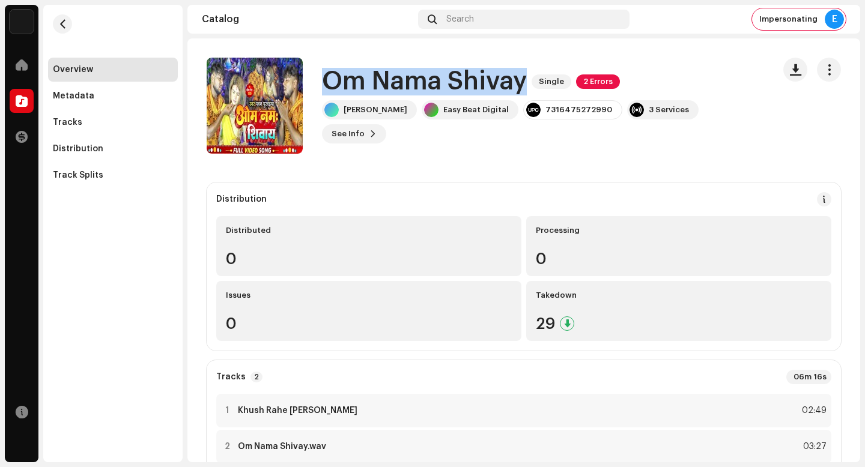
click at [474, 93] on h1 "Om Nama Shivay" at bounding box center [424, 82] width 205 height 28
copy div "Om Nama Shivay Single 2 Errors"
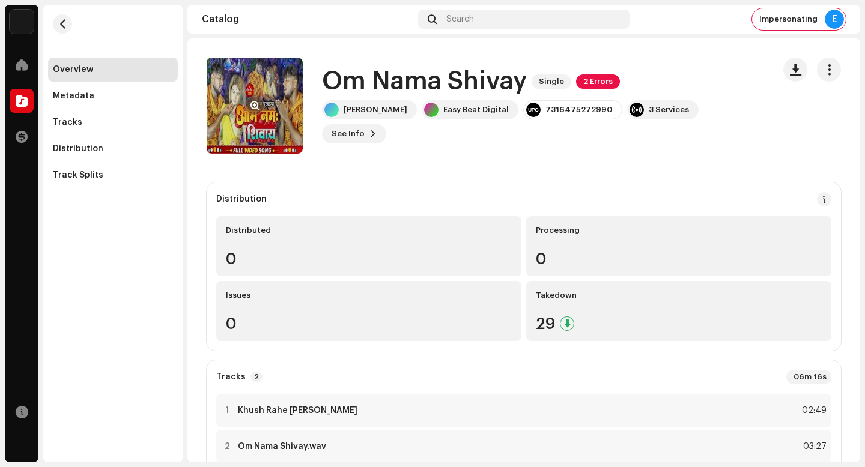
click at [260, 97] on div at bounding box center [254, 105] width 19 height 19
click at [258, 100] on button "button" at bounding box center [254, 105] width 19 height 19
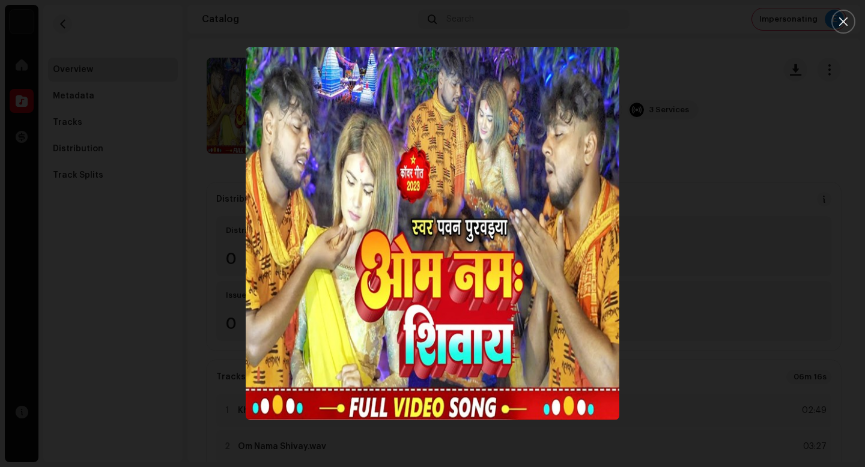
click at [509, 248] on img "1" at bounding box center [433, 234] width 374 height 374
click at [743, 374] on div at bounding box center [432, 233] width 865 height 467
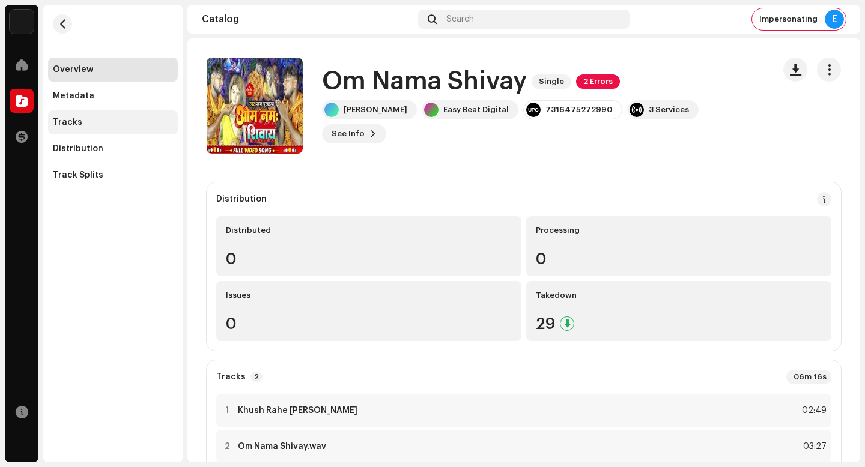
click at [129, 126] on div "Tracks" at bounding box center [113, 123] width 120 height 10
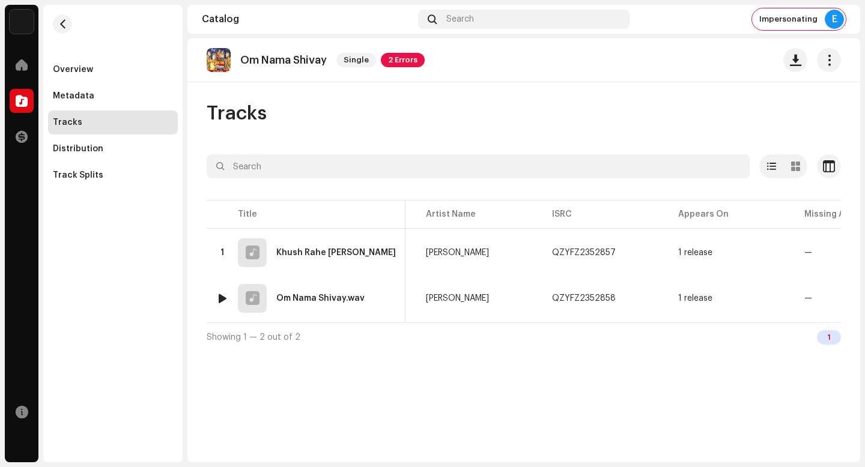
scroll to position [0, 113]
click at [824, 249] on span "button" at bounding box center [822, 253] width 9 height 10
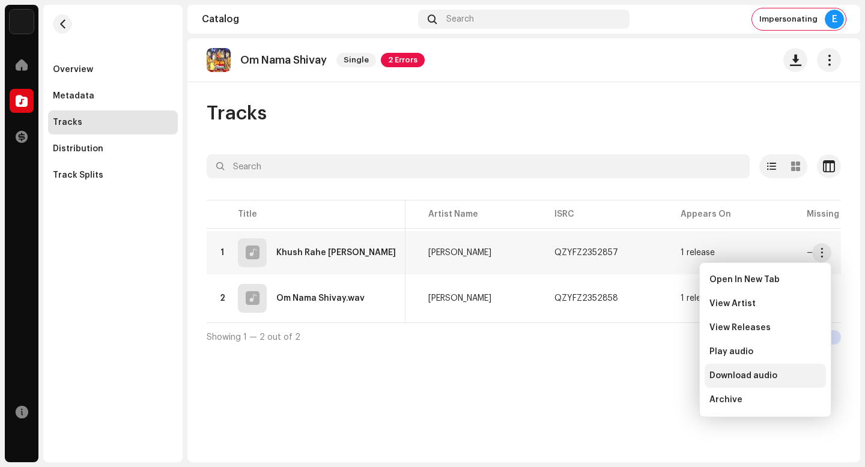
click at [760, 376] on span "Download audio" at bounding box center [744, 376] width 68 height 10
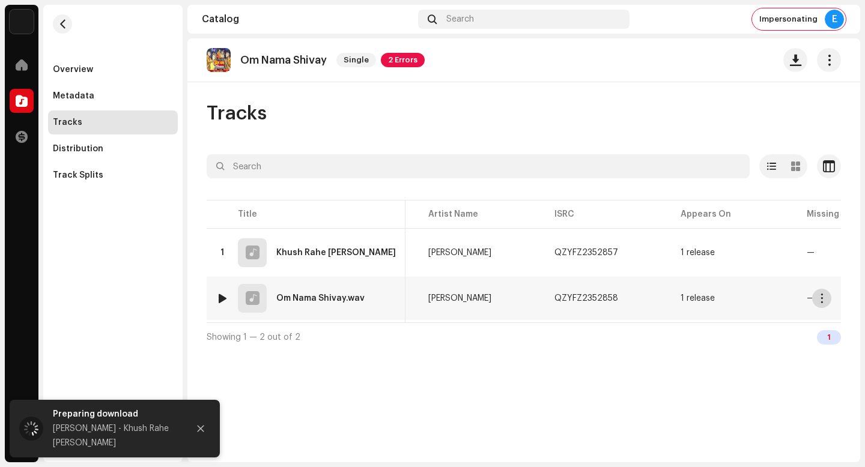
click at [825, 299] on span "button" at bounding box center [822, 299] width 9 height 10
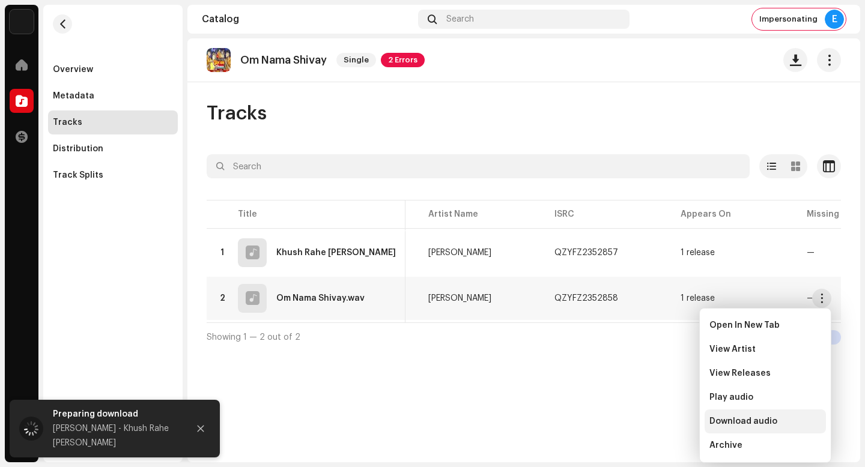
click at [784, 421] on div "Download audio" at bounding box center [766, 422] width 112 height 10
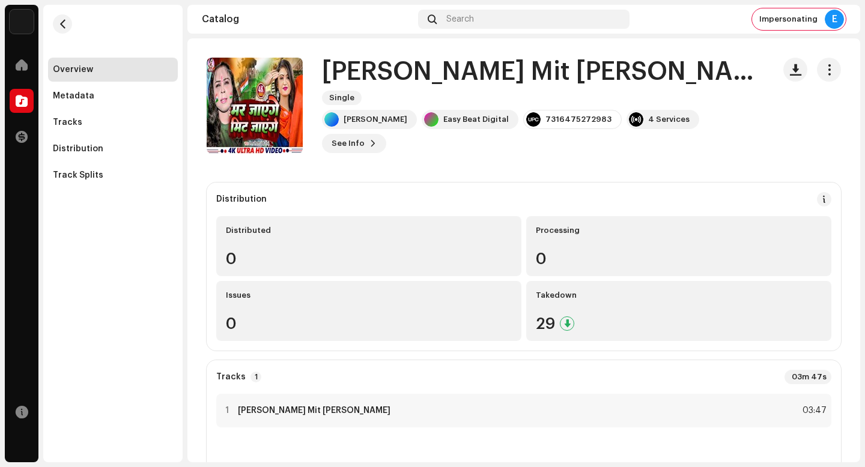
click at [499, 84] on h1 "[PERSON_NAME] Mit [PERSON_NAME]" at bounding box center [543, 72] width 442 height 28
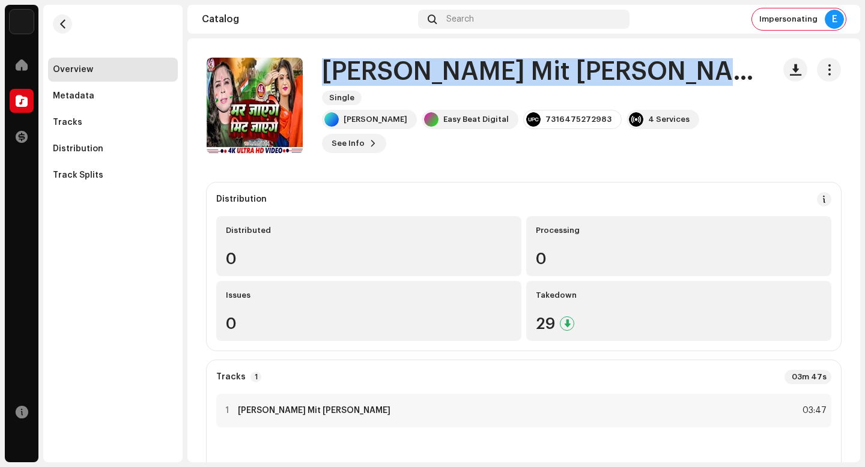
click at [499, 84] on h1 "[PERSON_NAME] Mit [PERSON_NAME]" at bounding box center [543, 72] width 442 height 28
copy div "[PERSON_NAME] Mit [PERSON_NAME] Single"
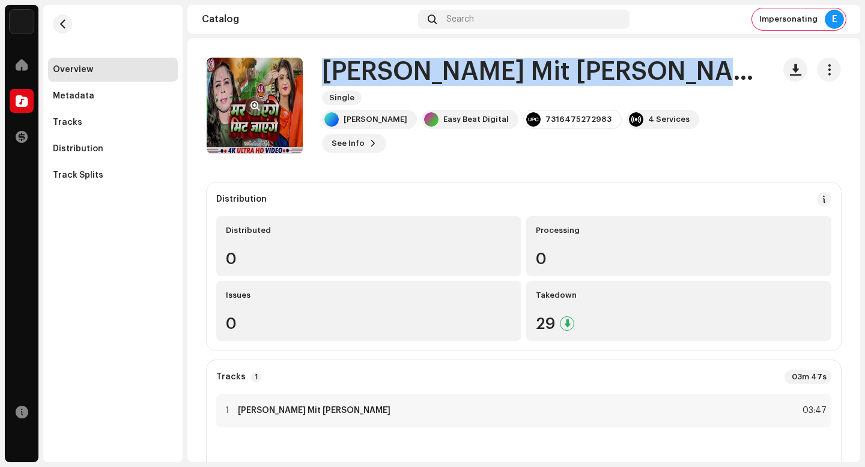
click at [254, 101] on span "button" at bounding box center [255, 106] width 9 height 10
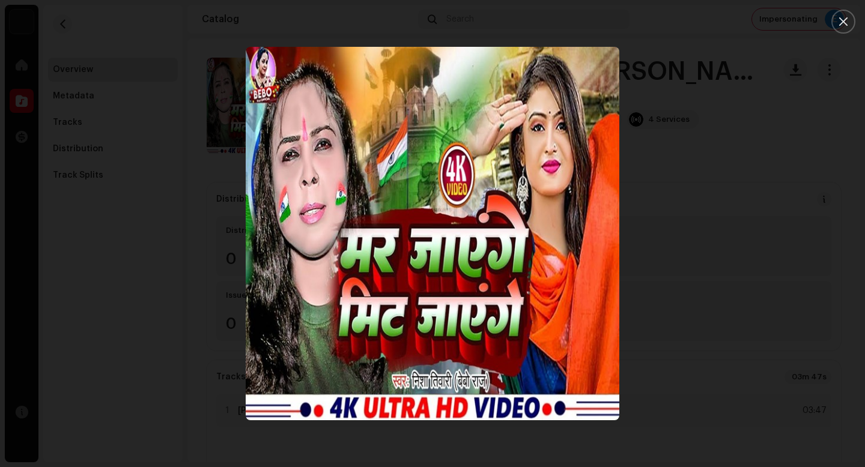
click at [823, 103] on div at bounding box center [432, 233] width 865 height 467
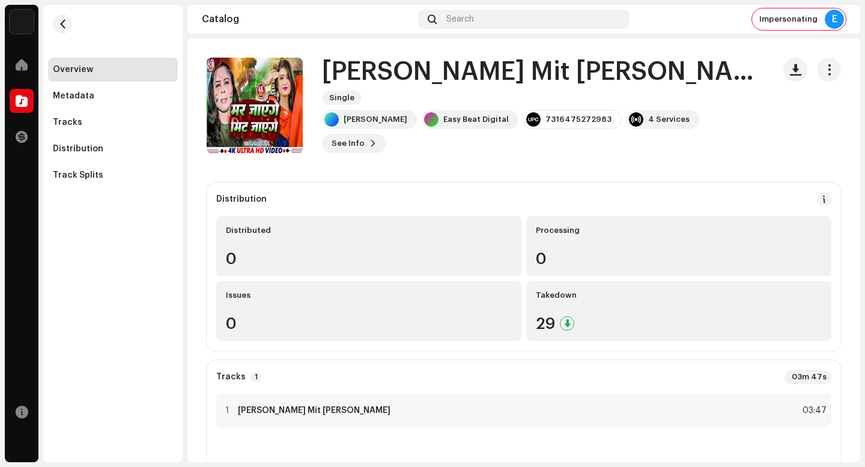
click at [97, 135] on div "Overview Metadata Tracks Distribution Track Splits" at bounding box center [113, 123] width 130 height 130
click at [112, 124] on div "Tracks" at bounding box center [113, 123] width 120 height 10
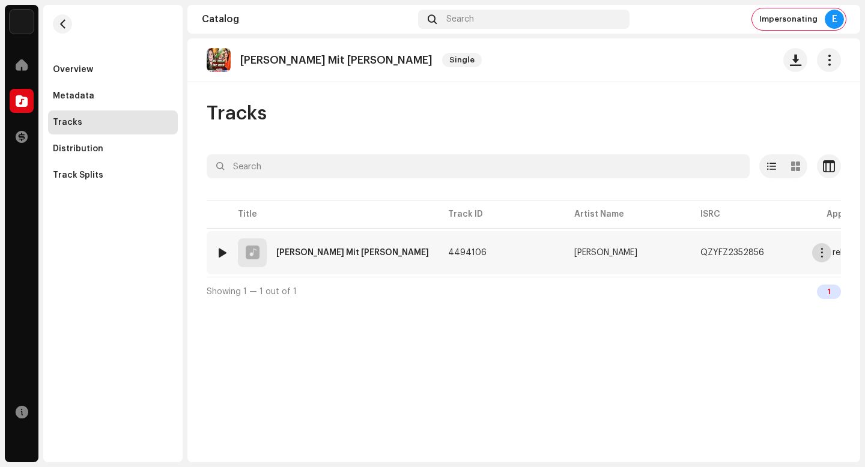
click at [821, 257] on span "button" at bounding box center [822, 253] width 9 height 10
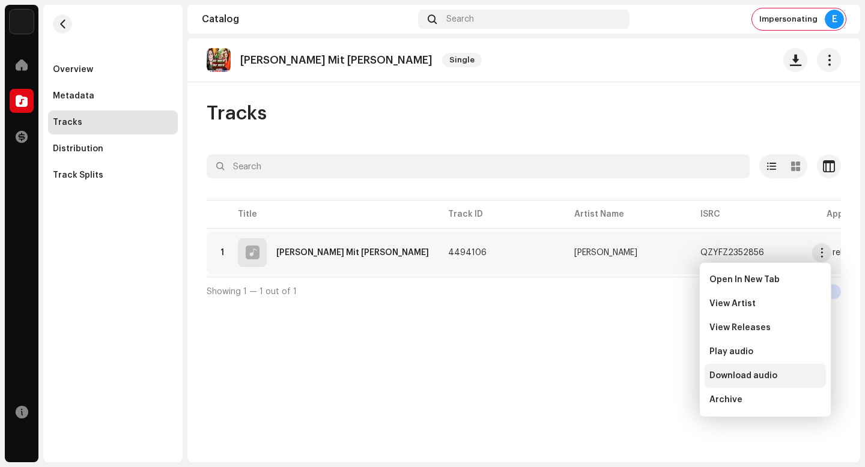
click at [782, 377] on div "Download audio" at bounding box center [766, 376] width 112 height 10
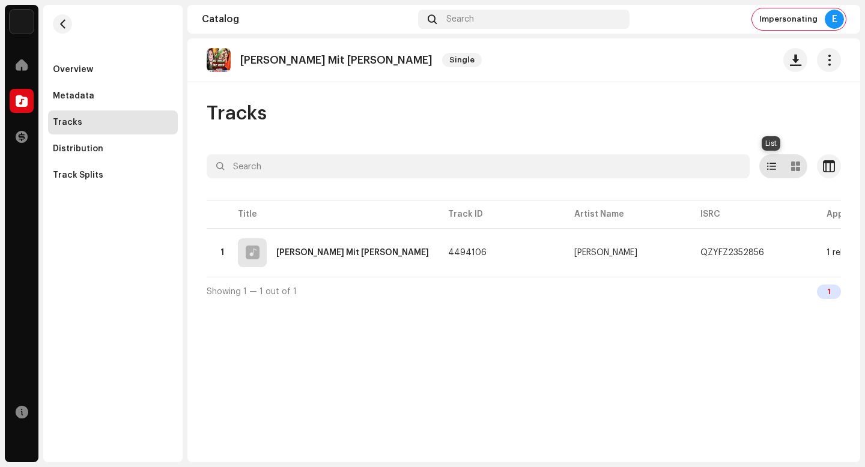
click at [771, 163] on span at bounding box center [771, 167] width 9 height 10
